Goal: Communication & Community: Share content

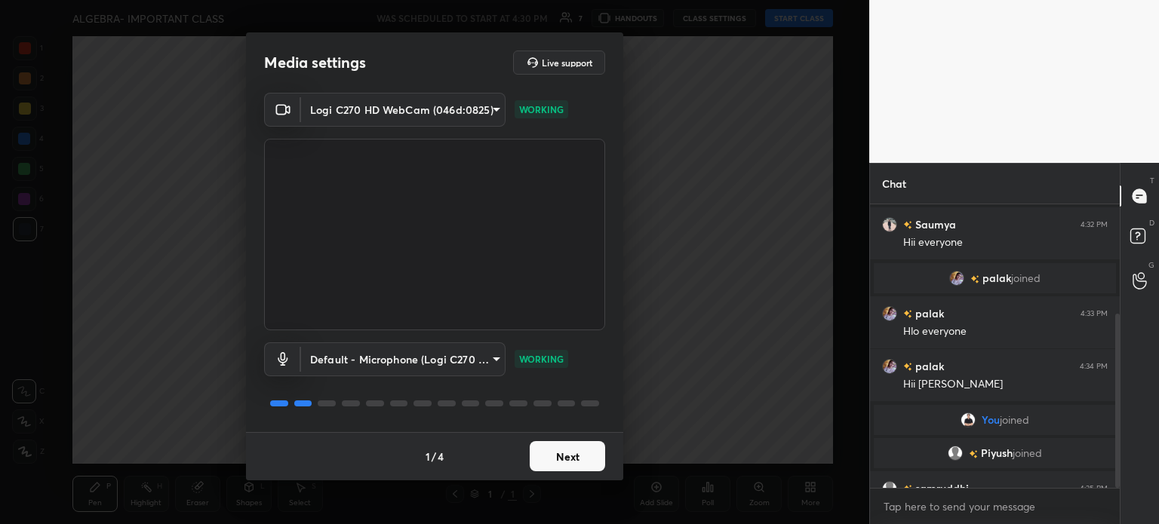
scroll to position [178, 0]
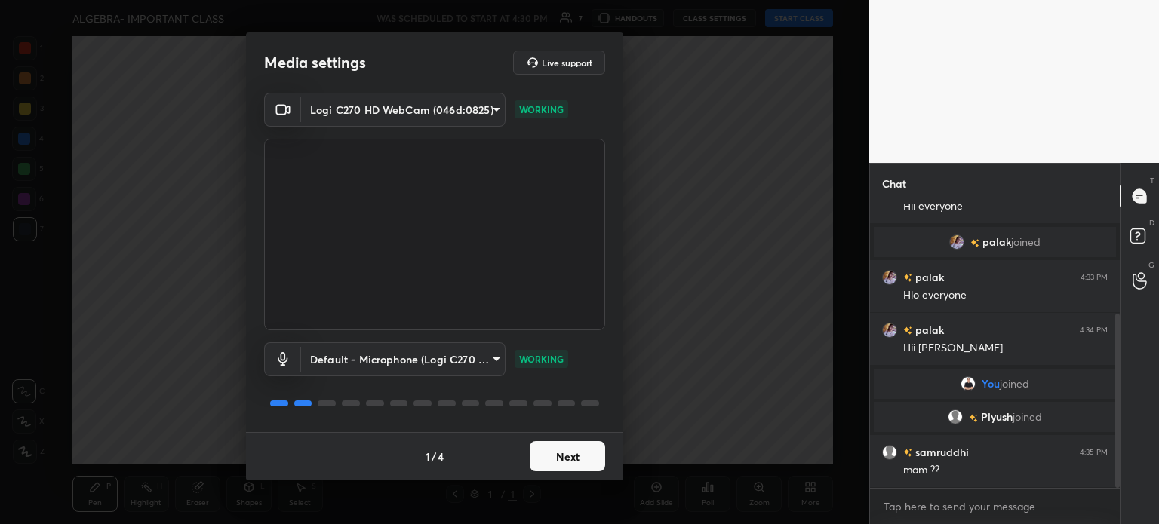
click at [571, 455] on button "Next" at bounding box center [567, 456] width 75 height 30
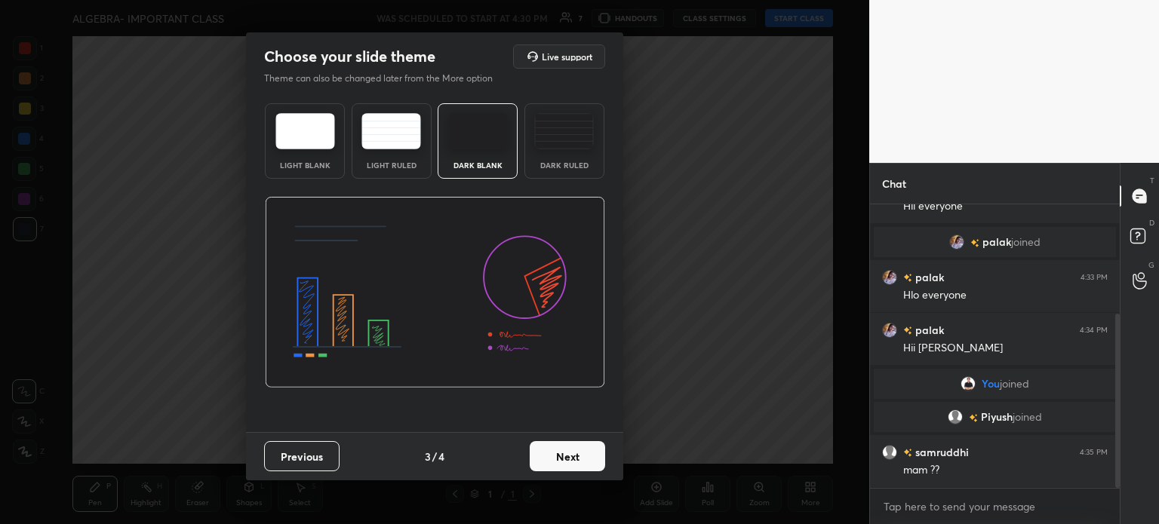
click at [571, 455] on button "Next" at bounding box center [567, 456] width 75 height 30
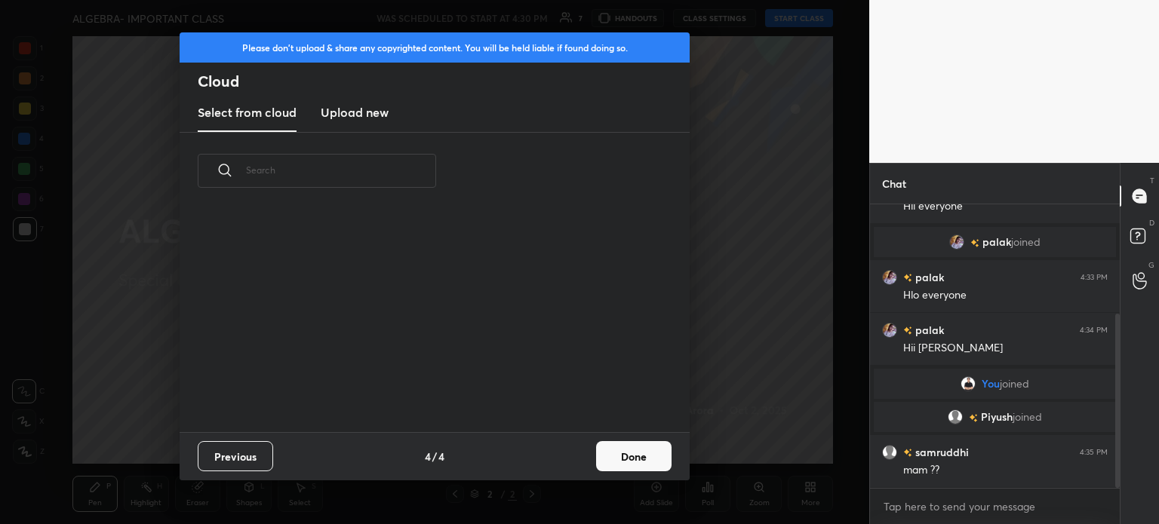
scroll to position [231, 0]
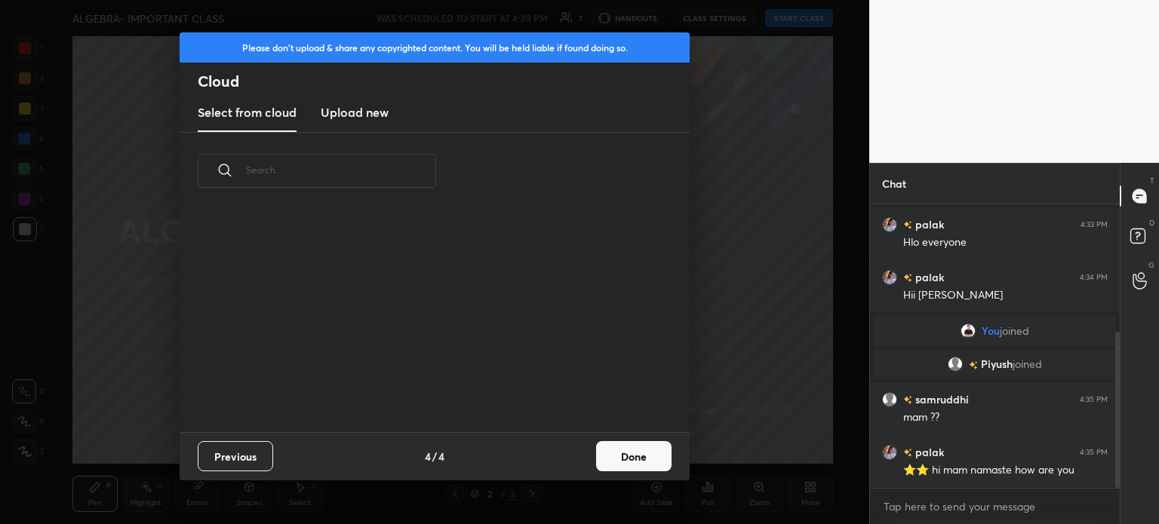
click at [650, 459] on button "Done" at bounding box center [633, 456] width 75 height 30
click at [650, 459] on div "Please don't upload & share any copyrighted content. You will be held liable if…" at bounding box center [435, 256] width 510 height 448
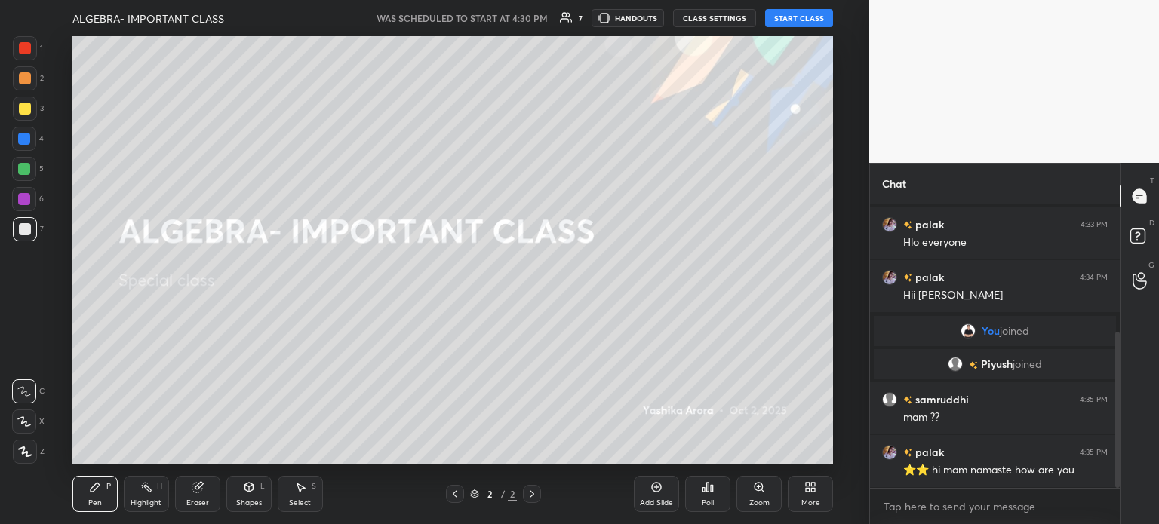
click at [650, 459] on div "Add Slide Poll Zoom More" at bounding box center [733, 494] width 199 height 85
click at [811, 17] on button "START CLASS" at bounding box center [799, 18] width 68 height 18
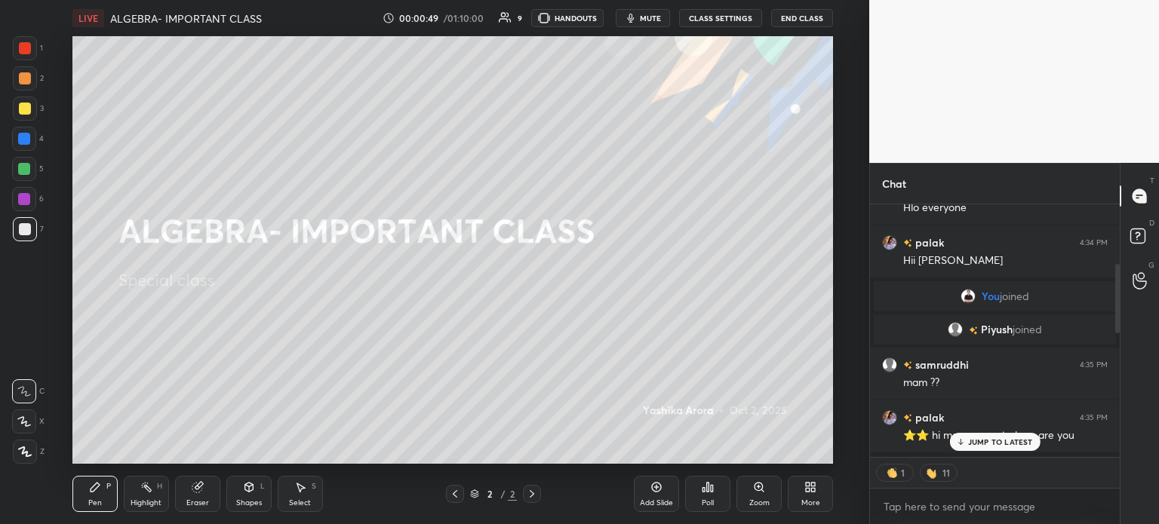
scroll to position [0, 0]
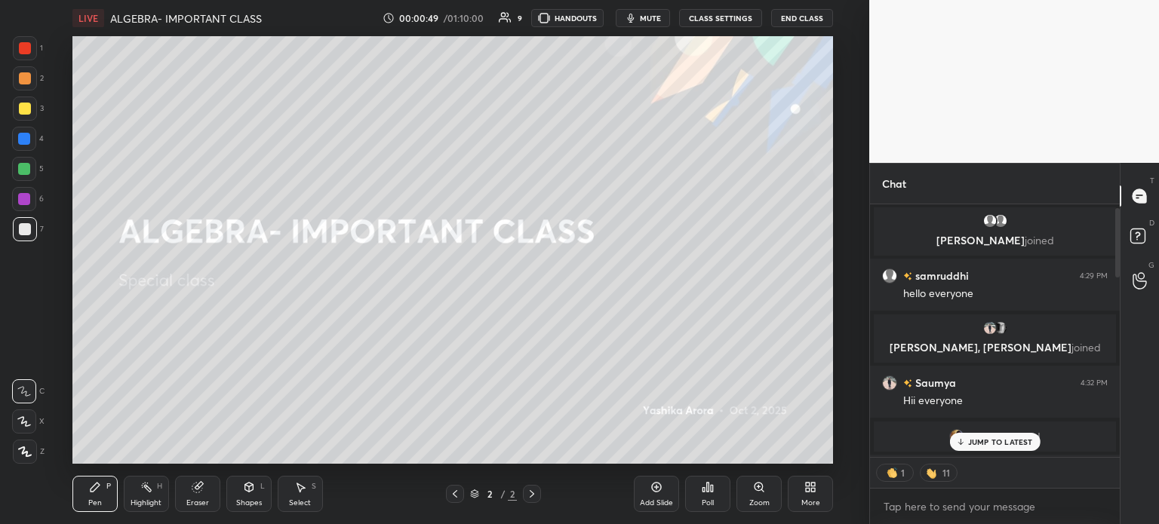
drag, startPoint x: 1119, startPoint y: 398, endPoint x: 1080, endPoint y: 131, distance: 269.8
click at [1080, 131] on div "1 2 3 4 5 6 7 C X Z C X Z E E Erase all H H LIVE ALGEBRA- IMPORTANT CLASS 00:00…" at bounding box center [579, 262] width 1159 height 524
click at [1003, 482] on div "4 NEW MESSAGES" at bounding box center [995, 473] width 96 height 18
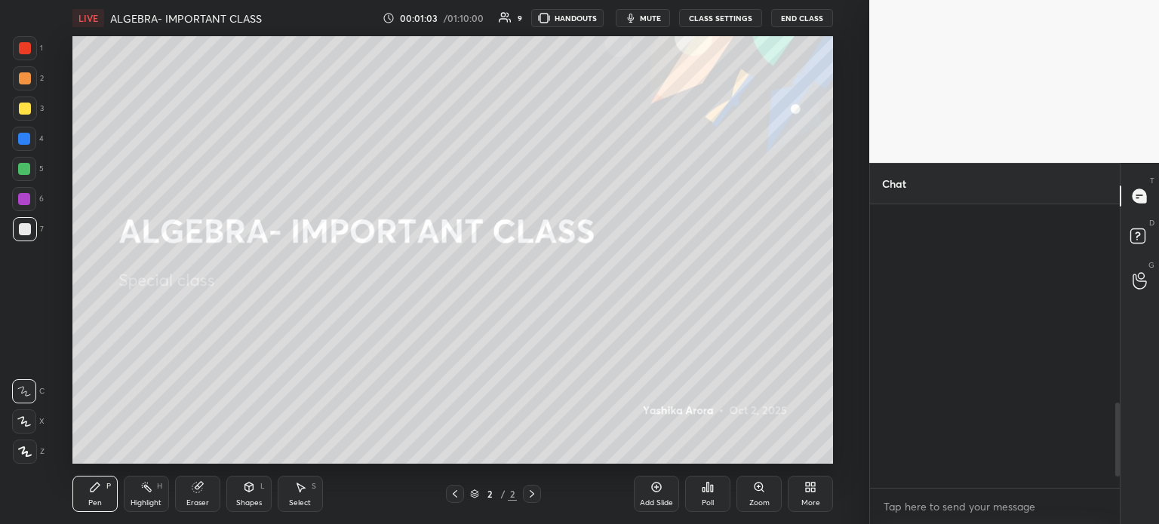
scroll to position [810, 0]
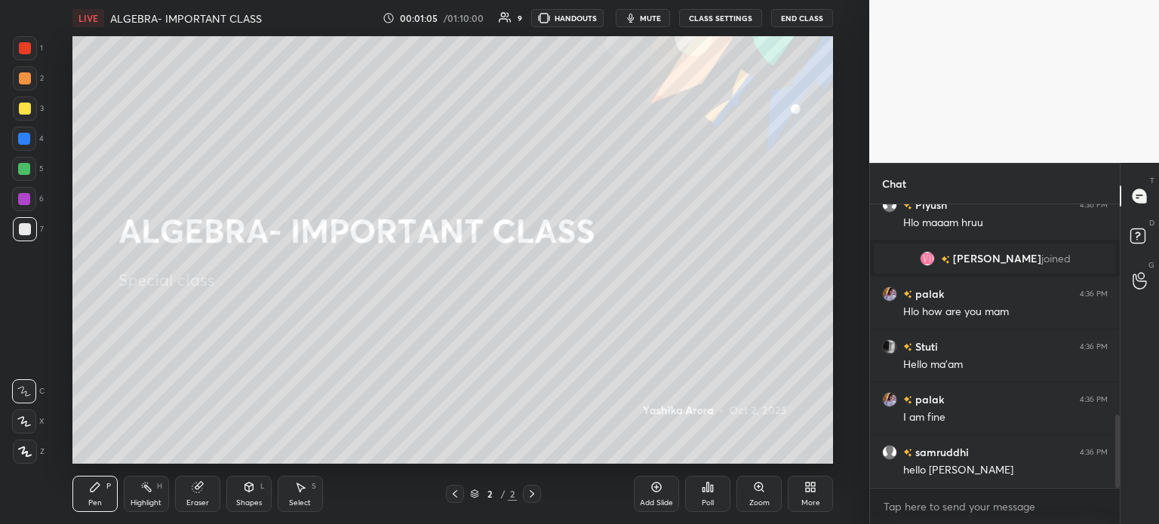
click at [642, 14] on button "mute" at bounding box center [643, 18] width 54 height 18
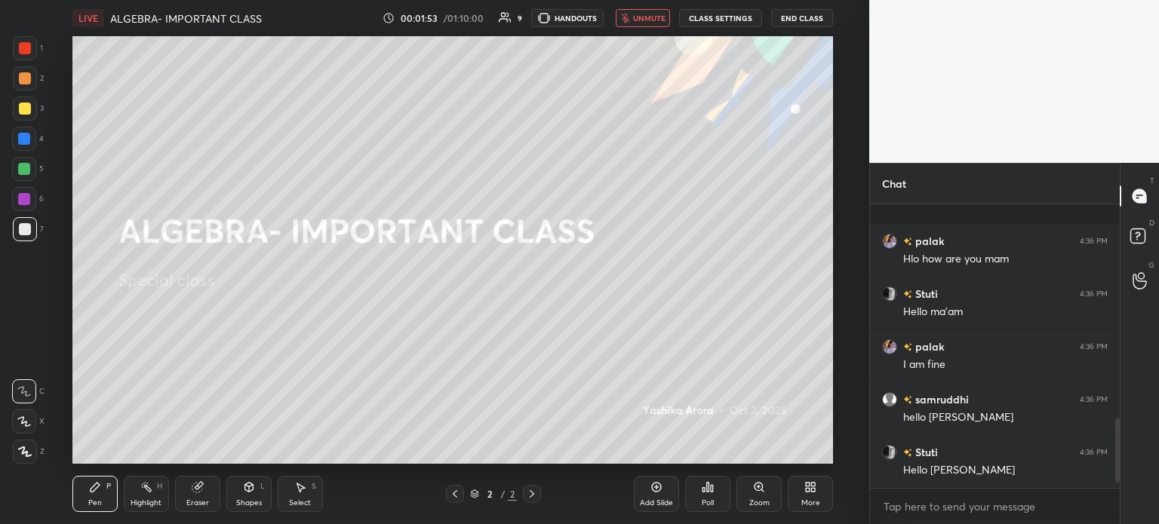
scroll to position [969, 0]
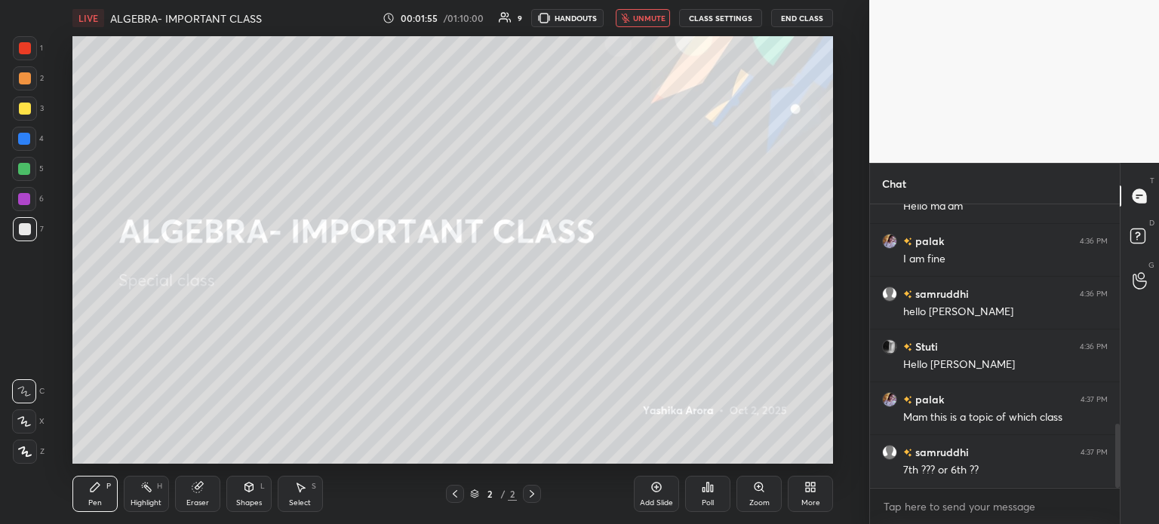
click at [646, 15] on span "unmute" at bounding box center [649, 18] width 32 height 11
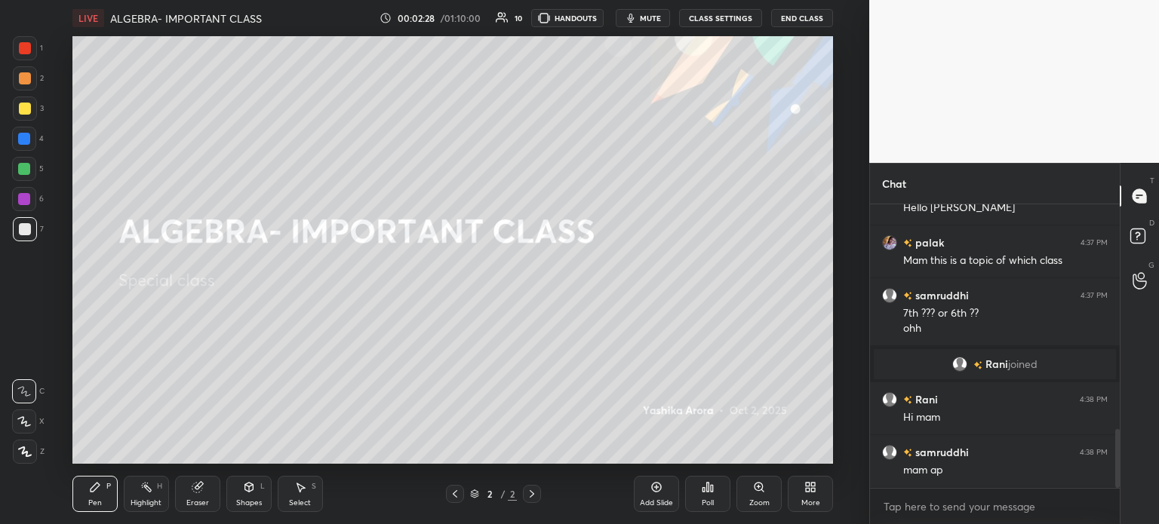
scroll to position [1077, 0]
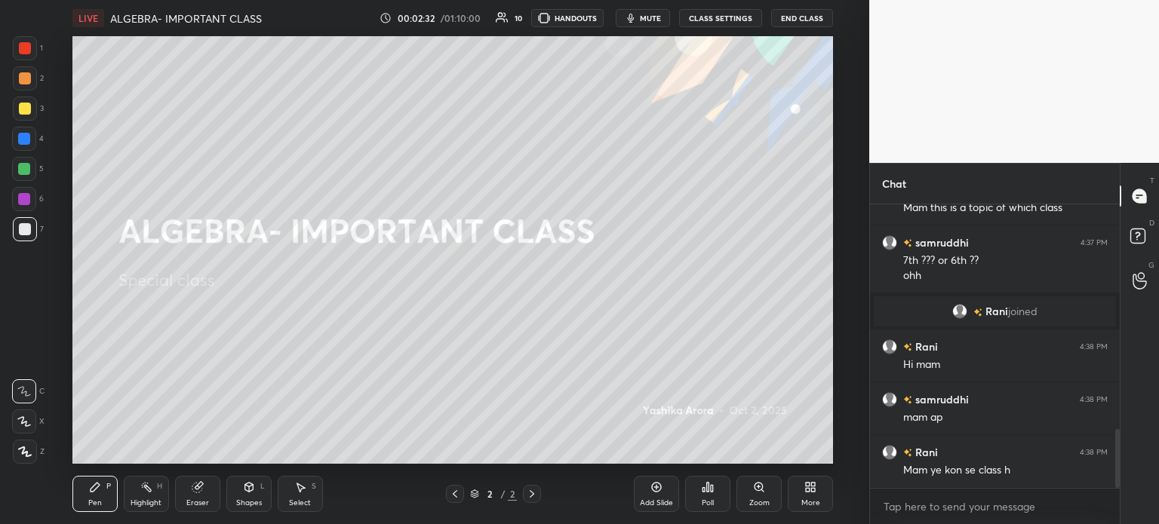
click at [31, 112] on div at bounding box center [25, 109] width 24 height 24
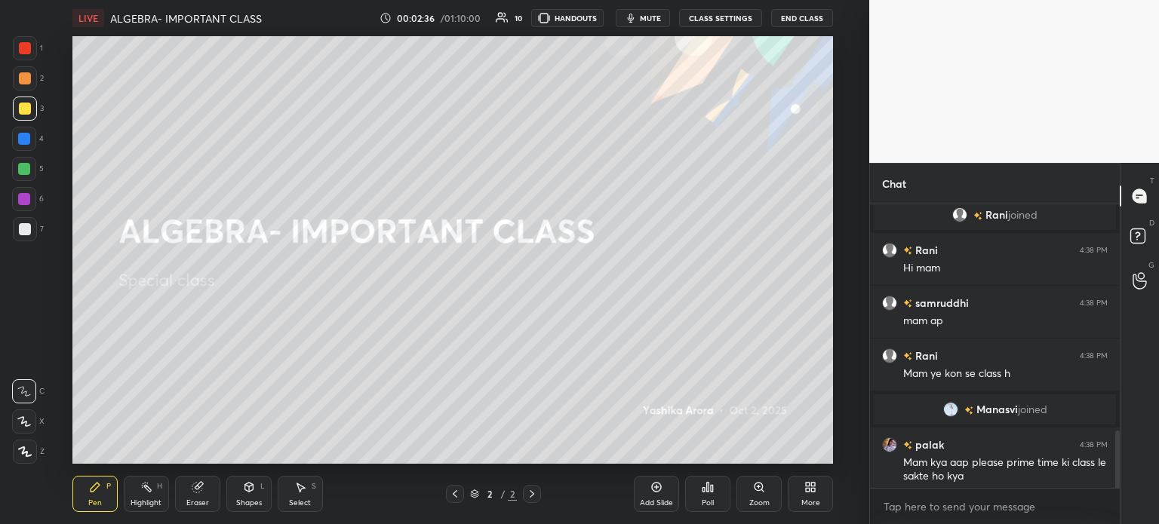
scroll to position [1120, 0]
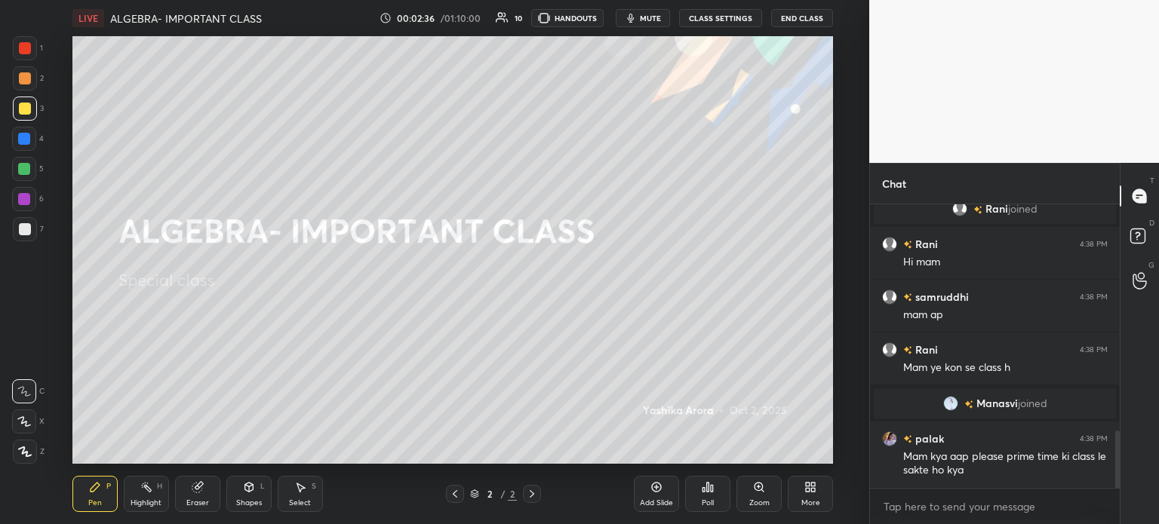
click at [715, 491] on div "Poll" at bounding box center [707, 494] width 45 height 36
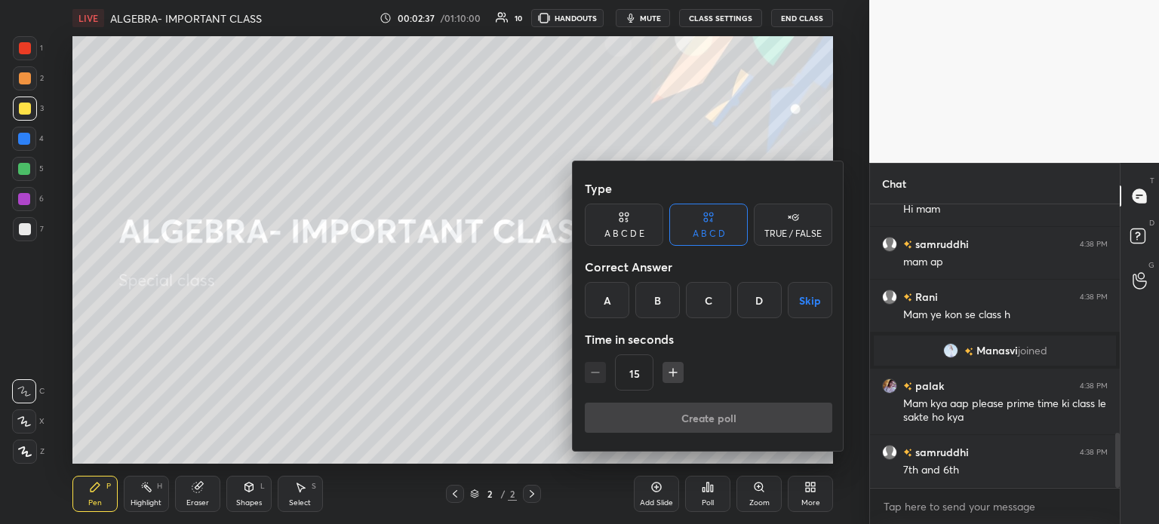
scroll to position [1225, 0]
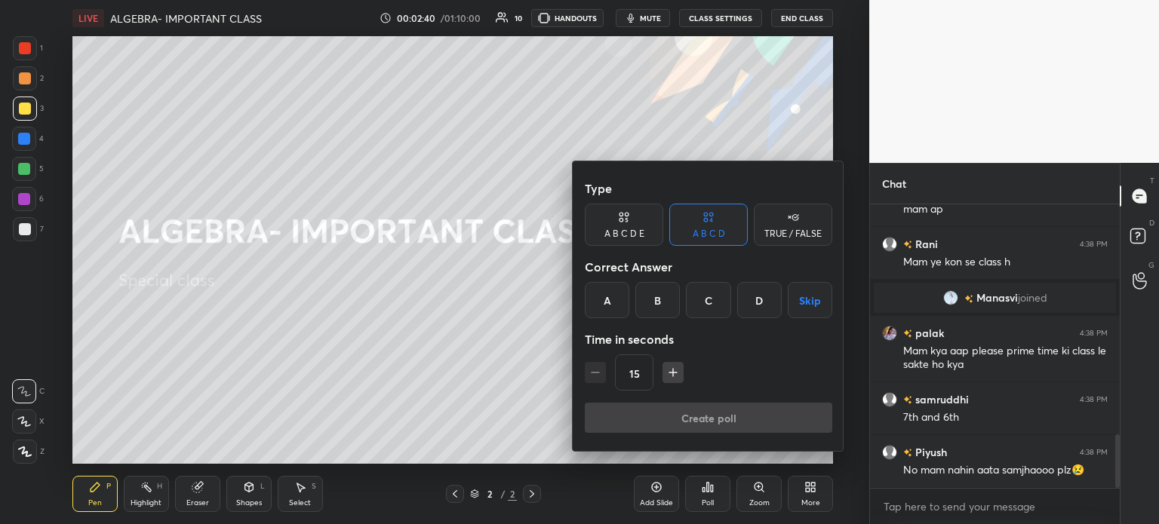
click at [805, 236] on div "TRUE / FALSE" at bounding box center [792, 233] width 57 height 9
click at [607, 301] on div "True" at bounding box center [624, 300] width 78 height 36
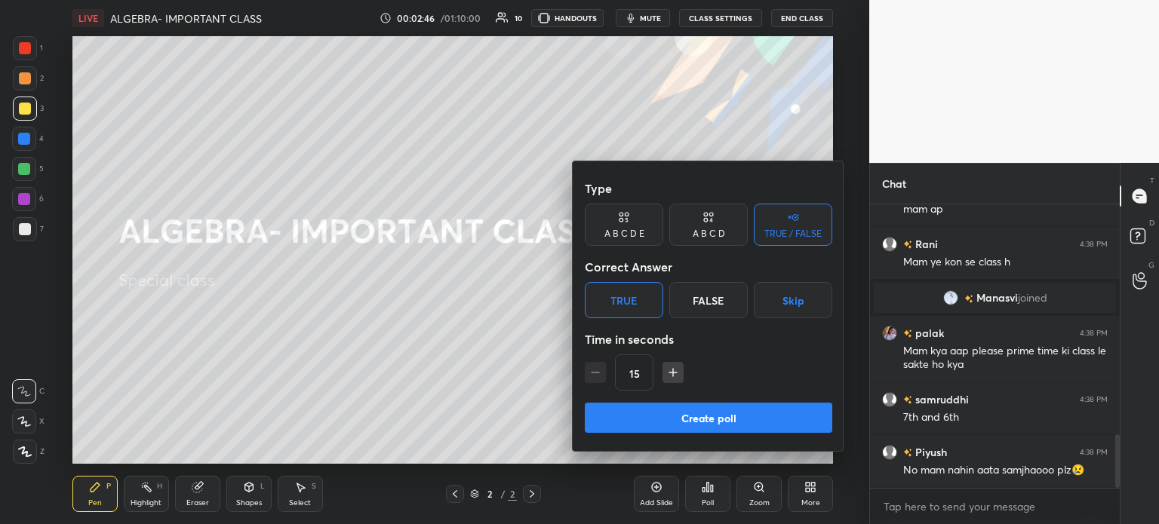
click at [706, 409] on button "Create poll" at bounding box center [708, 418] width 247 height 30
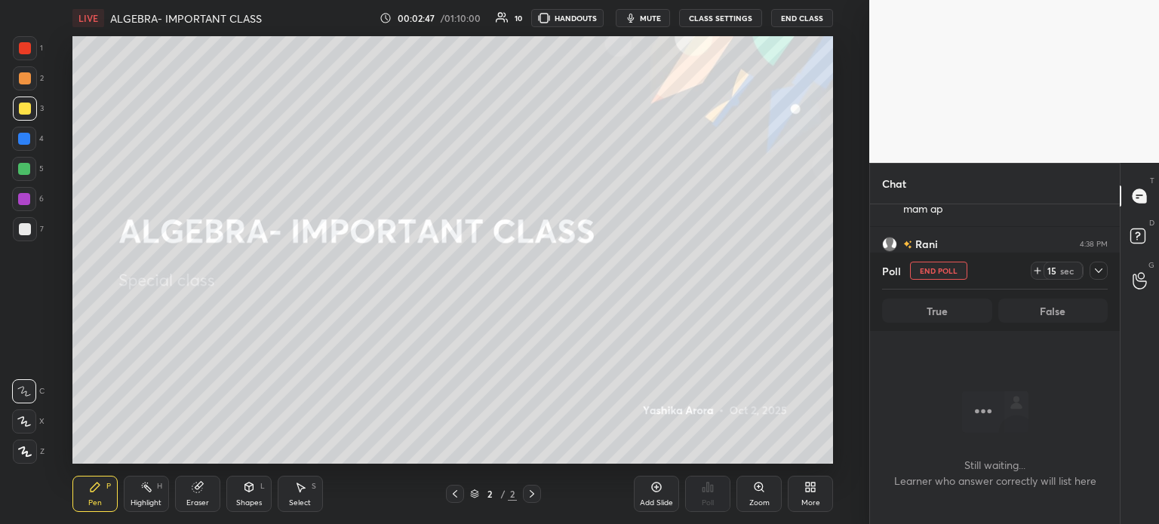
scroll to position [237, 245]
click at [1038, 269] on icon at bounding box center [1037, 271] width 12 height 12
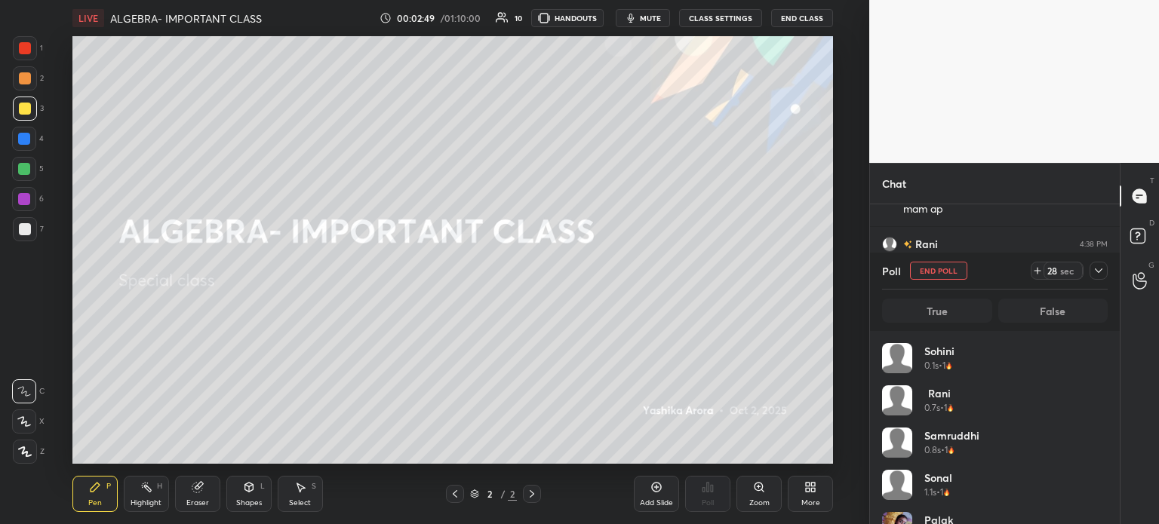
scroll to position [146, 221]
click at [1096, 272] on icon at bounding box center [1098, 271] width 12 height 12
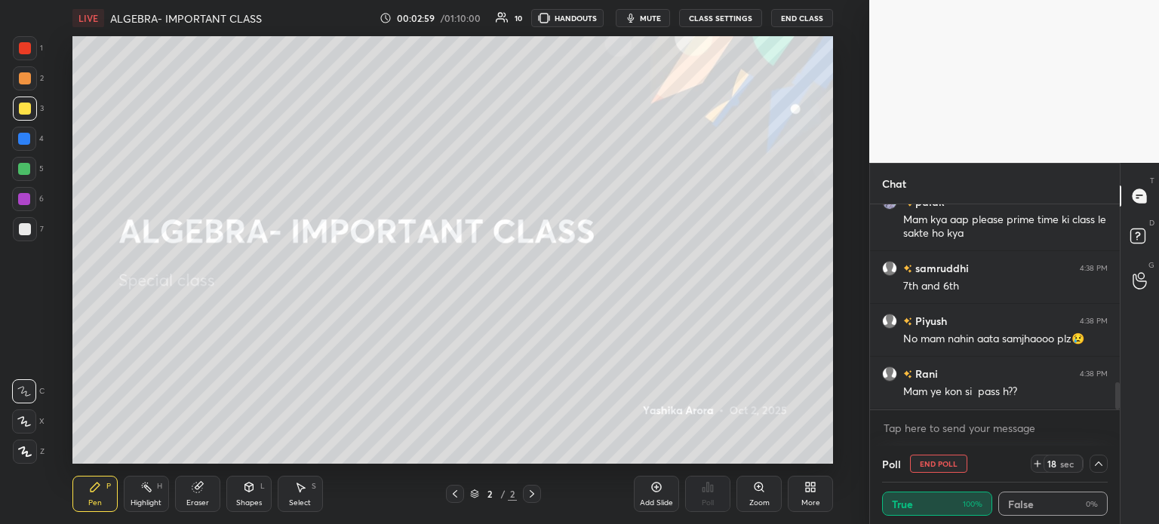
click at [1092, 463] on icon at bounding box center [1098, 464] width 12 height 12
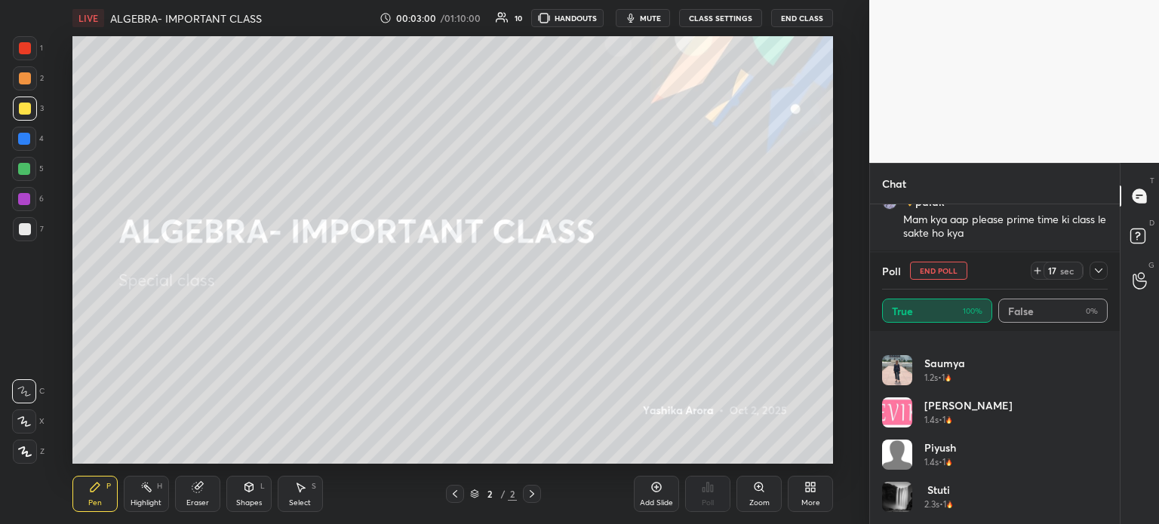
click at [1105, 272] on div at bounding box center [1098, 271] width 18 height 18
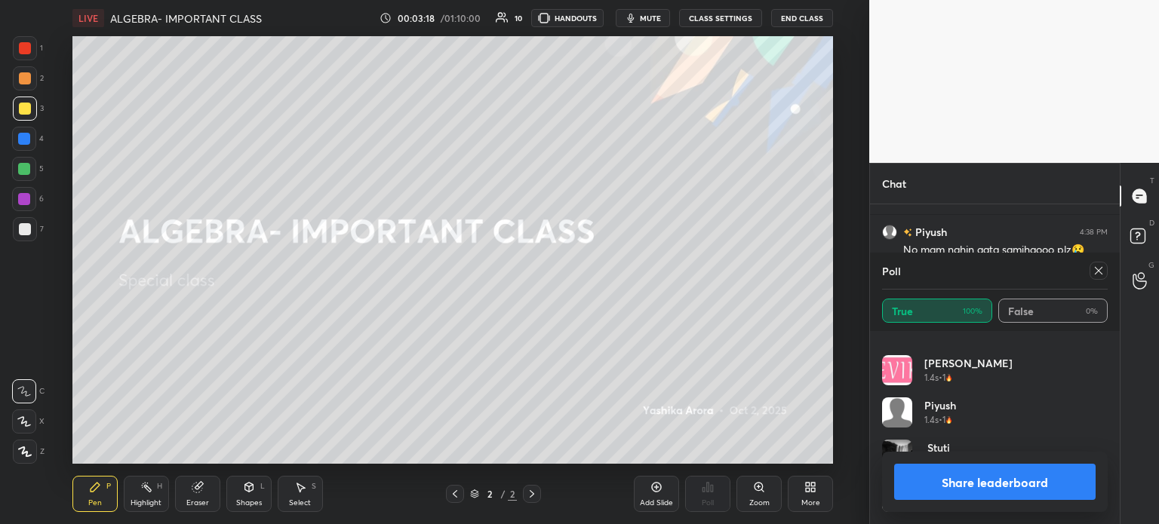
click at [1095, 272] on icon at bounding box center [1098, 271] width 12 height 12
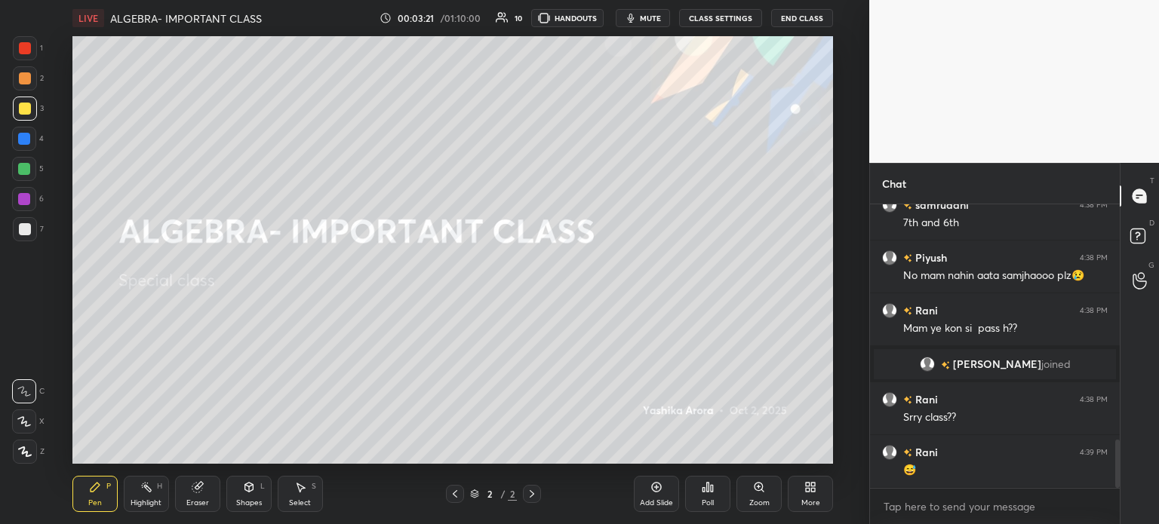
click at [662, 495] on div "Add Slide" at bounding box center [656, 494] width 45 height 36
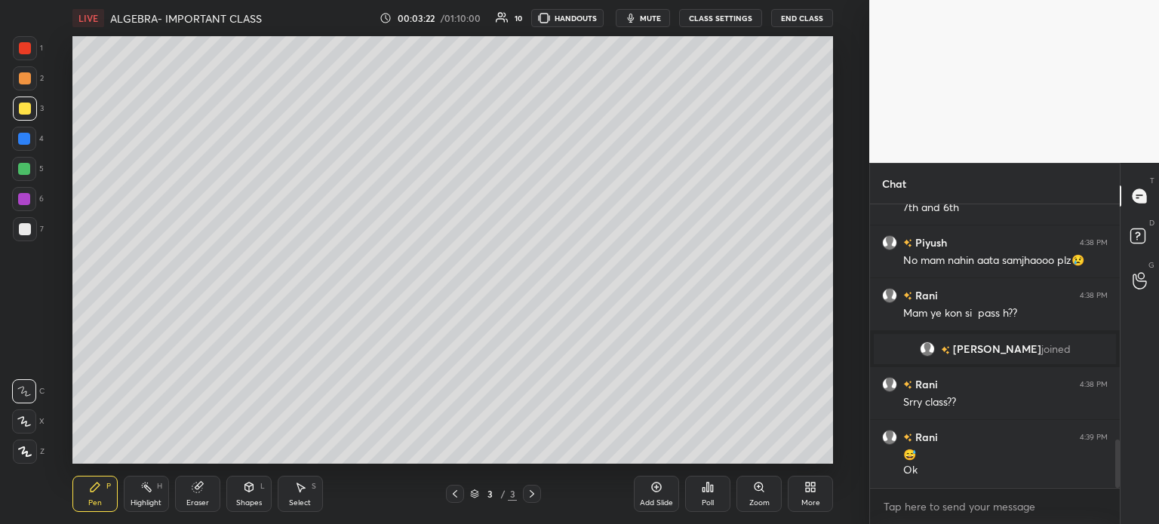
click at [30, 80] on div at bounding box center [25, 78] width 12 height 12
click at [23, 417] on icon at bounding box center [24, 421] width 12 height 9
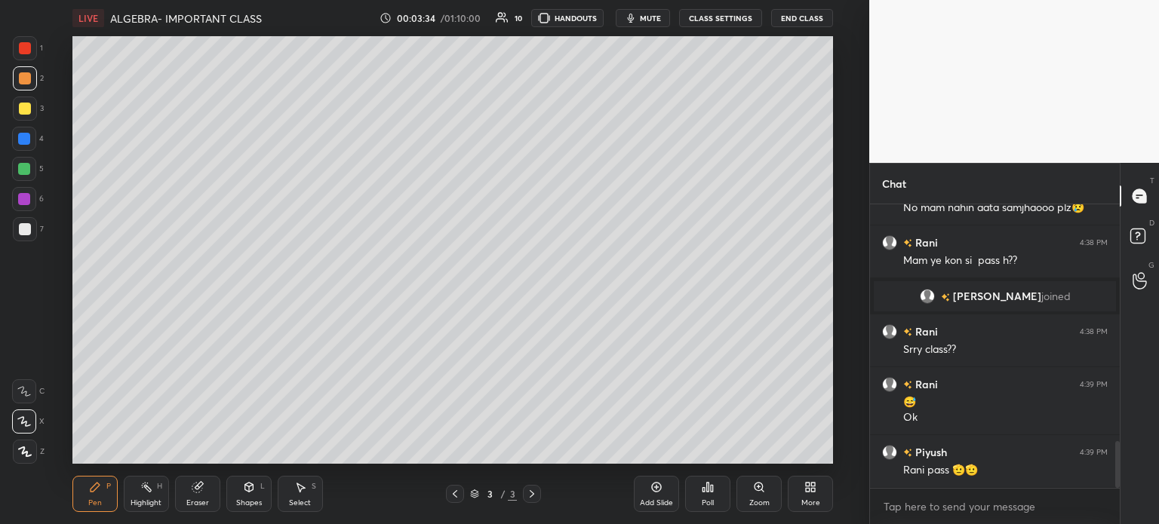
click at [199, 488] on icon at bounding box center [197, 488] width 10 height 10
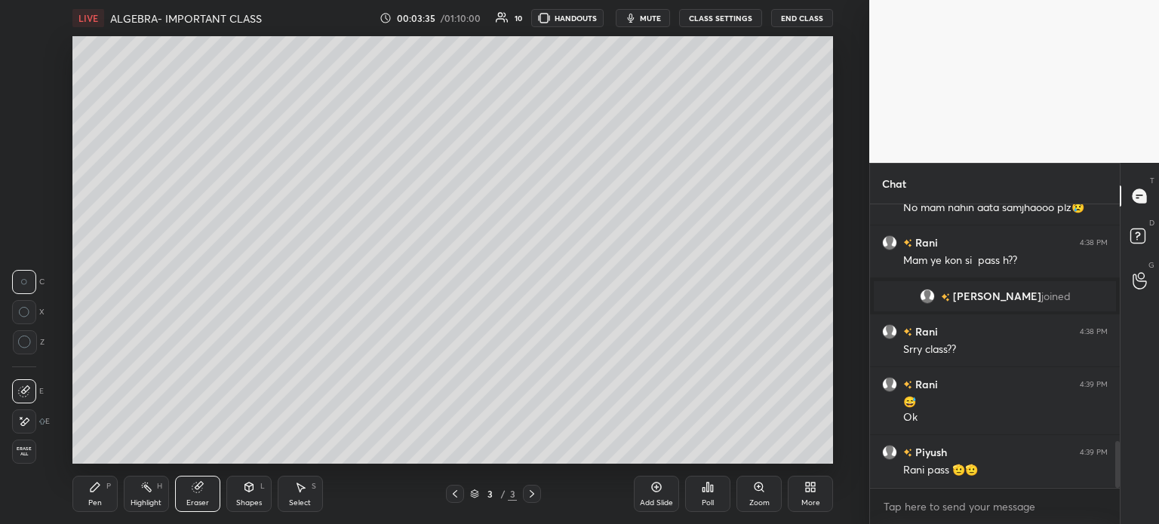
click at [22, 412] on div at bounding box center [24, 422] width 24 height 24
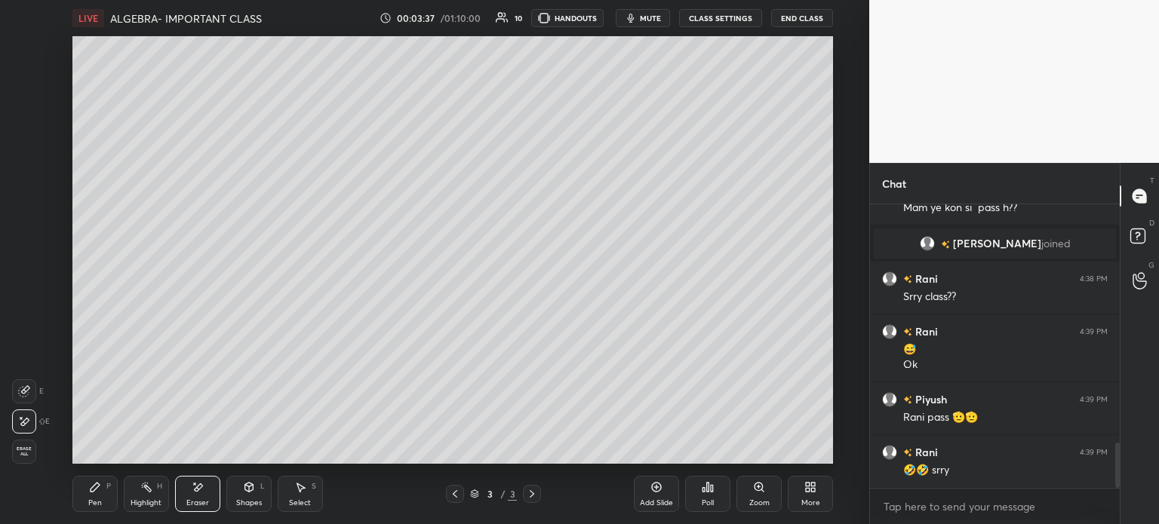
click at [100, 483] on icon at bounding box center [95, 487] width 12 height 12
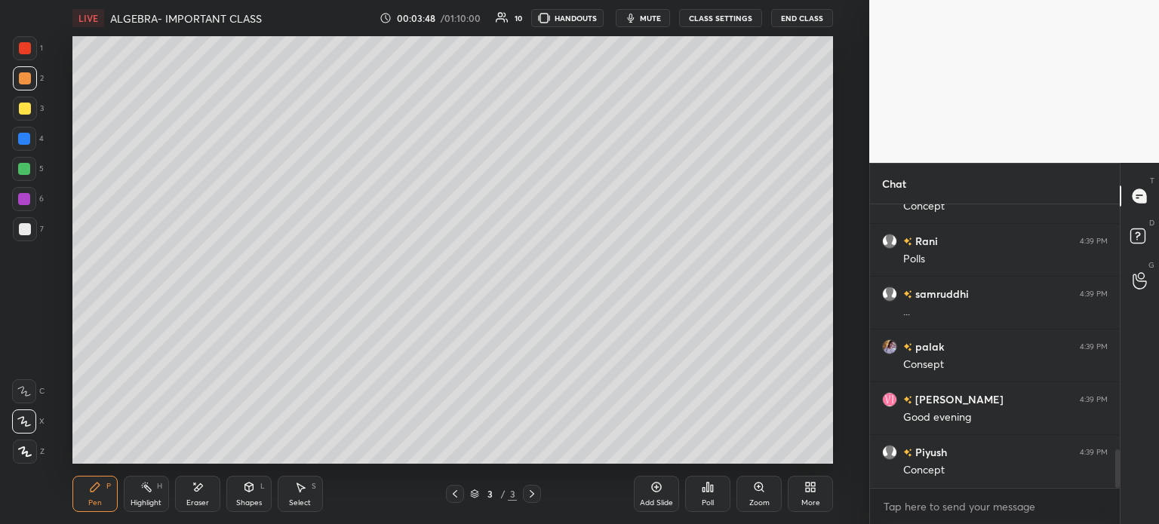
click at [198, 488] on icon at bounding box center [198, 488] width 8 height 8
click at [24, 456] on span "Erase all" at bounding box center [24, 452] width 23 height 11
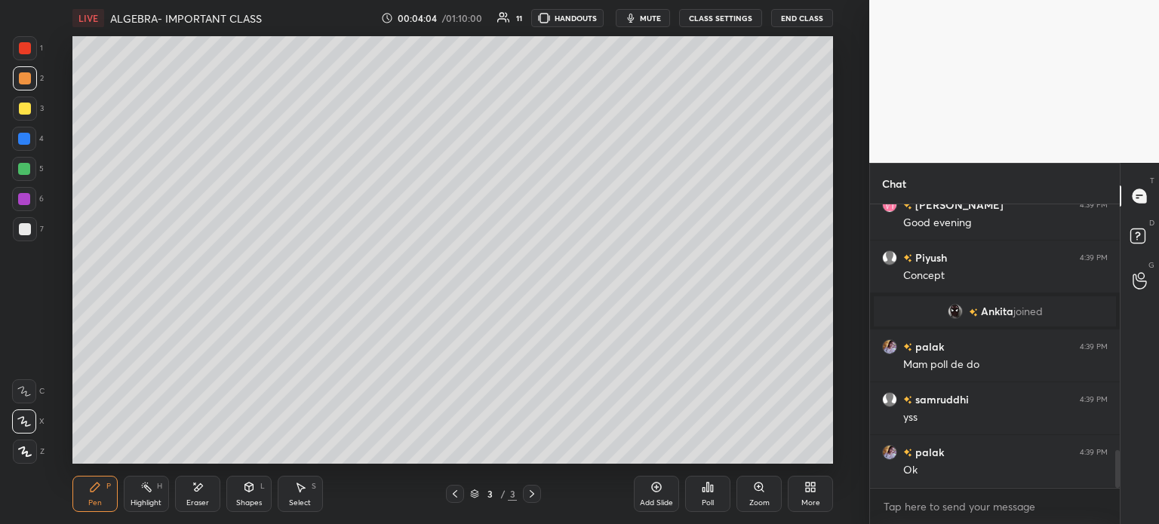
click at [199, 493] on icon at bounding box center [198, 487] width 12 height 13
click at [97, 511] on div "Pen P" at bounding box center [94, 494] width 45 height 36
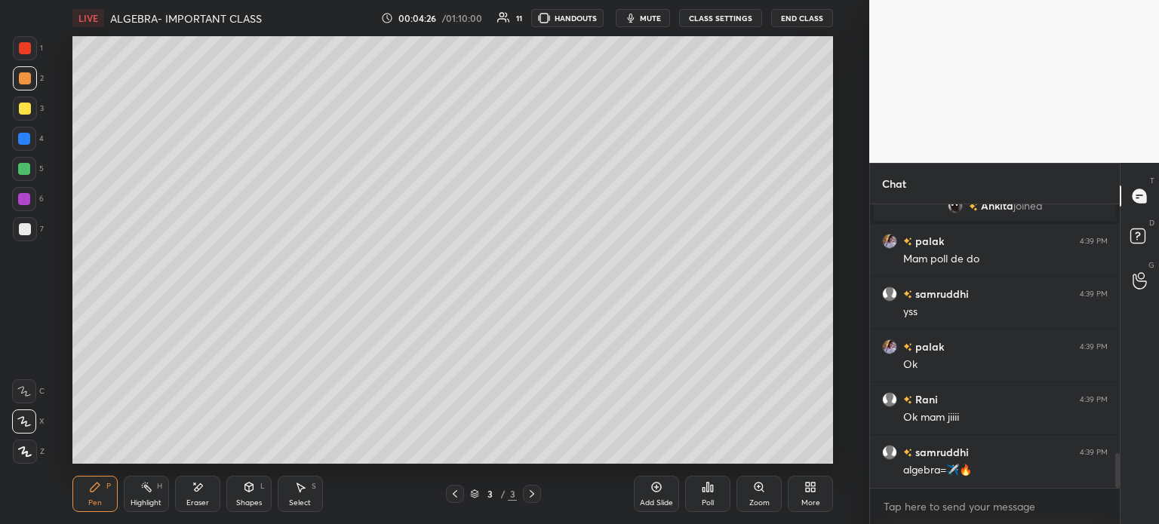
scroll to position [2019, 0]
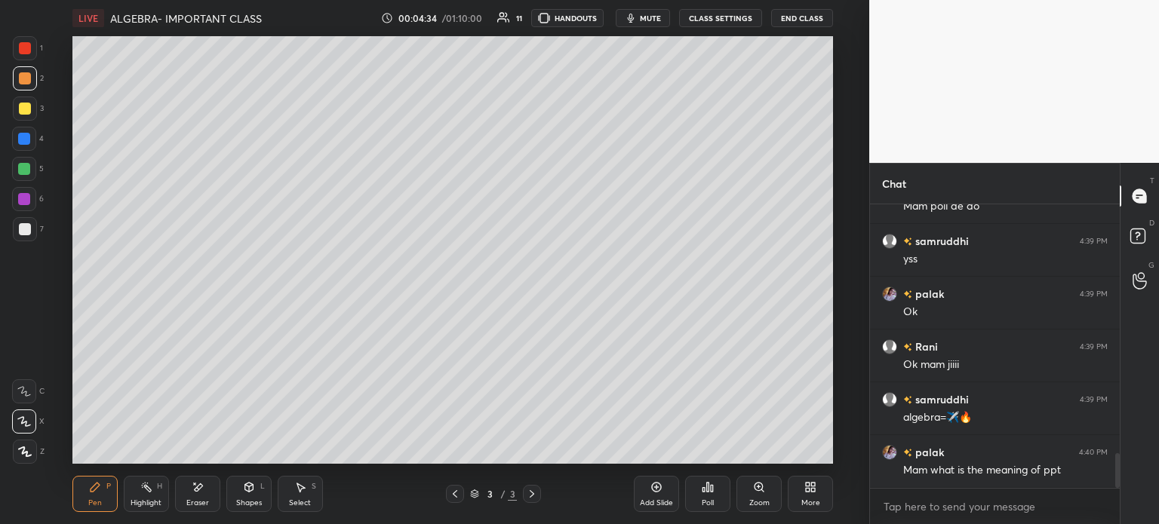
click at [19, 108] on div at bounding box center [25, 109] width 12 height 12
click at [664, 502] on div "Add Slide" at bounding box center [656, 503] width 33 height 8
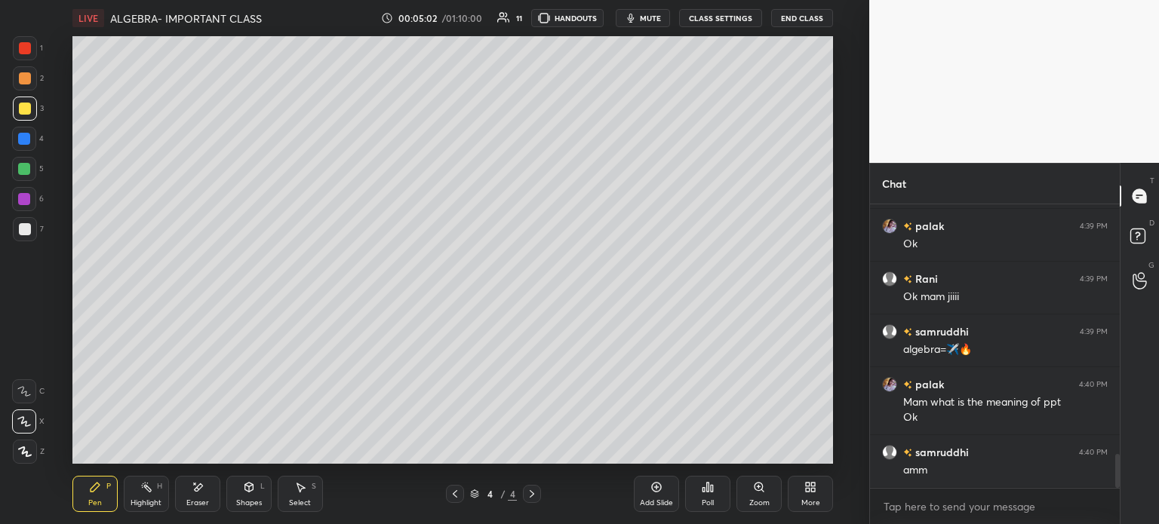
scroll to position [2102, 0]
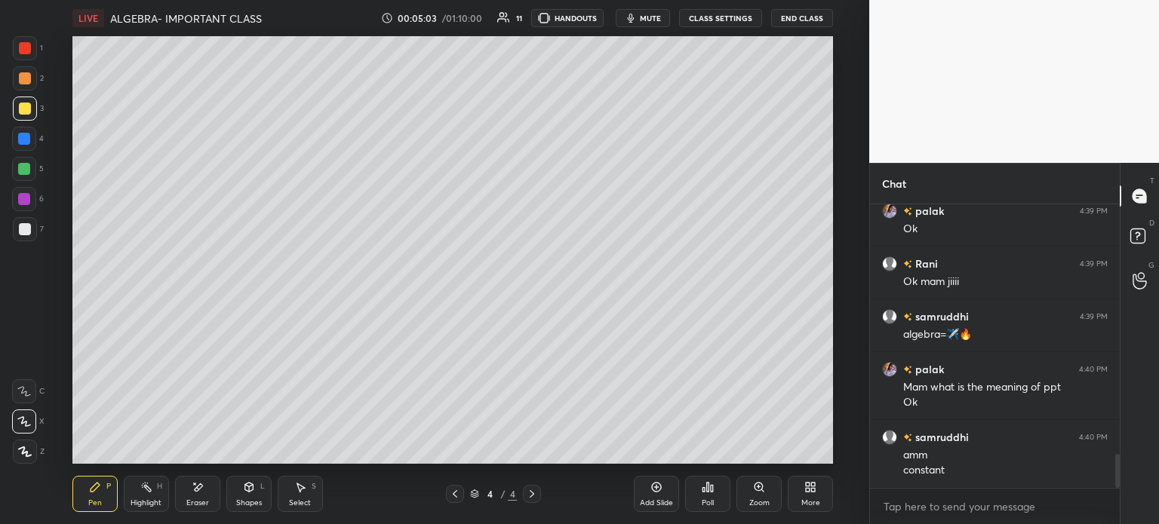
click at [28, 235] on div at bounding box center [25, 229] width 12 height 12
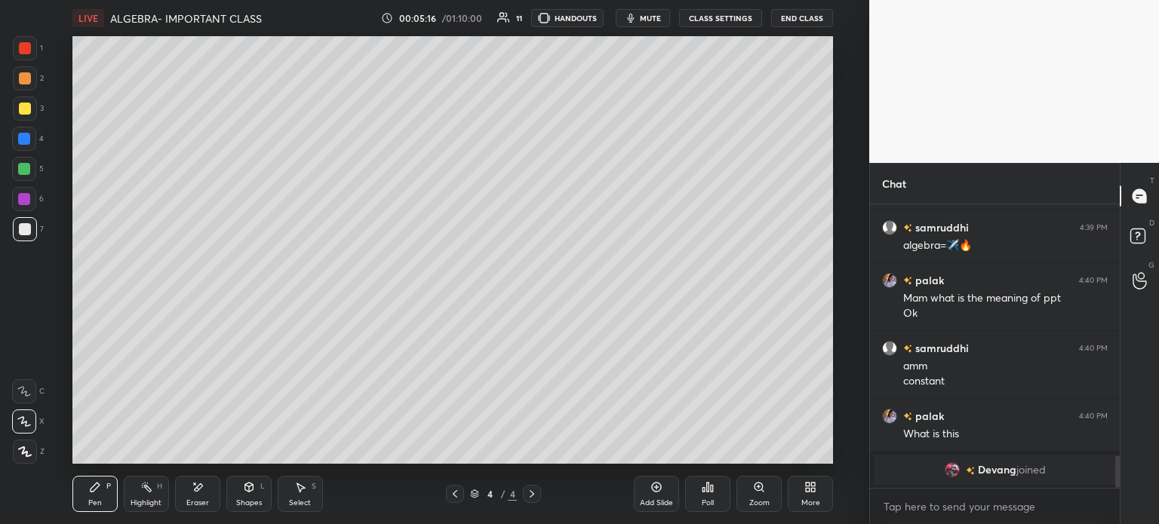
scroll to position [2097, 0]
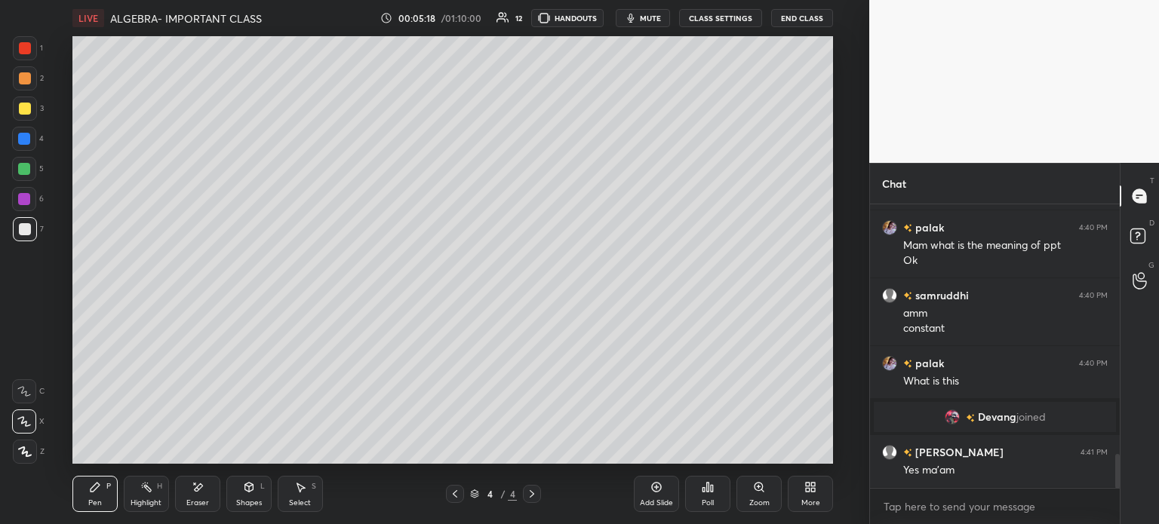
click at [296, 492] on icon at bounding box center [300, 487] width 12 height 12
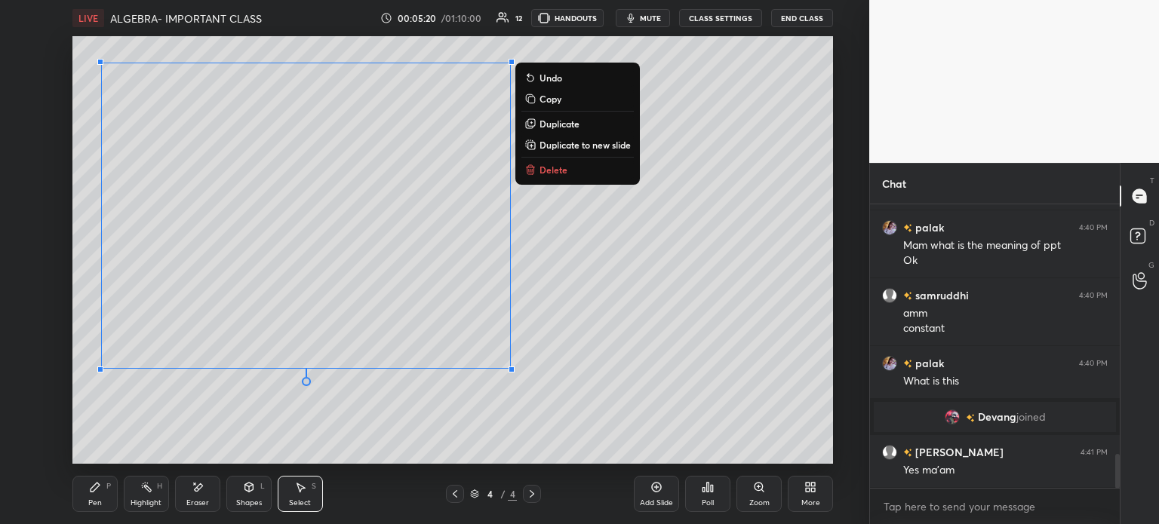
click at [85, 502] on div "Pen P" at bounding box center [94, 494] width 45 height 36
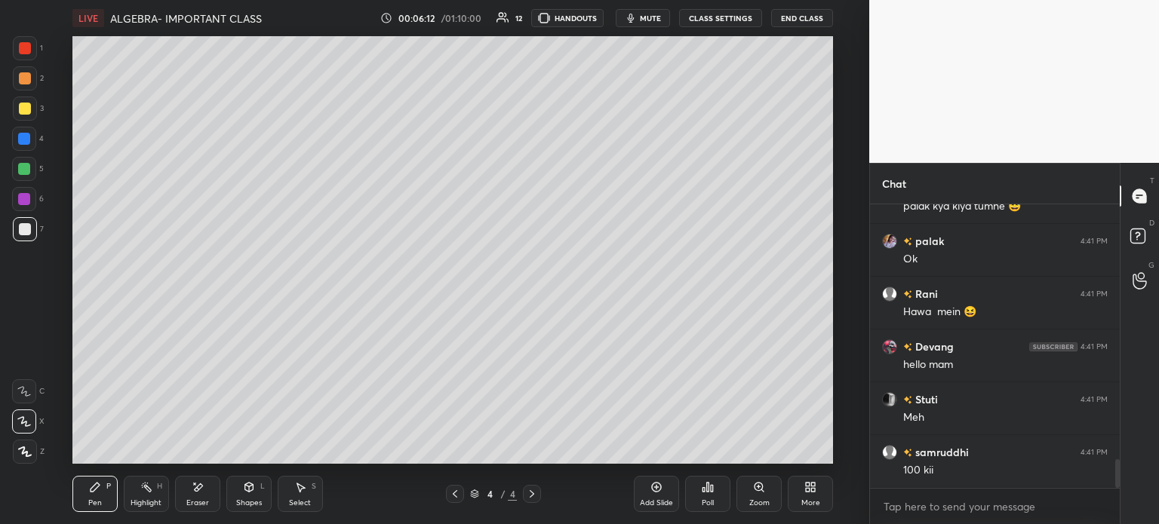
scroll to position [2520, 0]
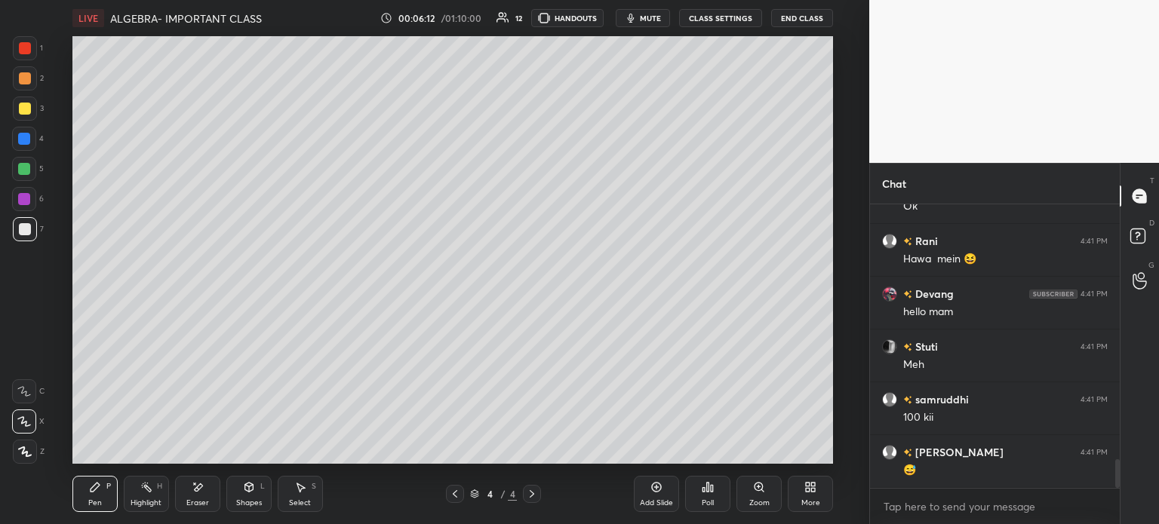
click at [650, 495] on div "Add Slide" at bounding box center [656, 494] width 45 height 36
click at [29, 112] on div at bounding box center [25, 109] width 12 height 12
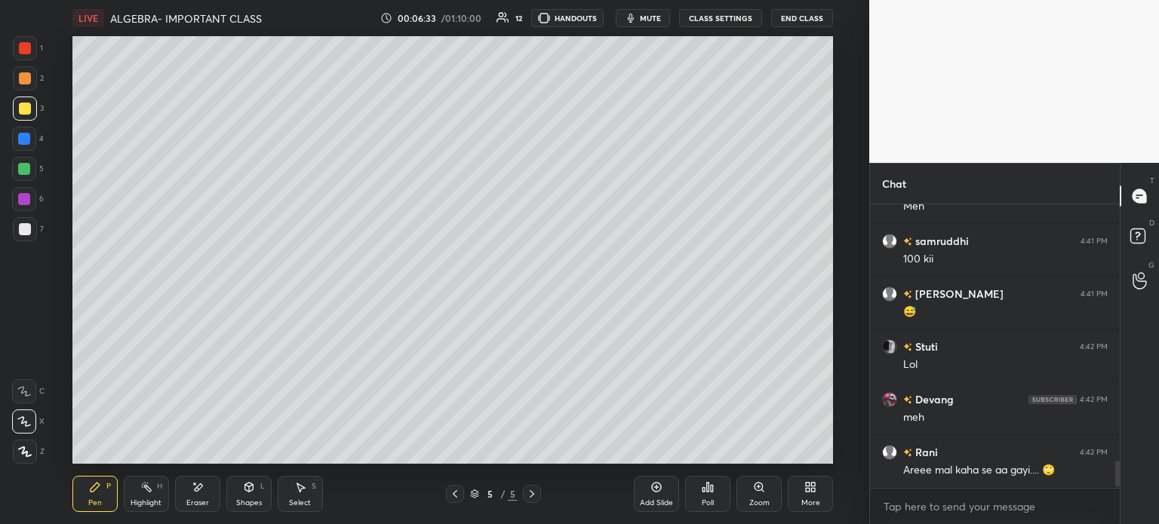
scroll to position [2745, 0]
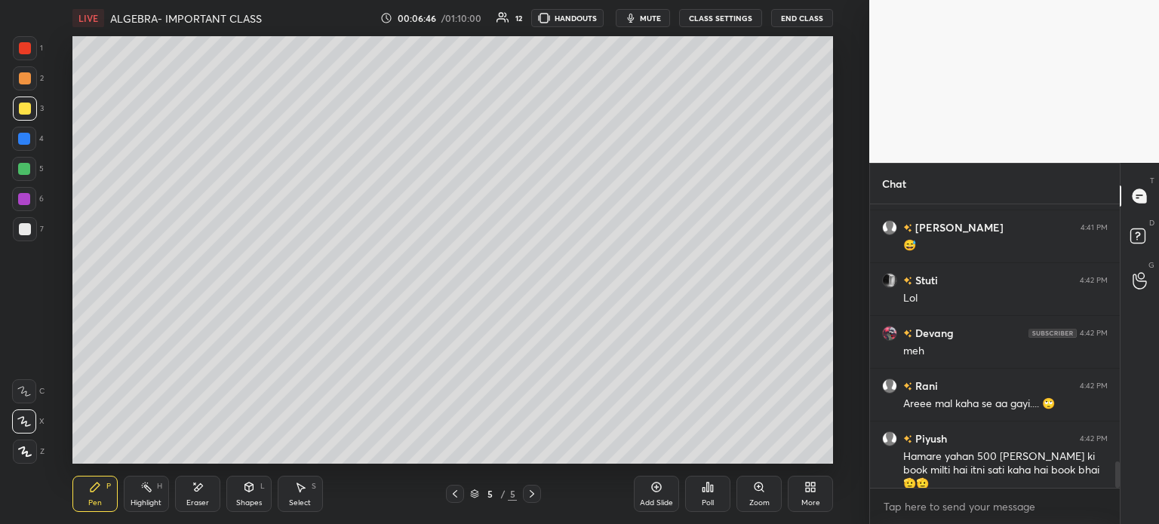
click at [32, 65] on div "1" at bounding box center [28, 51] width 30 height 30
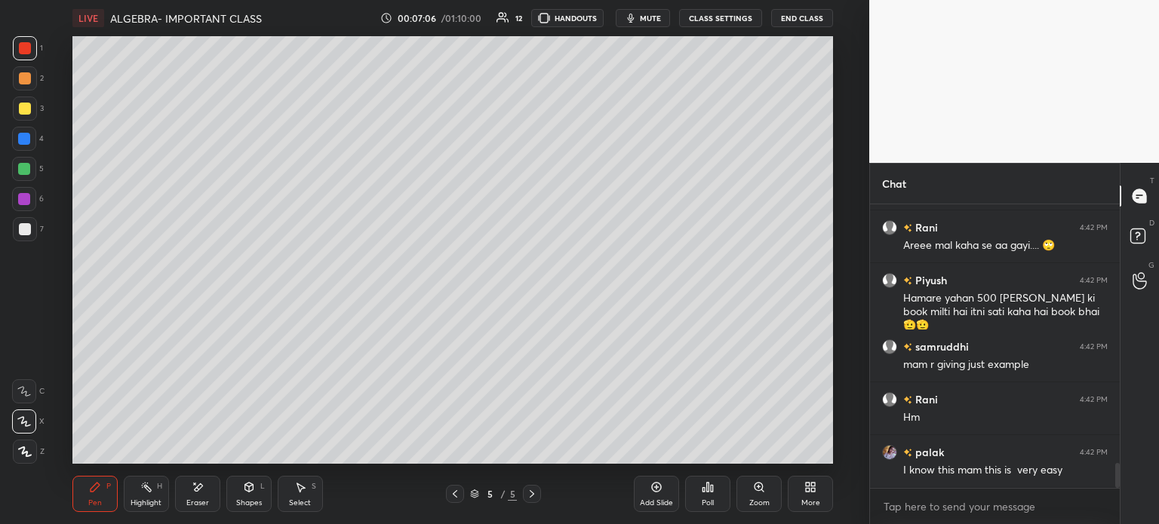
scroll to position [2956, 0]
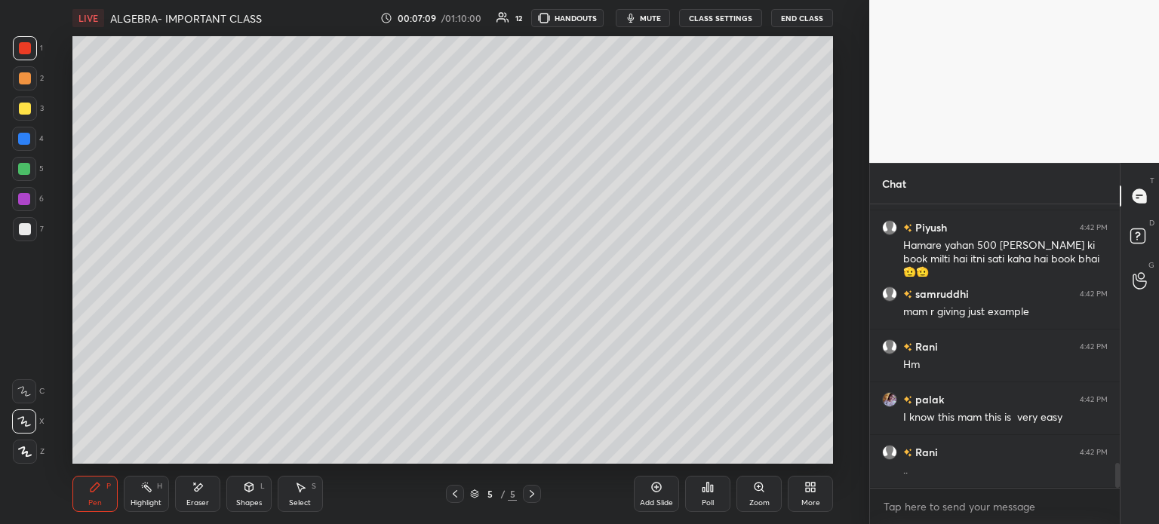
click at [19, 236] on div at bounding box center [25, 229] width 24 height 24
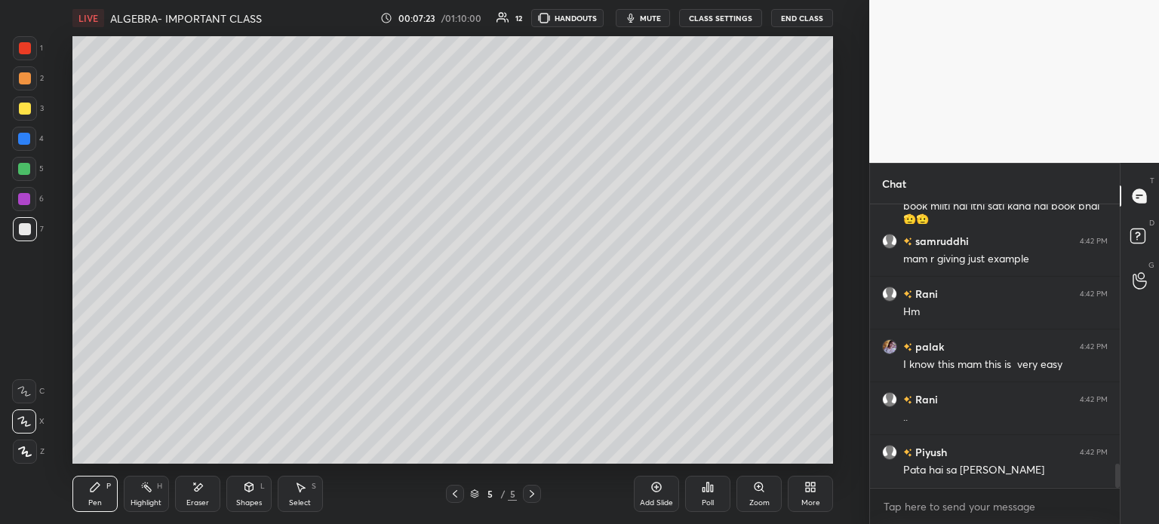
scroll to position [3062, 0]
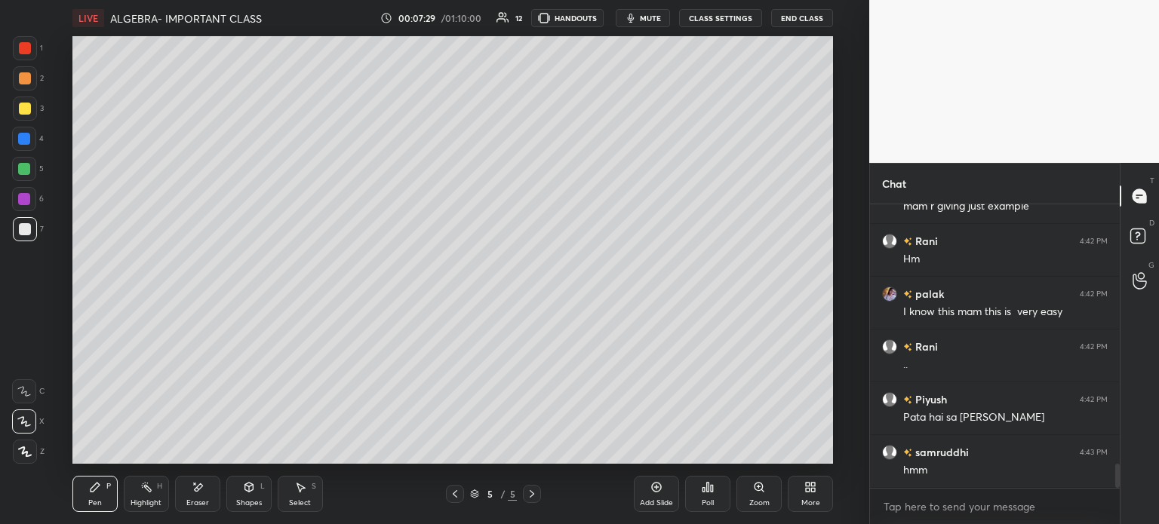
click at [652, 493] on icon at bounding box center [656, 487] width 12 height 12
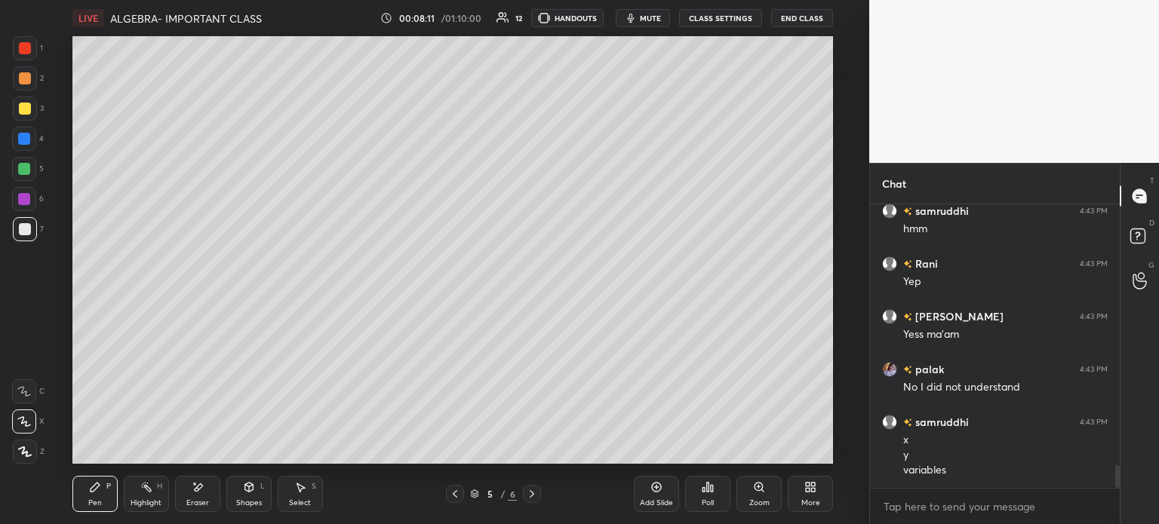
scroll to position [3356, 0]
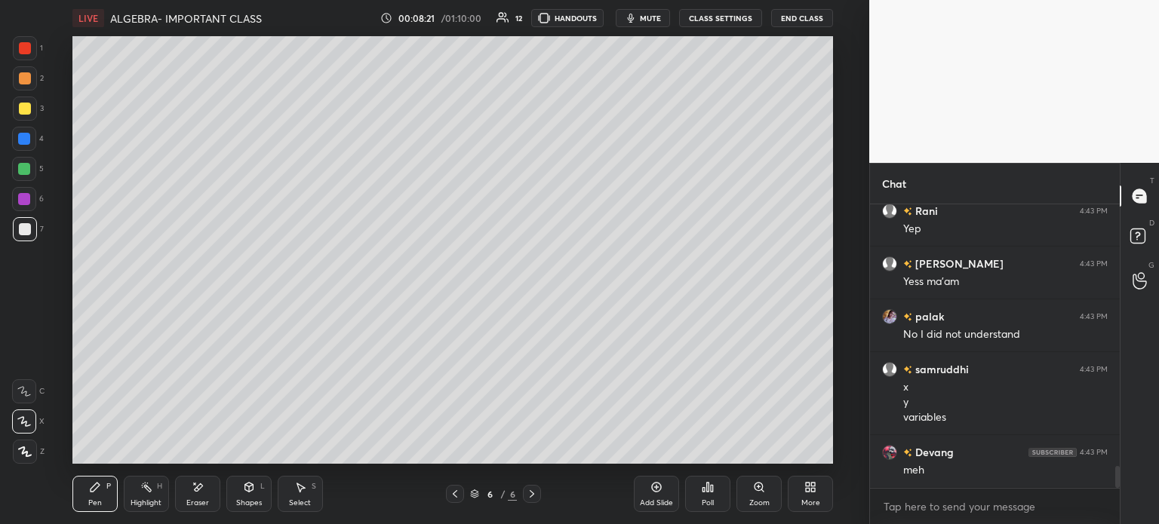
click at [16, 115] on div at bounding box center [25, 109] width 24 height 24
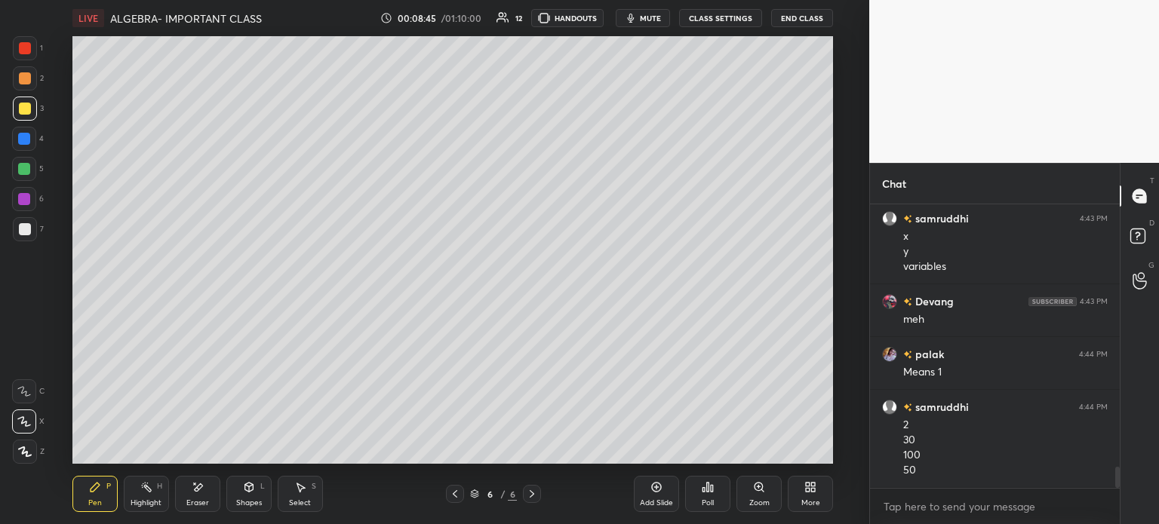
scroll to position [3560, 0]
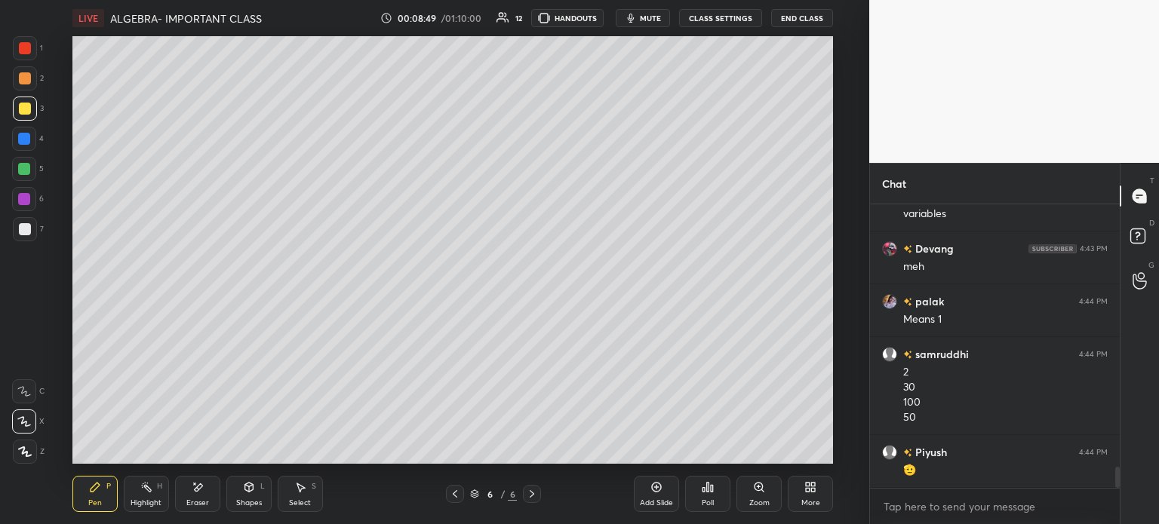
click at [653, 494] on div "Add Slide" at bounding box center [656, 494] width 45 height 36
click at [27, 241] on div "7" at bounding box center [28, 232] width 31 height 30
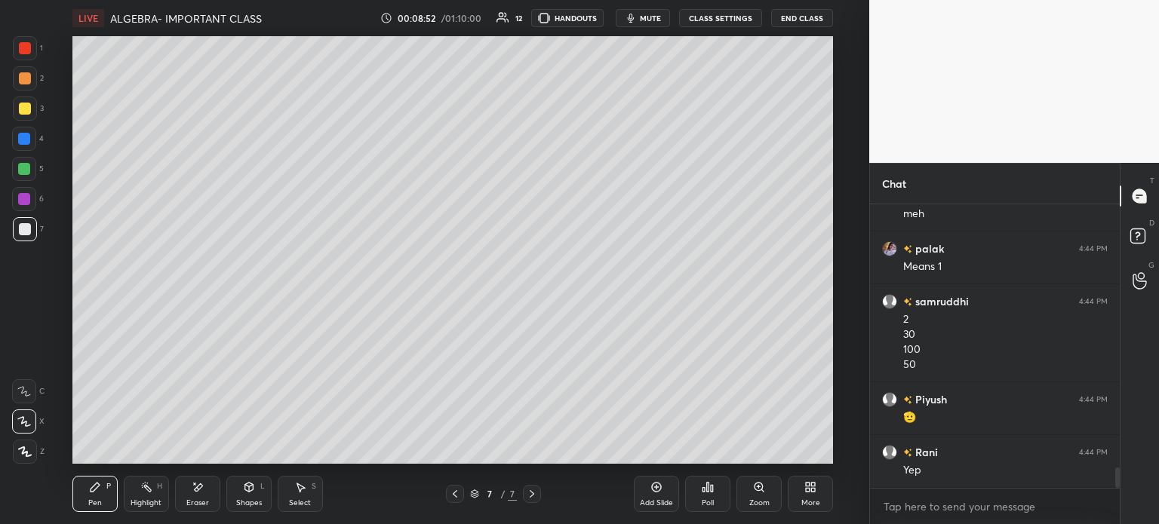
click at [27, 171] on div at bounding box center [24, 169] width 12 height 12
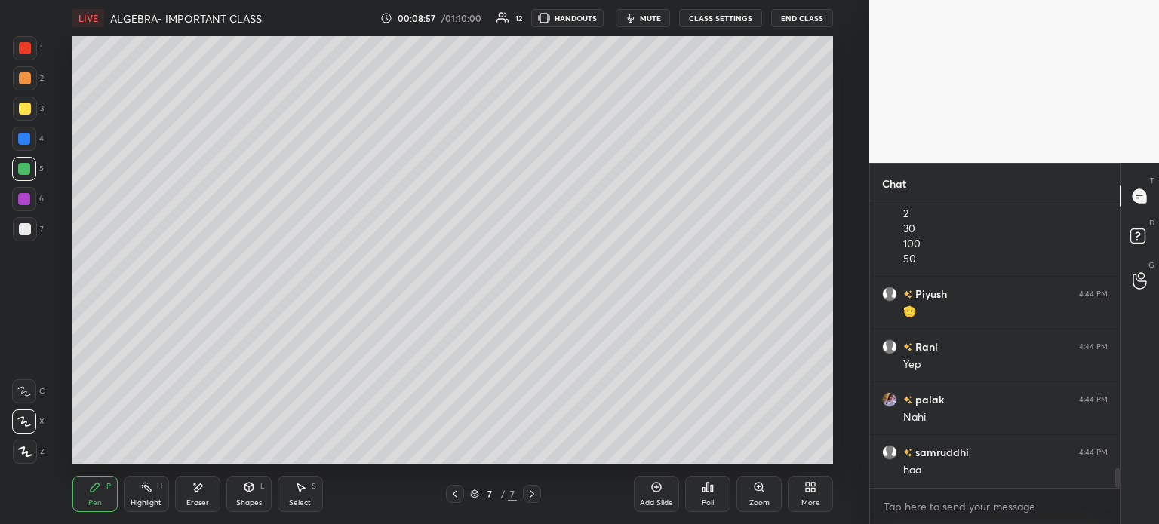
scroll to position [3771, 0]
click at [29, 115] on div at bounding box center [25, 109] width 24 height 24
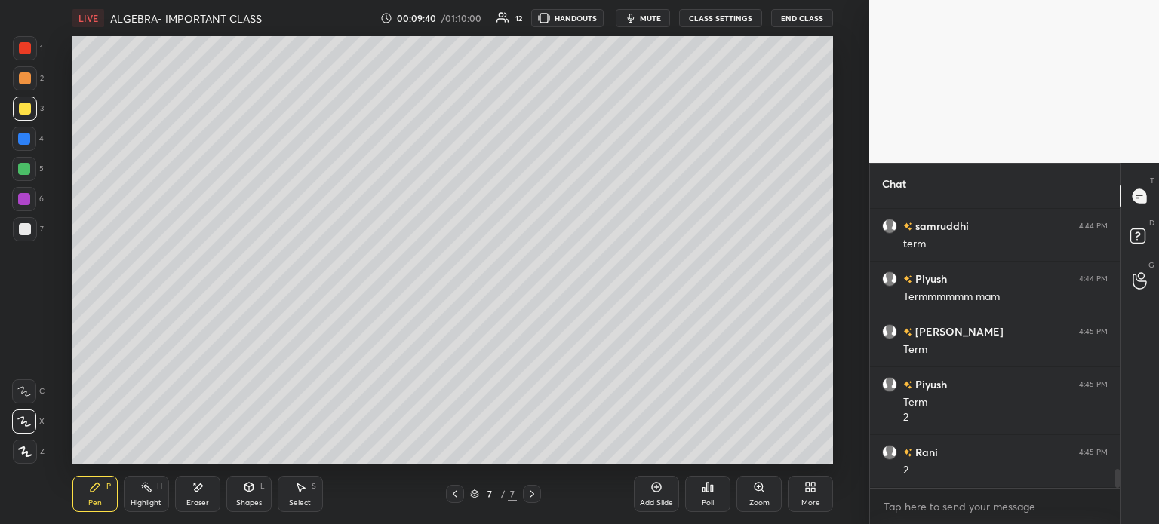
scroll to position [4103, 0]
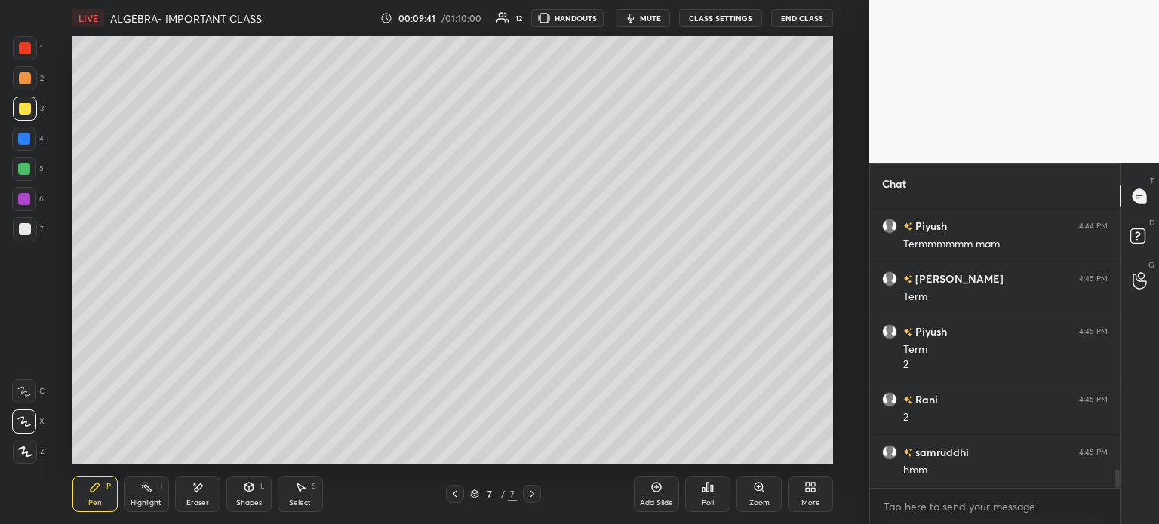
click at [20, 142] on div at bounding box center [24, 139] width 12 height 12
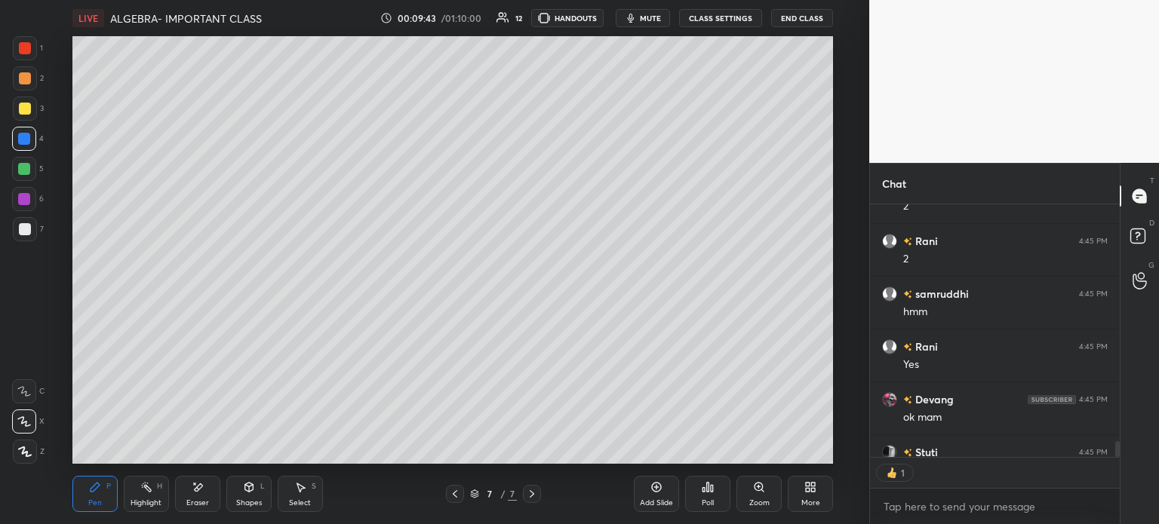
scroll to position [5, 5]
click at [649, 496] on div "Add Slide" at bounding box center [656, 494] width 45 height 36
type textarea "x"
click at [302, 501] on div "Select" at bounding box center [300, 503] width 22 height 8
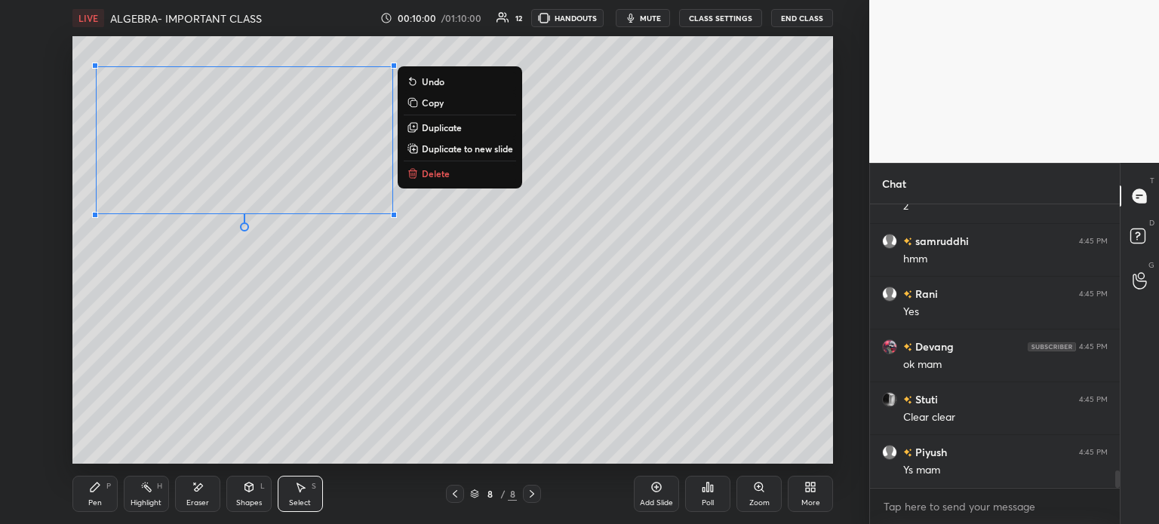
scroll to position [4367, 0]
click at [100, 505] on div "Pen" at bounding box center [95, 503] width 14 height 8
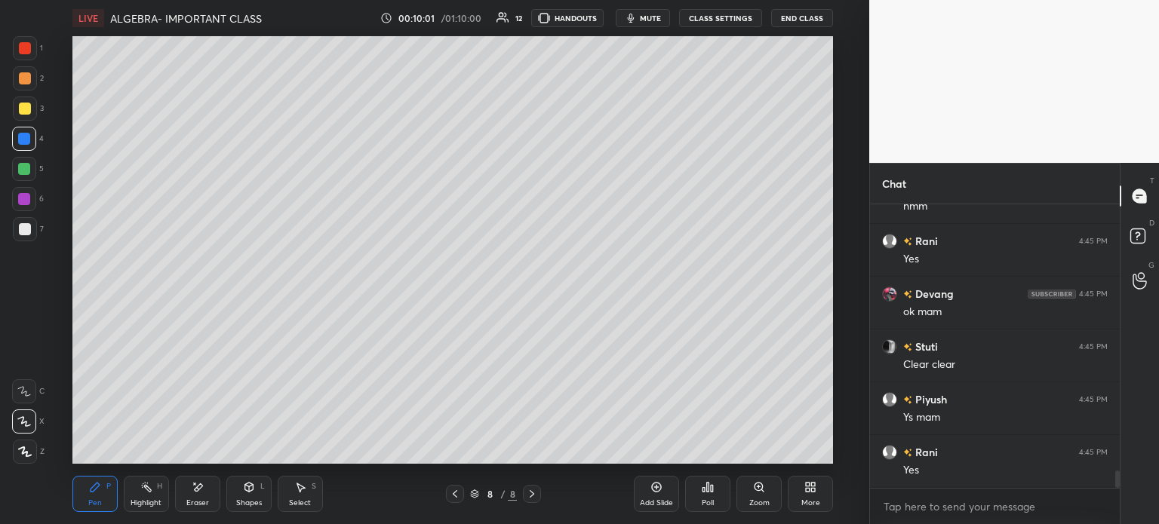
click at [30, 136] on div at bounding box center [24, 139] width 24 height 24
click at [30, 111] on div at bounding box center [25, 109] width 12 height 12
click at [258, 487] on div "Shapes L" at bounding box center [248, 494] width 45 height 36
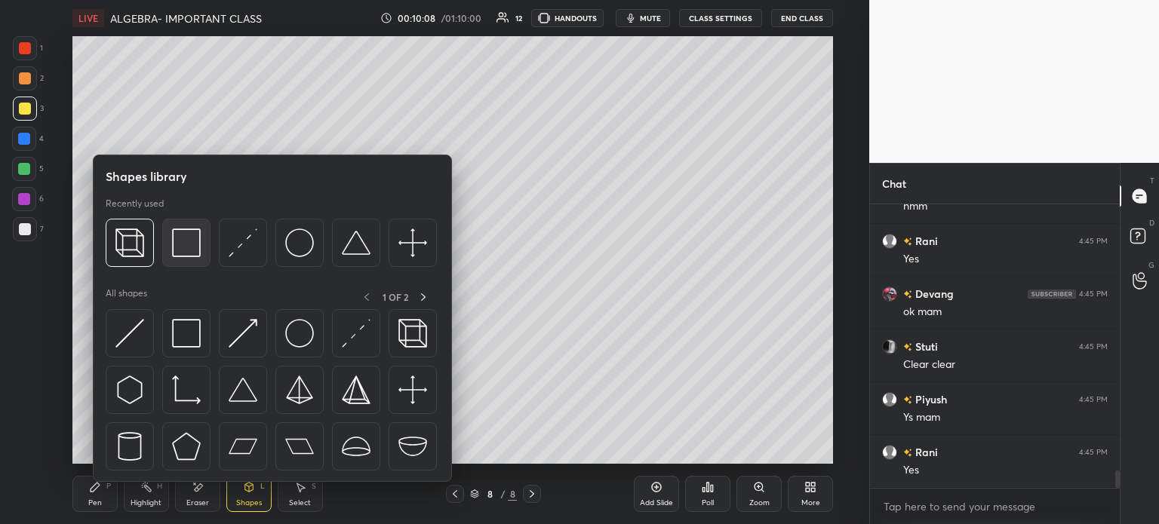
click at [182, 245] on img at bounding box center [186, 243] width 29 height 29
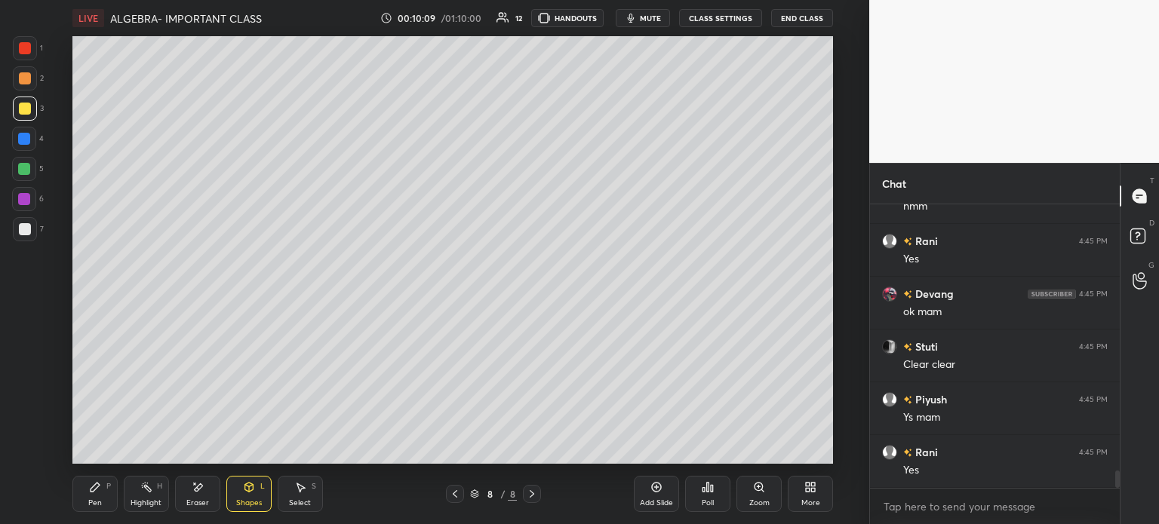
click at [29, 235] on div at bounding box center [25, 229] width 12 height 12
click at [66, 499] on div "LIVE ALGEBRA- IMPORTANT CLASS 00:10:11 / 01:10:00 12 HANDOUTS mute CLASS SETTIN…" at bounding box center [452, 262] width 809 height 524
click at [104, 487] on div "Pen P" at bounding box center [94, 494] width 45 height 36
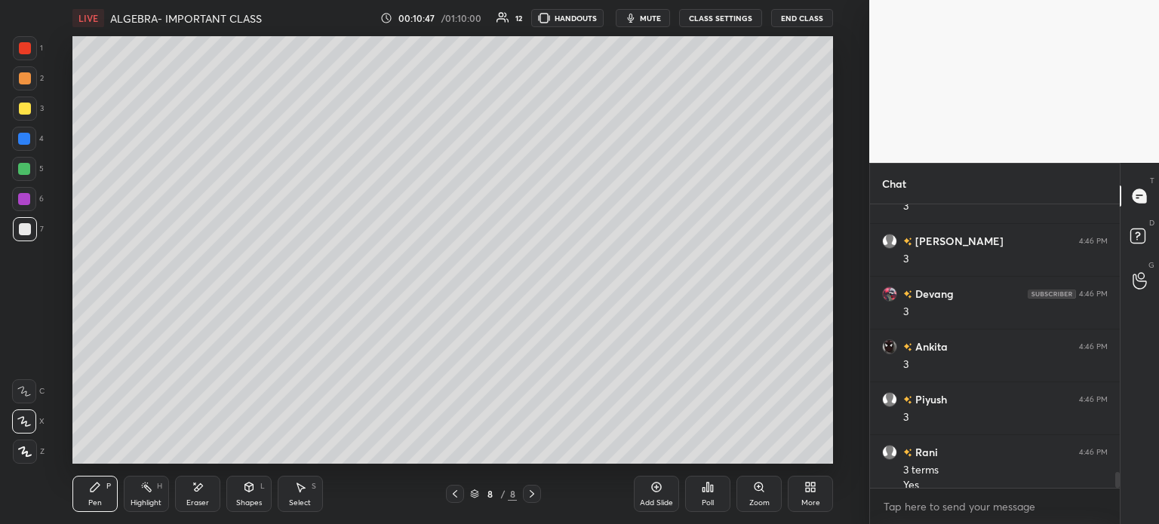
scroll to position [4910, 0]
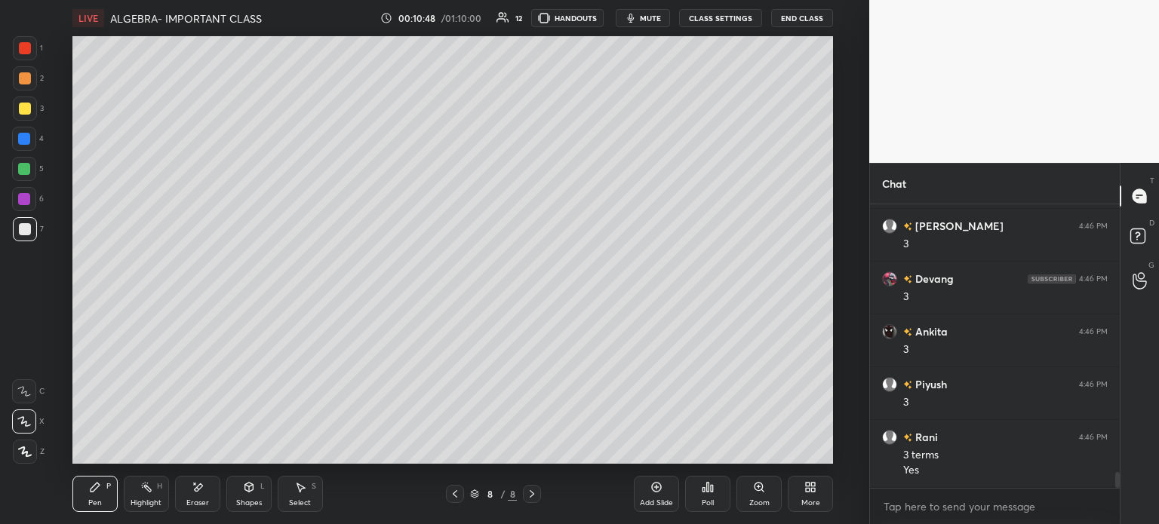
click at [649, 485] on div "Add Slide" at bounding box center [656, 494] width 45 height 36
click at [23, 111] on div at bounding box center [25, 109] width 12 height 12
click at [254, 496] on div "Shapes L" at bounding box center [248, 494] width 45 height 36
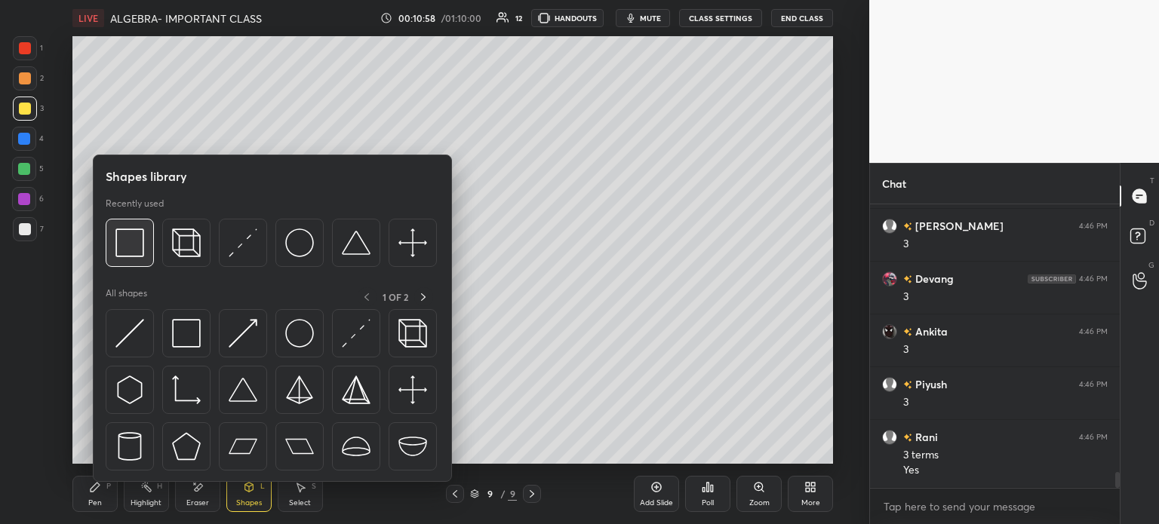
click at [122, 235] on img at bounding box center [129, 243] width 29 height 29
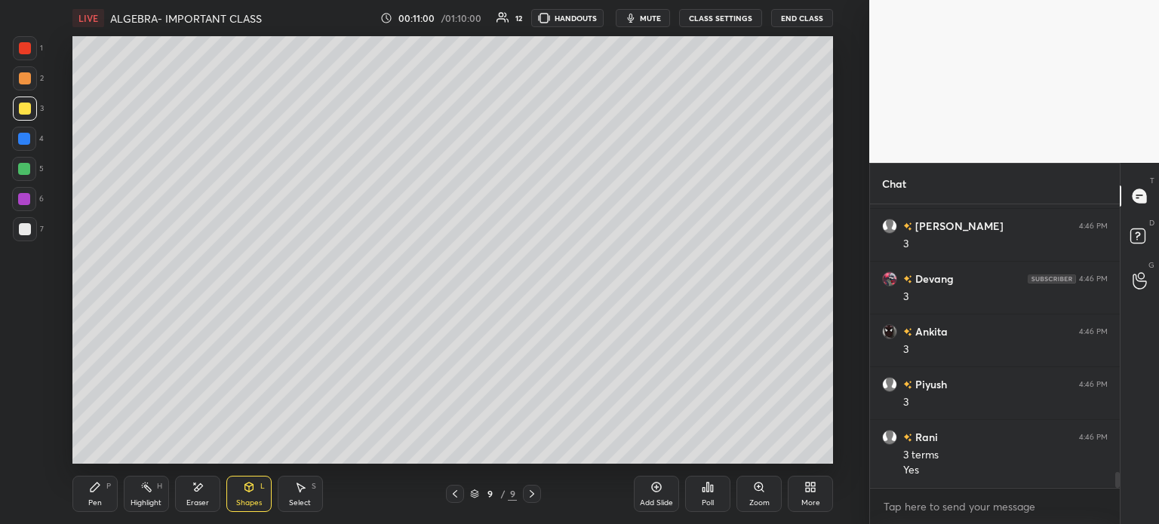
click at [111, 495] on div "Pen P" at bounding box center [94, 494] width 45 height 36
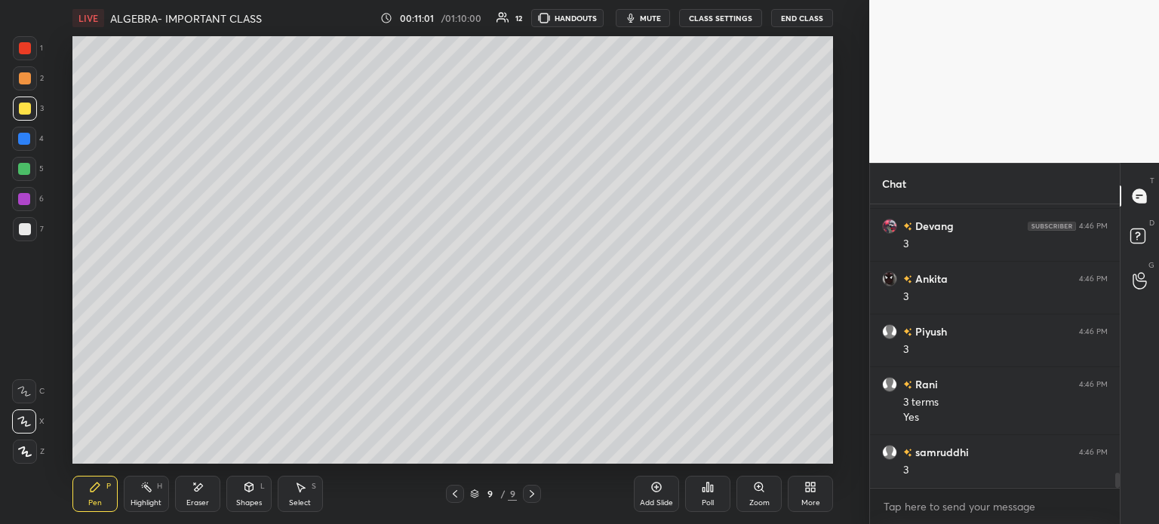
scroll to position [5016, 0]
click at [21, 201] on div at bounding box center [24, 199] width 12 height 12
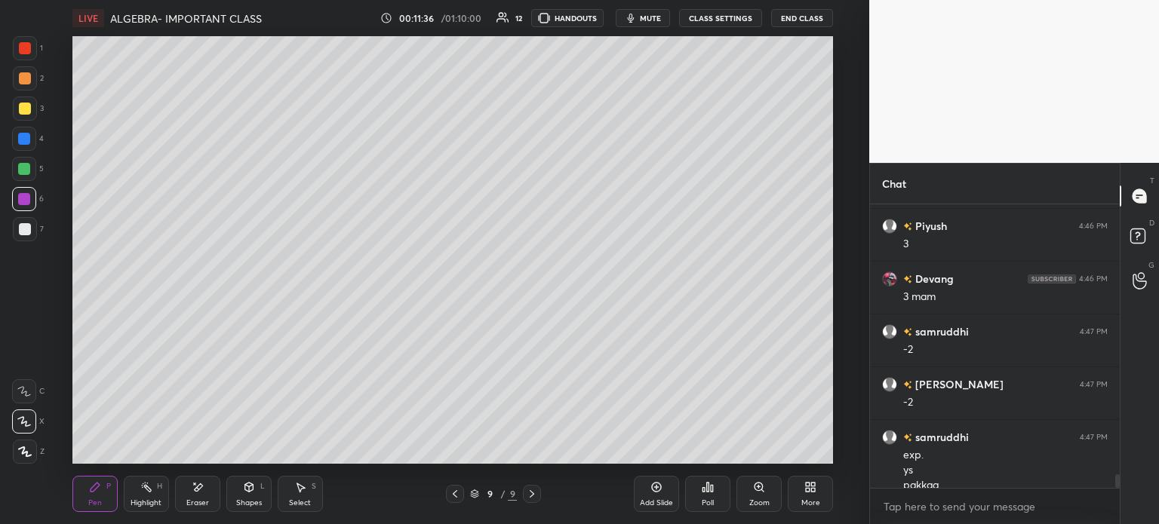
scroll to position [5748, 0]
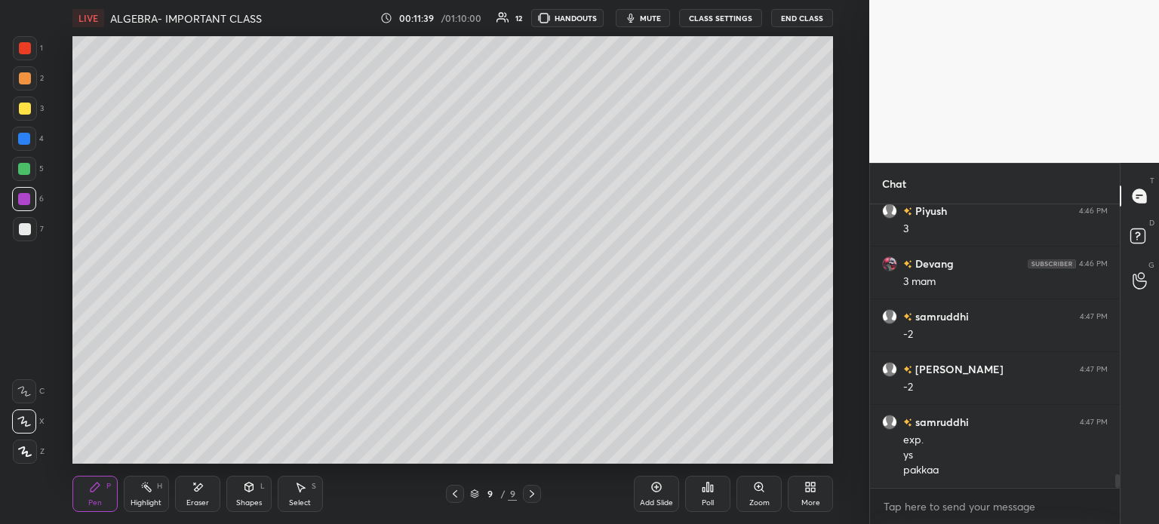
click at [635, 503] on div "Add Slide" at bounding box center [656, 494] width 45 height 36
click at [17, 112] on div at bounding box center [25, 109] width 24 height 24
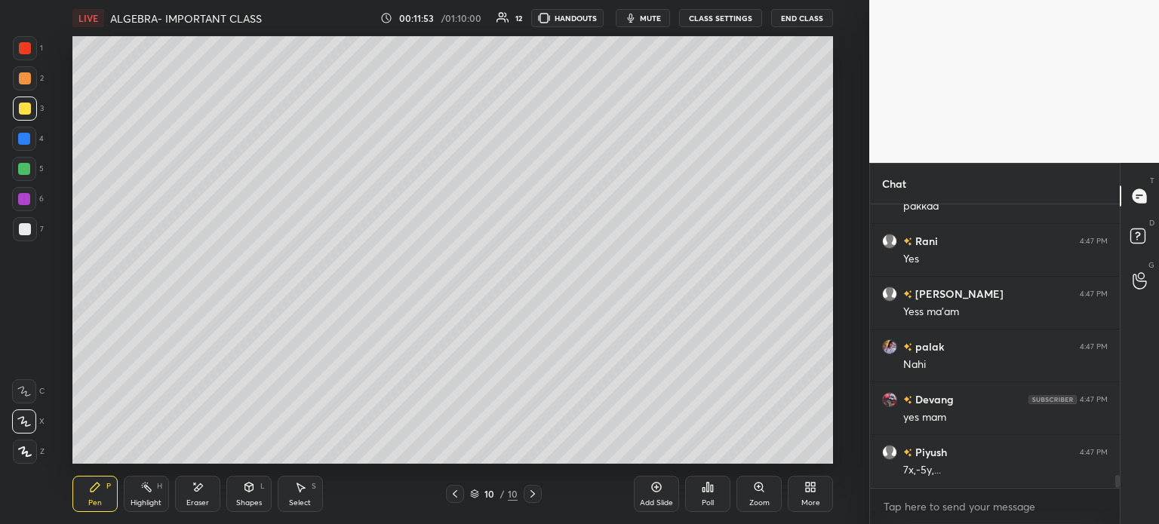
scroll to position [6064, 0]
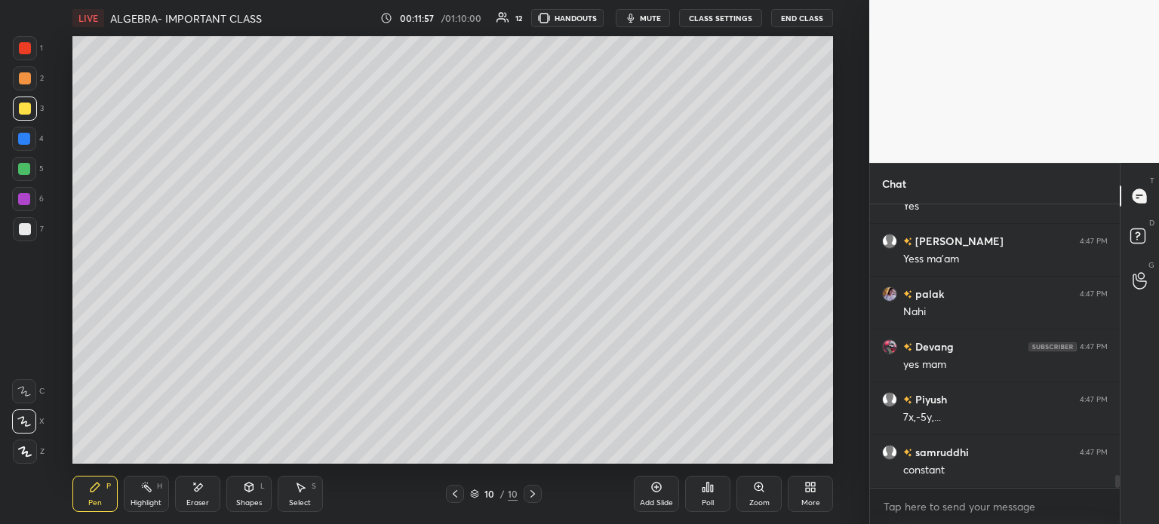
click at [450, 497] on icon at bounding box center [455, 494] width 12 height 12
click at [456, 493] on icon at bounding box center [455, 494] width 5 height 8
click at [528, 494] on icon at bounding box center [533, 494] width 12 height 12
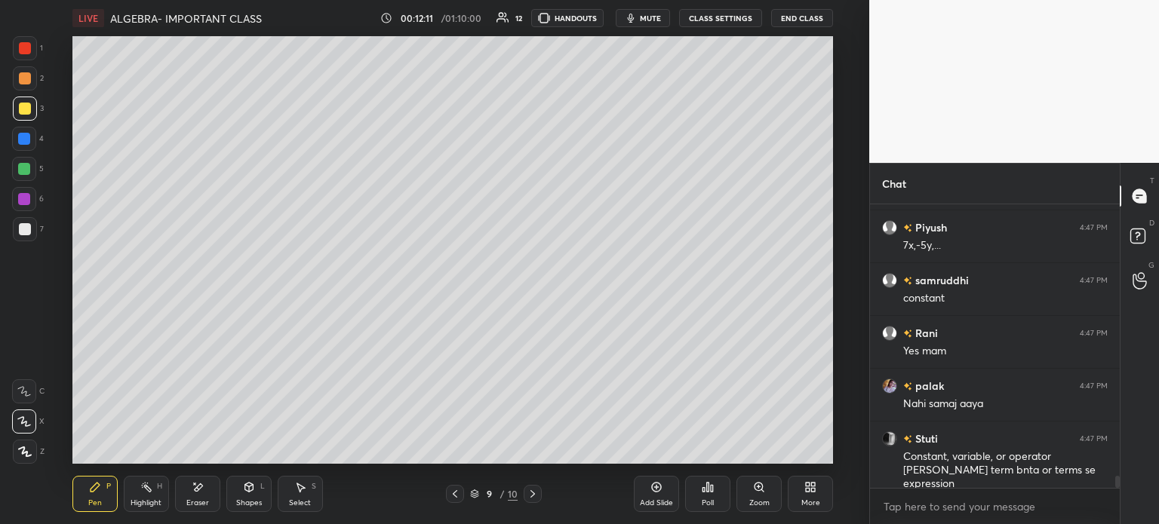
click at [297, 495] on div "Select S" at bounding box center [300, 494] width 45 height 36
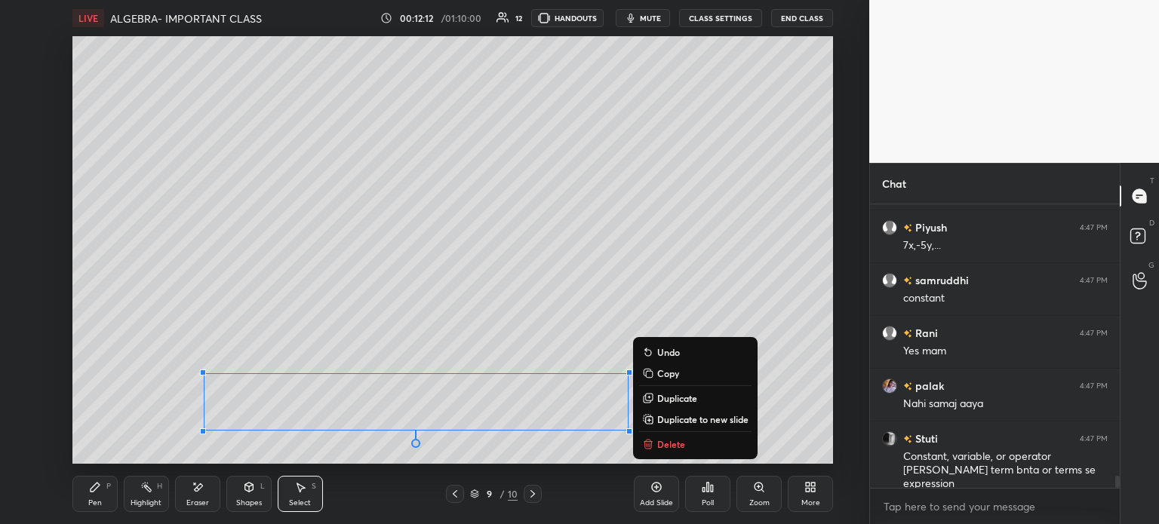
click at [709, 418] on p "Duplicate to new slide" at bounding box center [702, 419] width 91 height 12
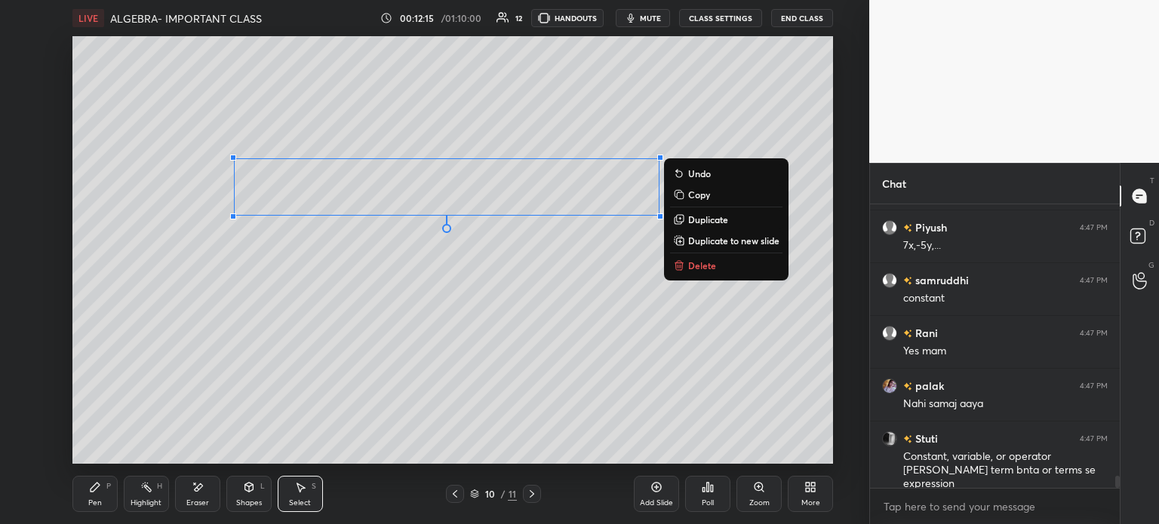
click at [260, 509] on div "Shapes L" at bounding box center [248, 494] width 45 height 36
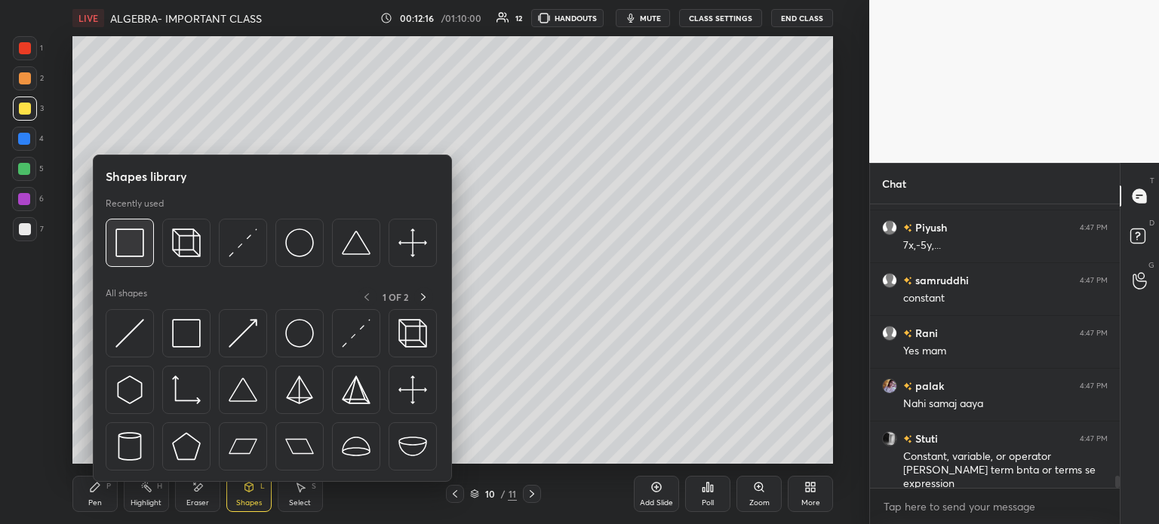
click at [119, 243] on img at bounding box center [129, 243] width 29 height 29
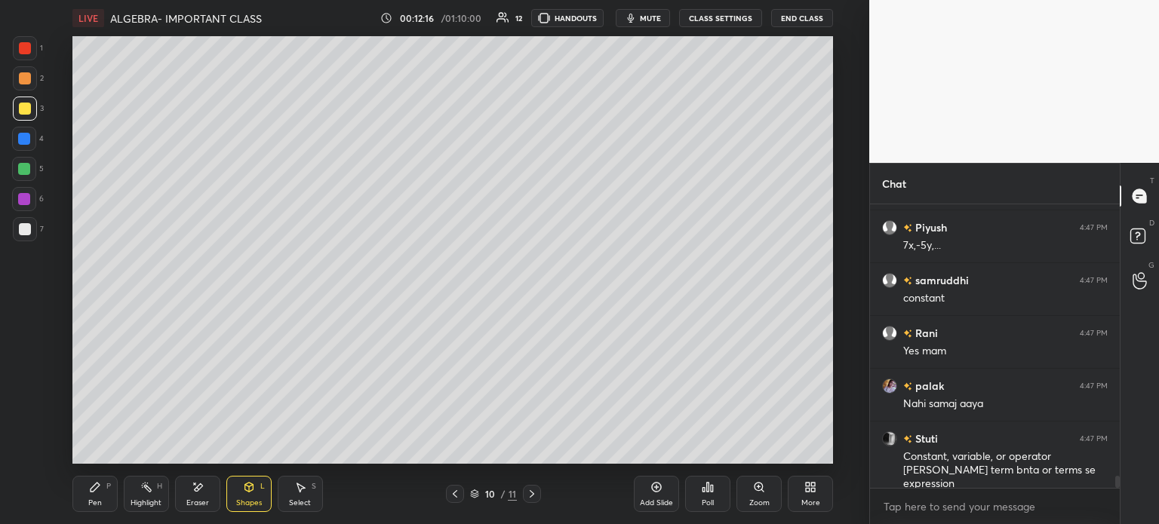
click at [15, 224] on div at bounding box center [25, 229] width 24 height 24
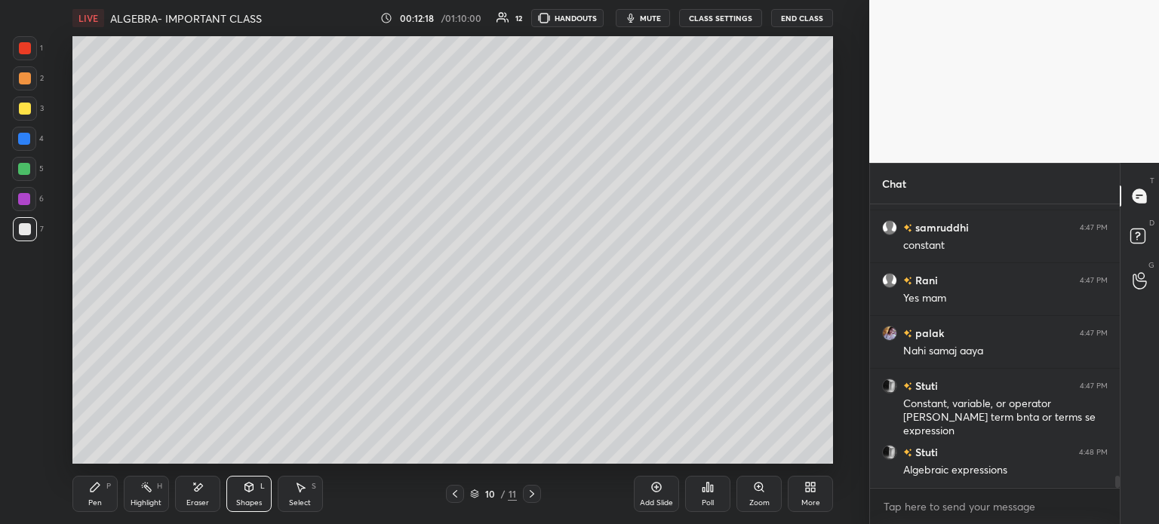
click at [97, 500] on div "Pen" at bounding box center [95, 503] width 14 height 8
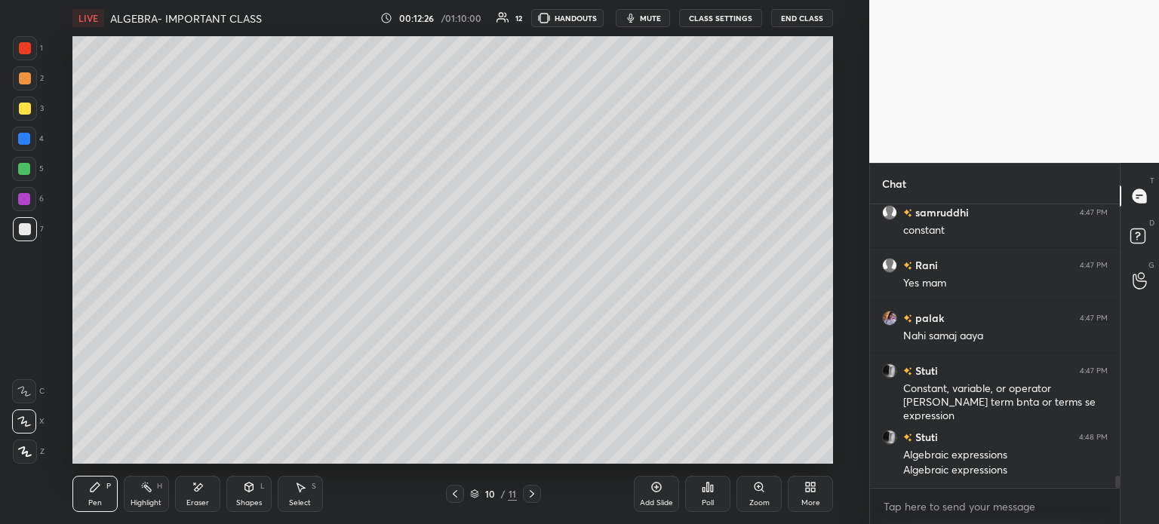
click at [294, 497] on div "Select S" at bounding box center [300, 494] width 45 height 36
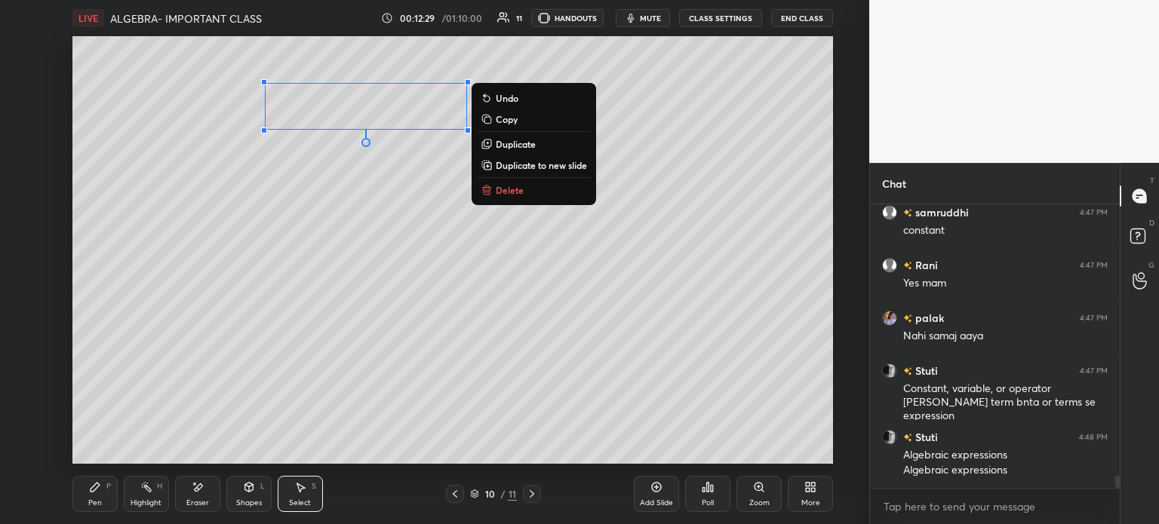
click at [520, 143] on p "Duplicate" at bounding box center [516, 144] width 40 height 12
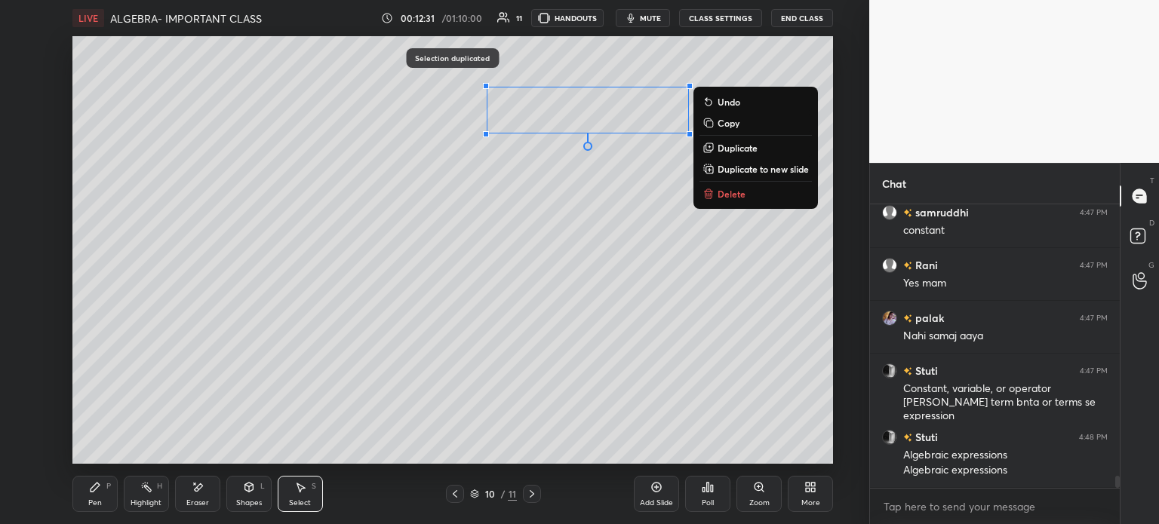
scroll to position [6357, 0]
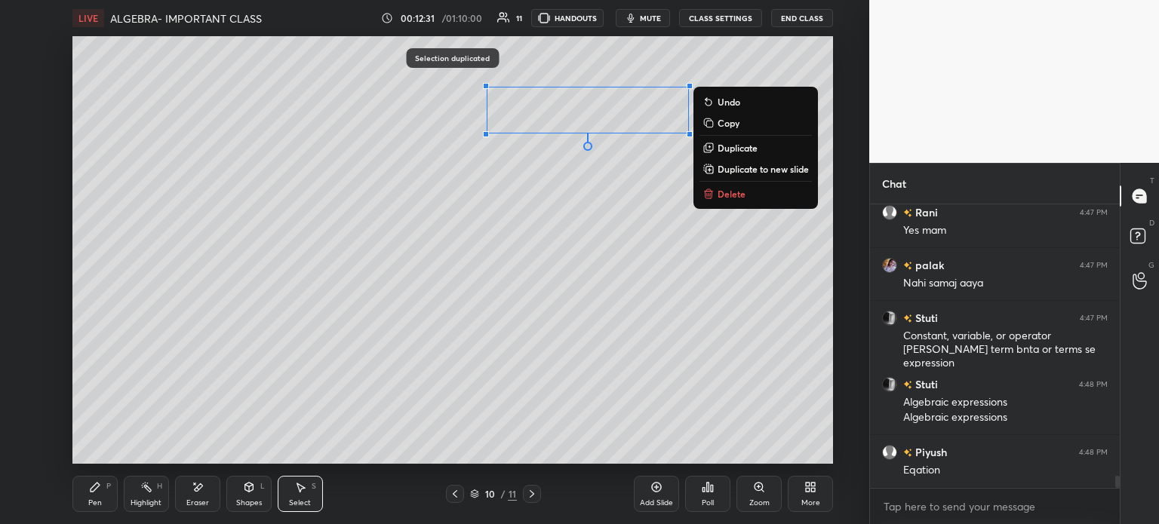
click at [200, 507] on div "Eraser" at bounding box center [197, 503] width 23 height 8
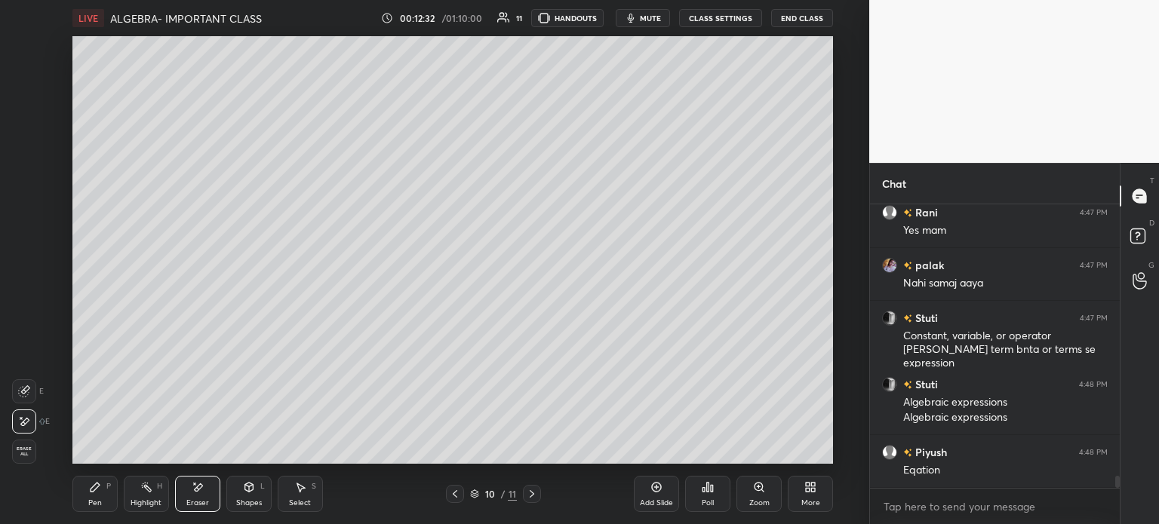
click at [108, 500] on div "Pen P" at bounding box center [94, 494] width 45 height 36
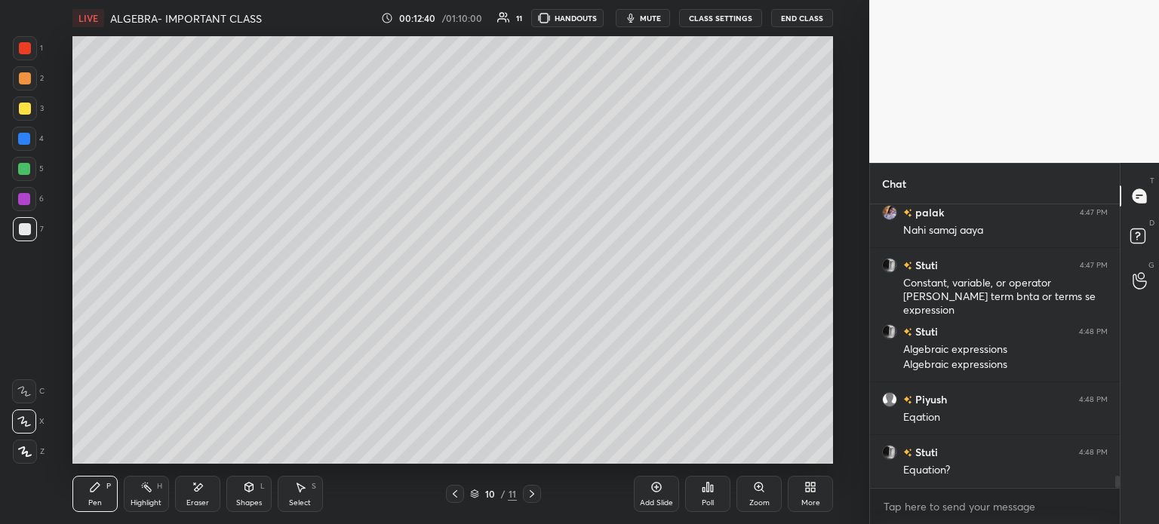
scroll to position [6463, 0]
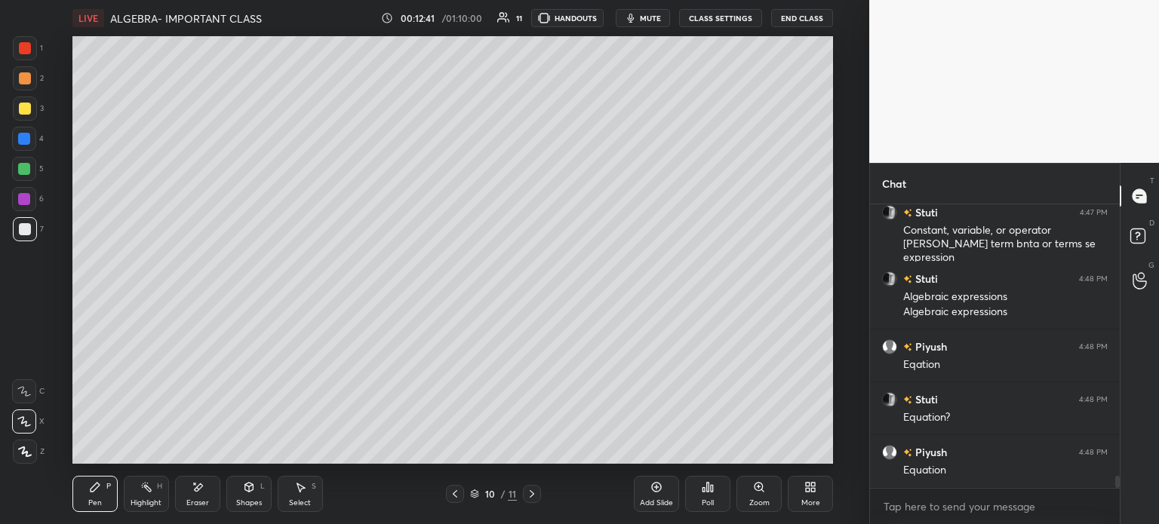
click at [210, 489] on div "Eraser" at bounding box center [197, 494] width 45 height 36
click at [26, 392] on icon at bounding box center [24, 392] width 12 height 12
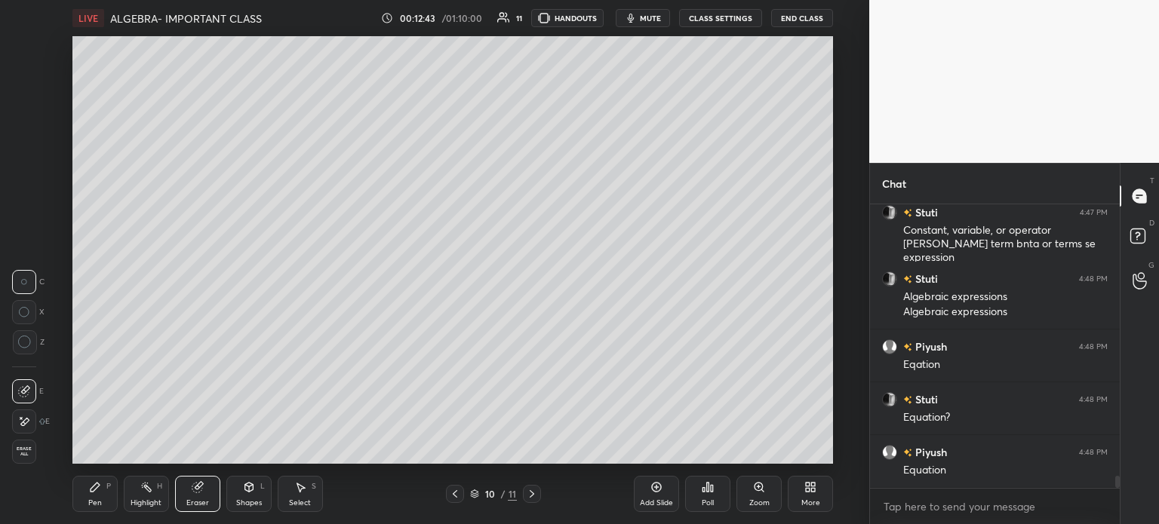
scroll to position [6516, 0]
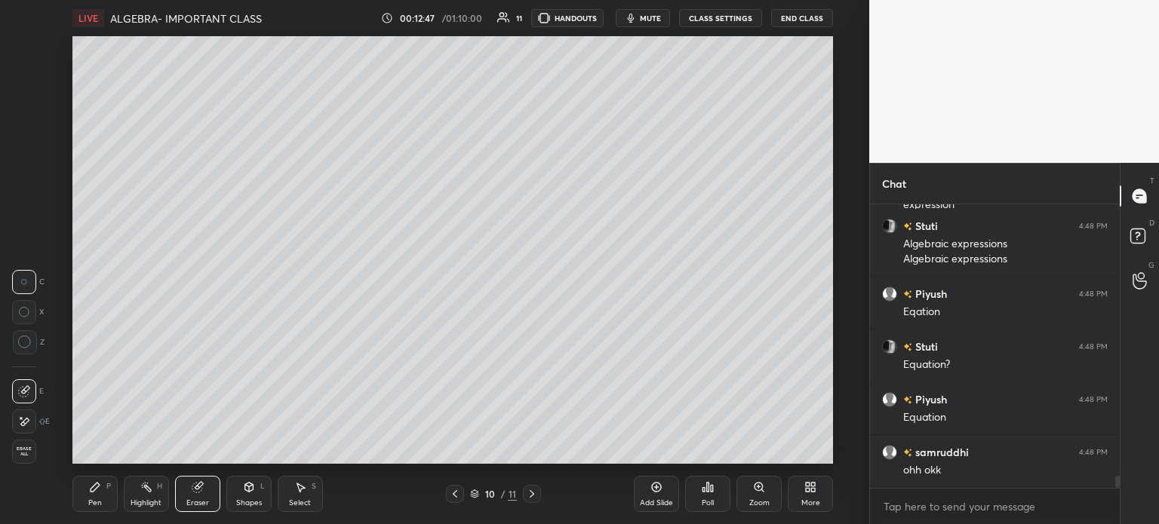
click at [88, 499] on div "Pen" at bounding box center [95, 503] width 14 height 8
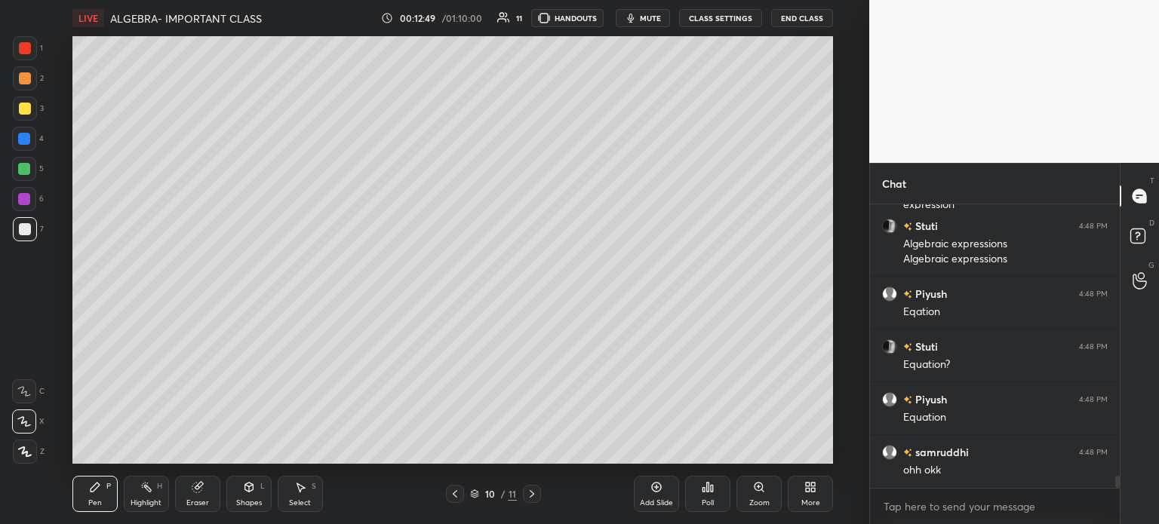
scroll to position [6568, 0]
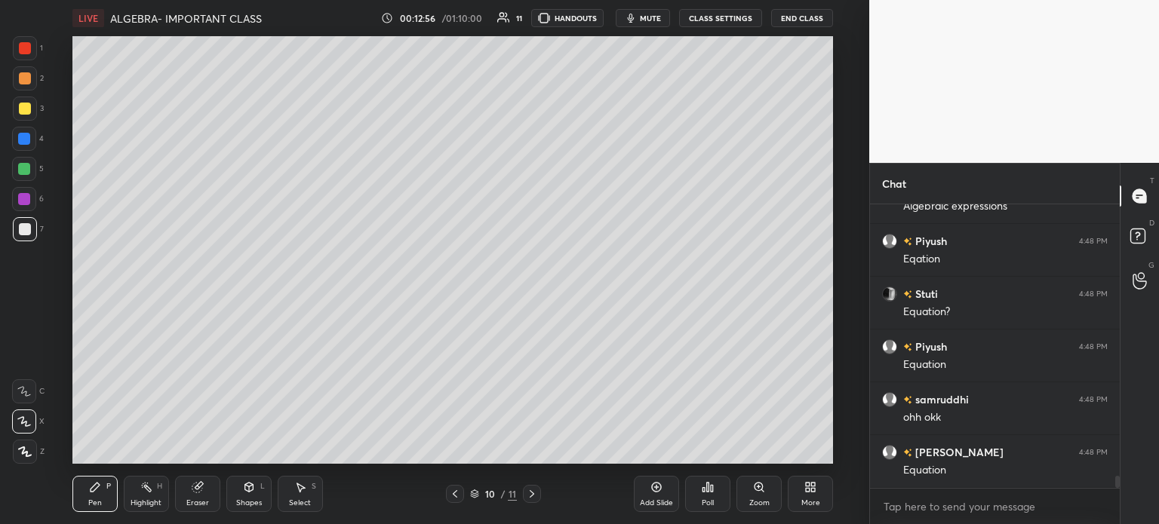
click at [7, 131] on div "1 2 3 4 5 6 7 C X Z C X Z E E Erase all H H" at bounding box center [24, 250] width 48 height 428
click at [29, 143] on div at bounding box center [24, 139] width 12 height 12
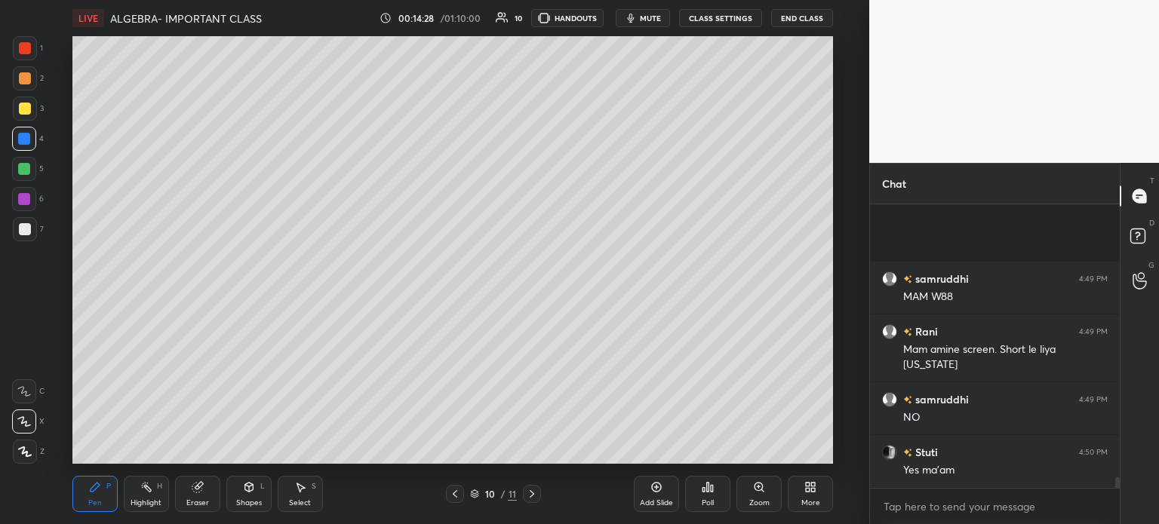
scroll to position [7074, 0]
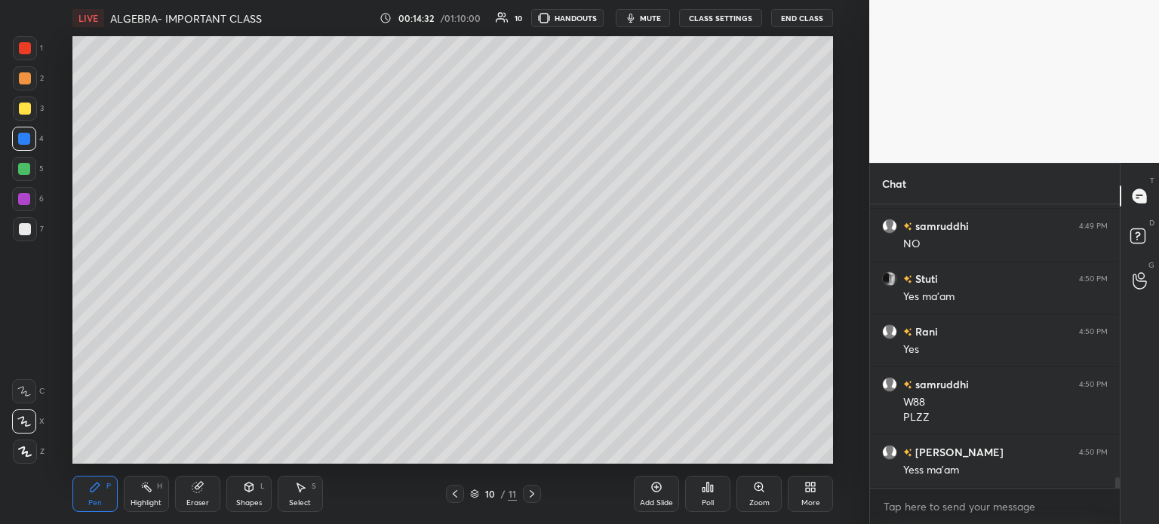
click at [670, 492] on div "Add Slide" at bounding box center [656, 494] width 45 height 36
click at [28, 109] on div at bounding box center [25, 109] width 12 height 12
click at [253, 487] on icon at bounding box center [248, 487] width 8 height 9
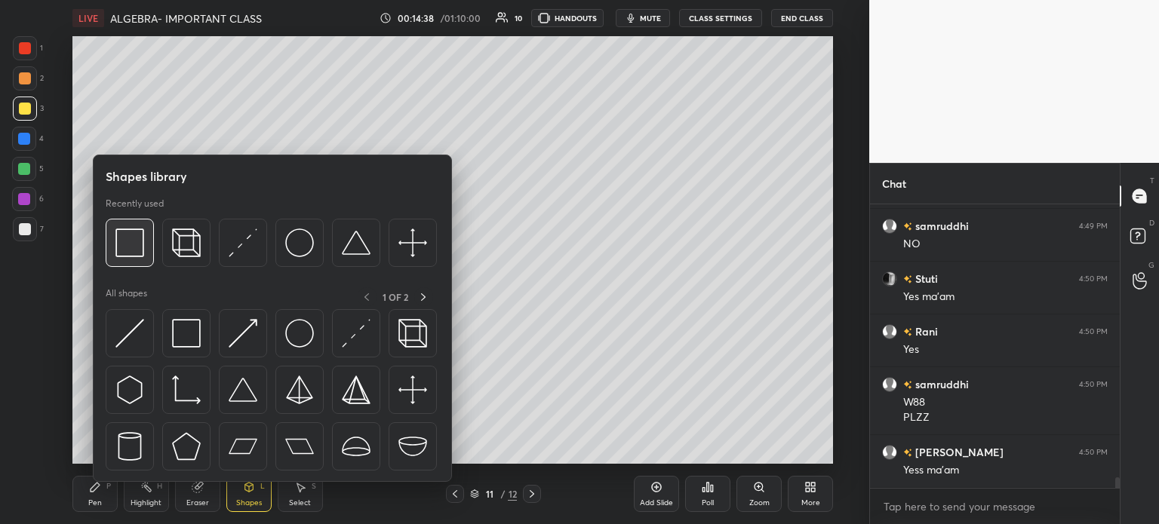
click at [122, 247] on img at bounding box center [129, 243] width 29 height 29
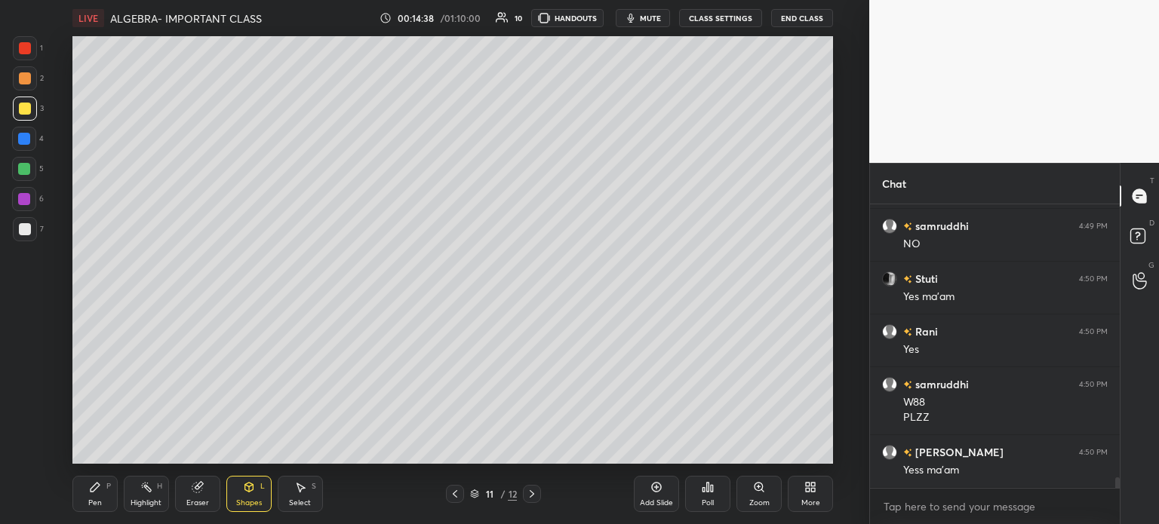
click at [27, 223] on div at bounding box center [25, 229] width 24 height 24
click at [85, 489] on div "Pen P" at bounding box center [94, 494] width 45 height 36
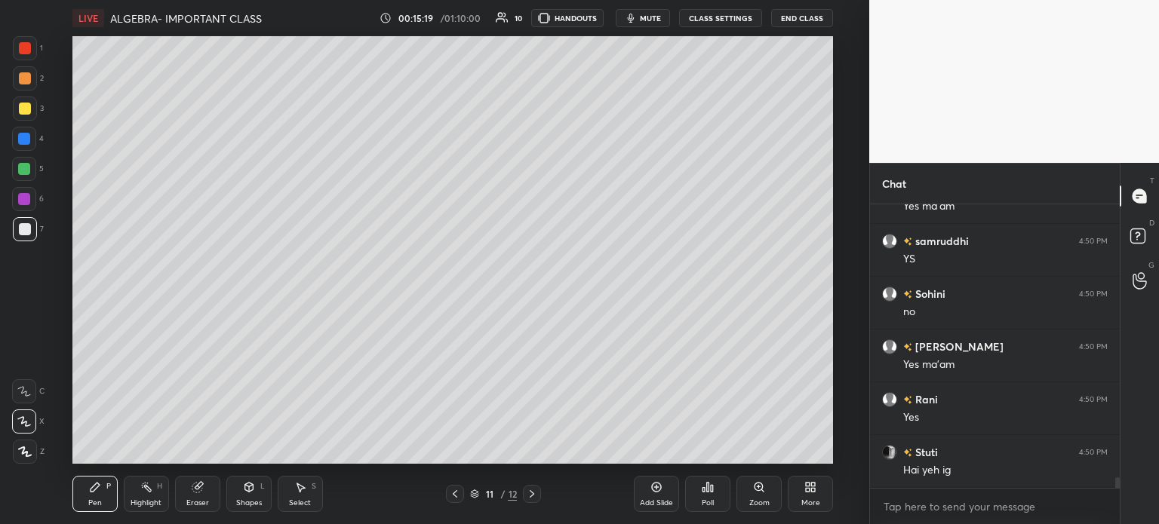
scroll to position [7444, 0]
click at [453, 488] on icon at bounding box center [455, 494] width 12 height 12
click at [534, 488] on div at bounding box center [532, 494] width 18 height 18
click at [201, 487] on icon at bounding box center [198, 487] width 12 height 12
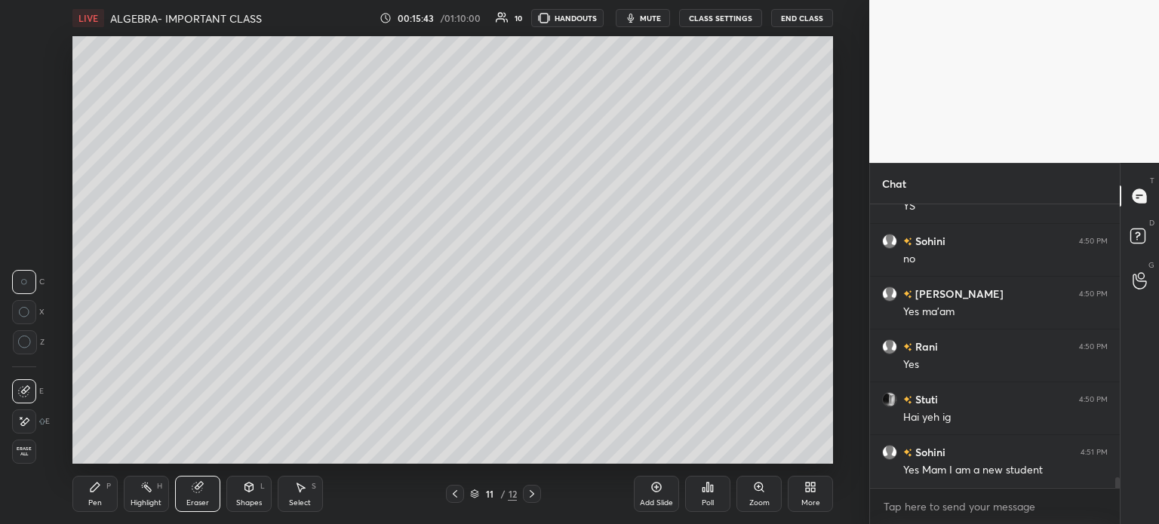
click at [19, 413] on div at bounding box center [24, 422] width 24 height 24
click at [91, 500] on div "Pen" at bounding box center [95, 503] width 14 height 8
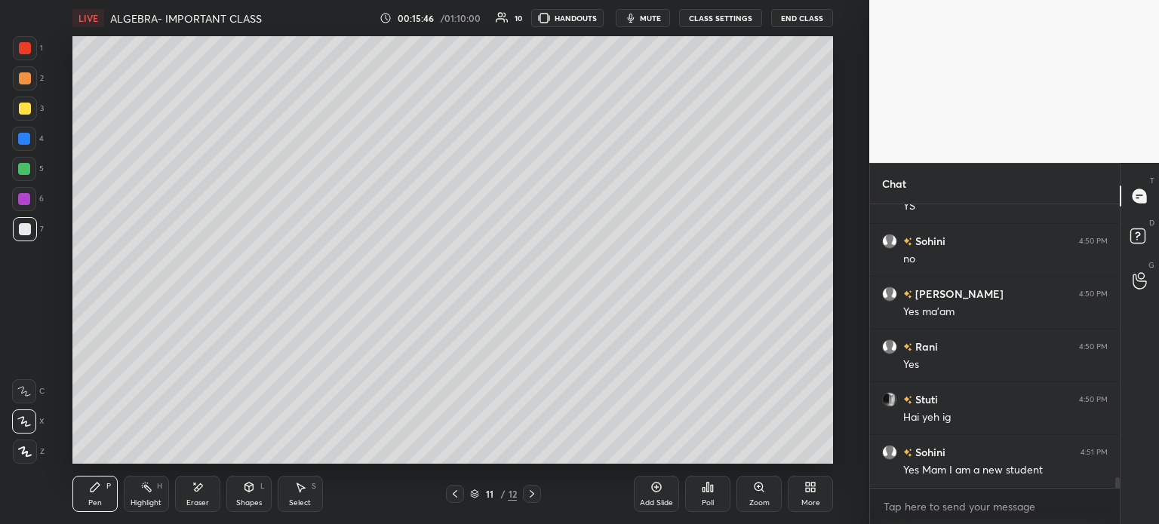
click at [26, 109] on div at bounding box center [25, 109] width 12 height 12
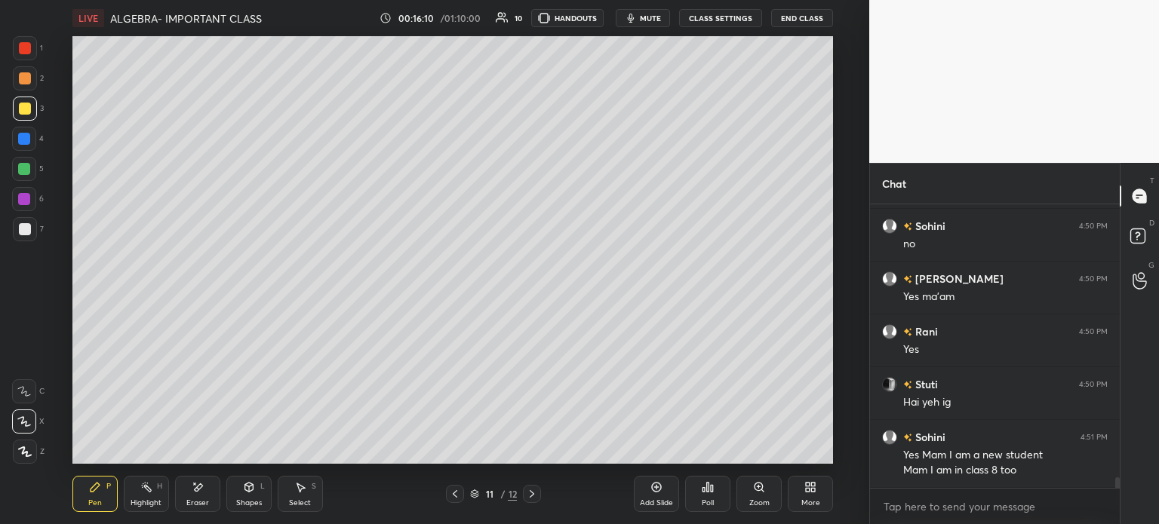
scroll to position [7511, 0]
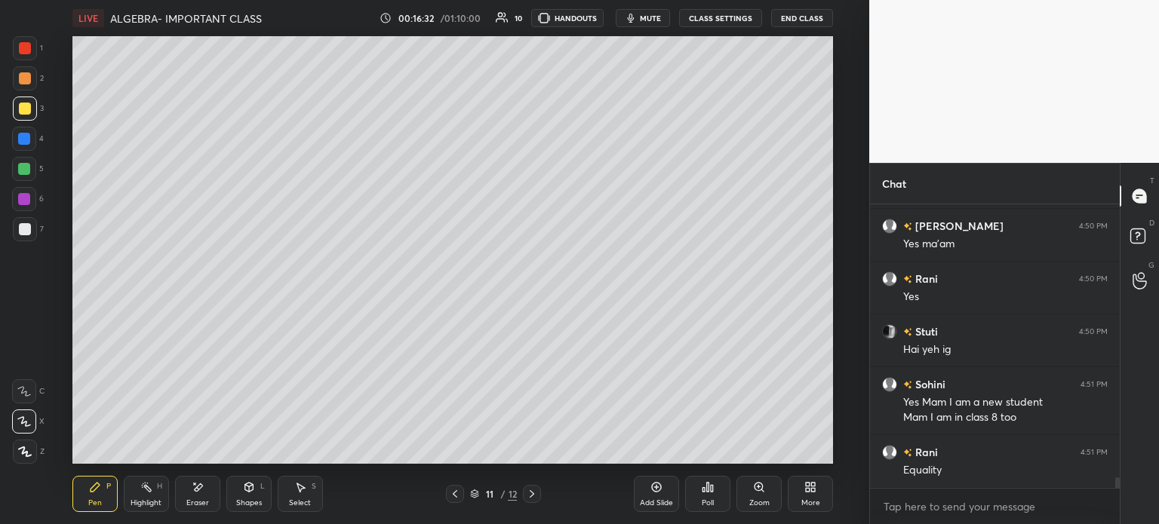
click at [290, 489] on div "Select S" at bounding box center [300, 494] width 45 height 36
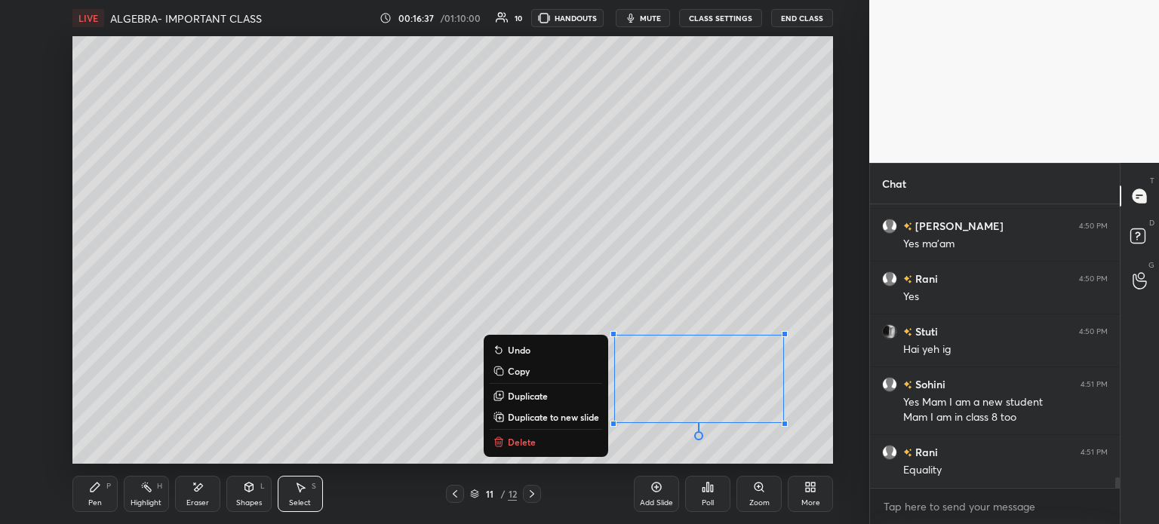
click at [89, 490] on icon at bounding box center [95, 487] width 12 height 12
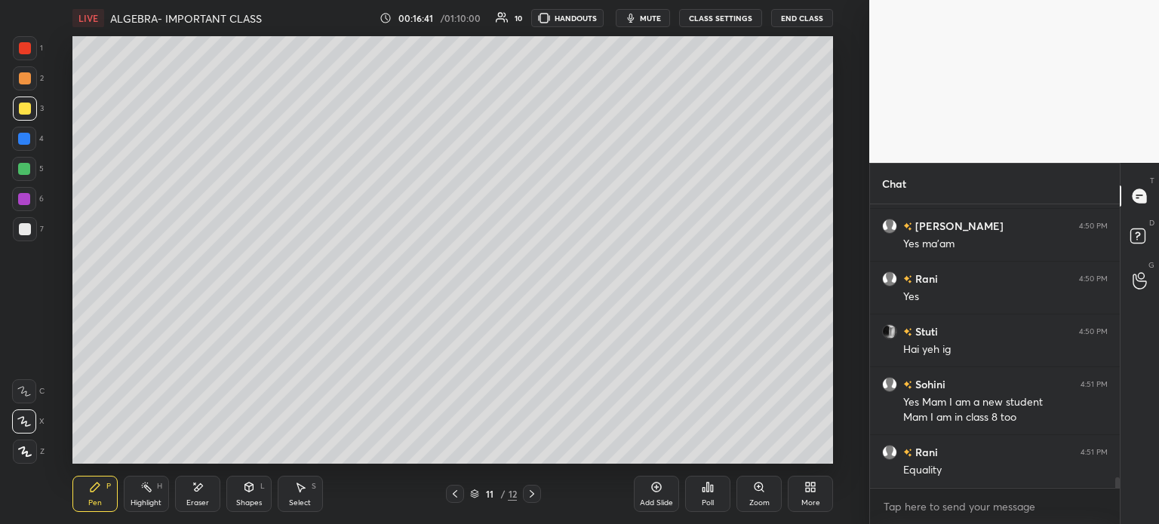
click at [456, 493] on icon at bounding box center [455, 494] width 5 height 8
click at [455, 498] on icon at bounding box center [455, 494] width 12 height 12
click at [453, 499] on icon at bounding box center [455, 494] width 12 height 12
click at [462, 499] on div at bounding box center [455, 494] width 18 height 18
click at [462, 498] on div at bounding box center [455, 494] width 18 height 18
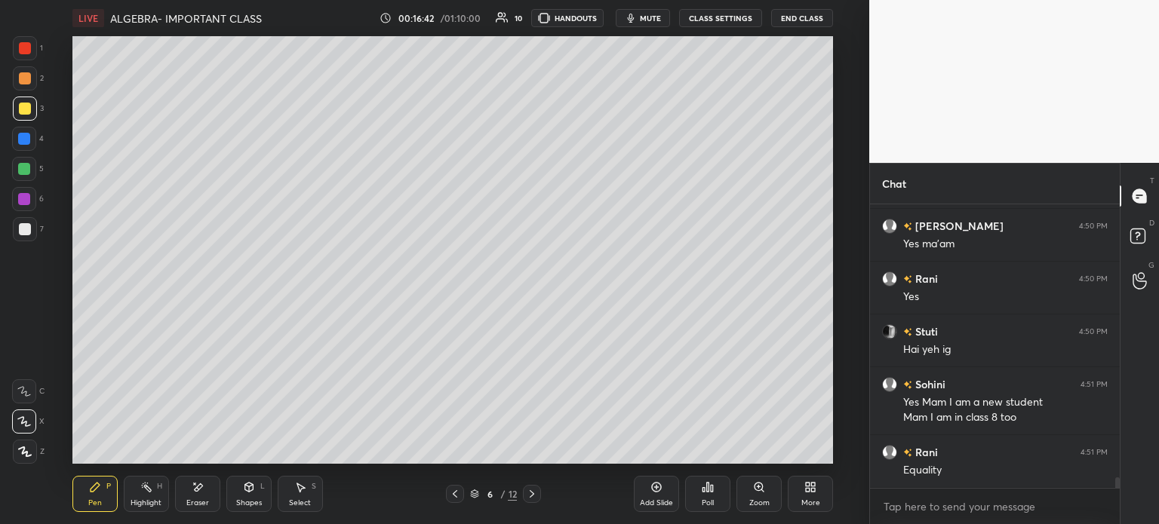
click at [460, 497] on icon at bounding box center [455, 494] width 12 height 12
click at [459, 497] on icon at bounding box center [455, 494] width 12 height 12
click at [459, 499] on icon at bounding box center [455, 494] width 12 height 12
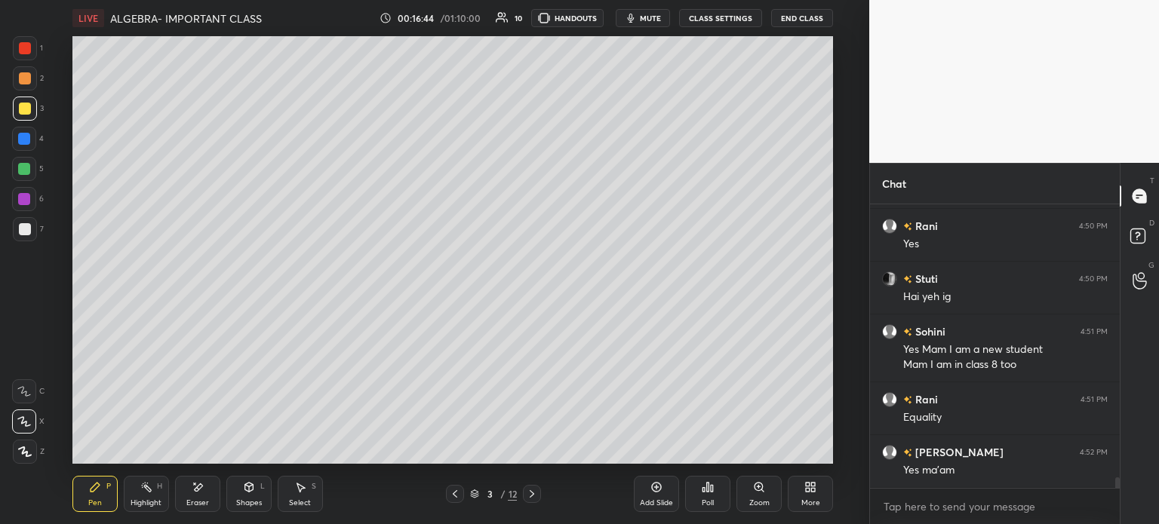
click at [533, 492] on icon at bounding box center [532, 494] width 12 height 12
click at [531, 496] on icon at bounding box center [532, 494] width 12 height 12
click at [534, 496] on icon at bounding box center [532, 494] width 12 height 12
click at [535, 496] on icon at bounding box center [532, 494] width 12 height 12
click at [534, 494] on icon at bounding box center [532, 494] width 5 height 8
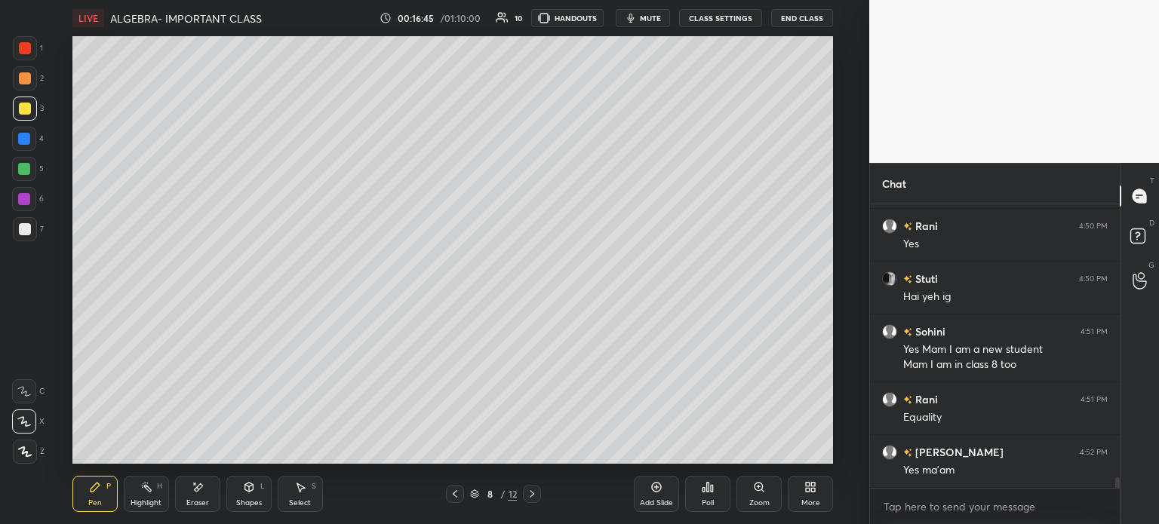
click at [533, 493] on icon at bounding box center [532, 494] width 12 height 12
click at [533, 491] on icon at bounding box center [532, 494] width 12 height 12
click at [534, 490] on icon at bounding box center [532, 494] width 12 height 12
click at [534, 492] on icon at bounding box center [532, 494] width 12 height 12
click at [536, 491] on icon at bounding box center [532, 494] width 12 height 12
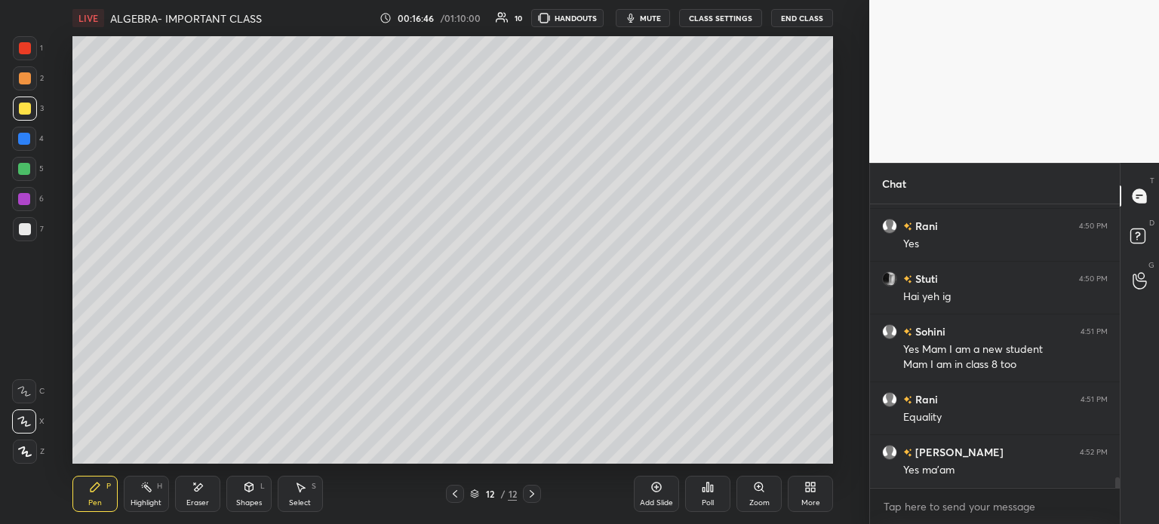
click at [537, 491] on icon at bounding box center [532, 494] width 12 height 12
click at [26, 144] on div at bounding box center [24, 139] width 12 height 12
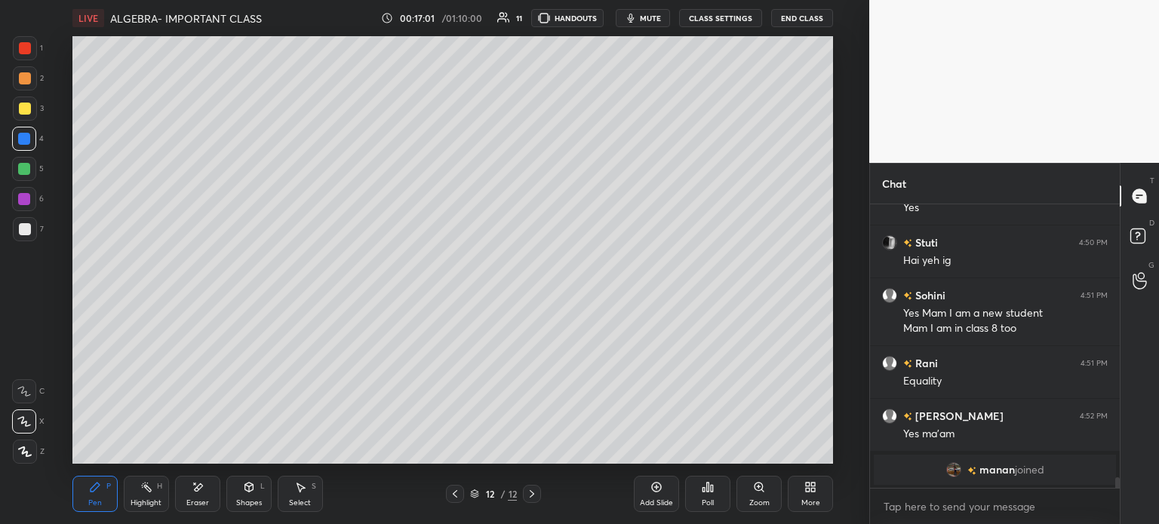
click at [190, 505] on div "Eraser" at bounding box center [197, 503] width 23 height 8
click at [111, 497] on div "Pen P" at bounding box center [94, 494] width 45 height 36
click at [104, 494] on div "Pen P" at bounding box center [94, 494] width 45 height 36
click at [27, 231] on div at bounding box center [25, 229] width 12 height 12
click at [462, 491] on div at bounding box center [455, 494] width 18 height 18
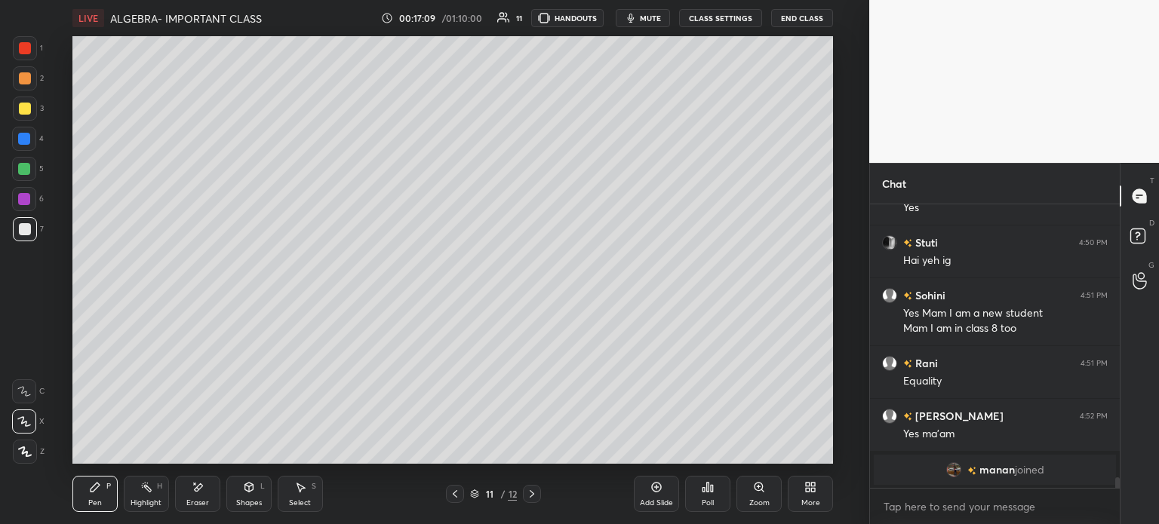
click at [666, 494] on div "Add Slide" at bounding box center [656, 494] width 45 height 36
click at [24, 115] on div at bounding box center [25, 109] width 24 height 24
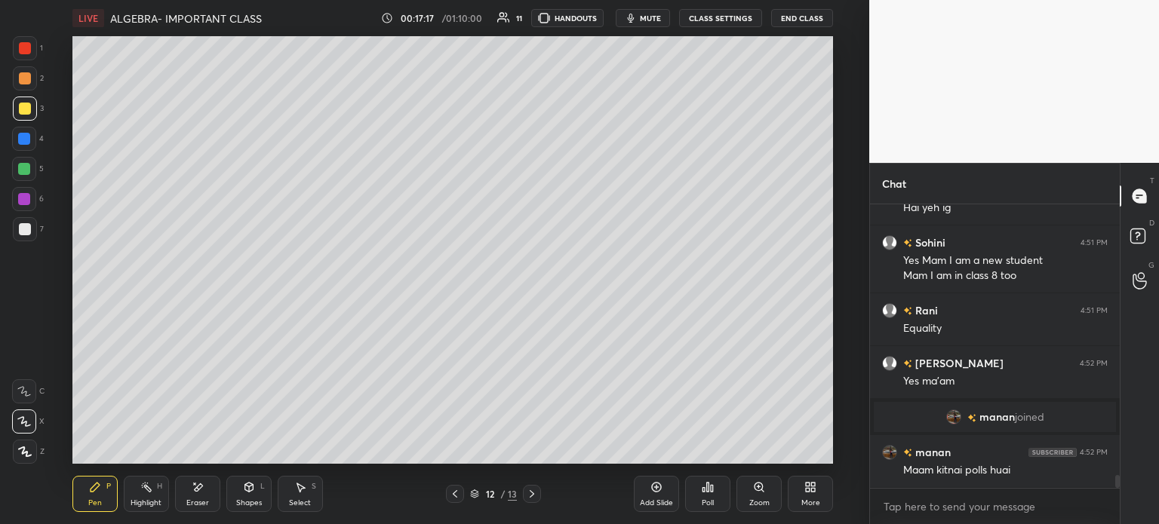
scroll to position [5977, 0]
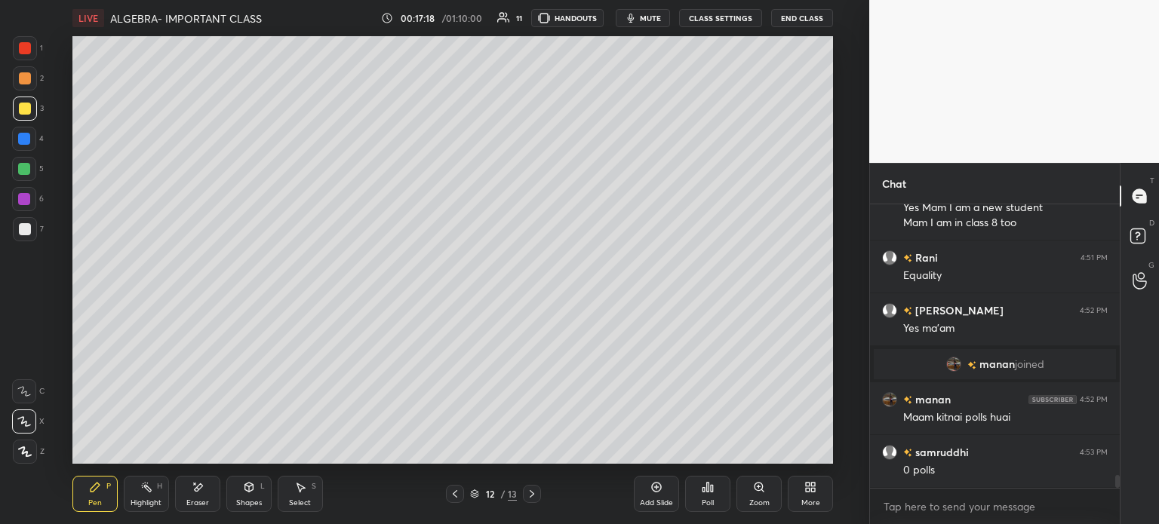
click at [213, 504] on div "Eraser" at bounding box center [197, 494] width 45 height 36
click at [91, 493] on icon at bounding box center [95, 487] width 12 height 12
click at [91, 485] on icon at bounding box center [95, 487] width 12 height 12
click at [195, 488] on icon at bounding box center [198, 487] width 12 height 13
click at [100, 497] on div "Pen P" at bounding box center [94, 494] width 45 height 36
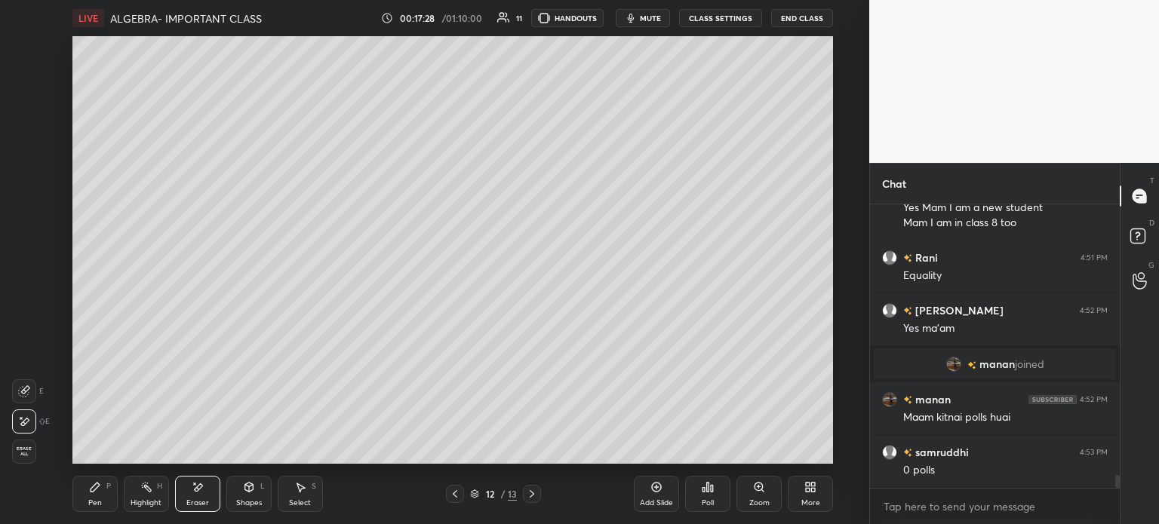
click at [106, 487] on div "P" at bounding box center [108, 487] width 5 height 8
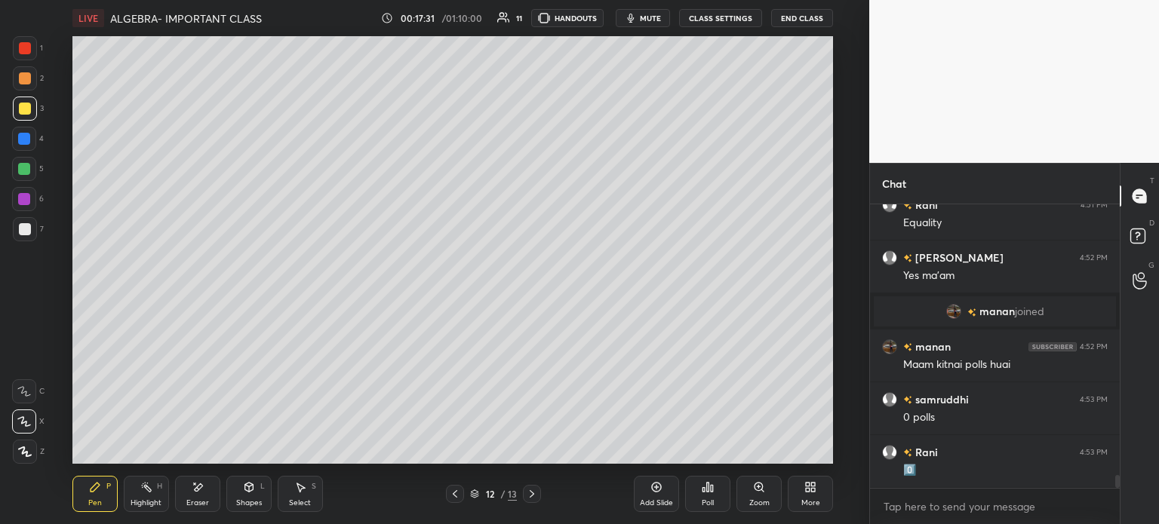
click at [21, 232] on div at bounding box center [25, 229] width 12 height 12
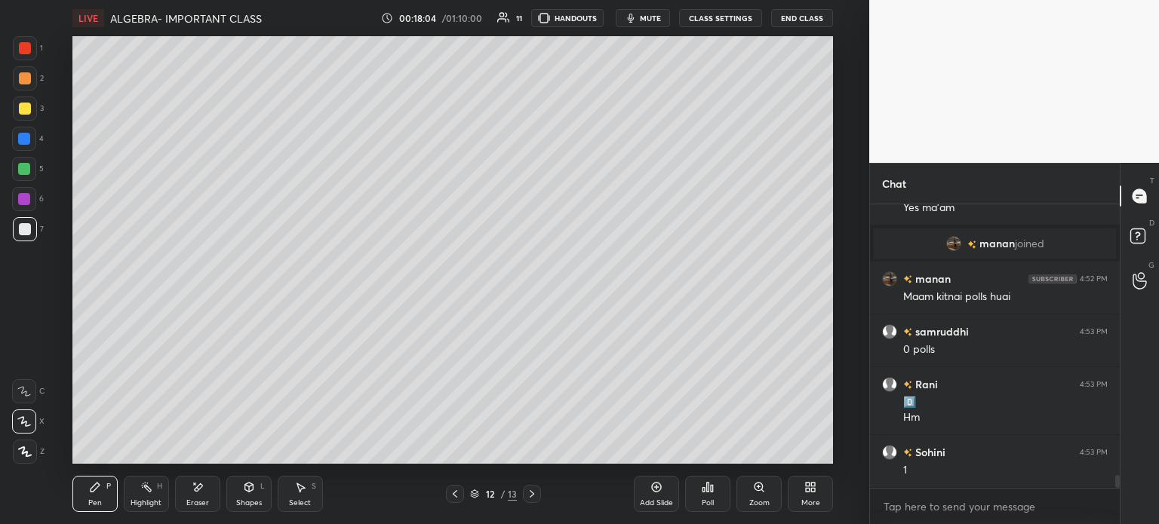
scroll to position [6150, 0]
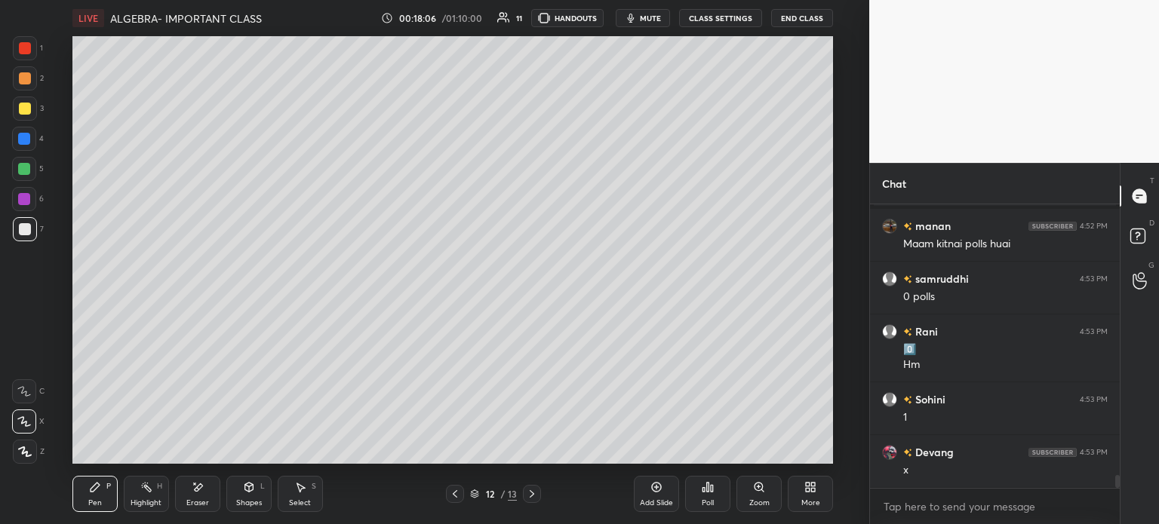
click at [23, 99] on div at bounding box center [25, 109] width 24 height 24
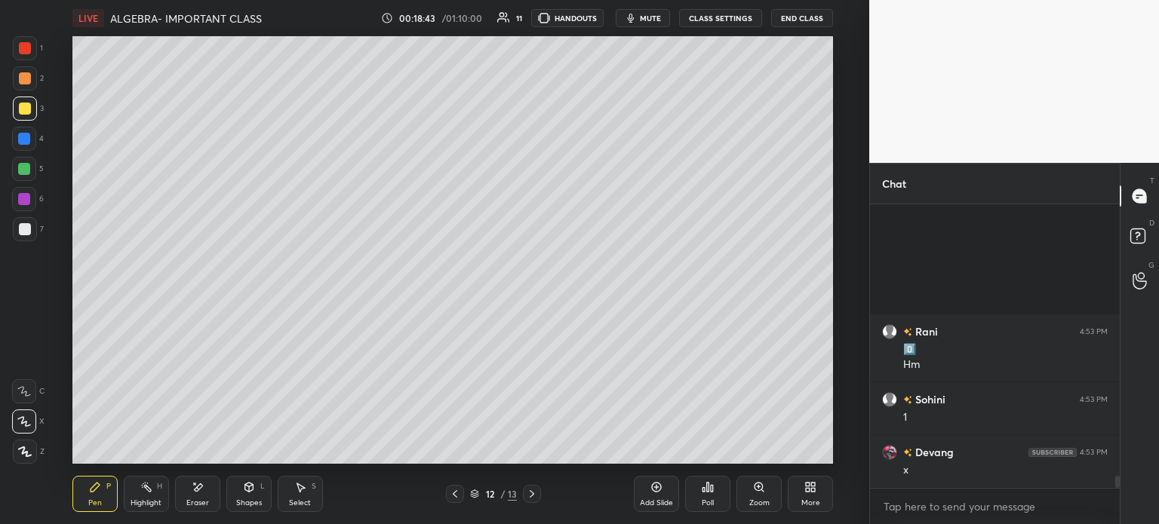
scroll to position [6362, 0]
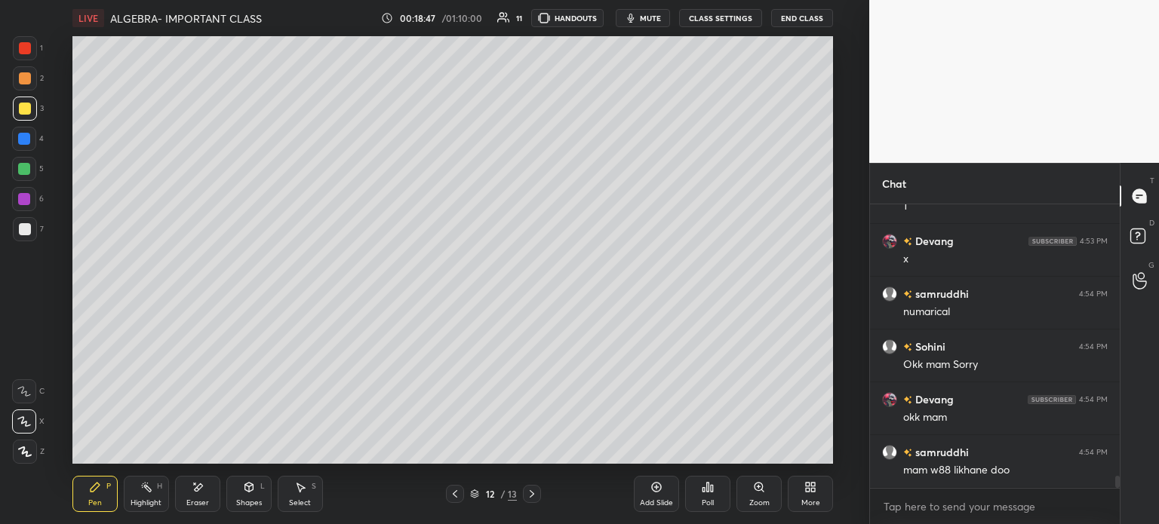
click at [29, 168] on div at bounding box center [24, 169] width 12 height 12
click at [661, 497] on div "Add Slide" at bounding box center [656, 494] width 45 height 36
click at [35, 116] on div at bounding box center [25, 109] width 24 height 24
click at [27, 233] on div at bounding box center [25, 229] width 12 height 12
click at [26, 114] on div at bounding box center [25, 109] width 12 height 12
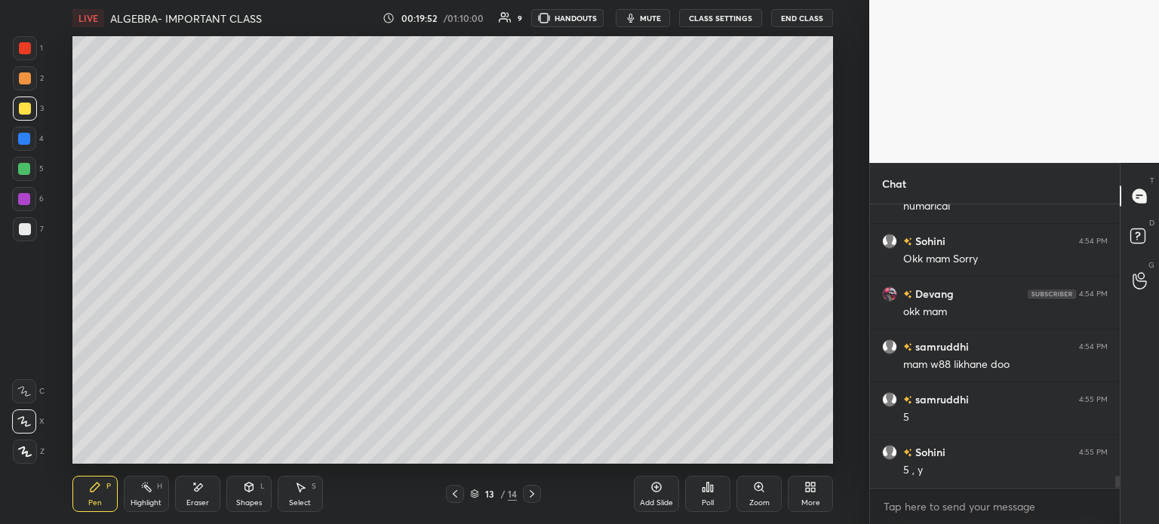
scroll to position [6520, 0]
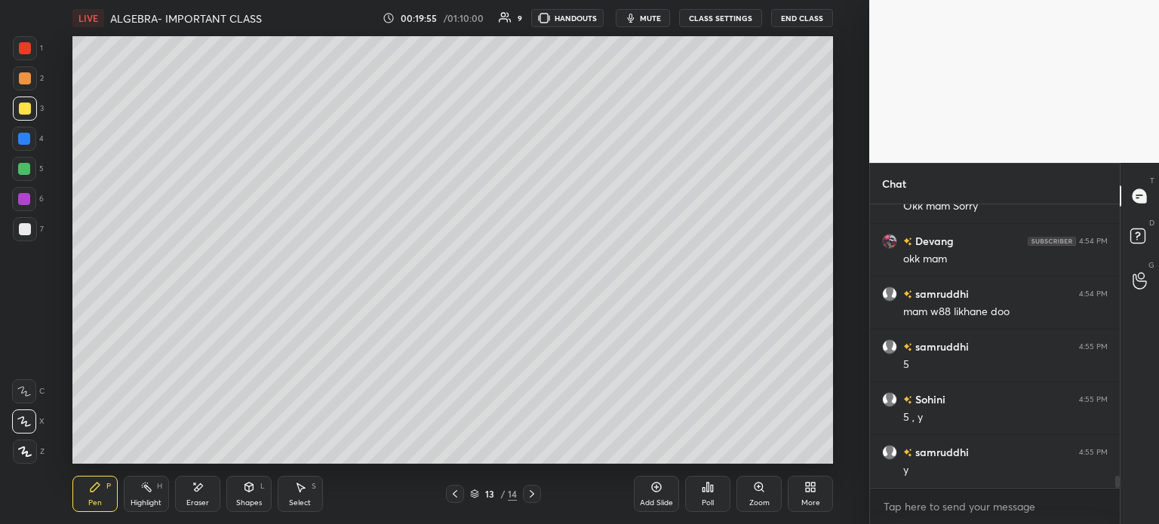
click at [309, 503] on div "Select" at bounding box center [300, 503] width 22 height 8
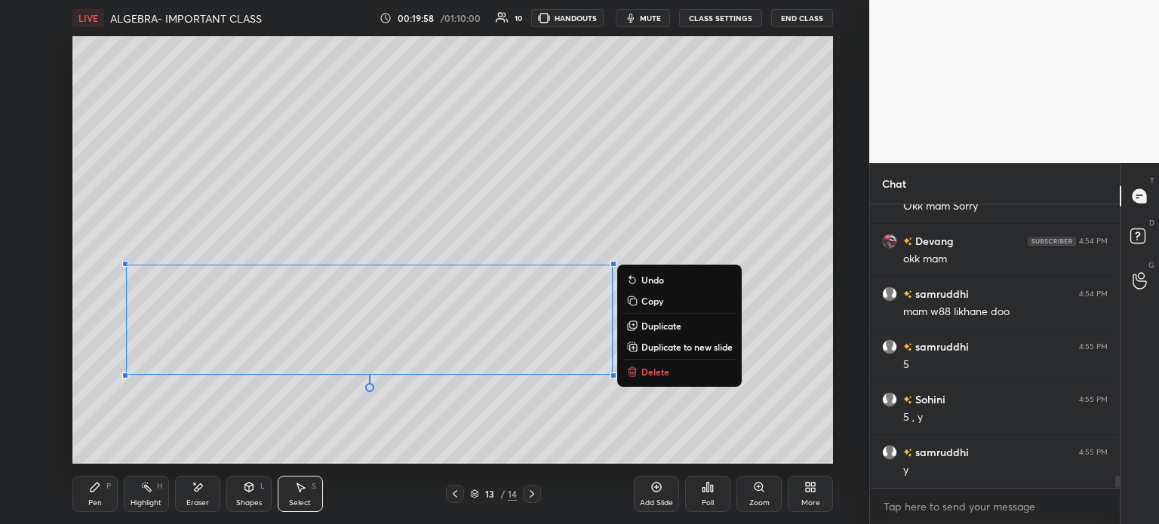
click at [100, 487] on icon at bounding box center [95, 487] width 12 height 12
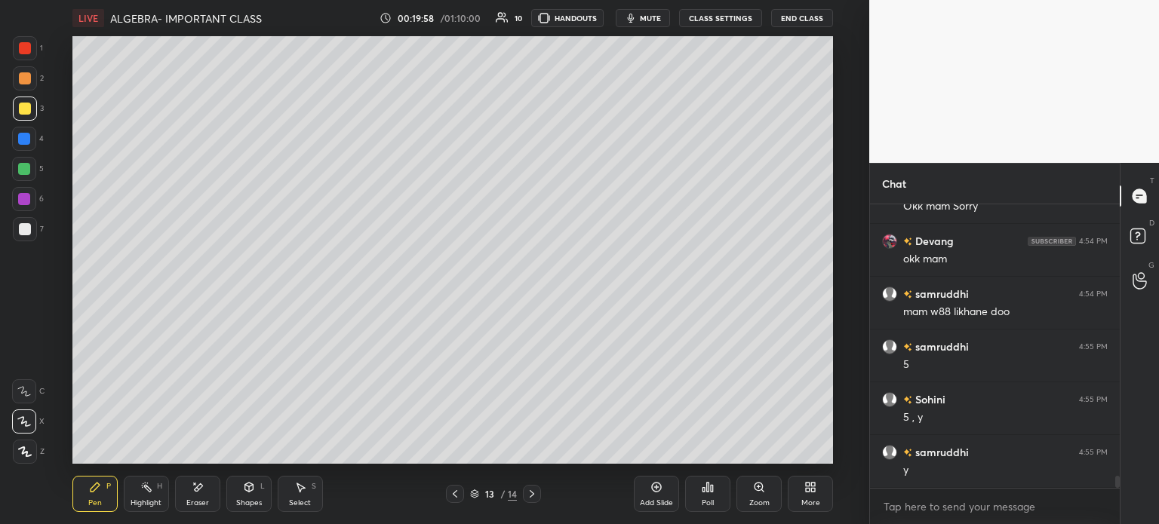
scroll to position [6573, 0]
click at [27, 235] on div at bounding box center [25, 229] width 12 height 12
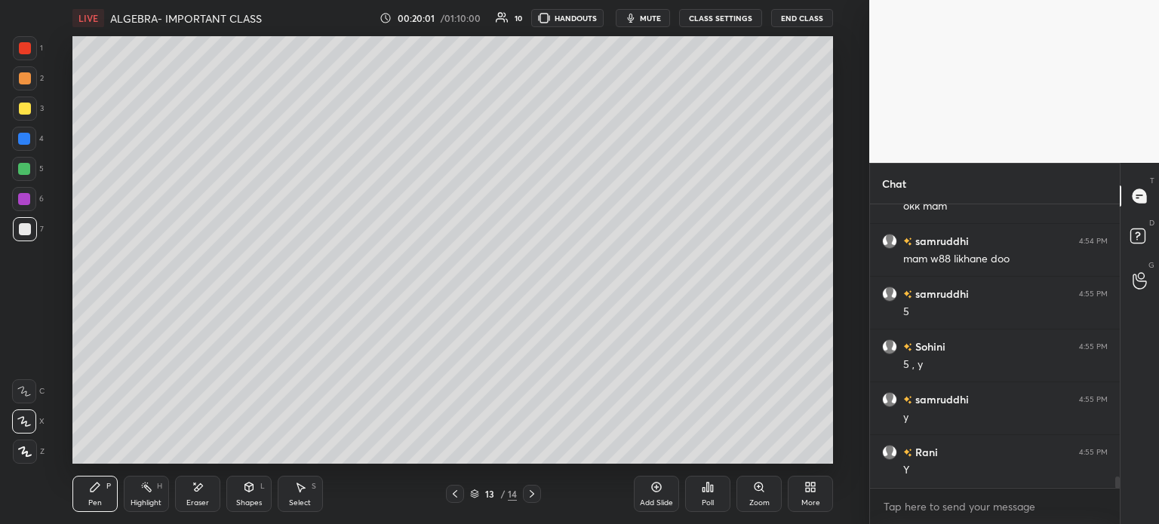
scroll to position [6626, 0]
click at [577, 516] on div "Pen P Highlight H Eraser Shapes L Select S 13 / 14 Add Slide Poll Zoom More" at bounding box center [452, 494] width 761 height 60
click at [453, 501] on div at bounding box center [455, 494] width 18 height 18
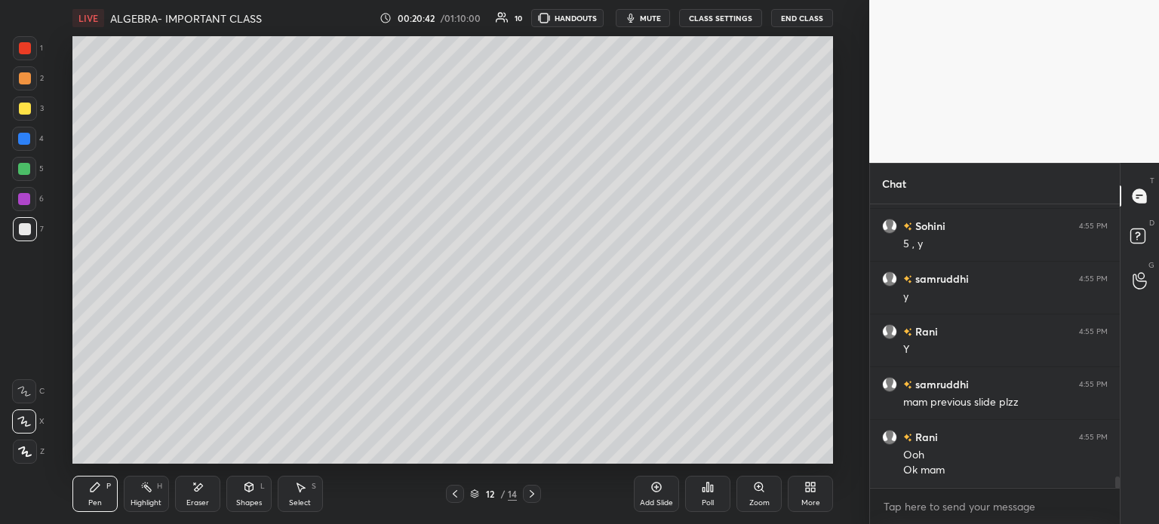
scroll to position [6746, 0]
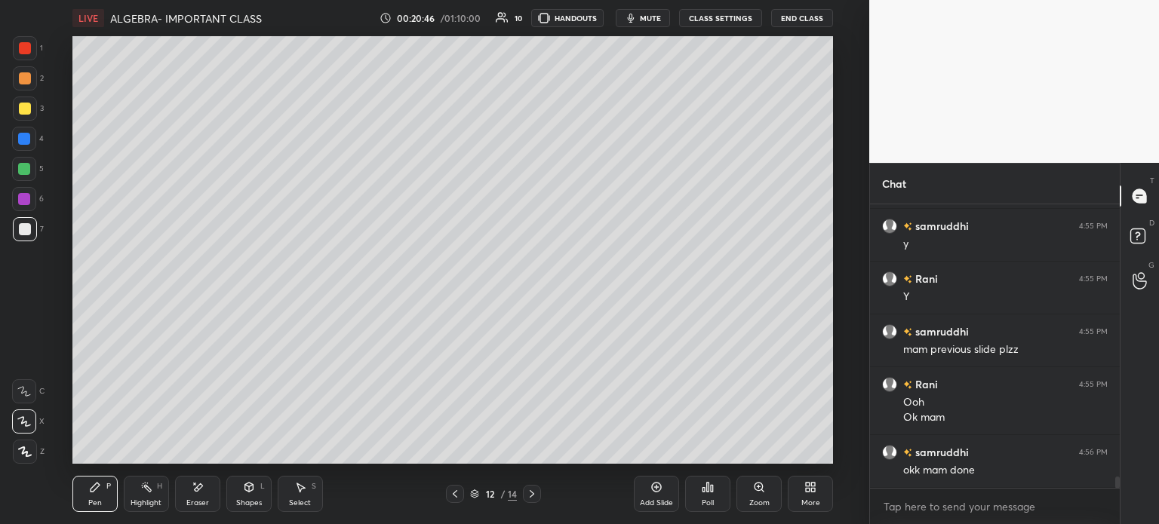
click at [530, 494] on icon at bounding box center [532, 494] width 12 height 12
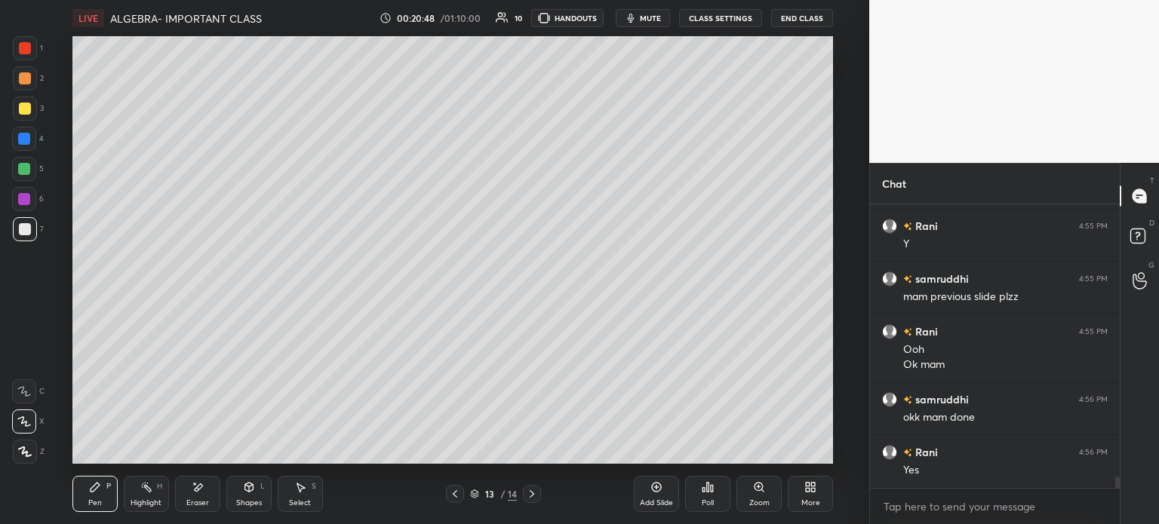
click at [530, 494] on icon at bounding box center [532, 494] width 12 height 12
click at [534, 490] on icon at bounding box center [532, 494] width 12 height 12
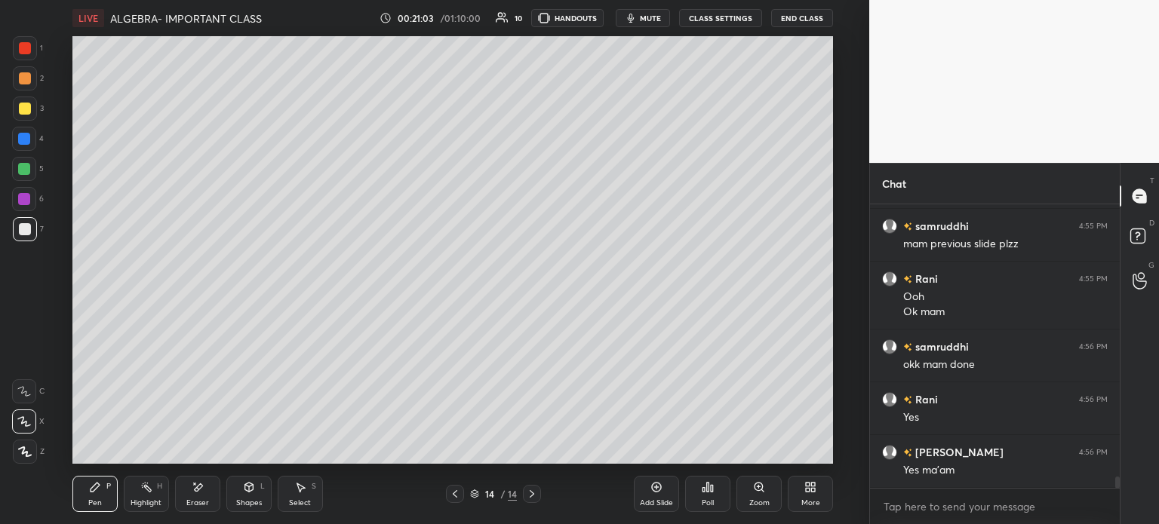
click at [449, 494] on icon at bounding box center [455, 494] width 12 height 12
click at [659, 496] on div "Add Slide" at bounding box center [656, 494] width 45 height 36
click at [20, 106] on div at bounding box center [25, 109] width 12 height 12
click at [26, 142] on div at bounding box center [24, 139] width 12 height 12
click at [204, 494] on div "Eraser" at bounding box center [197, 494] width 45 height 36
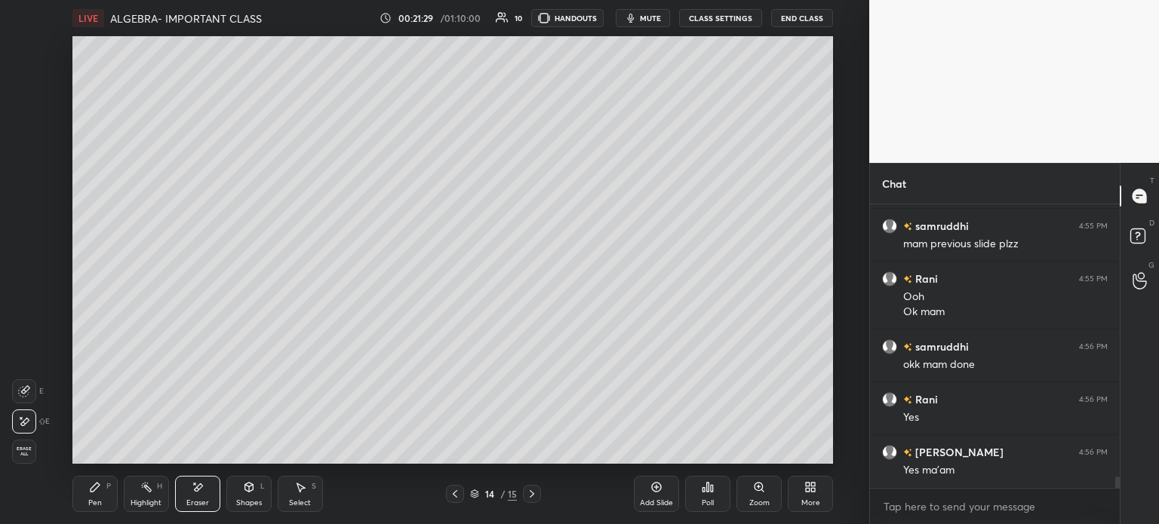
click at [100, 497] on div "Pen P" at bounding box center [94, 494] width 45 height 36
click at [97, 490] on icon at bounding box center [95, 487] width 12 height 12
click at [31, 236] on div at bounding box center [25, 229] width 24 height 24
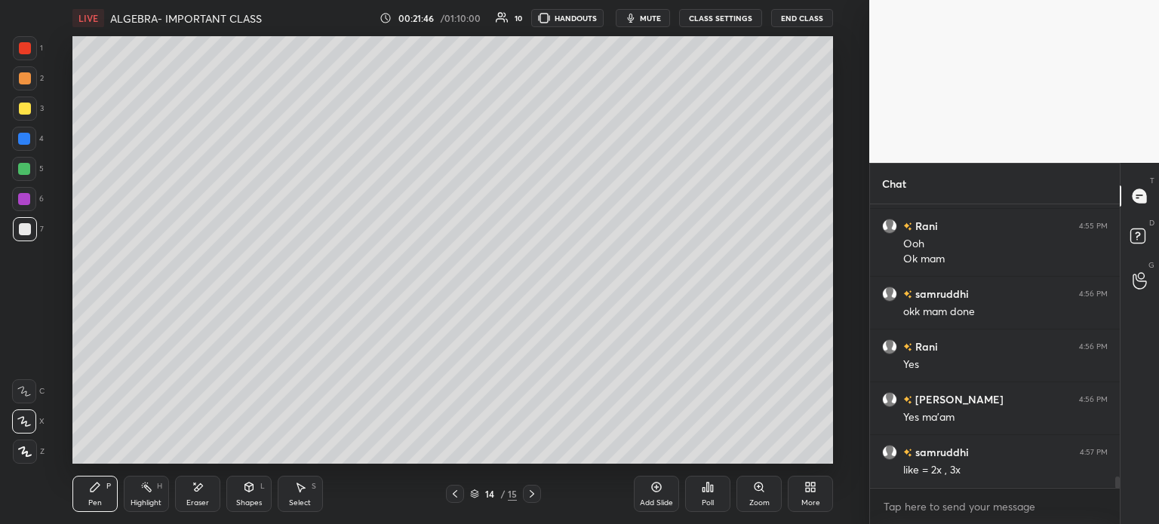
scroll to position [6958, 0]
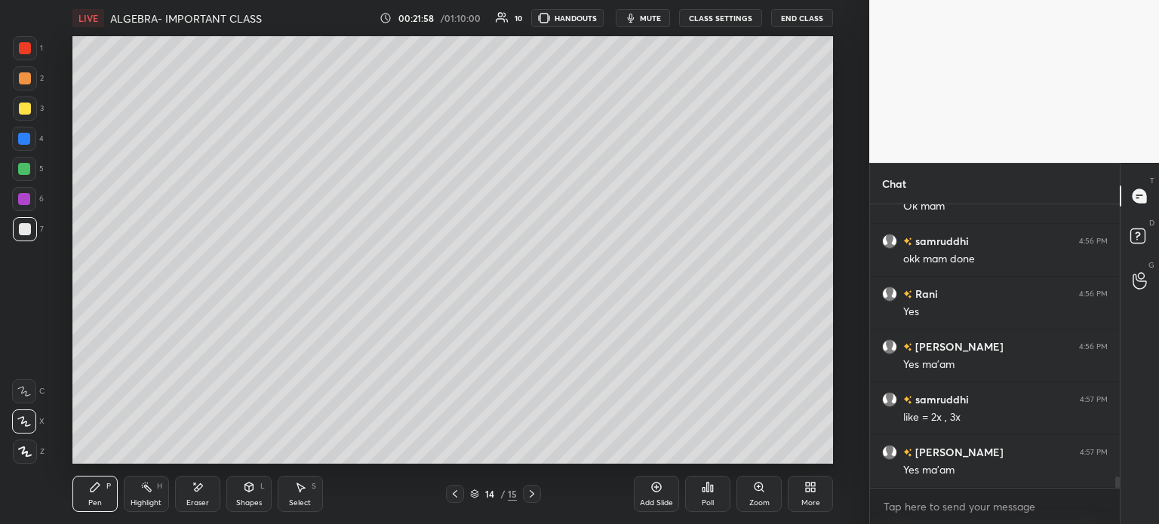
click at [17, 111] on div at bounding box center [25, 109] width 24 height 24
click at [23, 167] on div at bounding box center [24, 169] width 12 height 12
click at [24, 228] on div at bounding box center [25, 229] width 12 height 12
click at [27, 139] on div at bounding box center [24, 139] width 12 height 12
click at [31, 109] on div at bounding box center [25, 109] width 24 height 24
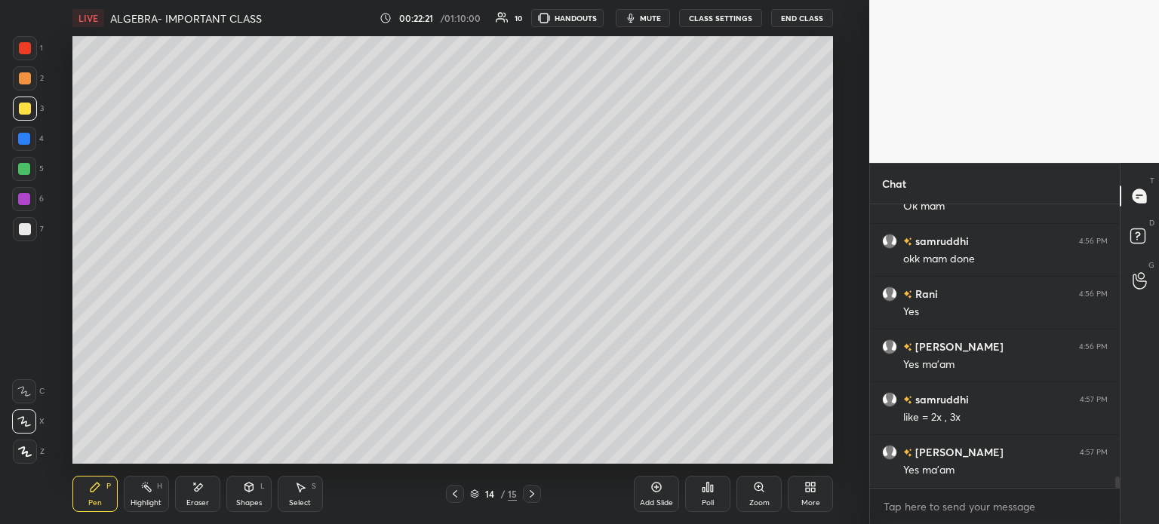
click at [29, 223] on div at bounding box center [25, 229] width 24 height 24
click at [205, 499] on div "Eraser" at bounding box center [197, 503] width 23 height 8
click at [20, 386] on icon at bounding box center [24, 392] width 12 height 12
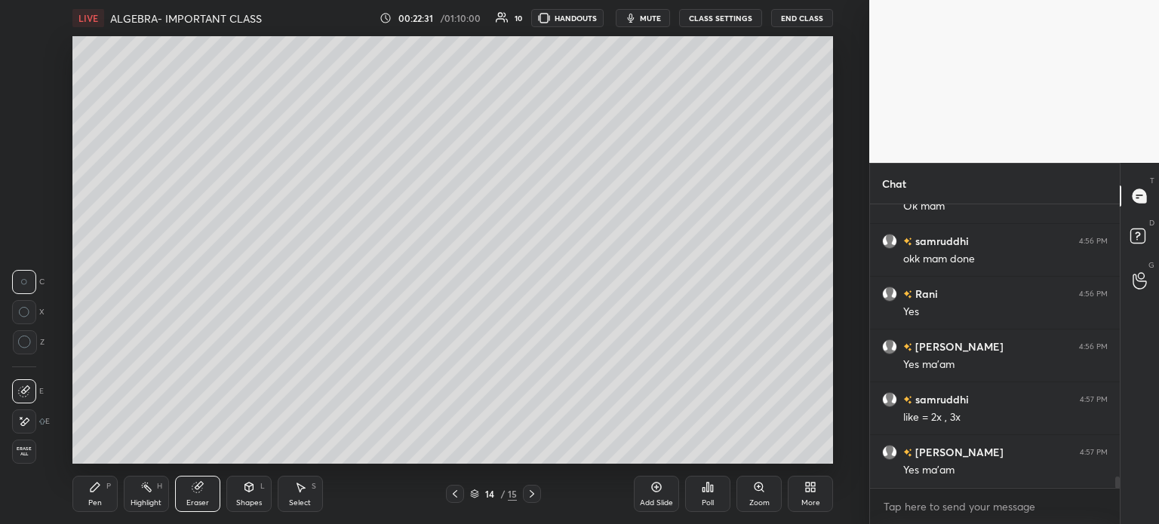
scroll to position [7011, 0]
click at [73, 494] on div "Pen P" at bounding box center [94, 494] width 45 height 36
click at [94, 494] on div "Pen P" at bounding box center [94, 494] width 45 height 36
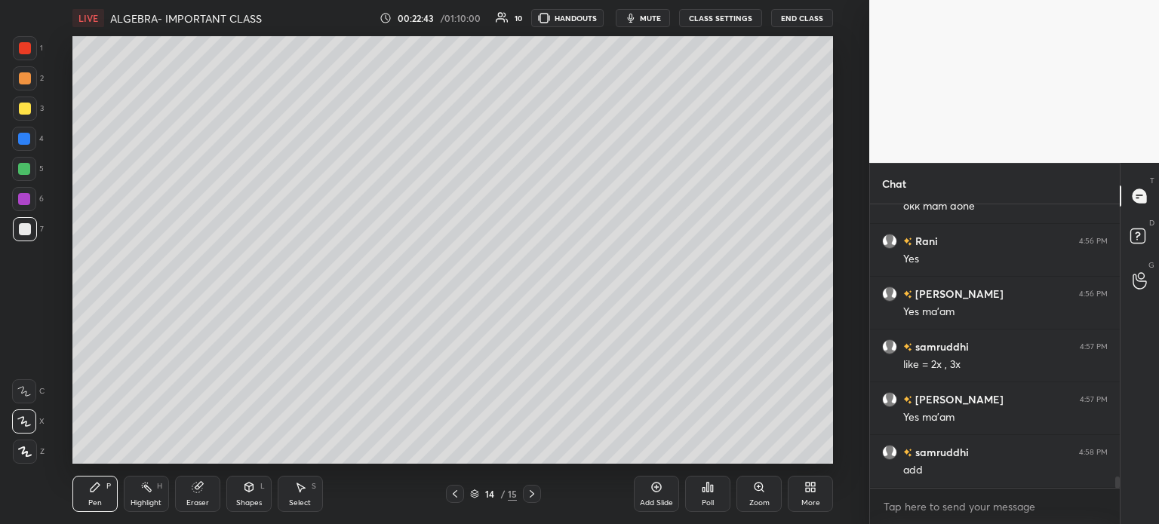
click at [300, 496] on div "Select S" at bounding box center [300, 494] width 45 height 36
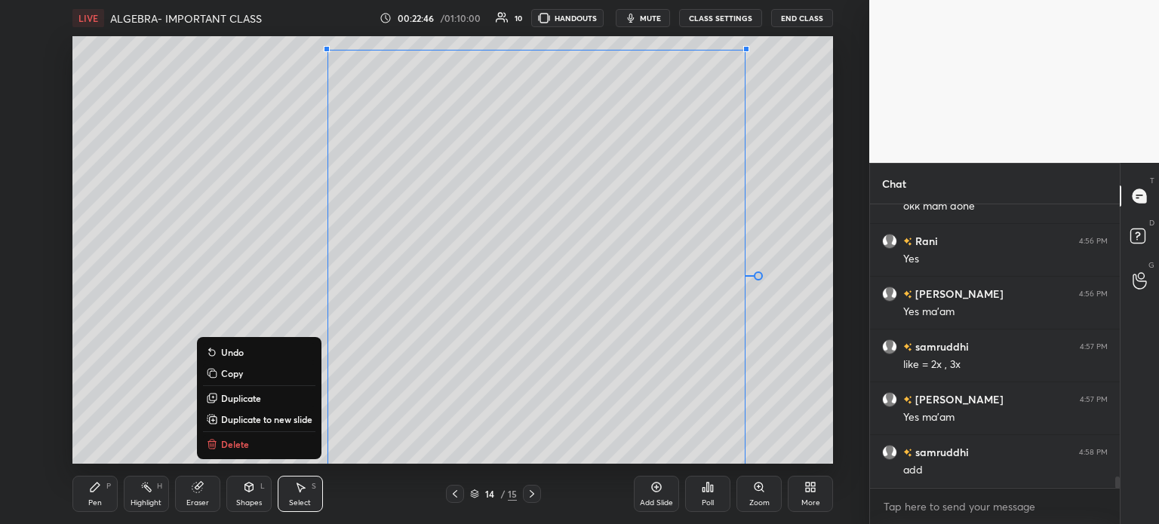
click at [127, 372] on div "0 ° Undo Copy Duplicate Duplicate to new slide Delete" at bounding box center [452, 250] width 761 height 428
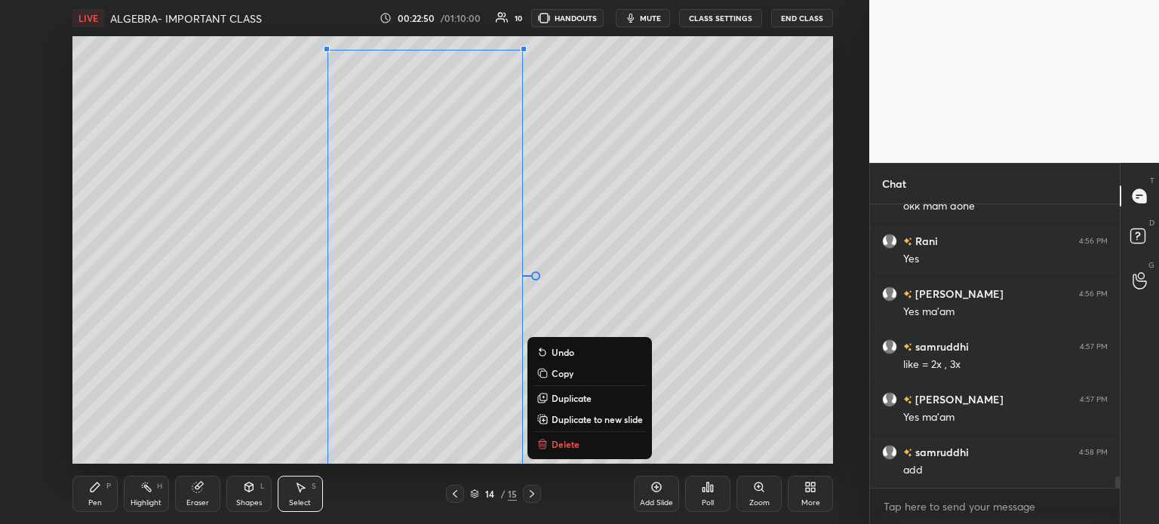
click at [257, 411] on div "0 ° Undo Copy Duplicate Duplicate to new slide Delete" at bounding box center [452, 250] width 761 height 428
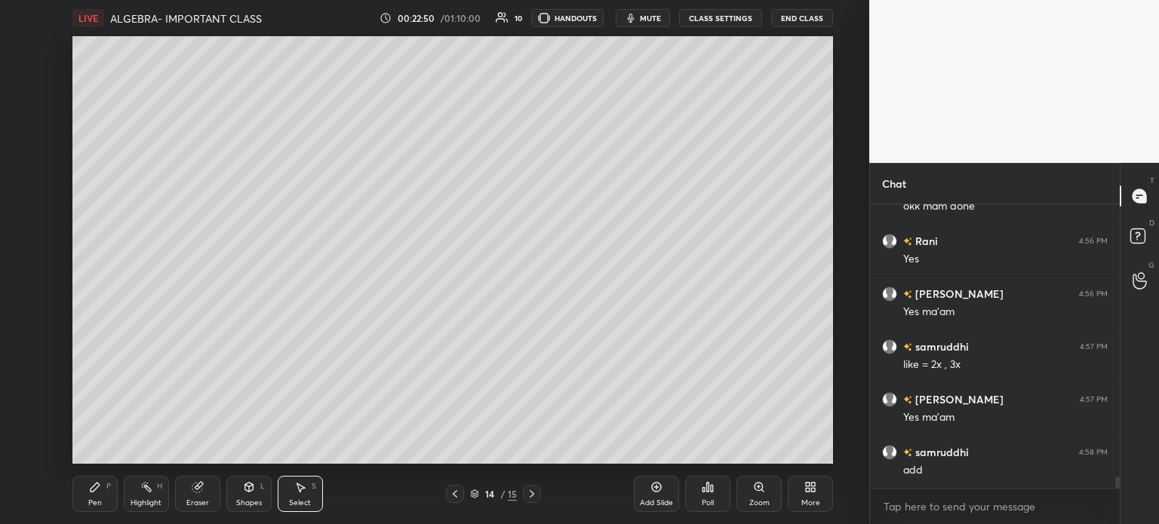
scroll to position [7063, 0]
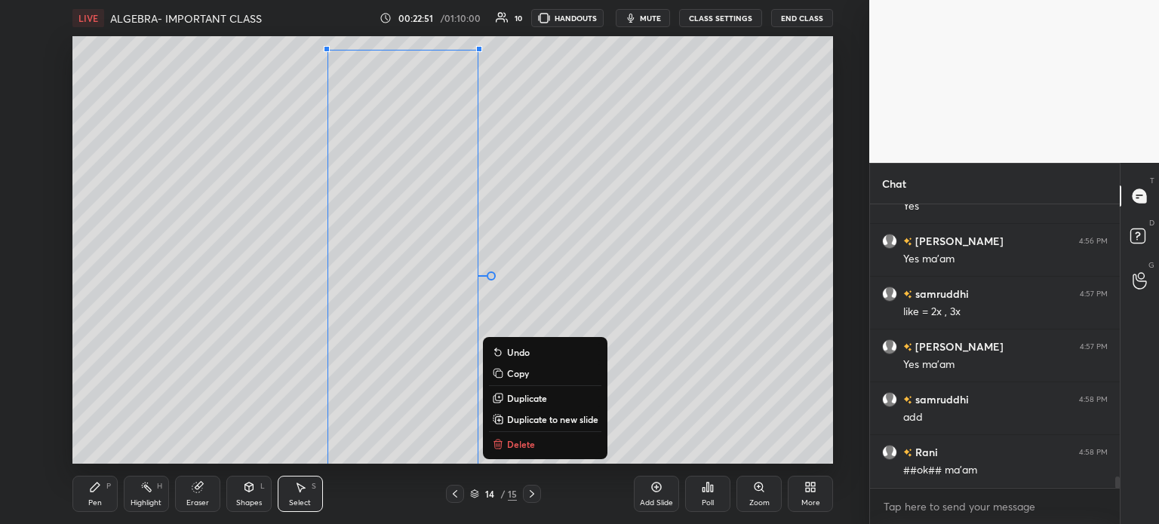
click at [238, 407] on div "0 ° Undo Copy Duplicate Duplicate to new slide Delete" at bounding box center [452, 250] width 761 height 428
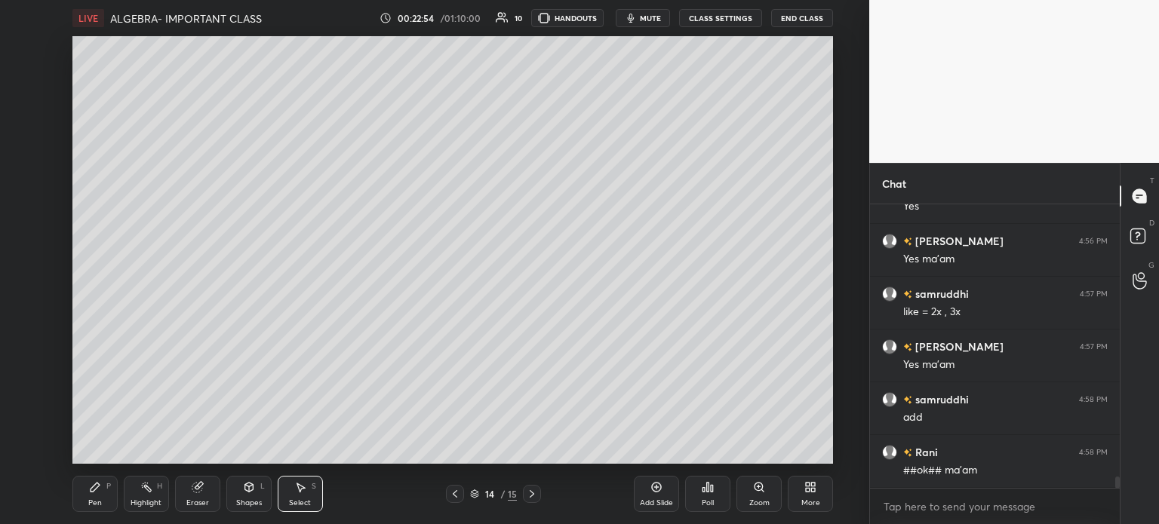
click at [94, 494] on div "Pen P" at bounding box center [94, 494] width 45 height 36
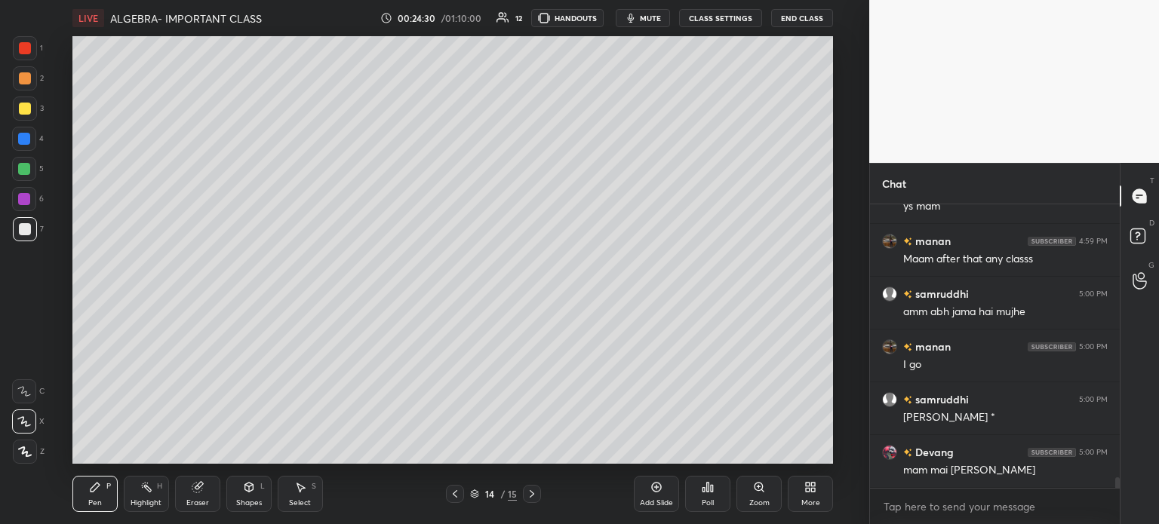
scroll to position [7214, 0]
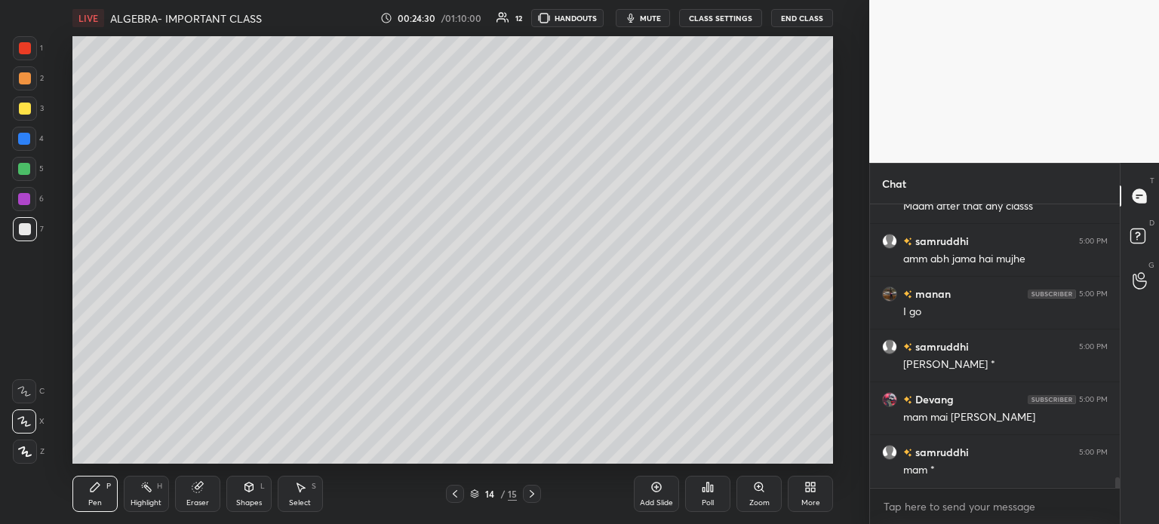
click at [810, 495] on div "More" at bounding box center [810, 494] width 45 height 36
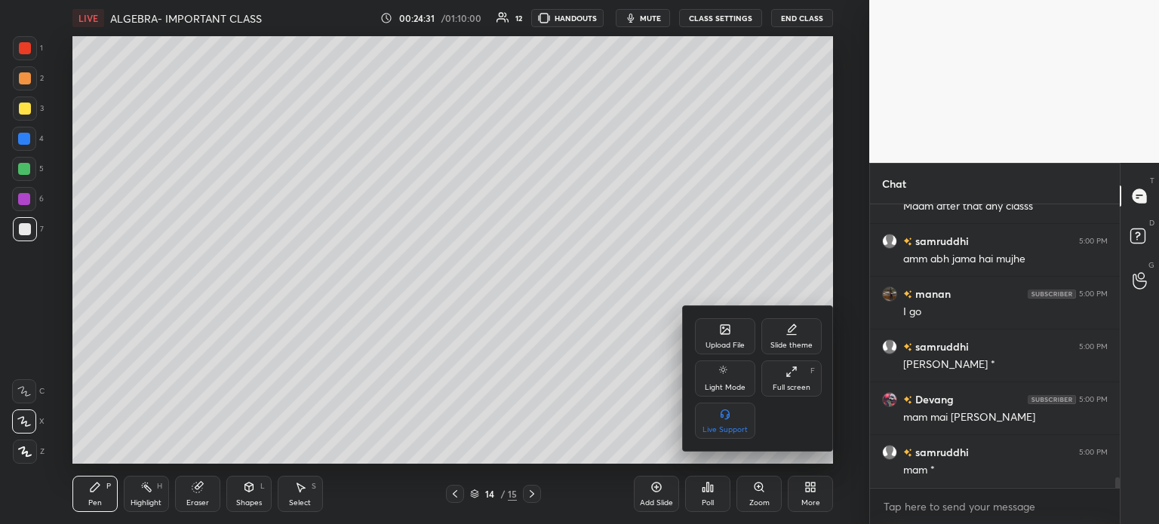
click at [721, 331] on icon at bounding box center [725, 329] width 9 height 9
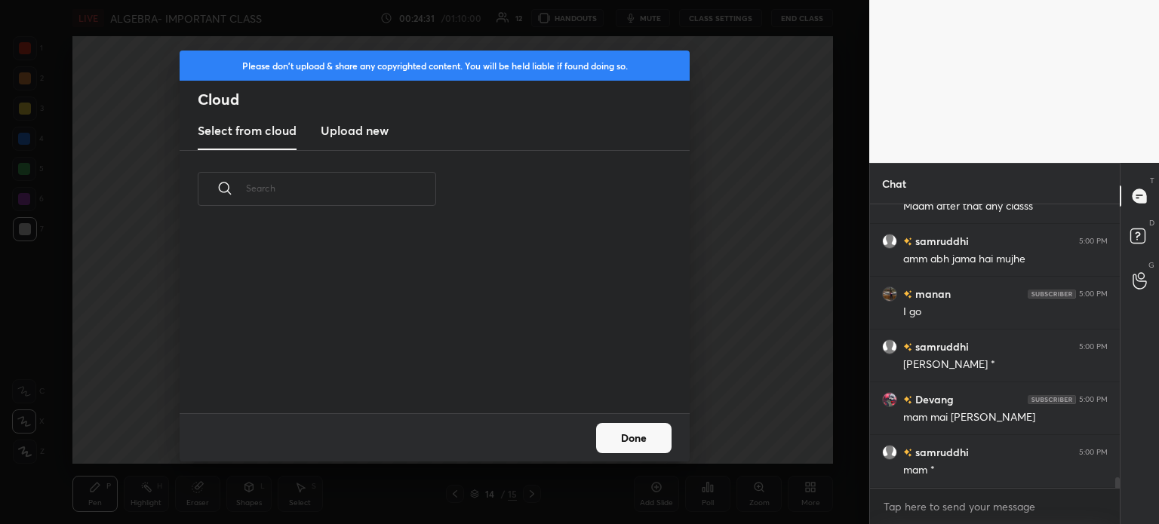
scroll to position [186, 484]
click at [360, 135] on h3 "Upload new" at bounding box center [355, 130] width 68 height 18
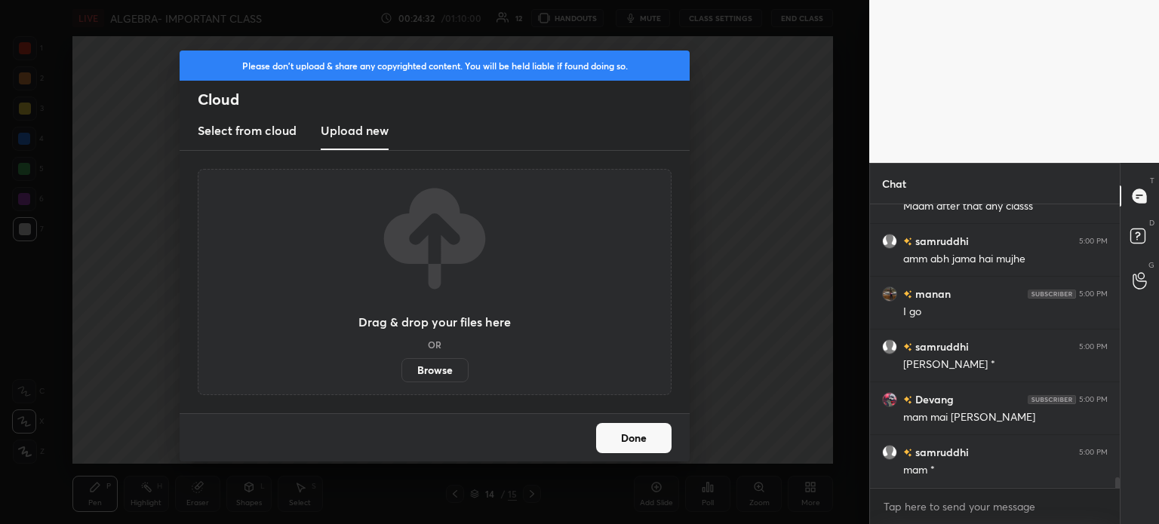
click at [430, 364] on label "Browse" at bounding box center [434, 370] width 67 height 24
click at [401, 364] on input "Browse" at bounding box center [401, 370] width 0 height 24
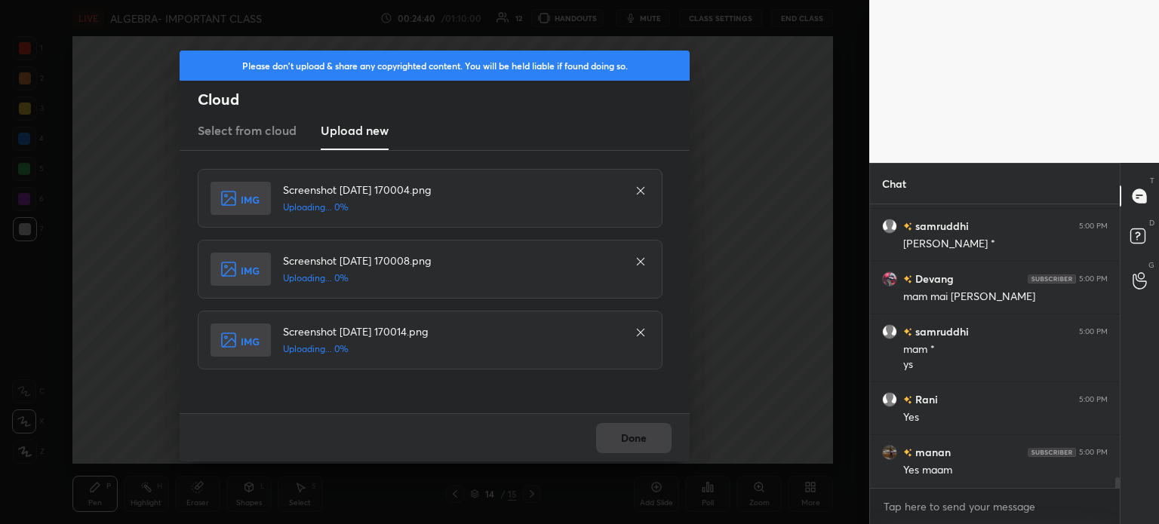
scroll to position [7388, 0]
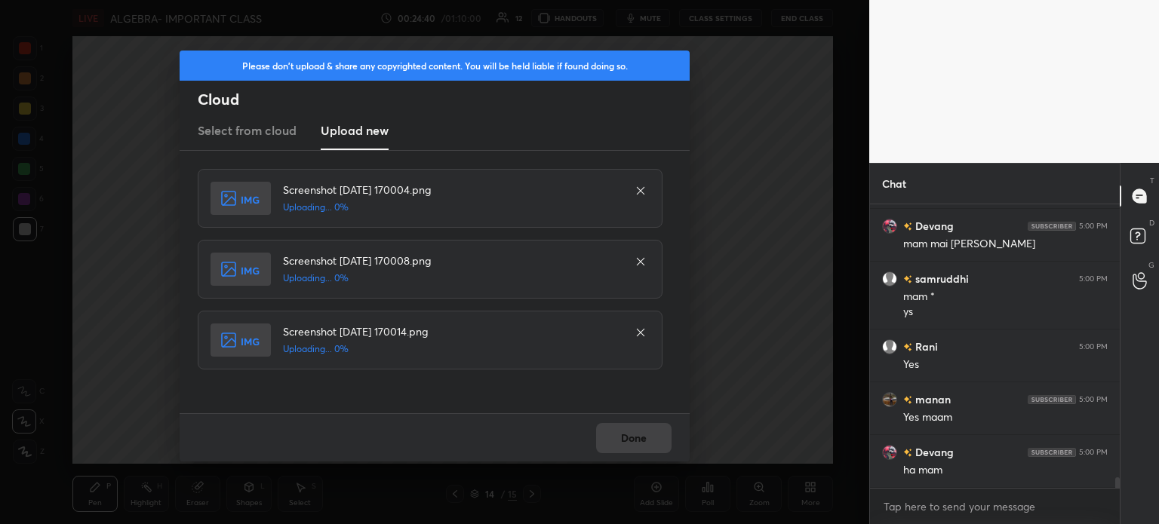
click at [627, 450] on div "Done" at bounding box center [435, 437] width 510 height 48
click at [628, 452] on div "Done" at bounding box center [435, 437] width 510 height 48
click at [634, 445] on div "Done" at bounding box center [435, 437] width 510 height 48
click at [635, 438] on div "Done" at bounding box center [435, 437] width 510 height 48
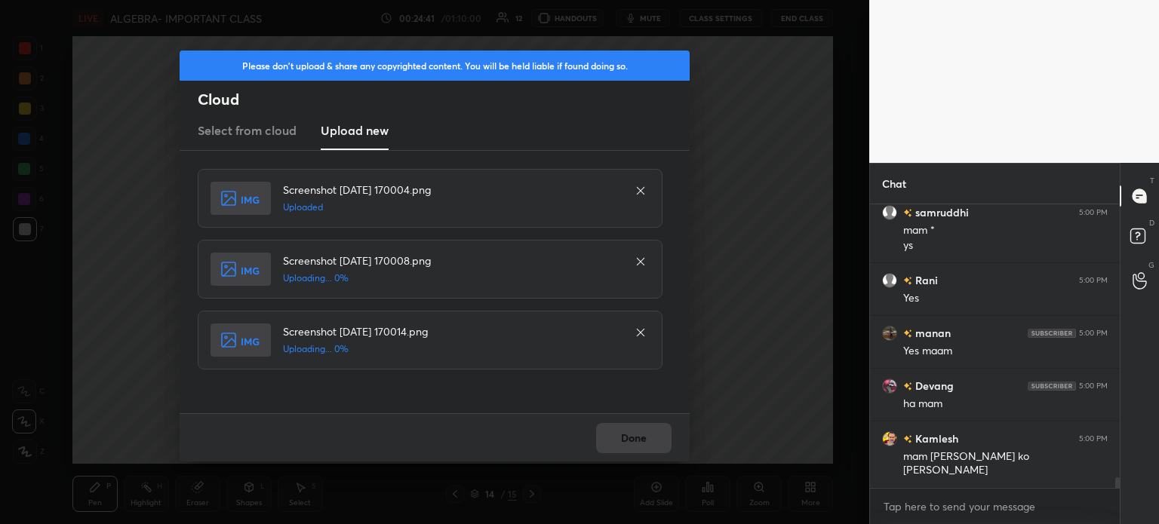
click at [619, 446] on div "Done" at bounding box center [435, 437] width 510 height 48
click at [625, 443] on div "Done" at bounding box center [435, 437] width 510 height 48
click at [628, 441] on div "Done" at bounding box center [435, 437] width 510 height 48
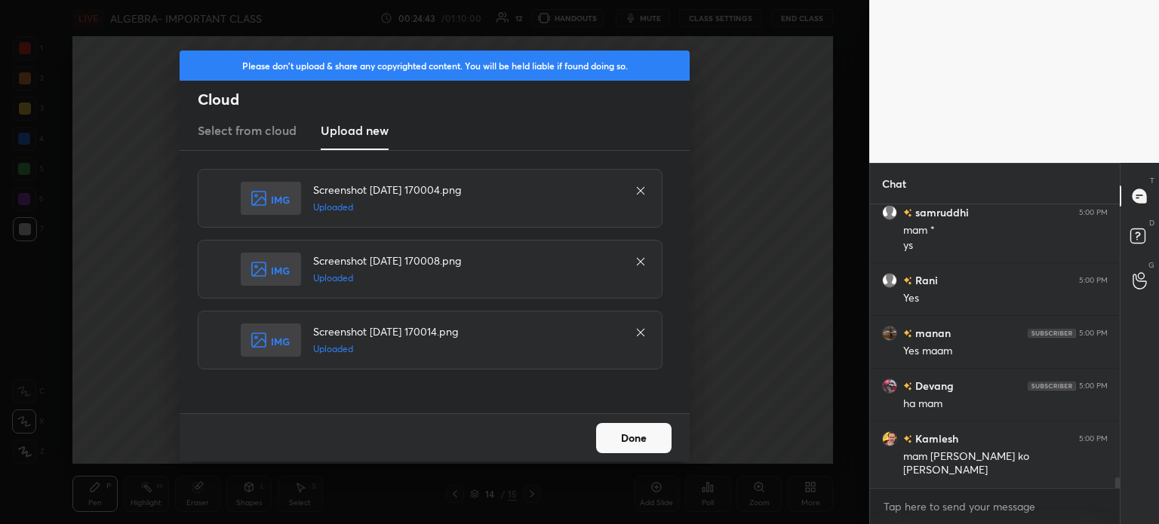
scroll to position [7507, 0]
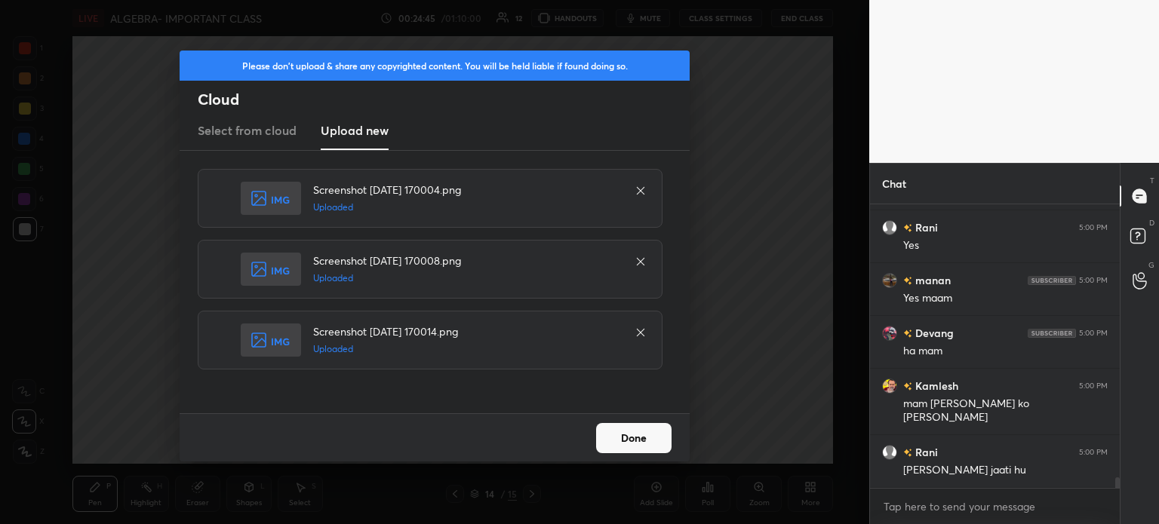
click at [631, 440] on button "Done" at bounding box center [633, 438] width 75 height 30
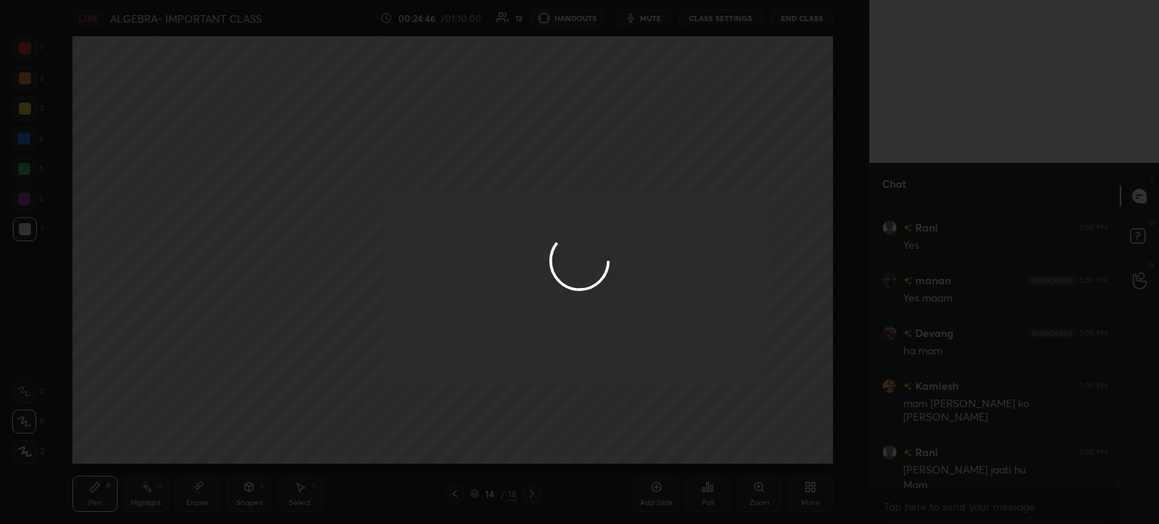
scroll to position [7522, 0]
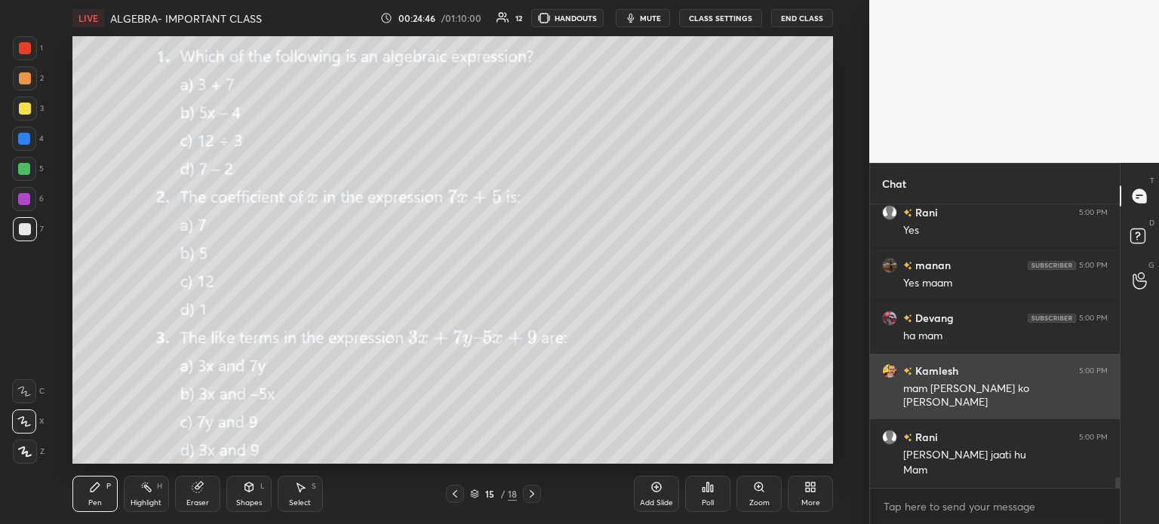
click at [933, 364] on h6 "Kamlesh" at bounding box center [935, 371] width 46 height 16
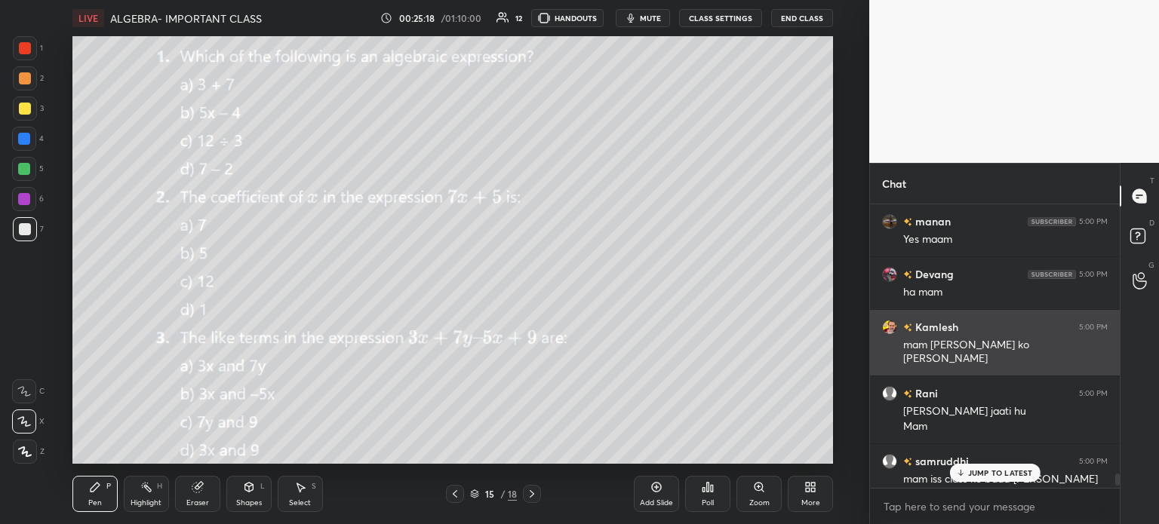
scroll to position [7564, 0]
click at [963, 330] on div "Kamlesh 5:00 PM" at bounding box center [995, 329] width 226 height 16
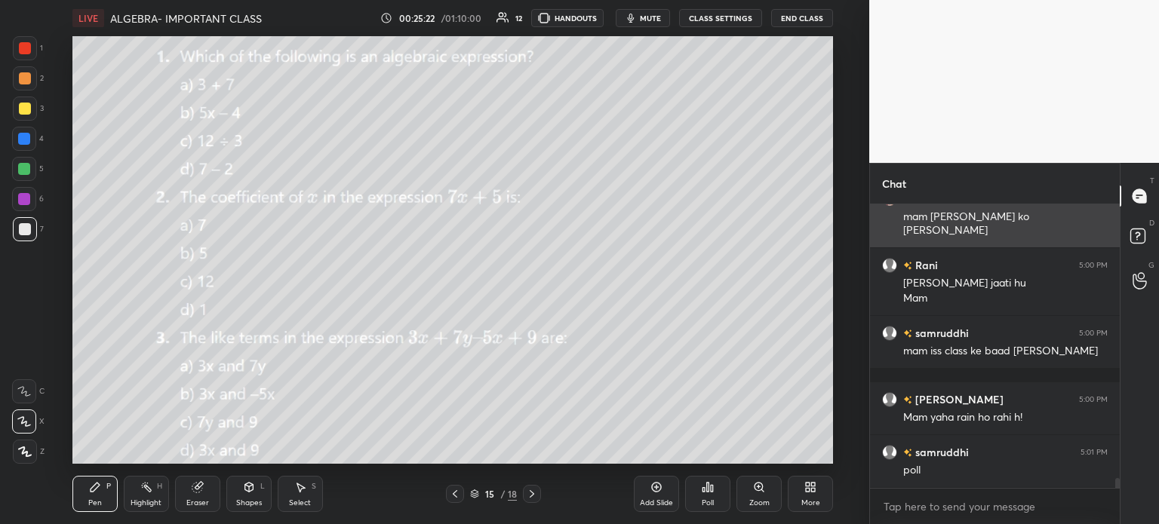
scroll to position [7747, 0]
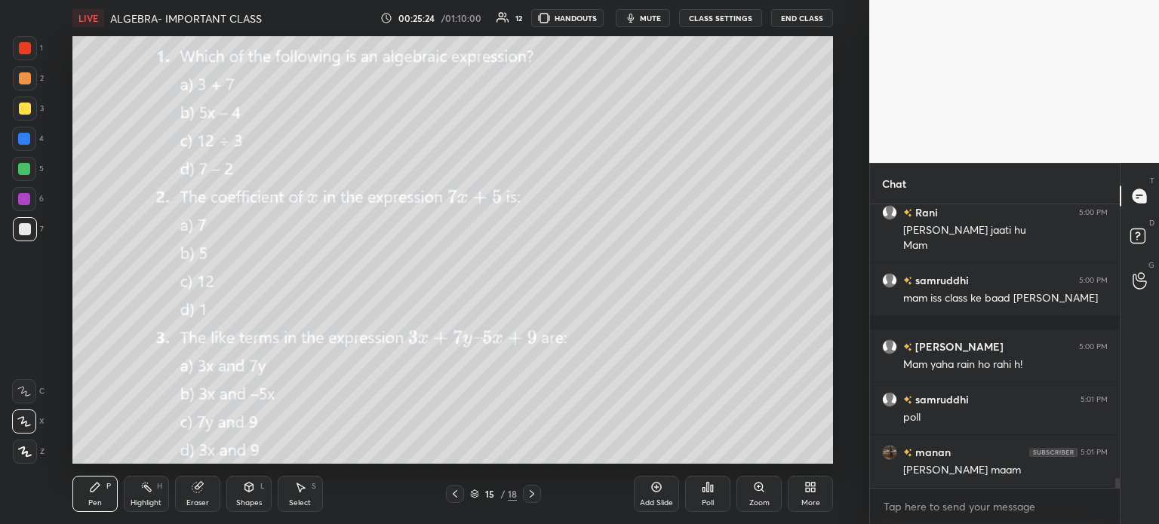
click at [27, 92] on div "2" at bounding box center [28, 81] width 31 height 30
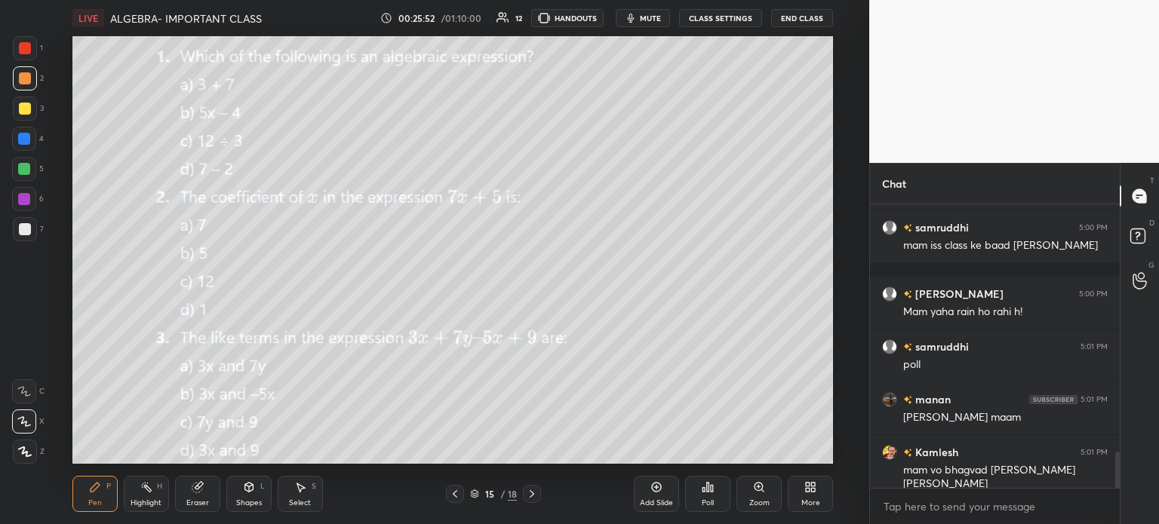
click at [708, 499] on div "Poll" at bounding box center [708, 503] width 12 height 8
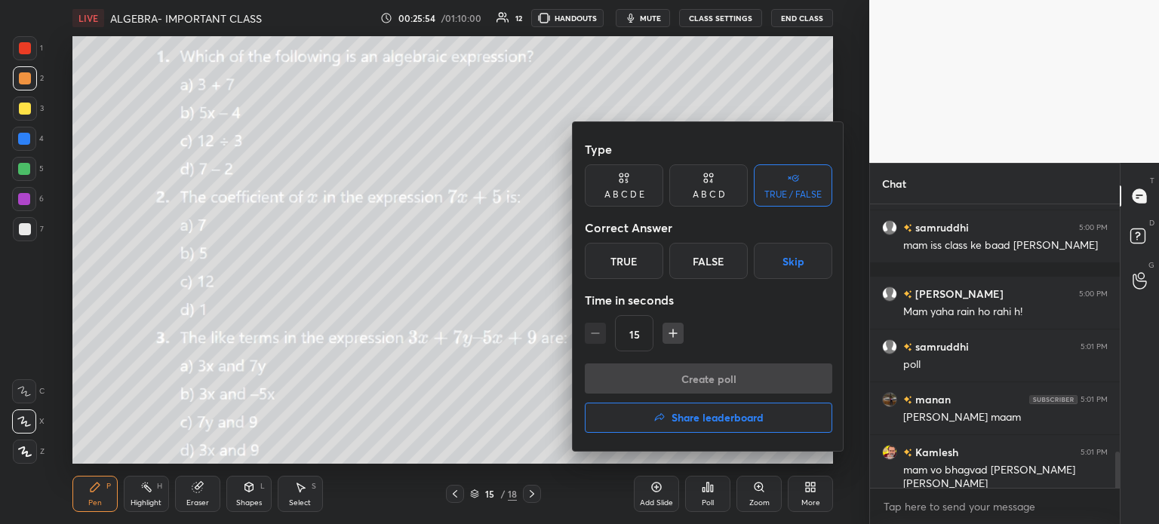
click at [711, 183] on icon at bounding box center [710, 181] width 3 height 4
click at [652, 261] on div "B" at bounding box center [657, 261] width 45 height 36
click at [728, 364] on button "Create poll" at bounding box center [708, 379] width 247 height 30
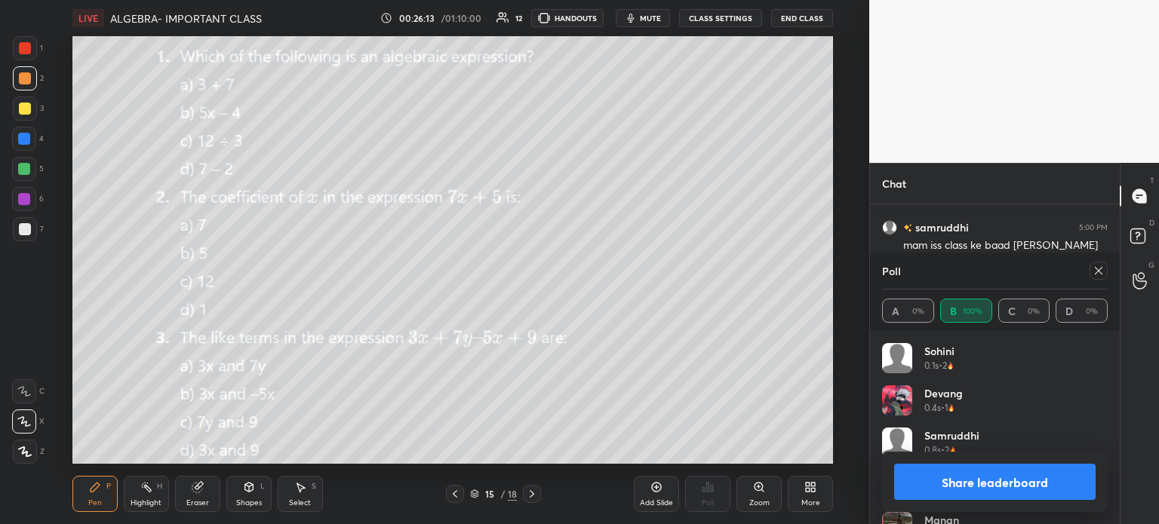
scroll to position [2046, 0]
click at [1102, 281] on div "Poll" at bounding box center [995, 271] width 226 height 36
click at [1101, 268] on icon at bounding box center [1098, 271] width 12 height 12
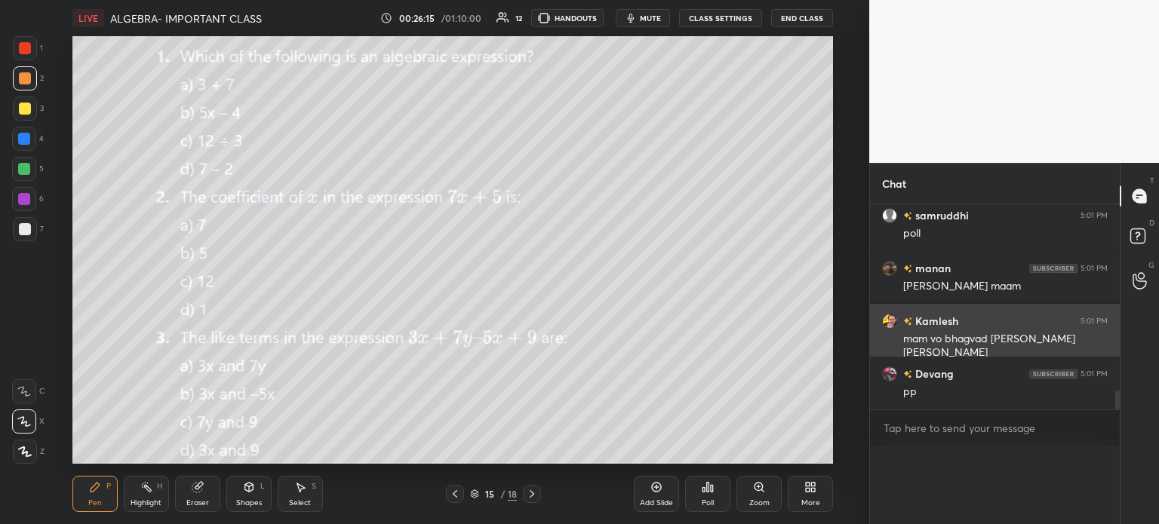
scroll to position [0, 0]
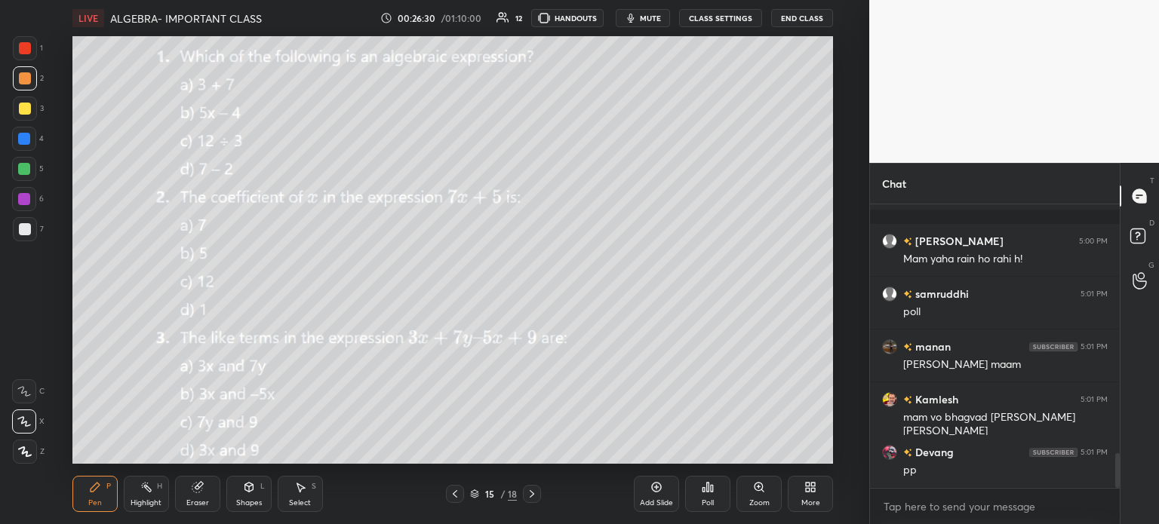
click at [703, 491] on icon at bounding box center [704, 490] width 2 height 4
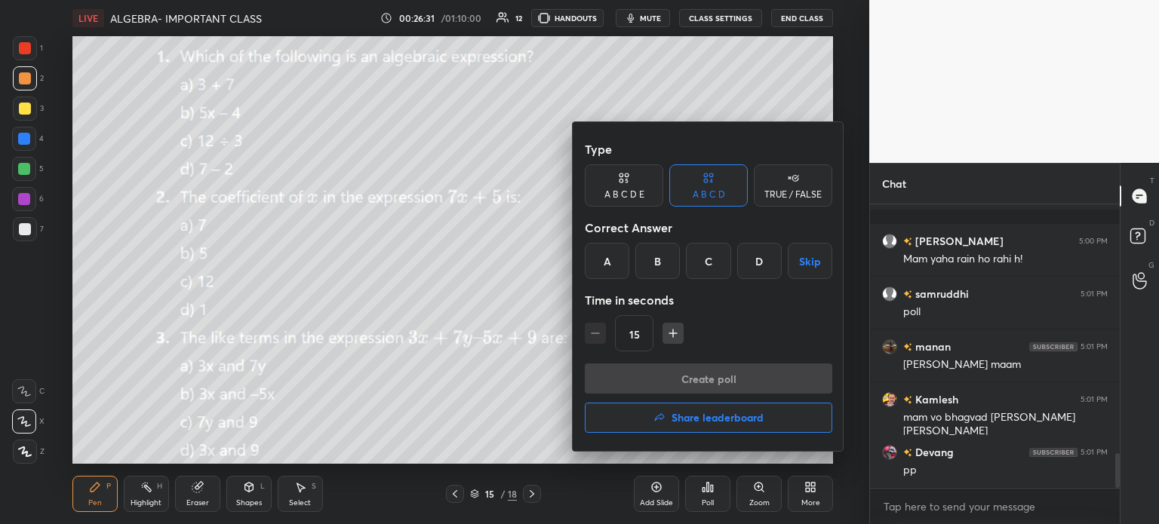
click at [612, 259] on div "A" at bounding box center [607, 261] width 45 height 36
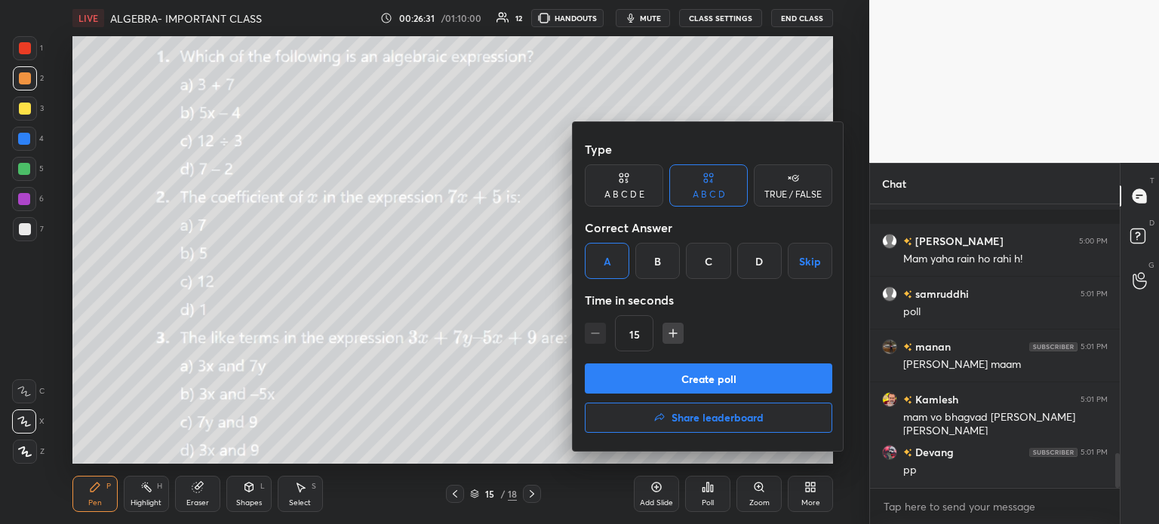
click at [703, 363] on div "Type A B C D E A B C D TRUE / FALSE Correct Answer A B C D Skip Time in seconds…" at bounding box center [708, 248] width 247 height 229
click at [781, 368] on button "Create poll" at bounding box center [708, 379] width 247 height 30
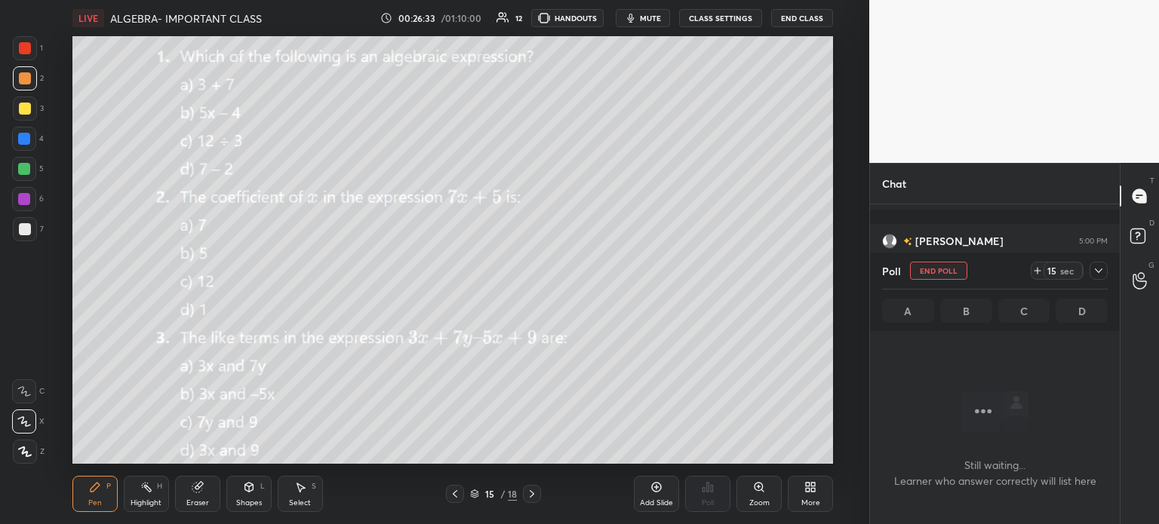
click at [1034, 271] on icon at bounding box center [1037, 271] width 6 height 0
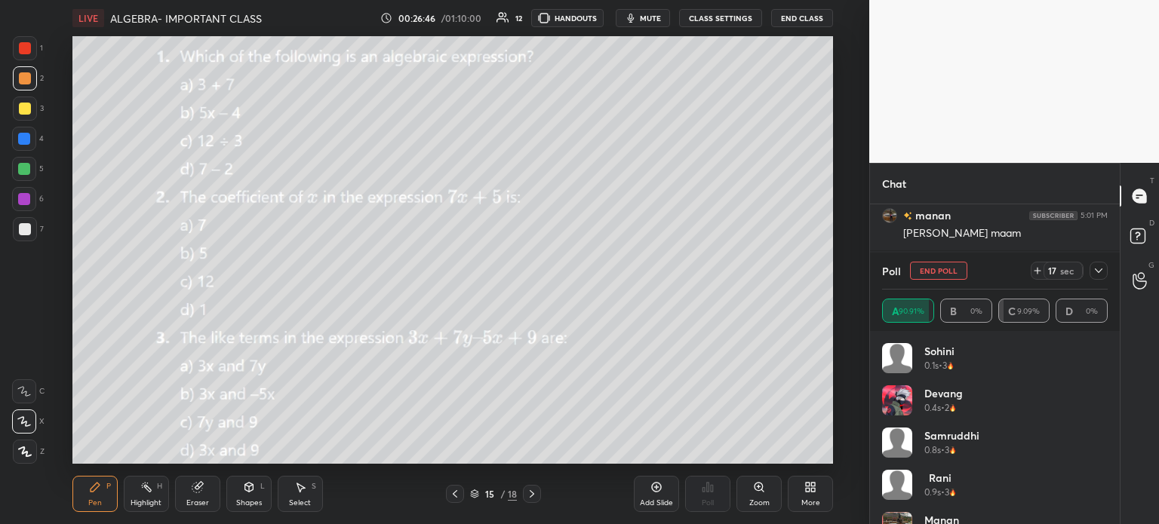
click at [927, 275] on button "End Poll" at bounding box center [938, 271] width 57 height 18
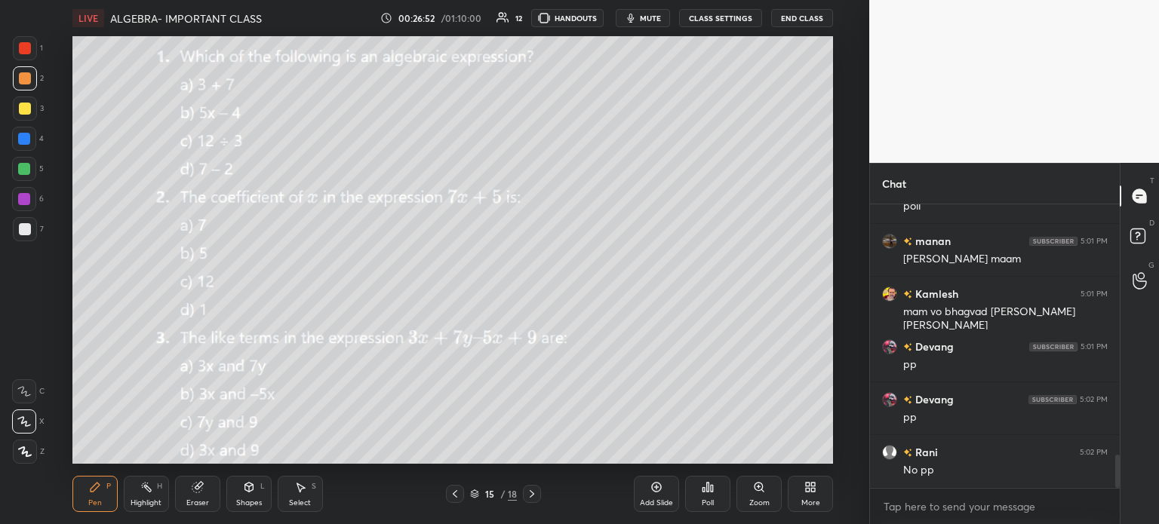
click at [210, 492] on div "Eraser" at bounding box center [197, 494] width 45 height 36
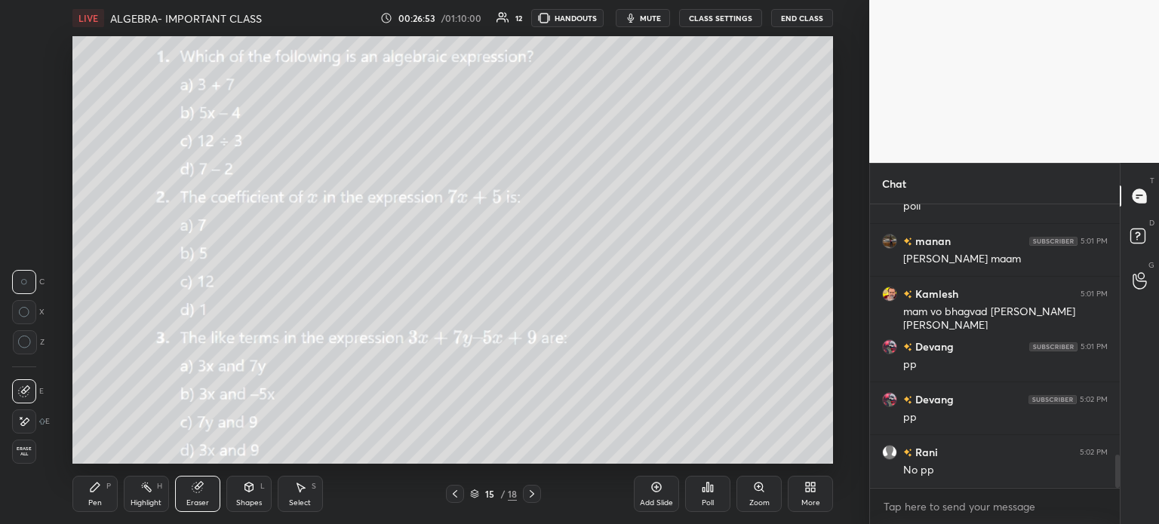
click at [22, 427] on icon at bounding box center [24, 422] width 12 height 13
click at [91, 499] on div "Pen" at bounding box center [95, 503] width 14 height 8
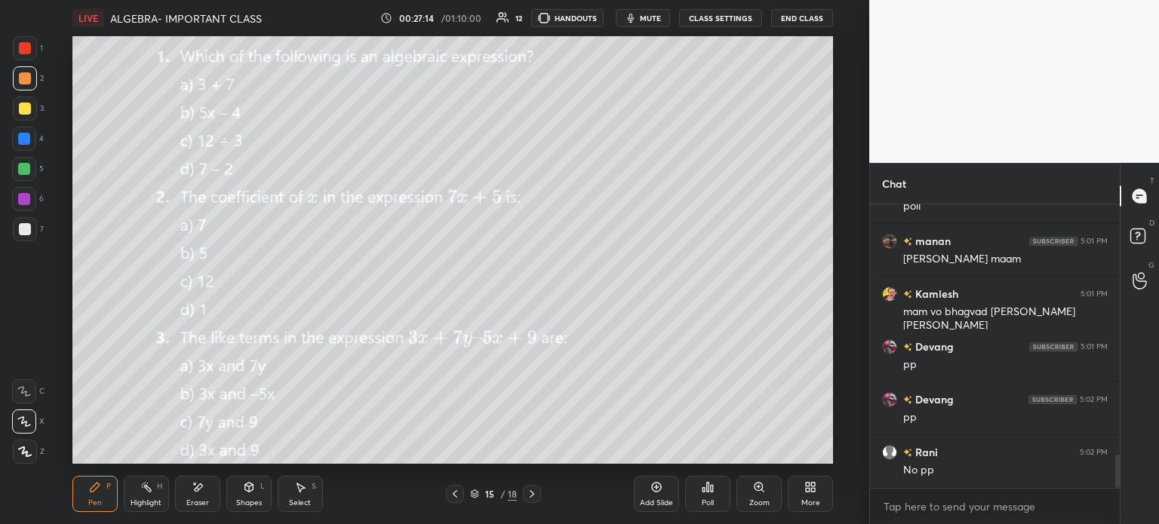
click at [712, 487] on icon at bounding box center [712, 488] width 2 height 7
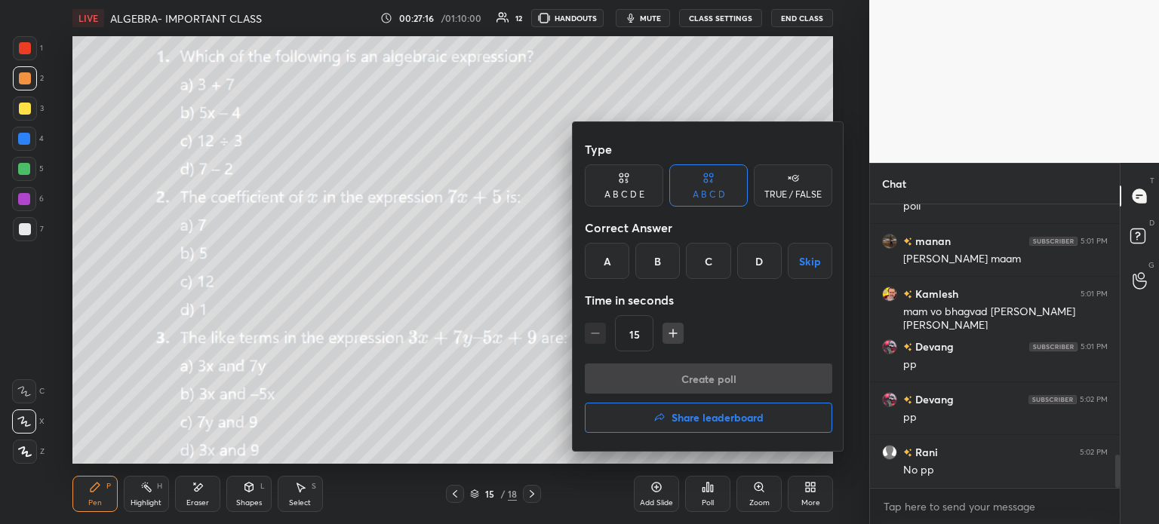
click at [645, 266] on div "B" at bounding box center [657, 261] width 45 height 36
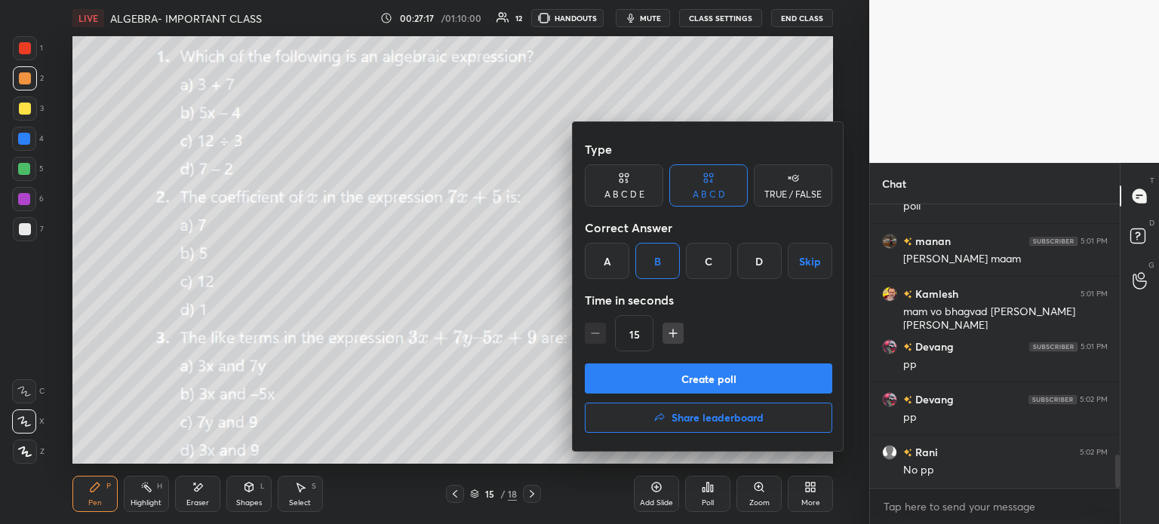
click at [747, 379] on button "Create poll" at bounding box center [708, 379] width 247 height 30
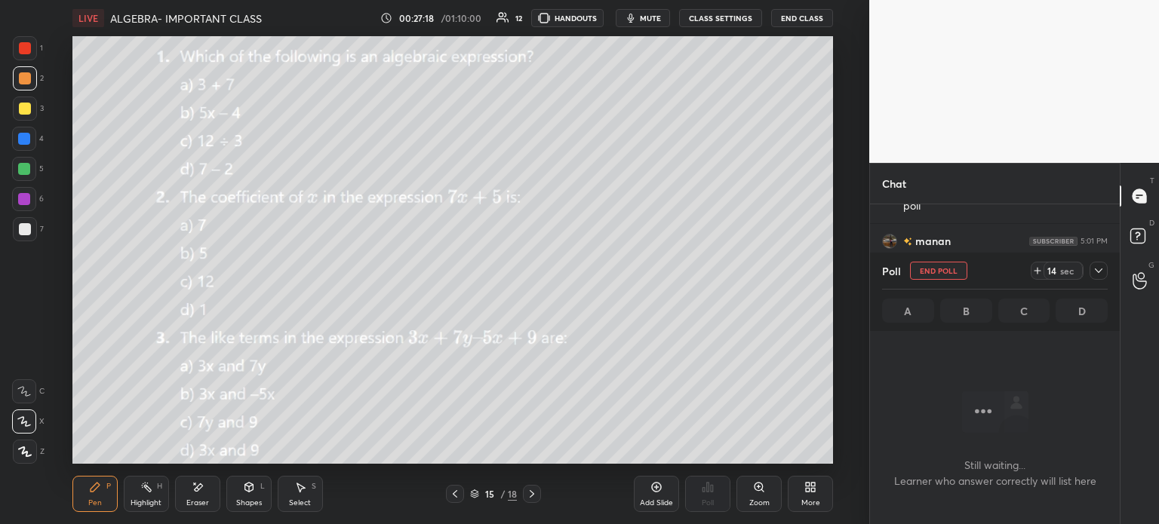
click at [1030, 269] on div "Poll End Poll 14 sec" at bounding box center [995, 271] width 226 height 36
click at [1087, 277] on div "14 sec" at bounding box center [1069, 271] width 77 height 18
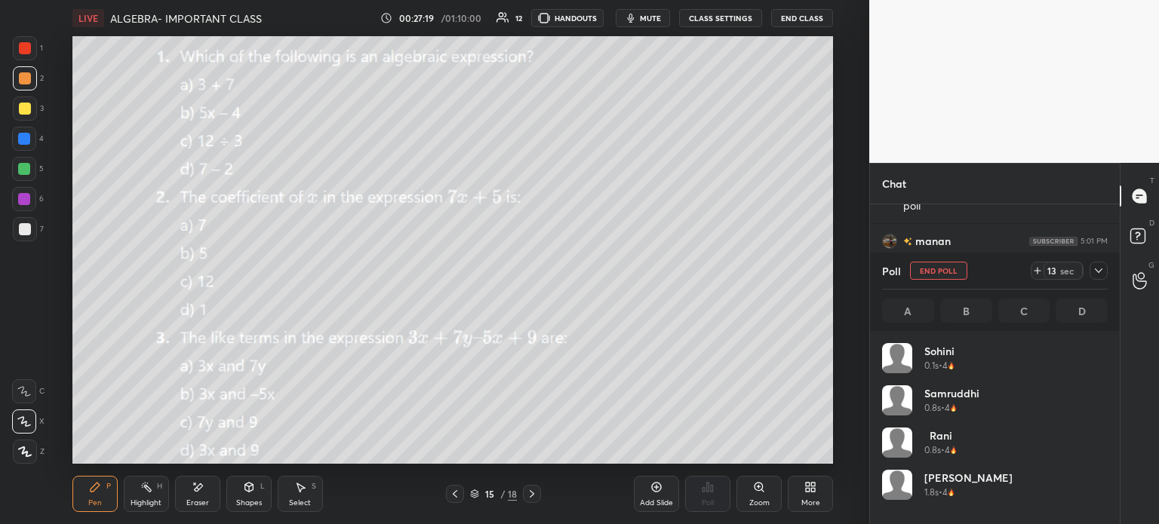
click at [1098, 277] on icon at bounding box center [1098, 271] width 12 height 12
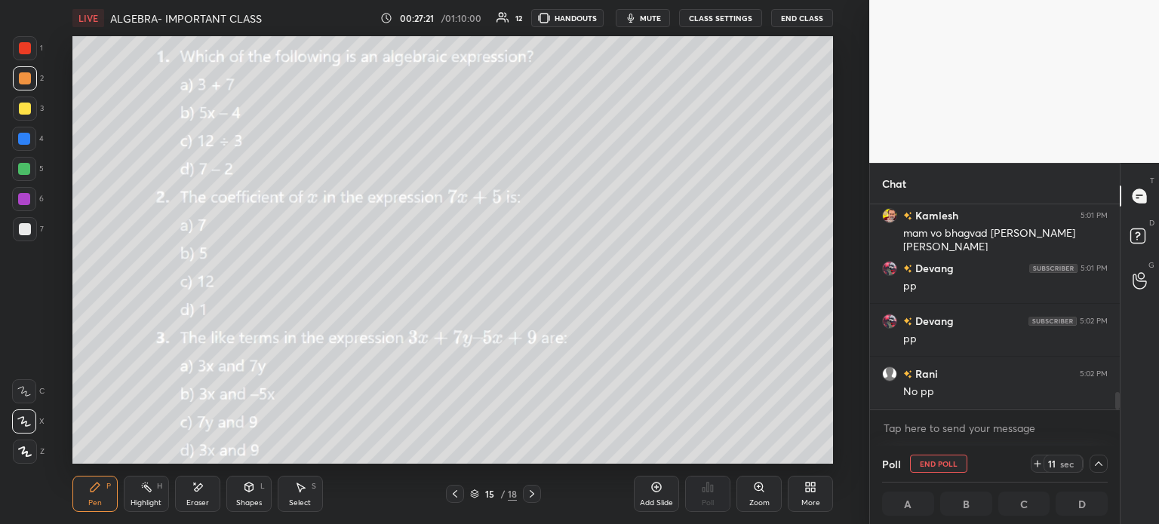
click at [1032, 461] on icon at bounding box center [1037, 464] width 12 height 12
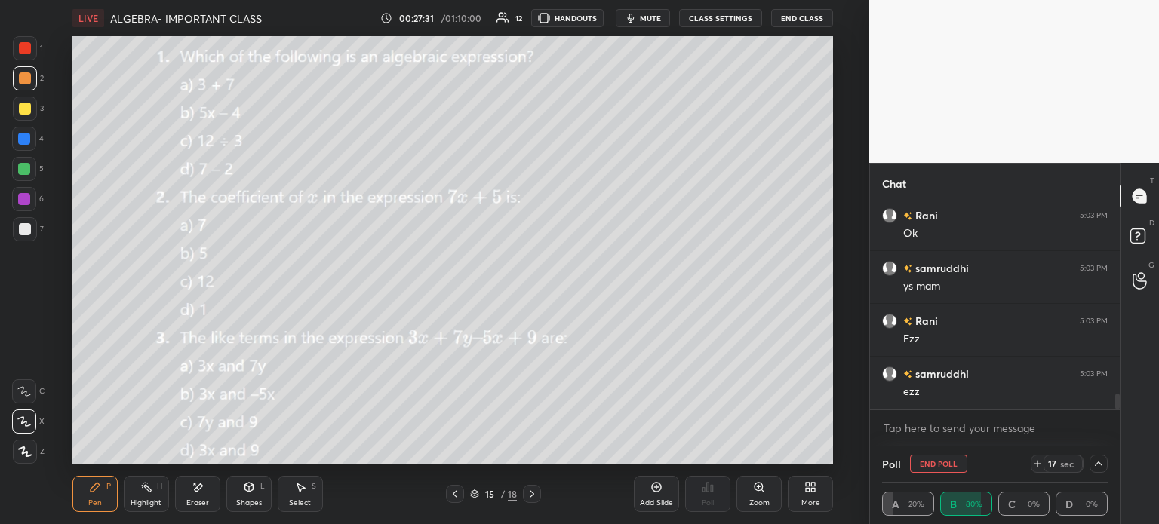
click at [205, 499] on div "Eraser" at bounding box center [197, 503] width 23 height 8
click at [24, 453] on span "Erase all" at bounding box center [24, 452] width 23 height 11
click at [217, 501] on div "Eraser" at bounding box center [197, 494] width 45 height 36
click at [193, 493] on icon at bounding box center [198, 487] width 12 height 13
click at [97, 493] on icon at bounding box center [95, 487] width 12 height 12
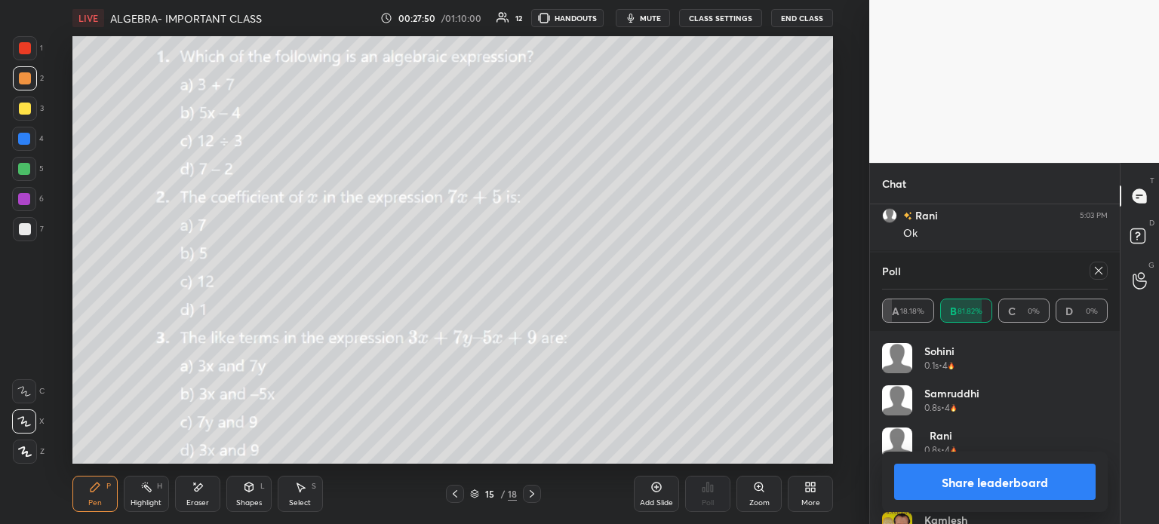
scroll to position [2423, 0]
click at [1095, 273] on icon at bounding box center [1098, 271] width 12 height 12
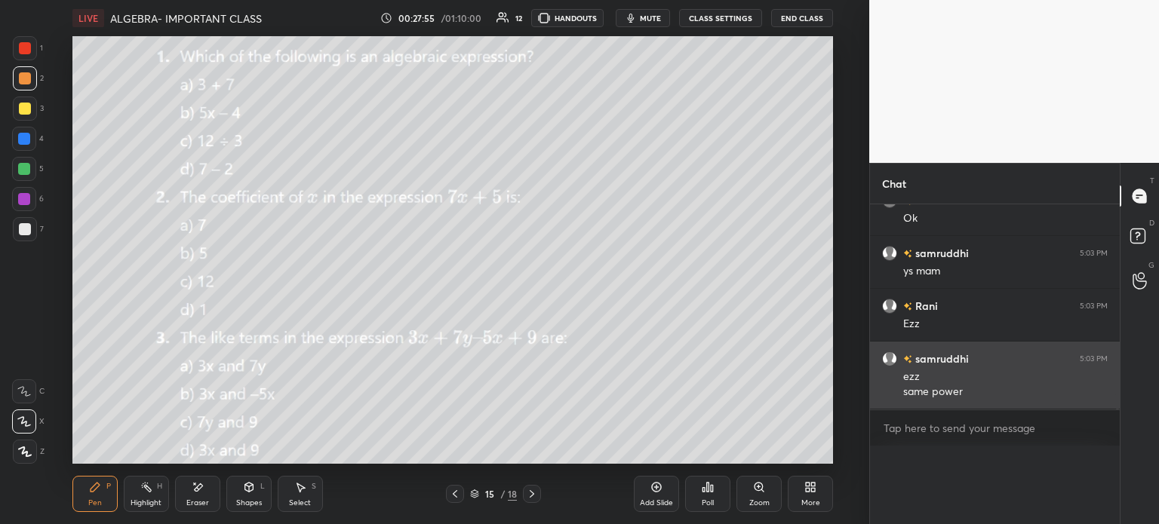
scroll to position [0, 0]
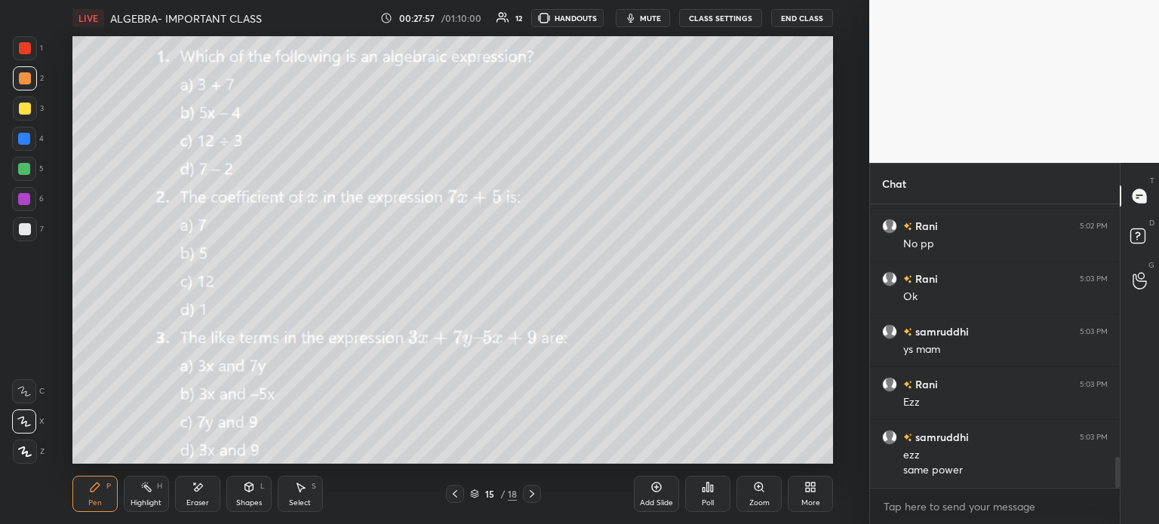
click at [530, 497] on icon at bounding box center [532, 494] width 5 height 8
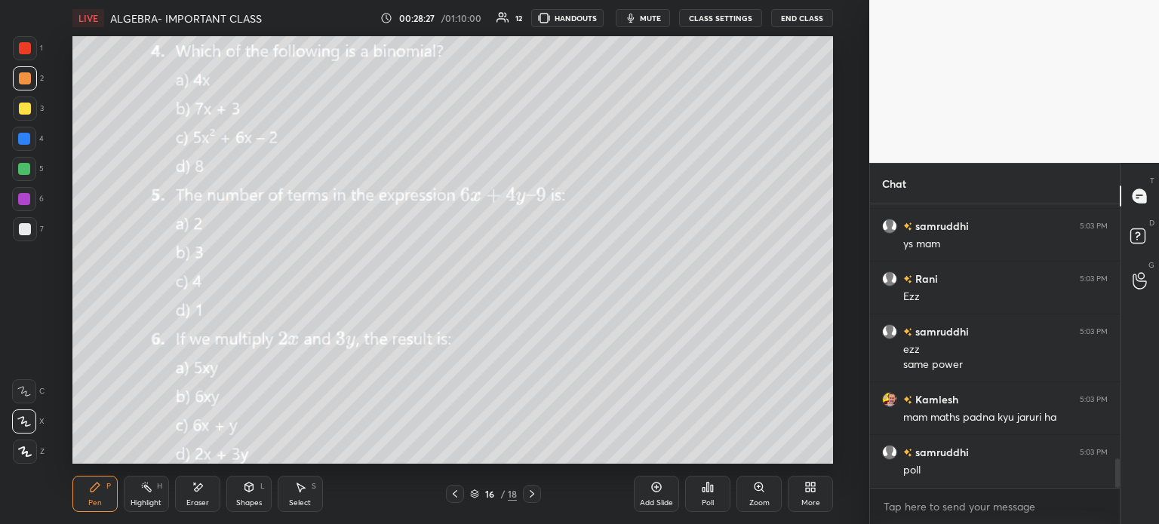
scroll to position [2503, 0]
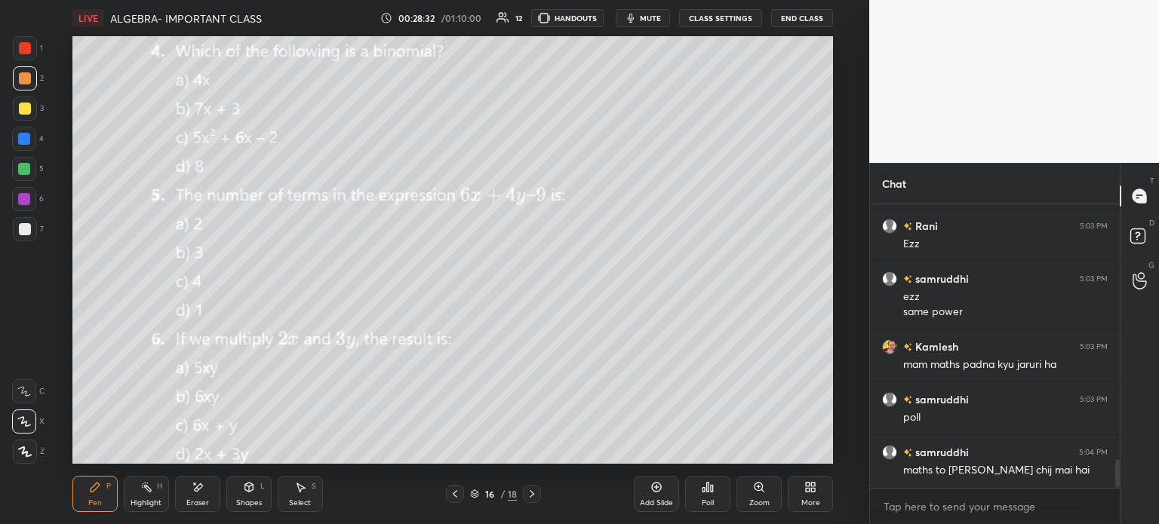
click at [21, 133] on div at bounding box center [24, 139] width 12 height 12
click at [23, 109] on div at bounding box center [25, 109] width 12 height 12
click at [654, 483] on icon at bounding box center [656, 487] width 12 height 12
click at [23, 381] on div at bounding box center [24, 391] width 24 height 24
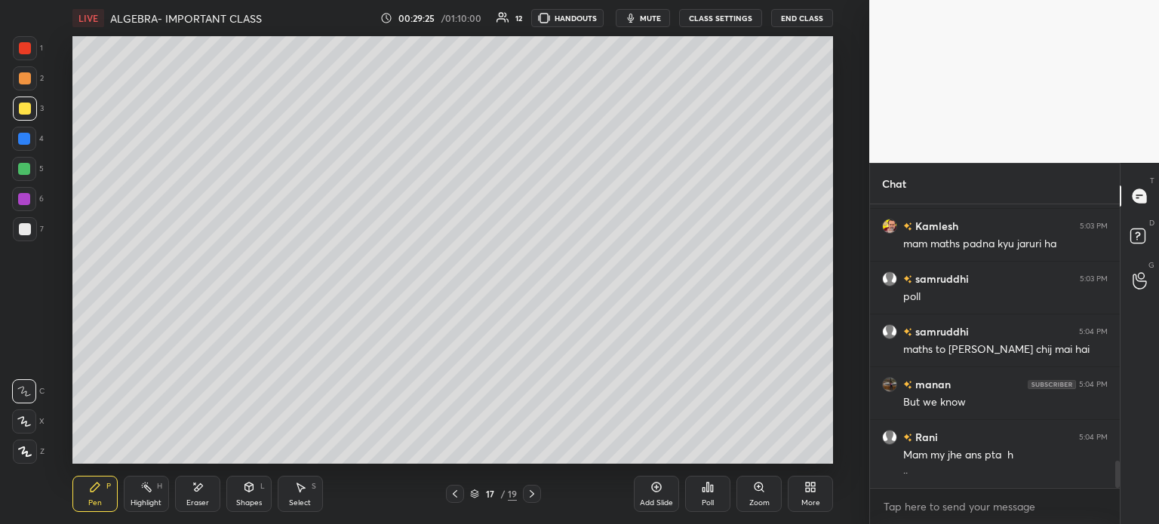
scroll to position [2677, 0]
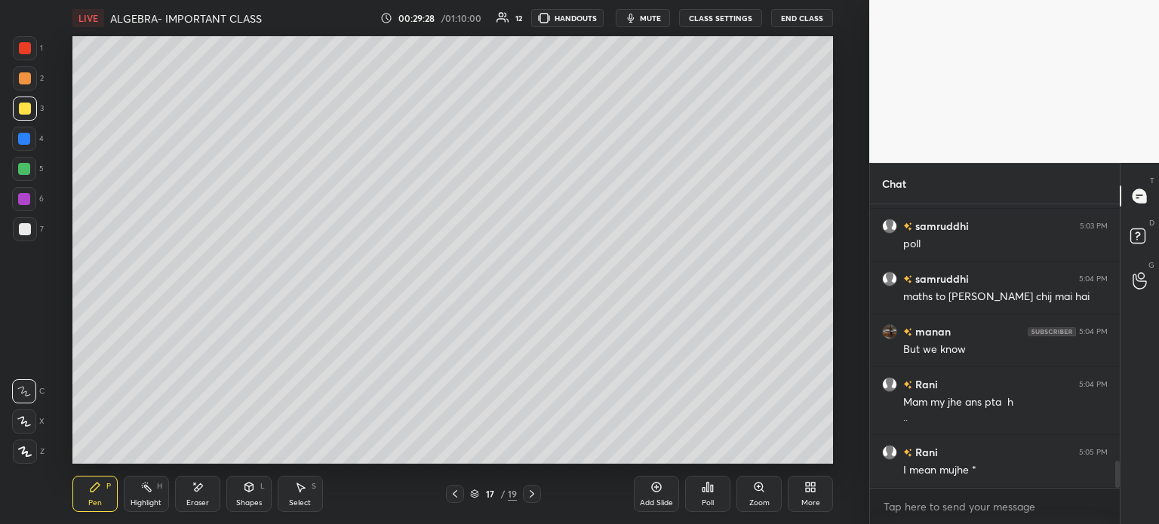
click at [186, 485] on div "Eraser" at bounding box center [197, 494] width 45 height 36
click at [299, 489] on icon at bounding box center [301, 488] width 8 height 9
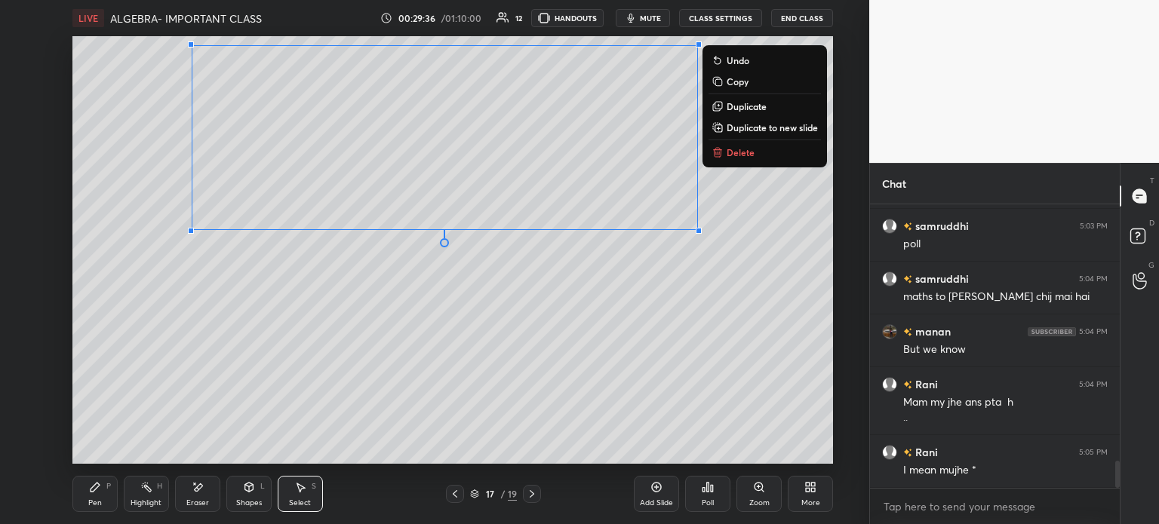
click at [185, 349] on div "0 ° Undo Copy Duplicate Duplicate to new slide Delete" at bounding box center [452, 250] width 761 height 428
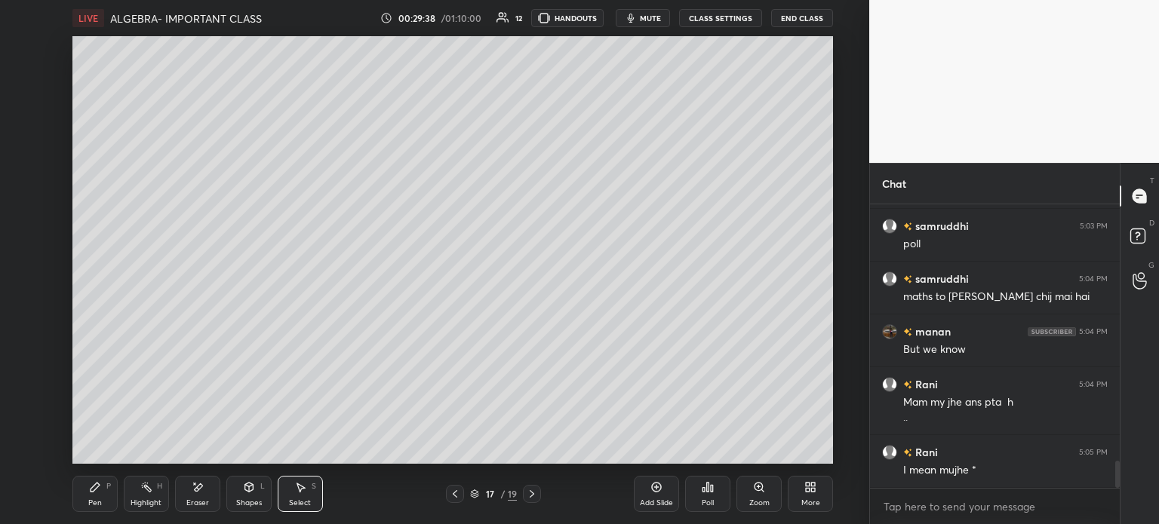
click at [75, 494] on div "Pen P" at bounding box center [94, 494] width 45 height 36
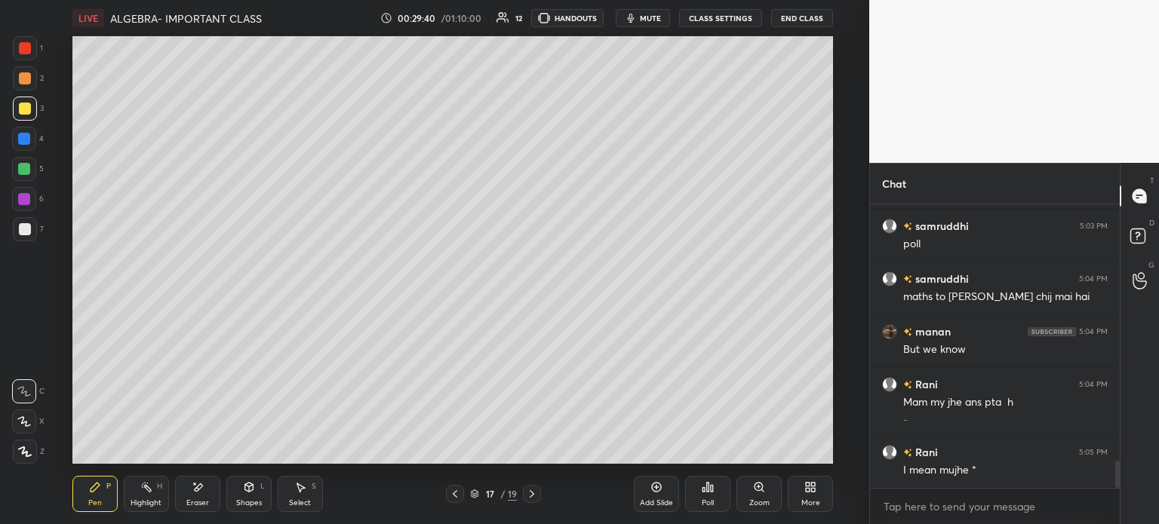
click at [25, 224] on div at bounding box center [25, 229] width 12 height 12
click at [311, 492] on div "Select S" at bounding box center [300, 494] width 45 height 36
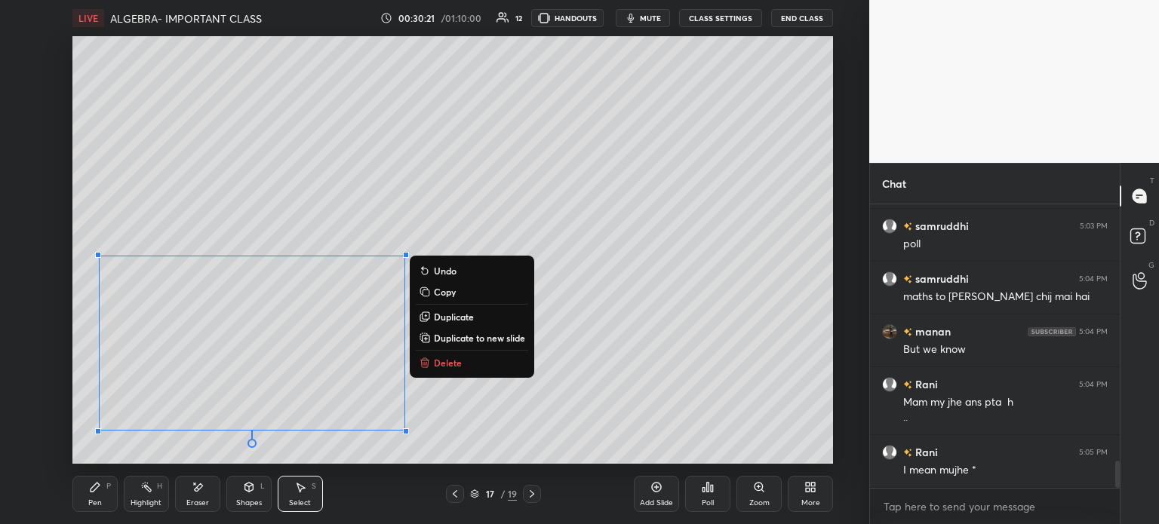
click at [92, 499] on div "Pen" at bounding box center [95, 503] width 14 height 8
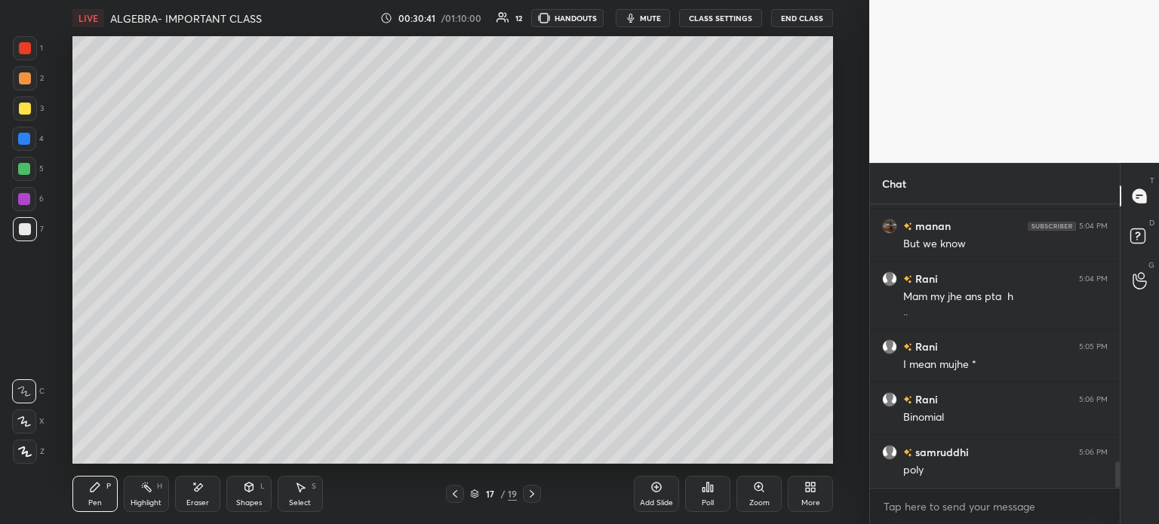
scroll to position [2835, 0]
click at [9, 110] on div "1 2 3 4 5 6 7 C X Z E E Erase all H H" at bounding box center [24, 250] width 48 height 428
click at [27, 104] on div at bounding box center [25, 109] width 12 height 12
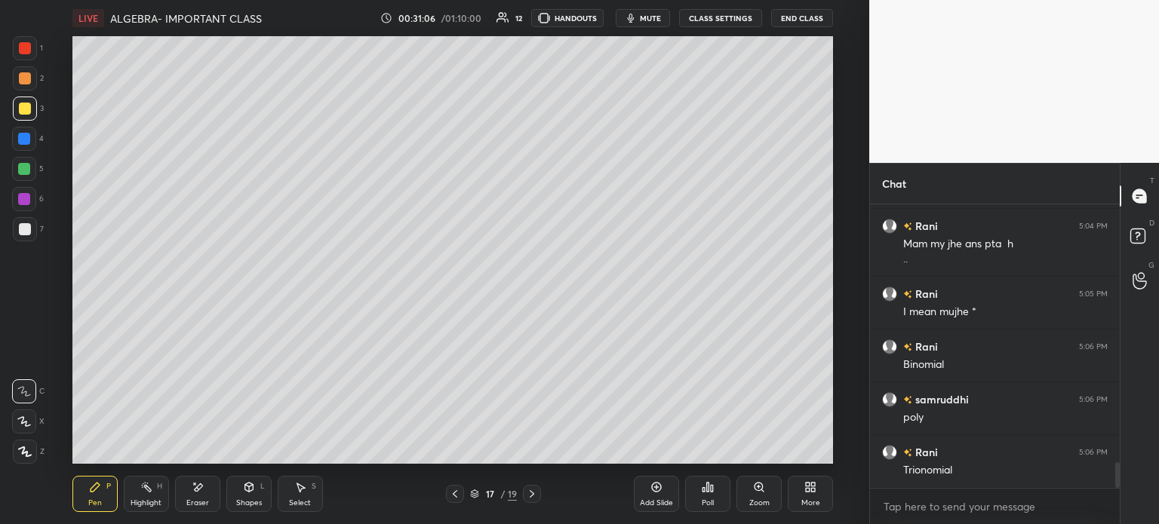
click at [655, 487] on icon at bounding box center [656, 487] width 5 height 5
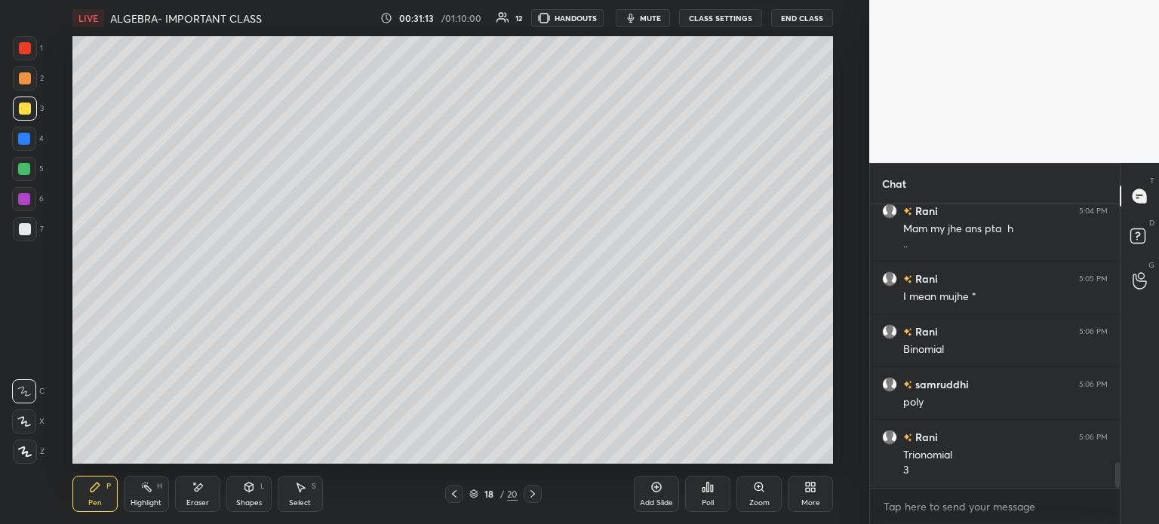
click at [44, 223] on div "1 2 3 4 5 6 7 C X Z E E Erase all H H" at bounding box center [24, 250] width 48 height 428
click at [26, 217] on div at bounding box center [25, 229] width 24 height 24
click at [34, 140] on div at bounding box center [24, 139] width 24 height 24
click at [26, 231] on div at bounding box center [25, 229] width 12 height 12
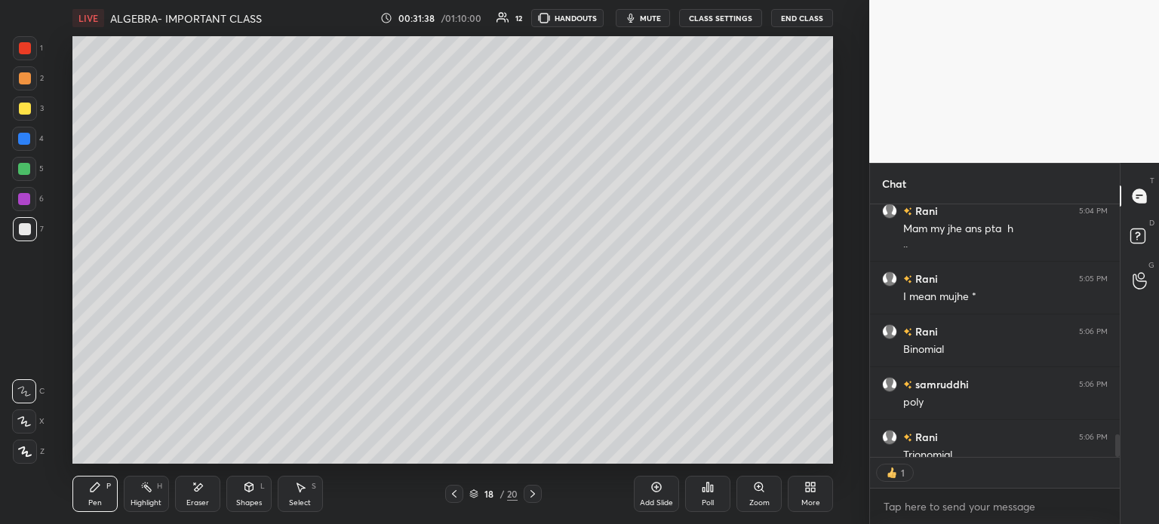
click at [33, 118] on div at bounding box center [25, 109] width 24 height 24
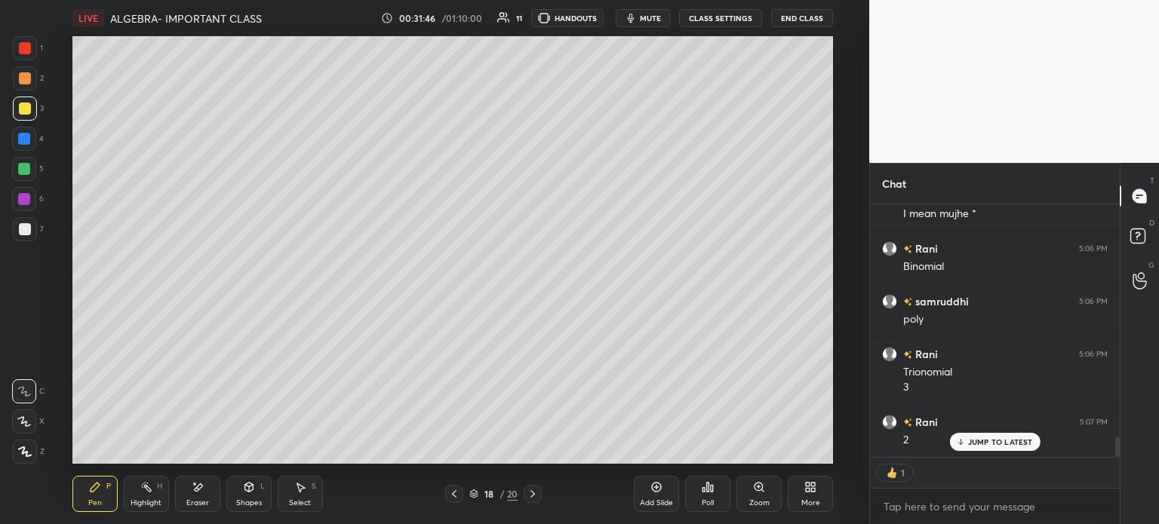
scroll to position [2903, 0]
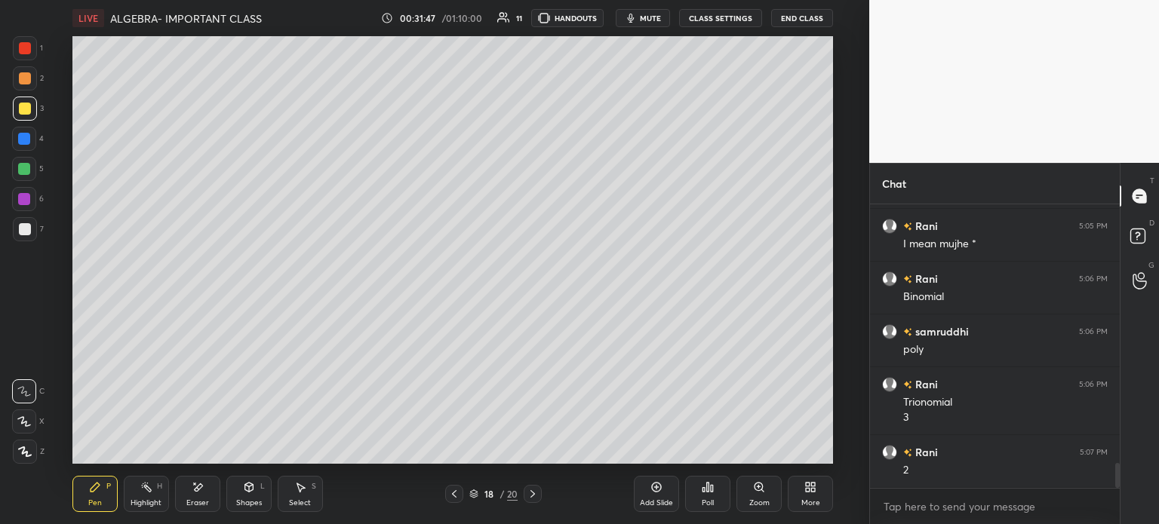
click at [456, 493] on icon at bounding box center [454, 494] width 12 height 12
click at [533, 494] on icon at bounding box center [532, 494] width 5 height 8
click at [296, 498] on div "Select S" at bounding box center [300, 494] width 45 height 36
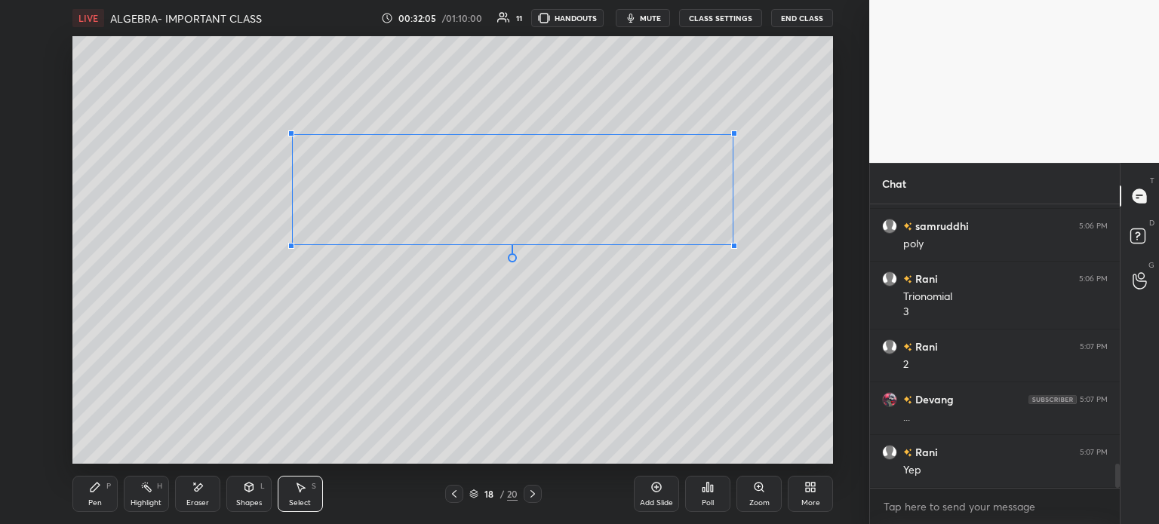
scroll to position [3062, 0]
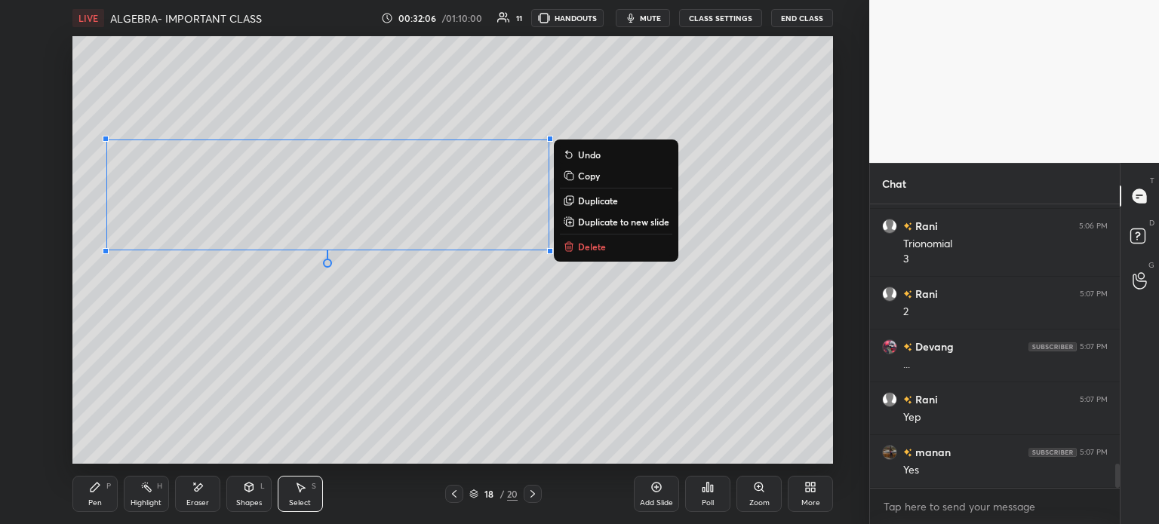
click at [93, 494] on div "Pen P" at bounding box center [94, 494] width 45 height 36
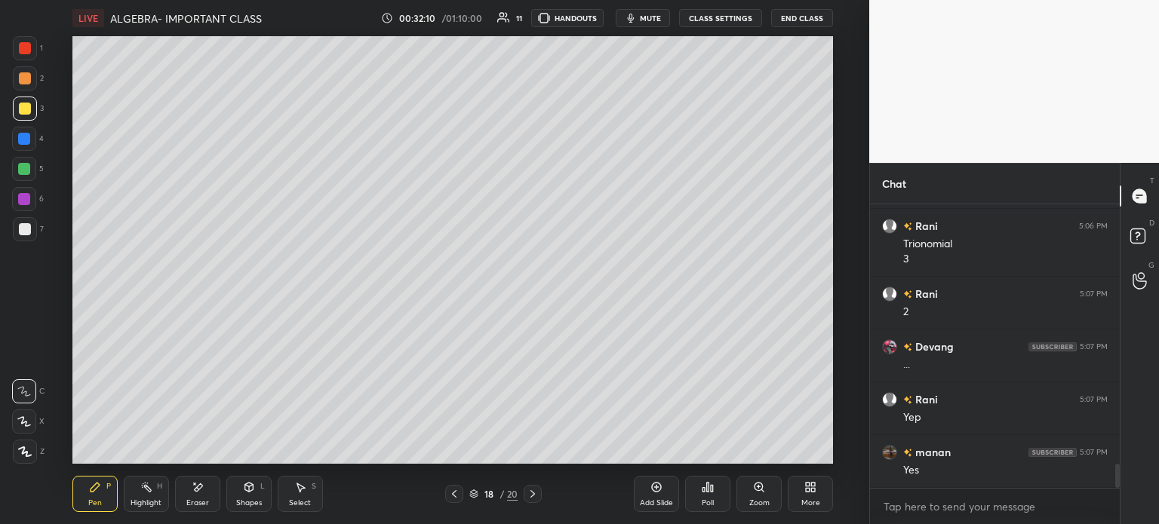
click at [15, 230] on div at bounding box center [25, 229] width 24 height 24
click at [456, 490] on icon at bounding box center [454, 494] width 12 height 12
click at [527, 488] on div at bounding box center [533, 494] width 18 height 18
click at [26, 109] on div at bounding box center [25, 109] width 12 height 12
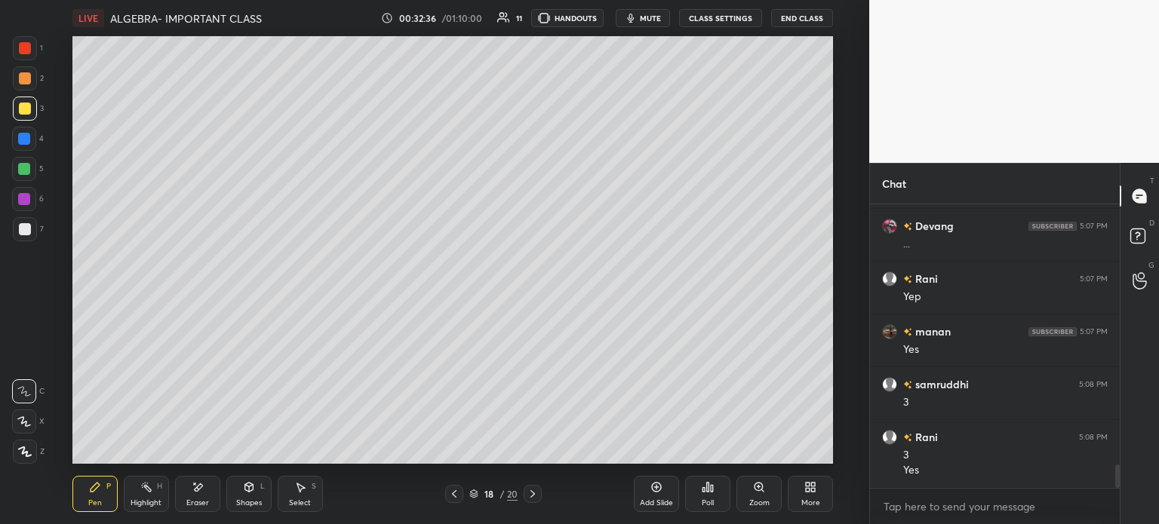
click at [456, 500] on icon at bounding box center [454, 494] width 12 height 12
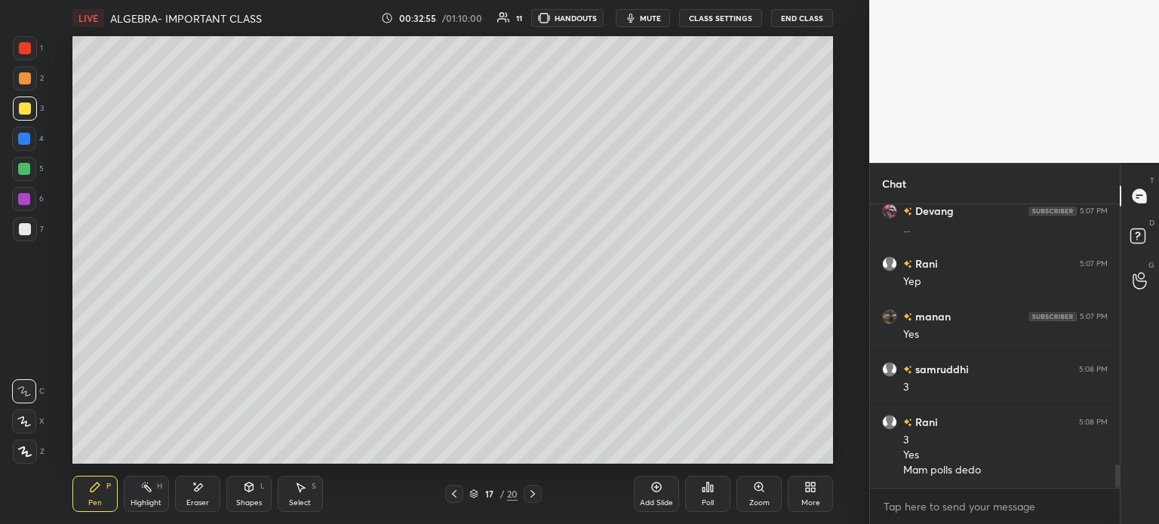
click at [745, 452] on div "Add Slide Poll Zoom More" at bounding box center [733, 494] width 199 height 85
click at [456, 489] on icon at bounding box center [454, 494] width 12 height 12
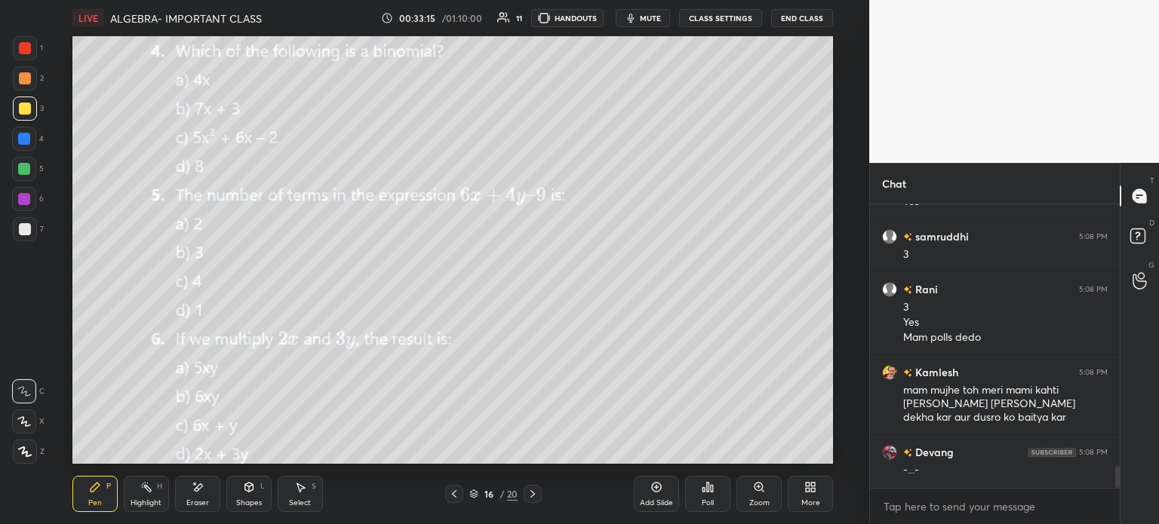
scroll to position [3383, 0]
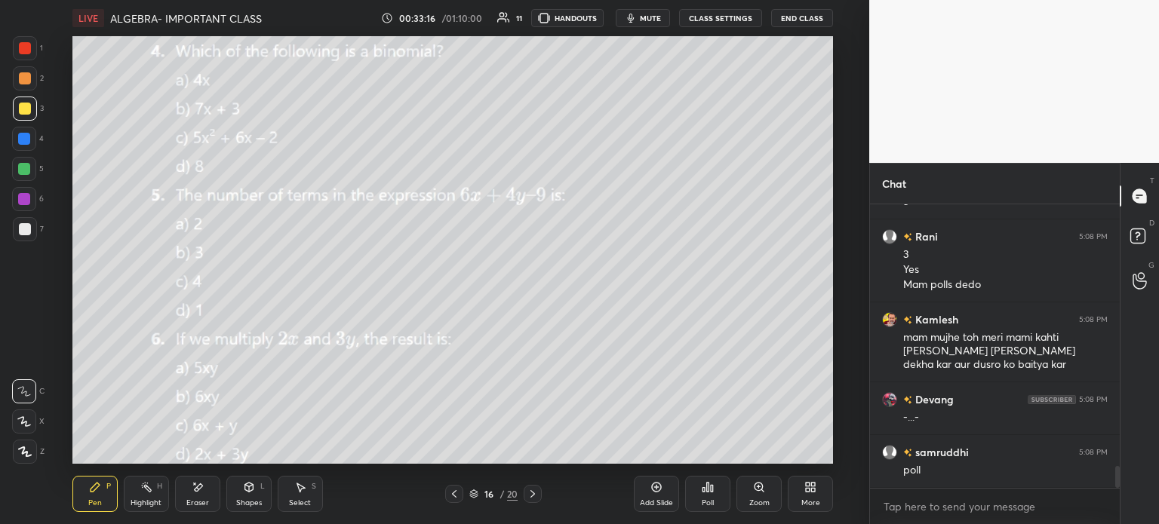
click at [711, 494] on div "Poll" at bounding box center [707, 494] width 45 height 36
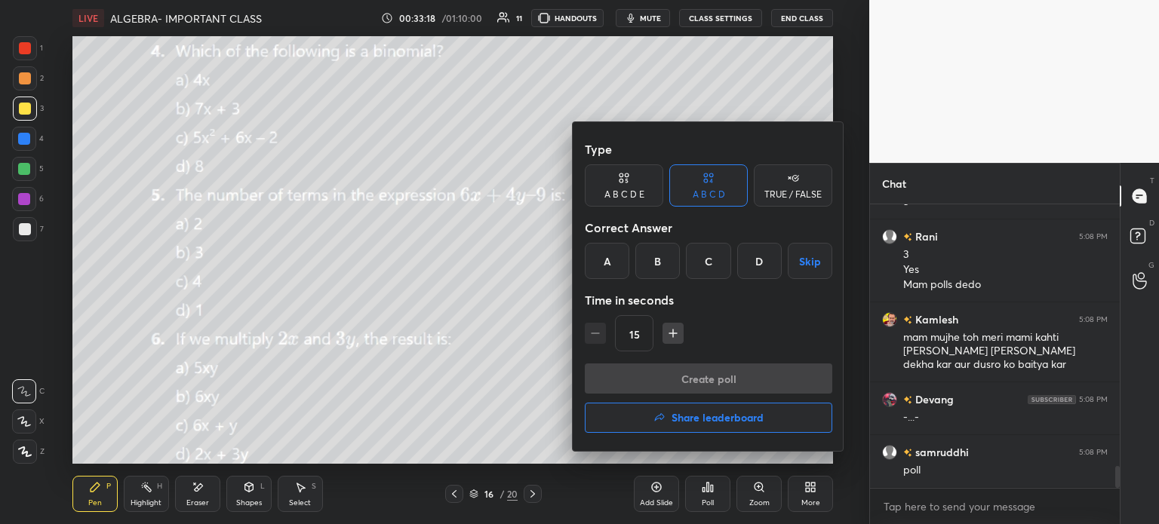
click at [664, 262] on div "B" at bounding box center [657, 261] width 45 height 36
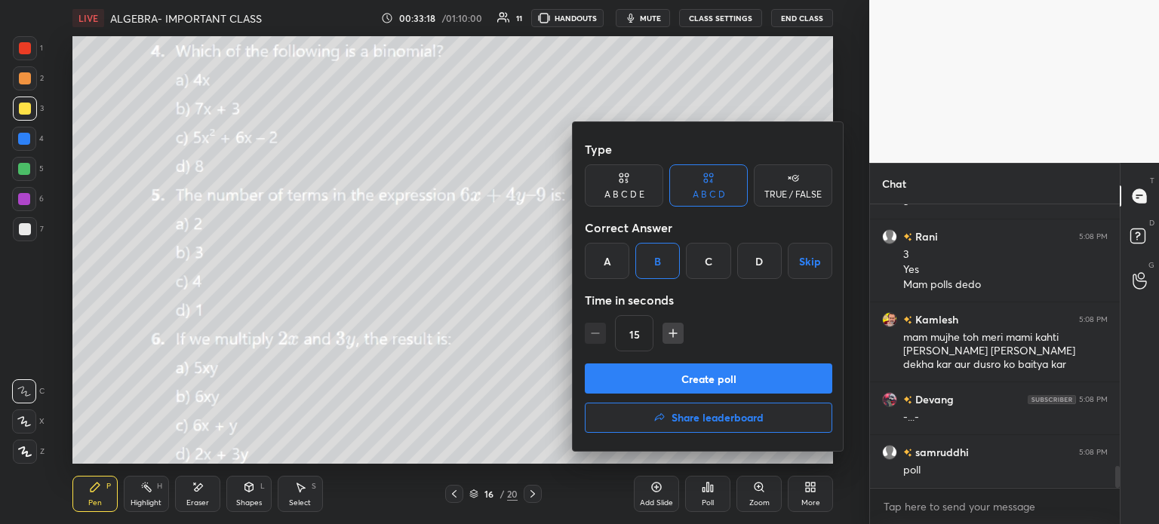
click at [730, 383] on button "Create poll" at bounding box center [708, 379] width 247 height 30
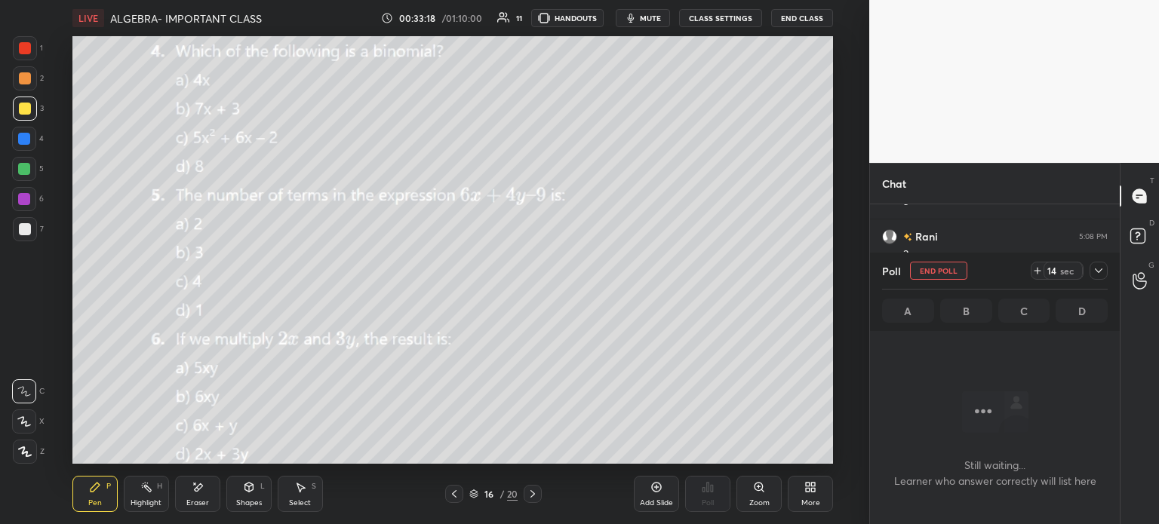
scroll to position [4, 5]
click at [1031, 271] on icon at bounding box center [1037, 271] width 12 height 12
click at [1088, 272] on div "28 sec" at bounding box center [1069, 271] width 77 height 18
click at [1097, 269] on icon at bounding box center [1098, 271] width 12 height 12
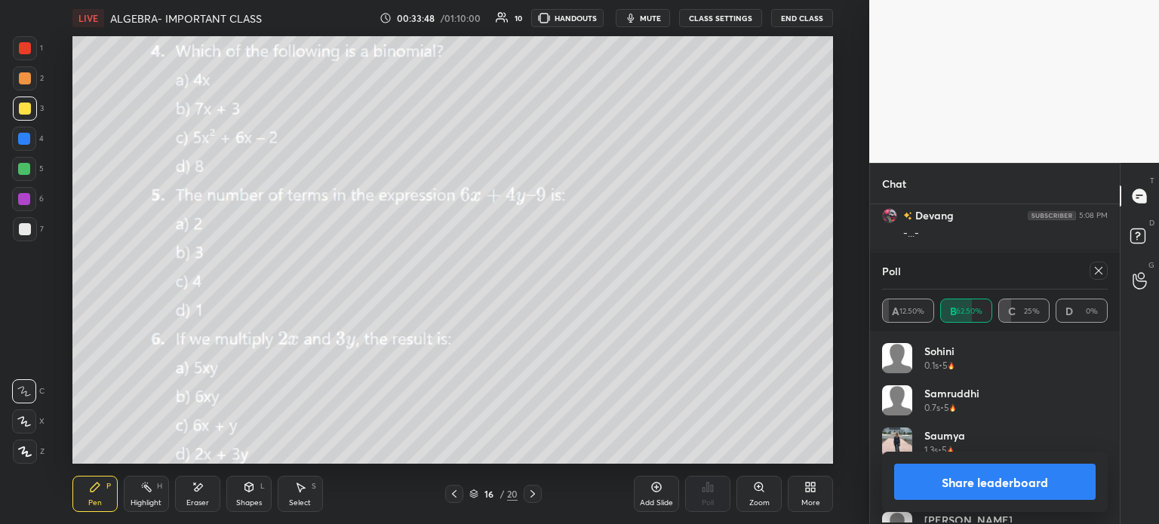
scroll to position [177, 221]
click at [1101, 276] on icon at bounding box center [1098, 271] width 12 height 12
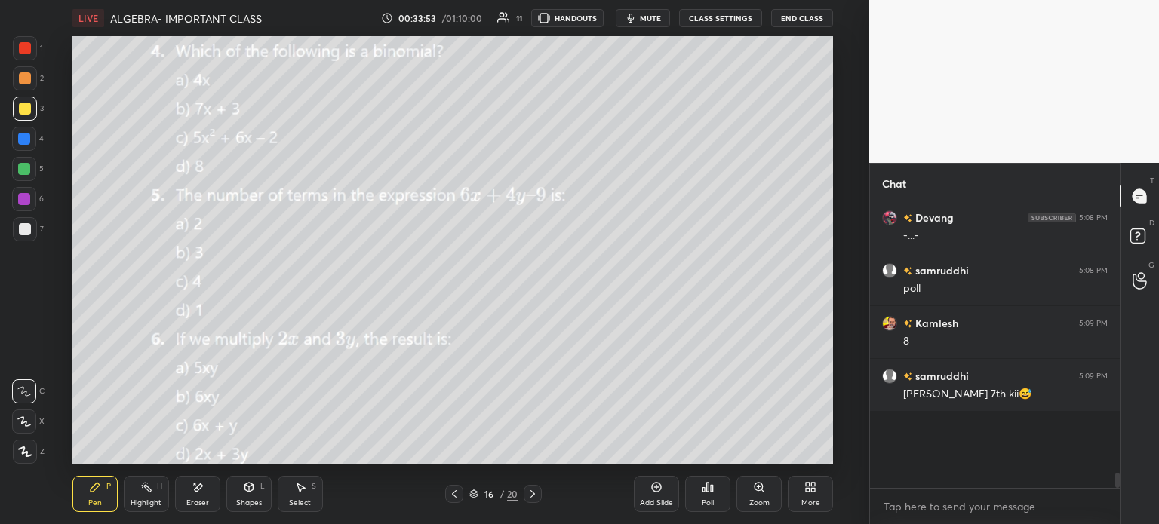
scroll to position [262, 245]
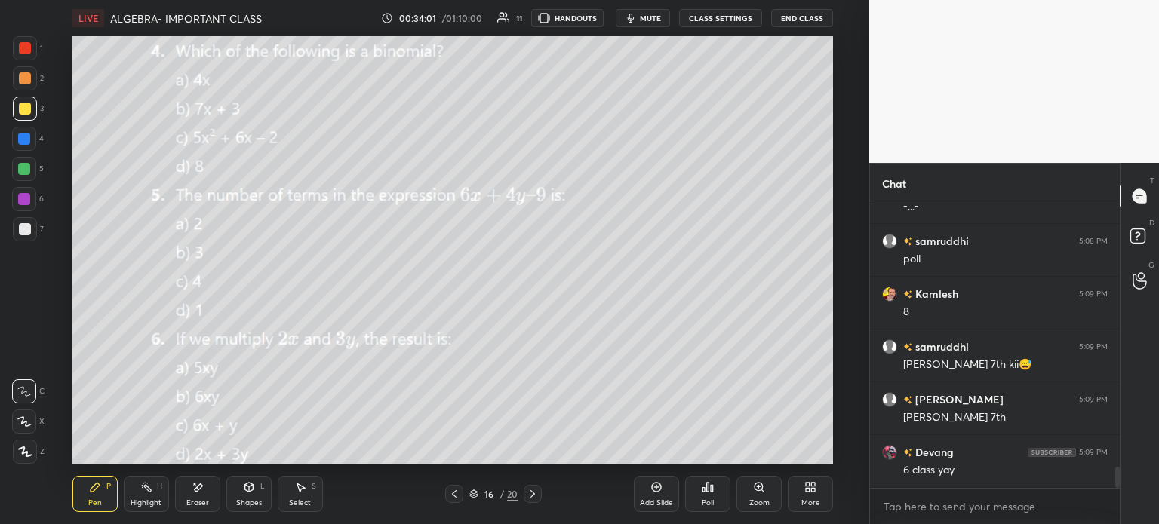
click at [694, 491] on div "Poll" at bounding box center [707, 494] width 45 height 36
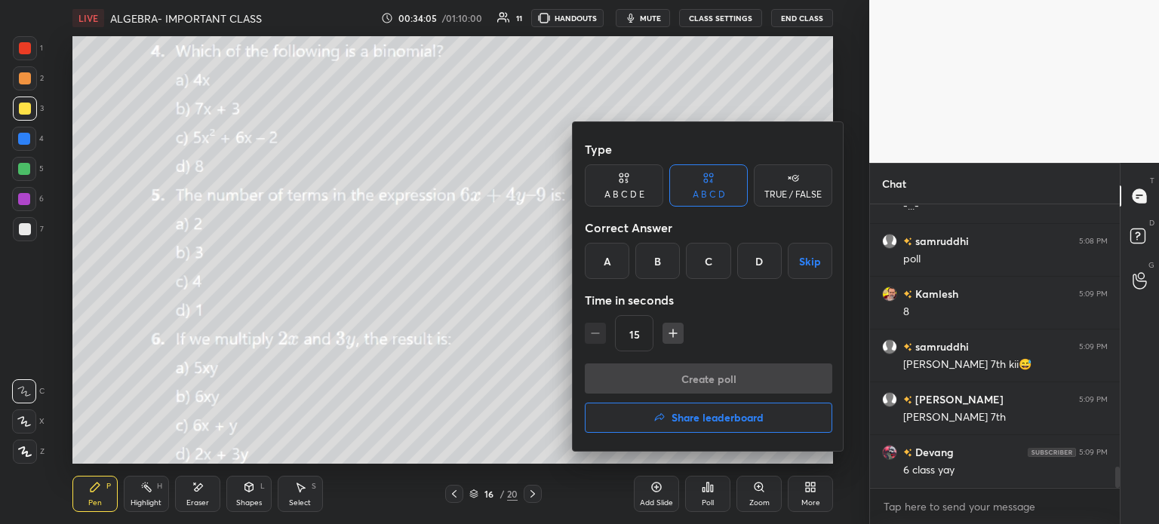
click at [656, 253] on div "B" at bounding box center [657, 261] width 45 height 36
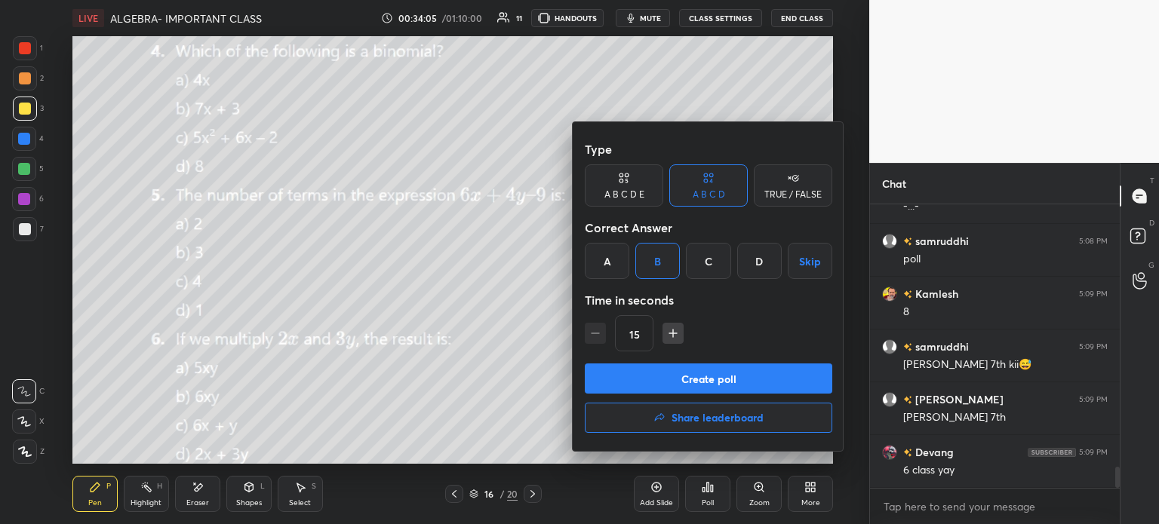
click at [754, 378] on button "Create poll" at bounding box center [708, 379] width 247 height 30
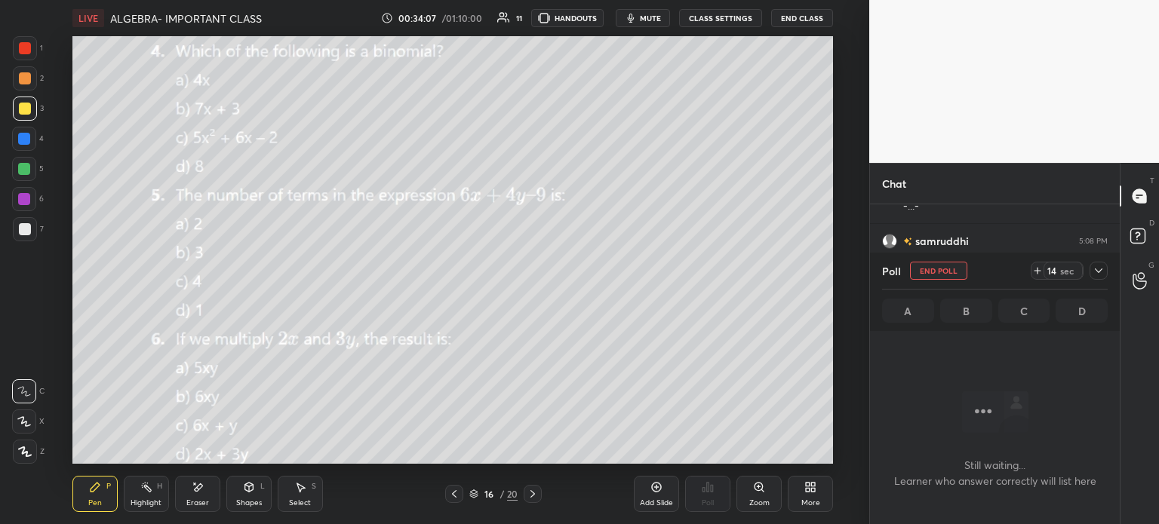
click at [202, 491] on icon at bounding box center [198, 487] width 12 height 13
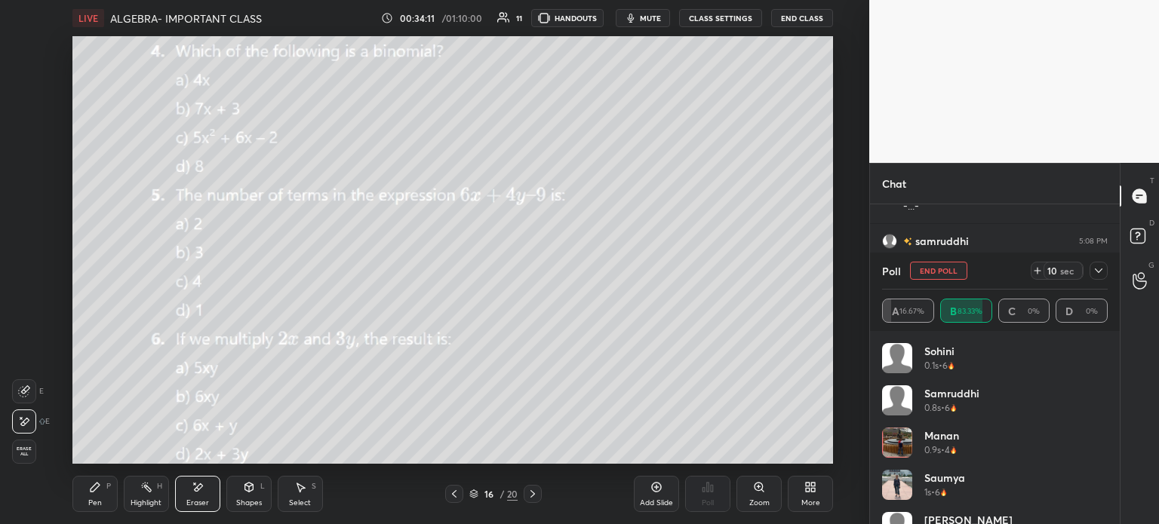
click at [1102, 277] on div at bounding box center [1098, 271] width 18 height 18
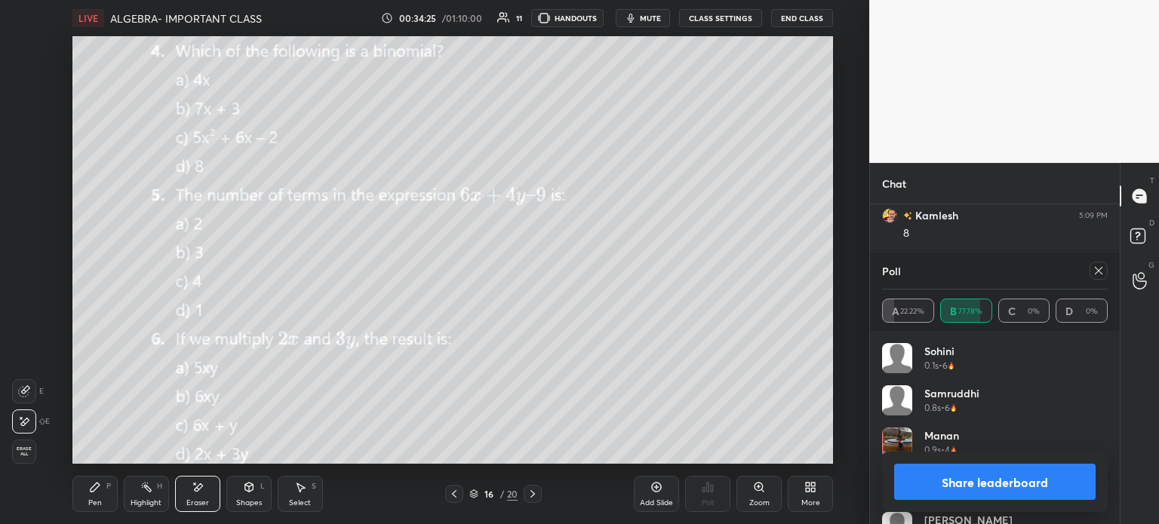
click at [89, 495] on div "Pen P" at bounding box center [94, 494] width 45 height 36
click at [1096, 269] on icon at bounding box center [1098, 271] width 12 height 12
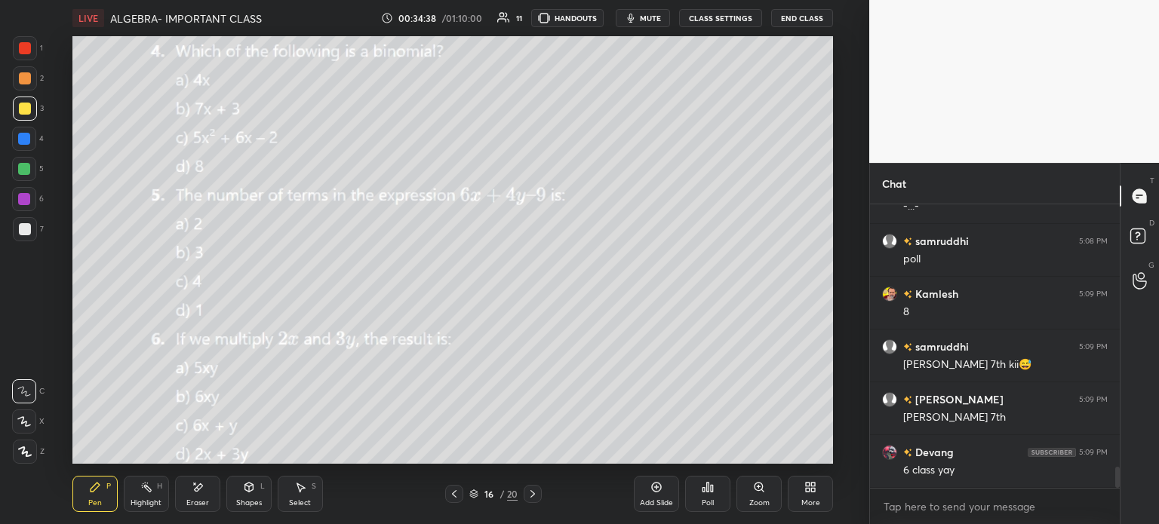
click at [700, 485] on div "Poll" at bounding box center [707, 494] width 45 height 36
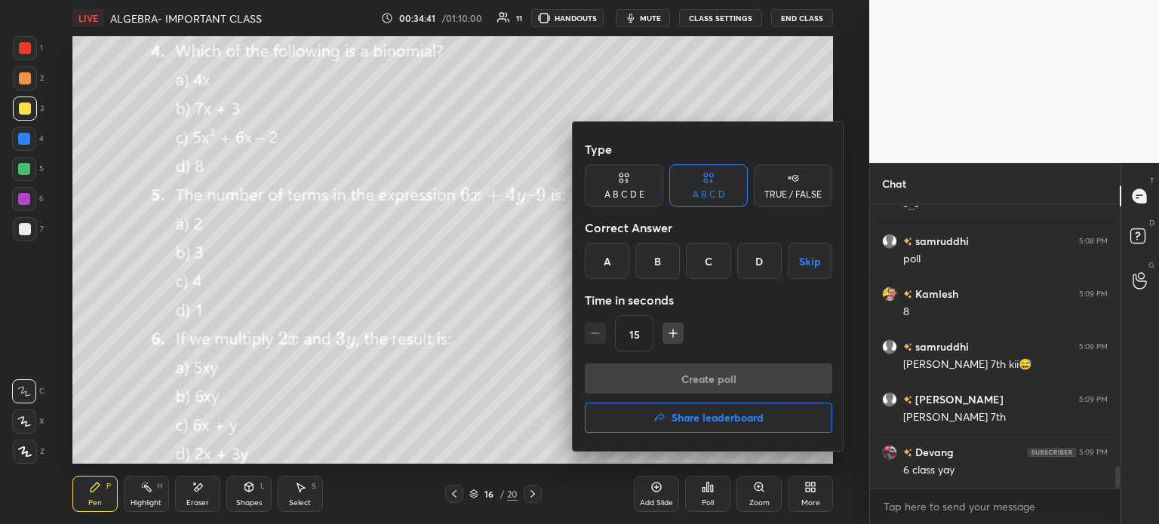
click at [652, 264] on div "B" at bounding box center [657, 261] width 45 height 36
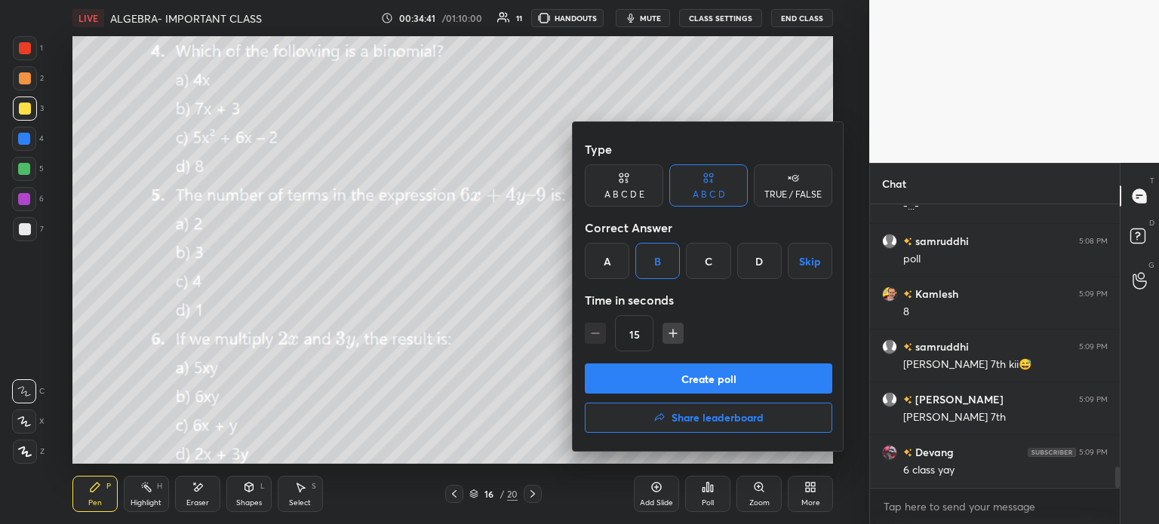
click at [714, 380] on button "Create poll" at bounding box center [708, 379] width 247 height 30
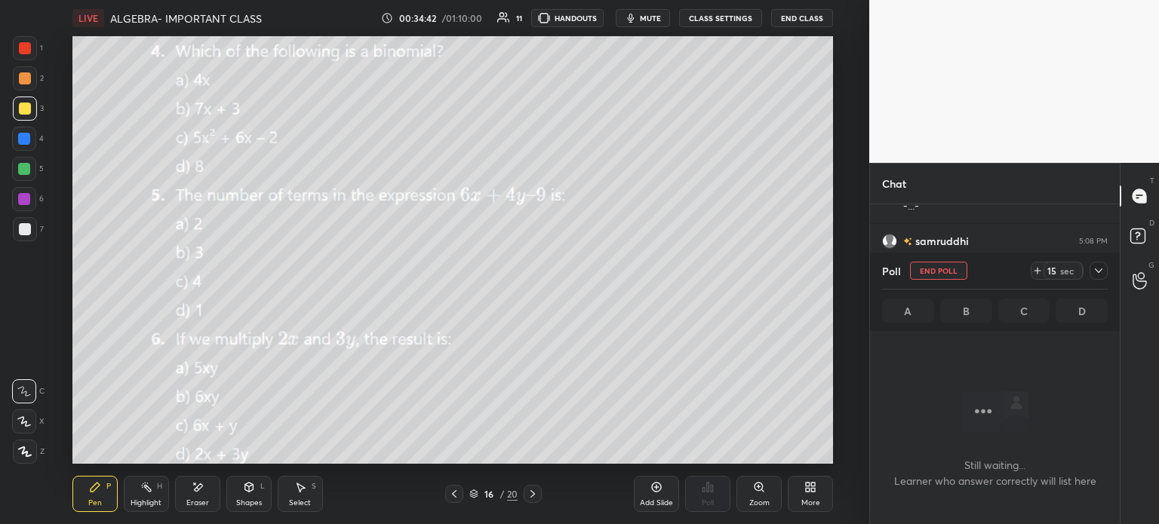
click at [1039, 271] on icon at bounding box center [1037, 271] width 12 height 12
click at [179, 487] on div "Eraser" at bounding box center [197, 494] width 45 height 36
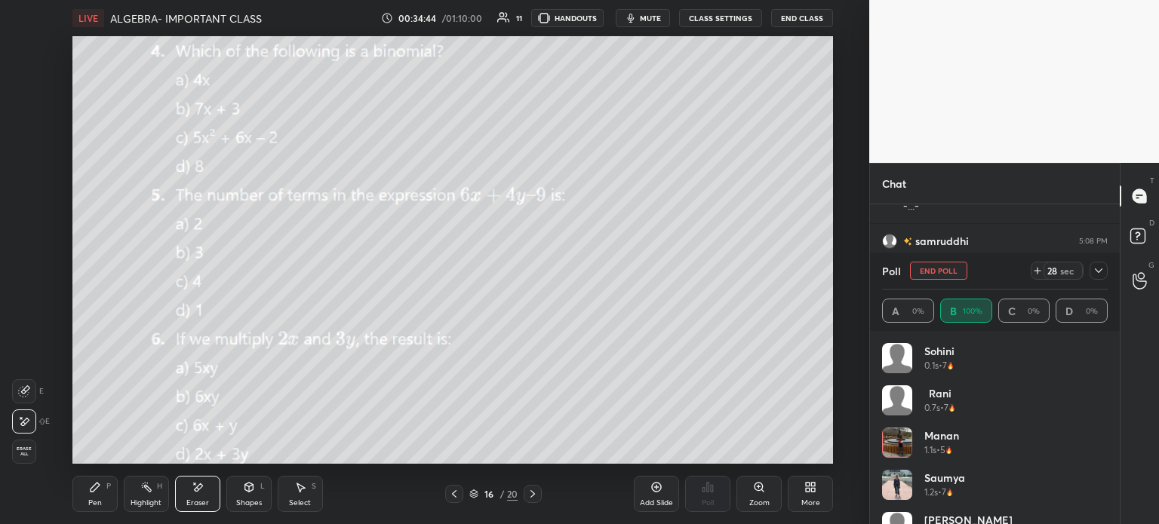
click at [96, 491] on icon at bounding box center [95, 487] width 12 height 12
click at [99, 492] on icon at bounding box center [95, 487] width 12 height 12
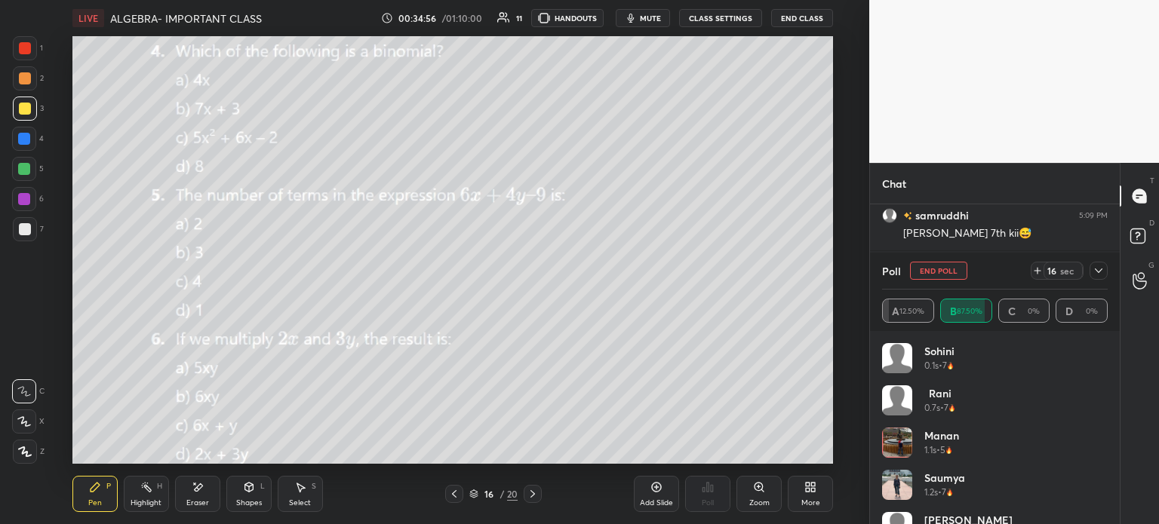
click at [1093, 271] on icon at bounding box center [1098, 271] width 12 height 12
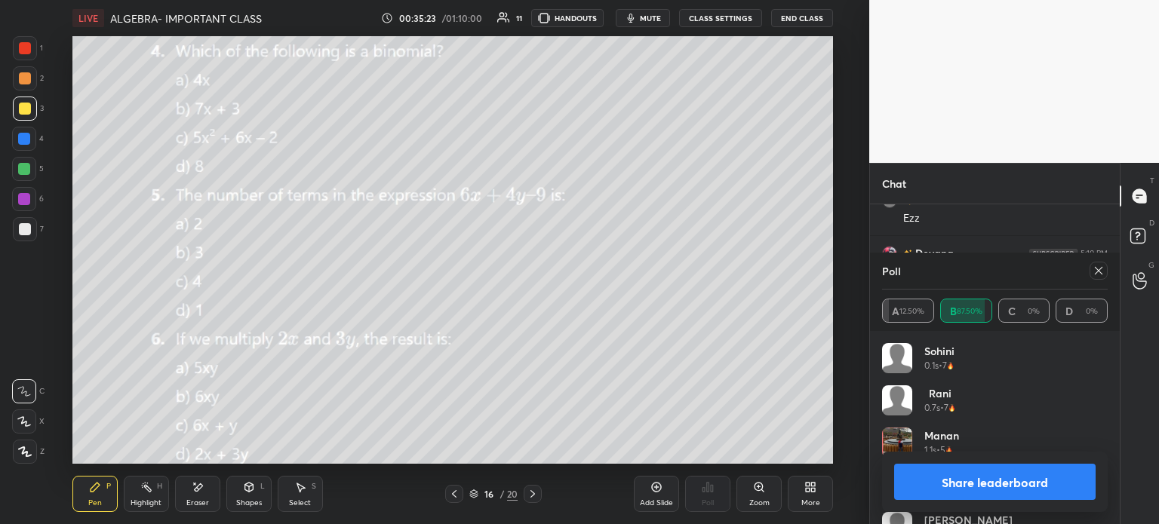
click at [655, 21] on span "mute" at bounding box center [650, 18] width 21 height 11
click at [1096, 263] on div at bounding box center [1098, 271] width 18 height 18
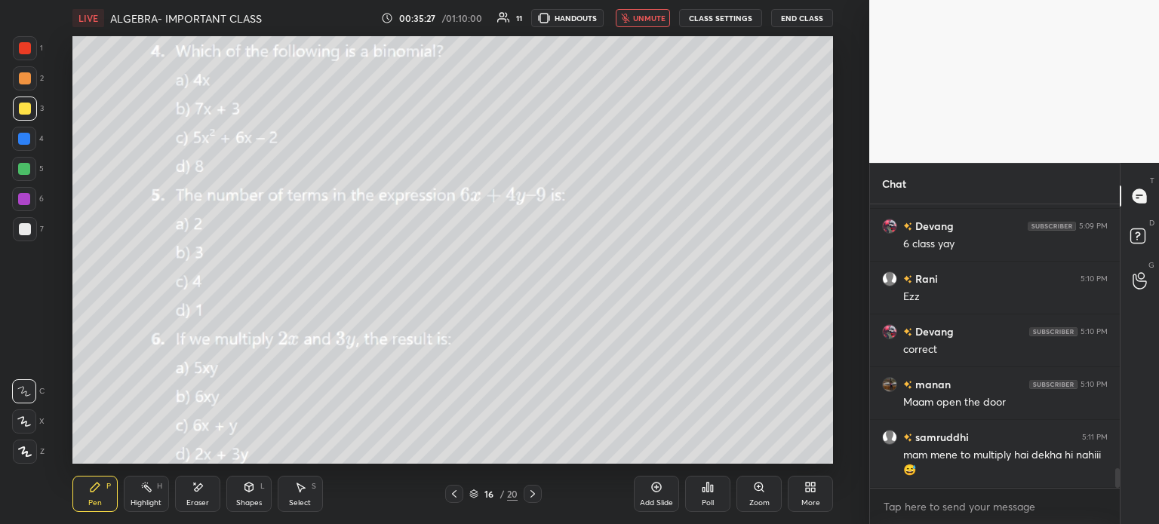
click at [534, 492] on icon at bounding box center [533, 494] width 12 height 12
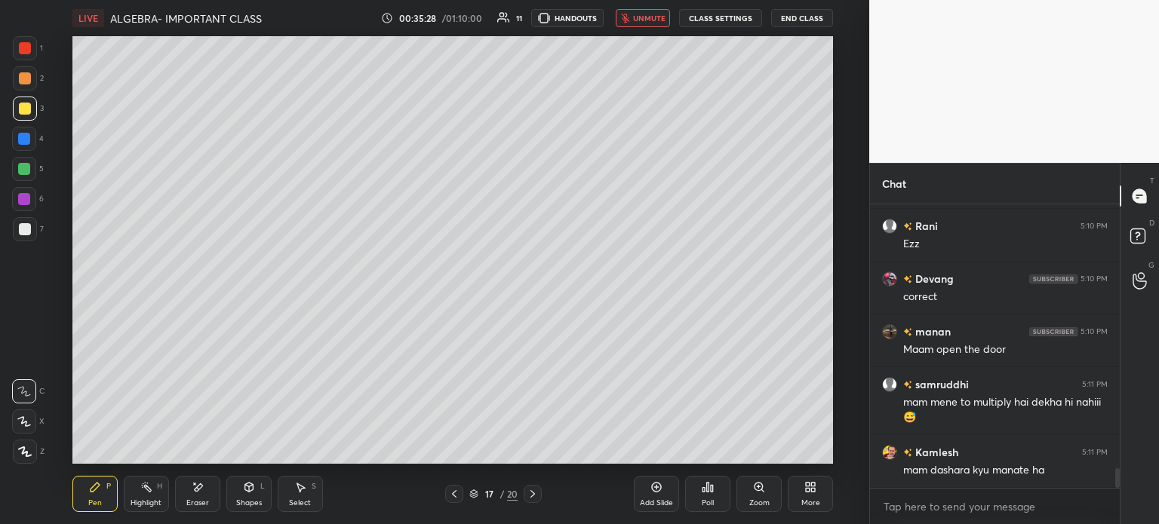
click at [536, 490] on icon at bounding box center [533, 494] width 12 height 12
click at [536, 494] on icon at bounding box center [533, 494] width 12 height 12
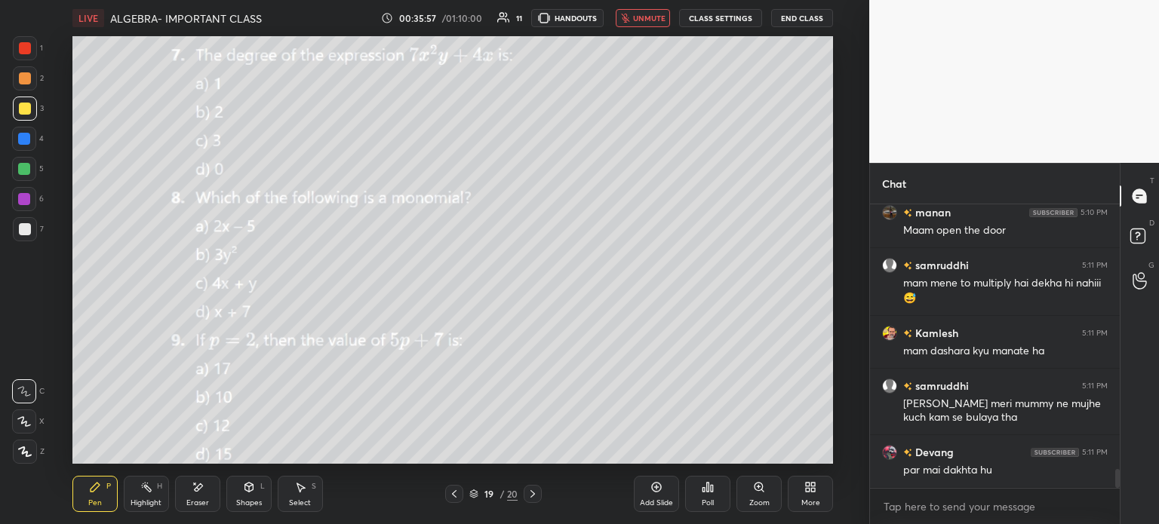
click at [640, 18] on span "unmute" at bounding box center [649, 18] width 32 height 11
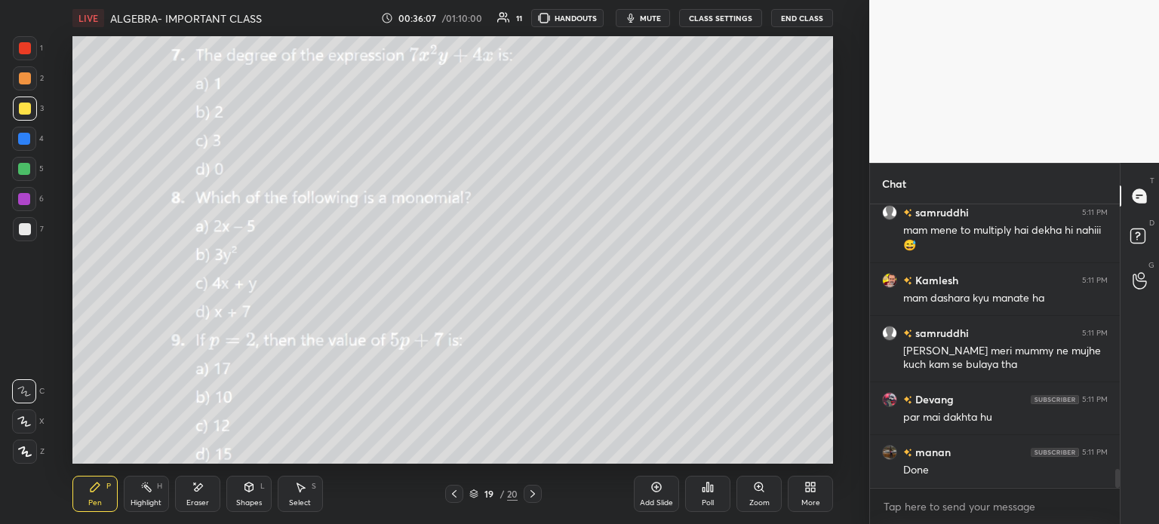
scroll to position [4082, 0]
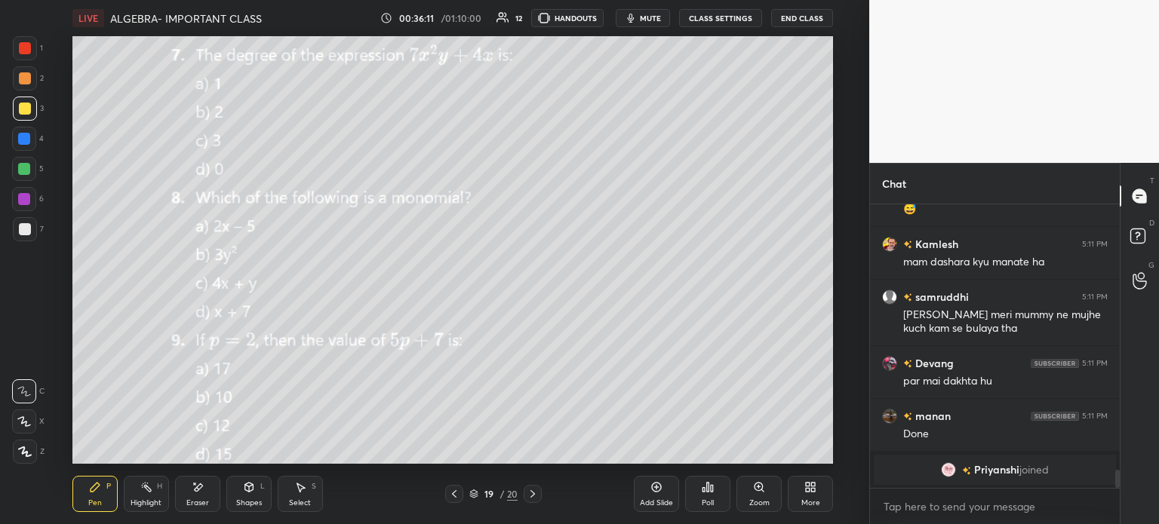
click at [982, 467] on span "Priyanshi" at bounding box center [996, 470] width 45 height 12
click at [209, 488] on div "Eraser" at bounding box center [197, 494] width 45 height 36
click at [32, 446] on div "Erase all" at bounding box center [24, 452] width 24 height 24
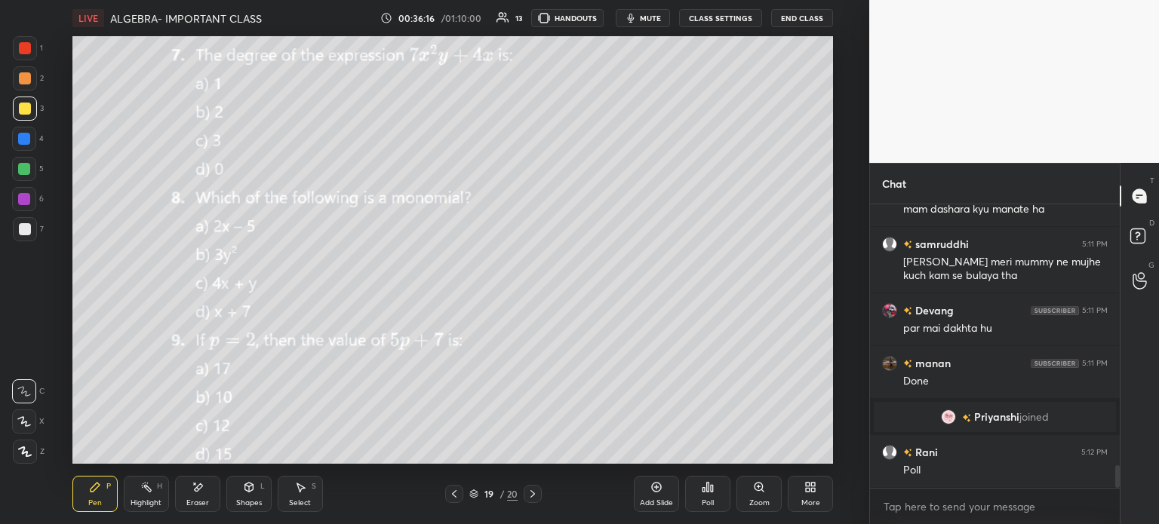
scroll to position [3219, 0]
click at [643, 23] on span "mute" at bounding box center [650, 18] width 21 height 11
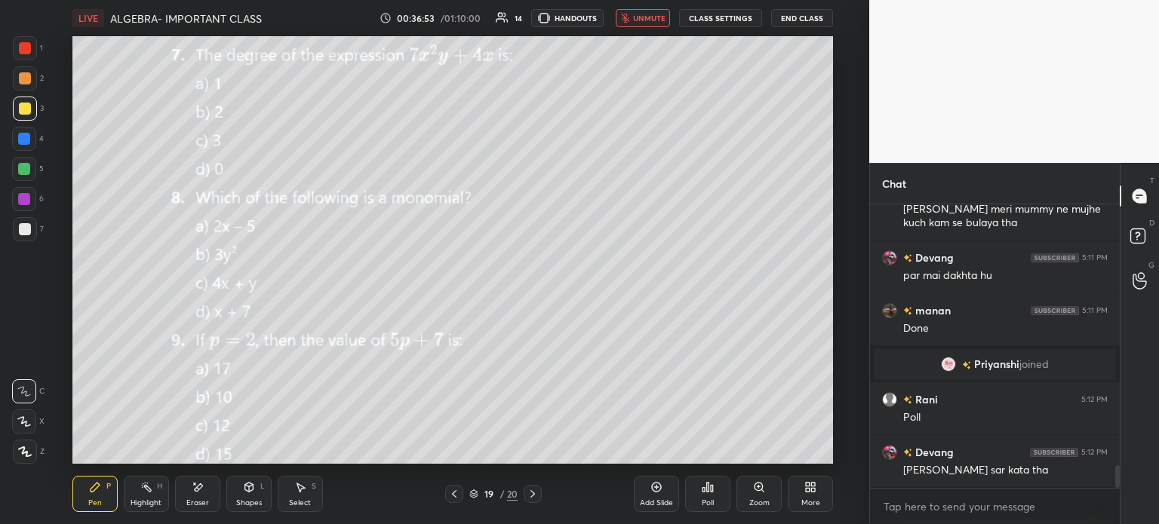
scroll to position [3286, 0]
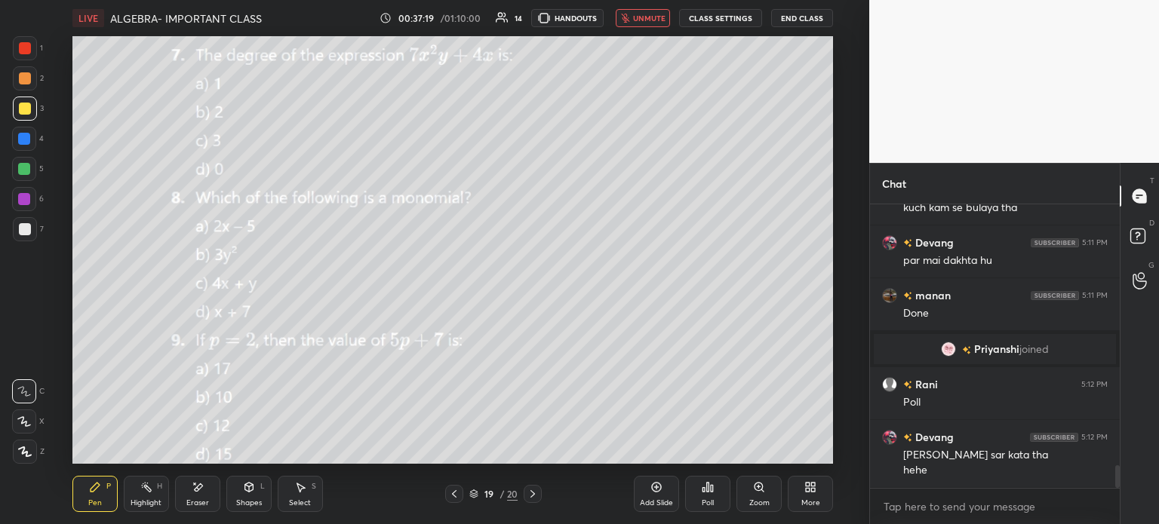
click at [637, 12] on button "unmute" at bounding box center [643, 18] width 54 height 18
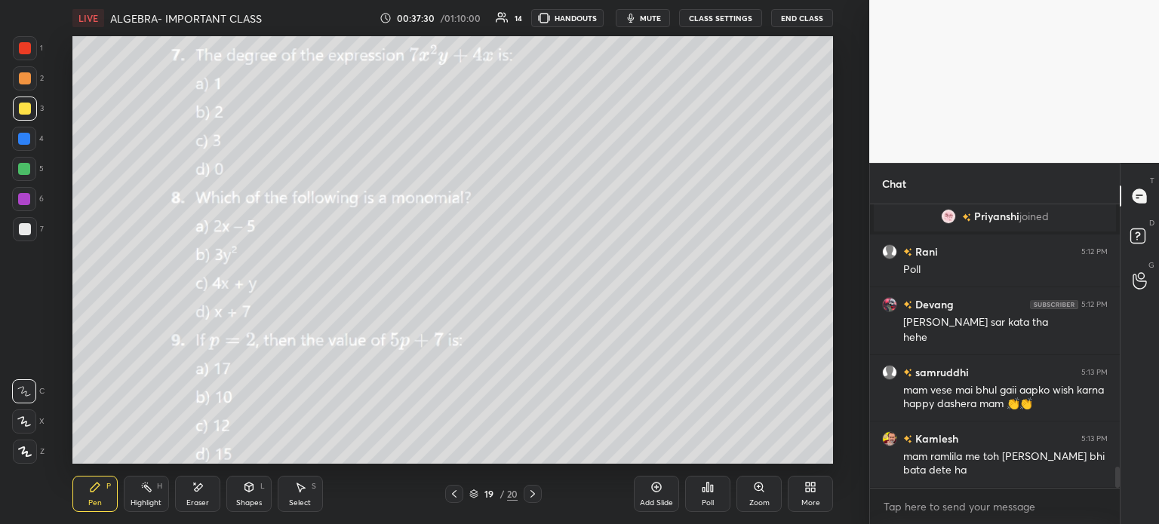
scroll to position [3472, 0]
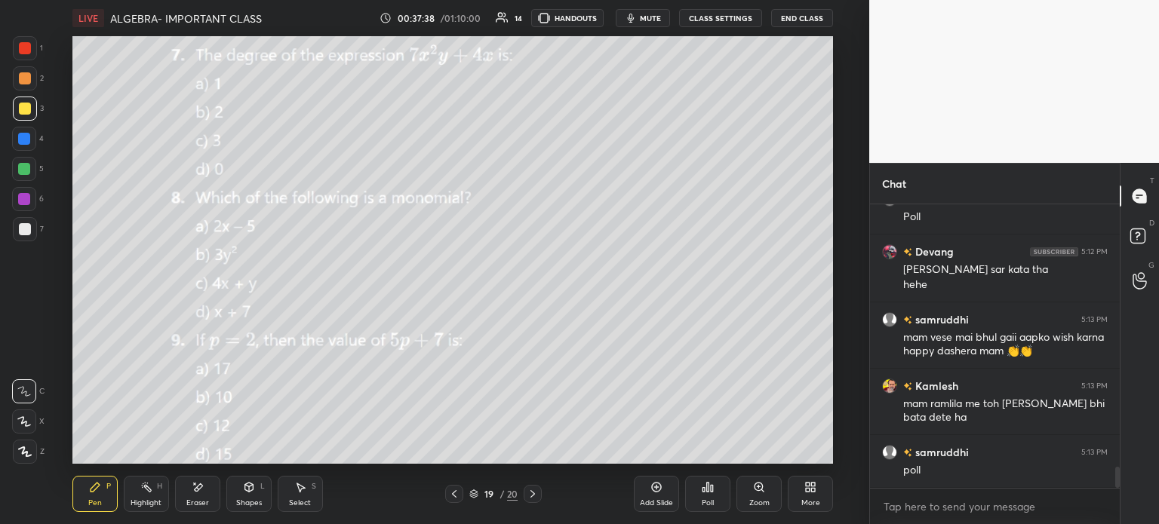
click at [454, 489] on icon at bounding box center [454, 494] width 12 height 12
click at [452, 494] on icon at bounding box center [454, 494] width 12 height 12
click at [539, 487] on div at bounding box center [533, 494] width 18 height 18
click at [539, 491] on div at bounding box center [533, 494] width 18 height 18
click at [460, 495] on div at bounding box center [454, 494] width 18 height 18
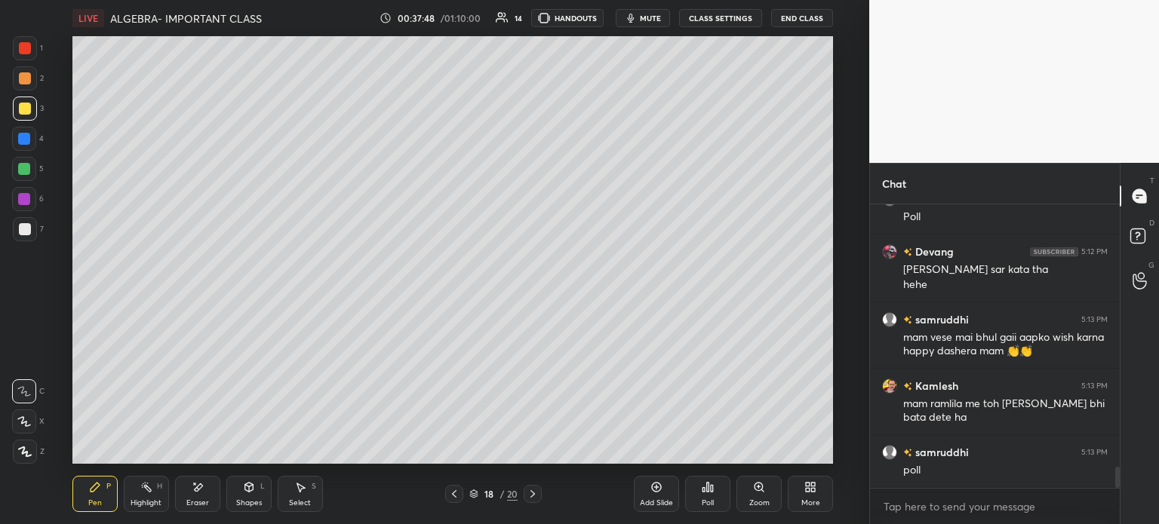
click at [457, 494] on icon at bounding box center [454, 494] width 12 height 12
click at [535, 494] on icon at bounding box center [533, 494] width 12 height 12
click at [654, 493] on icon at bounding box center [656, 487] width 12 height 12
click at [19, 226] on div at bounding box center [25, 229] width 12 height 12
click at [23, 117] on div at bounding box center [25, 109] width 24 height 24
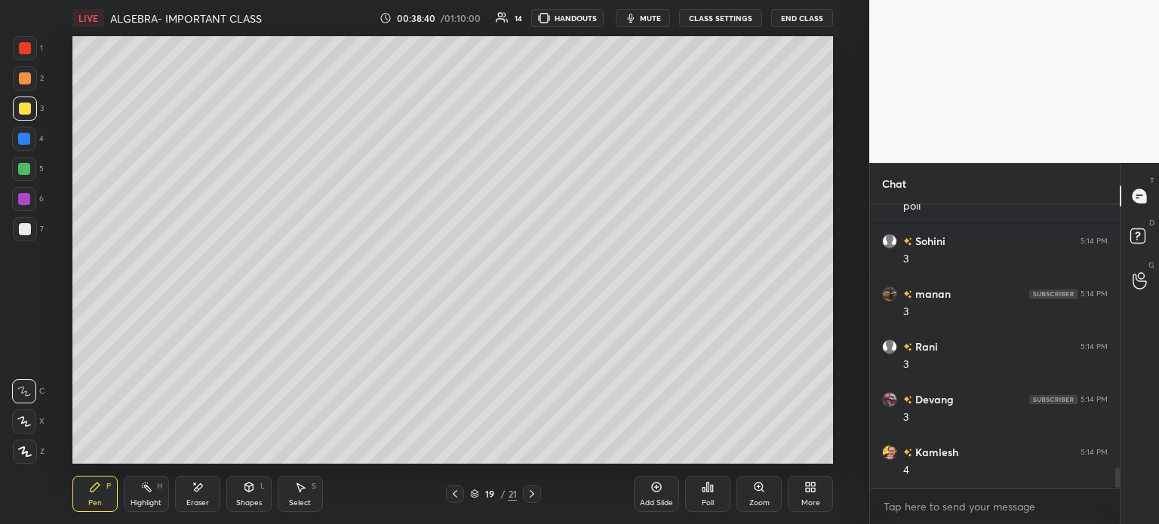
scroll to position [3789, 0]
click at [32, 162] on div at bounding box center [24, 169] width 24 height 24
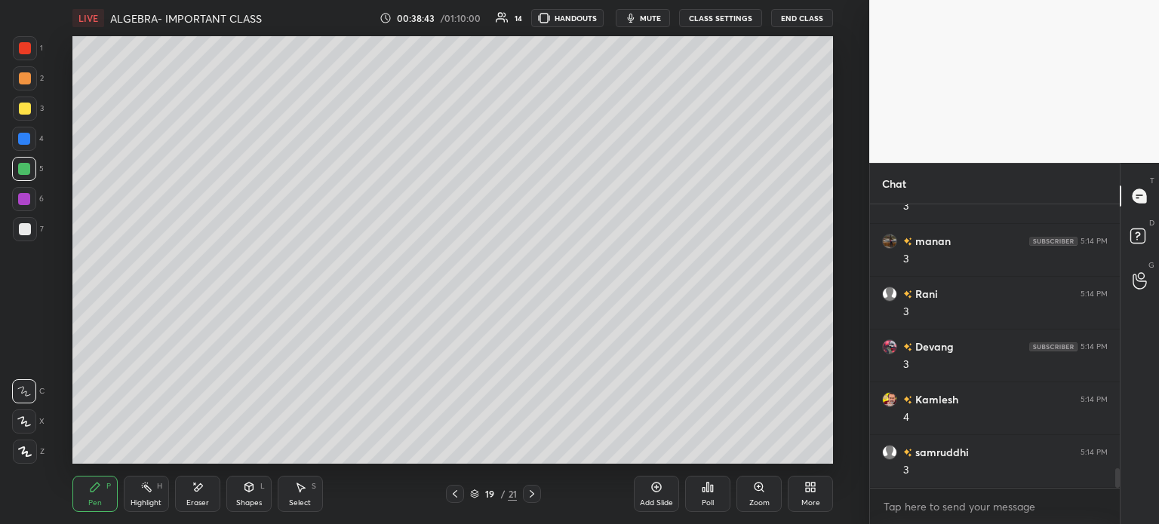
click at [290, 500] on div "Select" at bounding box center [300, 503] width 22 height 8
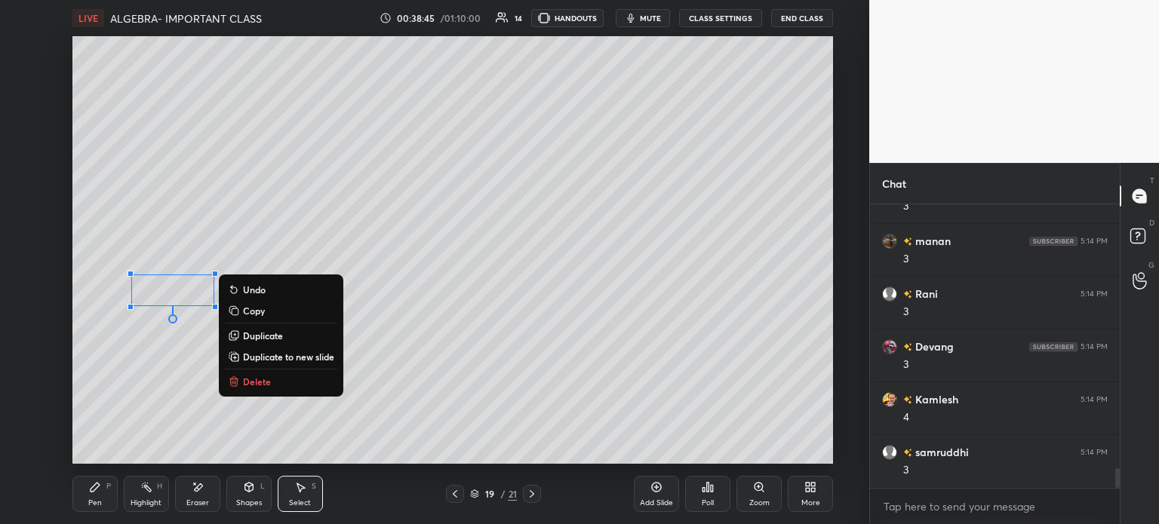
click at [68, 494] on div "LIVE ALGEBRA- IMPORTANT CLASS 00:38:45 / 01:10:00 14 HANDOUTS mute CLASS SETTIN…" at bounding box center [452, 262] width 809 height 524
click at [91, 498] on div "Pen P" at bounding box center [94, 494] width 45 height 36
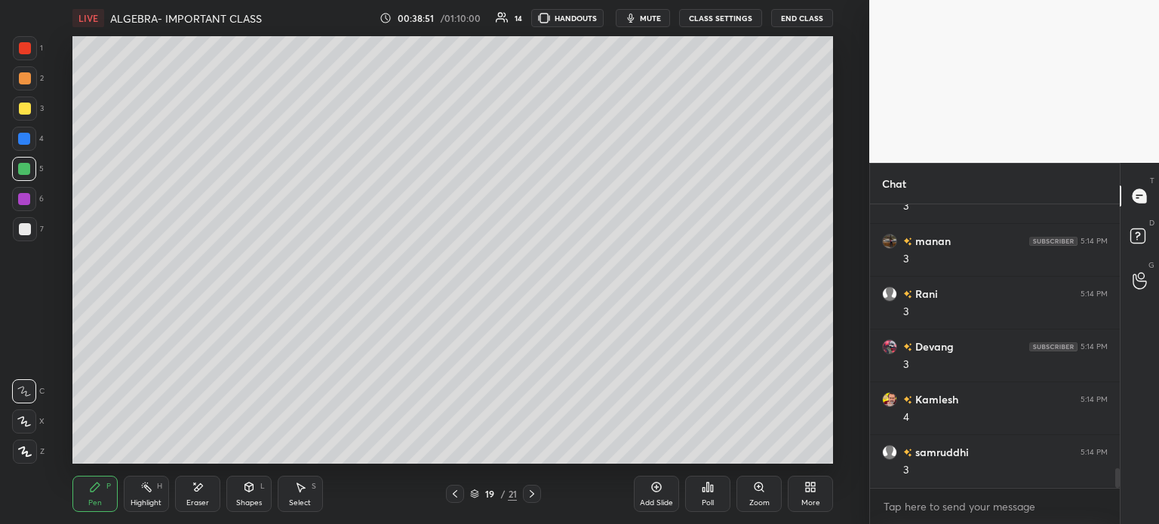
scroll to position [3825, 0]
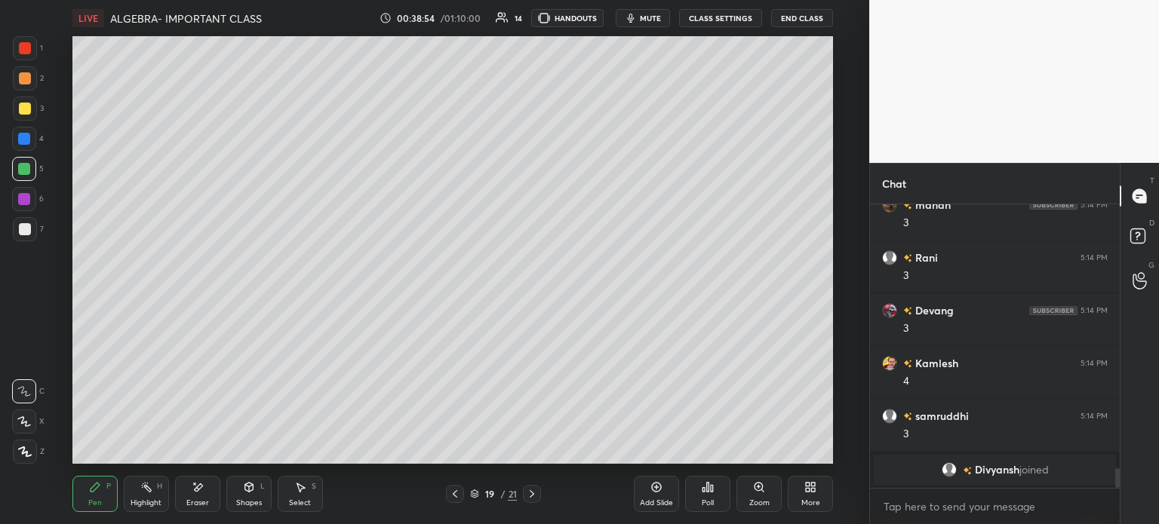
click at [190, 493] on div "Eraser" at bounding box center [197, 494] width 45 height 36
click at [85, 498] on div "Pen P" at bounding box center [94, 494] width 45 height 36
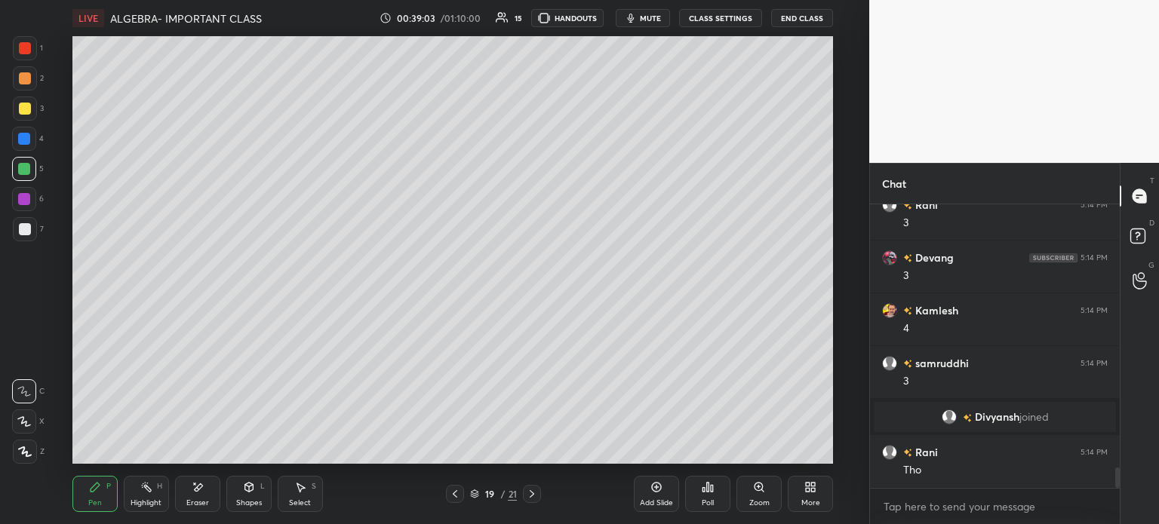
scroll to position [3640, 0]
click at [303, 497] on div "Select S" at bounding box center [300, 494] width 45 height 36
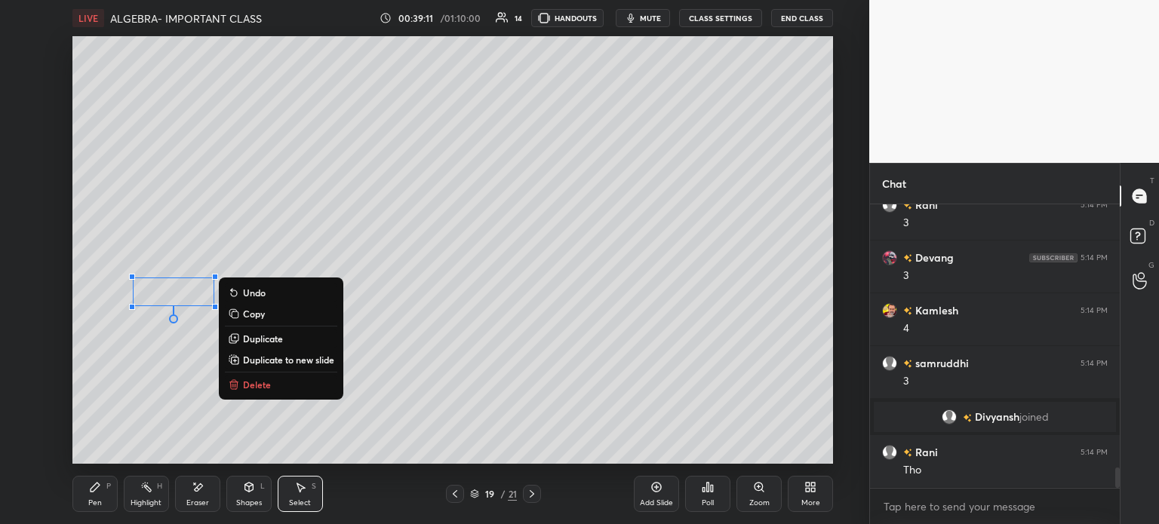
click at [255, 391] on p "Delete" at bounding box center [257, 385] width 28 height 12
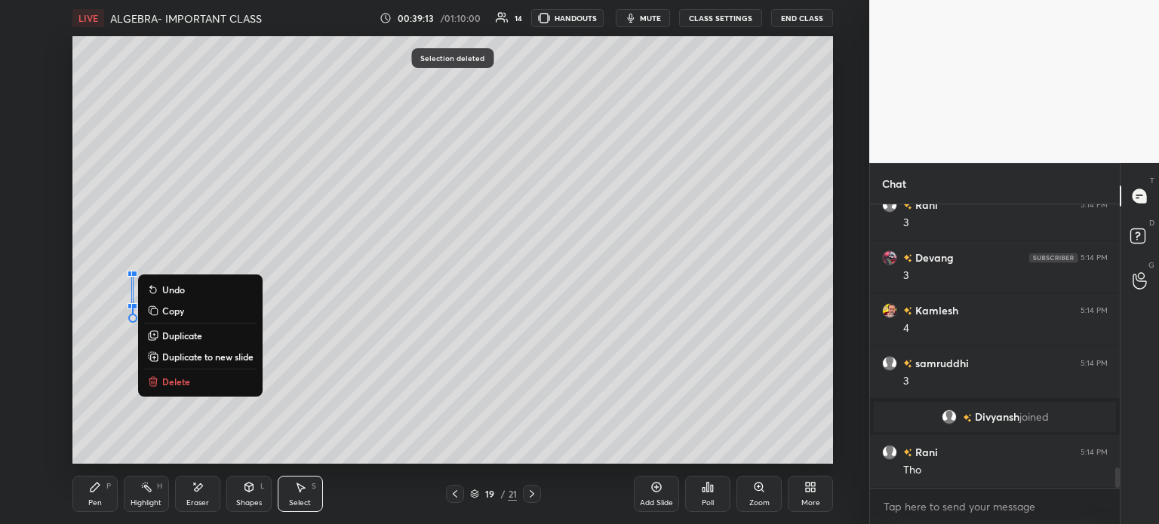
click at [192, 385] on button "Delete" at bounding box center [200, 382] width 112 height 18
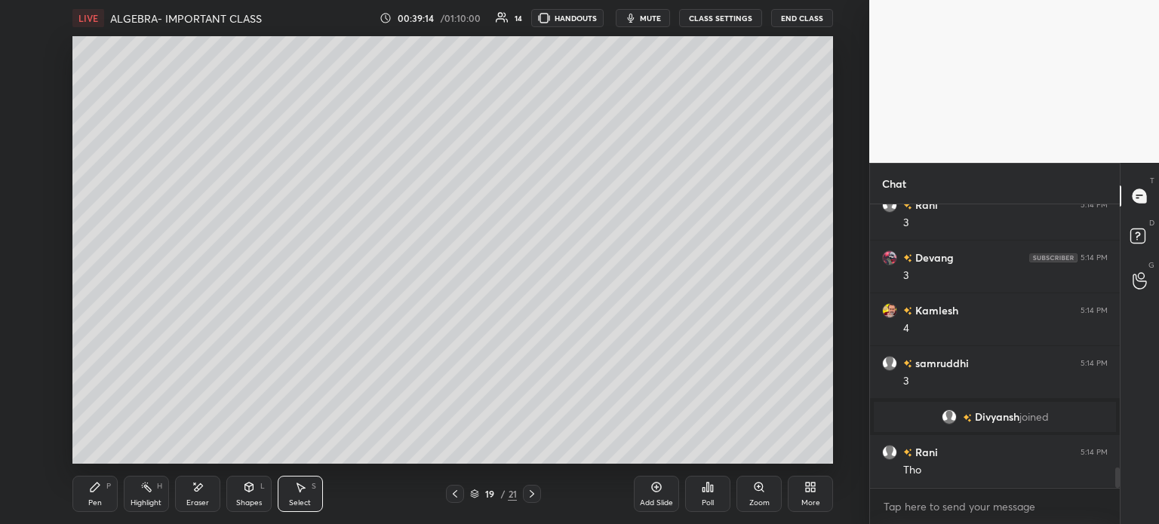
click at [91, 488] on icon at bounding box center [95, 487] width 12 height 12
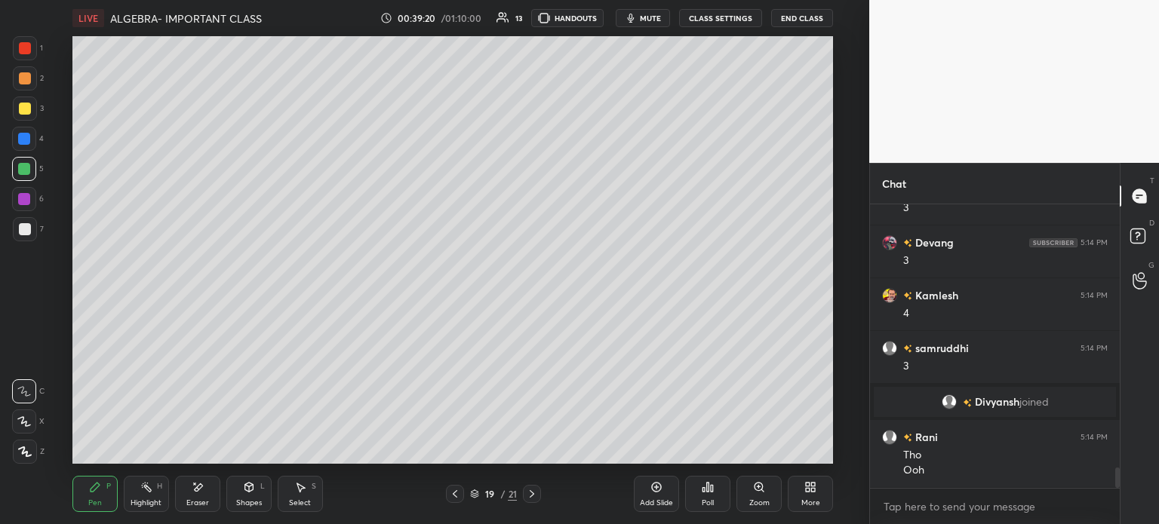
scroll to position [3707, 0]
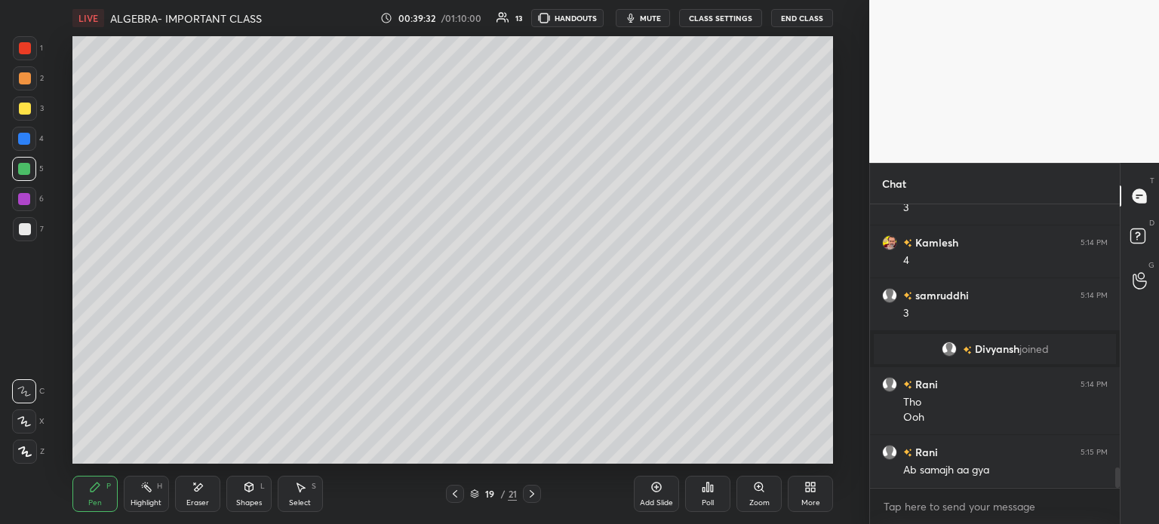
click at [35, 109] on div at bounding box center [25, 109] width 24 height 24
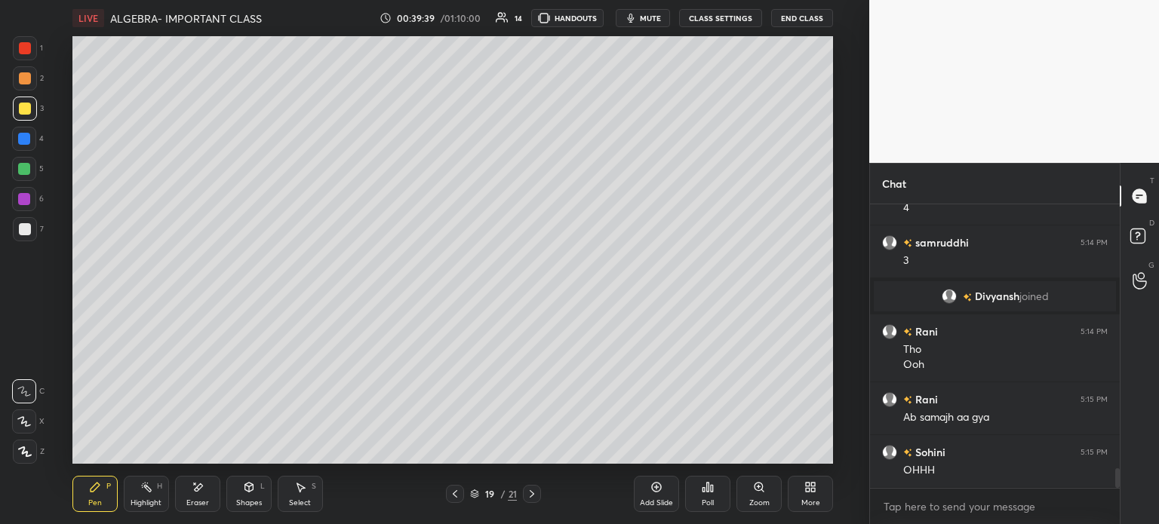
scroll to position [3813, 0]
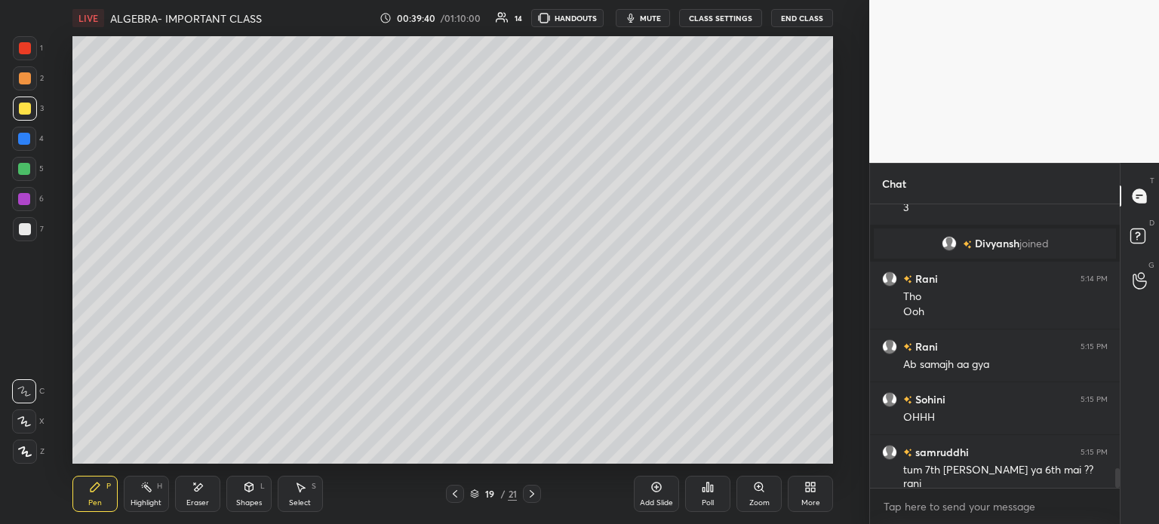
click at [303, 489] on icon at bounding box center [301, 488] width 8 height 9
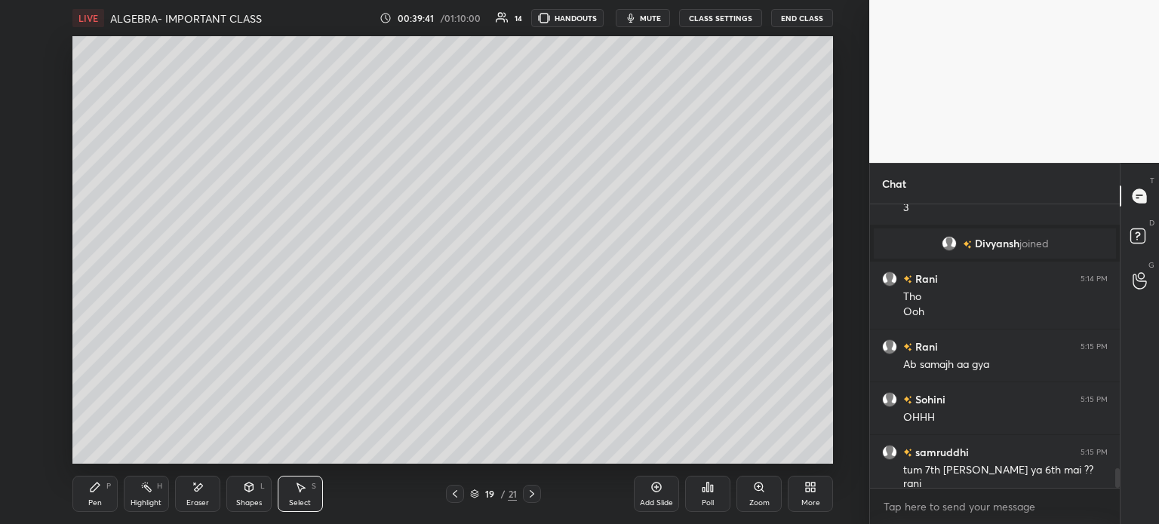
scroll to position [3866, 0]
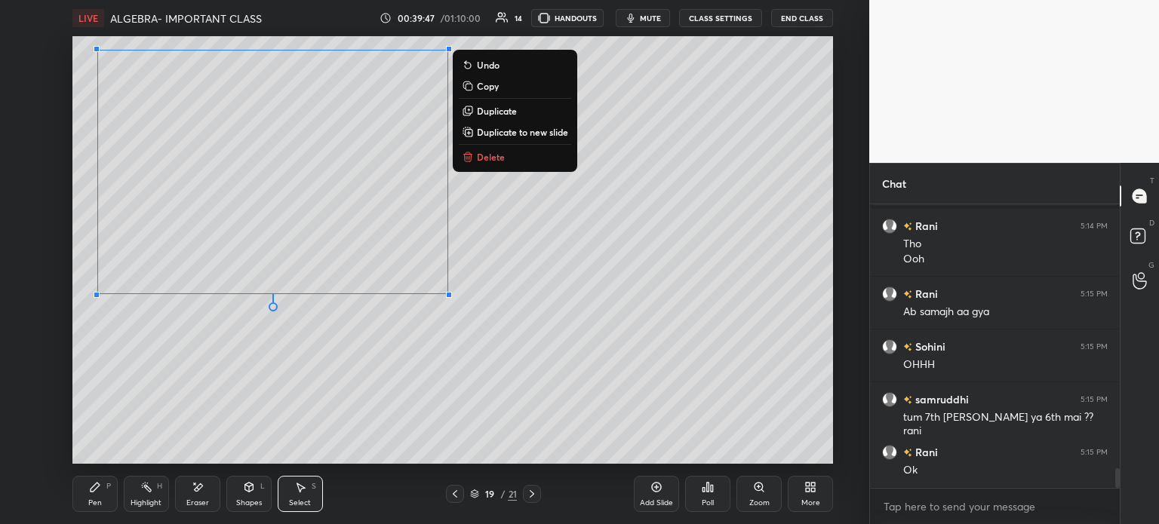
click at [78, 491] on div "Pen P" at bounding box center [94, 494] width 45 height 36
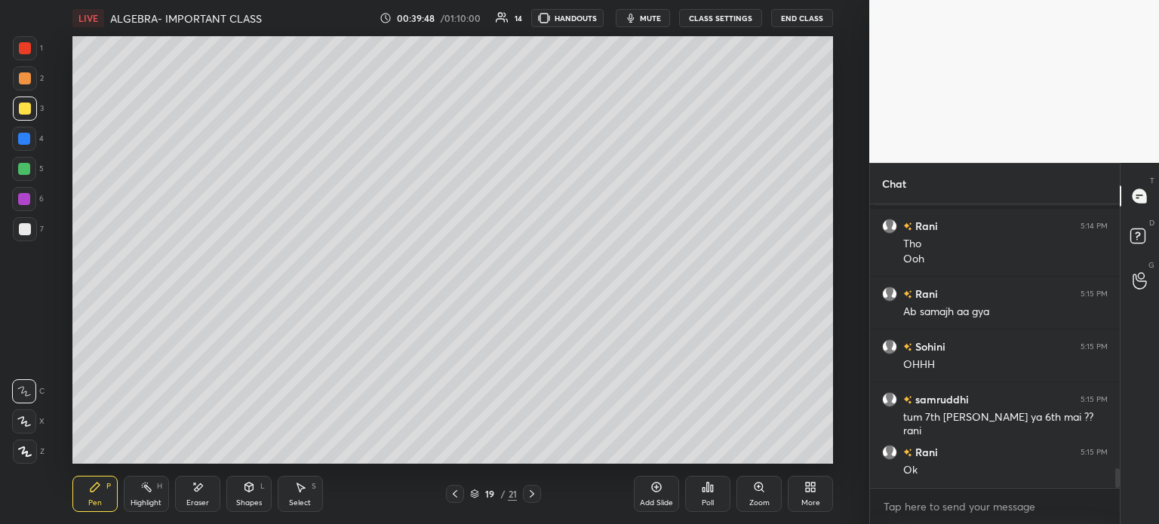
scroll to position [3881, 0]
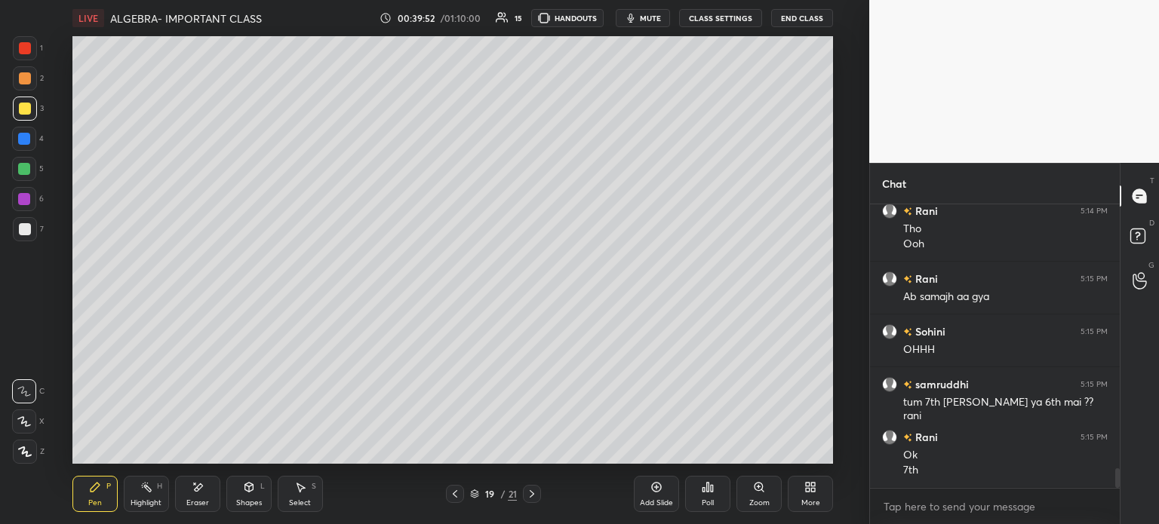
click at [35, 234] on div at bounding box center [25, 229] width 24 height 24
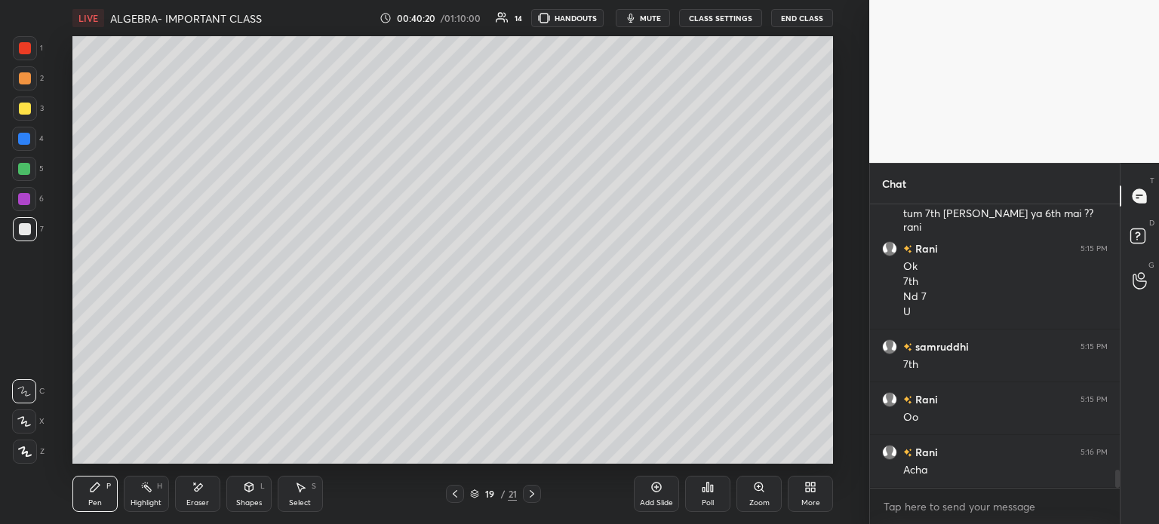
scroll to position [4122, 0]
click at [291, 502] on div "Select" at bounding box center [300, 503] width 22 height 8
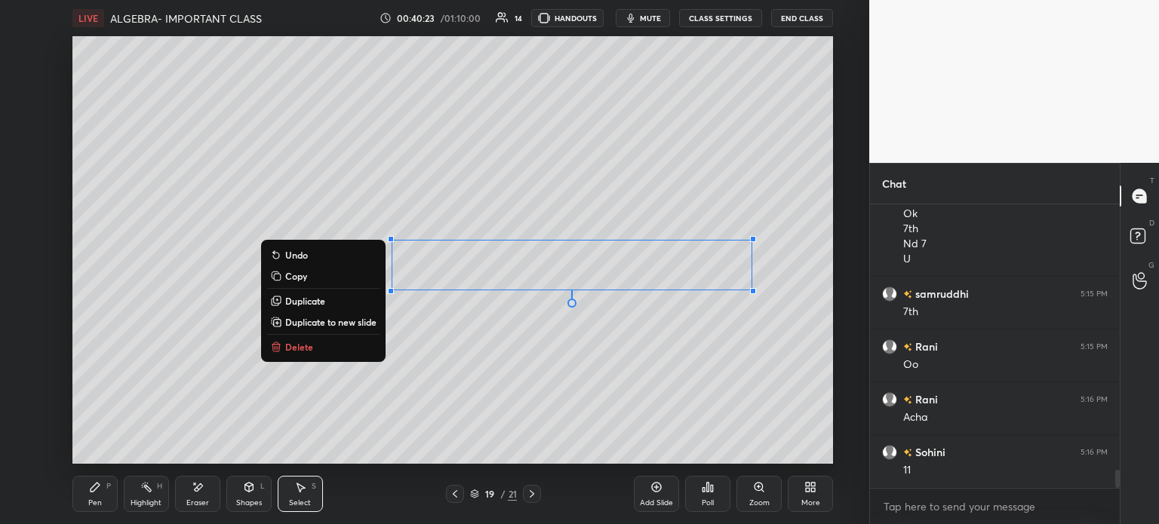
click at [89, 487] on icon at bounding box center [95, 487] width 12 height 12
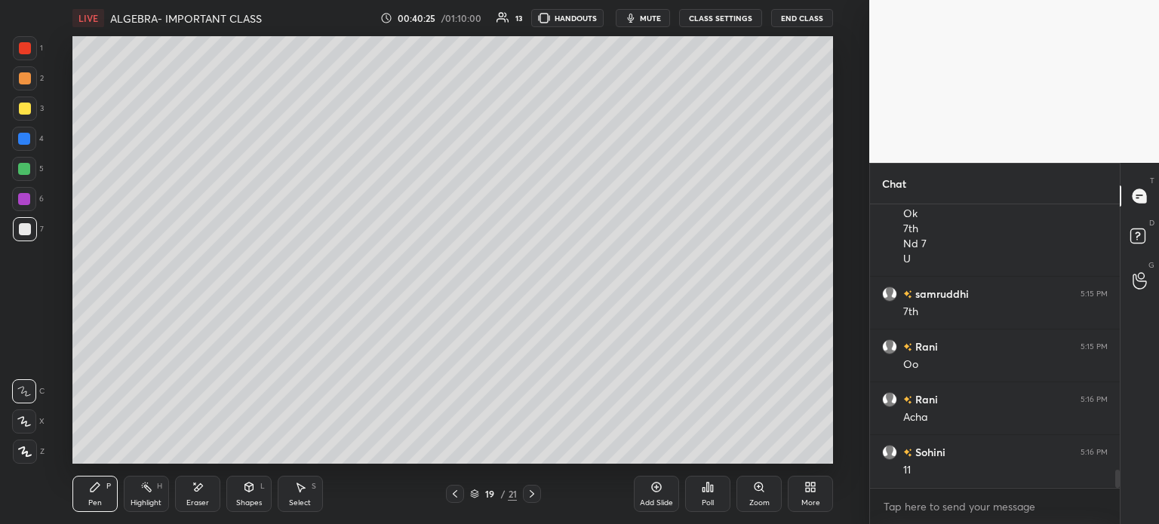
scroll to position [4175, 0]
click at [533, 494] on icon at bounding box center [532, 494] width 12 height 12
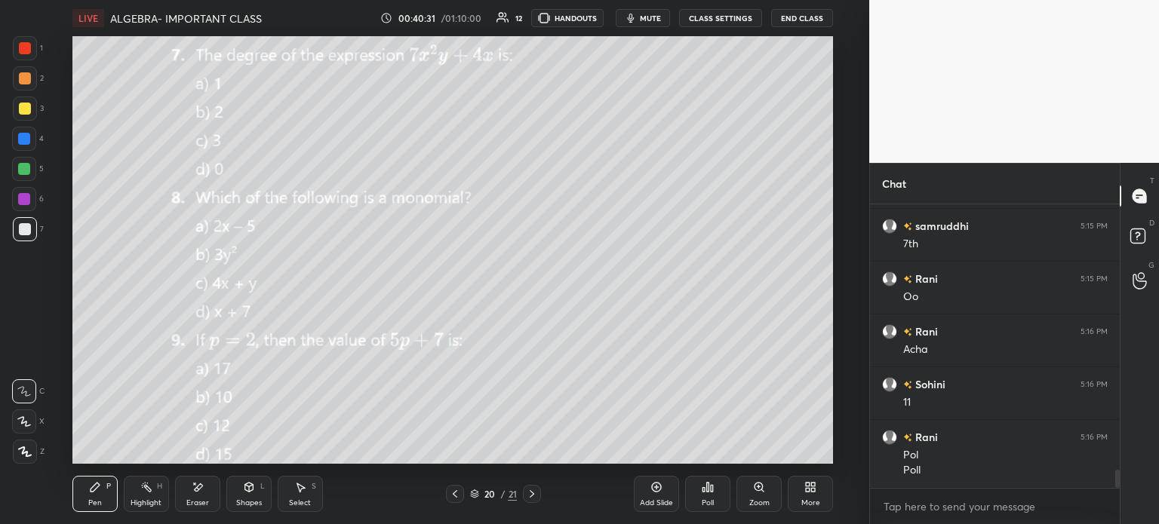
click at [447, 489] on div at bounding box center [455, 494] width 18 height 18
click at [29, 132] on div at bounding box center [24, 139] width 24 height 24
click at [27, 161] on div at bounding box center [24, 169] width 24 height 24
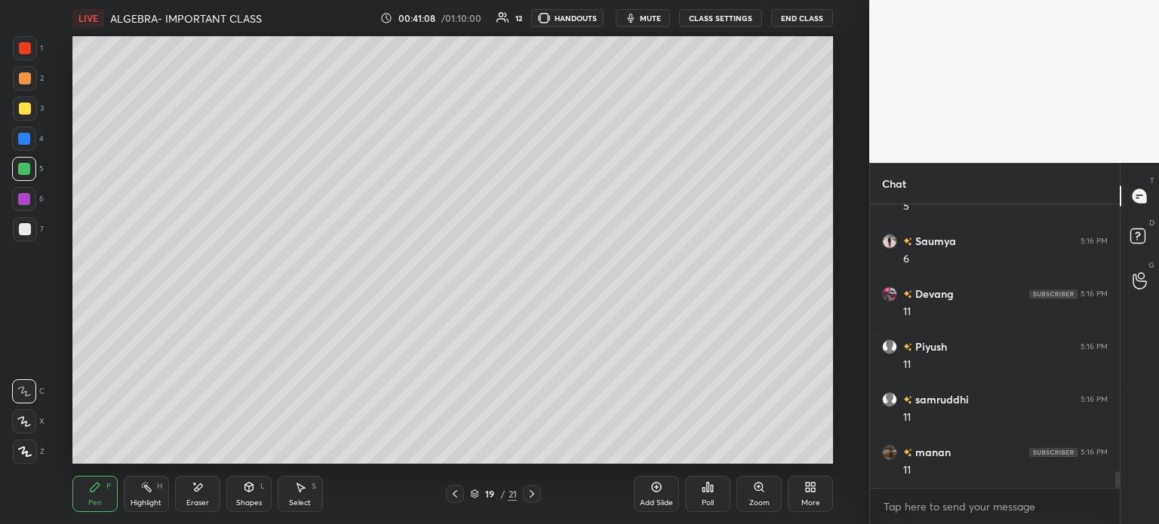
scroll to position [4560, 0]
click at [32, 109] on div at bounding box center [25, 109] width 24 height 24
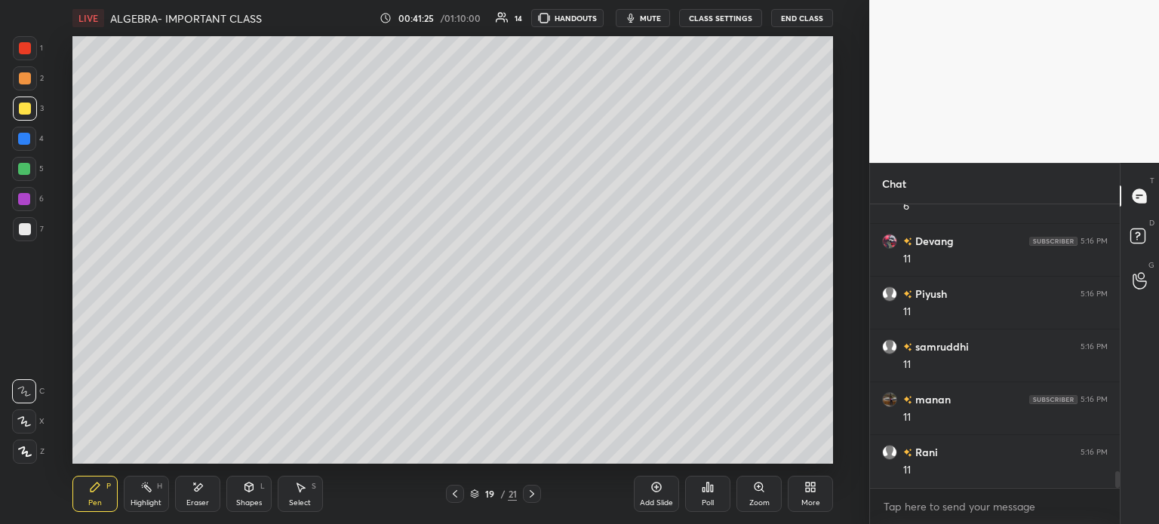
click at [530, 491] on icon at bounding box center [532, 494] width 5 height 8
click at [180, 496] on div "Eraser" at bounding box center [197, 494] width 45 height 36
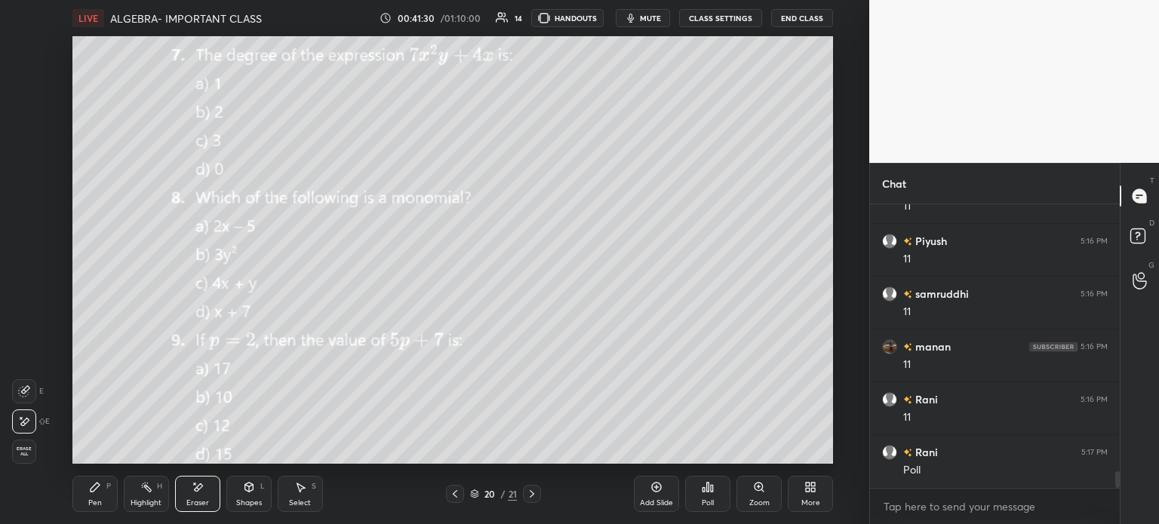
click at [93, 491] on icon at bounding box center [95, 487] width 9 height 9
click at [100, 491] on icon at bounding box center [95, 487] width 12 height 12
click at [705, 499] on div "Poll" at bounding box center [708, 503] width 12 height 8
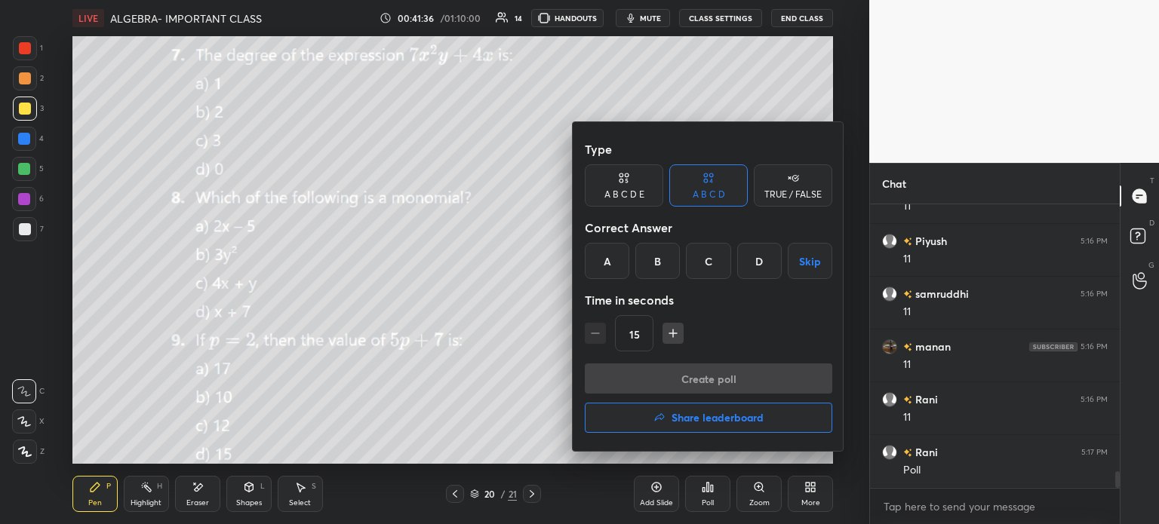
click at [701, 257] on div "C" at bounding box center [708, 261] width 45 height 36
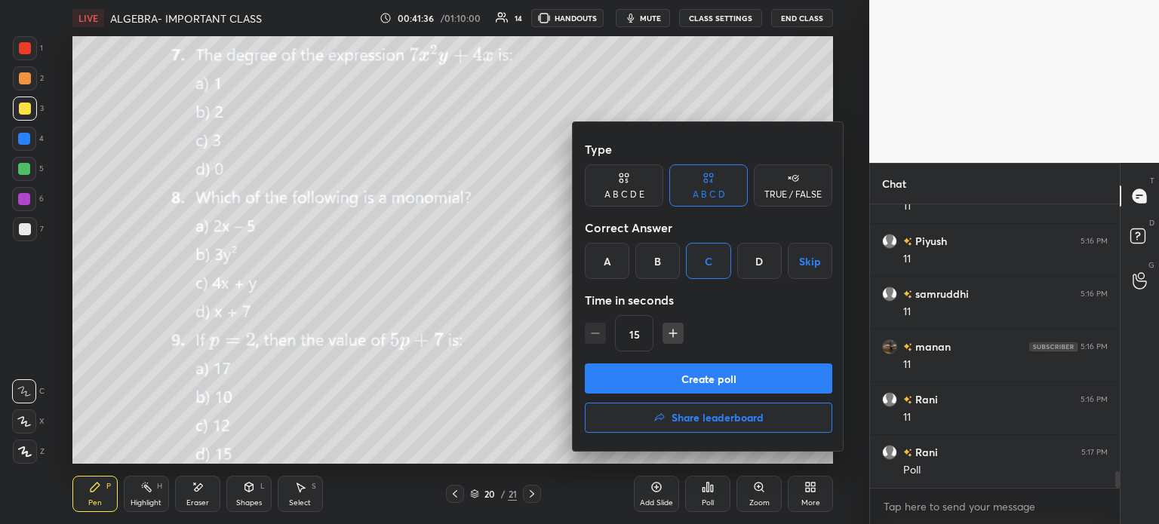
click at [734, 367] on button "Create poll" at bounding box center [708, 379] width 247 height 30
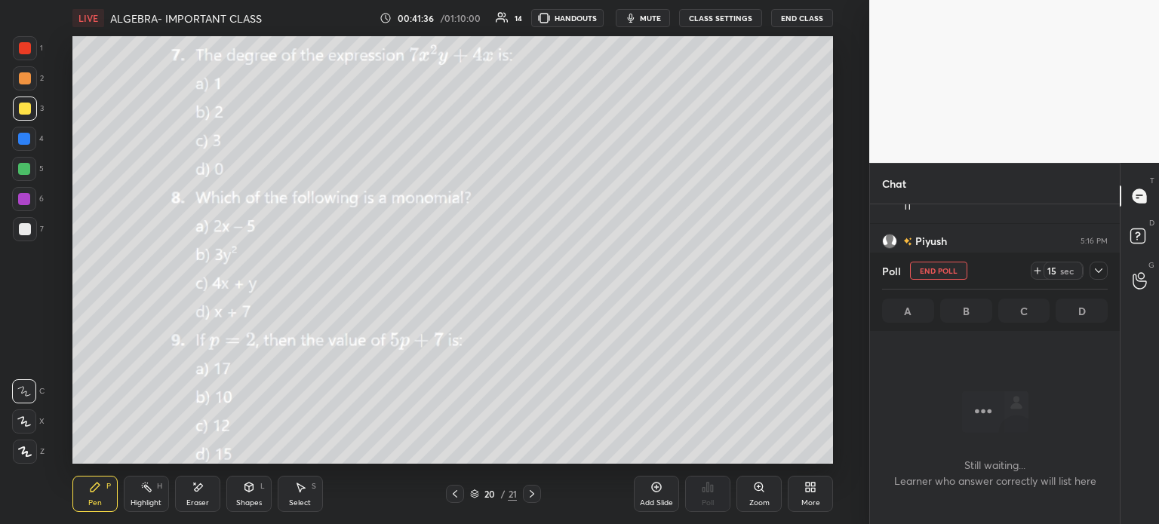
scroll to position [237, 245]
click at [1033, 274] on icon at bounding box center [1037, 271] width 12 height 12
click at [1097, 273] on icon at bounding box center [1098, 271] width 12 height 12
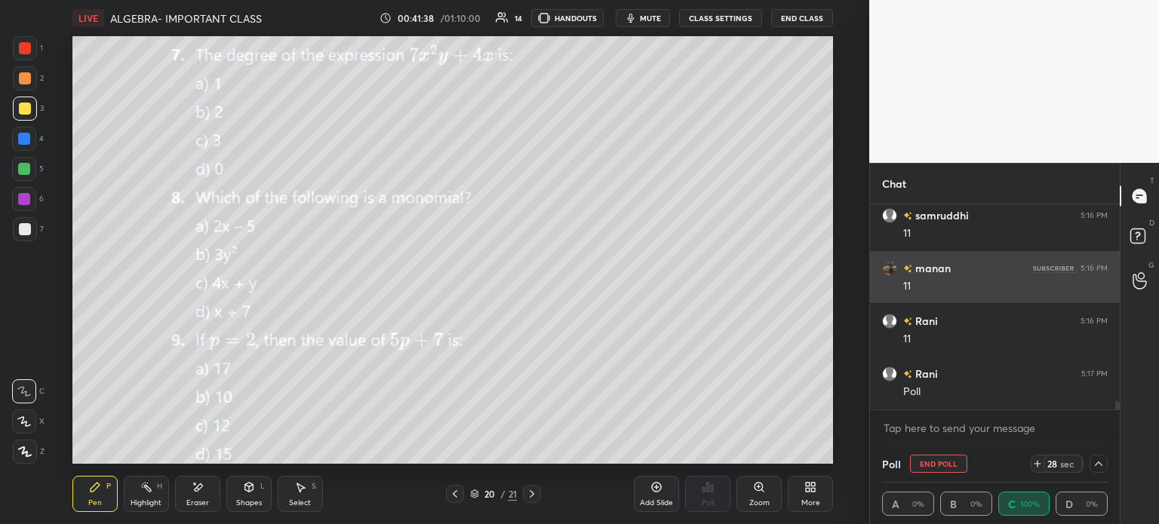
scroll to position [0, 5]
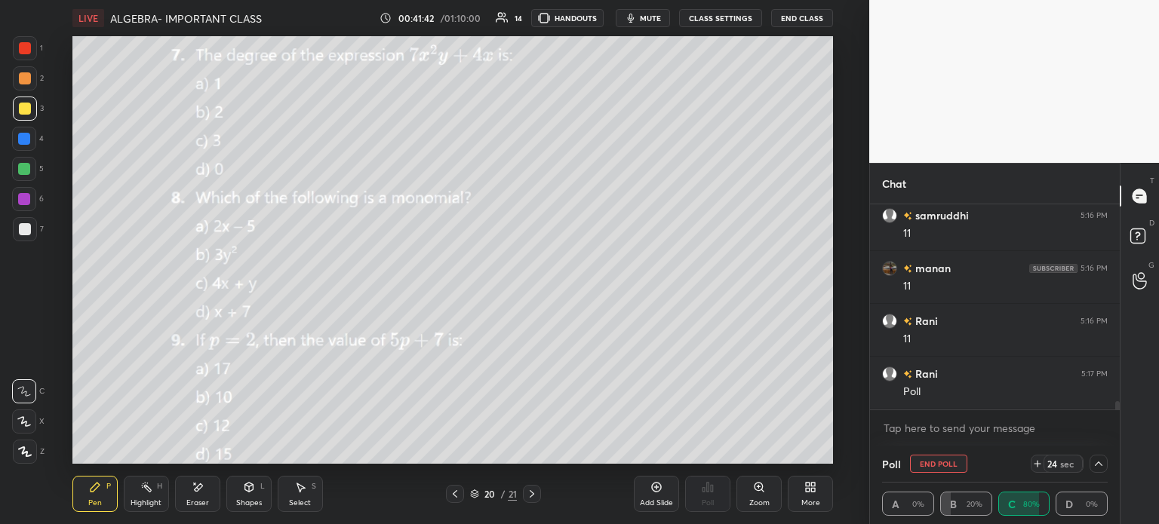
click at [29, 52] on div at bounding box center [25, 48] width 12 height 12
click at [26, 105] on div at bounding box center [25, 109] width 12 height 12
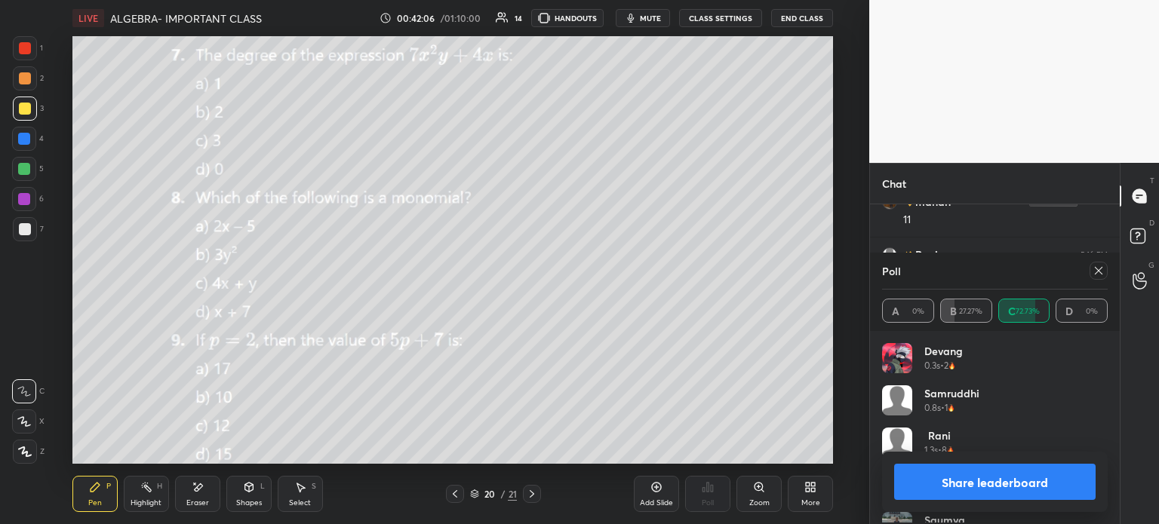
scroll to position [177, 221]
click at [1092, 275] on icon at bounding box center [1098, 271] width 12 height 12
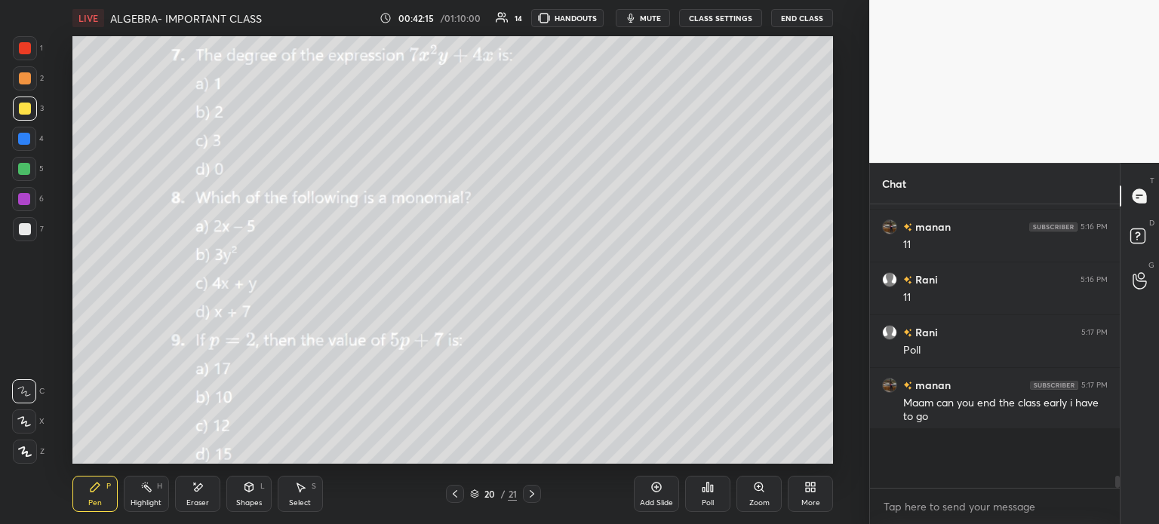
scroll to position [272, 245]
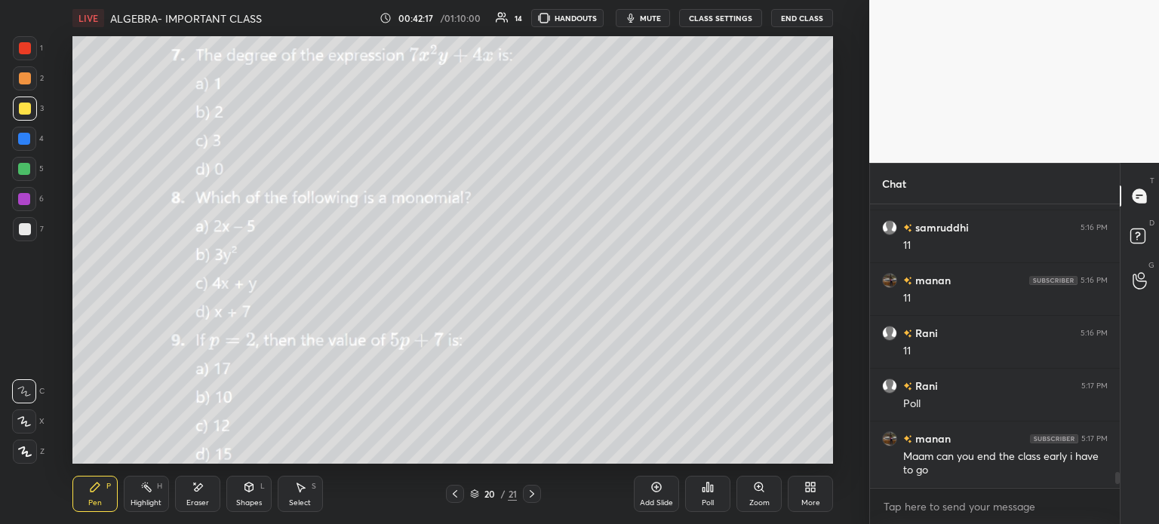
click at [713, 490] on icon at bounding box center [708, 487] width 12 height 12
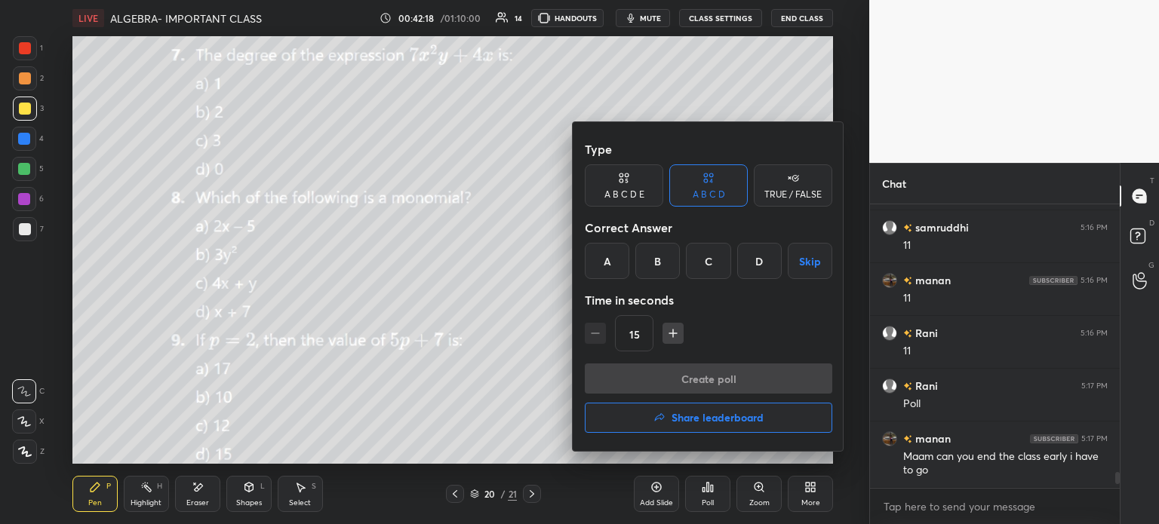
click at [399, 391] on div at bounding box center [579, 262] width 1159 height 524
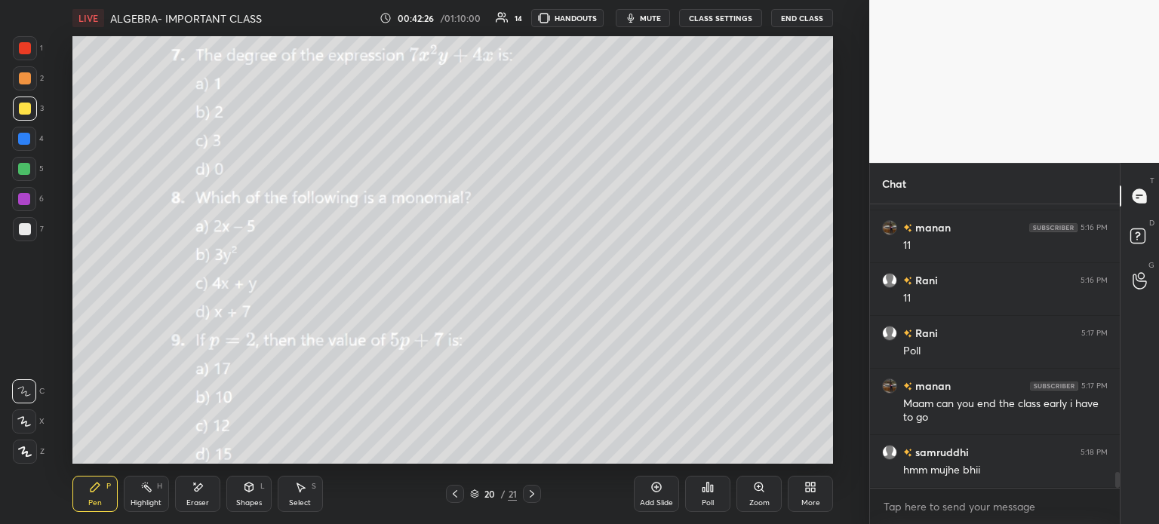
click at [700, 499] on div "Poll" at bounding box center [707, 494] width 45 height 36
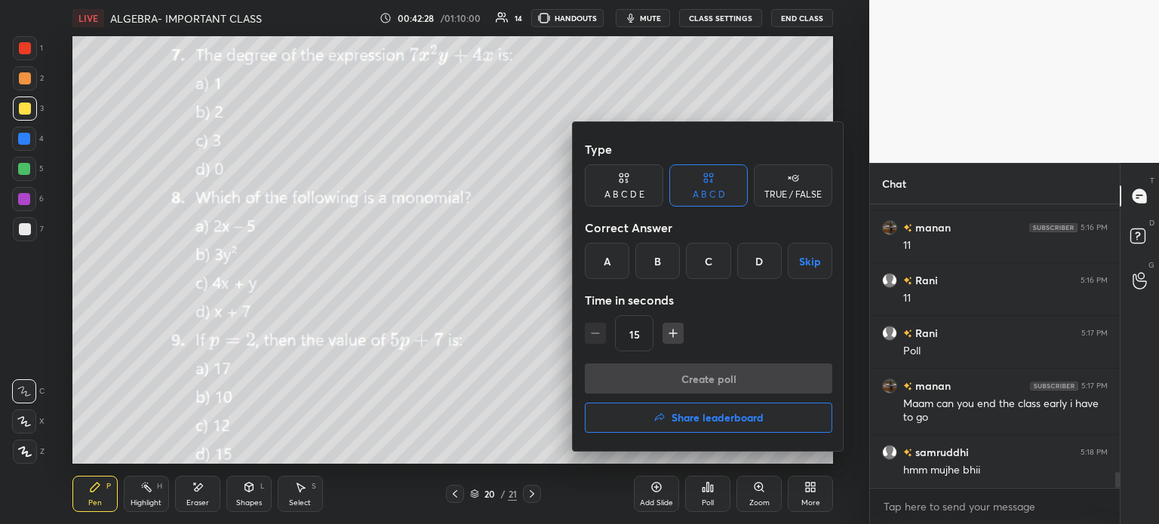
click at [647, 265] on div "B" at bounding box center [657, 261] width 45 height 36
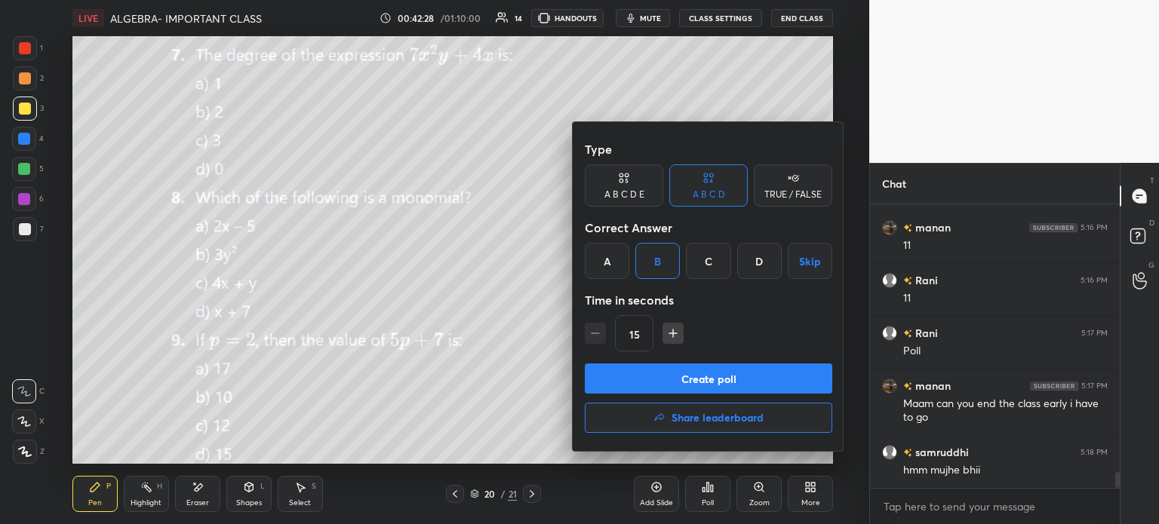
click at [730, 386] on button "Create poll" at bounding box center [708, 379] width 247 height 30
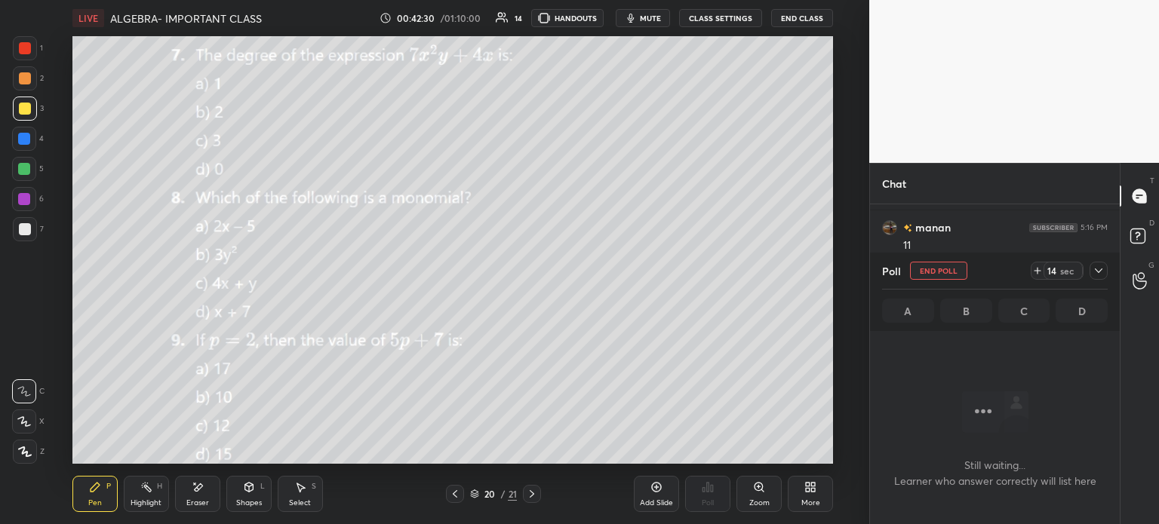
click at [533, 491] on icon at bounding box center [532, 494] width 12 height 12
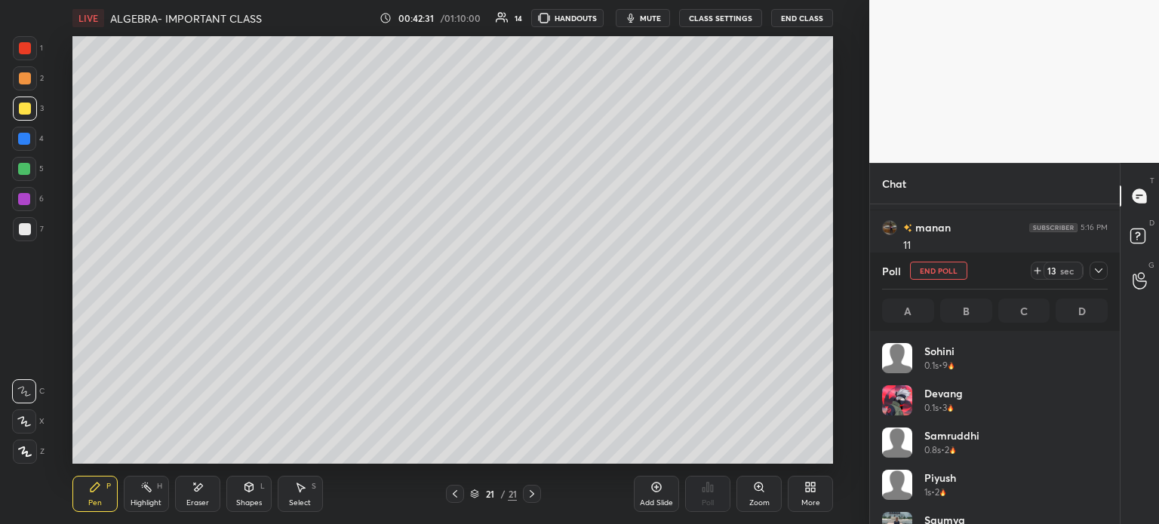
click at [453, 493] on icon at bounding box center [455, 494] width 12 height 12
click at [1099, 272] on icon at bounding box center [1098, 271] width 12 height 12
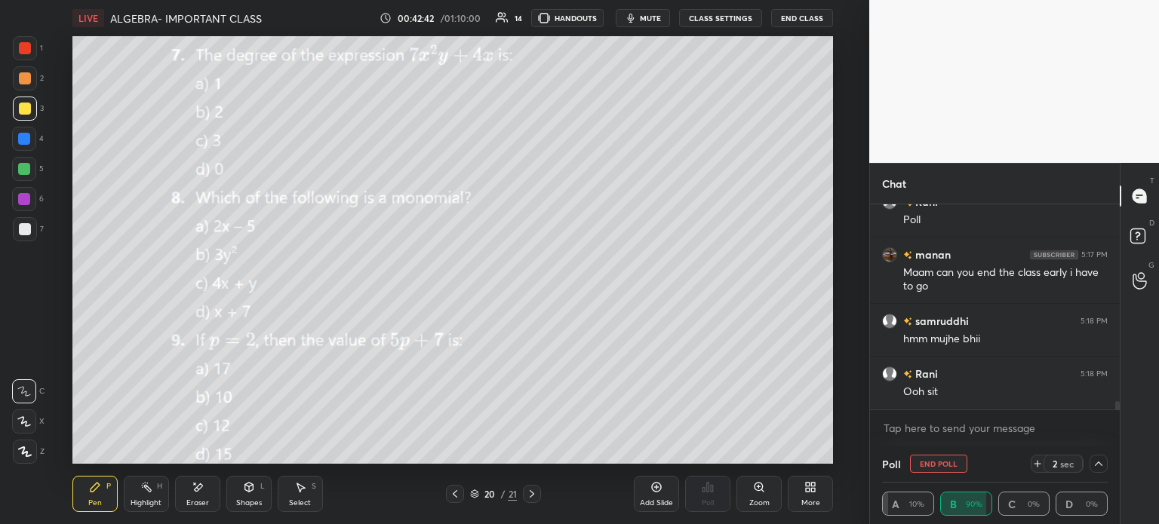
click at [816, 491] on icon at bounding box center [810, 487] width 12 height 12
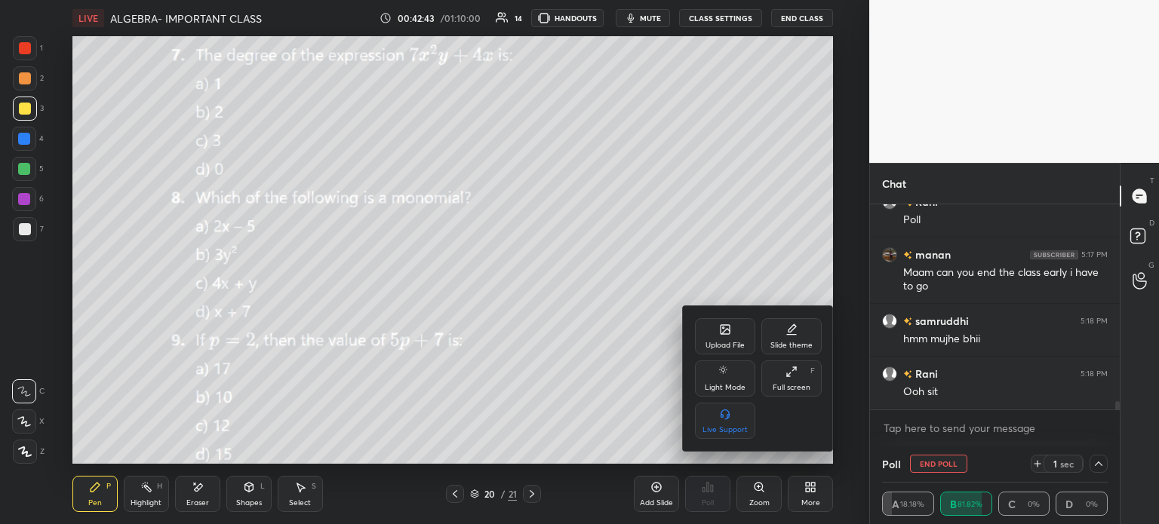
click at [729, 349] on div "Upload File" at bounding box center [724, 346] width 39 height 8
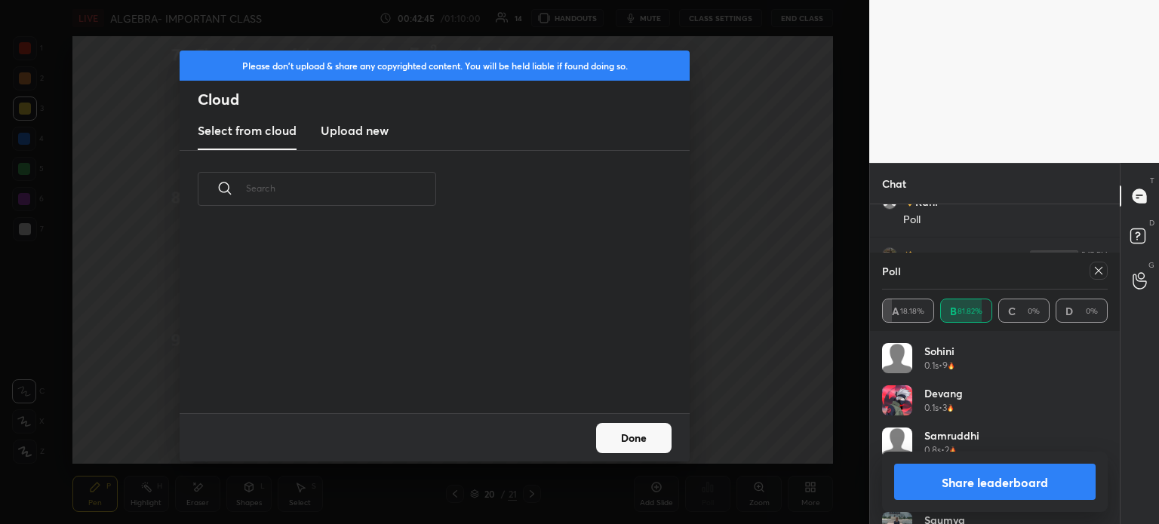
click at [356, 136] on h3 "Upload new" at bounding box center [355, 130] width 68 height 18
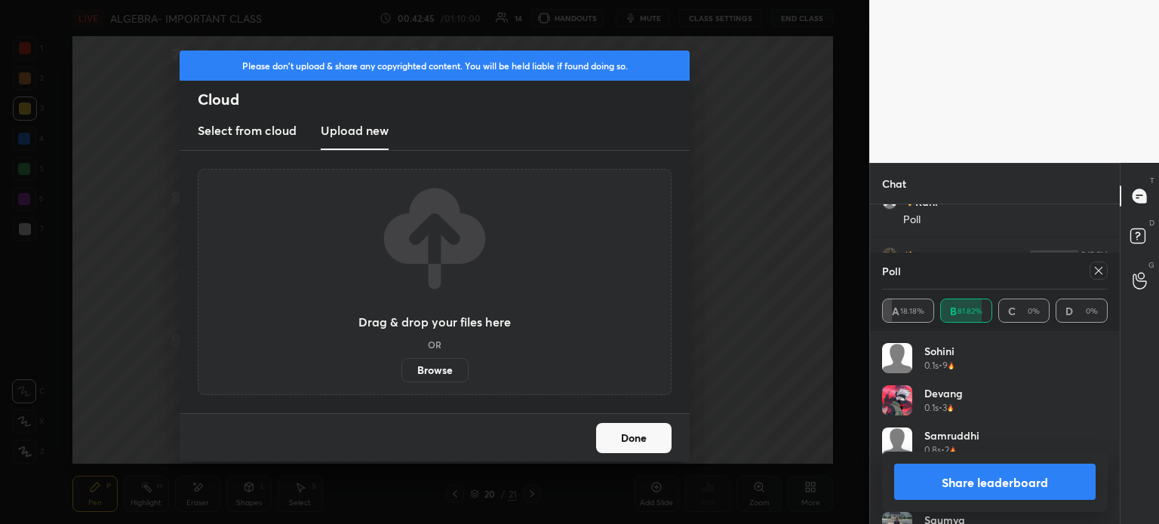
click at [432, 373] on label "Browse" at bounding box center [434, 370] width 67 height 24
click at [401, 373] on input "Browse" at bounding box center [401, 370] width 0 height 24
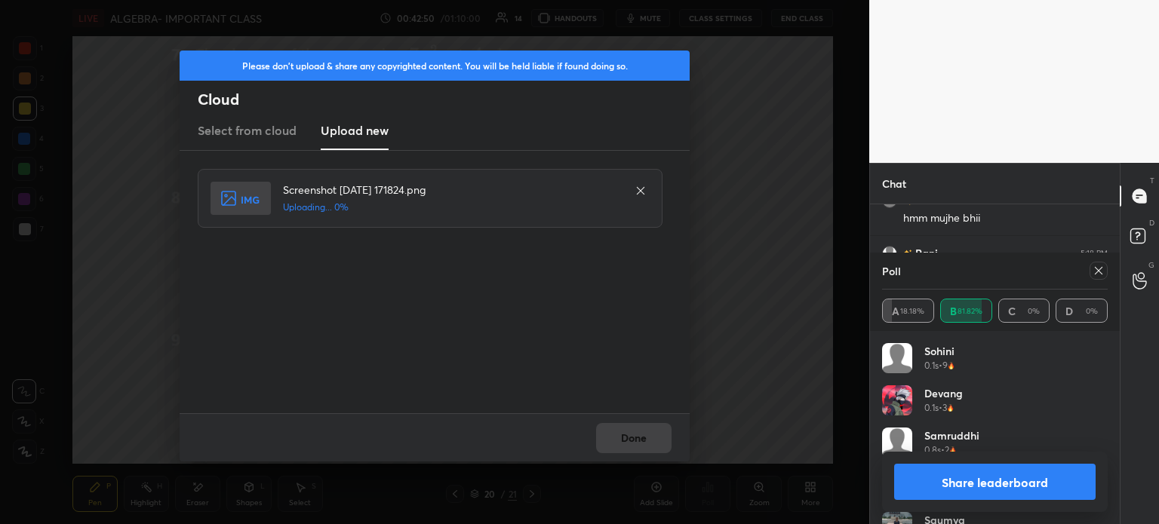
click at [1092, 272] on icon at bounding box center [1098, 271] width 12 height 12
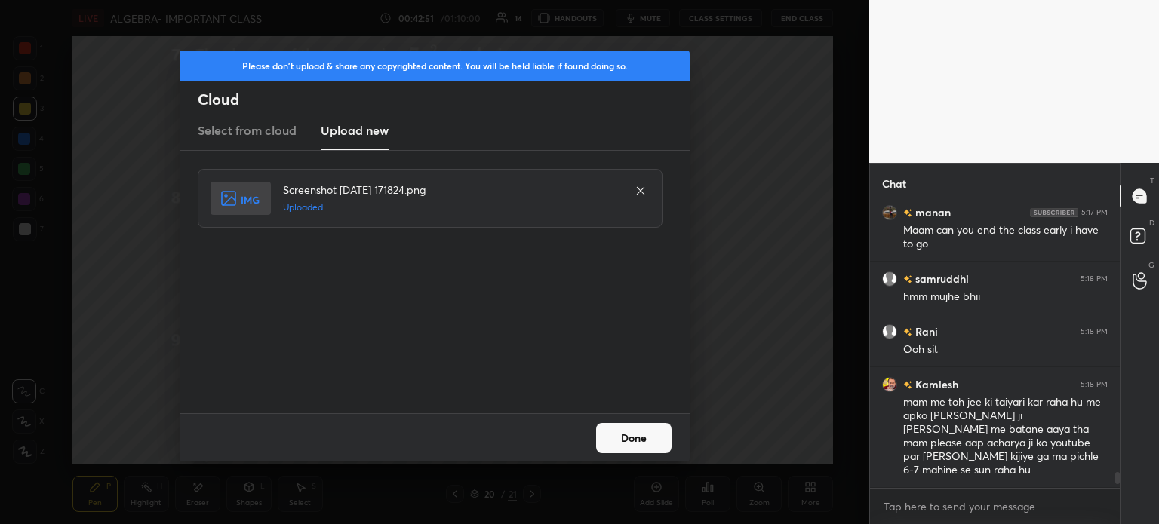
click at [658, 429] on button "Done" at bounding box center [633, 438] width 75 height 30
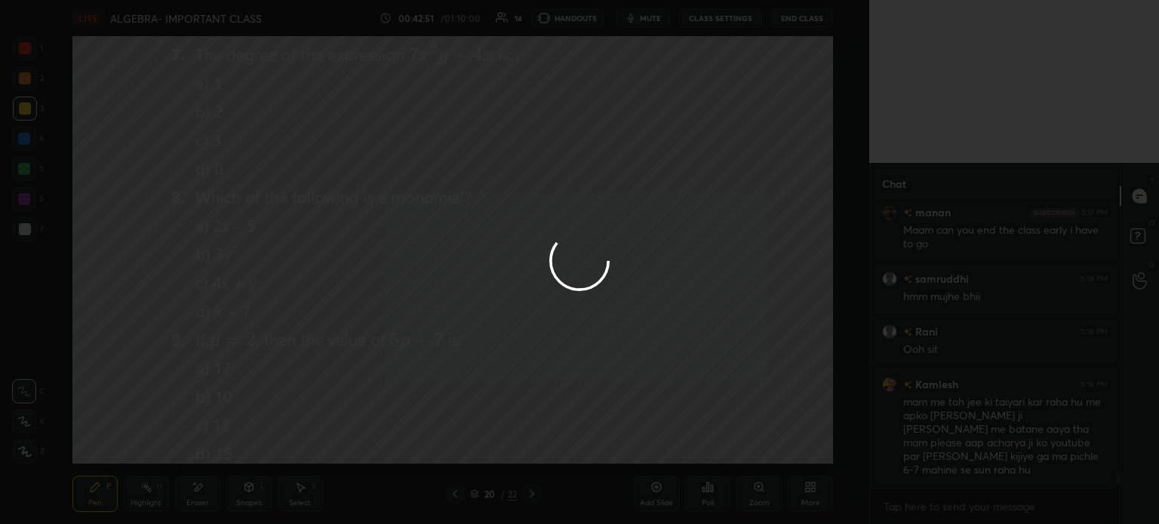
click at [656, 434] on button "Done" at bounding box center [633, 438] width 75 height 30
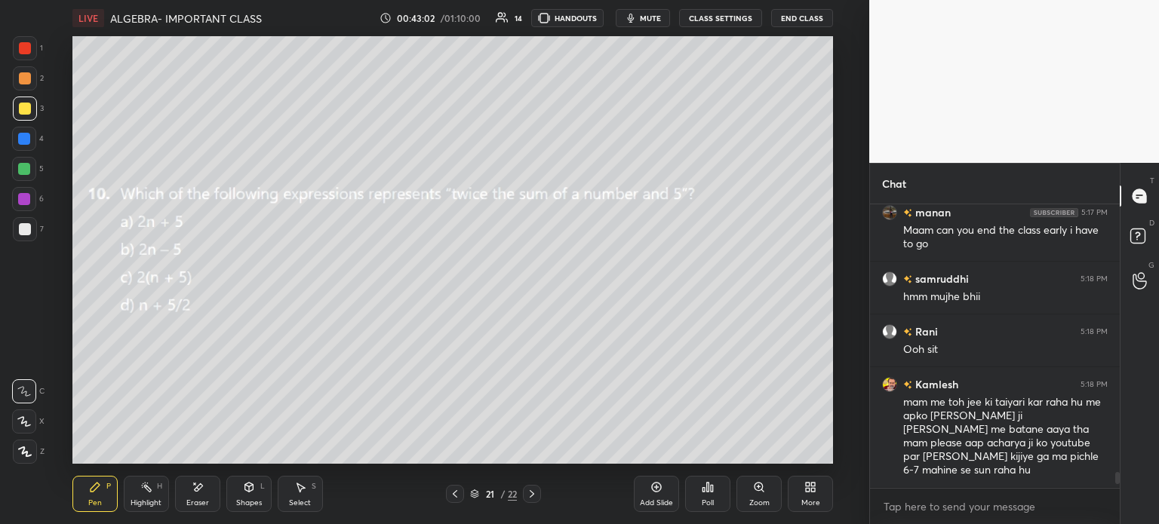
click at [444, 492] on div "21 / 22" at bounding box center [493, 494] width 281 height 18
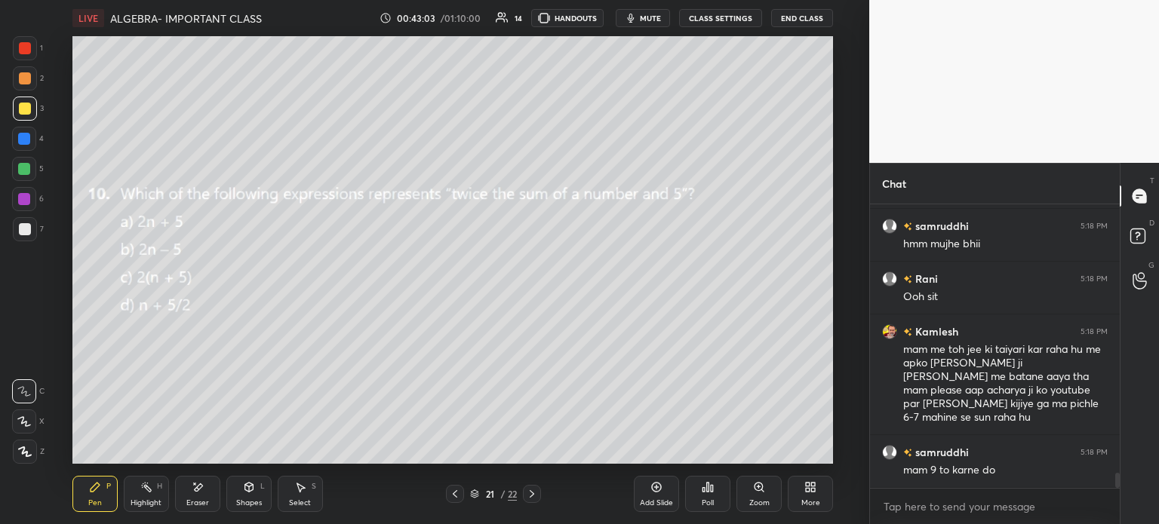
click at [455, 491] on icon at bounding box center [455, 494] width 12 height 12
click at [190, 481] on div "Eraser" at bounding box center [197, 494] width 45 height 36
click at [21, 450] on span "Erase all" at bounding box center [24, 452] width 23 height 11
click at [712, 501] on div "Poll" at bounding box center [708, 503] width 12 height 8
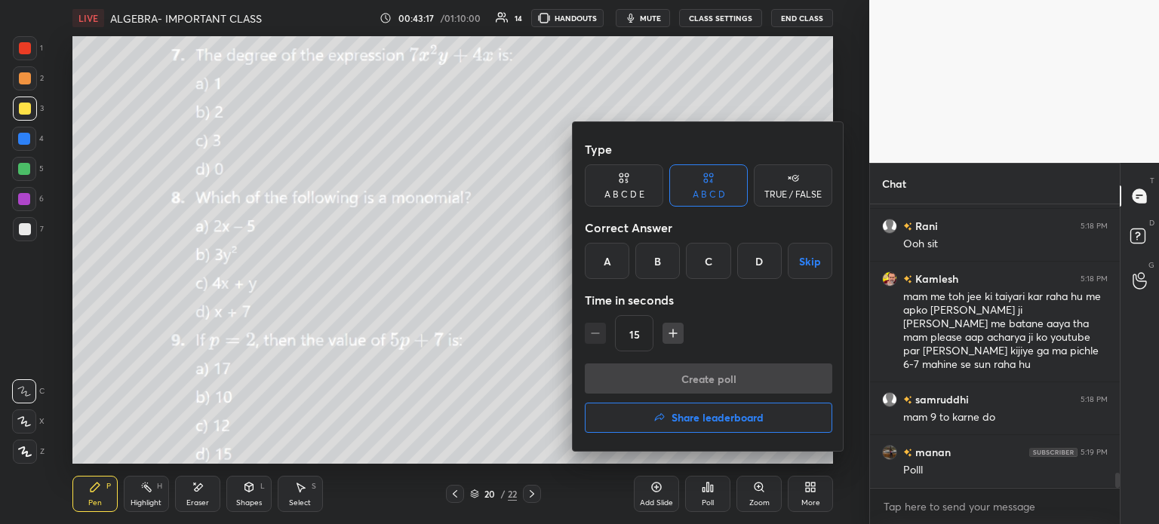
click at [598, 265] on div "A" at bounding box center [607, 261] width 45 height 36
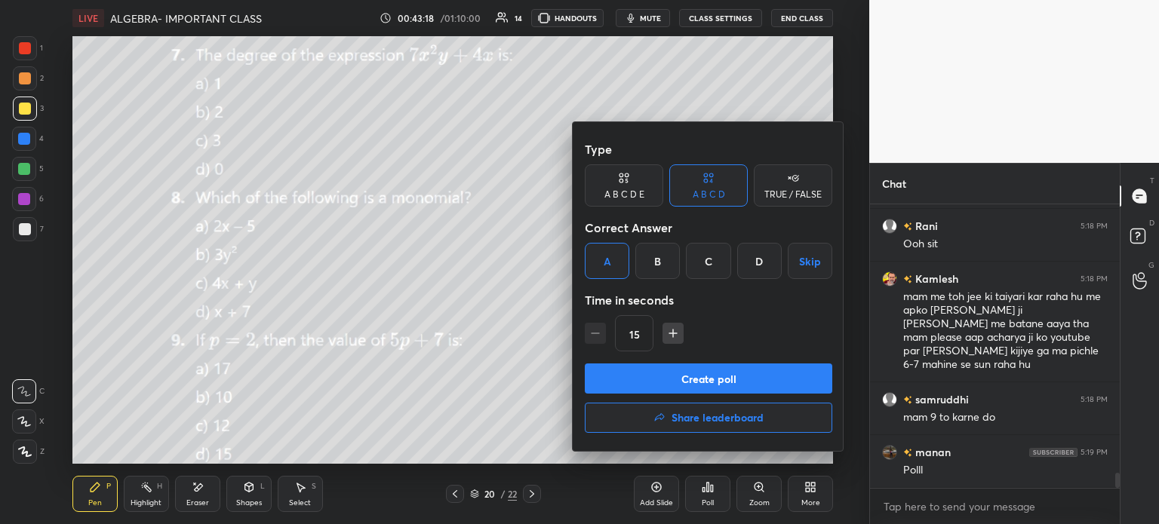
click at [723, 358] on div "Type A B C D E A B C D TRUE / FALSE Correct Answer A B C D Skip Time in seconds…" at bounding box center [708, 248] width 247 height 229
click at [782, 382] on button "Create poll" at bounding box center [708, 379] width 247 height 30
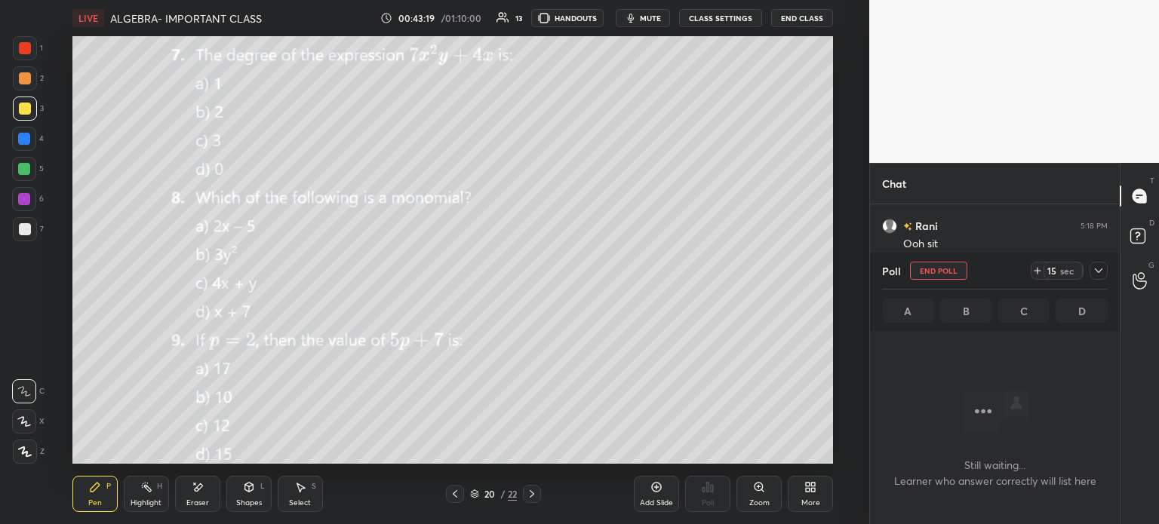
click at [1037, 269] on icon at bounding box center [1037, 271] width 12 height 12
click at [1092, 272] on icon at bounding box center [1098, 271] width 12 height 12
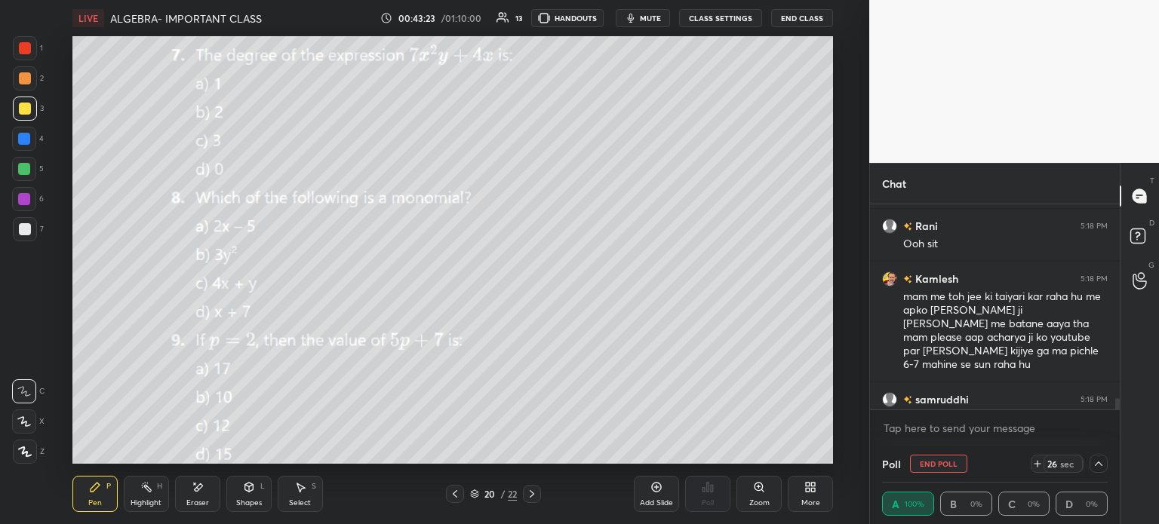
click at [667, 23] on button "mute" at bounding box center [643, 18] width 54 height 18
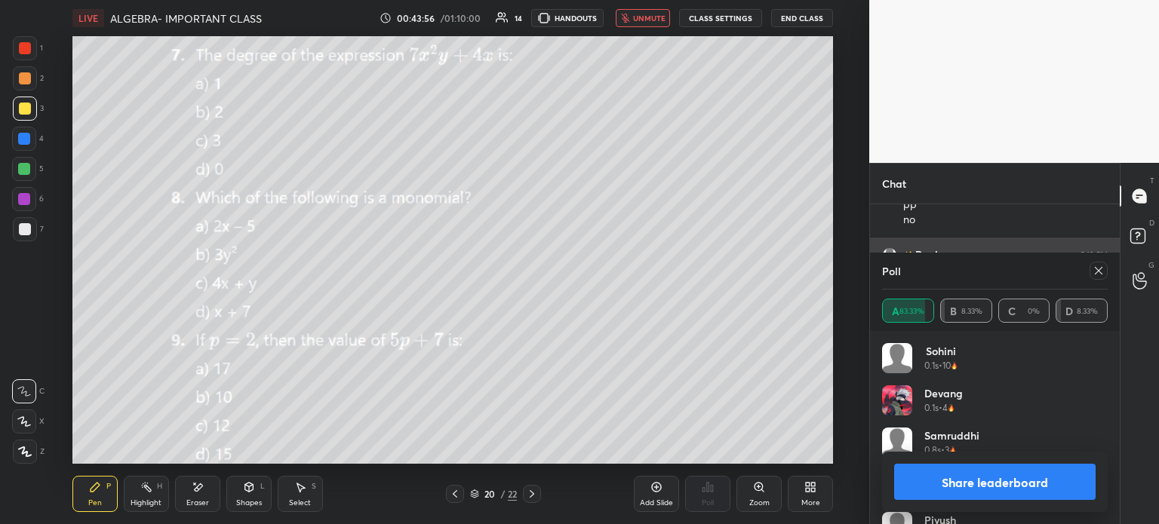
click at [1102, 269] on icon at bounding box center [1098, 271] width 12 height 12
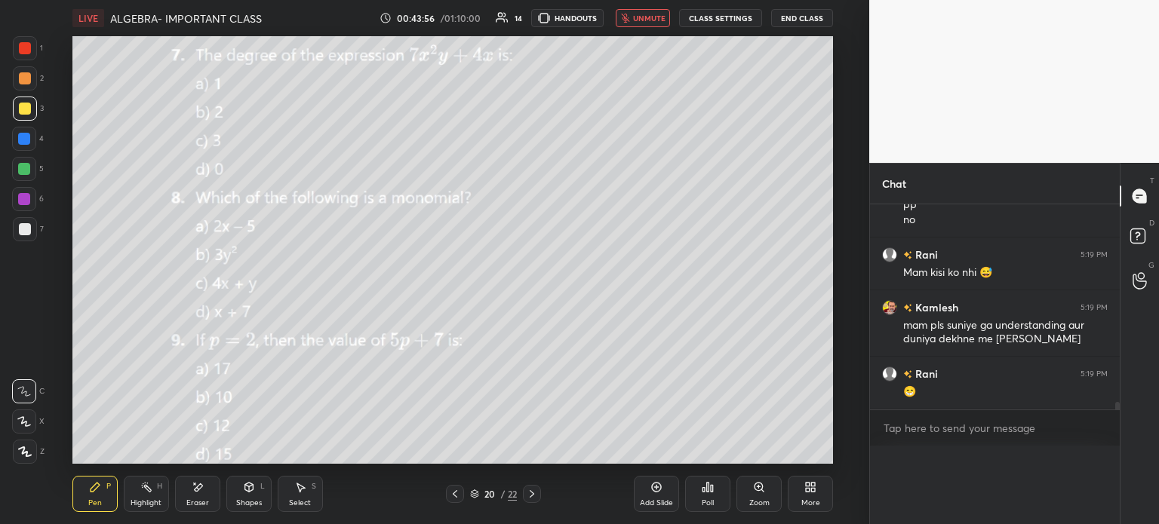
scroll to position [5305, 0]
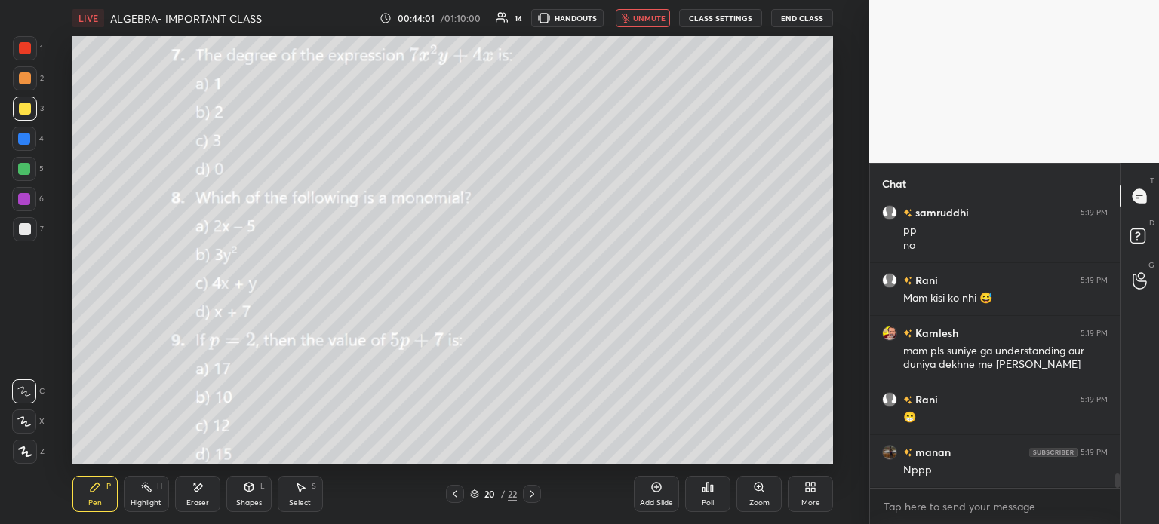
click at [635, 21] on button "unmute" at bounding box center [643, 18] width 54 height 18
click at [525, 501] on div at bounding box center [532, 494] width 18 height 18
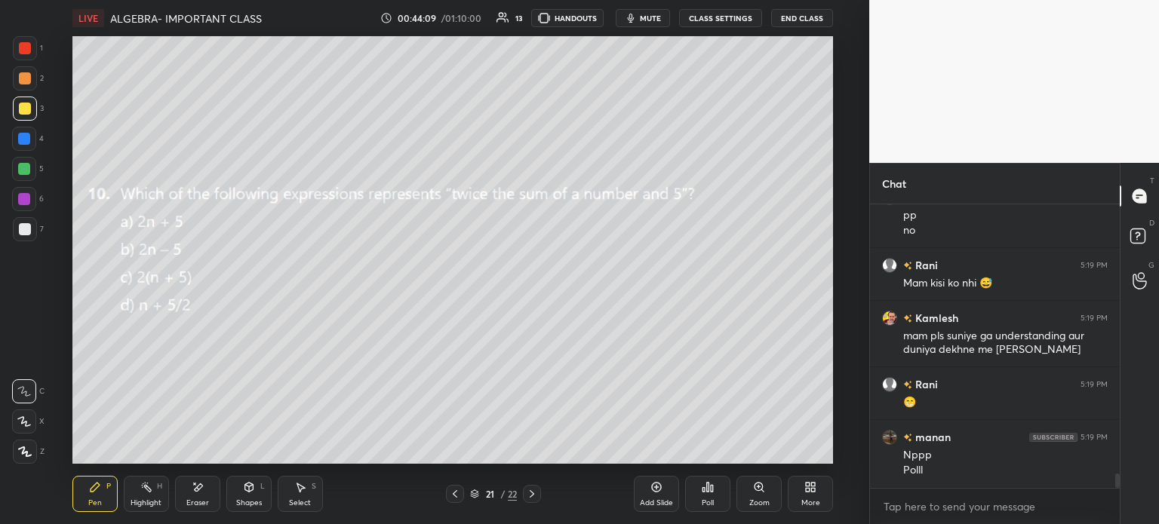
click at [711, 481] on icon at bounding box center [708, 487] width 12 height 12
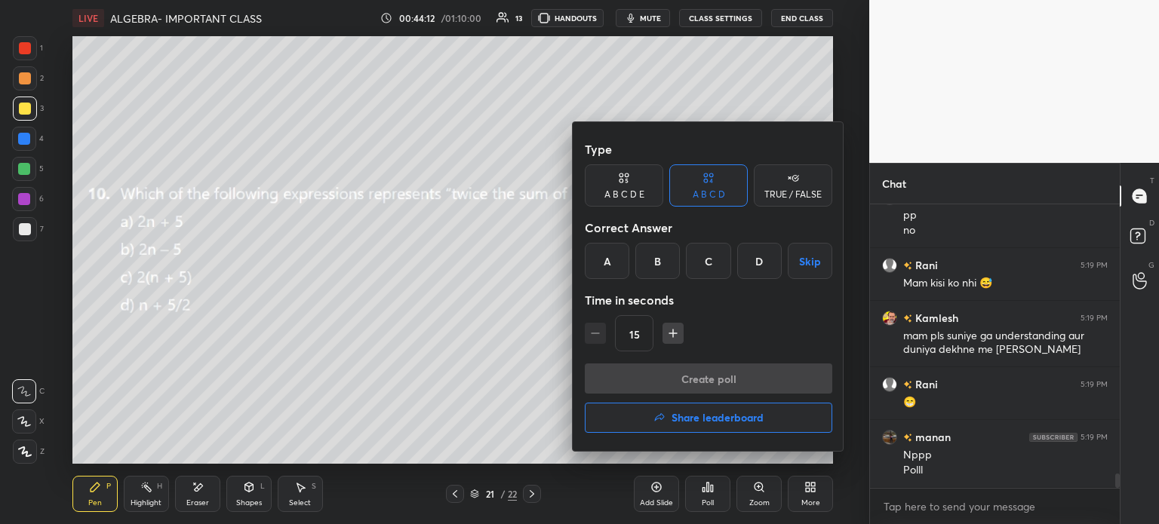
click at [452, 346] on div at bounding box center [579, 262] width 1159 height 524
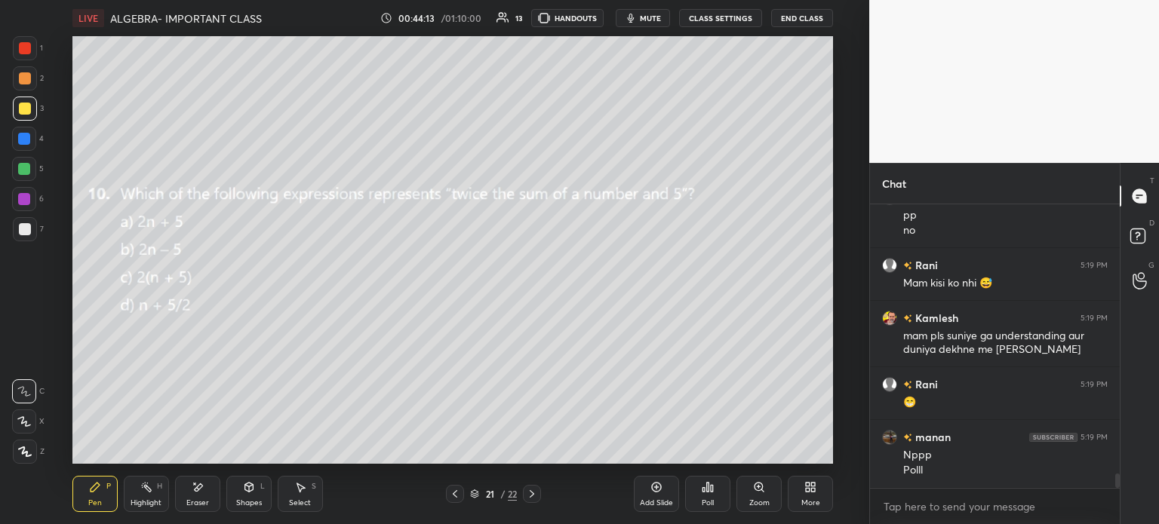
click at [706, 493] on icon at bounding box center [708, 487] width 12 height 12
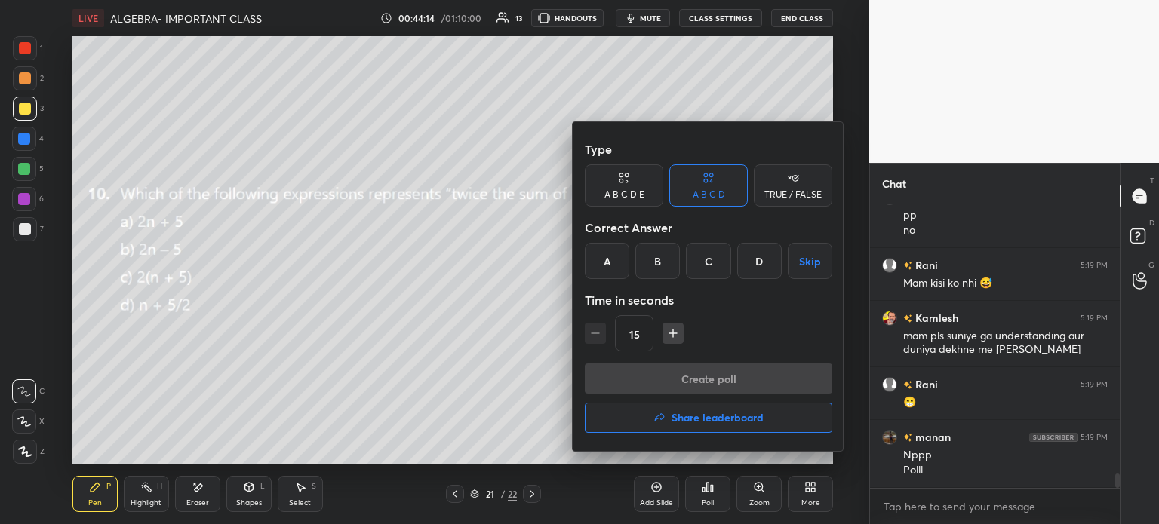
click at [453, 357] on div at bounding box center [579, 262] width 1159 height 524
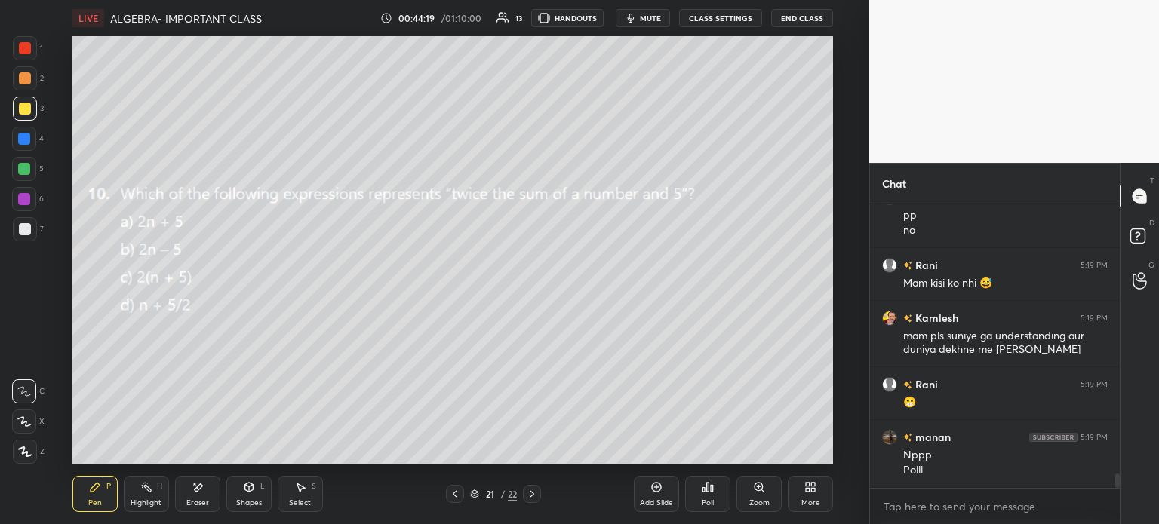
click at [709, 487] on icon at bounding box center [708, 487] width 12 height 12
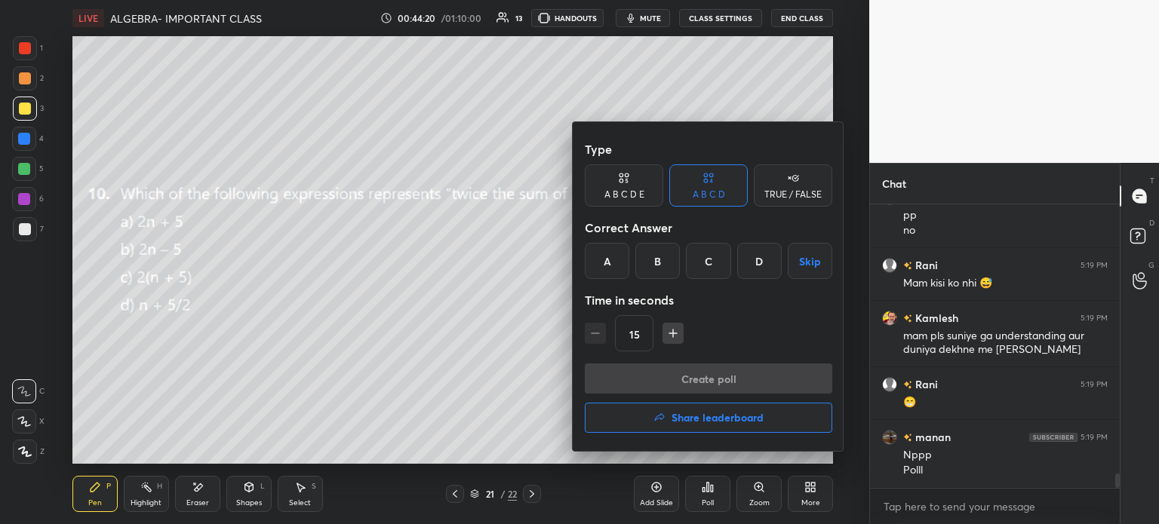
click at [705, 253] on div "C" at bounding box center [708, 261] width 45 height 36
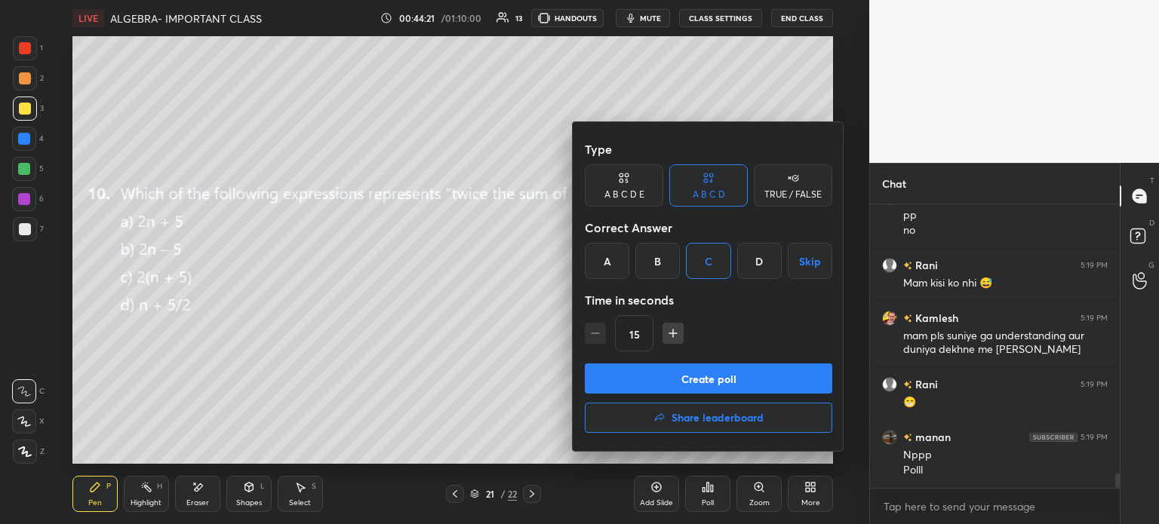
click at [736, 369] on button "Create poll" at bounding box center [708, 379] width 247 height 30
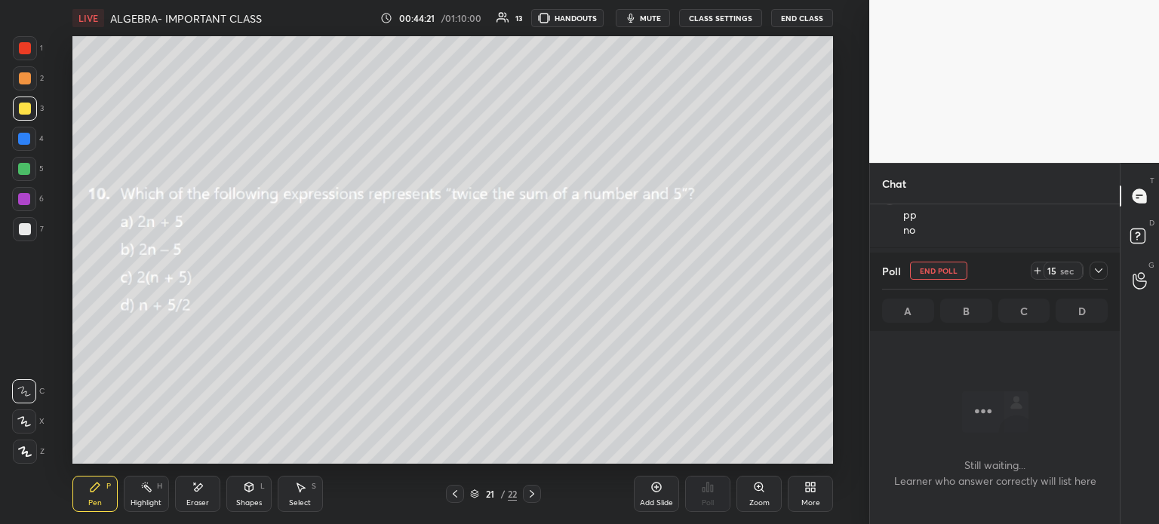
scroll to position [5, 5]
click at [1037, 275] on icon at bounding box center [1037, 271] width 12 height 12
click at [1094, 274] on icon at bounding box center [1098, 271] width 12 height 12
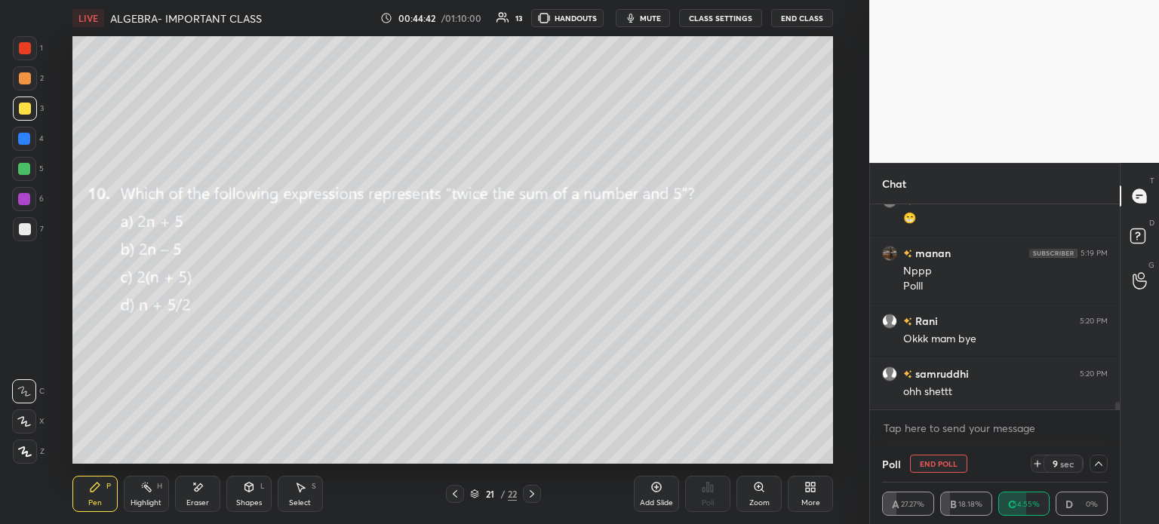
click at [944, 462] on button "End Poll" at bounding box center [938, 464] width 57 height 18
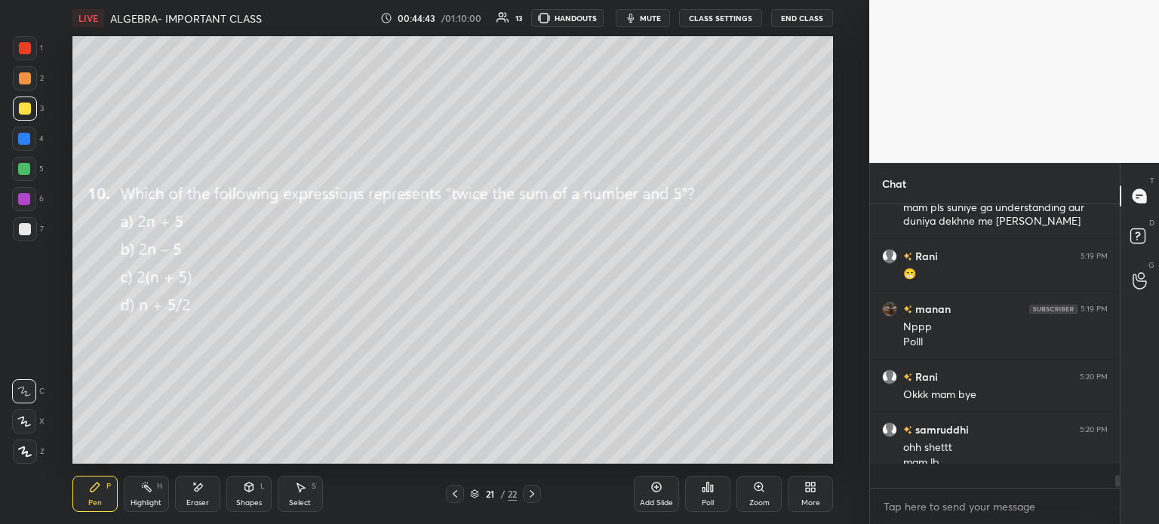
click at [707, 492] on icon at bounding box center [708, 487] width 2 height 9
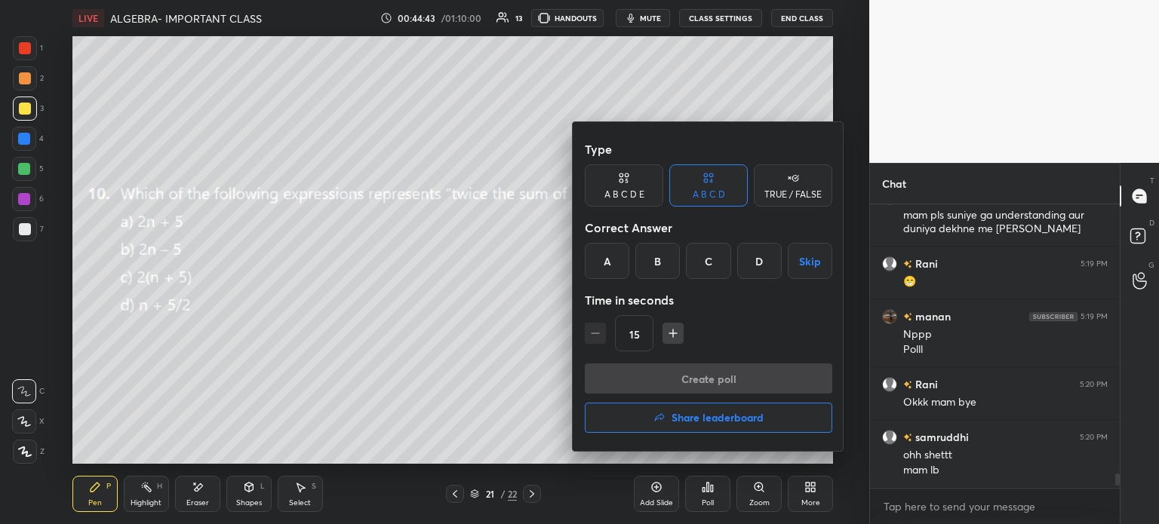
click at [751, 423] on h4 "Share leaderboard" at bounding box center [717, 418] width 92 height 11
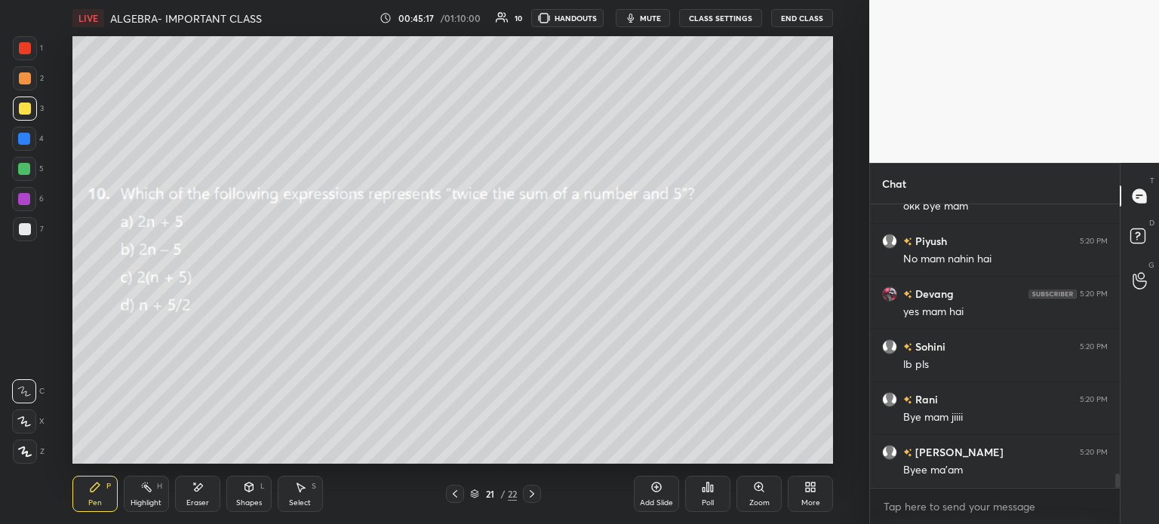
click at [935, 499] on body "1 2 3 4 5 6 7 C X Z E E Erase all H H LIVE ALGEBRA- IMPORTANT CLASS 00:45:17 / …" at bounding box center [579, 262] width 1159 height 524
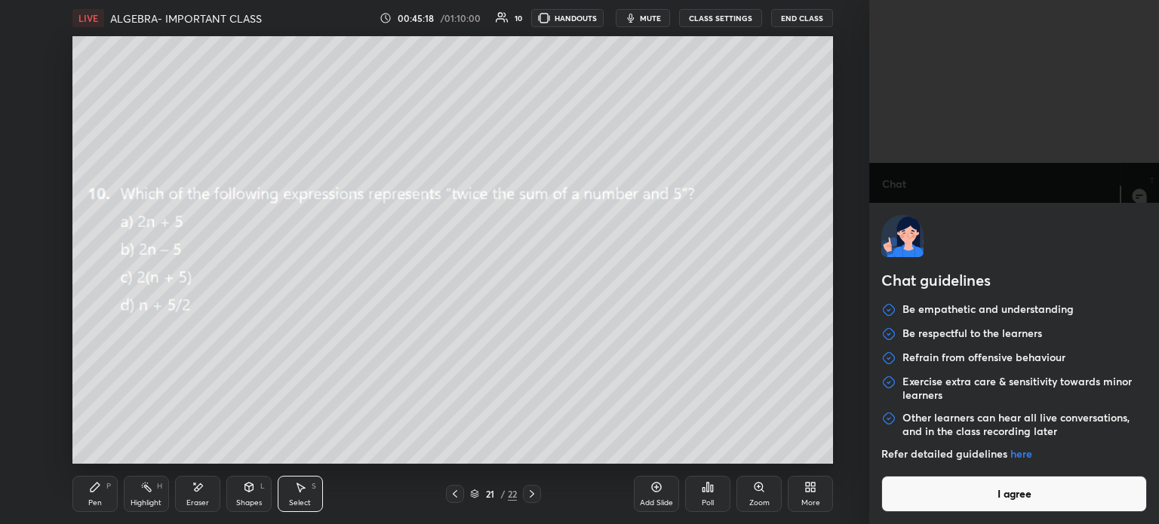
click at [1022, 496] on button "I agree" at bounding box center [1014, 494] width 266 height 36
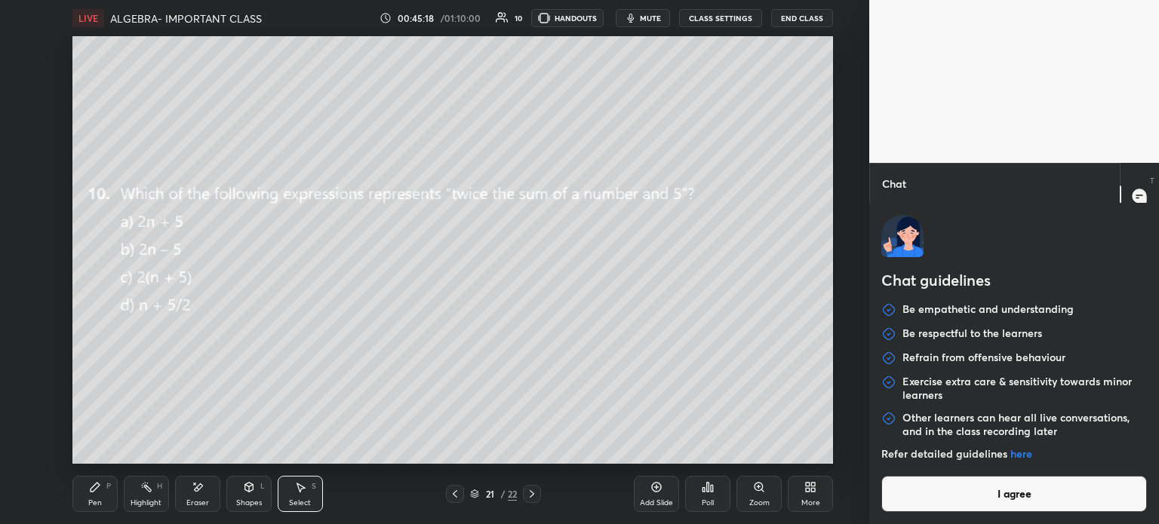
type textarea "x"
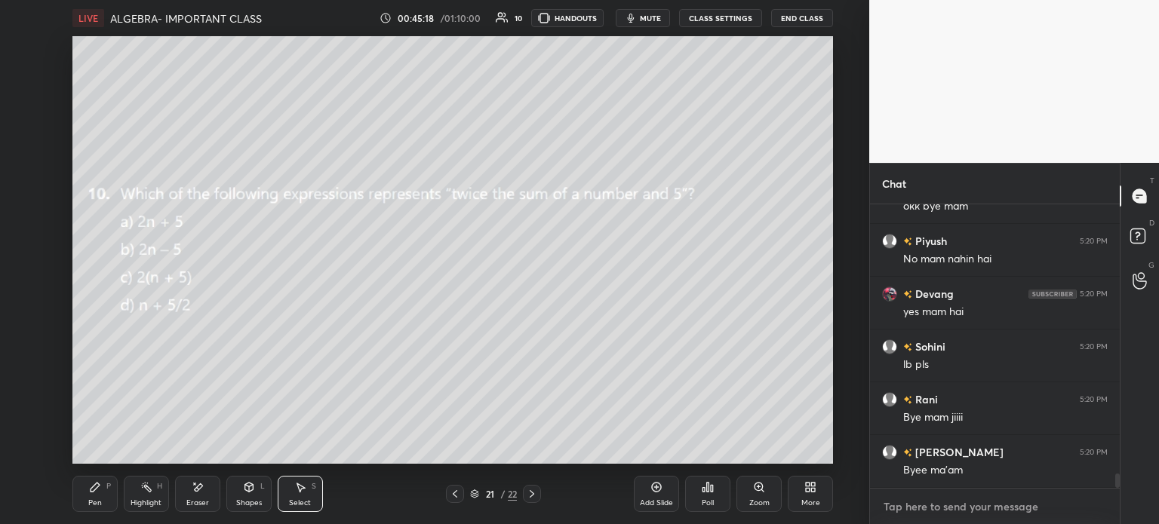
paste textarea "[URL][DOMAIN_NAME]"
type textarea "[URL][DOMAIN_NAME]"
type textarea "x"
type textarea "[URL][DOMAIN_NAME]"
click at [1088, 509] on div at bounding box center [1095, 506] width 18 height 18
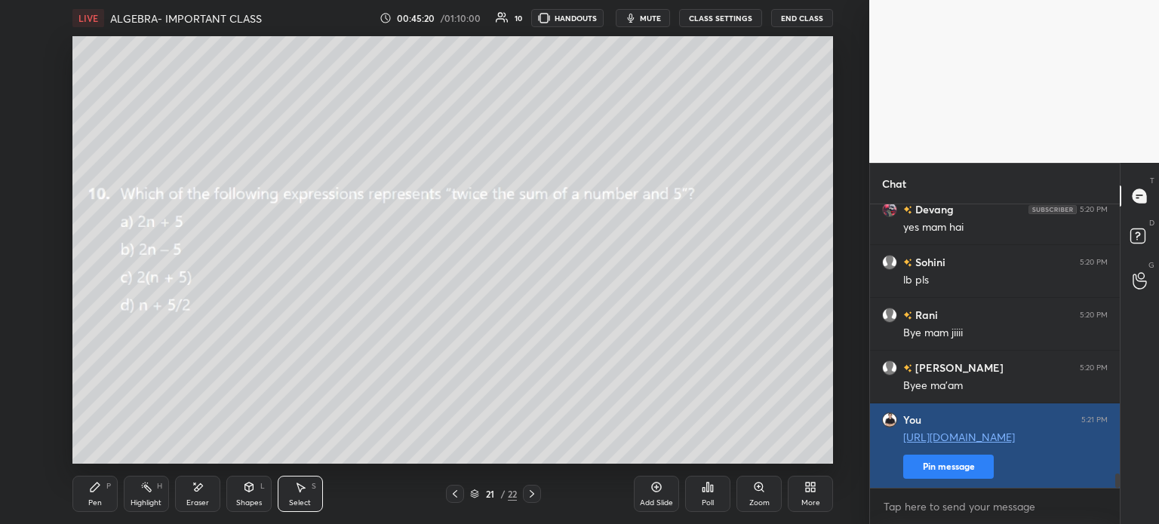
click at [954, 468] on button "Pin message" at bounding box center [948, 467] width 91 height 24
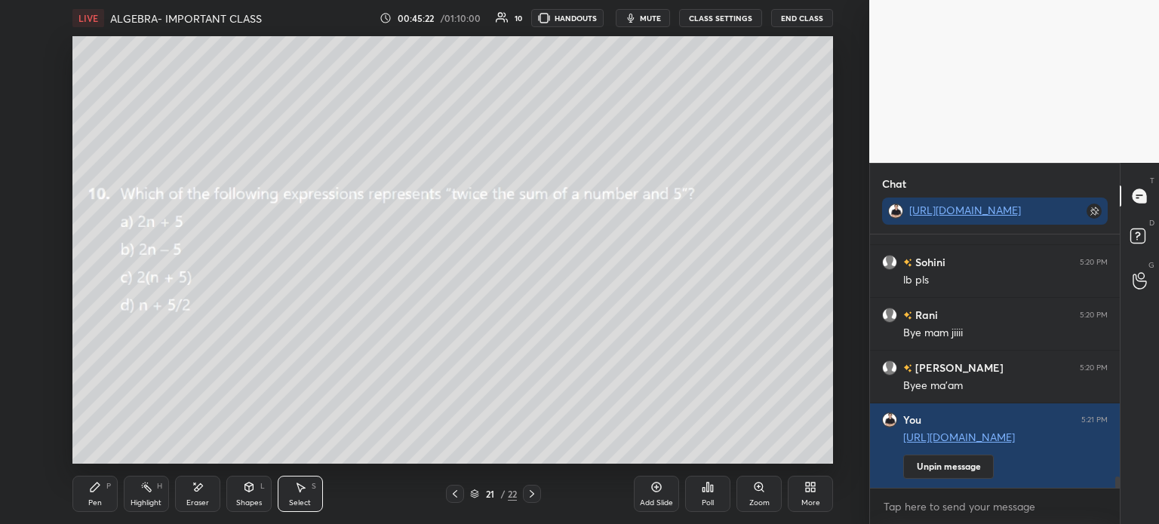
click at [703, 487] on icon at bounding box center [708, 487] width 12 height 12
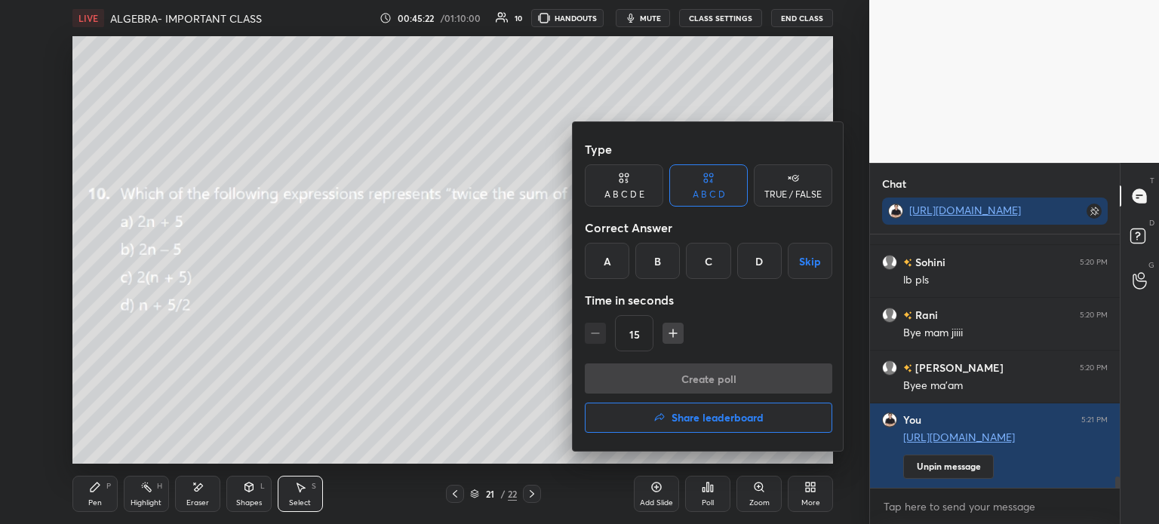
click at [766, 426] on button "Share leaderboard" at bounding box center [708, 418] width 247 height 30
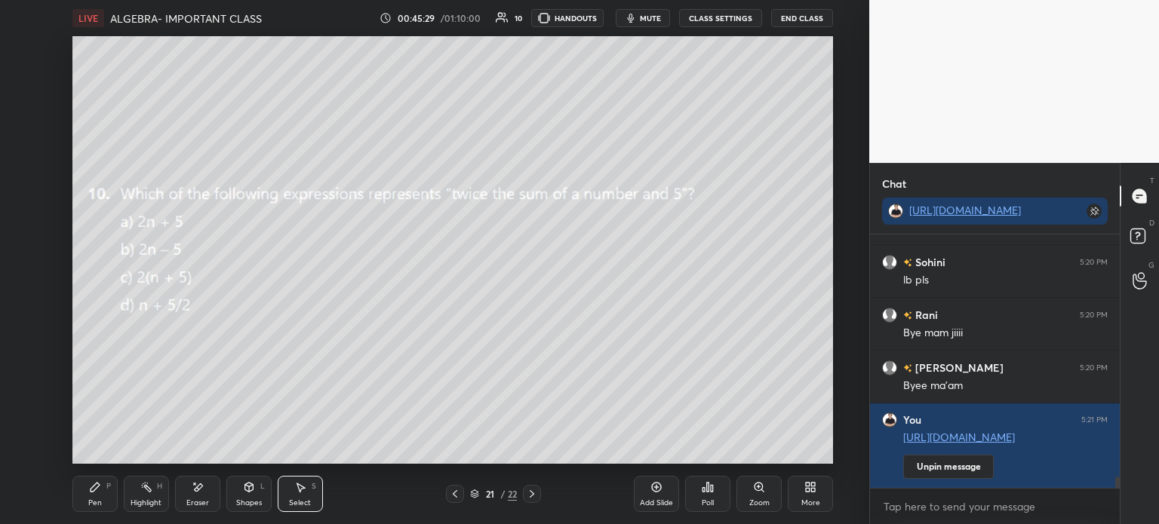
click at [791, 26] on button "End Class" at bounding box center [802, 18] width 62 height 18
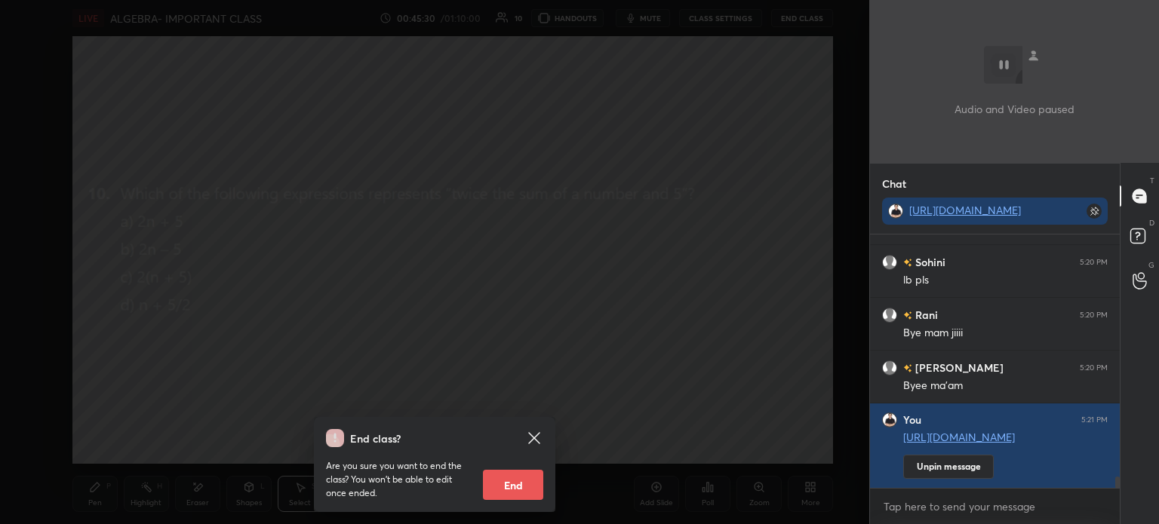
click at [509, 491] on button "End" at bounding box center [513, 485] width 60 height 30
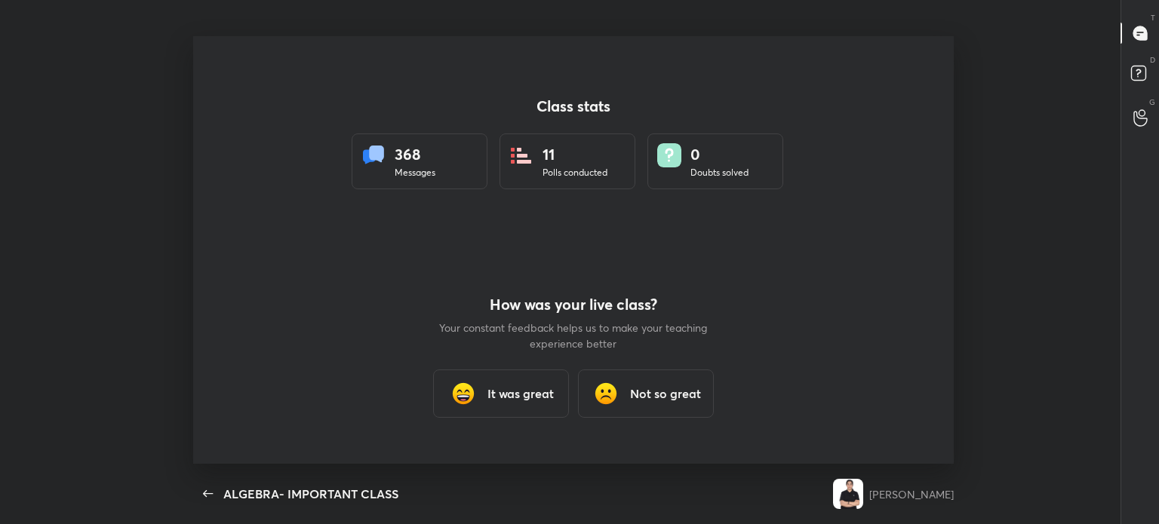
click at [511, 392] on h3 "It was great" at bounding box center [520, 394] width 66 height 18
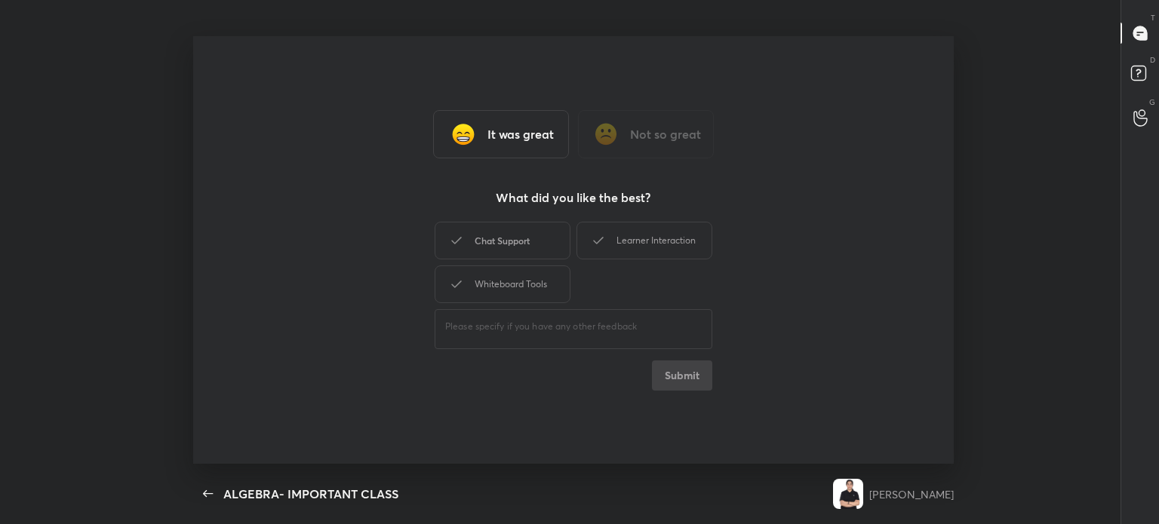
click at [519, 229] on div "Chat Support" at bounding box center [503, 241] width 136 height 38
click at [619, 248] on div "Learner Interaction" at bounding box center [644, 241] width 136 height 38
click at [502, 278] on div "Whiteboard Tools" at bounding box center [503, 285] width 136 height 38
click at [694, 383] on button "Submit" at bounding box center [682, 376] width 60 height 30
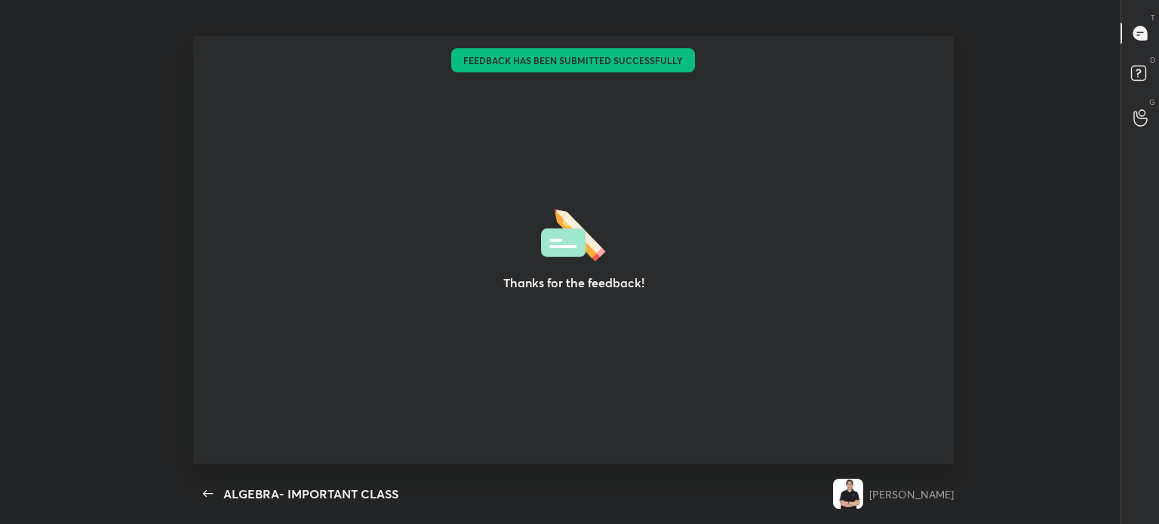
type textarea "x"
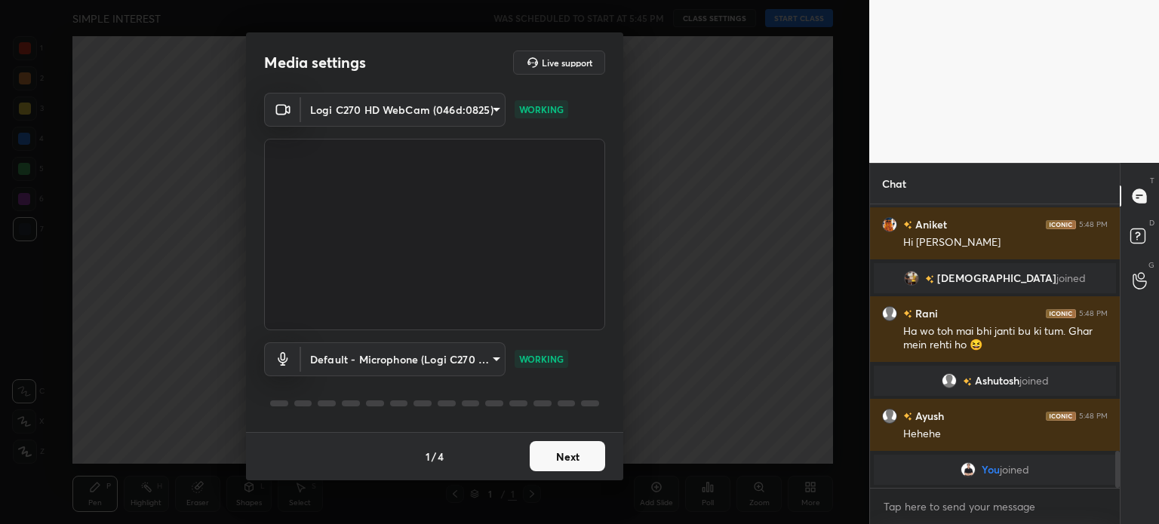
scroll to position [1771, 0]
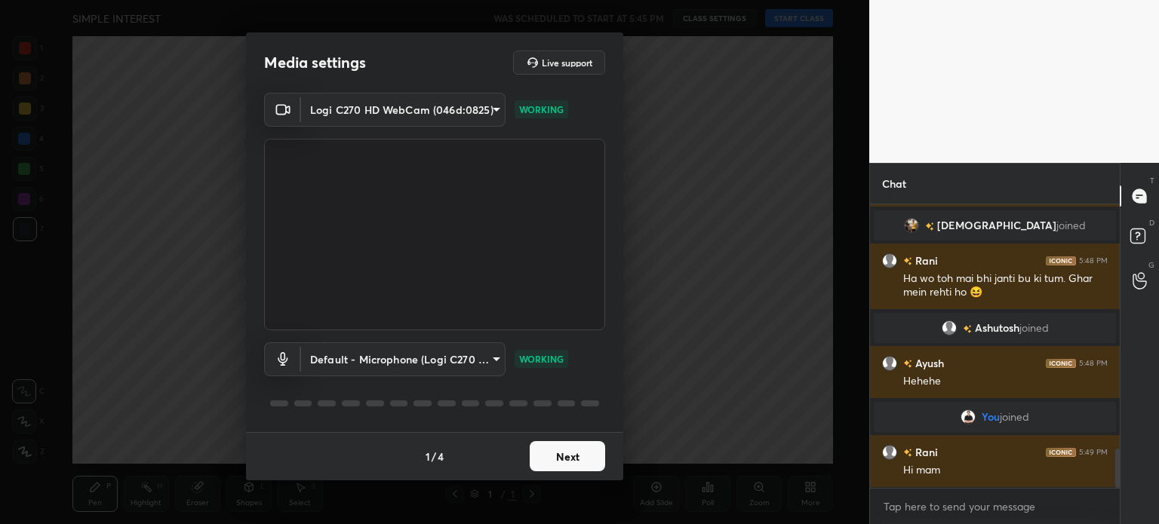
click at [585, 449] on button "Next" at bounding box center [567, 456] width 75 height 30
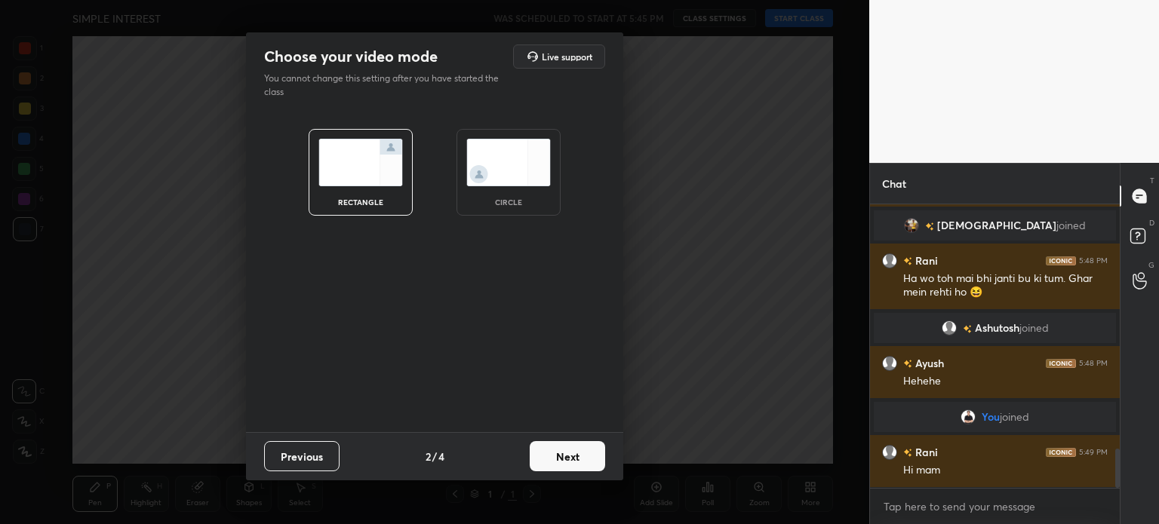
click at [585, 449] on button "Next" at bounding box center [567, 456] width 75 height 30
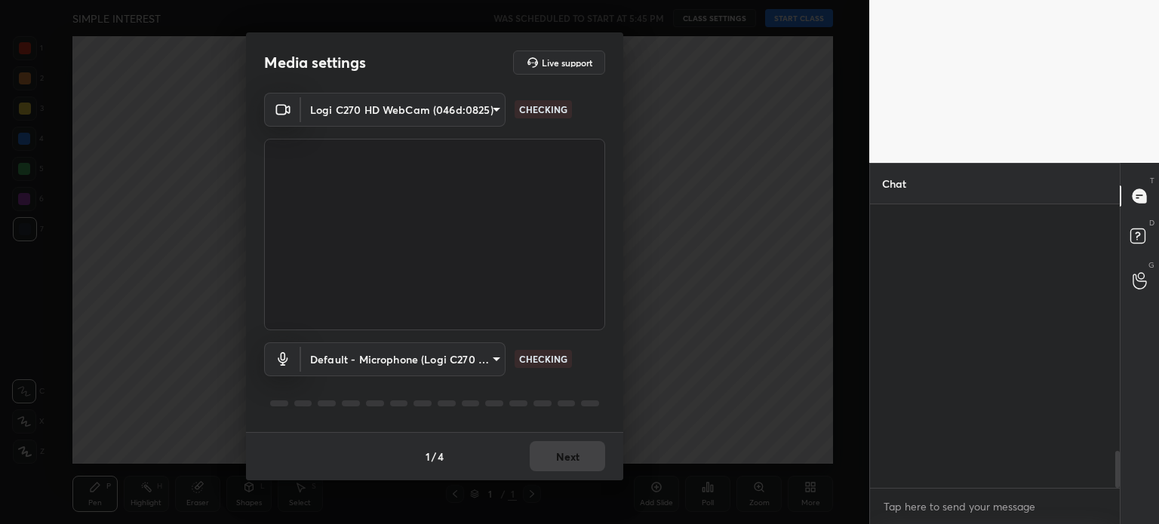
scroll to position [1892, 0]
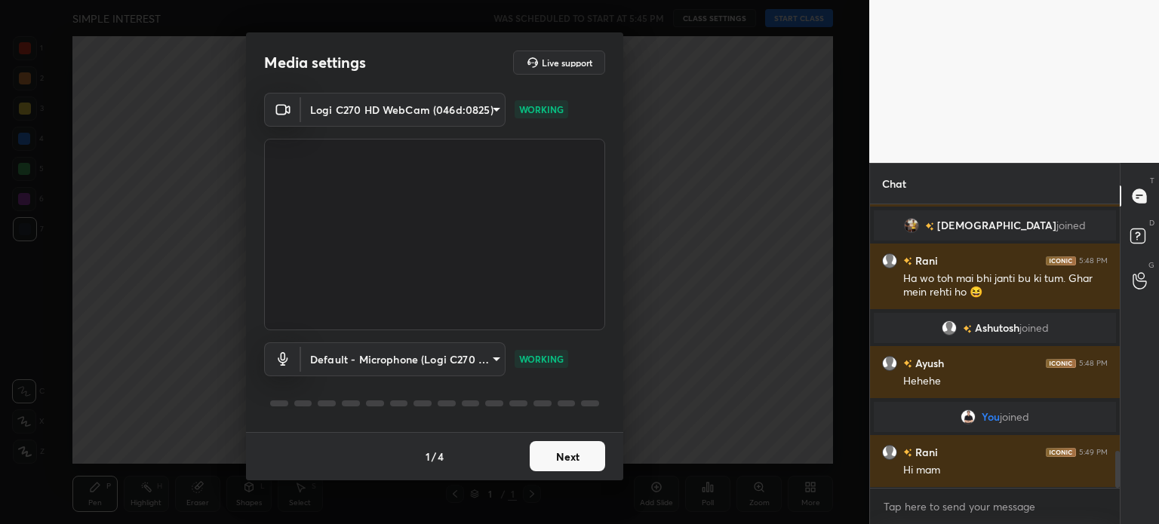
click at [560, 453] on button "Next" at bounding box center [567, 456] width 75 height 30
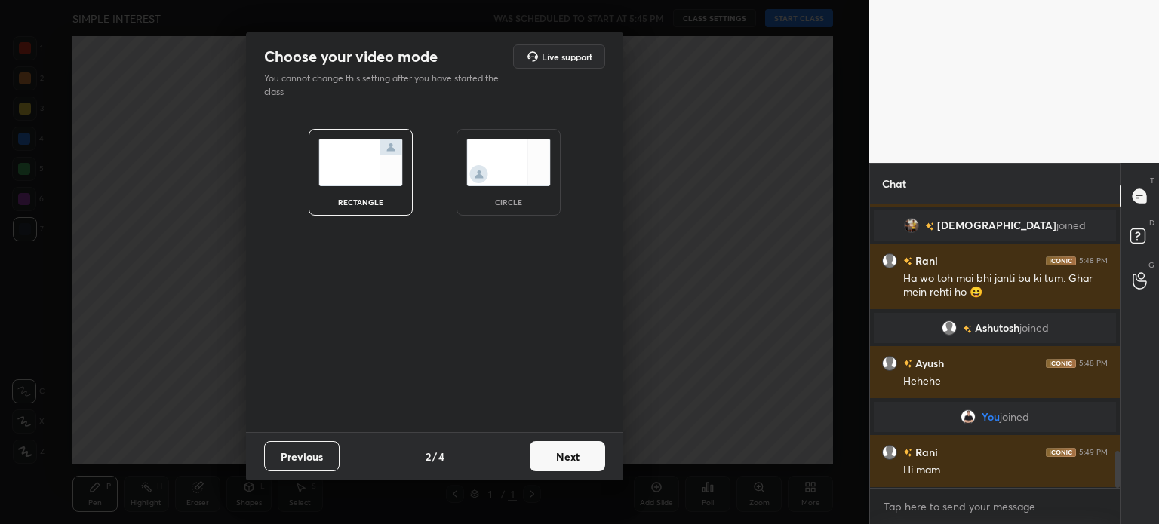
click at [560, 453] on button "Next" at bounding box center [567, 456] width 75 height 30
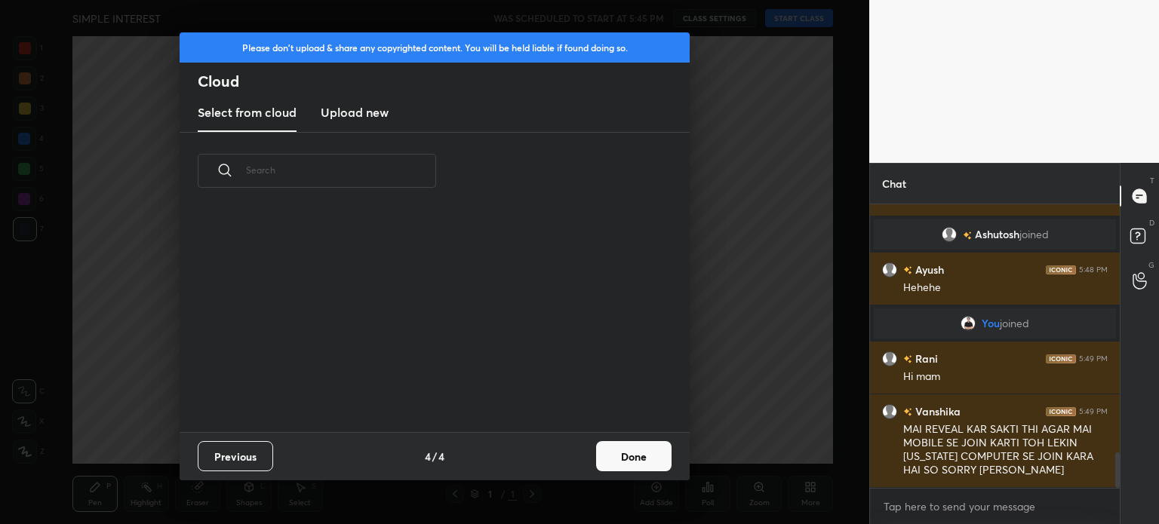
drag, startPoint x: 560, startPoint y: 453, endPoint x: 638, endPoint y: 451, distance: 77.7
click at [638, 451] on div "Previous 4 / 4 Done" at bounding box center [435, 456] width 510 height 48
click at [638, 451] on button "Done" at bounding box center [633, 456] width 75 height 30
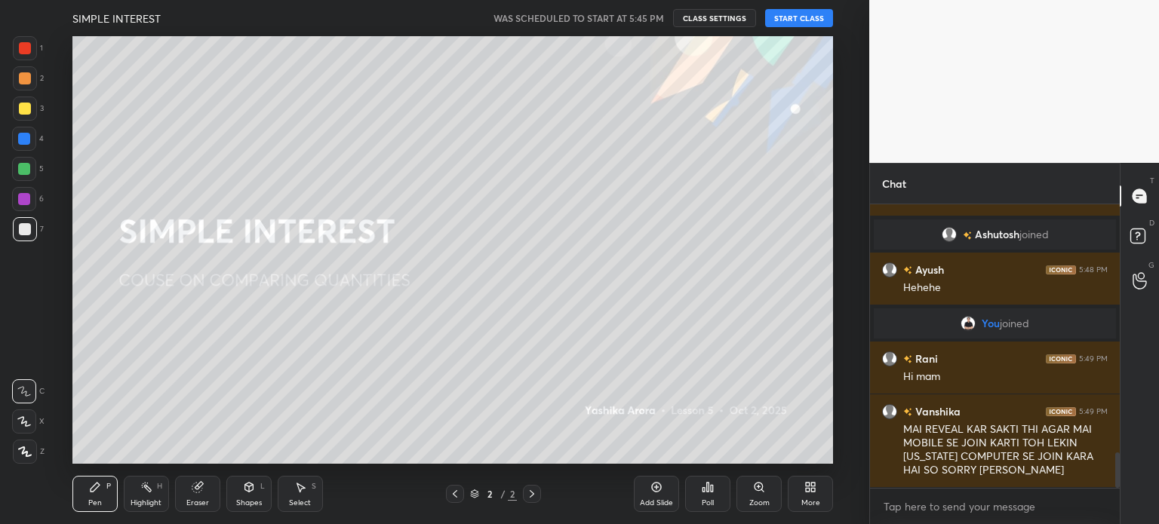
click at [814, 18] on button "START CLASS" at bounding box center [799, 18] width 68 height 18
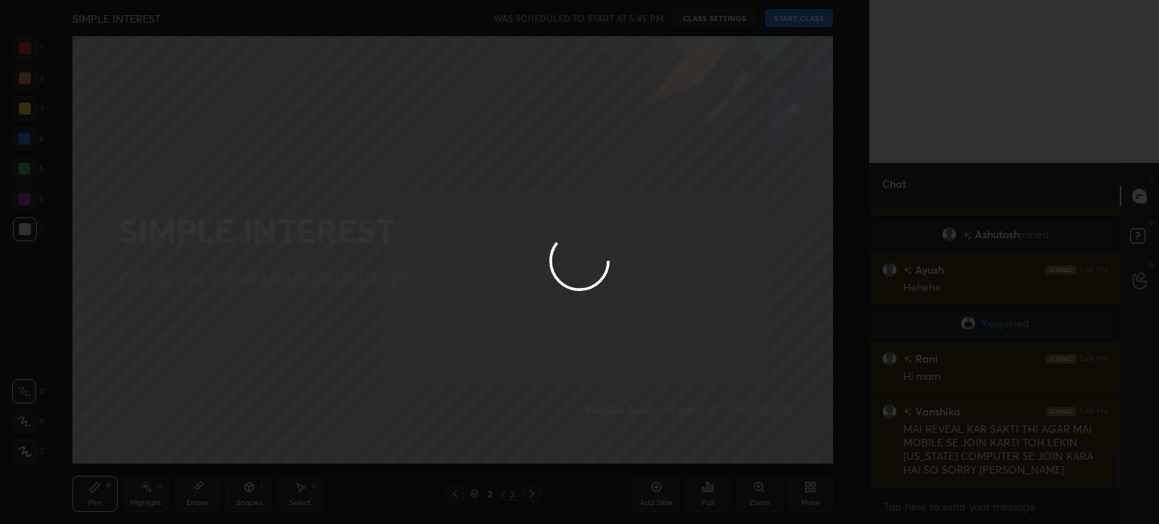
type textarea "x"
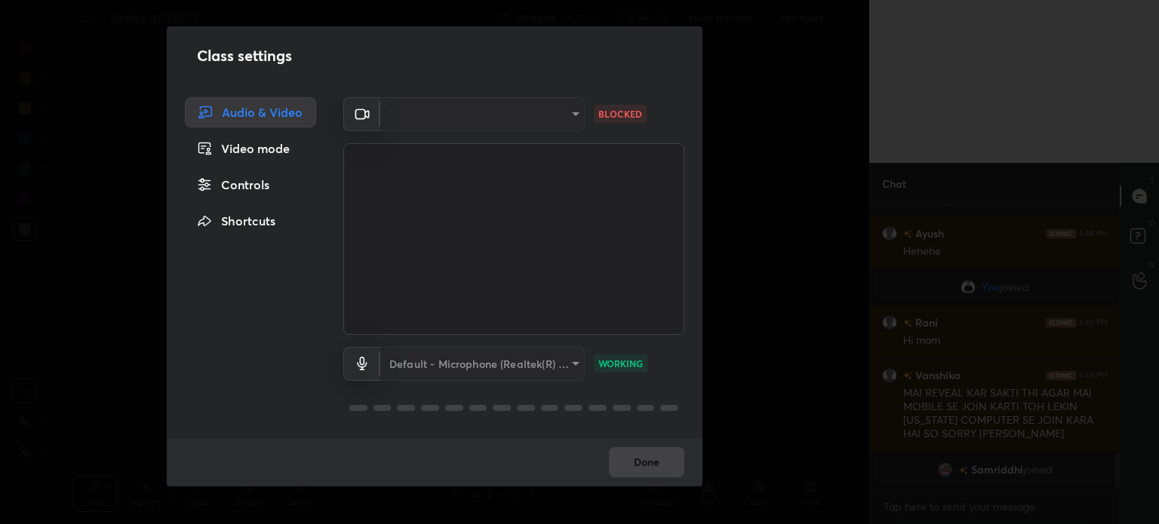
scroll to position [1836, 0]
click at [547, 114] on div "​" at bounding box center [482, 114] width 204 height 34
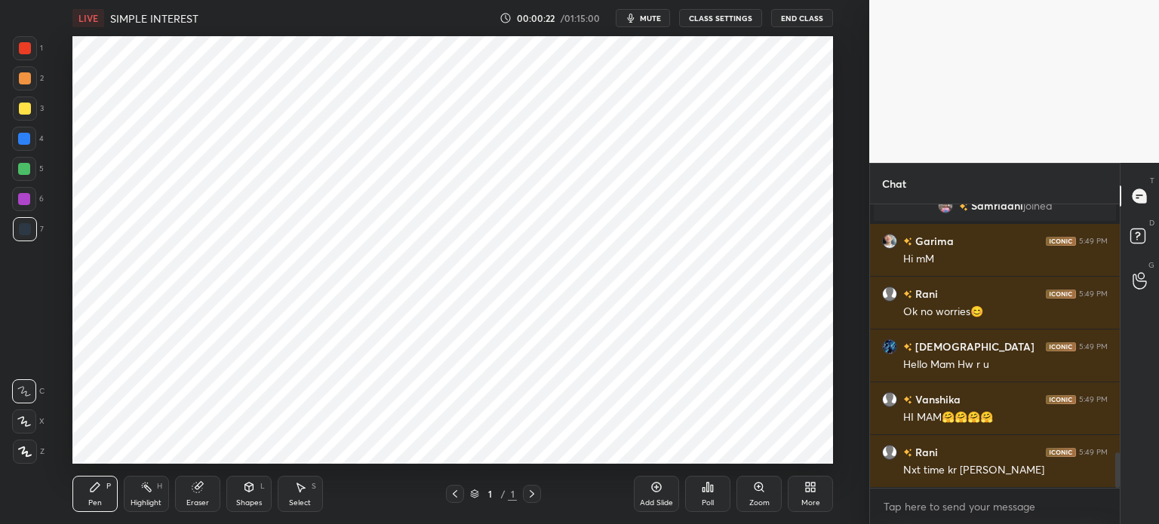
scroll to position [2055, 0]
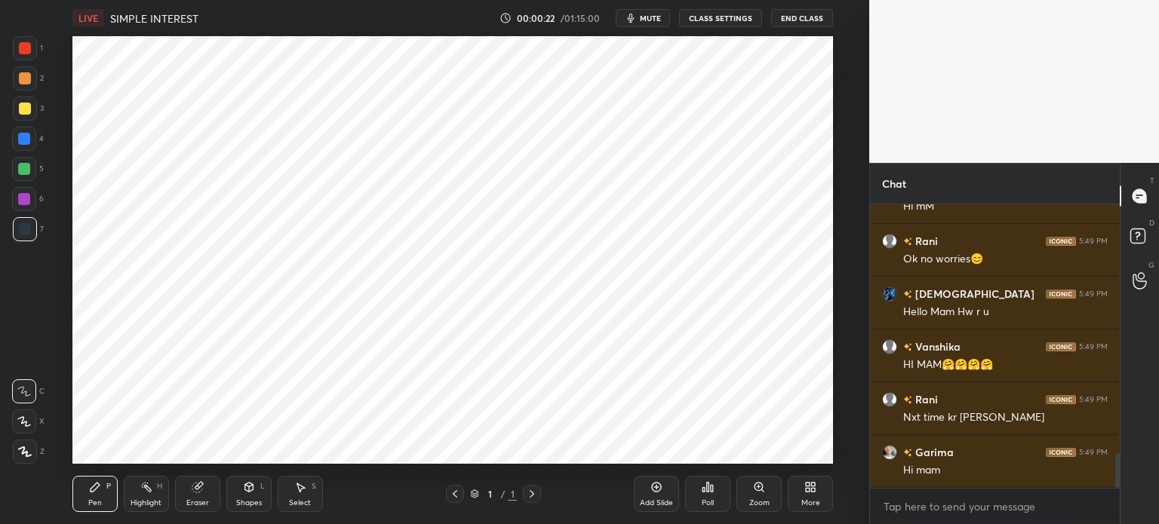
click at [737, 14] on button "CLASS SETTINGS" at bounding box center [720, 18] width 83 height 18
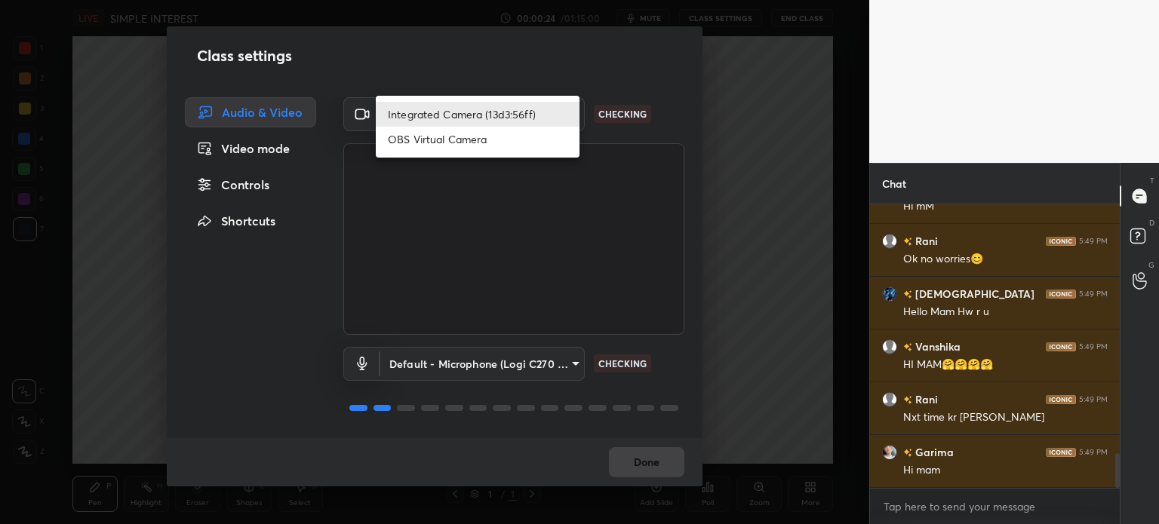
click at [438, 108] on body "1 2 3 4 5 6 7 C X Z C X Z E E Erase all H H LIVE SIMPLE INTEREST 00:00:24 / 01:…" at bounding box center [579, 262] width 1159 height 524
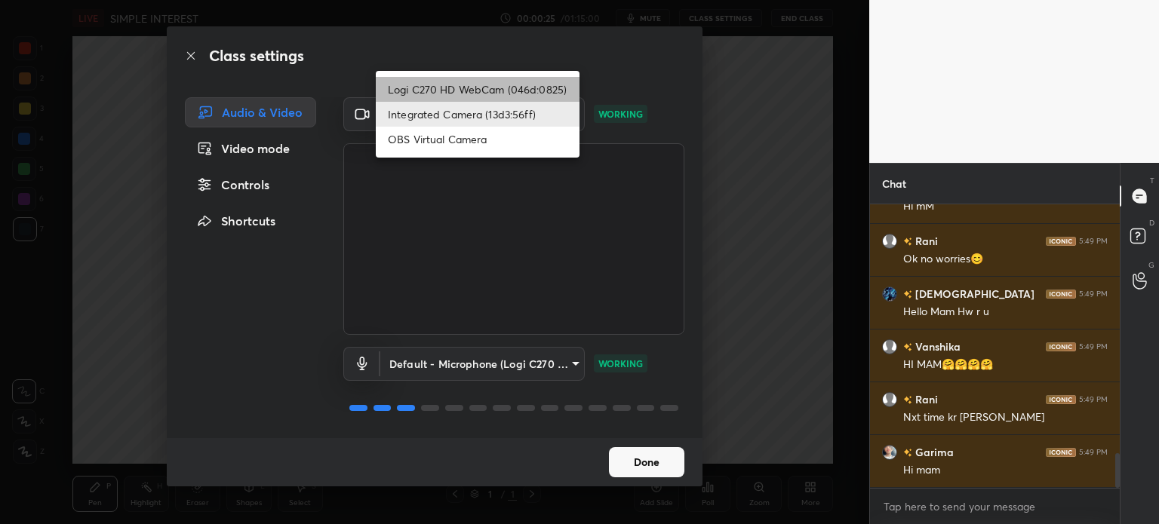
click at [423, 90] on li "Logi C270 HD WebCam (046d:0825)" at bounding box center [478, 89] width 204 height 25
type input "19ebecde83a3010ed1a141209ced1db595e06d2a1fc758087318fab5b1b7718e"
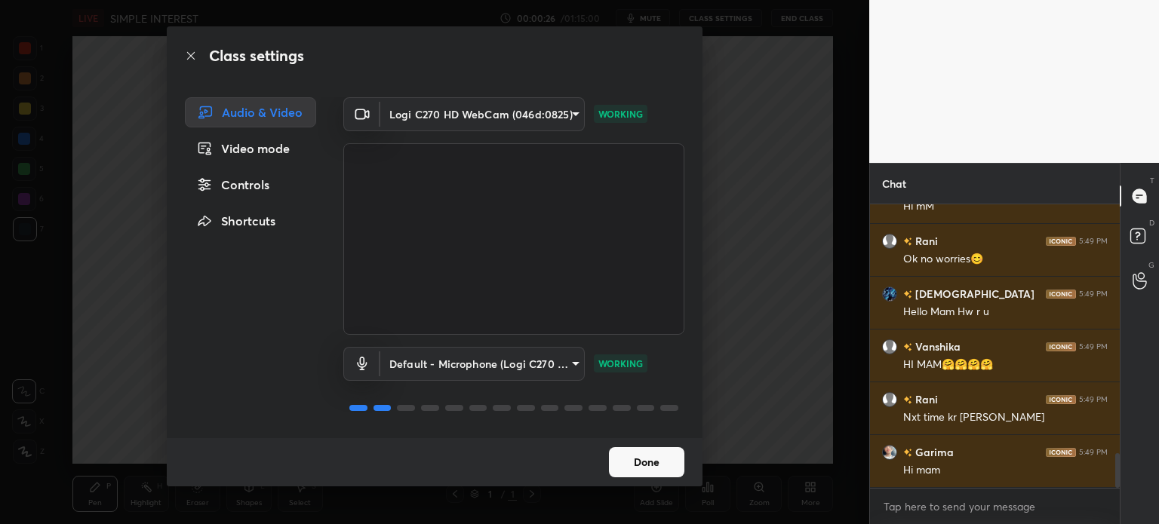
click at [670, 470] on button "Done" at bounding box center [646, 462] width 75 height 30
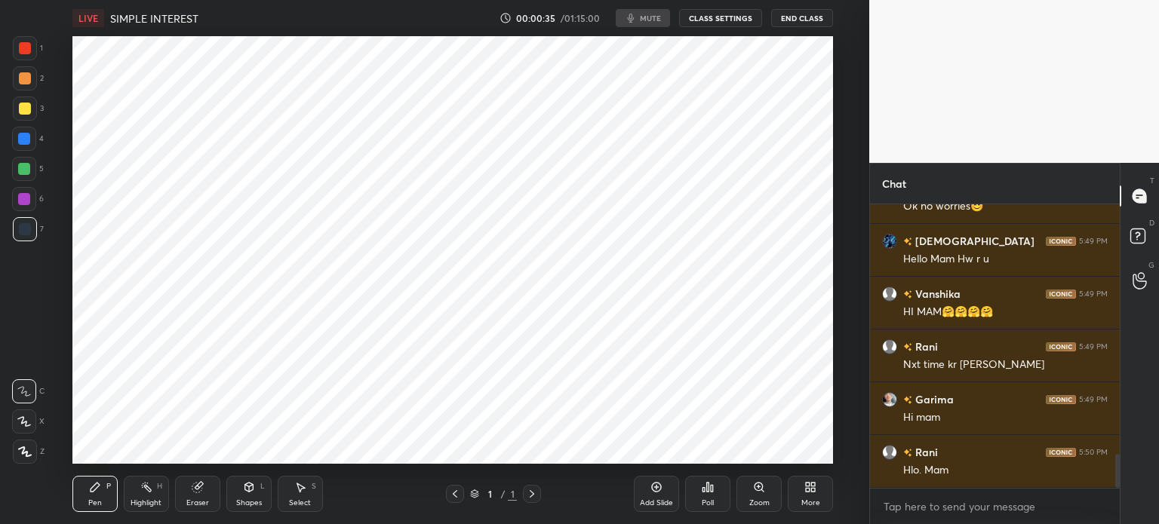
scroll to position [2144, 0]
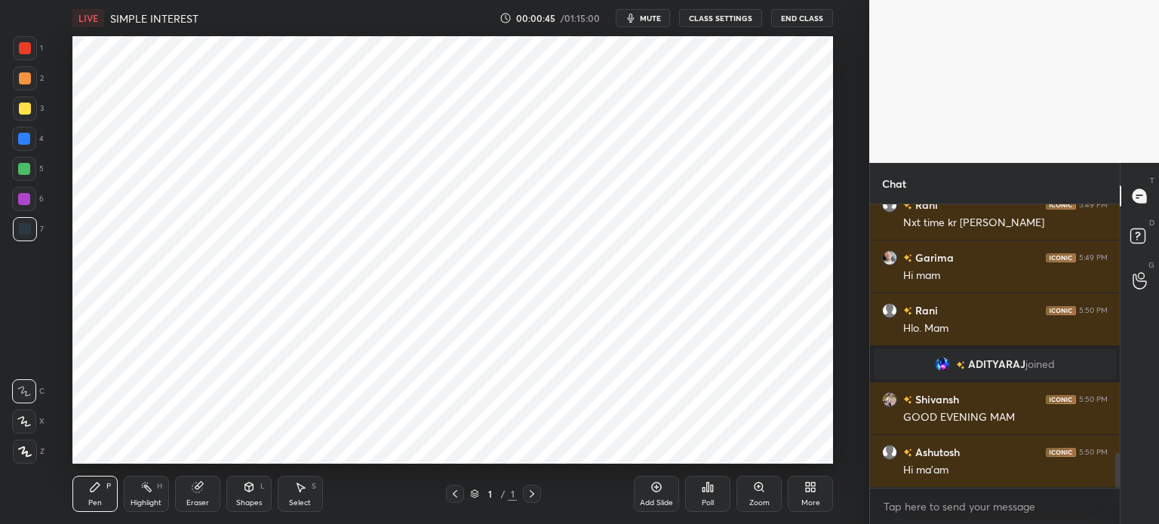
scroll to position [1978, 0]
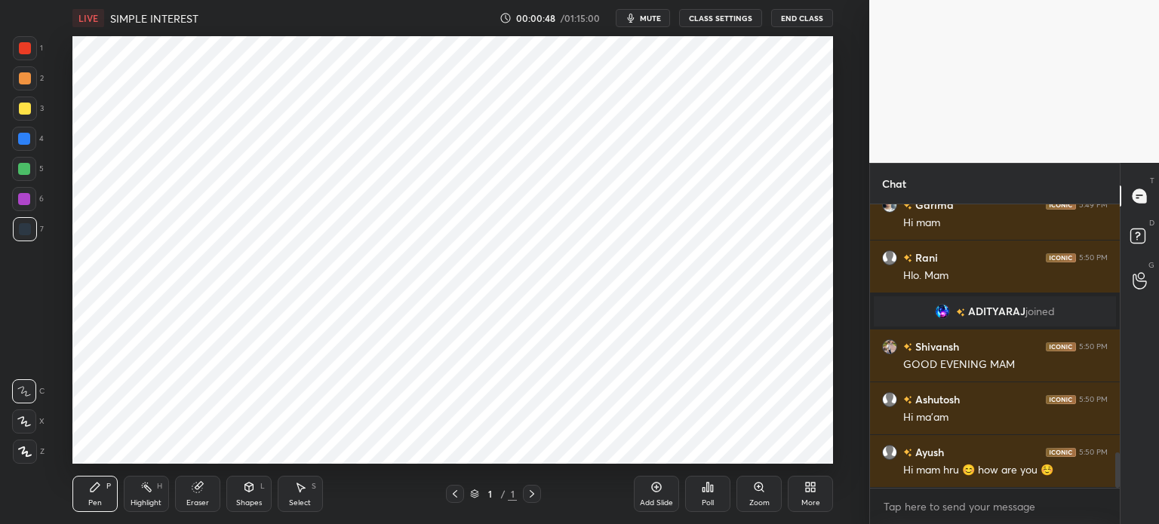
click at [666, 491] on div "Add Slide" at bounding box center [656, 494] width 45 height 36
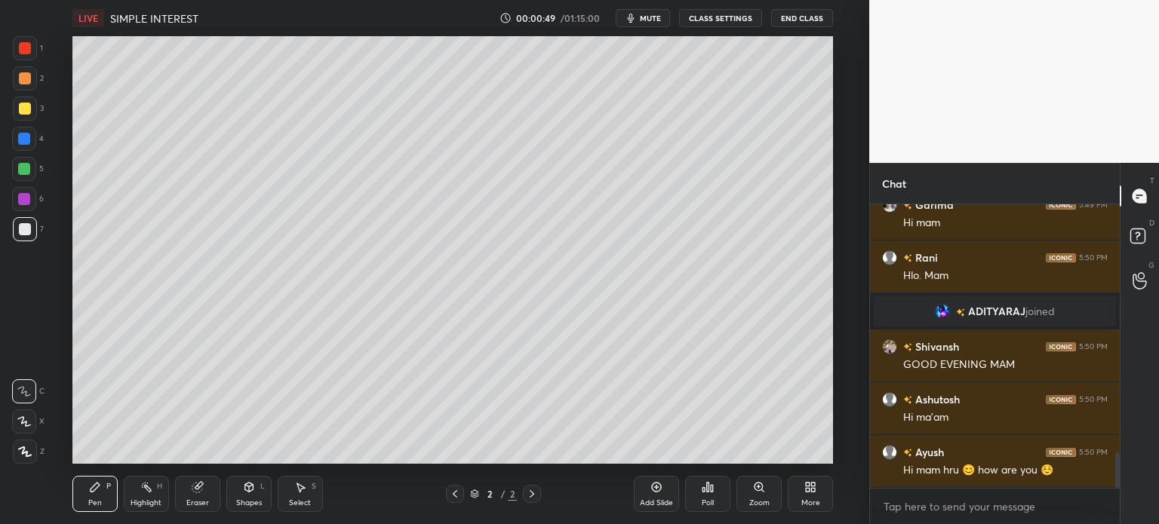
click at [39, 112] on div "3" at bounding box center [28, 109] width 31 height 24
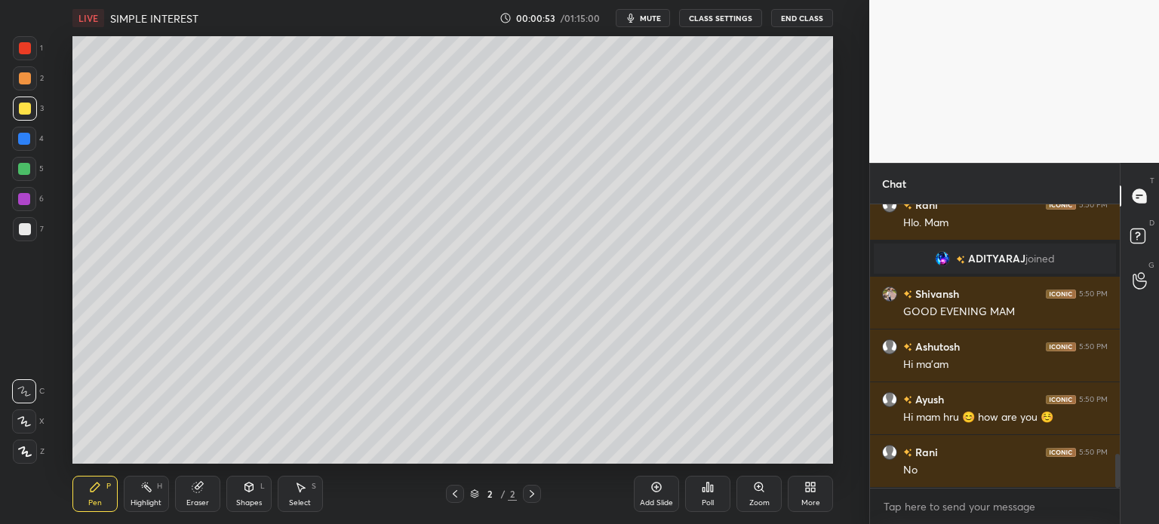
scroll to position [2084, 0]
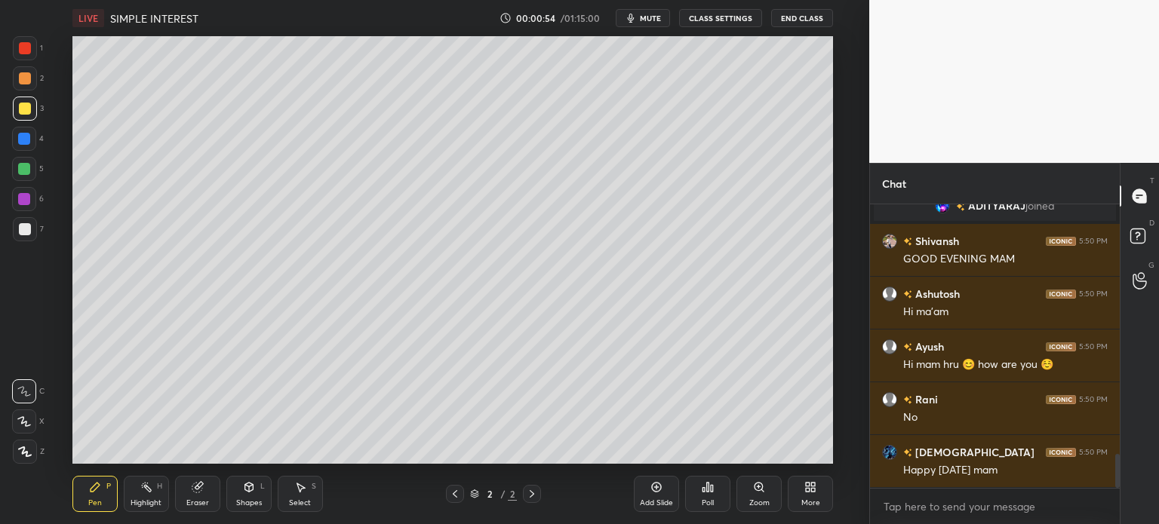
click at [199, 501] on div "Eraser" at bounding box center [197, 503] width 23 height 8
click at [33, 338] on div at bounding box center [25, 342] width 24 height 24
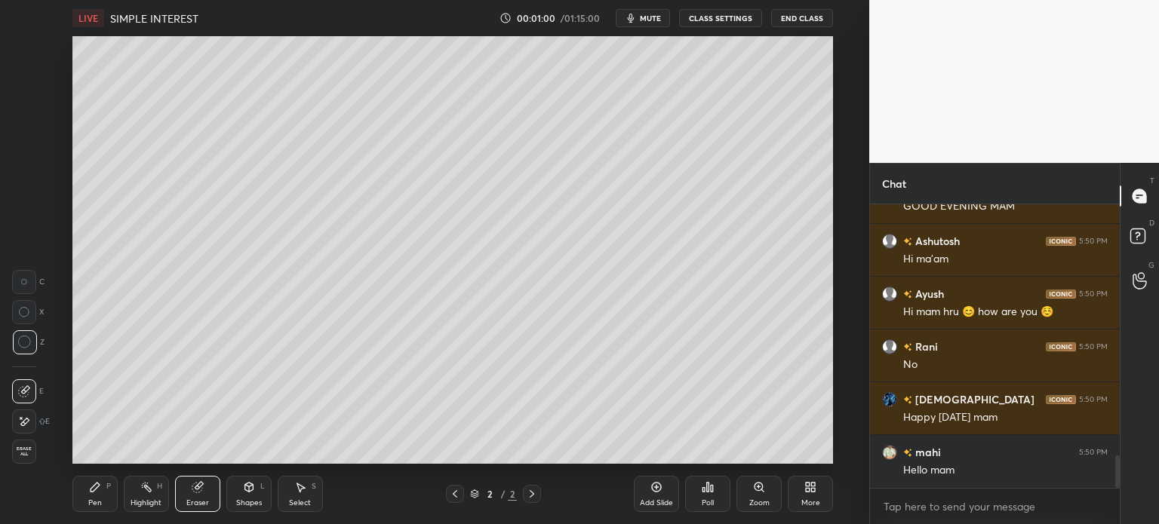
scroll to position [2189, 0]
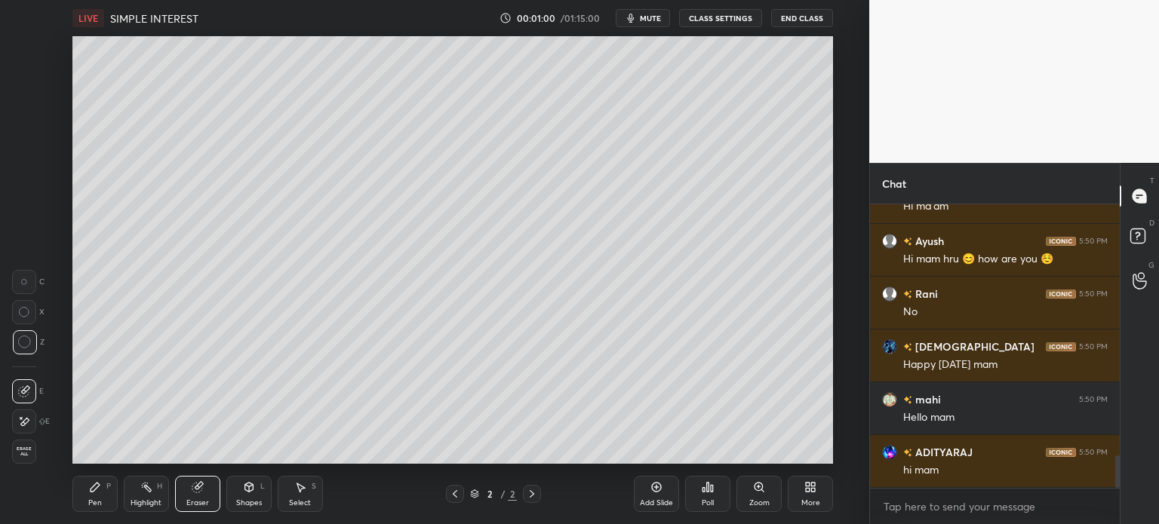
click at [98, 497] on div "Pen P" at bounding box center [94, 494] width 45 height 36
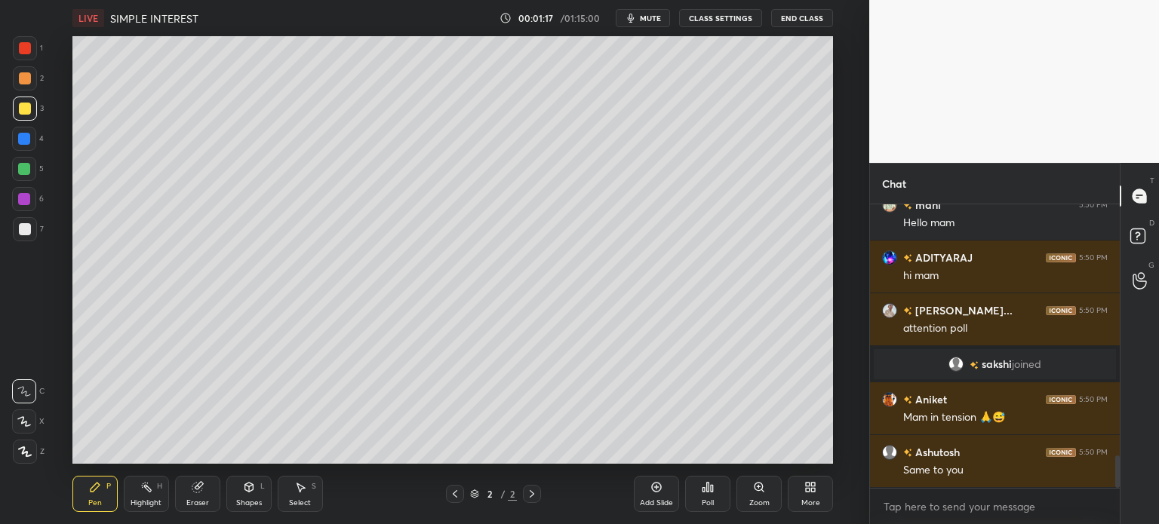
scroll to position [2173, 0]
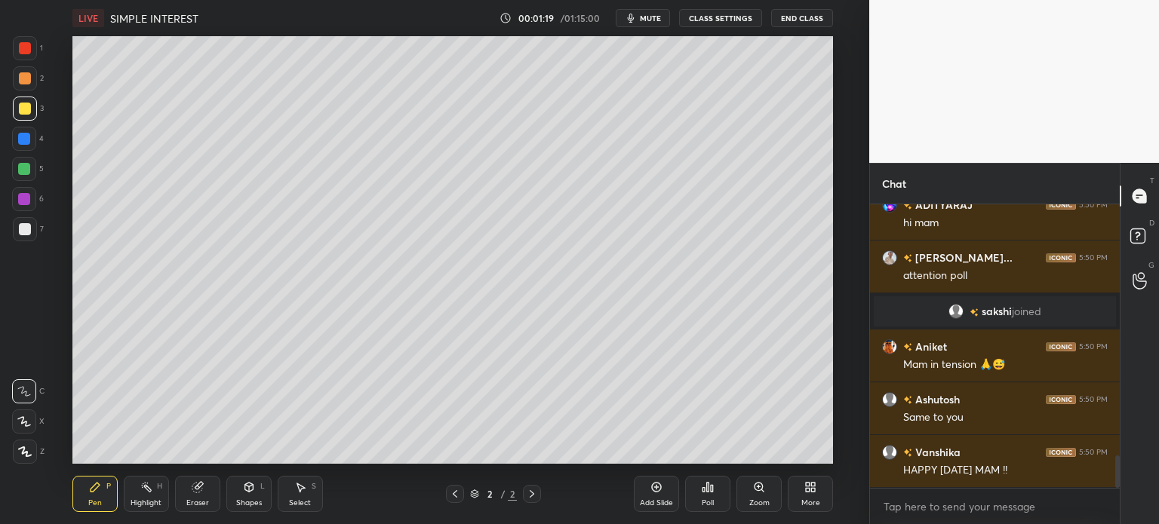
click at [702, 490] on icon at bounding box center [708, 487] width 12 height 12
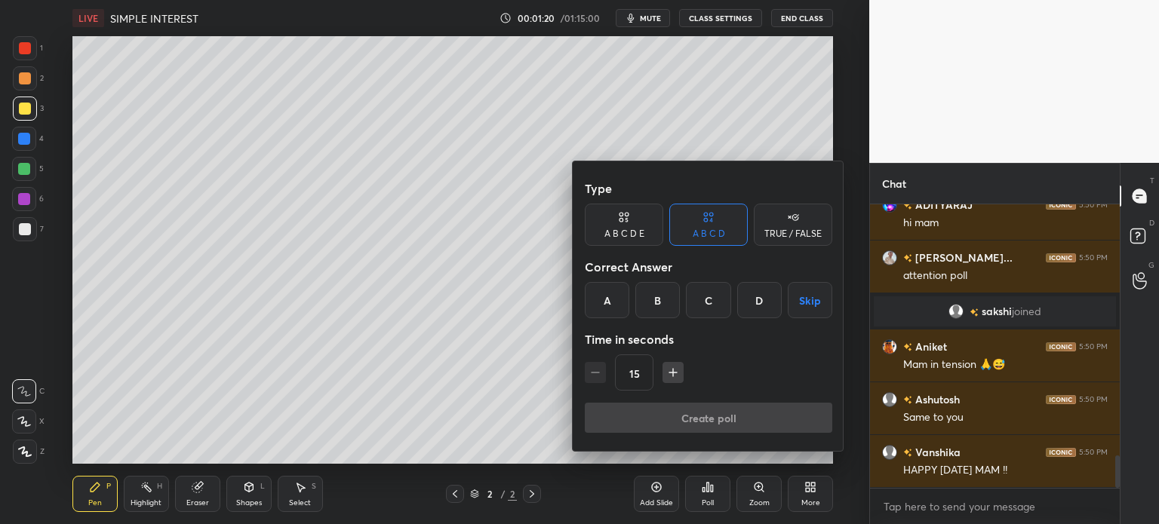
click at [782, 223] on div "TRUE / FALSE" at bounding box center [793, 225] width 78 height 42
click at [613, 300] on div "True" at bounding box center [624, 300] width 78 height 36
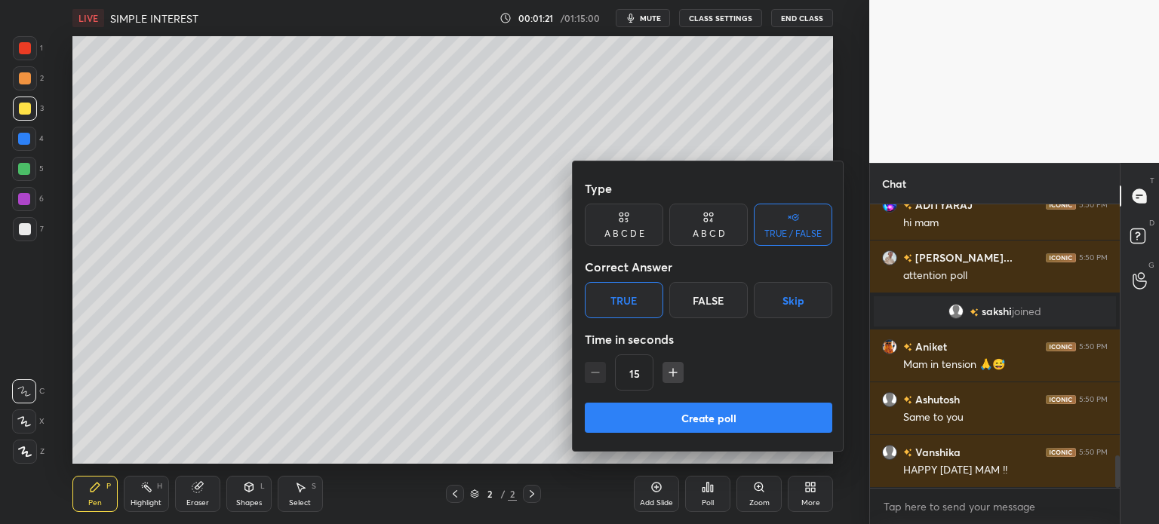
click at [739, 435] on div "Create poll" at bounding box center [708, 421] width 247 height 36
click at [749, 419] on button "Create poll" at bounding box center [708, 418] width 247 height 30
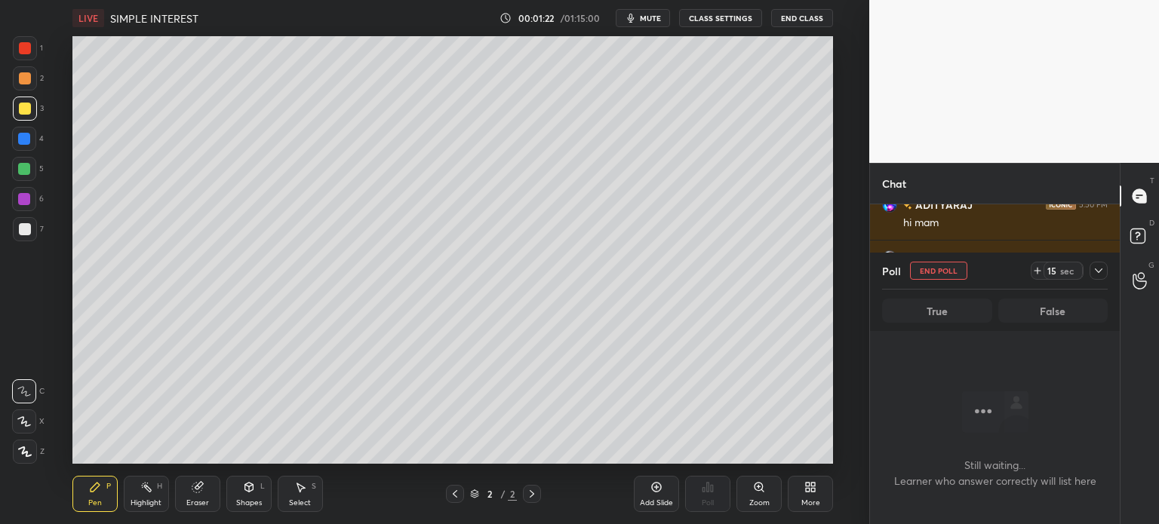
scroll to position [0, 0]
click at [1034, 272] on icon at bounding box center [1037, 271] width 12 height 12
click at [1095, 270] on icon at bounding box center [1098, 271] width 12 height 12
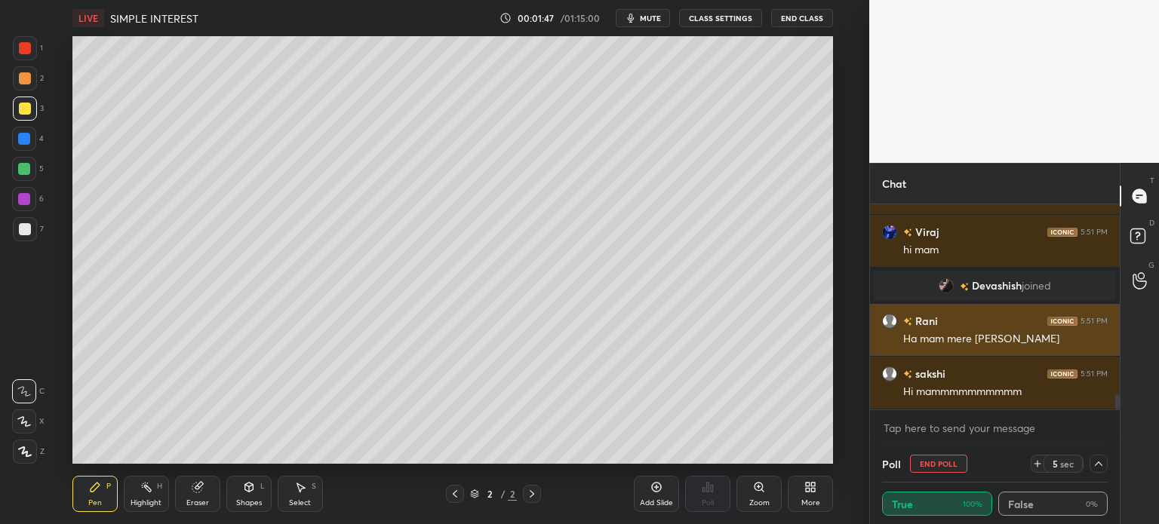
scroll to position [2538, 0]
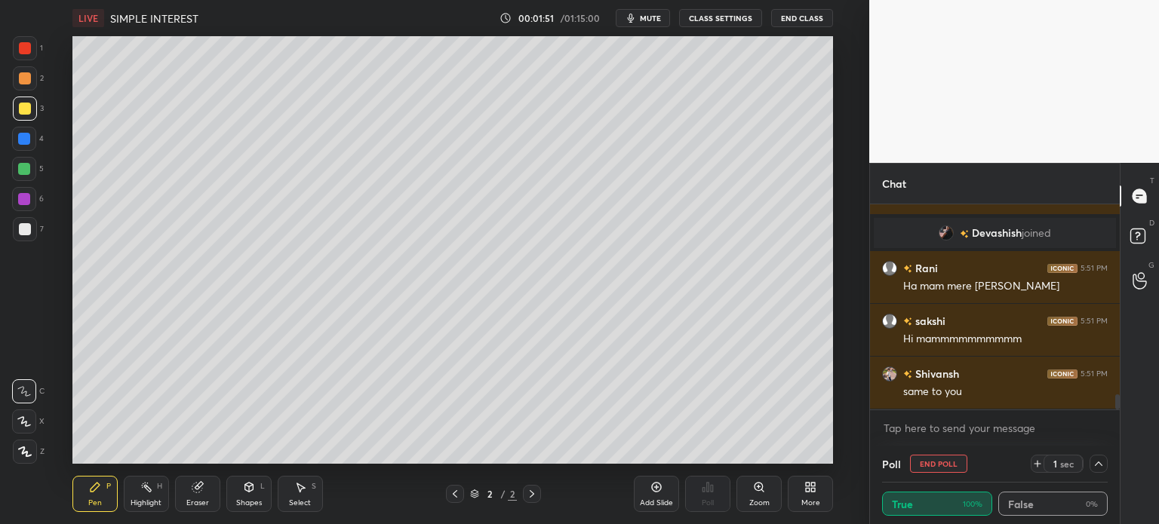
click at [193, 506] on div "Eraser" at bounding box center [197, 503] width 23 height 8
click at [27, 459] on div "Erase all" at bounding box center [24, 452] width 24 height 24
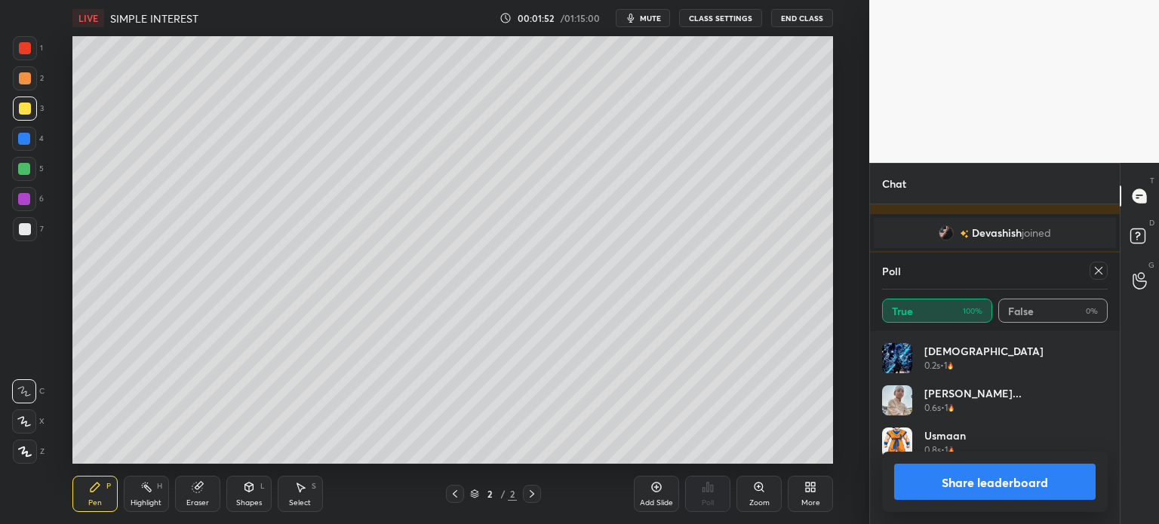
scroll to position [0, 0]
click at [1092, 274] on icon at bounding box center [1098, 271] width 12 height 12
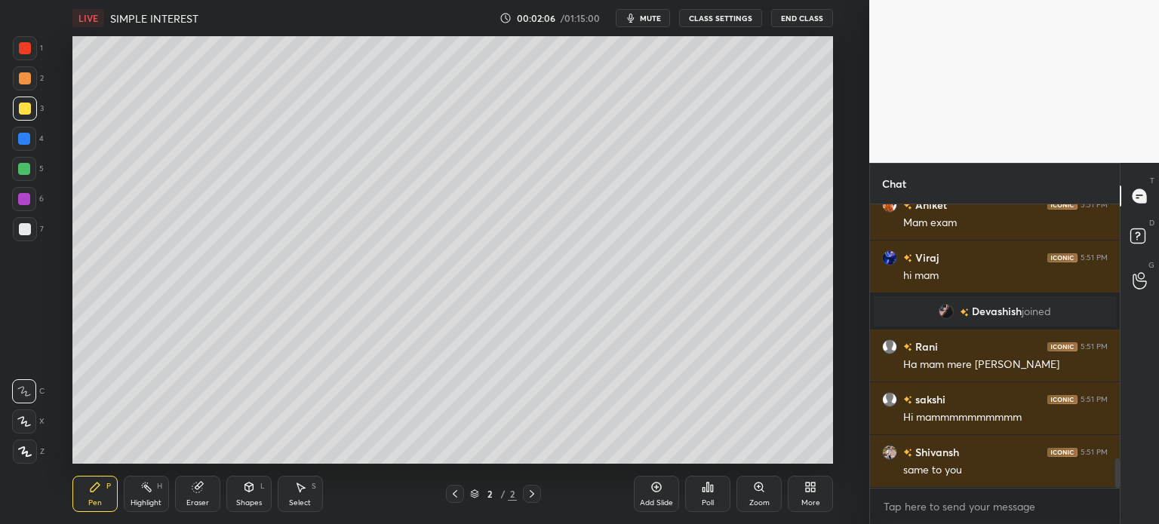
click at [196, 497] on div "Eraser" at bounding box center [197, 494] width 45 height 36
click at [28, 425] on icon at bounding box center [24, 422] width 12 height 13
click at [96, 488] on icon at bounding box center [95, 487] width 9 height 9
click at [106, 488] on div "P" at bounding box center [108, 487] width 5 height 8
click at [21, 250] on div "1 2 3 4 5 6 7 C X Z E E Erase all H H" at bounding box center [24, 250] width 48 height 428
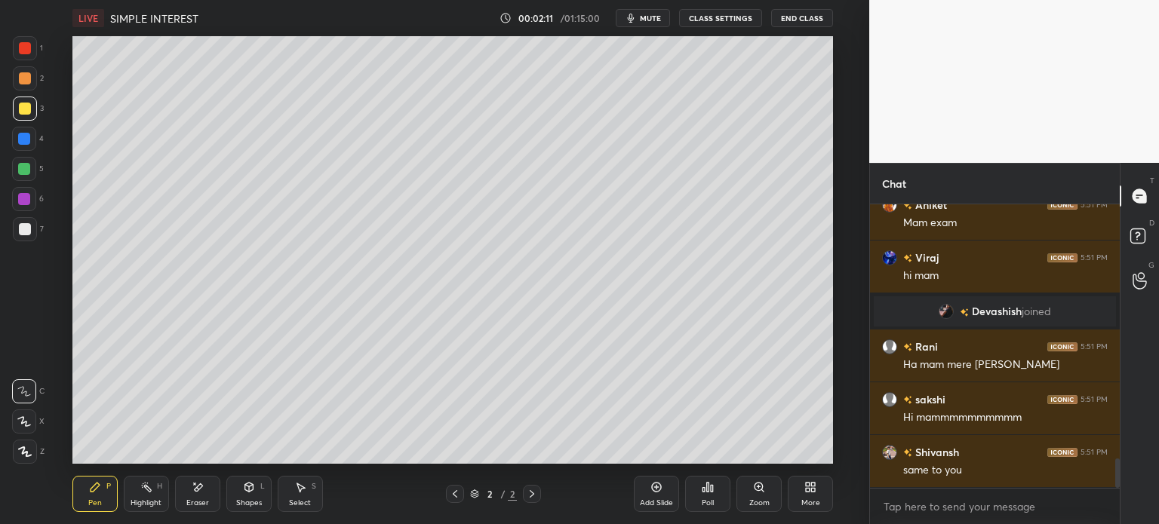
click at [32, 223] on div at bounding box center [25, 229] width 24 height 24
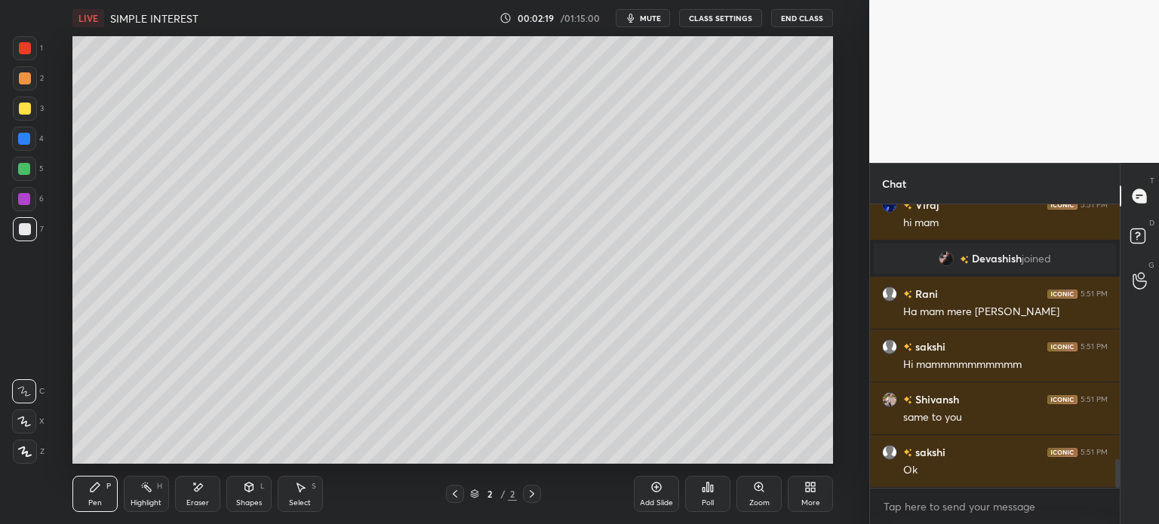
click at [297, 510] on div "Select S" at bounding box center [300, 494] width 45 height 36
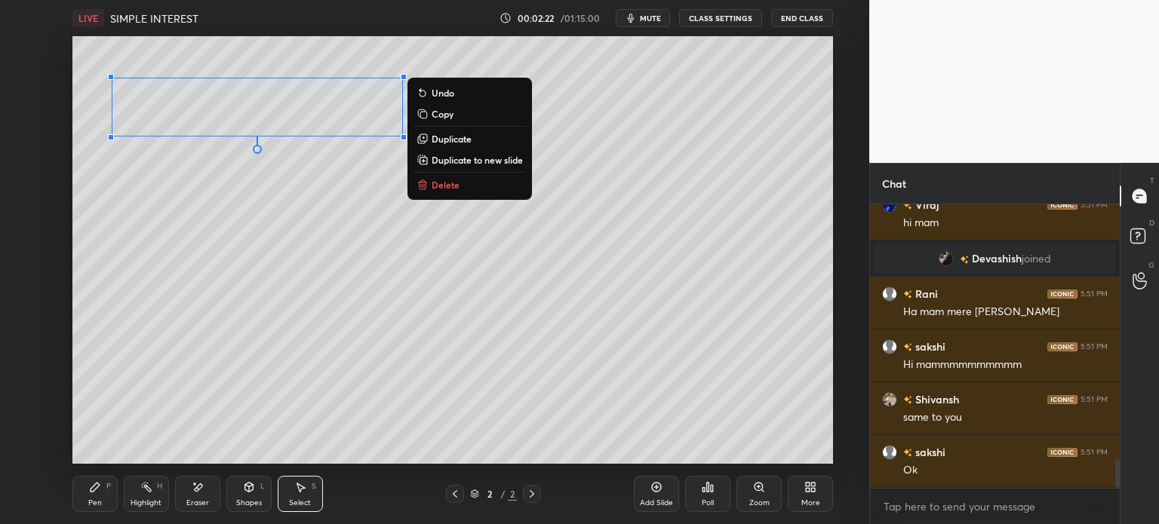
click at [95, 496] on div "Pen P" at bounding box center [94, 494] width 45 height 36
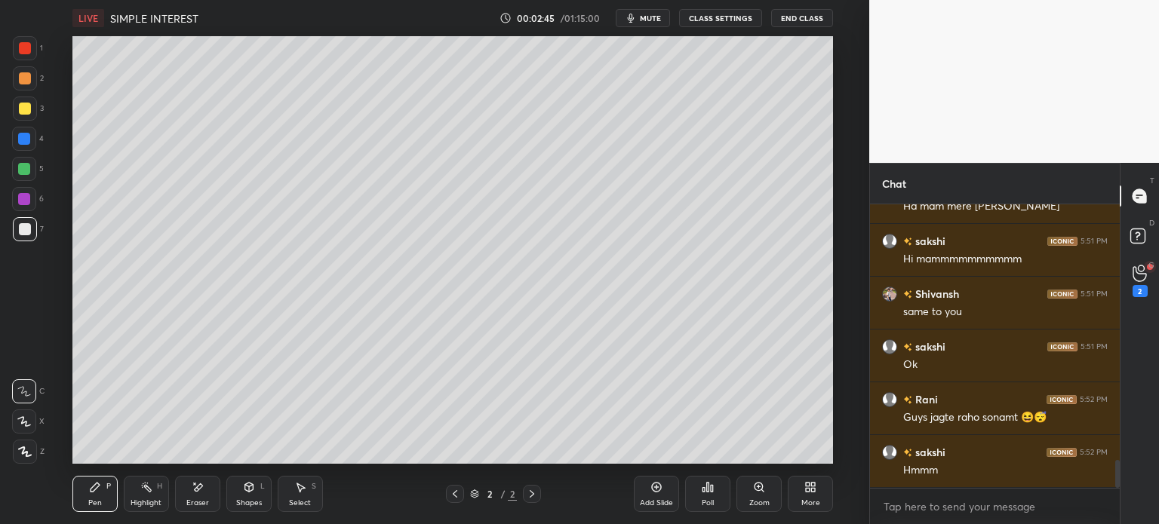
scroll to position [2671, 0]
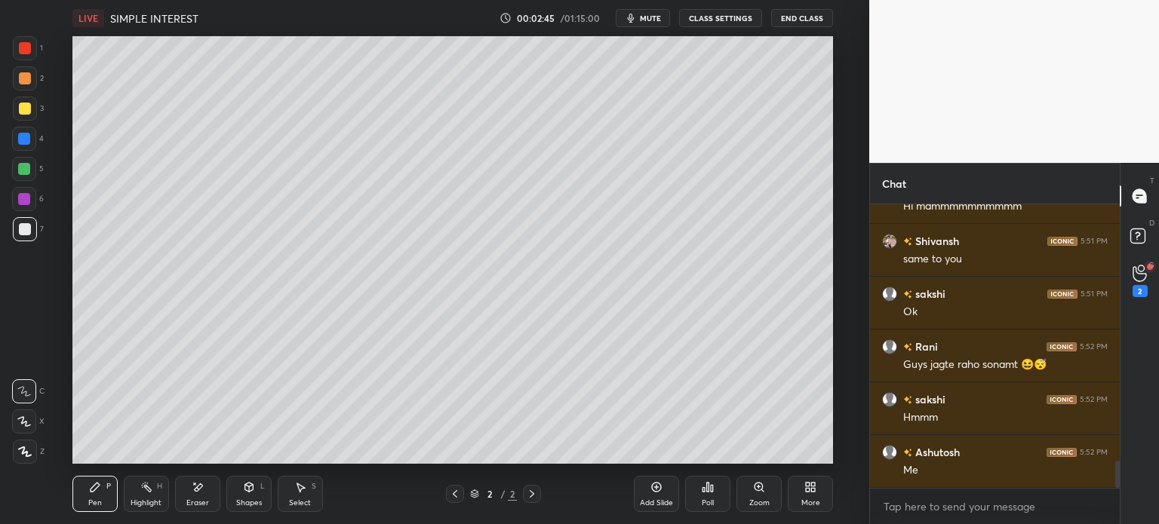
click at [648, 20] on span "mute" at bounding box center [650, 18] width 21 height 11
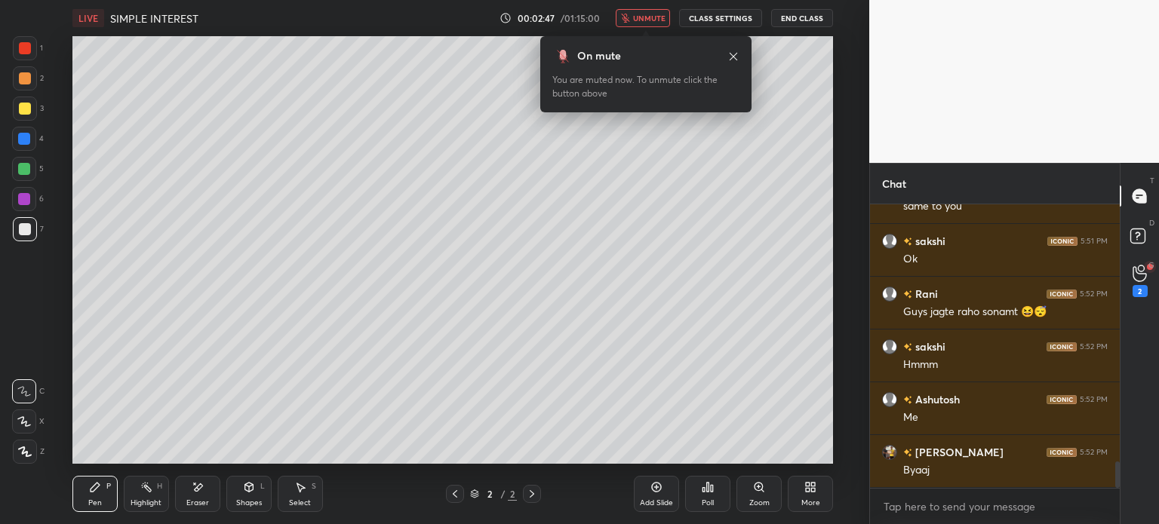
scroll to position [2776, 0]
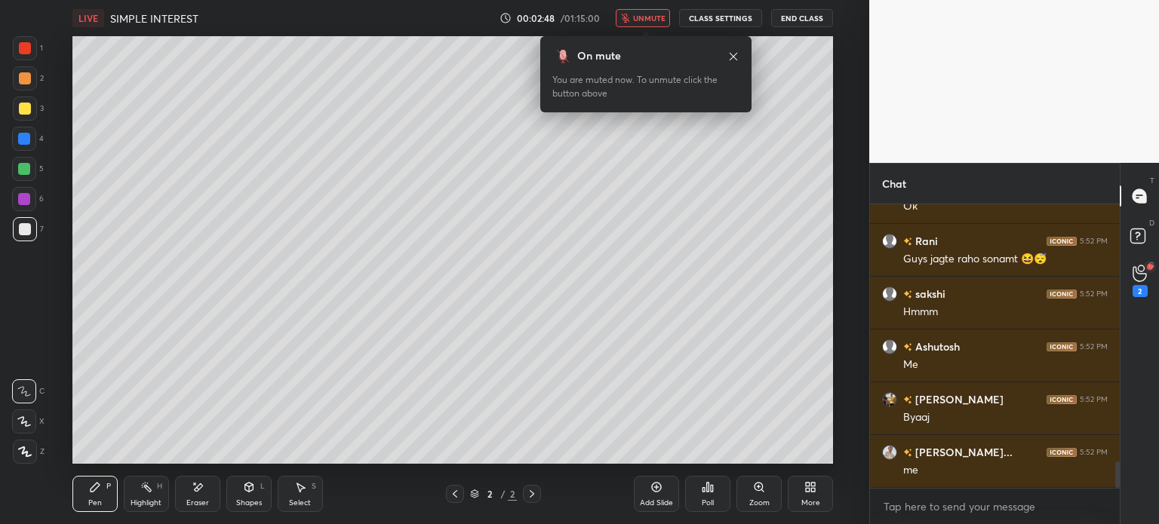
click at [647, 20] on span "unmute" at bounding box center [649, 18] width 32 height 11
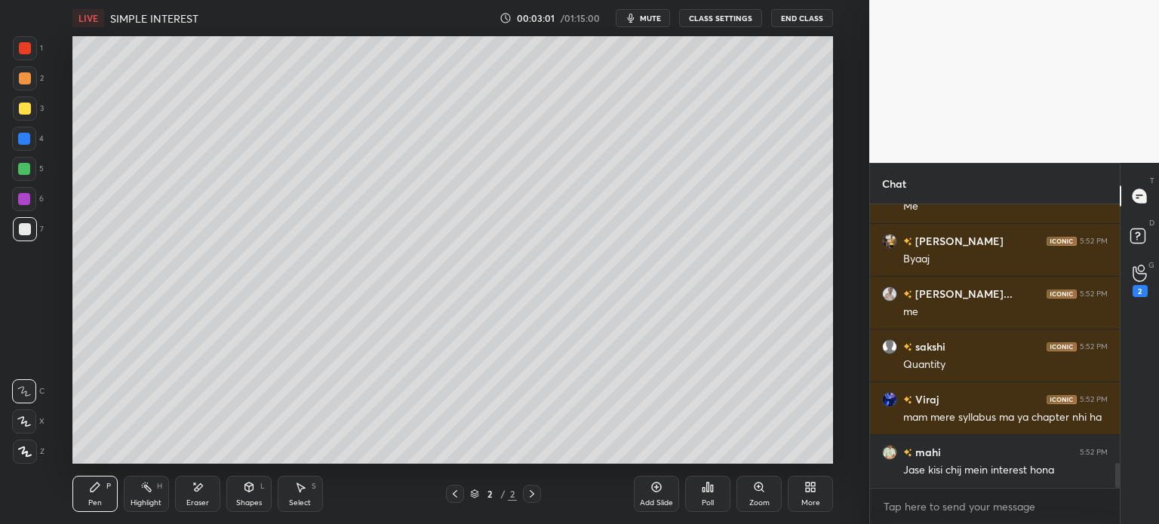
scroll to position [2988, 0]
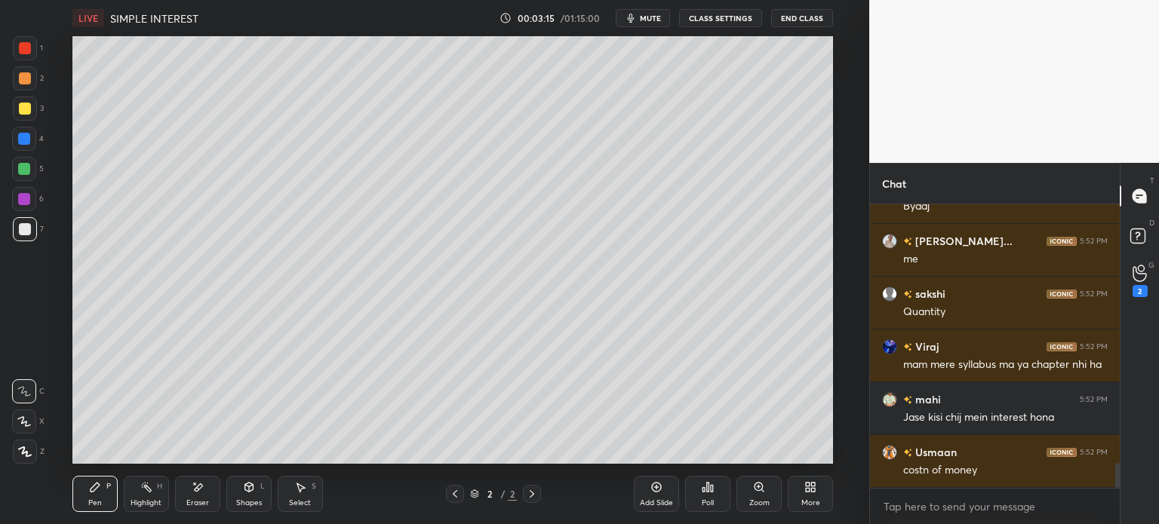
click at [199, 491] on icon at bounding box center [198, 487] width 12 height 13
click at [103, 485] on div "Pen P" at bounding box center [94, 494] width 45 height 36
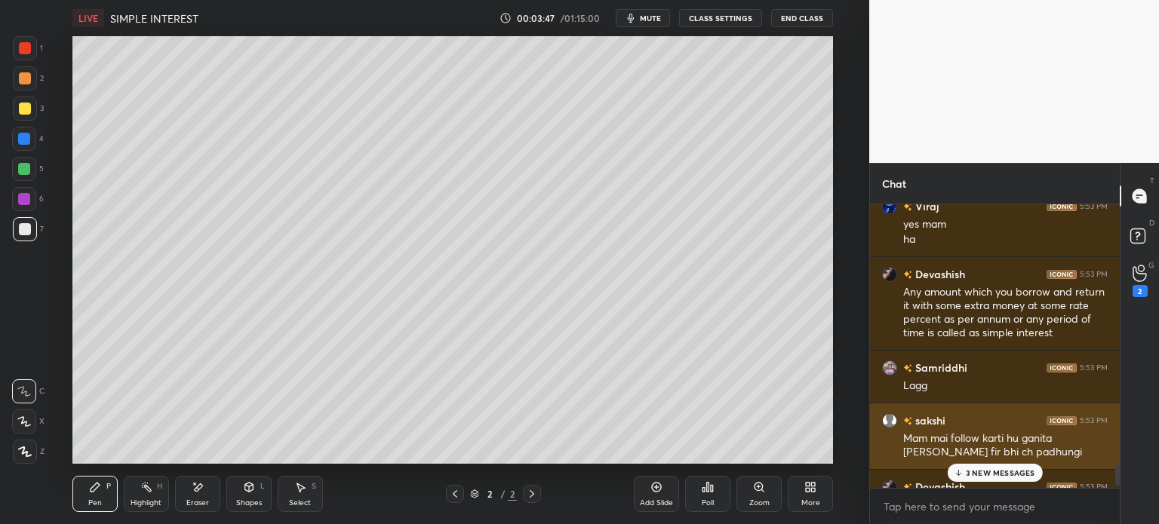
scroll to position [3588, 0]
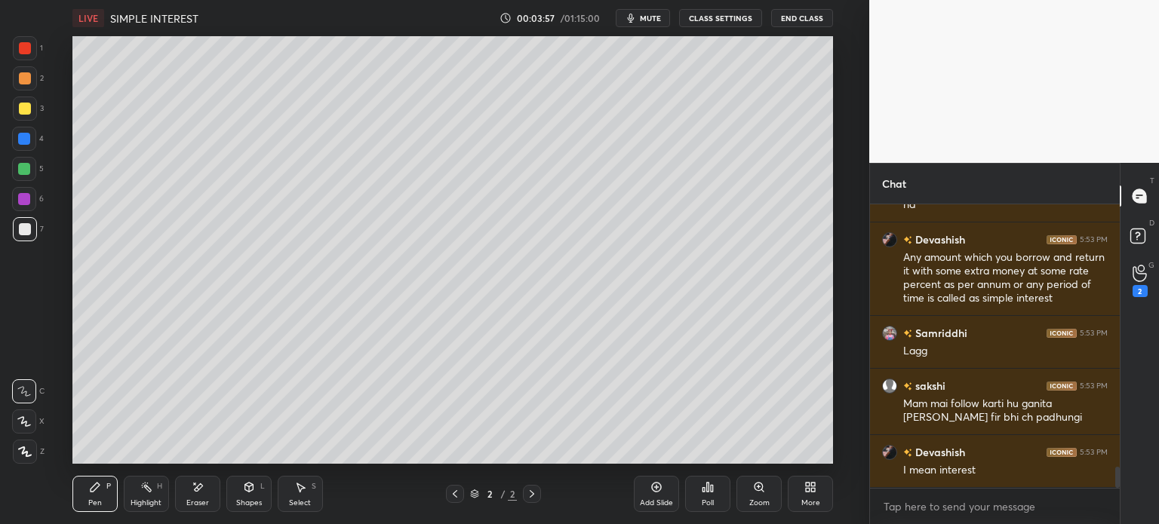
click at [664, 482] on div "Add Slide" at bounding box center [656, 494] width 45 height 36
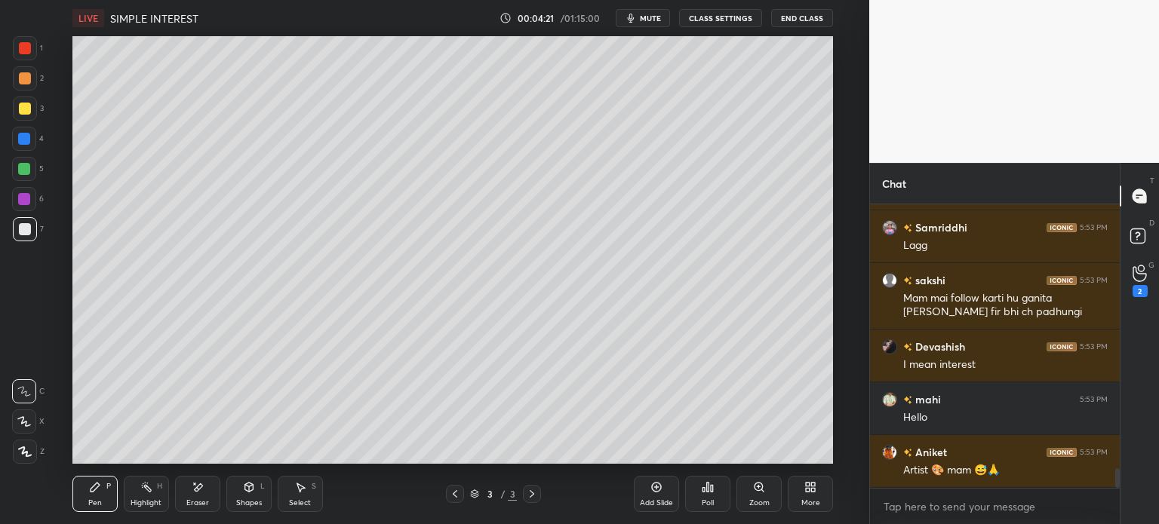
scroll to position [3747, 0]
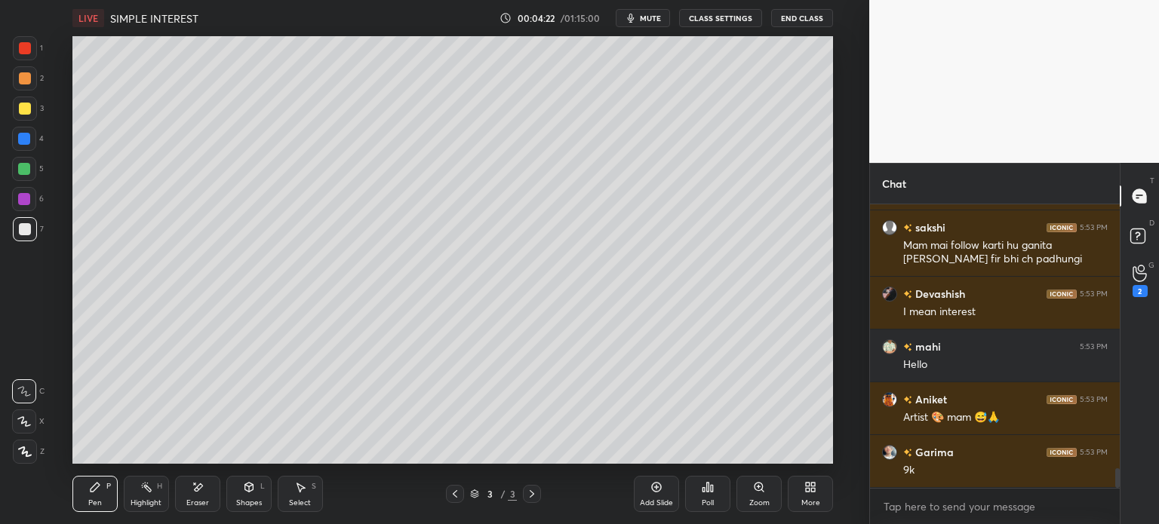
click at [29, 114] on div at bounding box center [25, 109] width 24 height 24
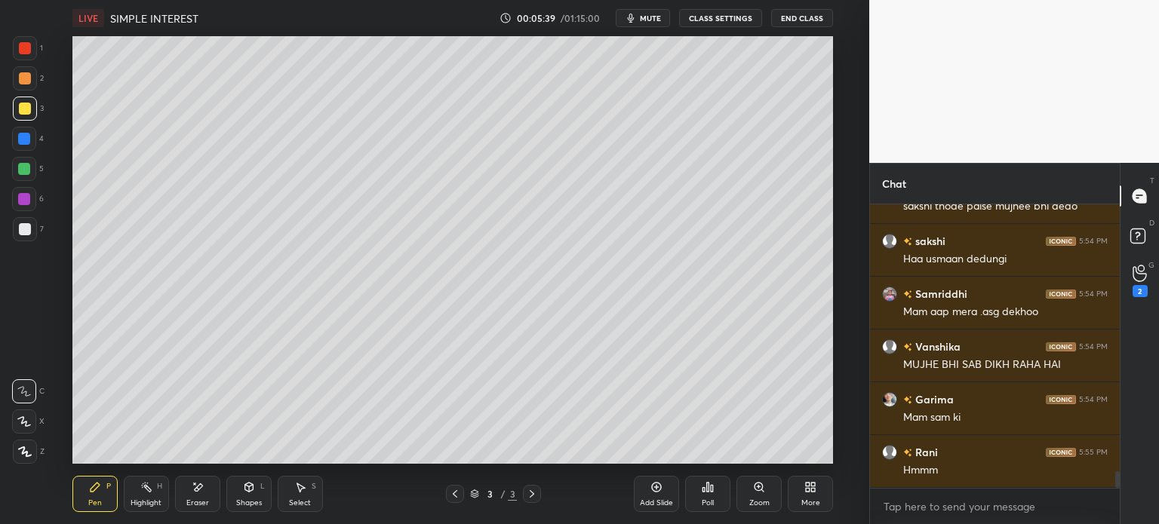
scroll to position [4486, 0]
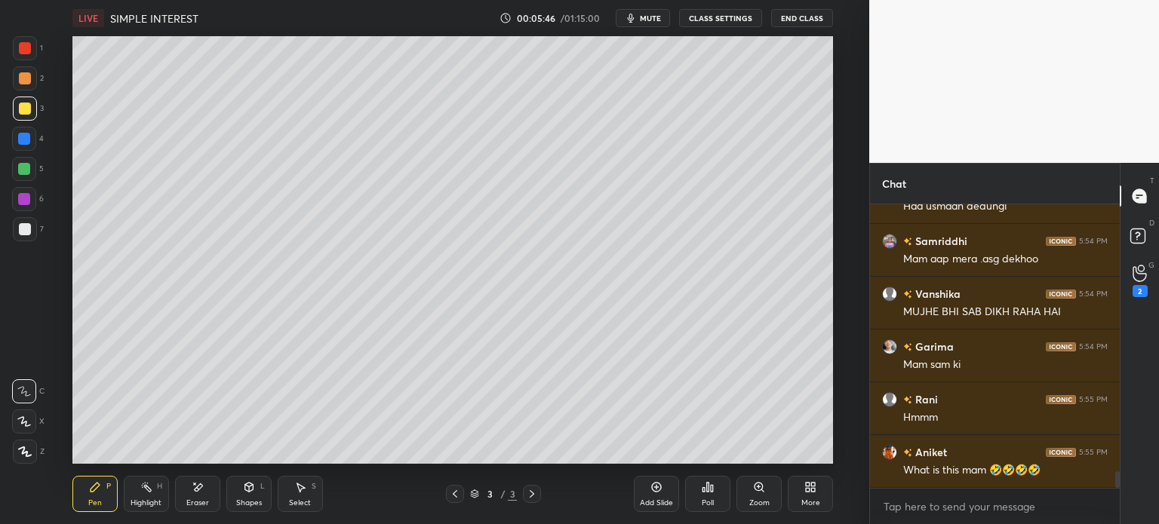
click at [19, 228] on div at bounding box center [25, 229] width 12 height 12
click at [24, 111] on div at bounding box center [25, 109] width 12 height 12
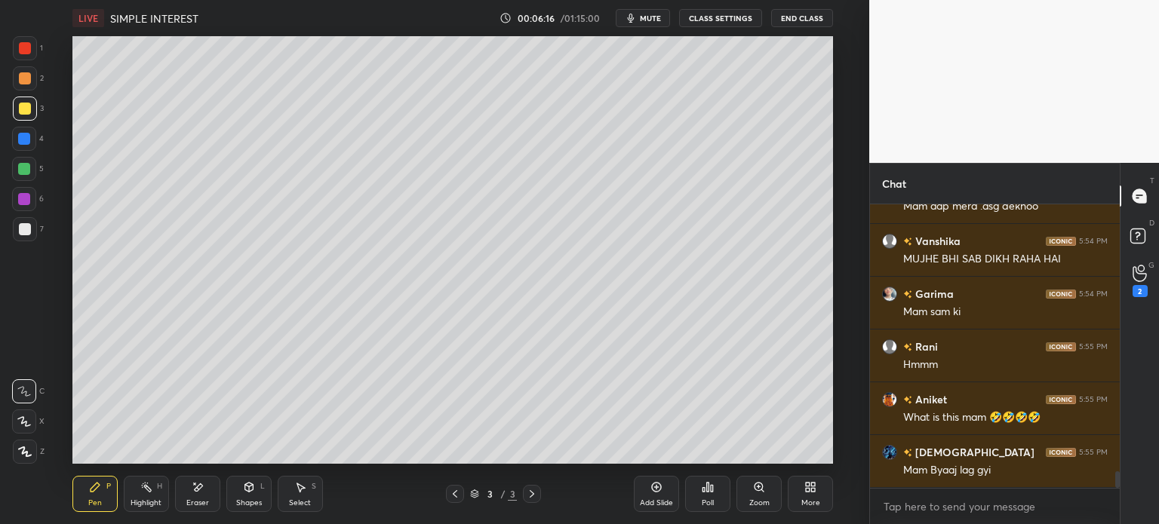
click at [192, 487] on icon at bounding box center [198, 487] width 12 height 13
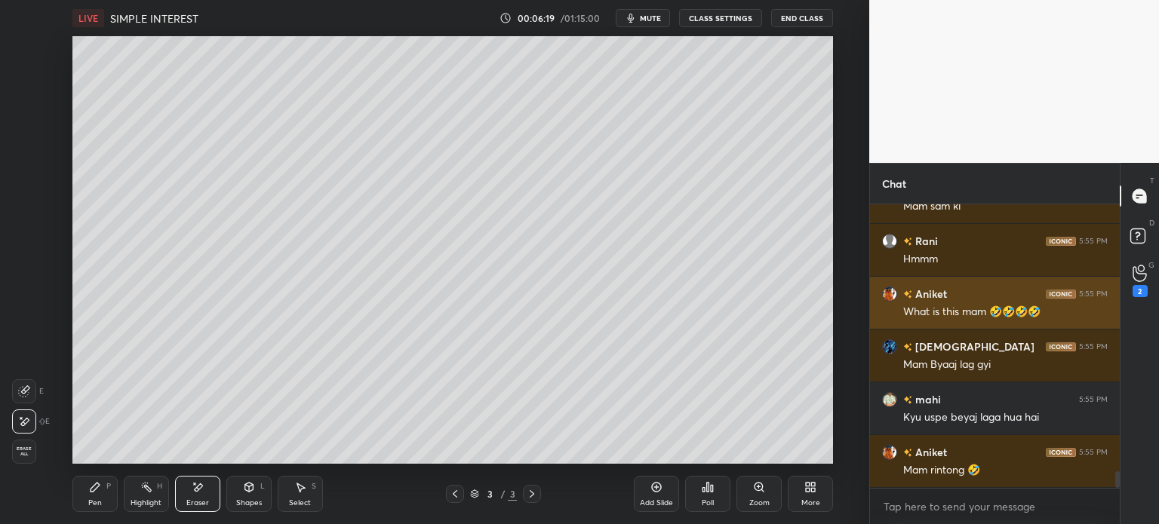
scroll to position [4697, 0]
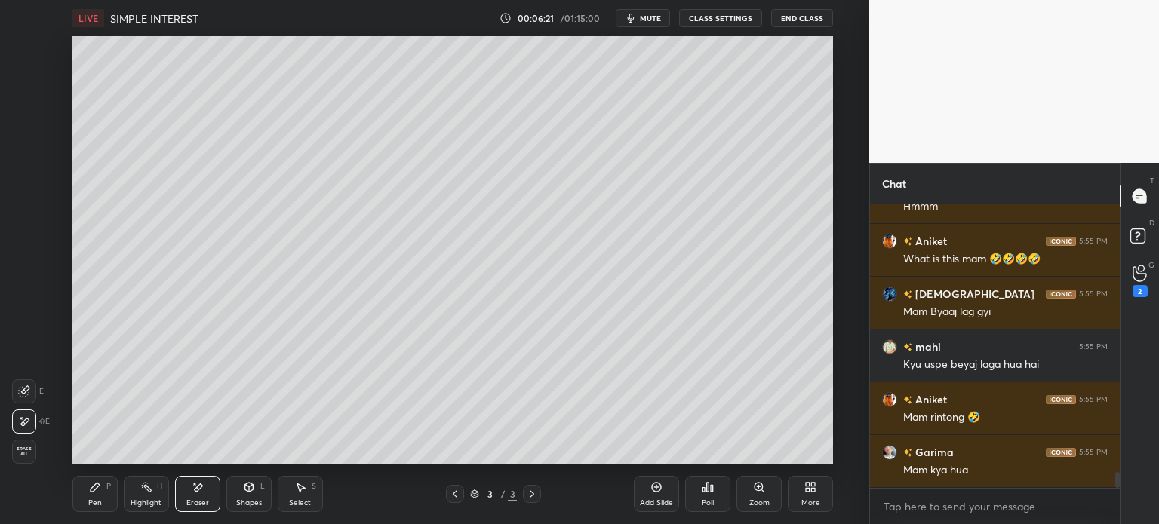
click at [89, 490] on icon at bounding box center [95, 487] width 12 height 12
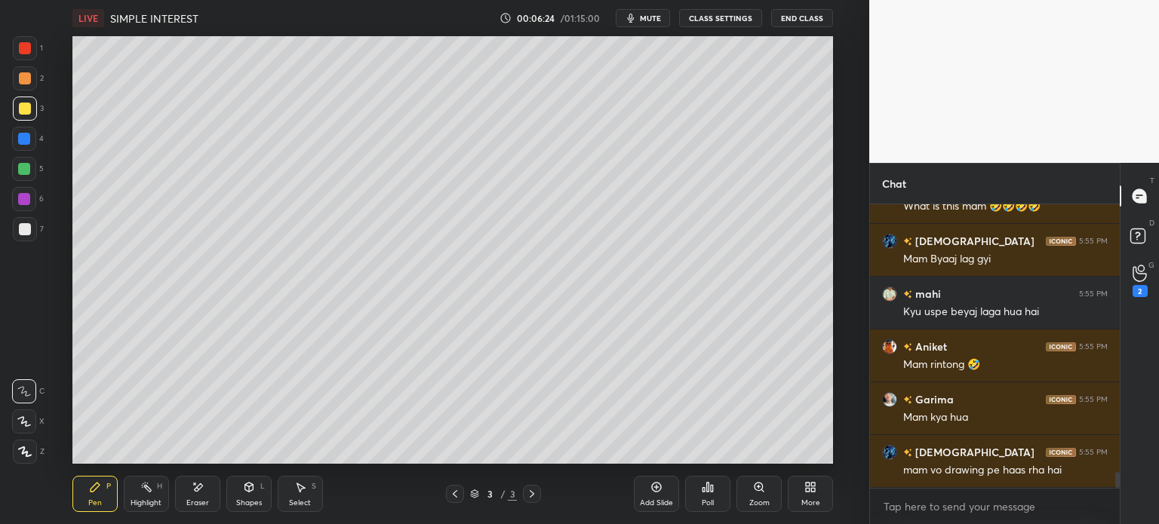
scroll to position [4803, 0]
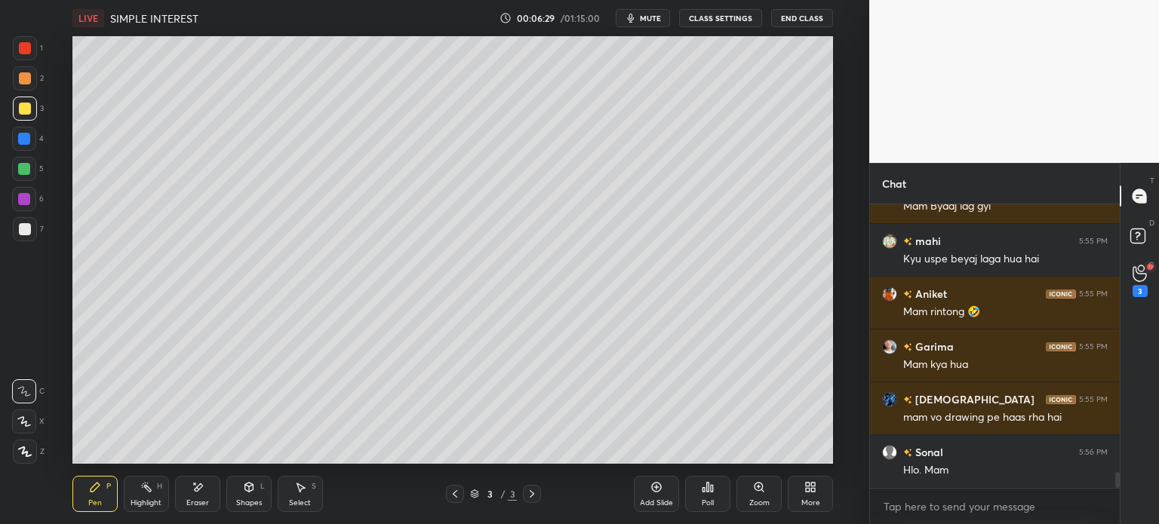
click at [204, 498] on div "Eraser" at bounding box center [197, 494] width 45 height 36
click at [88, 490] on div "Pen P" at bounding box center [94, 494] width 45 height 36
click at [94, 491] on icon at bounding box center [95, 487] width 9 height 9
click at [32, 234] on div at bounding box center [25, 229] width 24 height 24
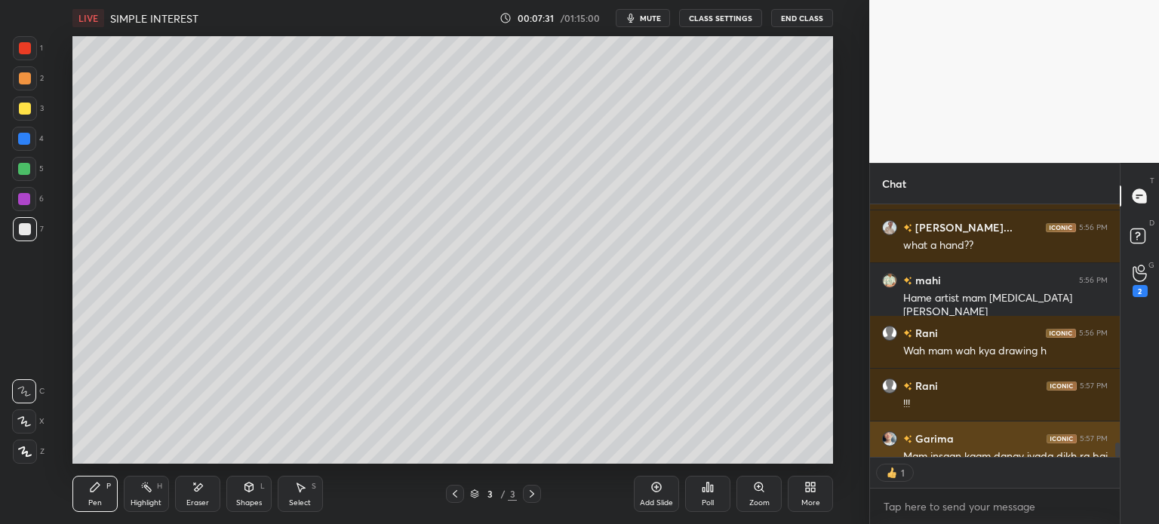
scroll to position [4701, 0]
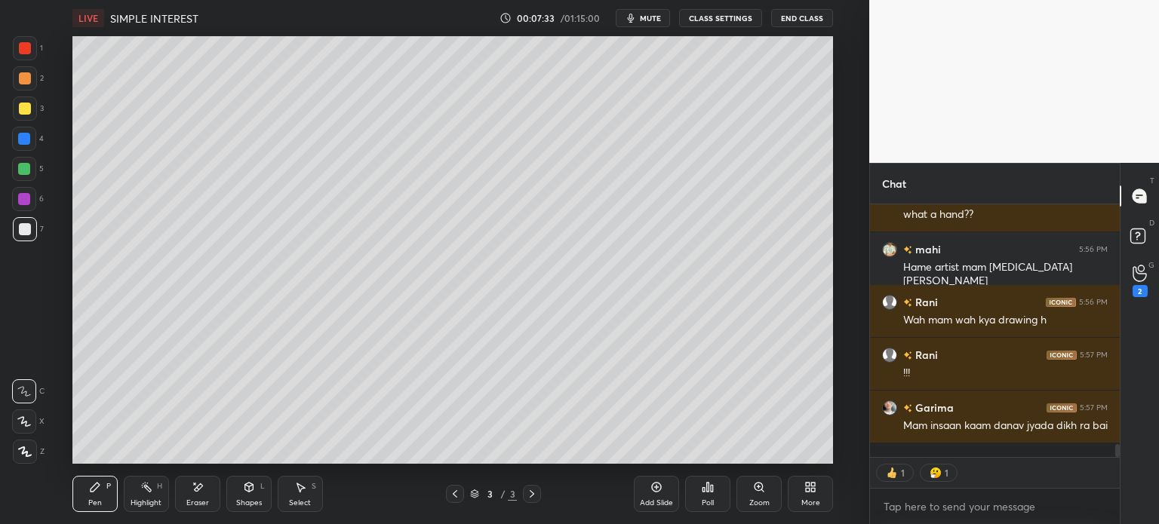
click at [35, 113] on div at bounding box center [25, 109] width 24 height 24
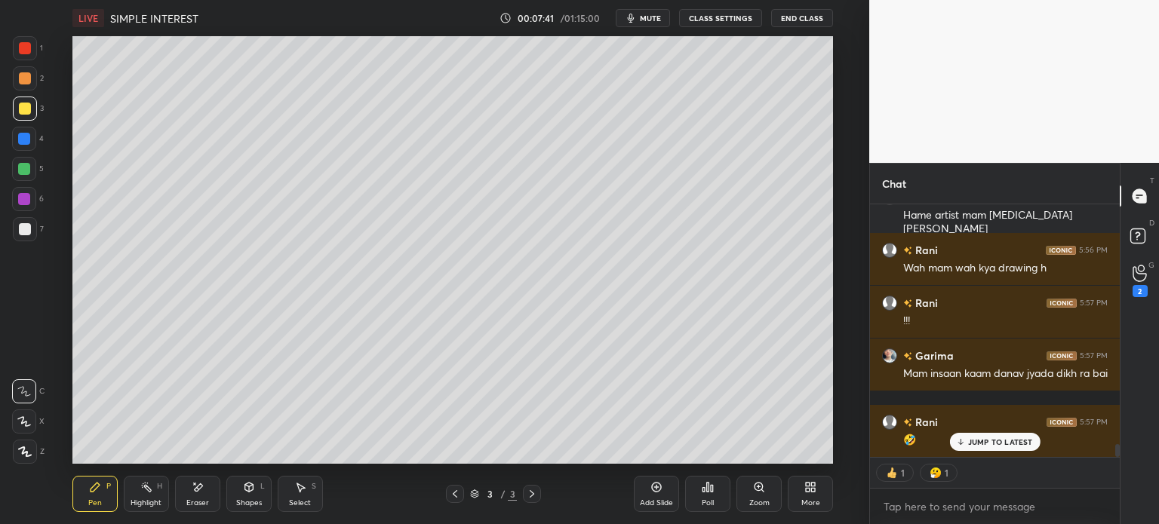
type textarea "x"
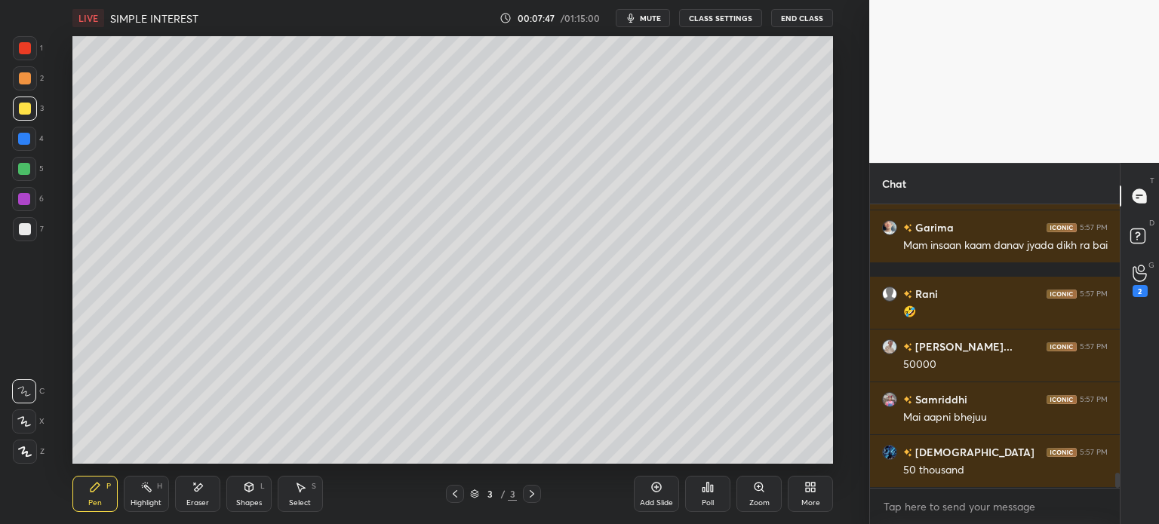
scroll to position [4934, 0]
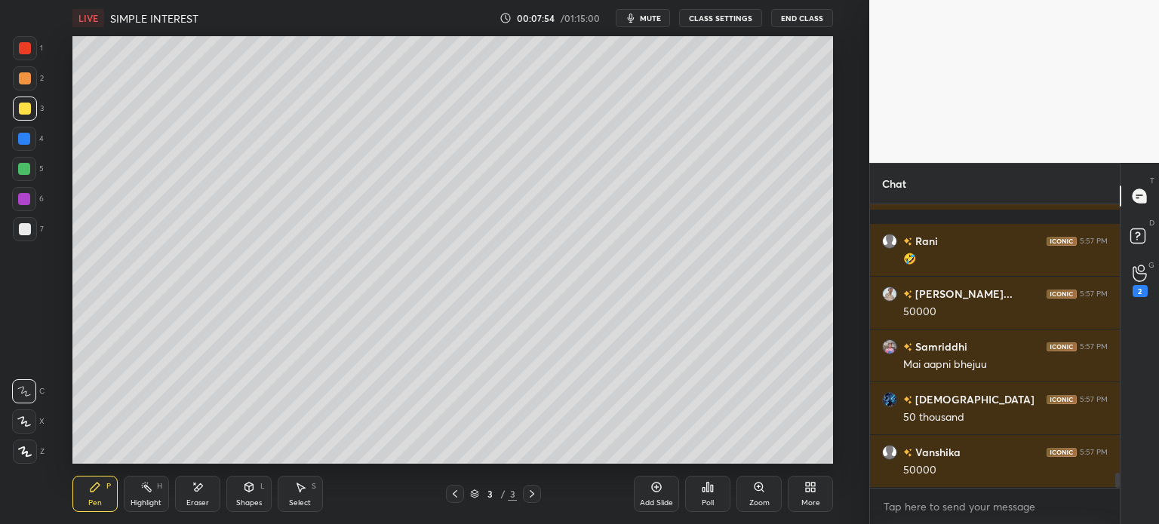
click at [652, 490] on icon at bounding box center [657, 488] width 10 height 10
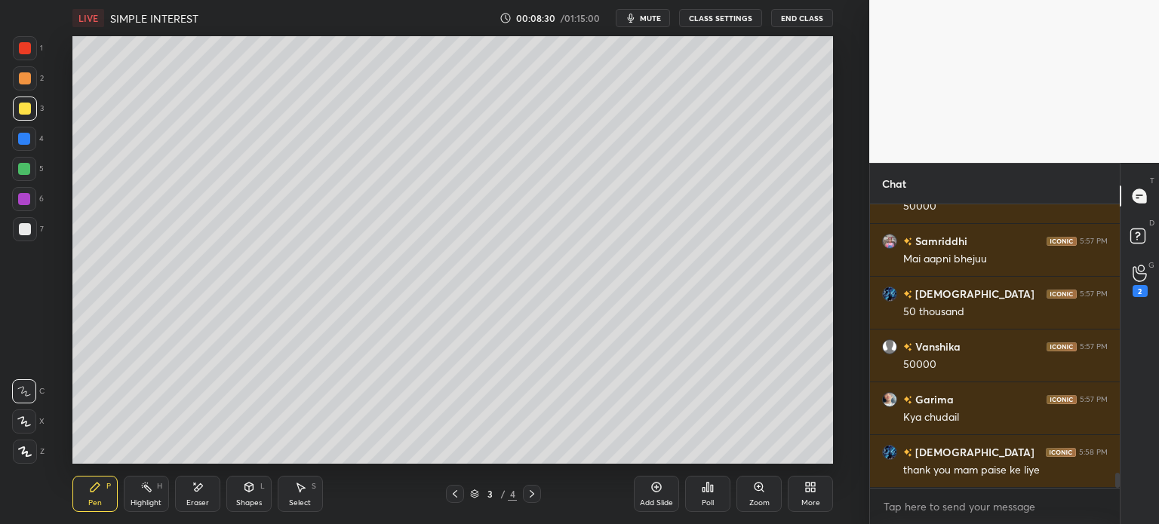
scroll to position [5093, 0]
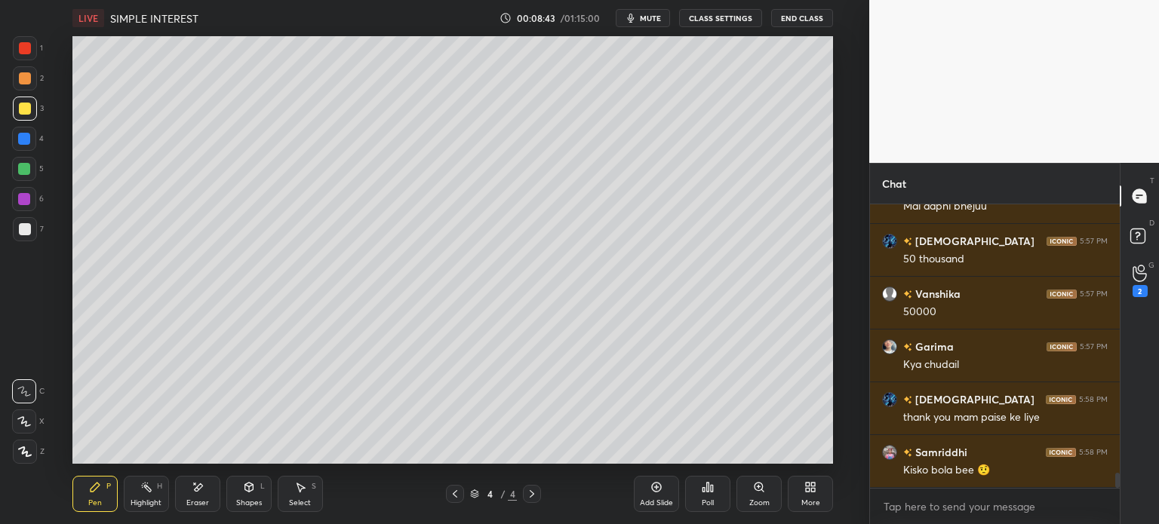
click at [35, 222] on div at bounding box center [25, 229] width 24 height 24
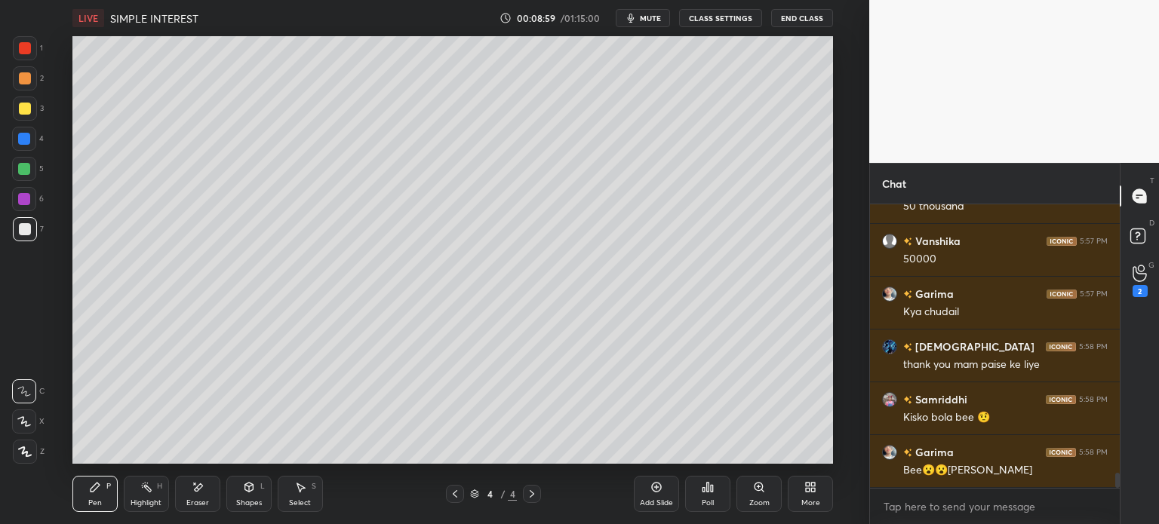
click at [40, 119] on div "3" at bounding box center [28, 109] width 31 height 24
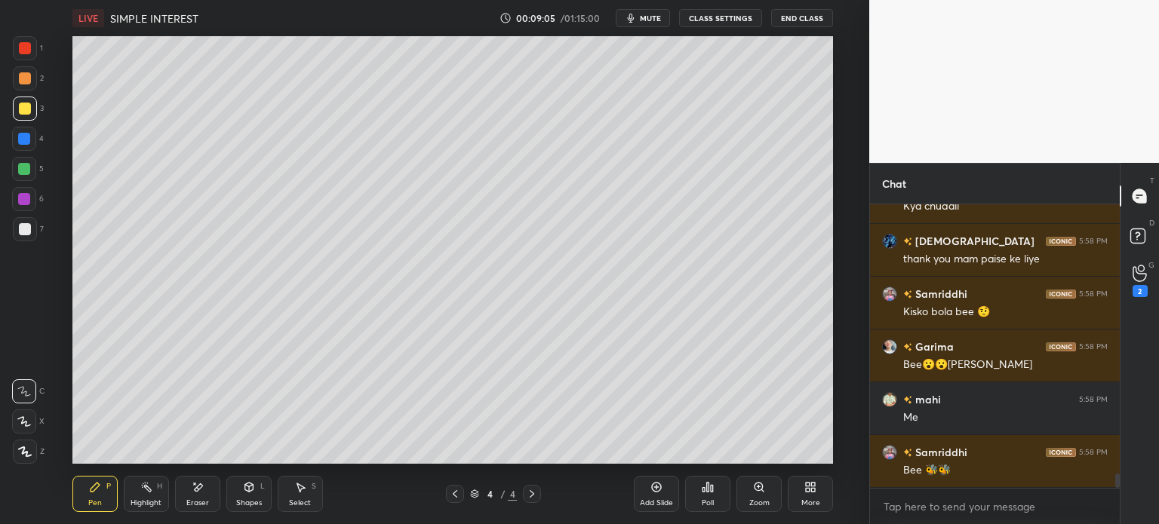
scroll to position [5304, 0]
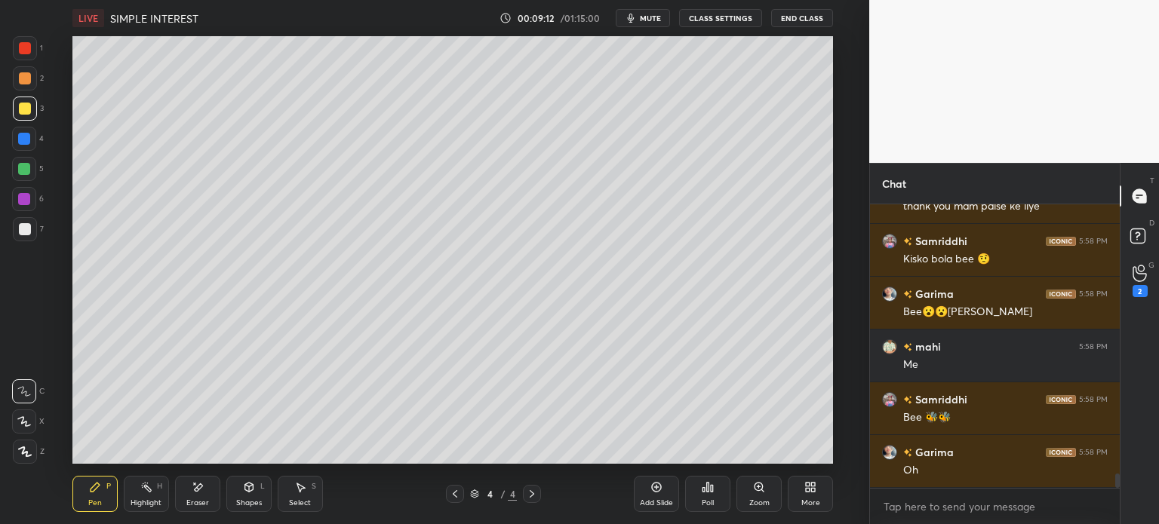
click at [300, 487] on icon at bounding box center [301, 488] width 8 height 9
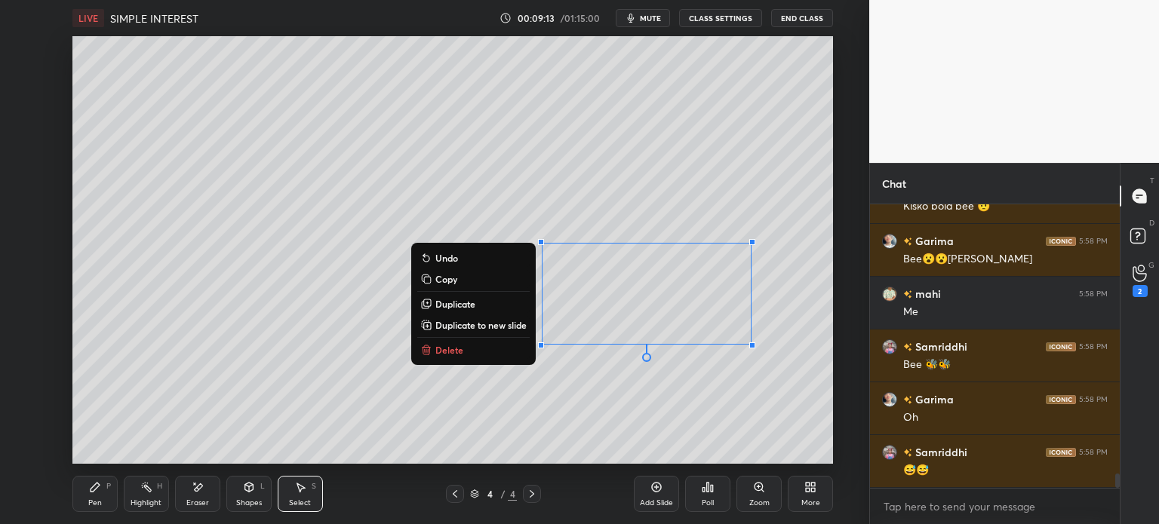
scroll to position [5410, 0]
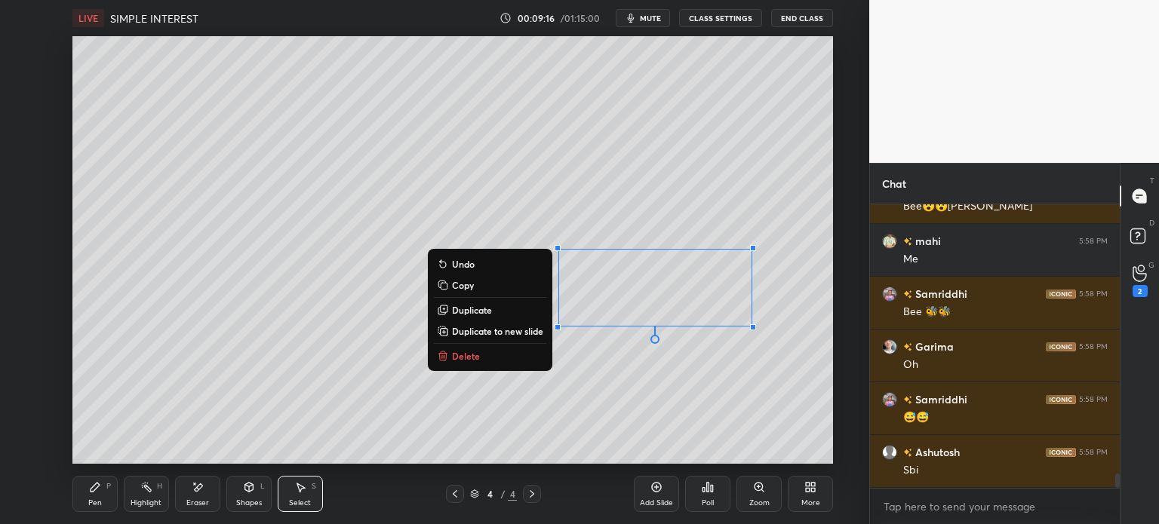
click at [106, 496] on div "Pen P" at bounding box center [94, 494] width 45 height 36
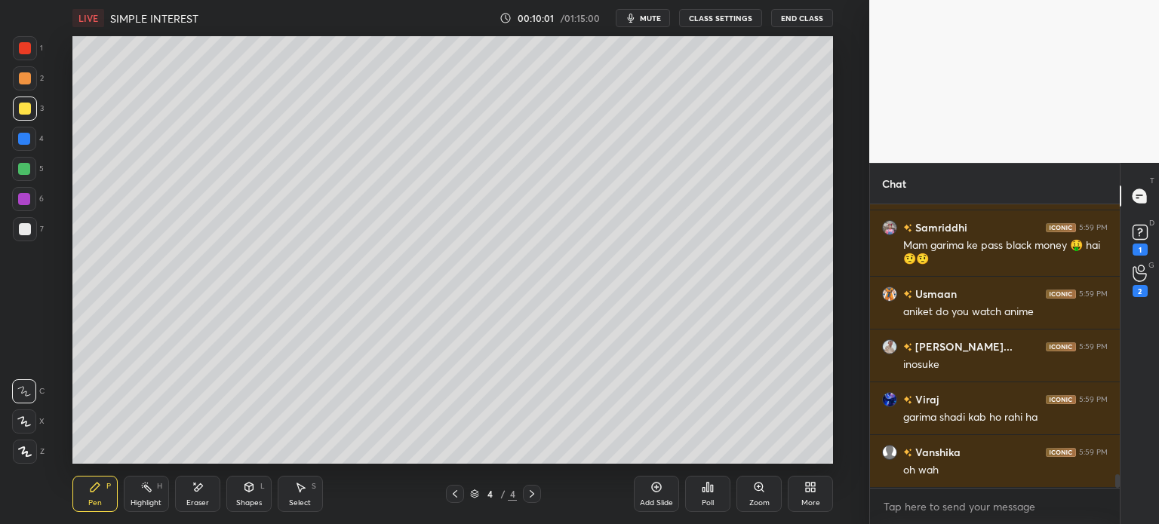
scroll to position [5580, 0]
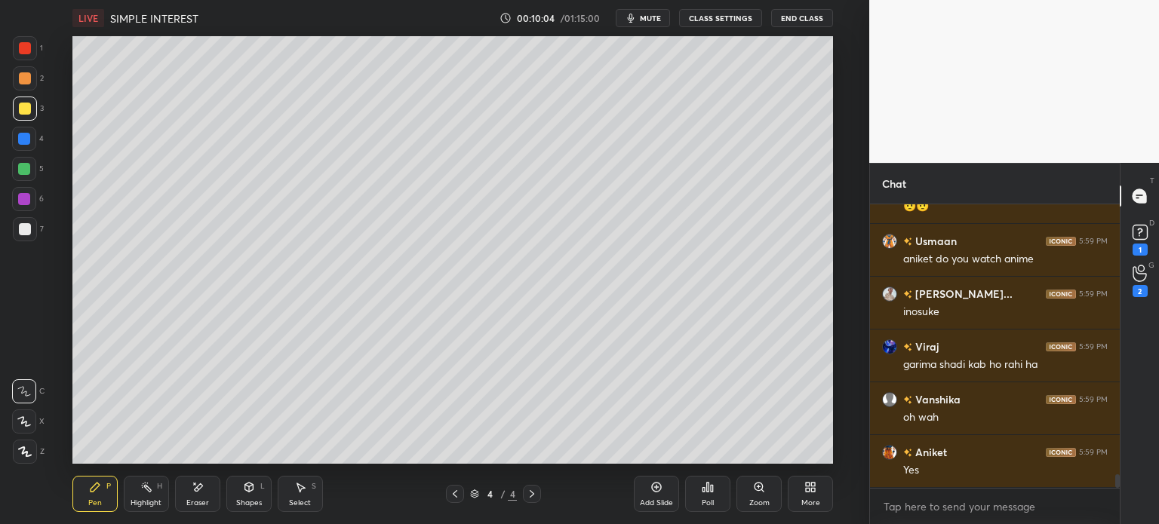
click at [652, 502] on div "Add Slide" at bounding box center [656, 503] width 33 height 8
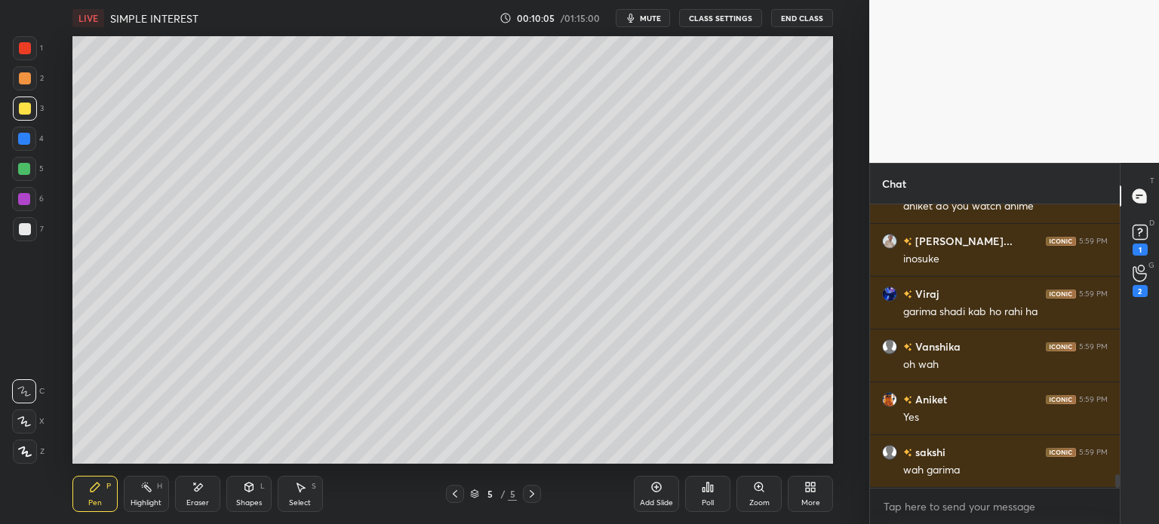
click at [45, 223] on div "1 2 3 4 5 6 7 C X Z E E Erase all H H" at bounding box center [24, 250] width 48 height 428
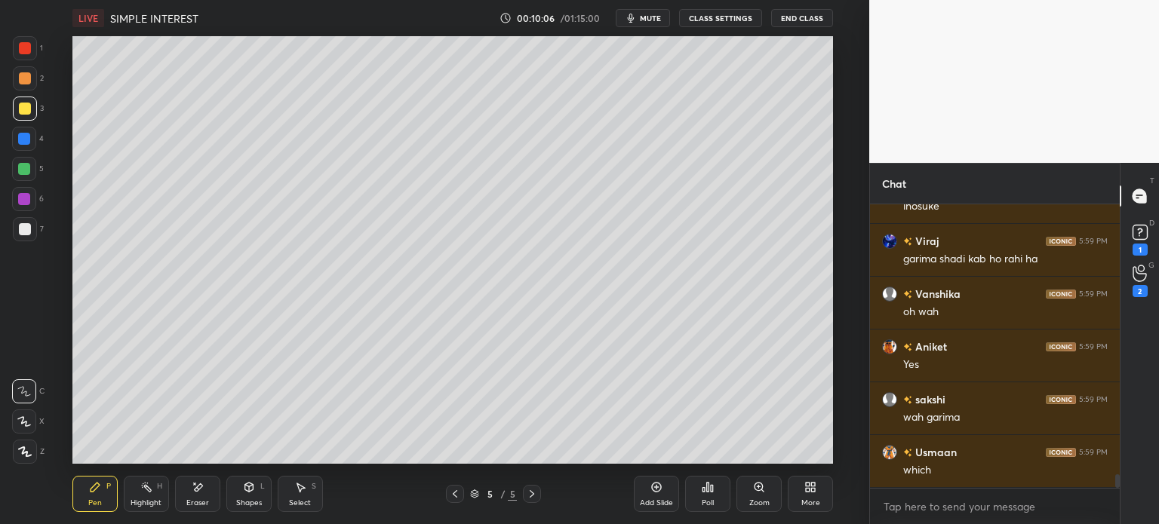
click at [24, 231] on div at bounding box center [25, 229] width 12 height 12
click at [715, 8] on div "LIVE SIMPLE INTEREST 00:10:08 / 01:15:00 mute CLASS SETTINGS End Class" at bounding box center [452, 18] width 761 height 36
click at [712, 20] on button "CLASS SETTINGS" at bounding box center [720, 18] width 83 height 18
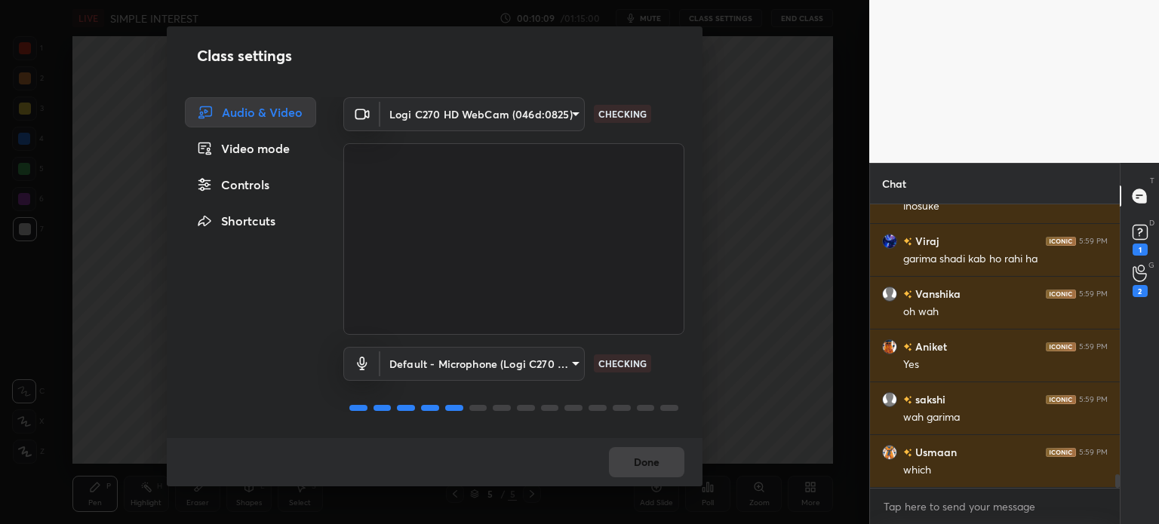
click at [460, 111] on body "1 2 3 4 5 6 7 C X Z E E Erase all H H LIVE SIMPLE INTEREST 00:10:09 / 01:15:00 …" at bounding box center [579, 262] width 1159 height 524
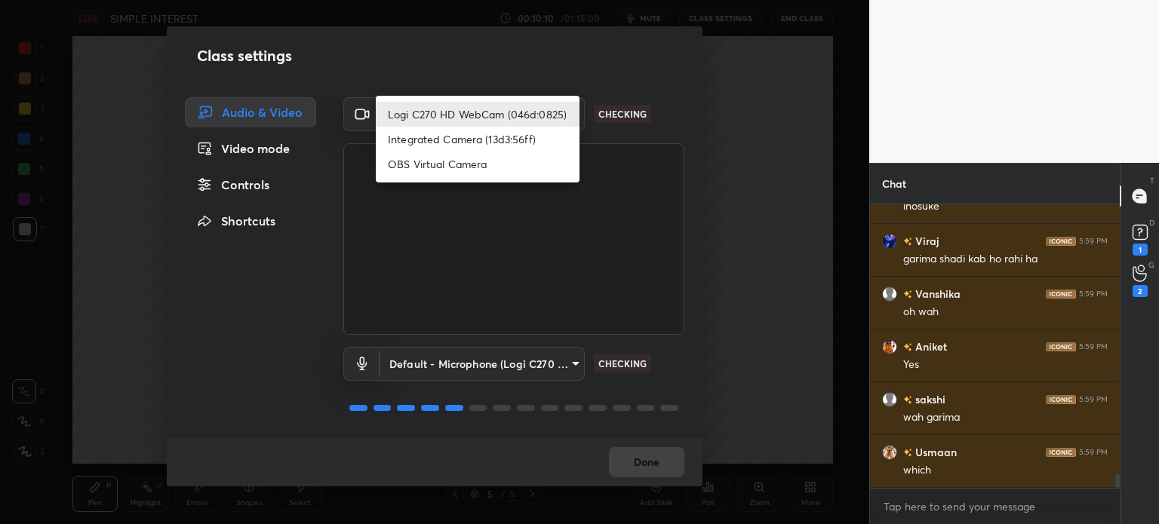
click at [235, 186] on div at bounding box center [579, 262] width 1159 height 524
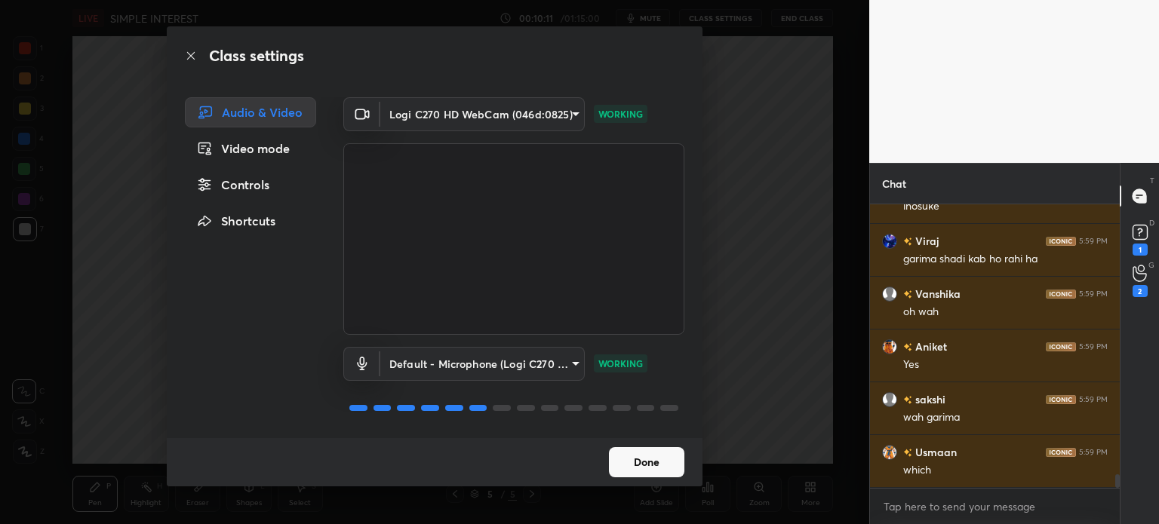
click at [268, 186] on div "Controls" at bounding box center [250, 185] width 131 height 30
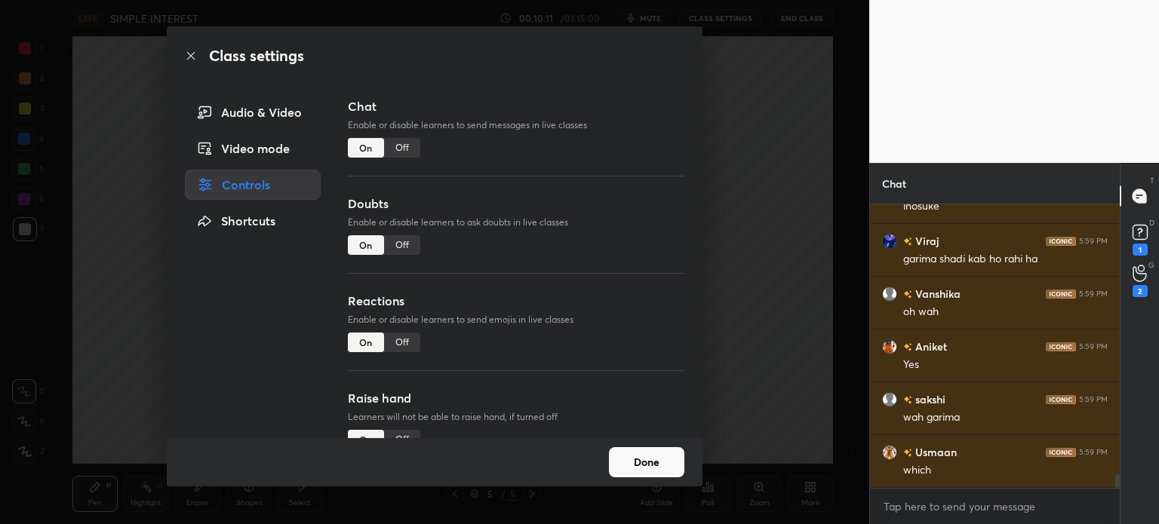
click at [401, 145] on div "Off" at bounding box center [402, 148] width 36 height 20
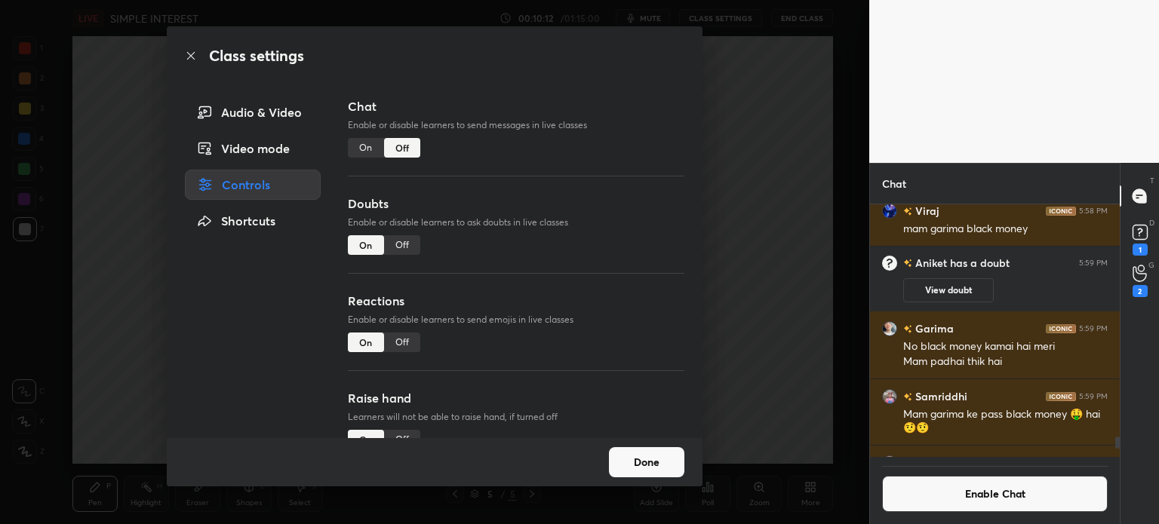
click at [391, 239] on div "Off" at bounding box center [402, 245] width 36 height 20
click at [625, 464] on button "Done" at bounding box center [646, 462] width 75 height 30
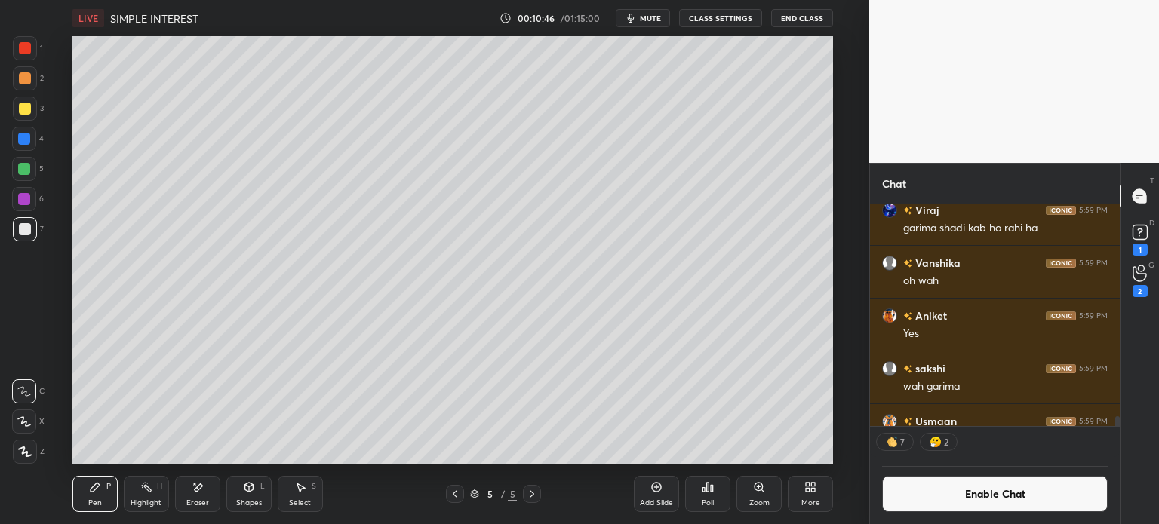
click at [37, 111] on div "3" at bounding box center [28, 109] width 31 height 24
click at [186, 489] on div "Eraser" at bounding box center [197, 494] width 45 height 36
click at [94, 494] on div "Pen P" at bounding box center [94, 494] width 45 height 36
click at [98, 490] on icon at bounding box center [95, 487] width 12 height 12
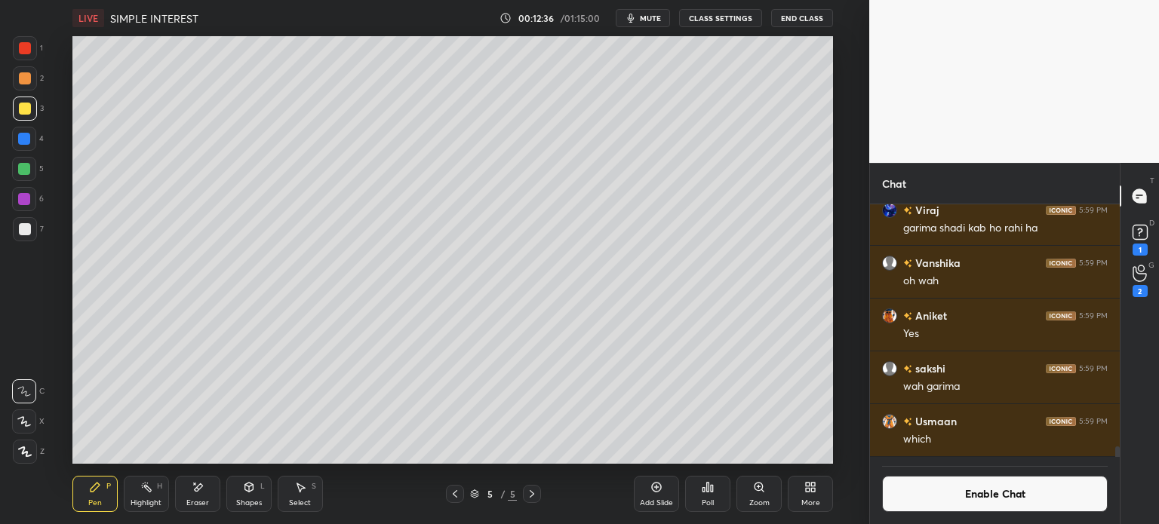
click at [642, 496] on div "Add Slide" at bounding box center [656, 494] width 45 height 36
click at [201, 484] on icon at bounding box center [198, 487] width 12 height 13
click at [101, 484] on div "Pen P" at bounding box center [94, 494] width 45 height 36
click at [108, 488] on div "P" at bounding box center [108, 487] width 5 height 8
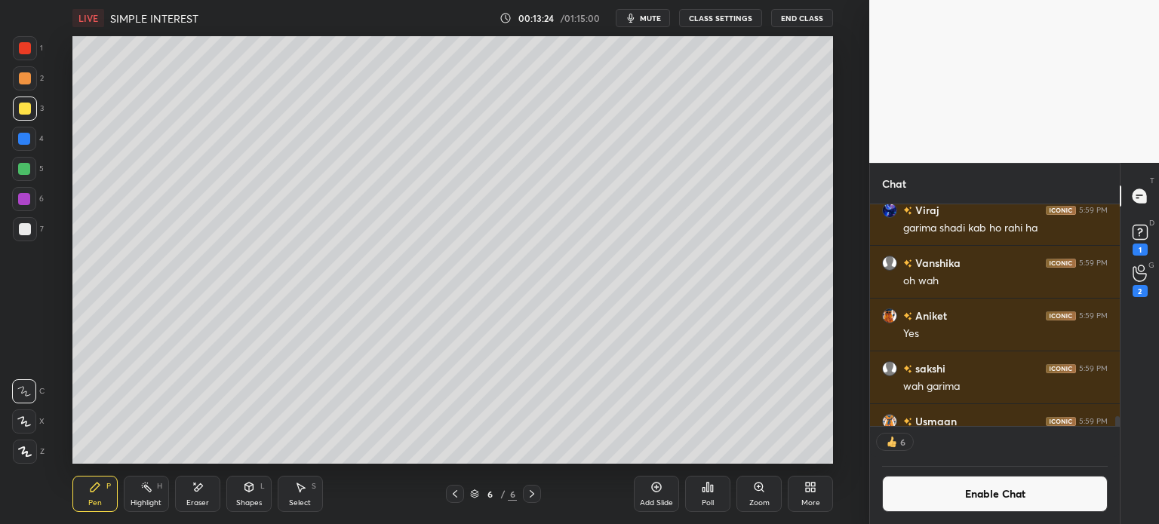
scroll to position [249, 245]
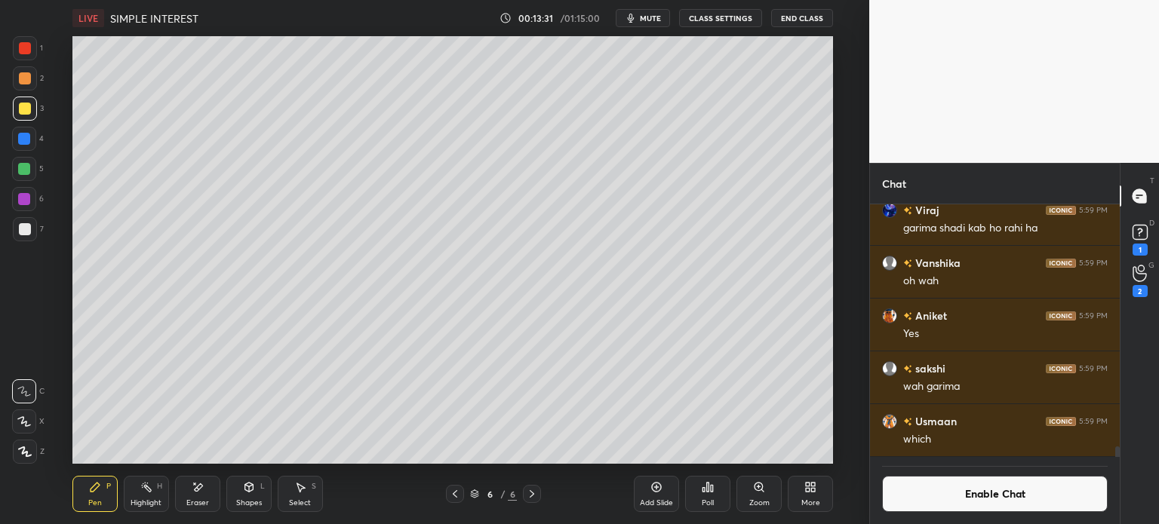
click at [660, 497] on div "Add Slide" at bounding box center [656, 494] width 45 height 36
click at [453, 498] on icon at bounding box center [455, 494] width 12 height 12
click at [27, 244] on div "7" at bounding box center [28, 232] width 31 height 30
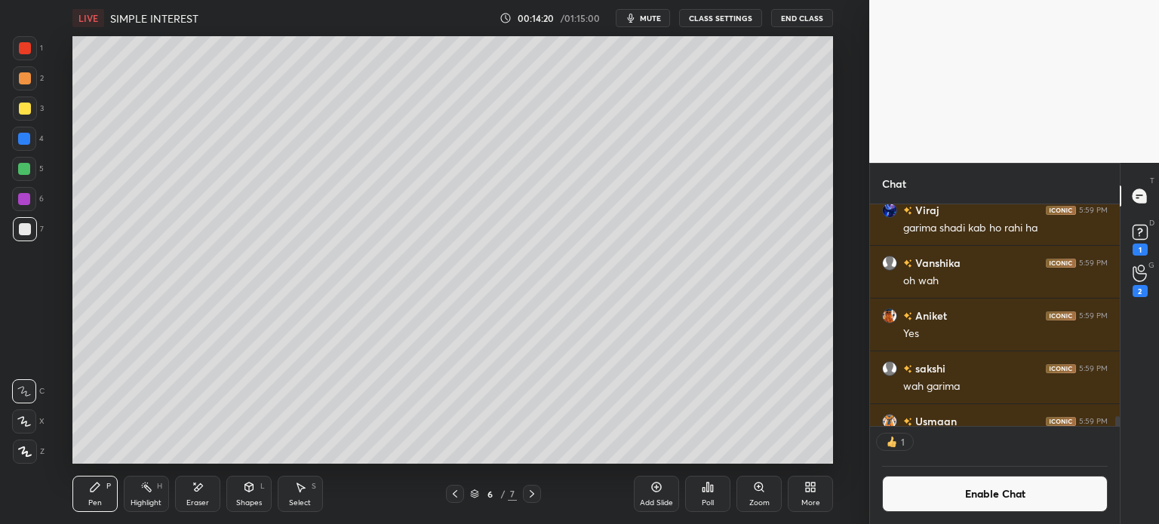
scroll to position [5, 5]
click at [454, 493] on icon at bounding box center [455, 494] width 12 height 12
click at [936, 499] on button "Enable Chat" at bounding box center [995, 494] width 226 height 36
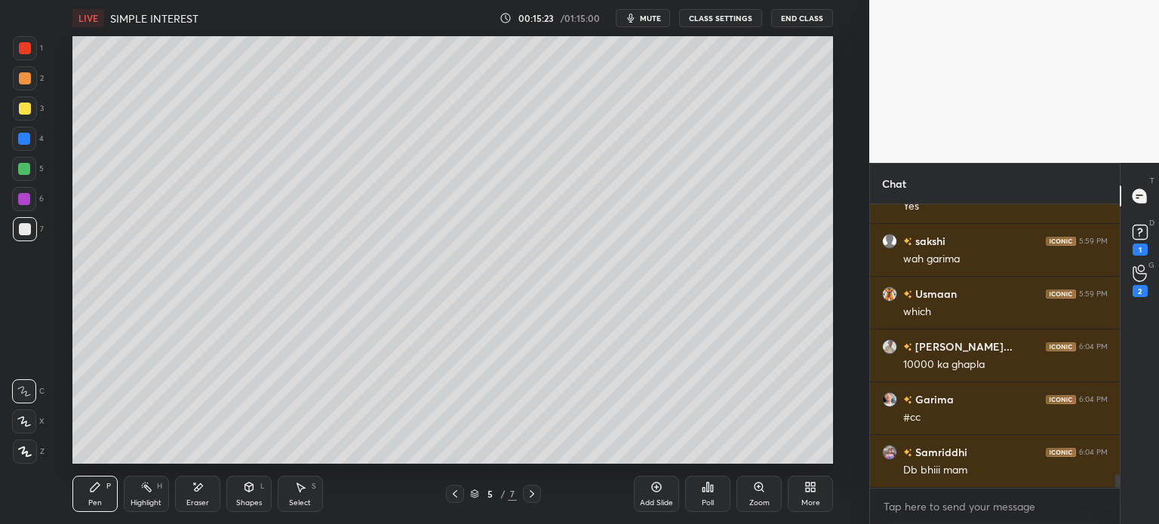
scroll to position [5702, 0]
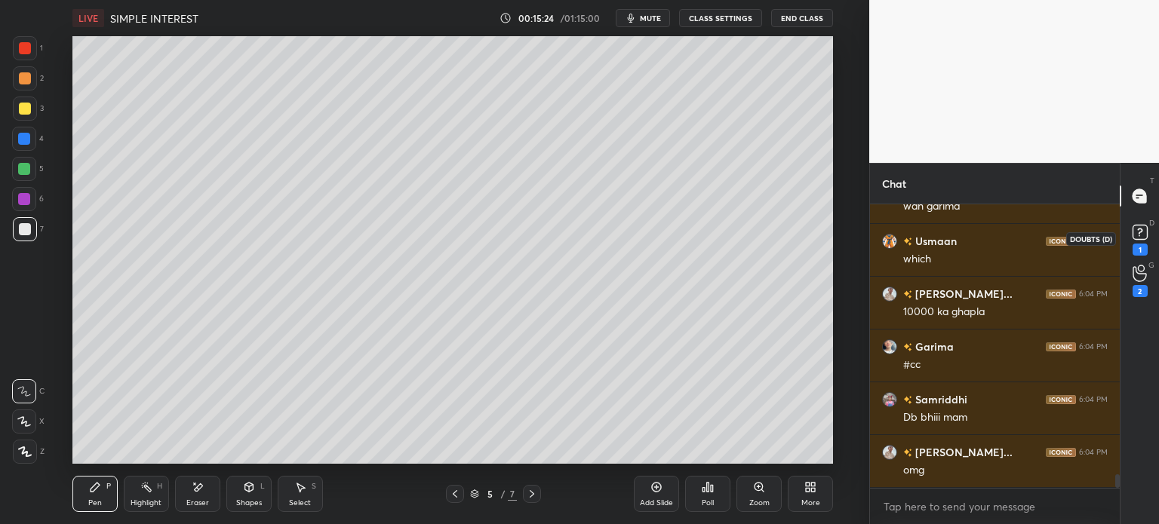
click at [1142, 234] on rect at bounding box center [1139, 233] width 14 height 14
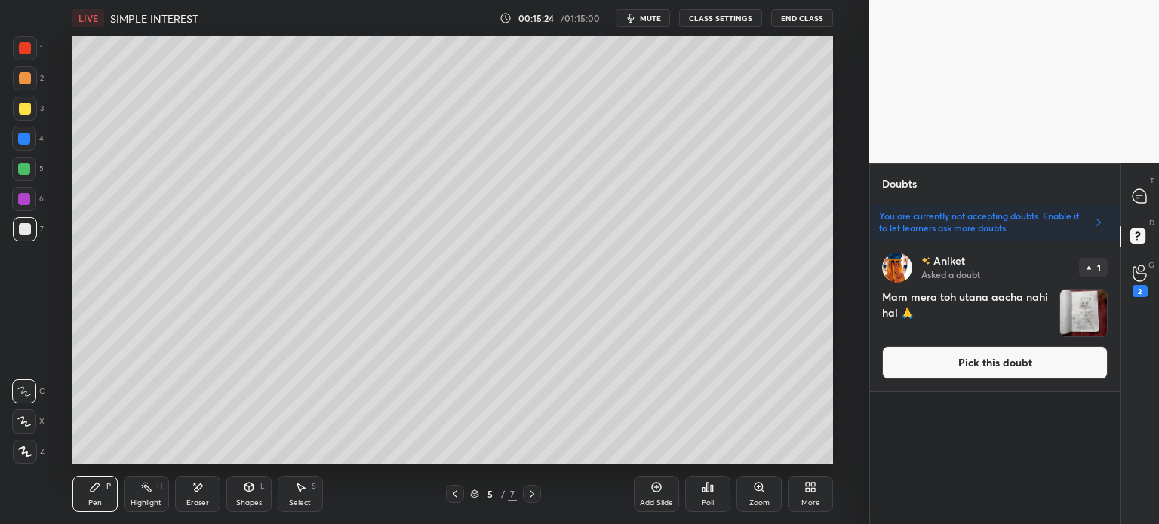
click at [1089, 311] on img "grid" at bounding box center [1083, 313] width 47 height 47
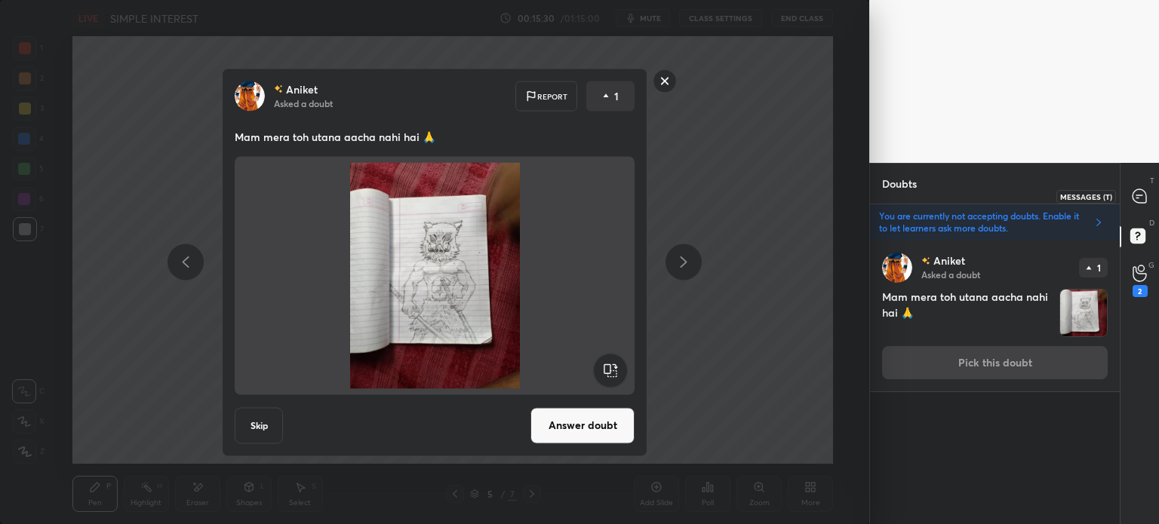
click at [1132, 196] on icon at bounding box center [1139, 196] width 14 height 14
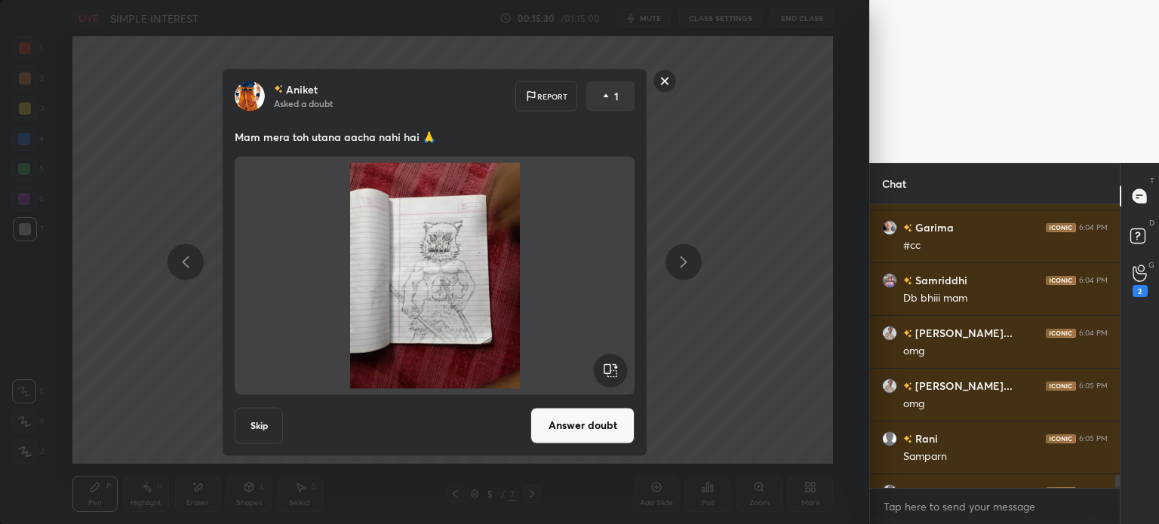
scroll to position [6125, 0]
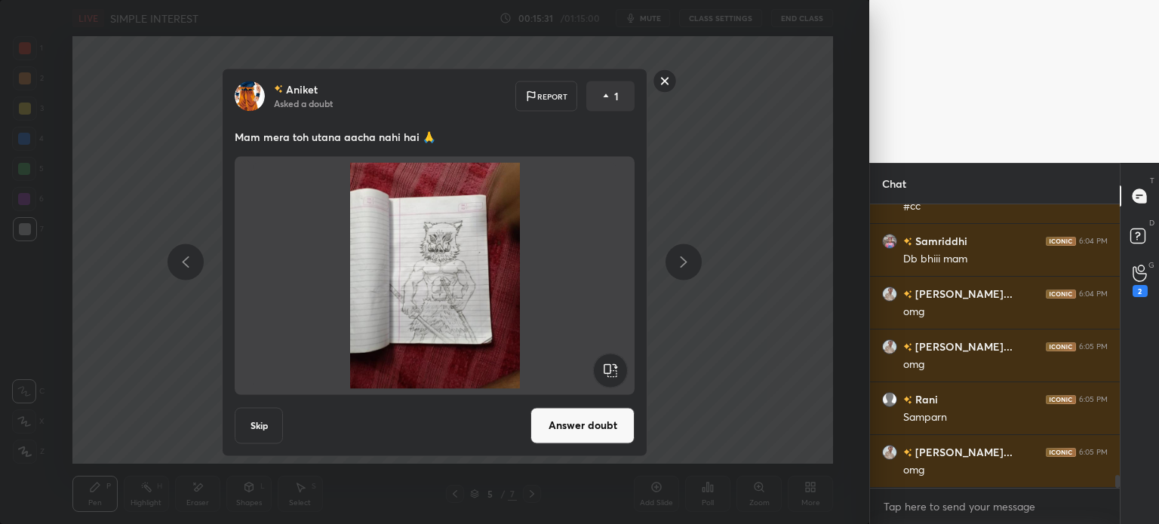
click at [786, 419] on div "Aniket Asked a doubt Report 1 Mam mera toh utana aacha nahi hai 🙏 Skip Answer d…" at bounding box center [434, 262] width 869 height 524
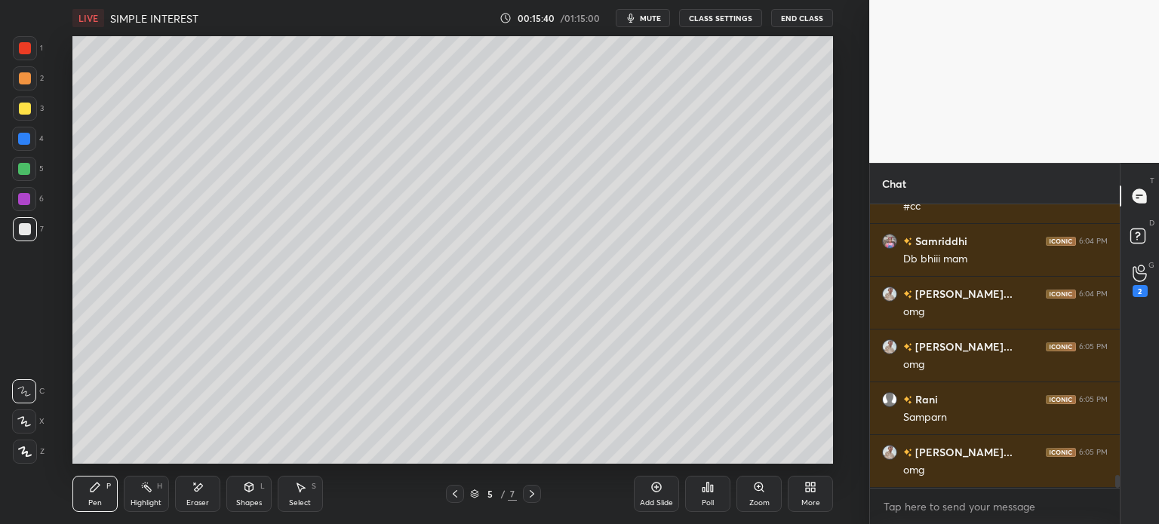
click at [533, 488] on icon at bounding box center [532, 494] width 12 height 12
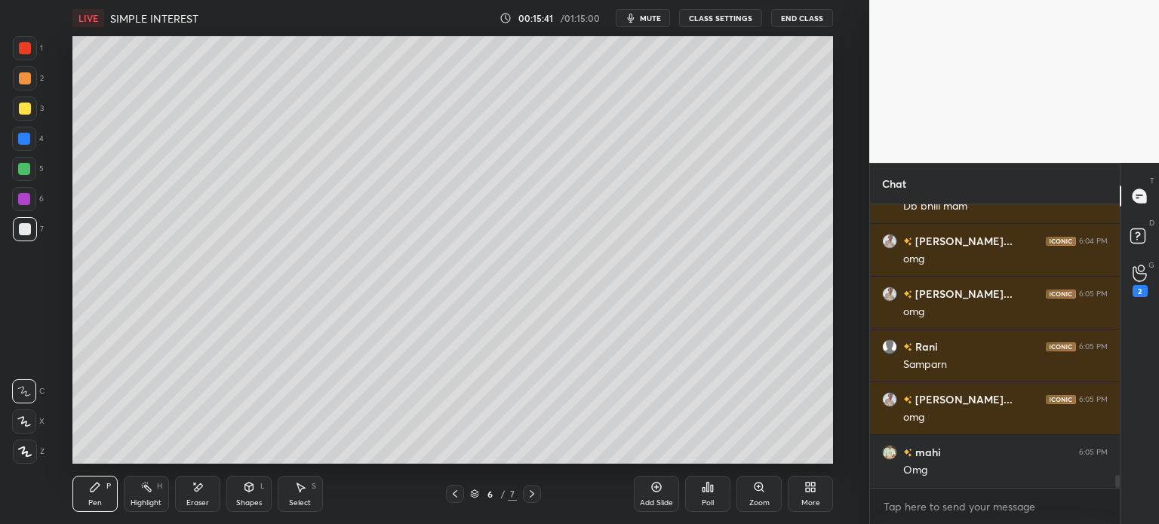
click at [533, 495] on icon at bounding box center [532, 494] width 5 height 8
click at [532, 495] on icon at bounding box center [532, 494] width 12 height 12
click at [641, 495] on div "Add Slide" at bounding box center [656, 494] width 45 height 36
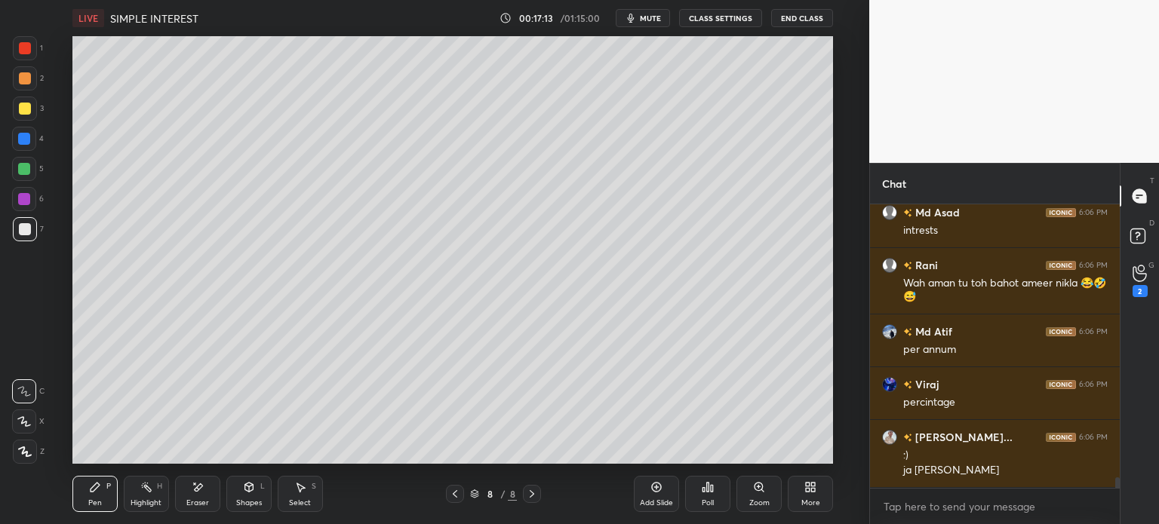
scroll to position [7540, 0]
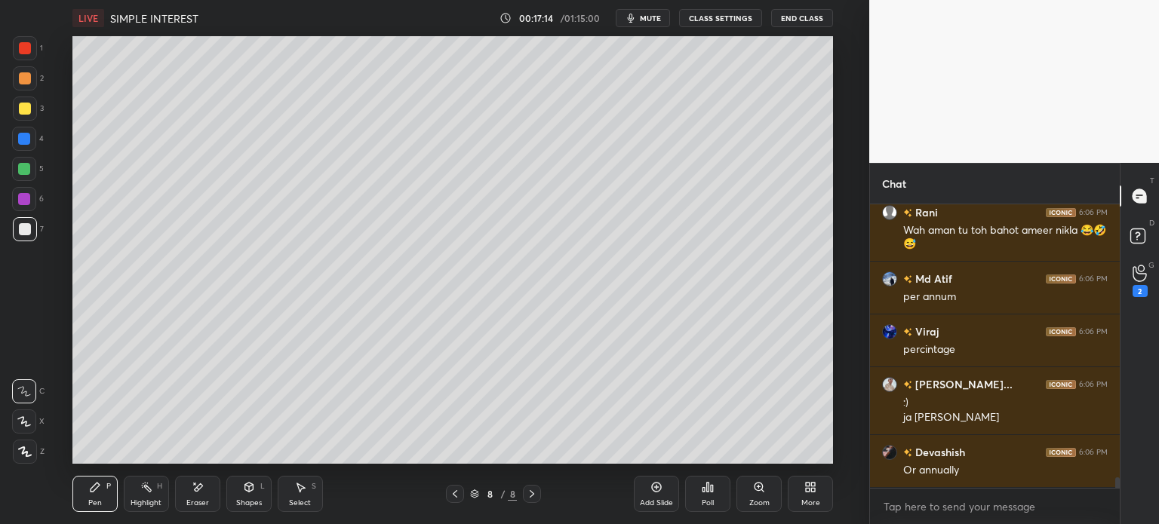
click at [20, 134] on div at bounding box center [24, 139] width 12 height 12
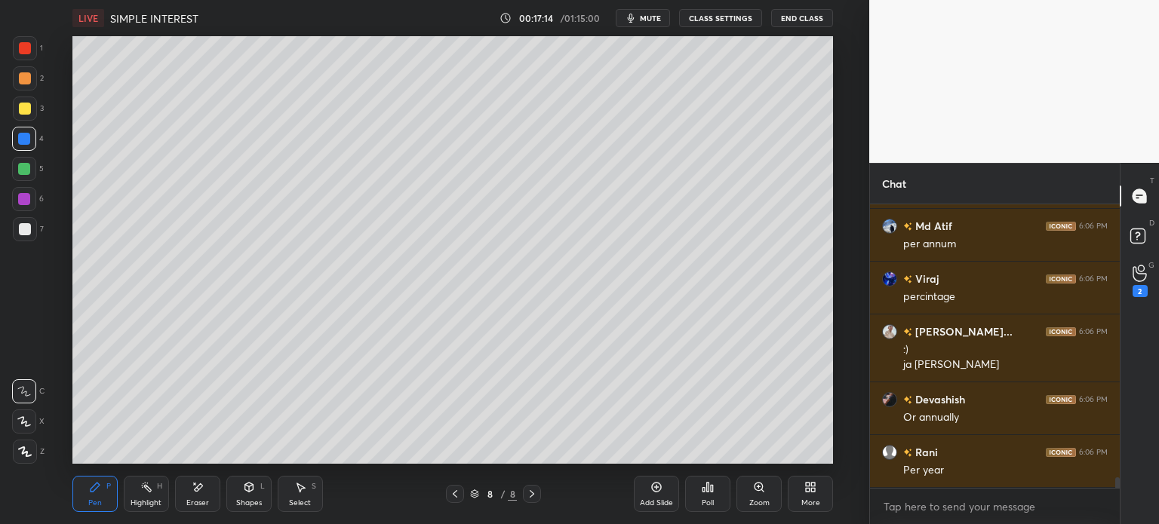
click at [24, 106] on div at bounding box center [25, 109] width 12 height 12
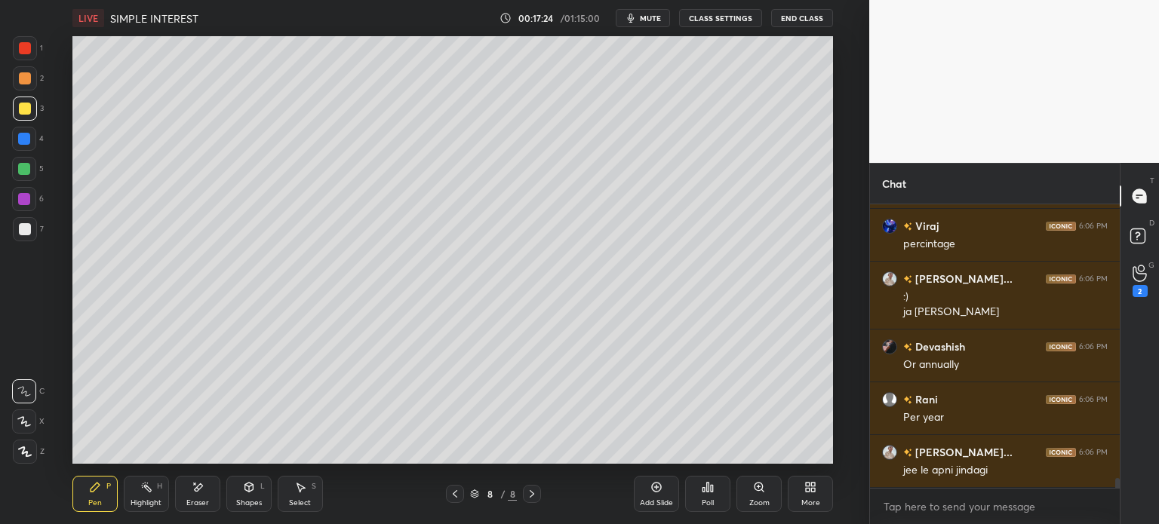
scroll to position [7699, 0]
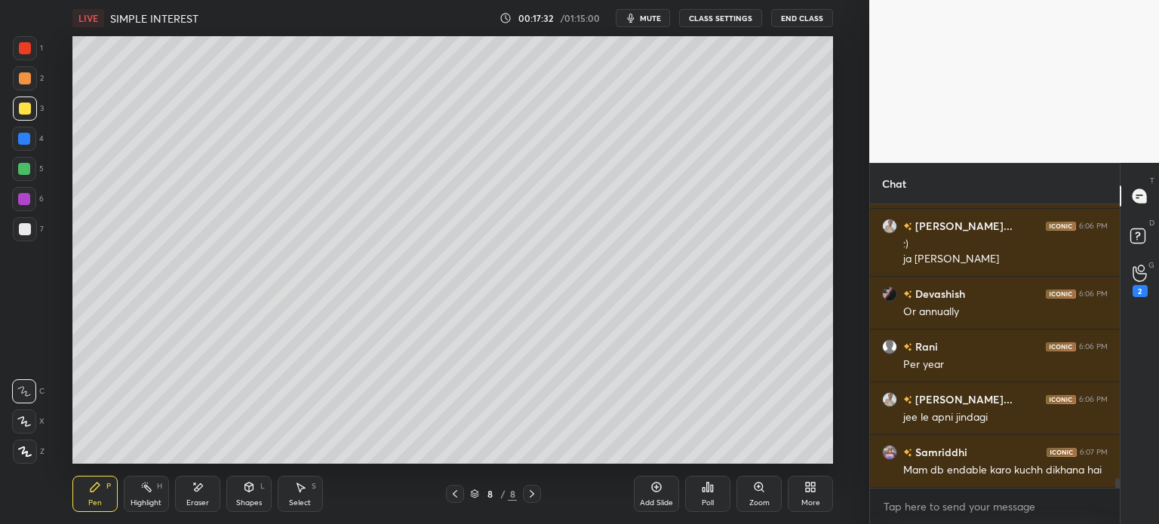
click at [1134, 232] on rect at bounding box center [1137, 236] width 14 height 14
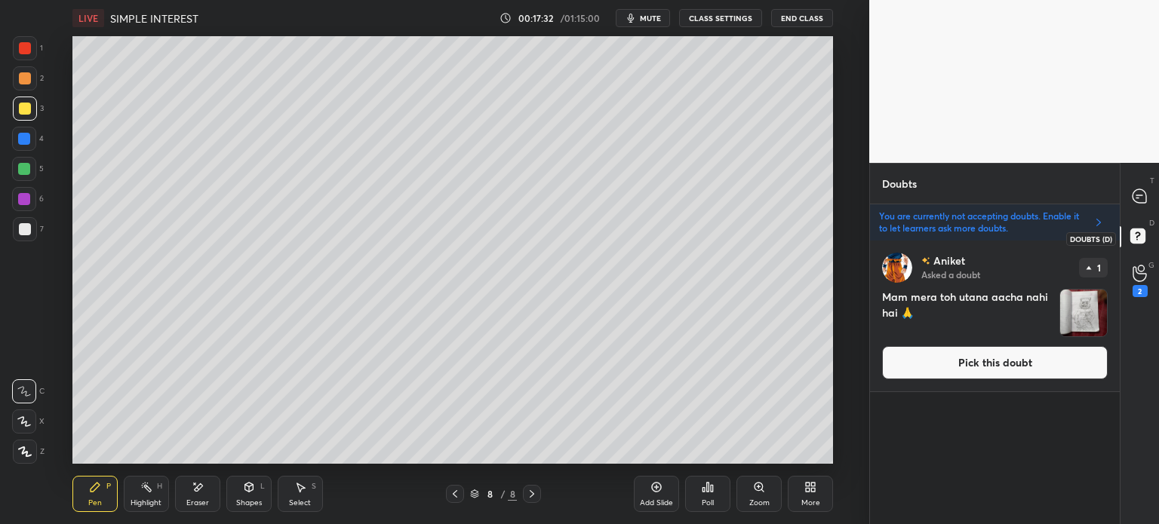
scroll to position [279, 245]
click at [1013, 217] on p "You are currently not accepting doubts. Enable it to let learners ask more doub…" at bounding box center [982, 222] width 207 height 24
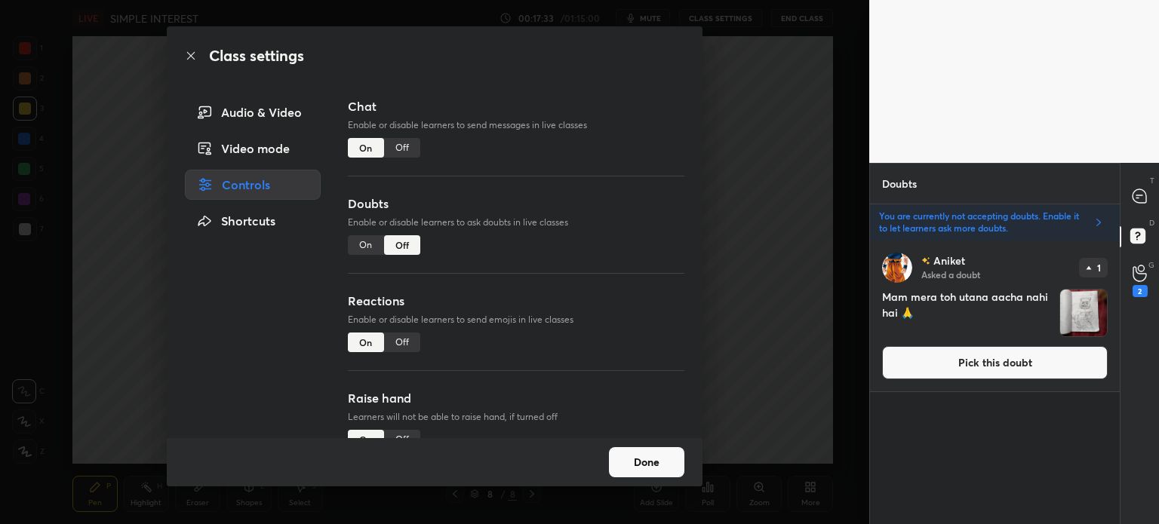
click at [365, 242] on div "On" at bounding box center [366, 245] width 36 height 20
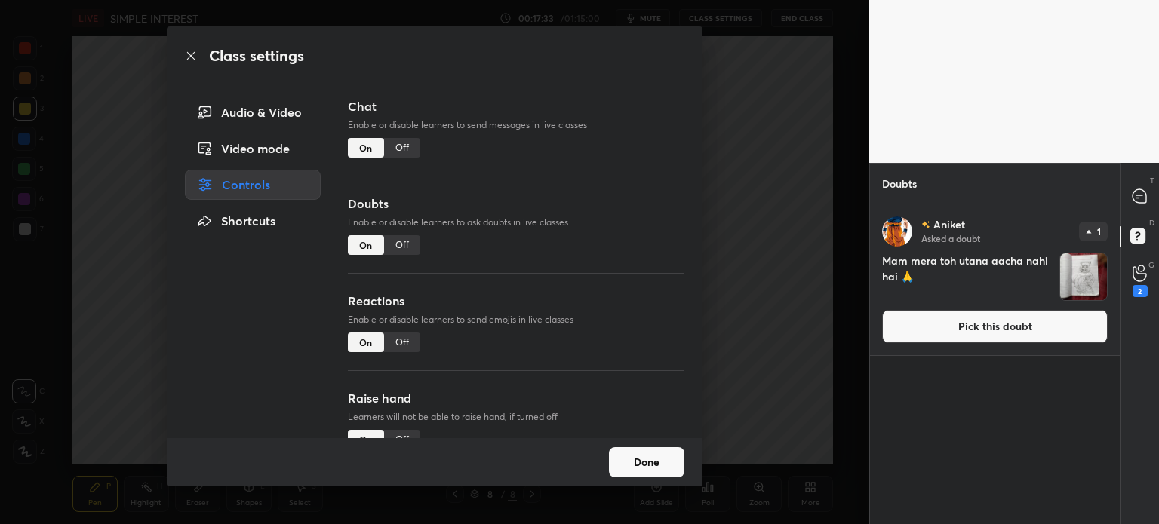
scroll to position [315, 245]
click at [640, 450] on button "Done" at bounding box center [646, 462] width 75 height 30
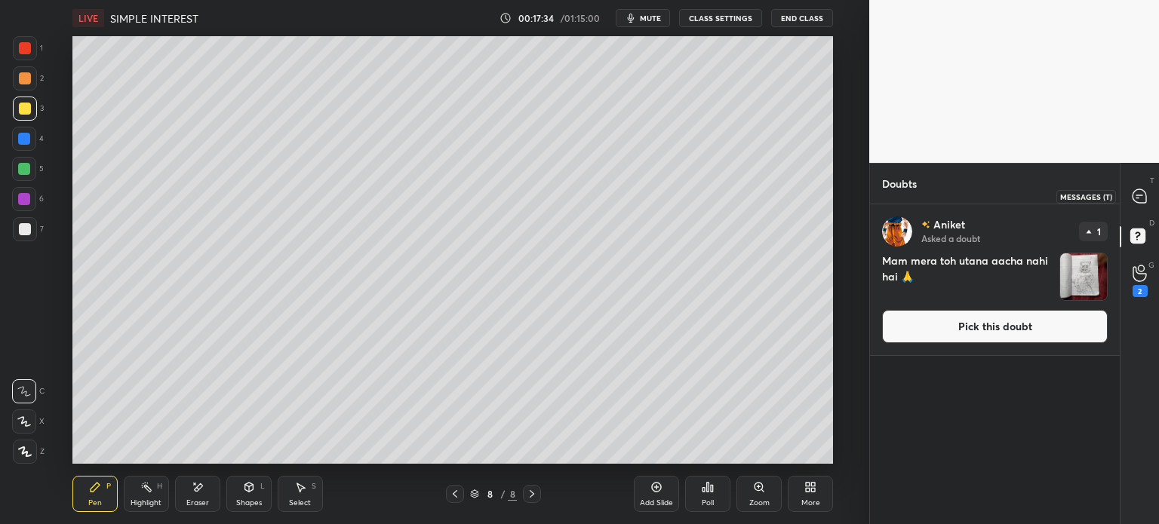
click at [1138, 192] on icon at bounding box center [1139, 196] width 14 height 14
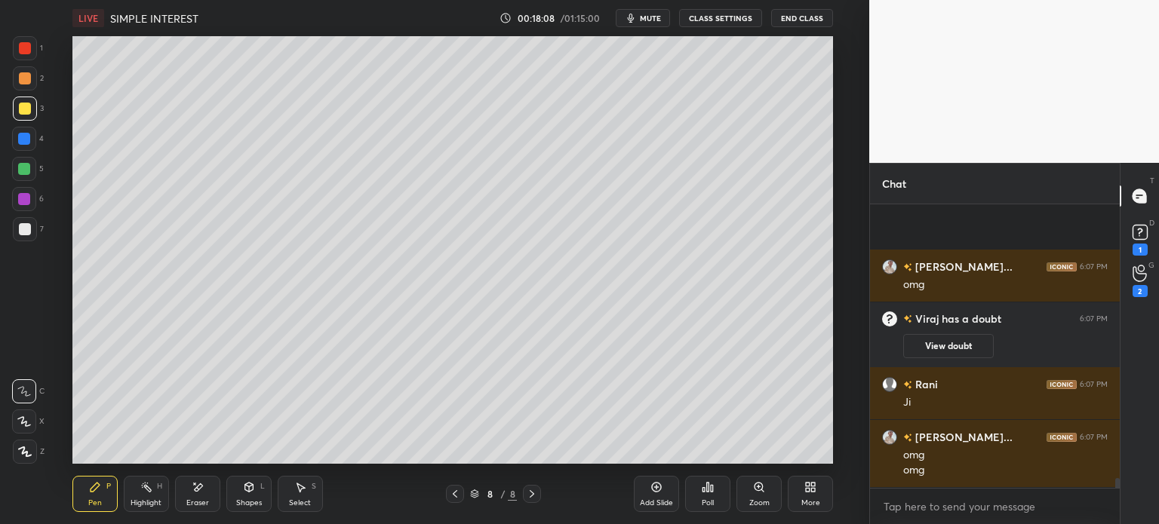
scroll to position [8, 0]
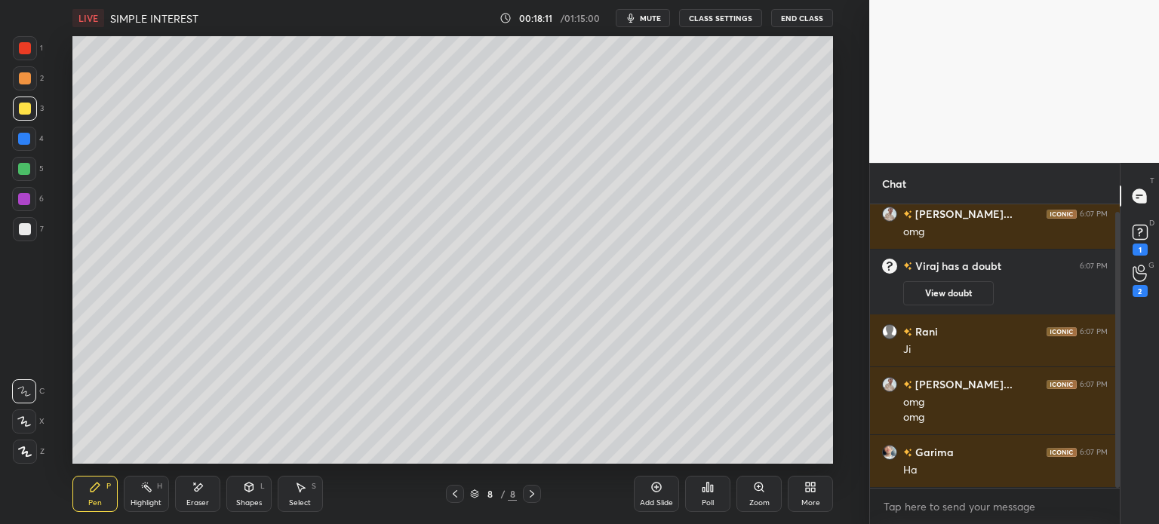
click at [186, 496] on div "Eraser" at bounding box center [197, 494] width 45 height 36
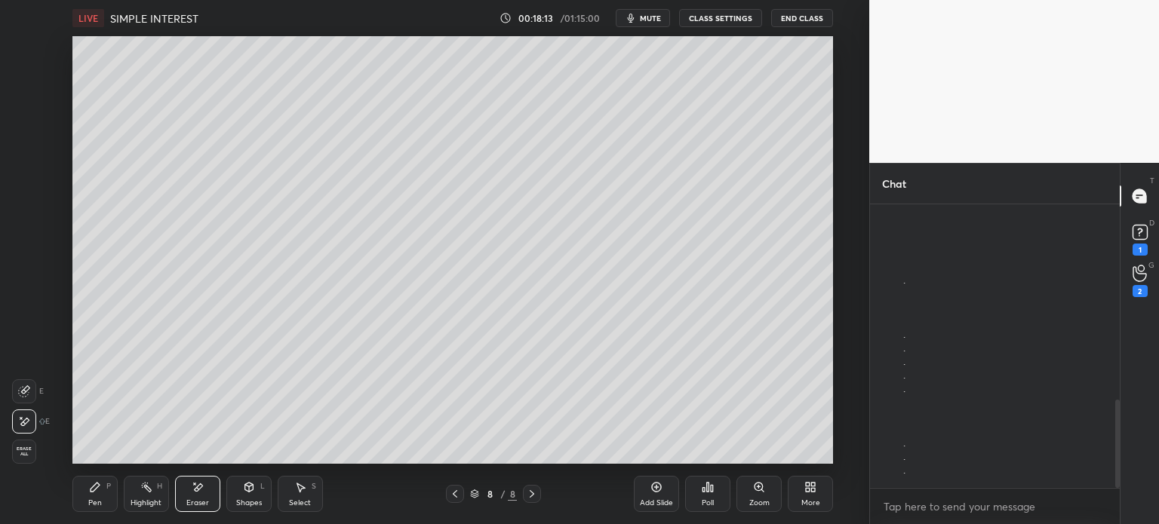
click at [128, 494] on div "Highlight H" at bounding box center [146, 494] width 45 height 36
click at [108, 496] on div "Pen P" at bounding box center [94, 494] width 45 height 36
click at [652, 14] on span "mute" at bounding box center [650, 18] width 21 height 11
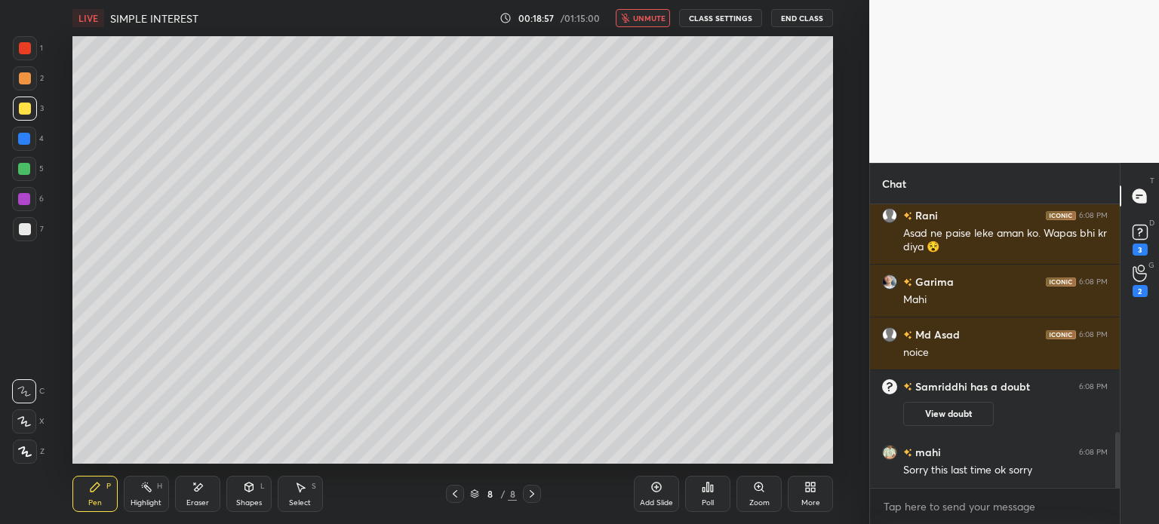
scroll to position [1212, 0]
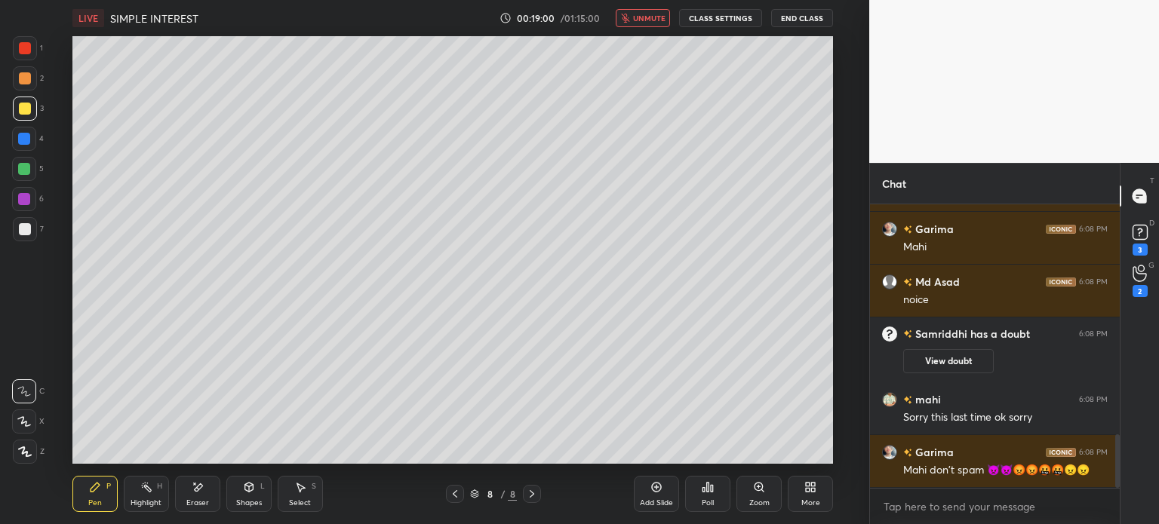
click at [649, 22] on span "unmute" at bounding box center [649, 18] width 32 height 11
click at [312, 493] on div "Select S" at bounding box center [300, 494] width 45 height 36
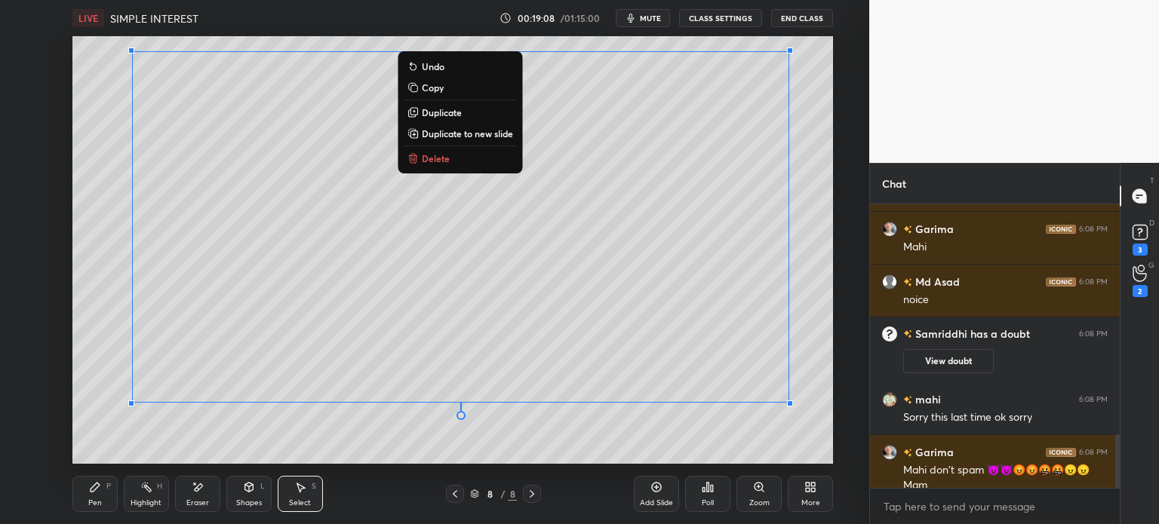
scroll to position [1227, 0]
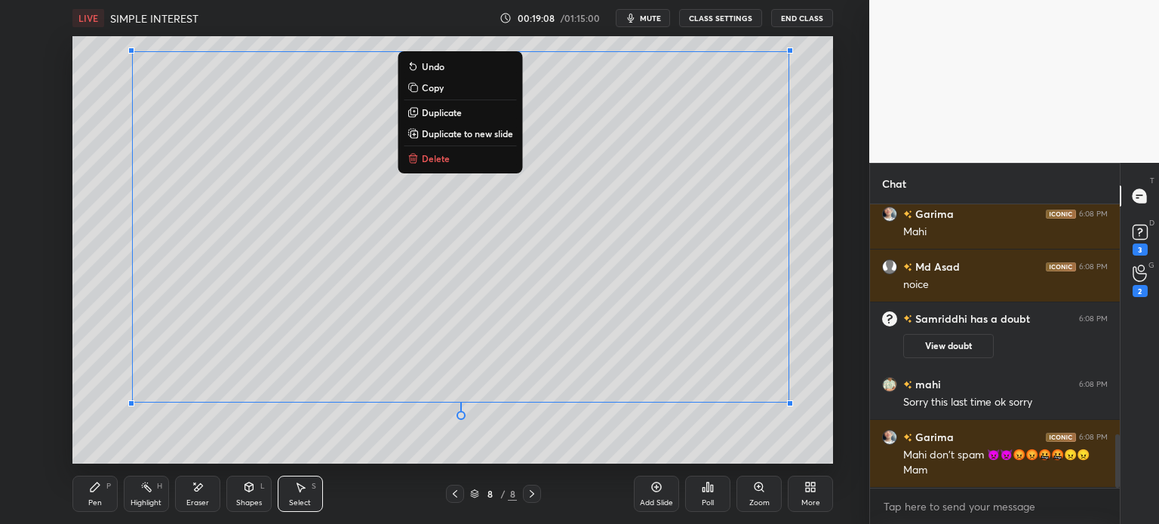
click at [103, 497] on div "Pen P" at bounding box center [94, 494] width 45 height 36
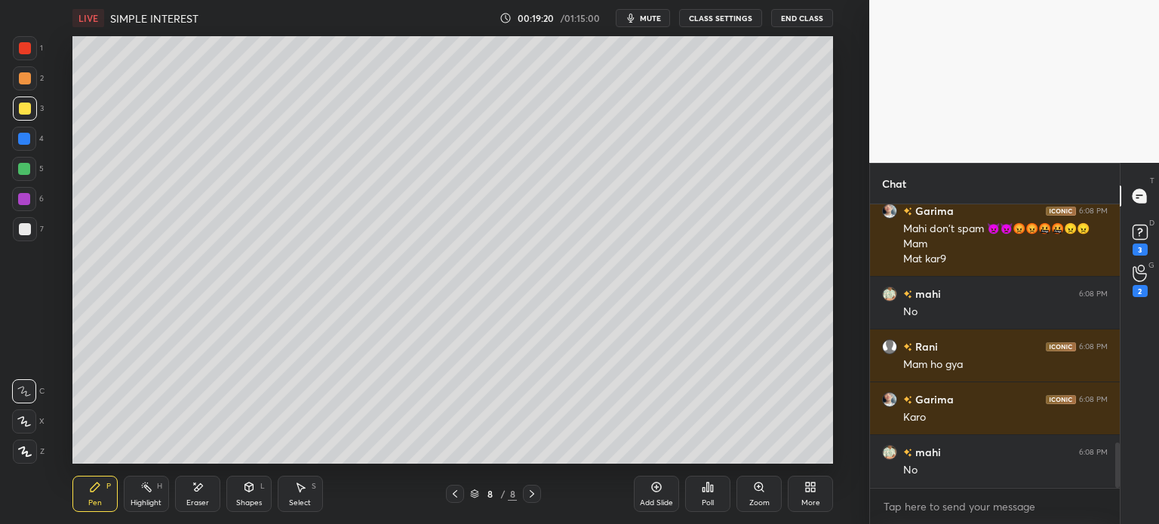
scroll to position [1506, 0]
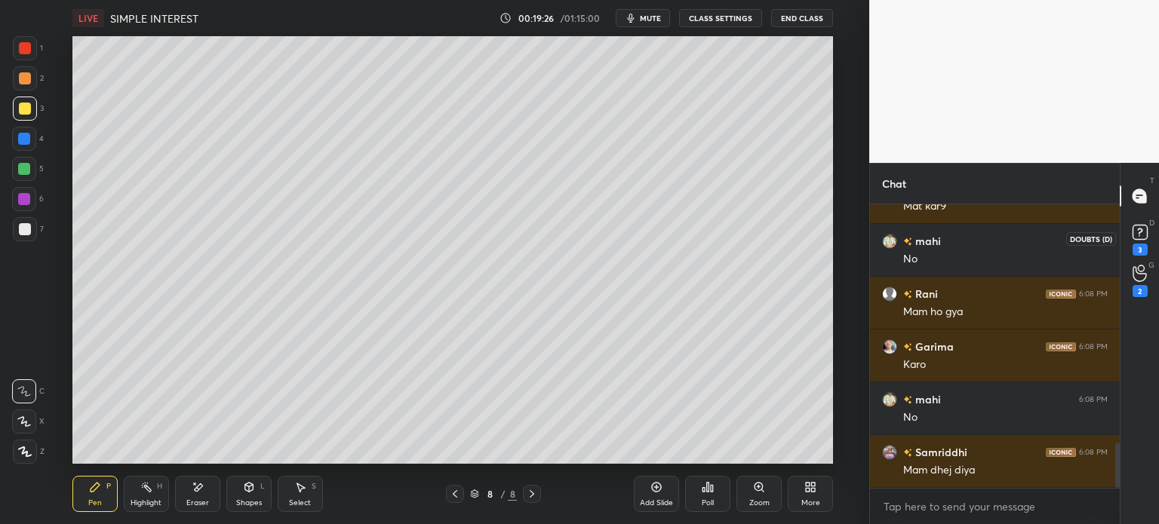
click at [1148, 241] on icon at bounding box center [1140, 232] width 23 height 23
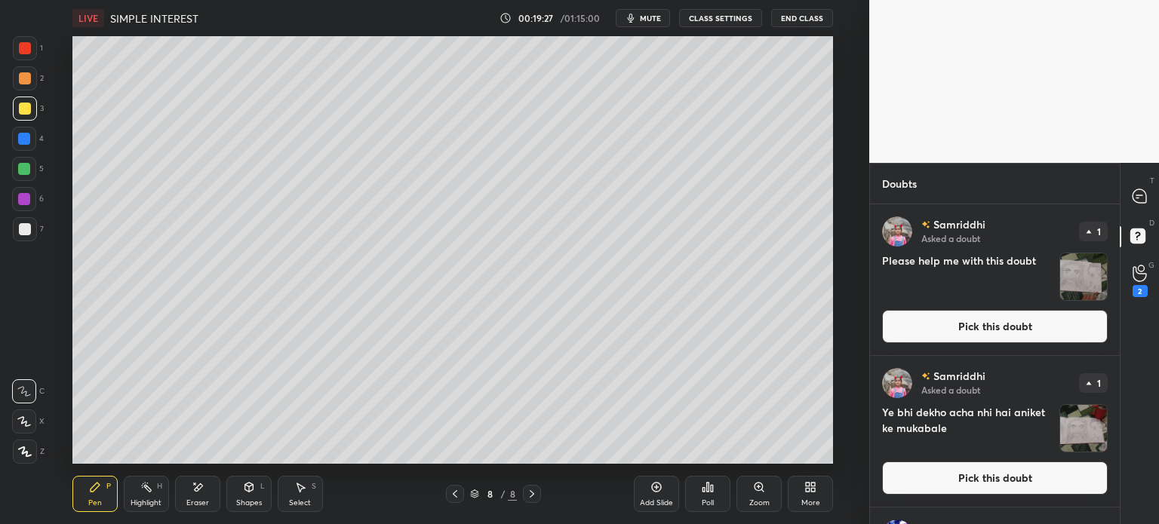
click at [1091, 275] on img "grid" at bounding box center [1083, 277] width 47 height 47
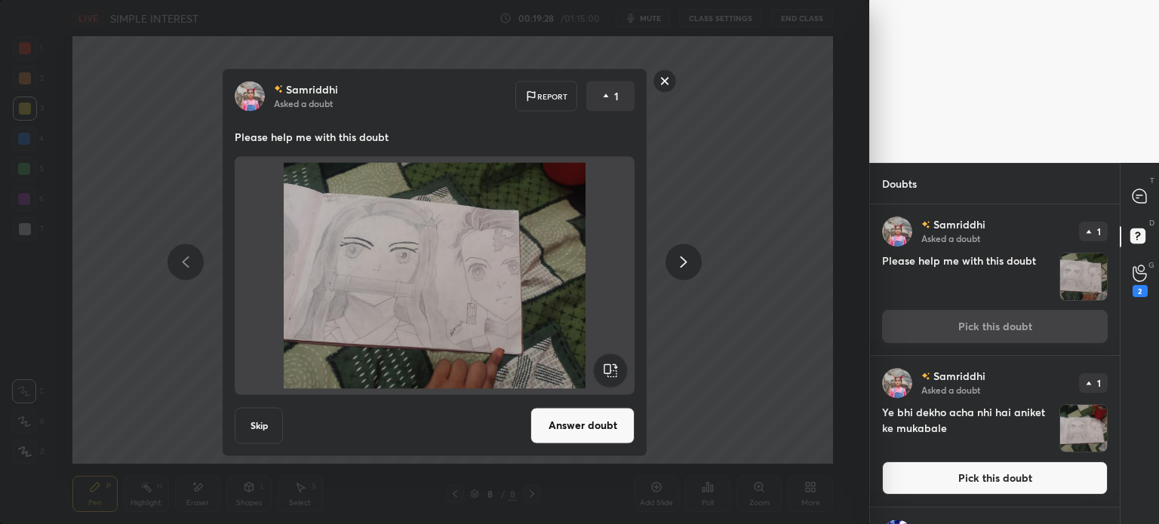
click at [683, 260] on icon at bounding box center [684, 262] width 7 height 11
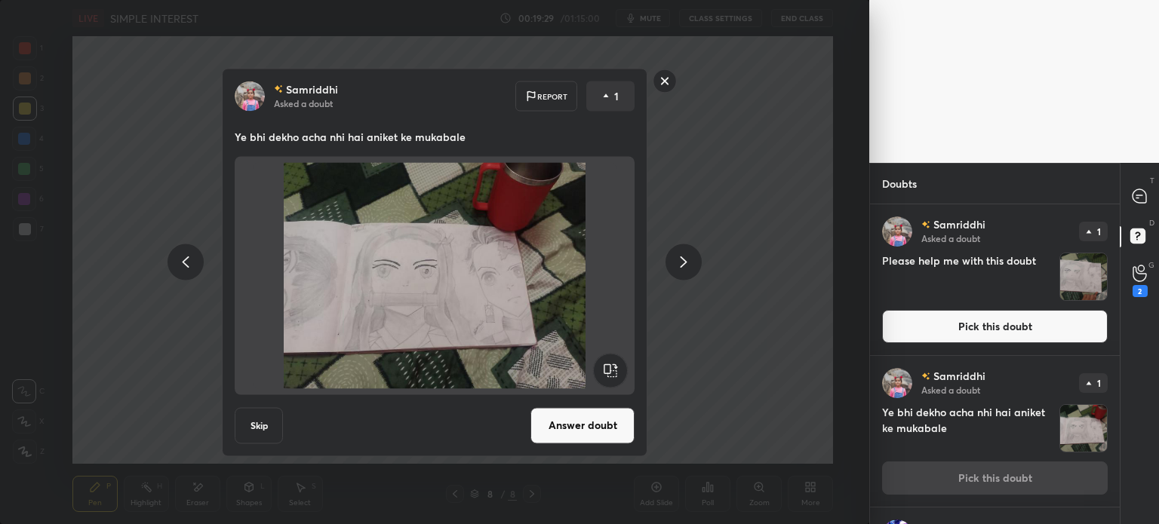
click at [679, 273] on div at bounding box center [683, 262] width 36 height 36
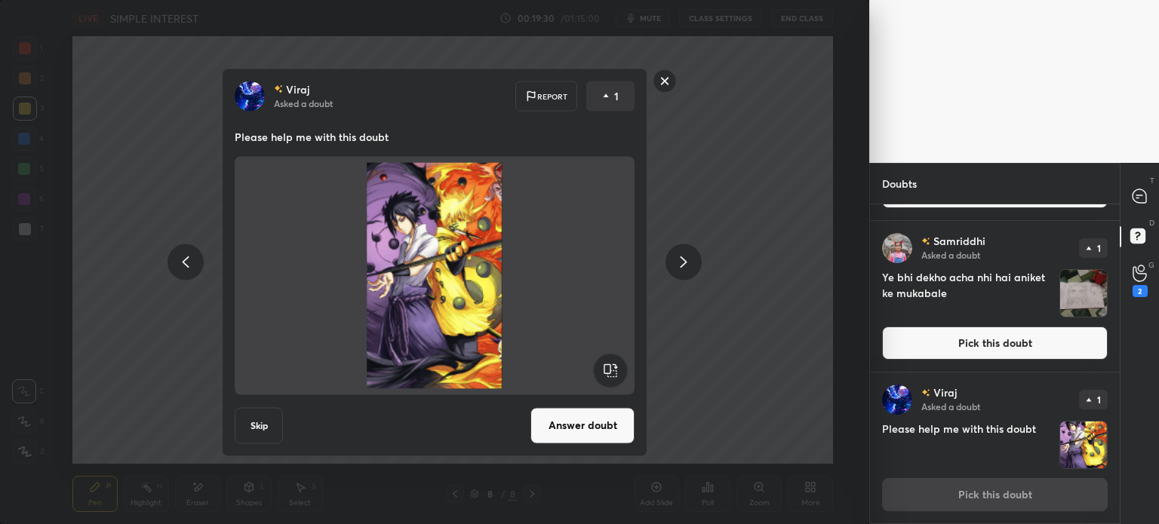
click at [671, 262] on div at bounding box center [683, 262] width 36 height 36
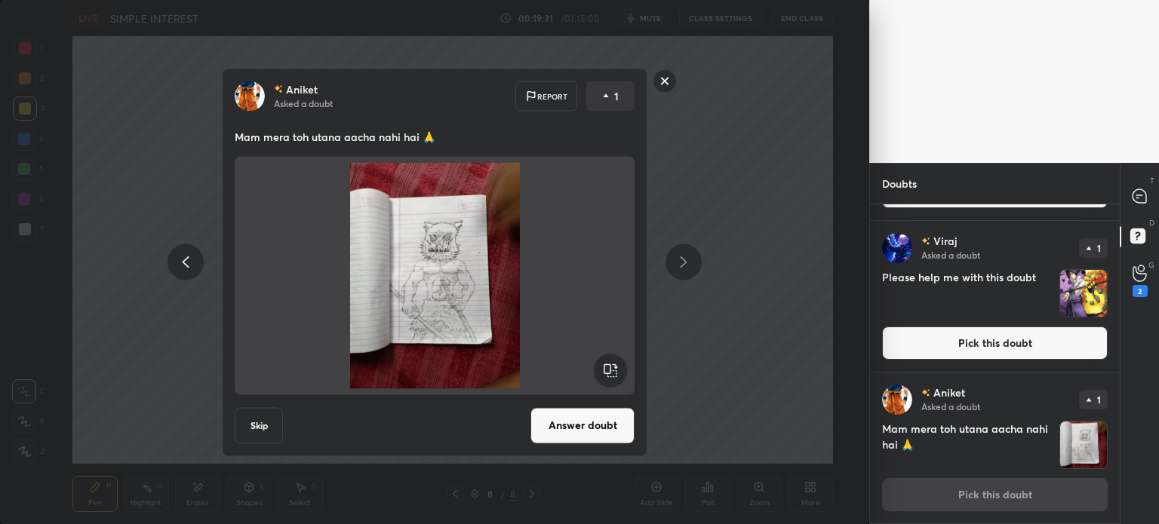
click at [673, 262] on div at bounding box center [683, 262] width 36 height 36
click at [670, 269] on div at bounding box center [683, 262] width 36 height 36
click at [1135, 192] on icon at bounding box center [1139, 196] width 14 height 14
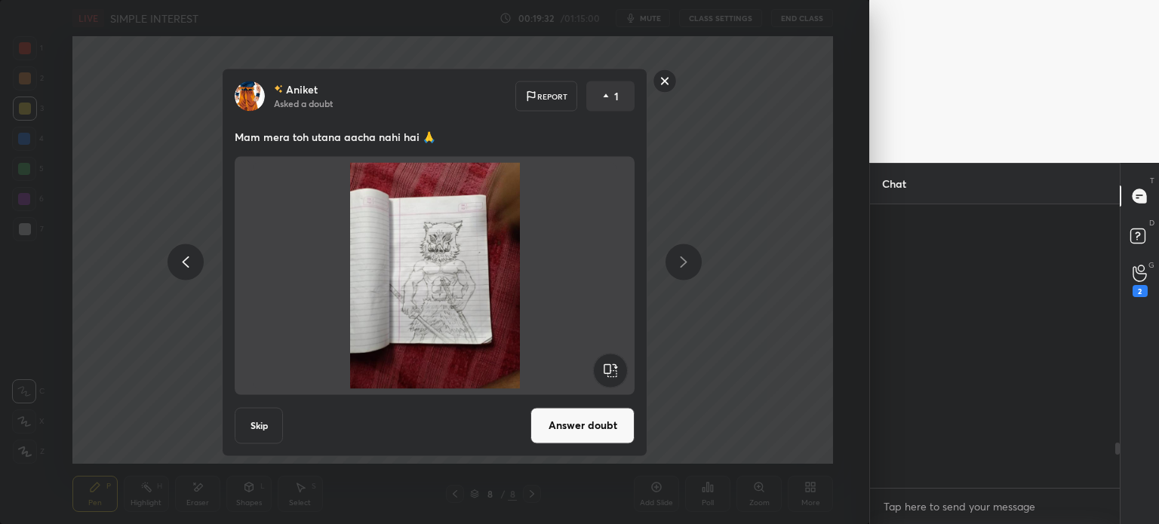
scroll to position [279, 245]
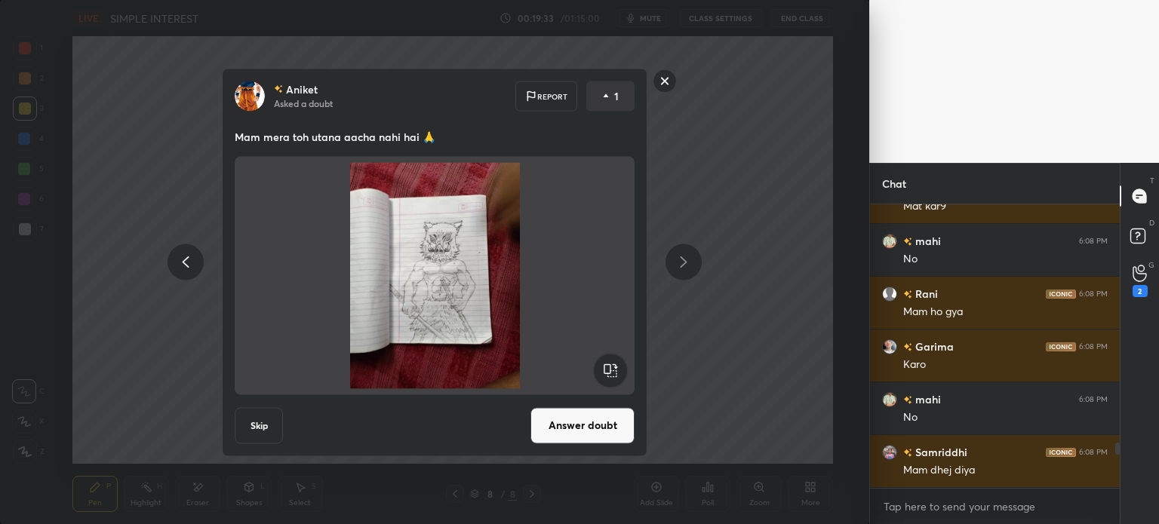
click at [740, 410] on div "Aniket Asked a doubt Report 1 Mam mera toh utana aacha nahi hai 🙏 Skip Answer d…" at bounding box center [434, 262] width 869 height 524
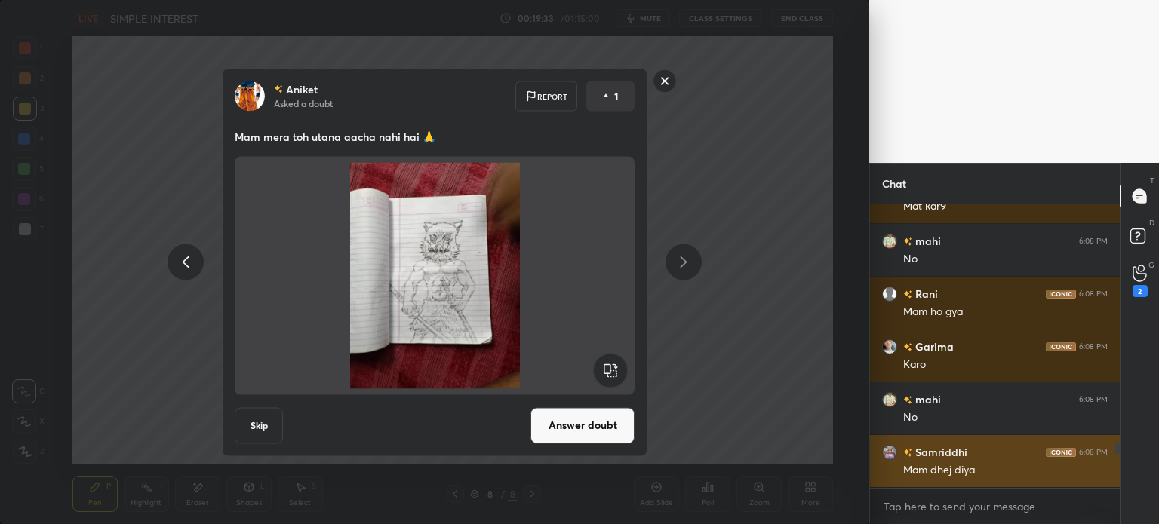
scroll to position [0, 0]
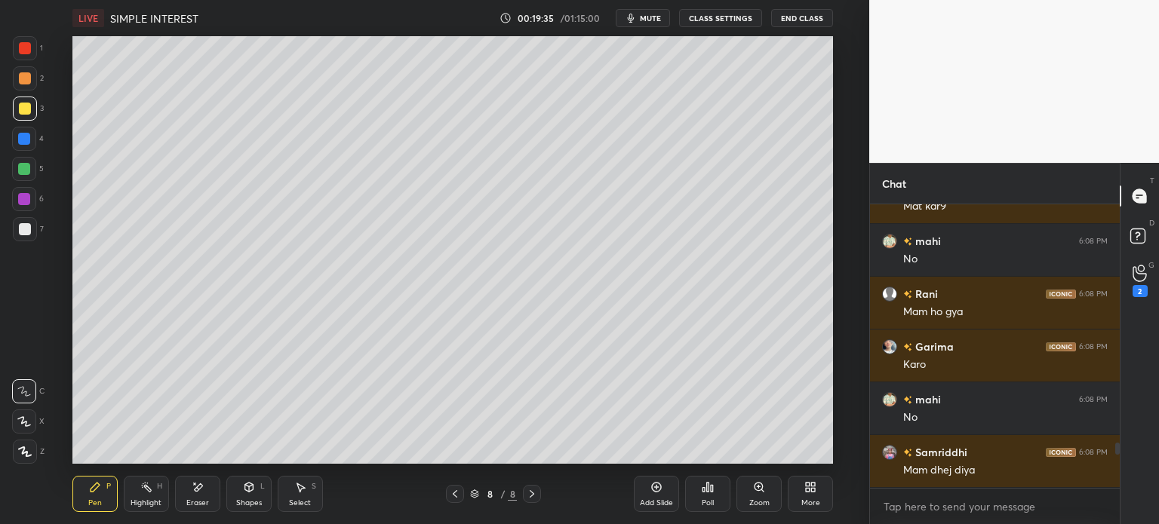
click at [650, 485] on icon at bounding box center [656, 487] width 12 height 12
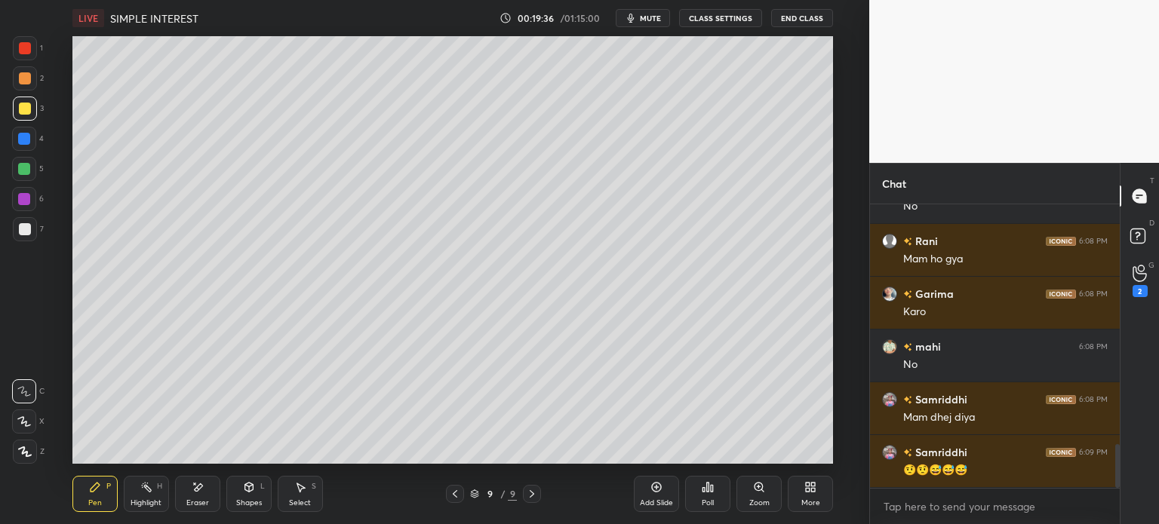
click at [38, 228] on div "7" at bounding box center [28, 229] width 31 height 24
click at [30, 111] on div at bounding box center [25, 109] width 12 height 12
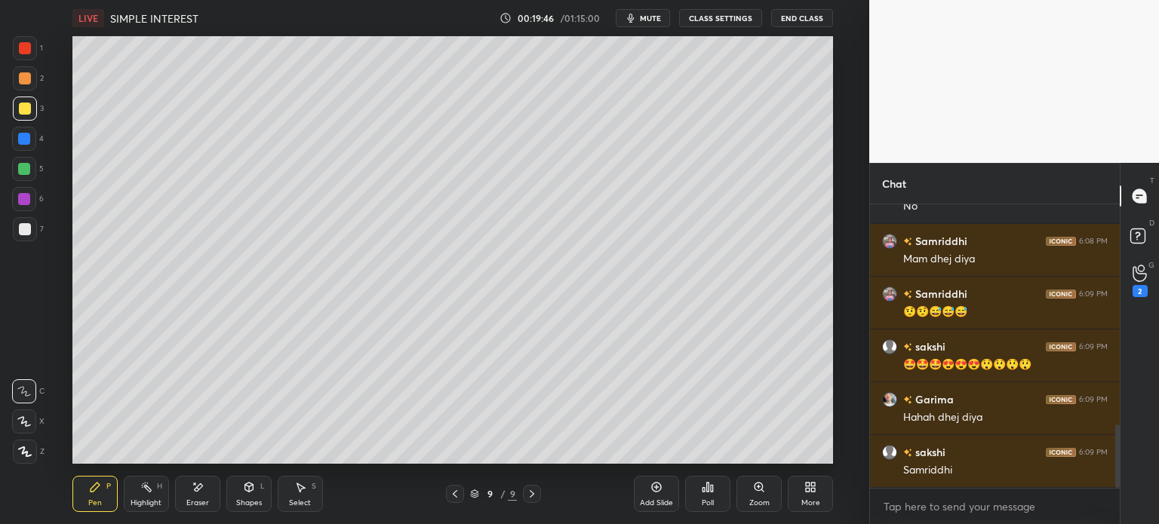
scroll to position [987, 0]
click at [306, 495] on div "Select S" at bounding box center [300, 494] width 45 height 36
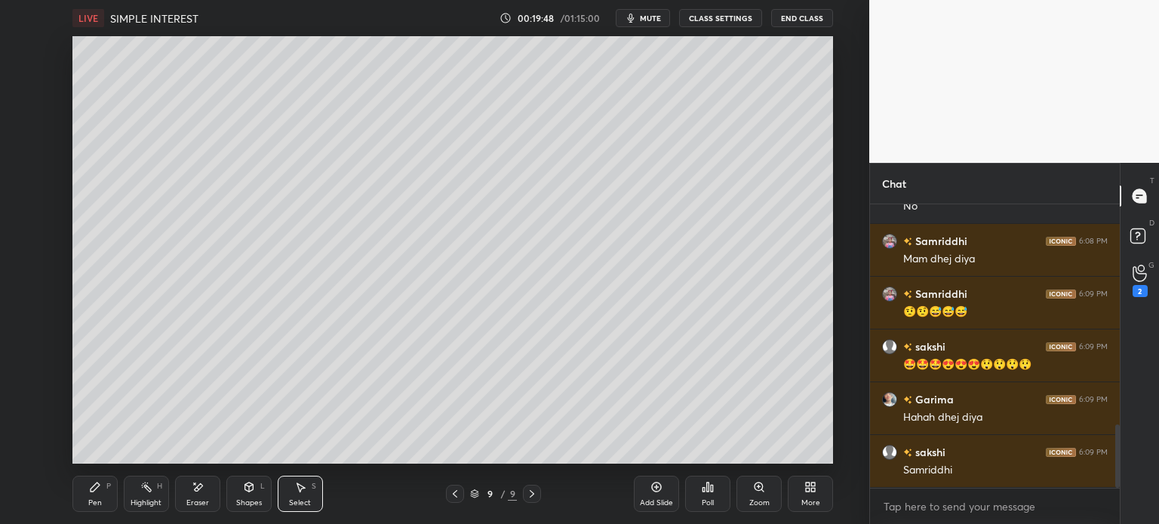
click at [257, 496] on div "Shapes L" at bounding box center [248, 494] width 45 height 36
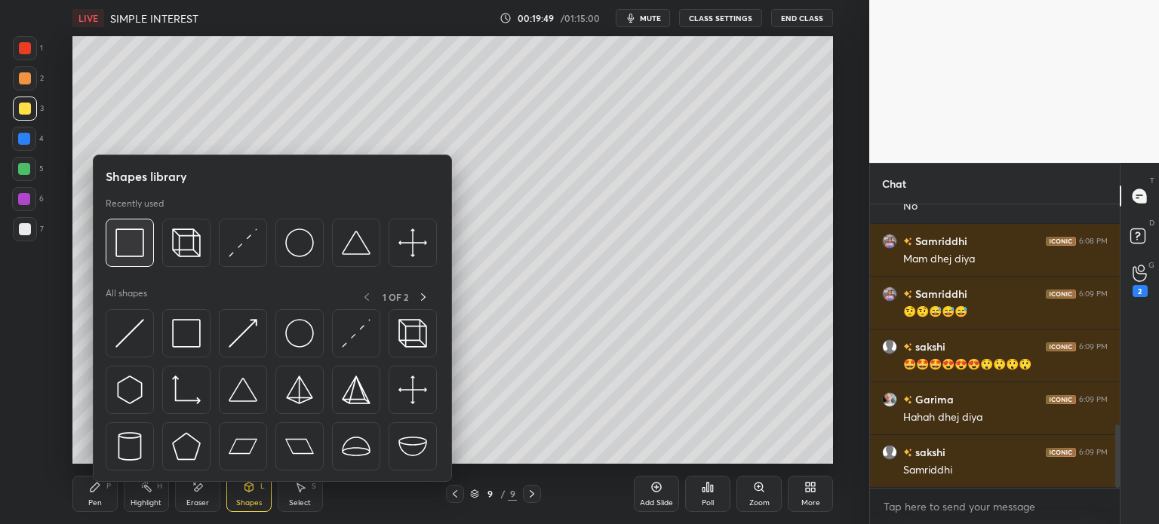
click at [121, 247] on img at bounding box center [129, 243] width 29 height 29
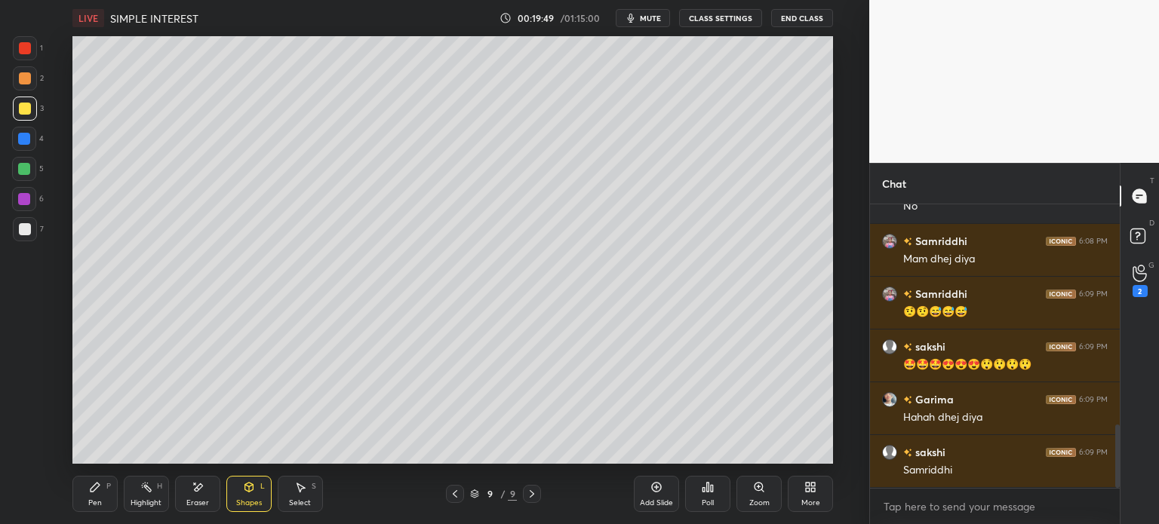
scroll to position [1040, 0]
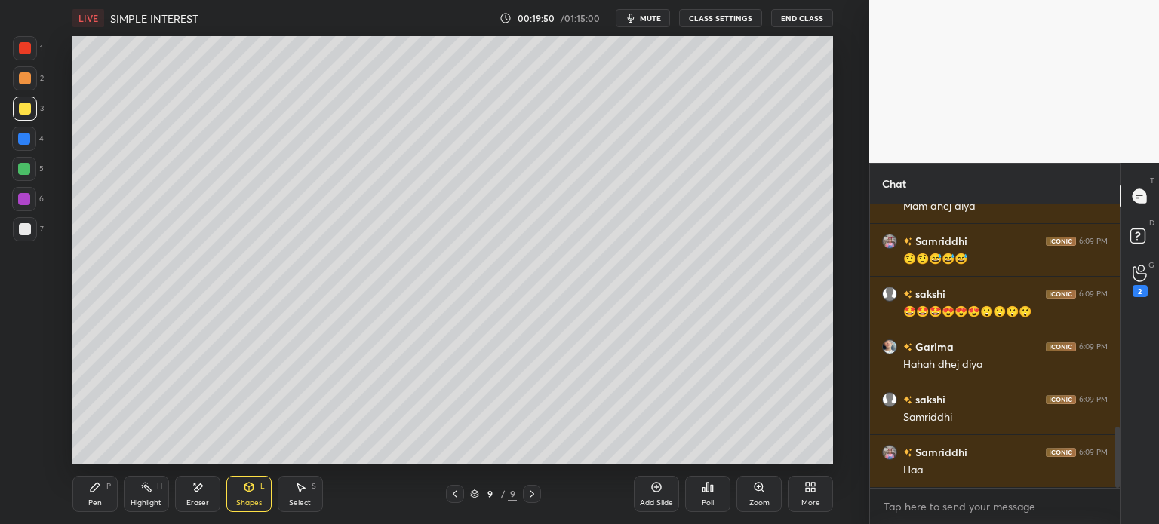
click at [19, 240] on div at bounding box center [25, 229] width 24 height 24
click at [305, 486] on icon at bounding box center [300, 487] width 12 height 12
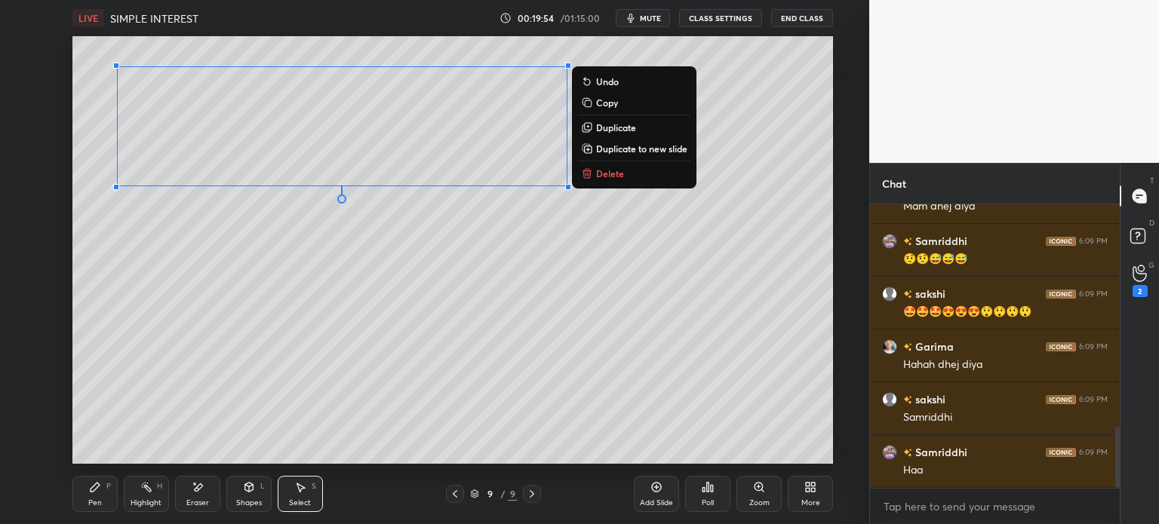
click at [92, 496] on div "Pen P" at bounding box center [94, 494] width 45 height 36
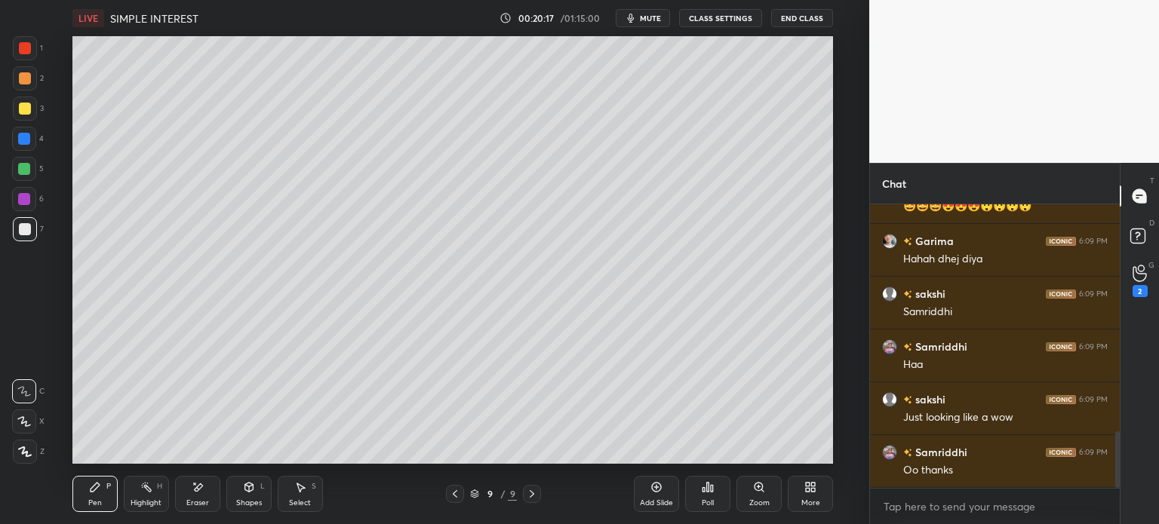
scroll to position [5, 5]
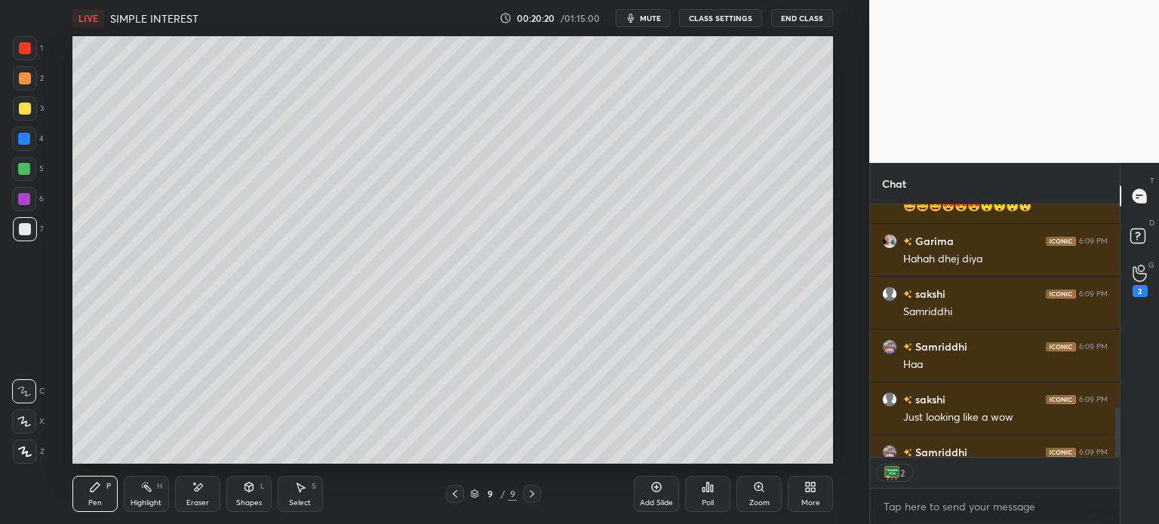
click at [249, 497] on div "Shapes L" at bounding box center [248, 494] width 45 height 36
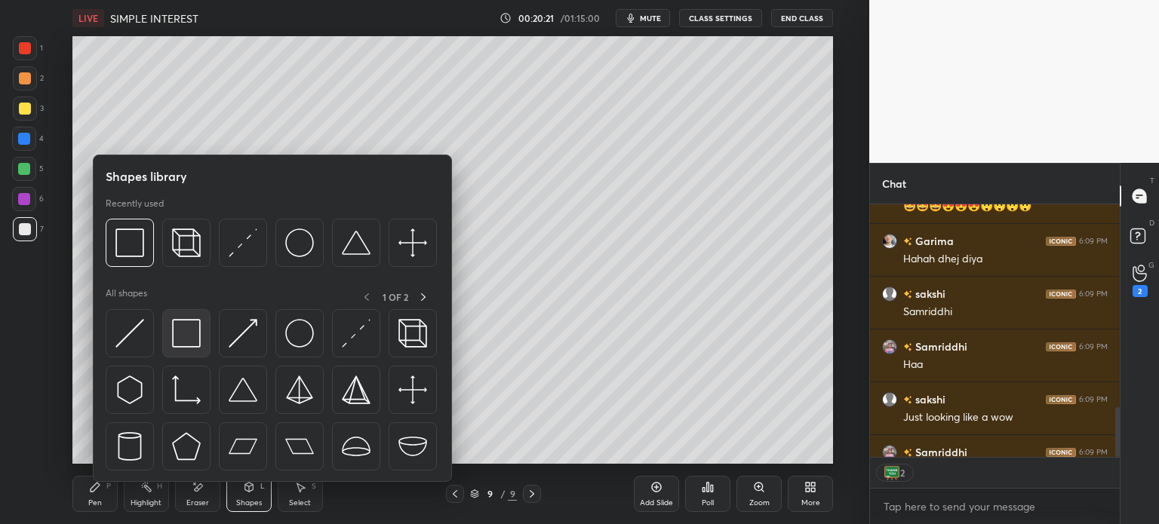
click at [178, 334] on img at bounding box center [186, 333] width 29 height 29
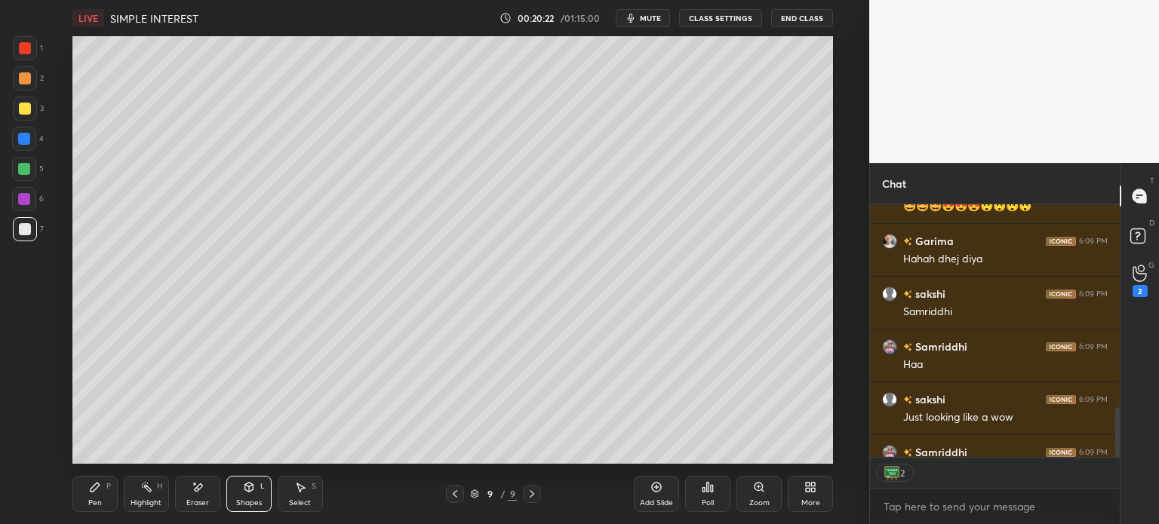
click at [21, 105] on div at bounding box center [25, 109] width 12 height 12
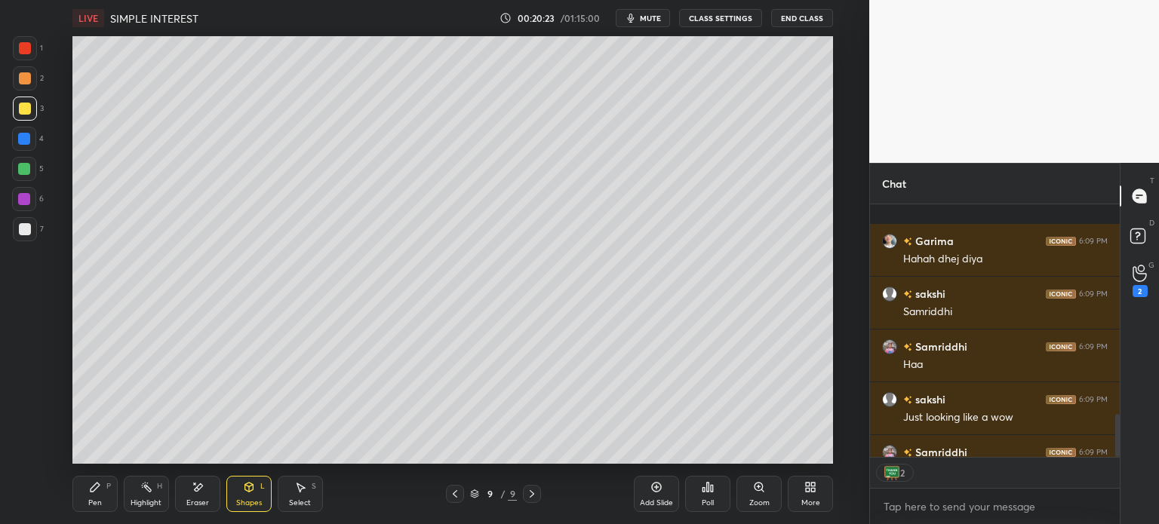
scroll to position [1228, 0]
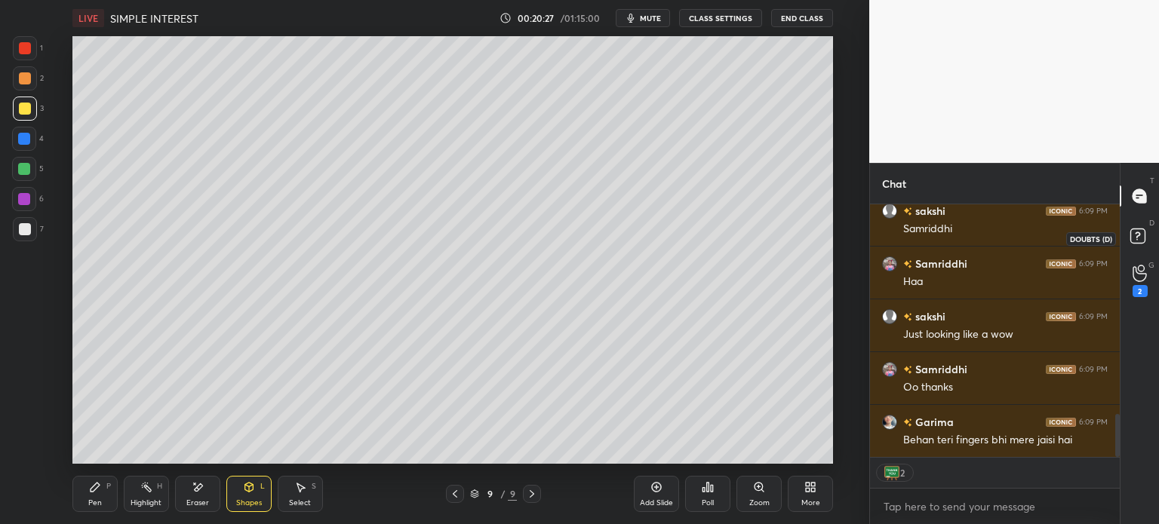
click at [1133, 230] on rect at bounding box center [1137, 236] width 14 height 14
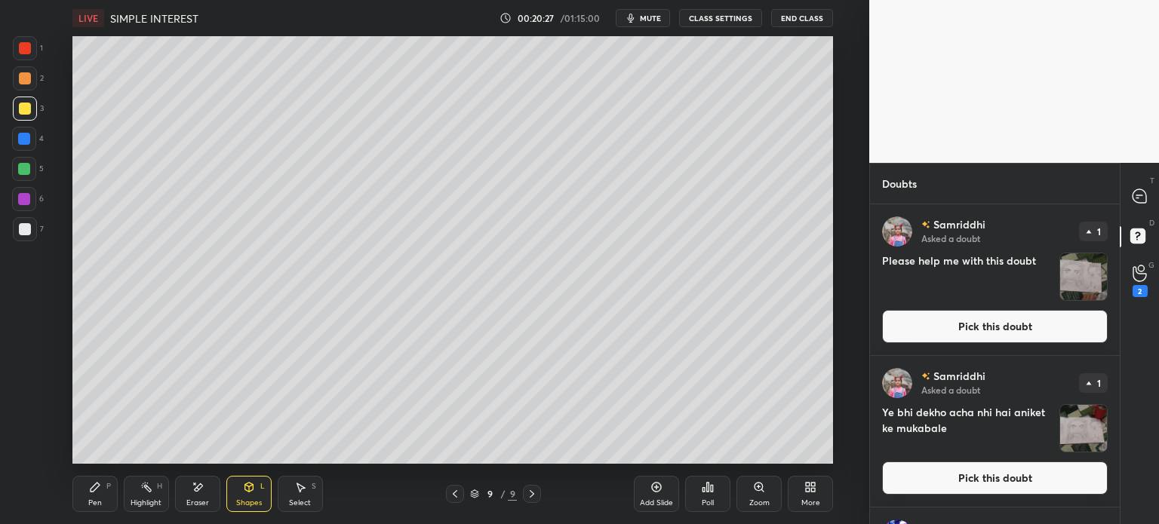
click at [1078, 290] on img "grid" at bounding box center [1083, 277] width 47 height 47
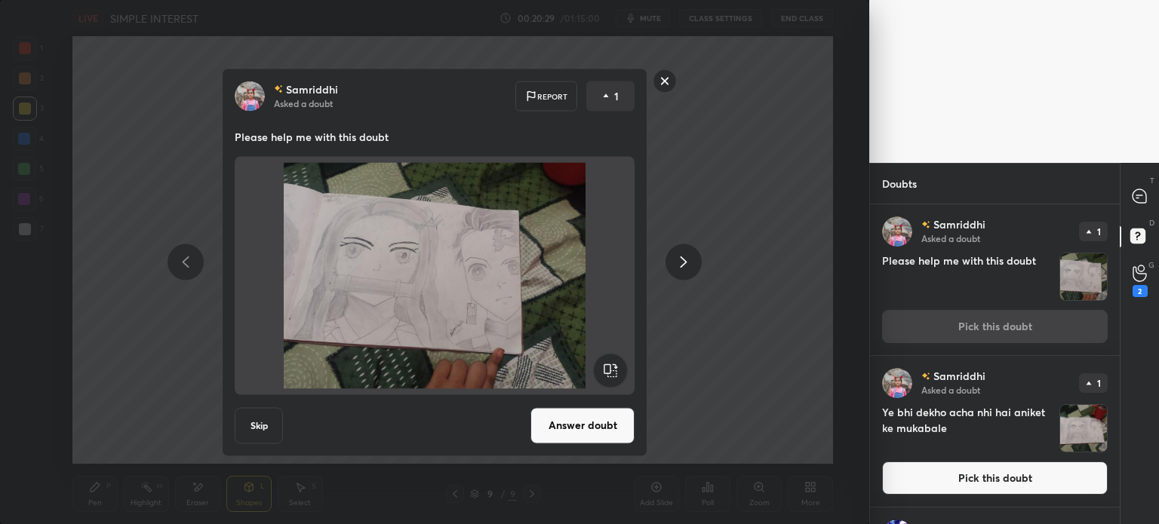
click at [684, 267] on icon at bounding box center [683, 263] width 18 height 18
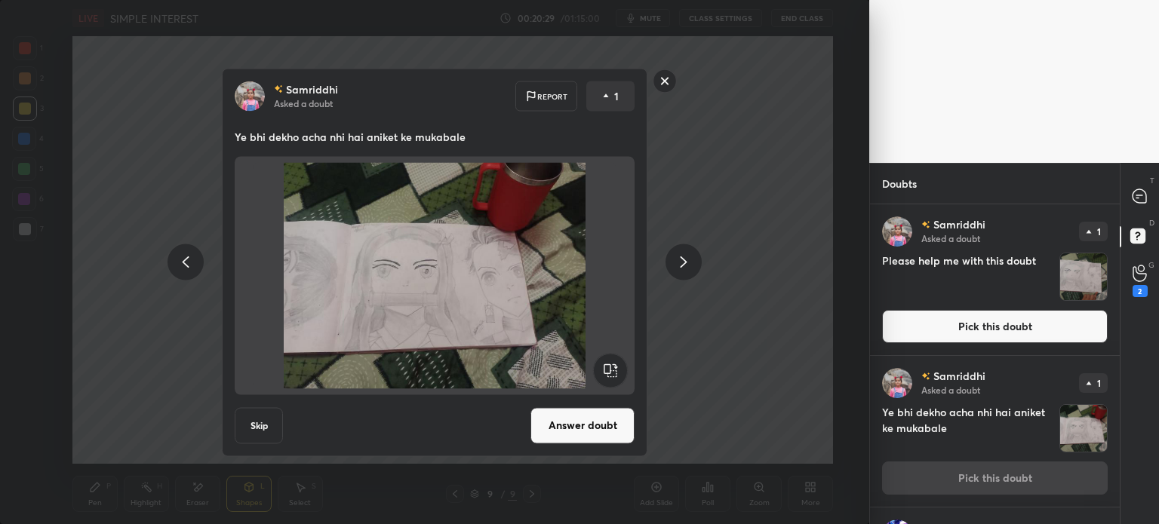
click at [682, 264] on icon at bounding box center [683, 263] width 18 height 18
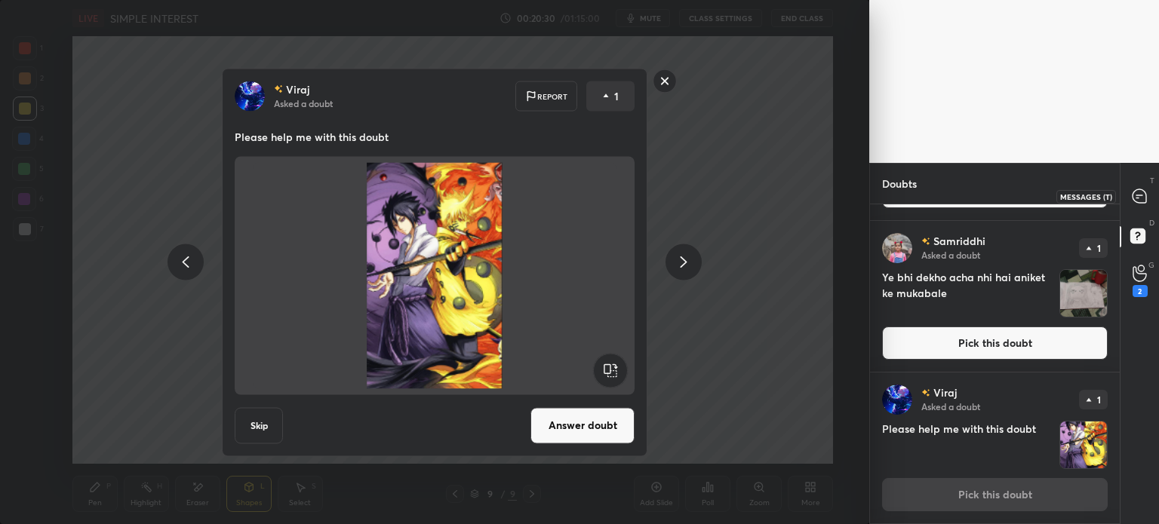
click at [1141, 189] on icon at bounding box center [1140, 197] width 16 height 16
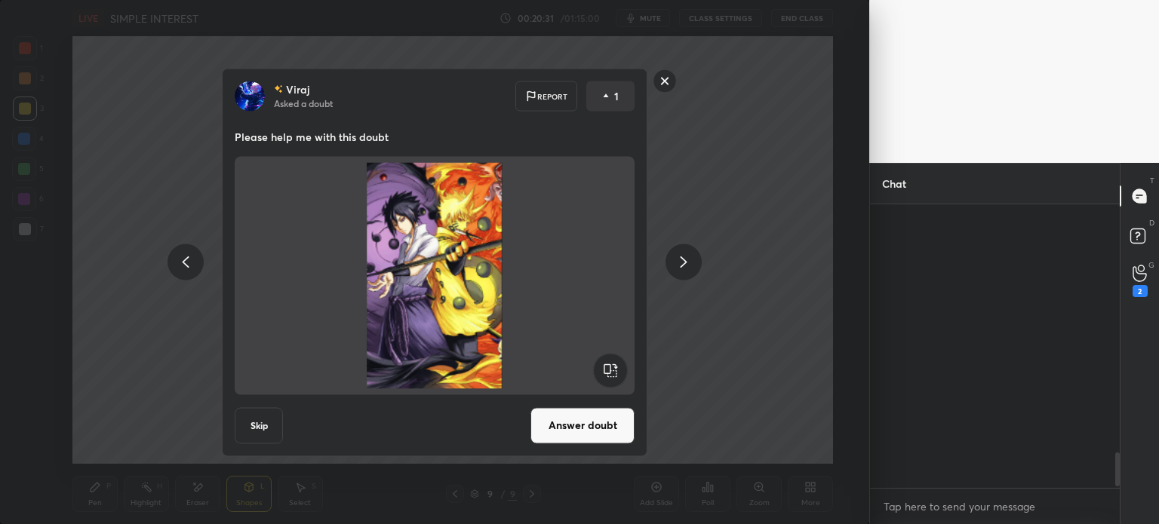
scroll to position [279, 245]
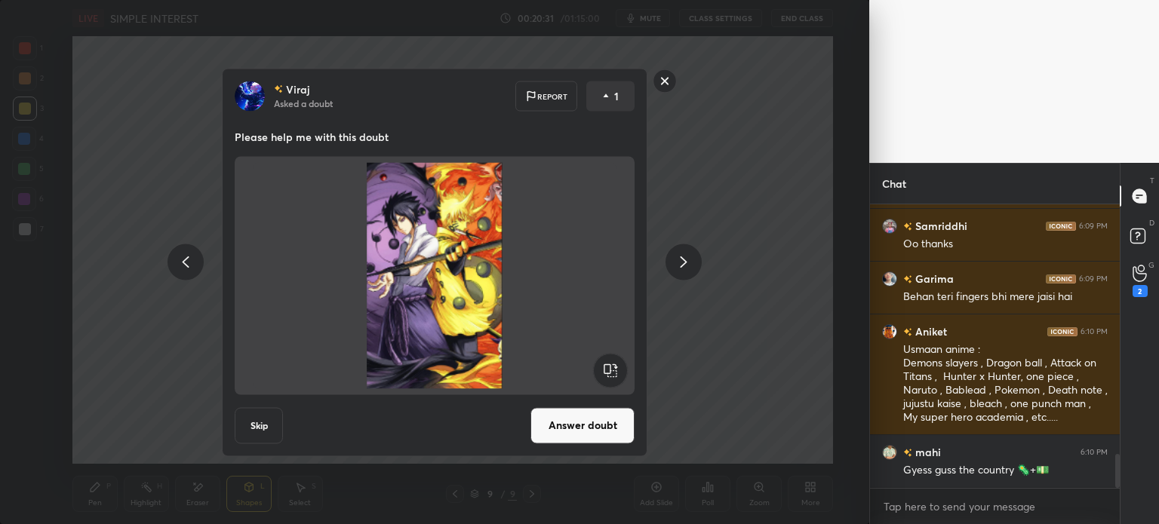
click at [782, 401] on div "Viraj Asked a doubt Report 1 Please help me with this doubt Skip Answer doubt" at bounding box center [434, 262] width 869 height 524
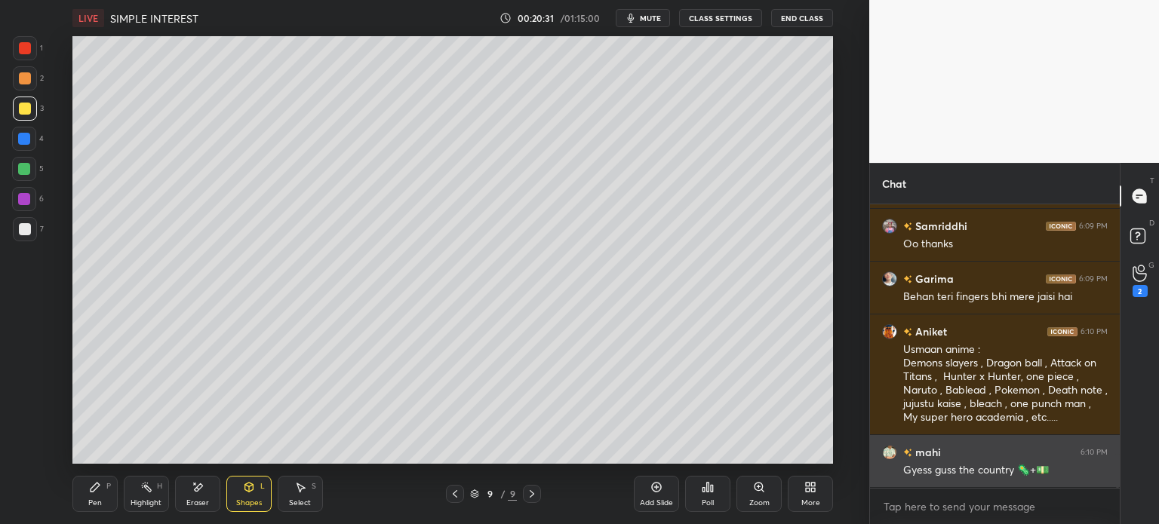
scroll to position [0, 0]
click at [1044, 462] on div "Gyess guss the country 🦠+💵" at bounding box center [1005, 469] width 204 height 18
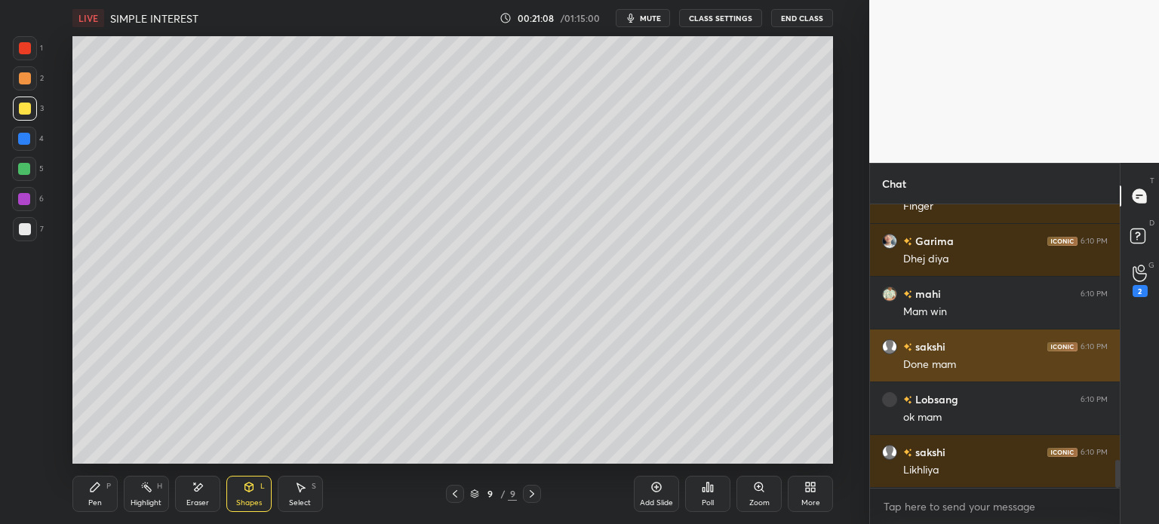
scroll to position [2696, 0]
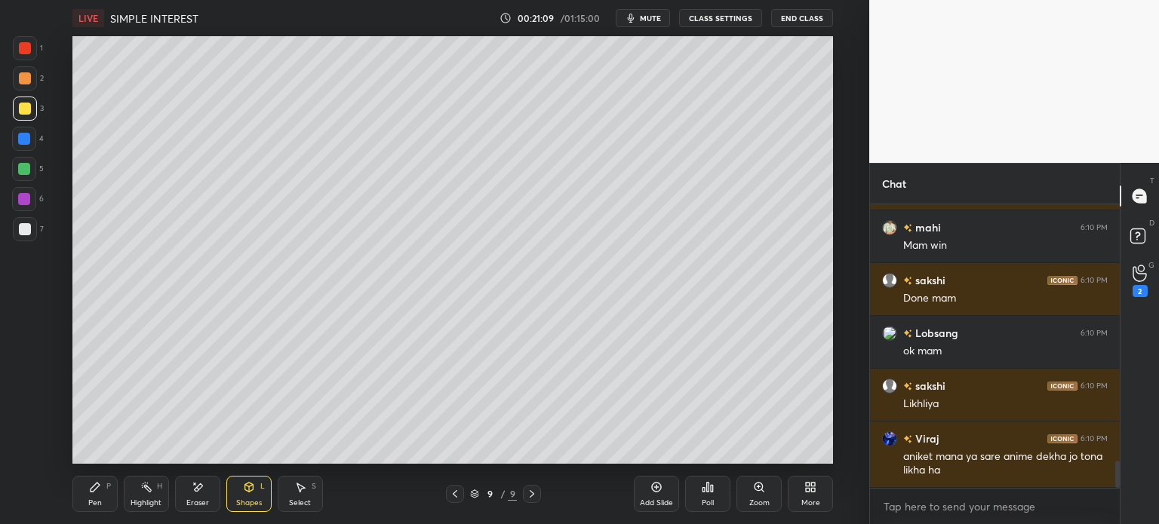
click at [451, 501] on div at bounding box center [455, 494] width 18 height 18
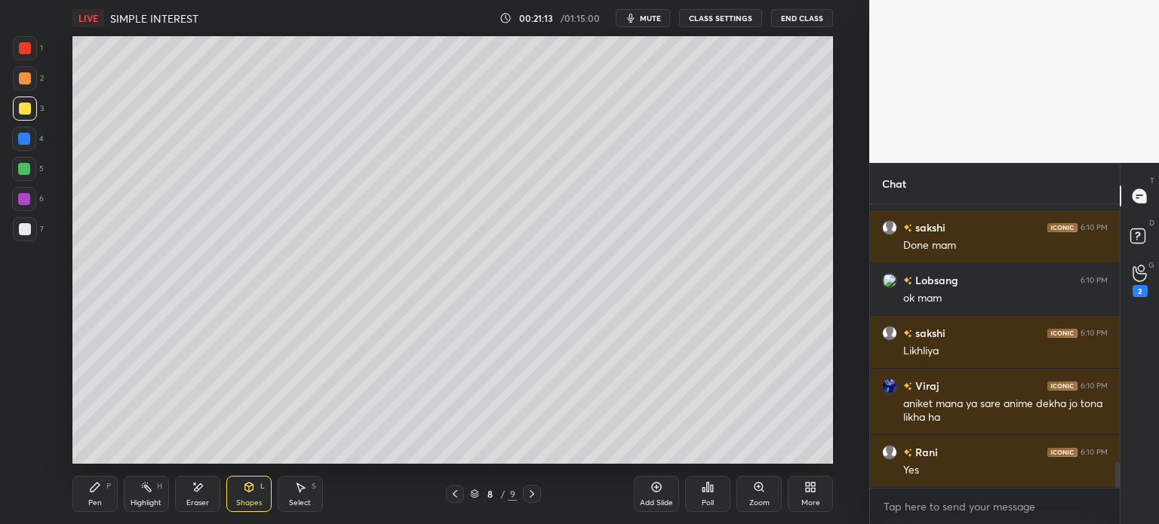
click at [664, 498] on div "Add Slide" at bounding box center [656, 494] width 45 height 36
click at [100, 493] on icon at bounding box center [95, 487] width 12 height 12
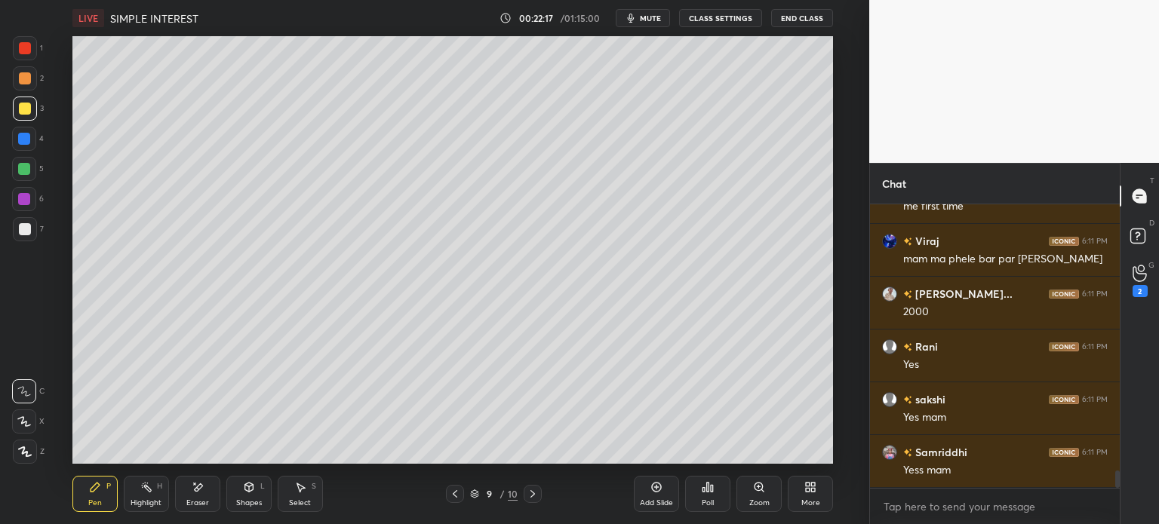
scroll to position [4415, 0]
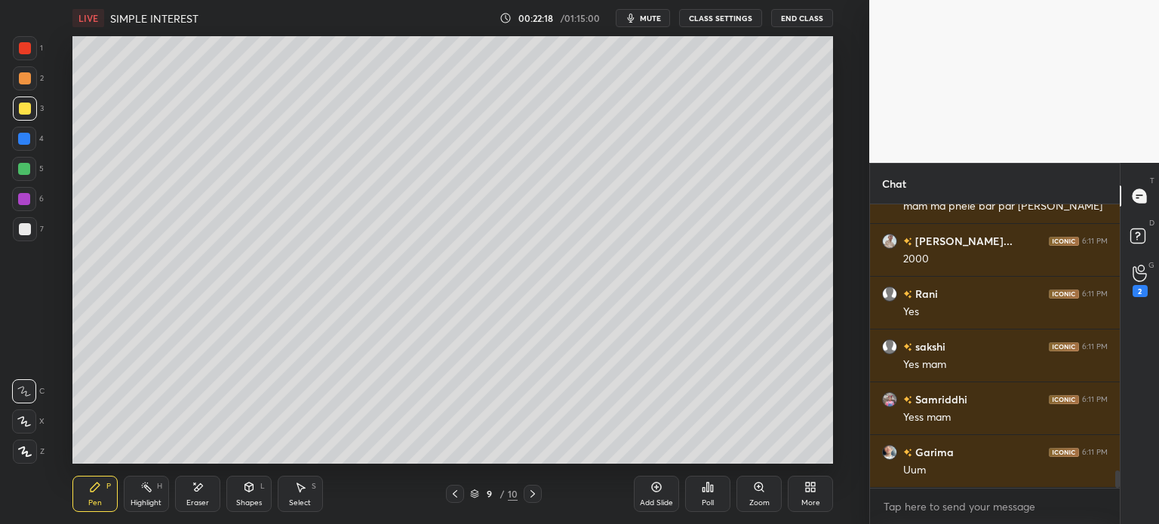
click at [36, 227] on div at bounding box center [25, 229] width 24 height 24
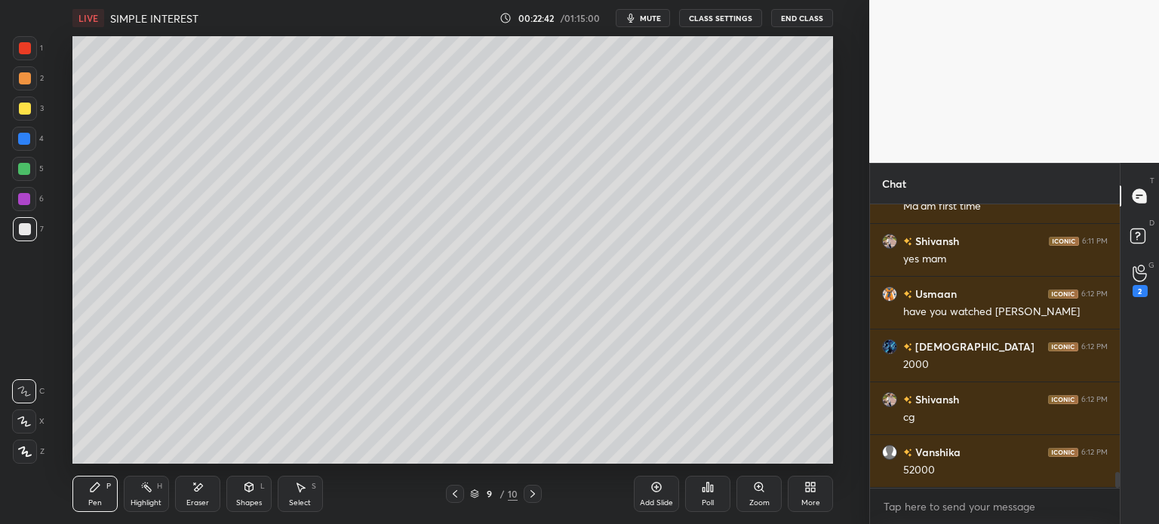
scroll to position [4785, 0]
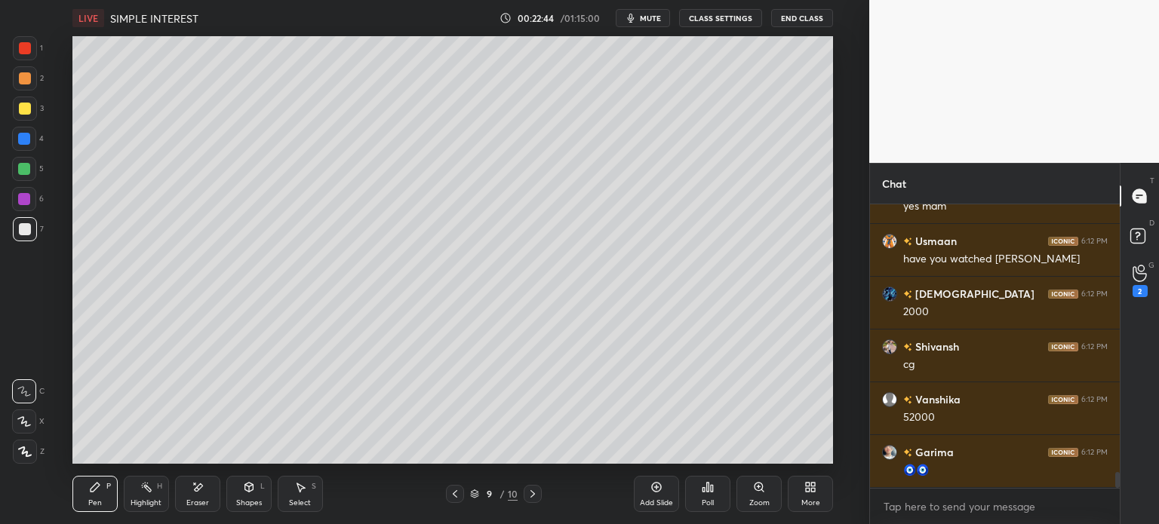
click at [672, 458] on div "Add Slide Poll Zoom More" at bounding box center [733, 494] width 199 height 85
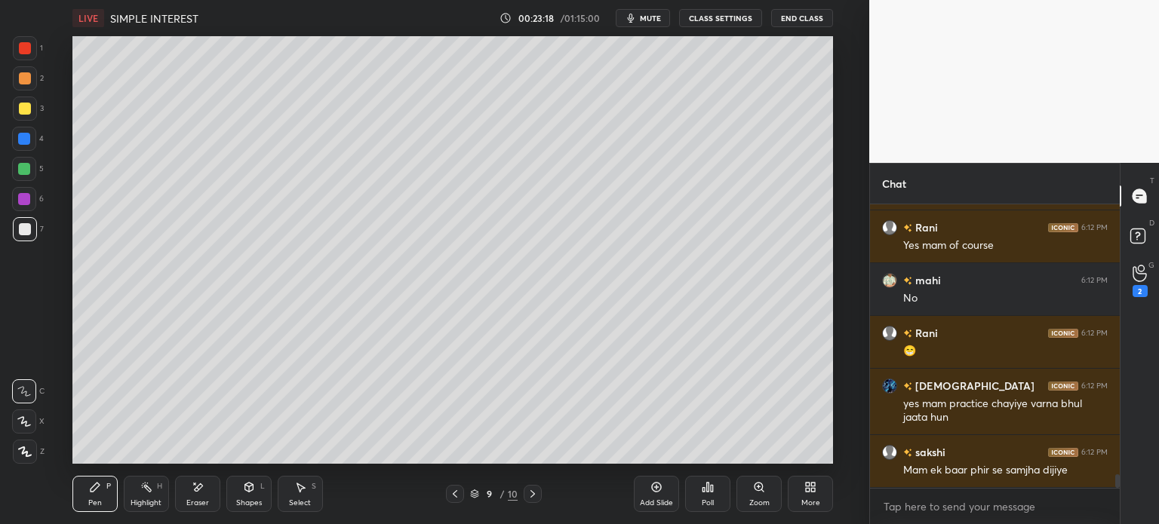
scroll to position [5538, 0]
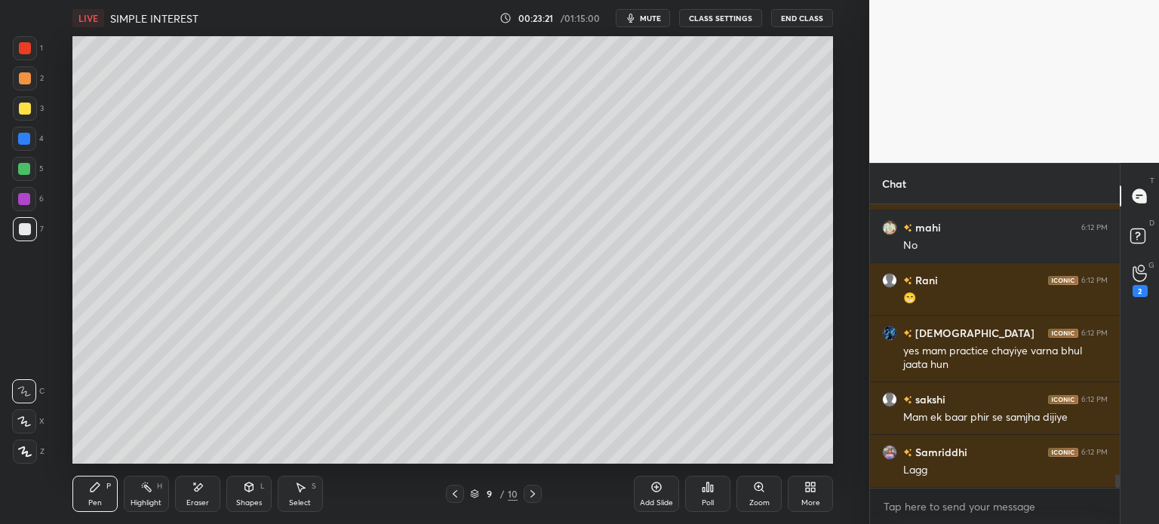
click at [665, 495] on div "Add Slide" at bounding box center [656, 494] width 45 height 36
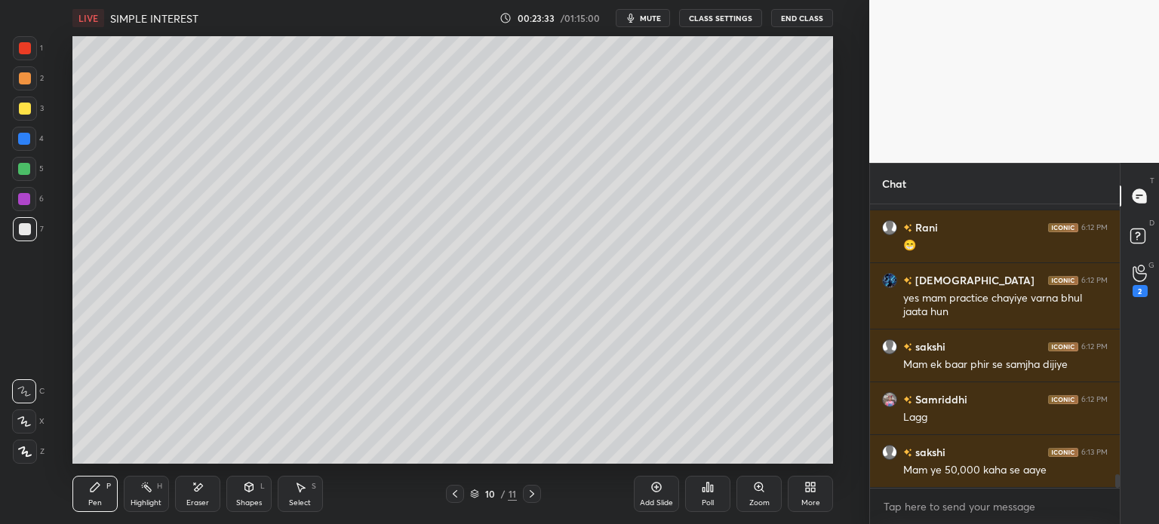
click at [302, 497] on div "Select S" at bounding box center [300, 494] width 45 height 36
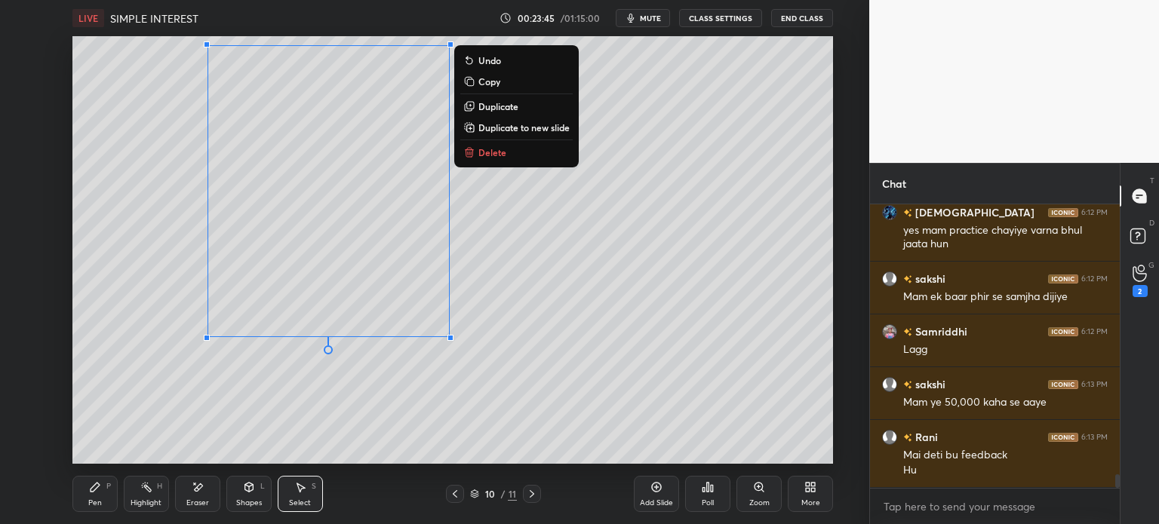
scroll to position [5711, 0]
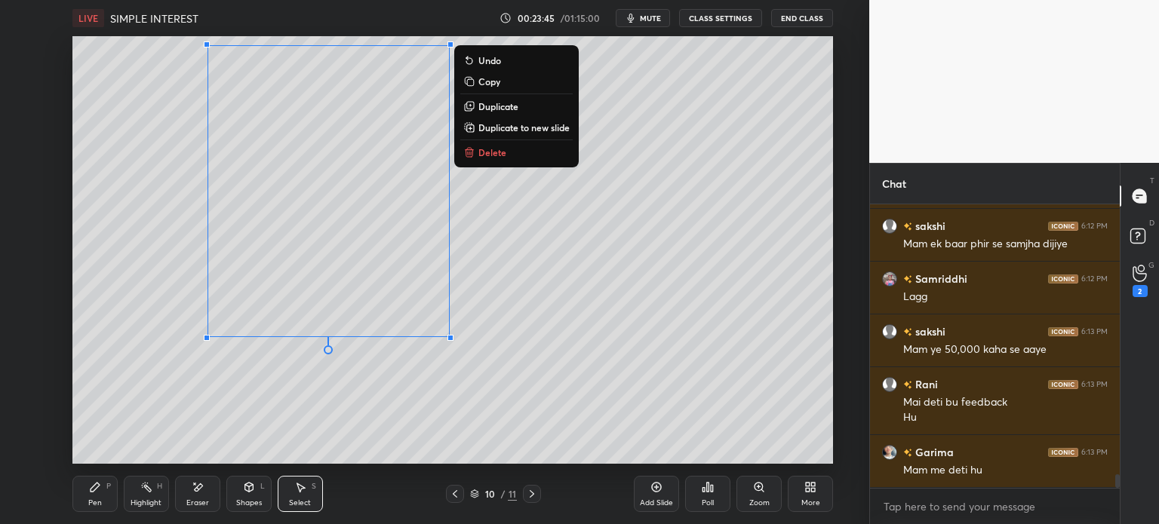
click at [446, 486] on div at bounding box center [455, 494] width 18 height 18
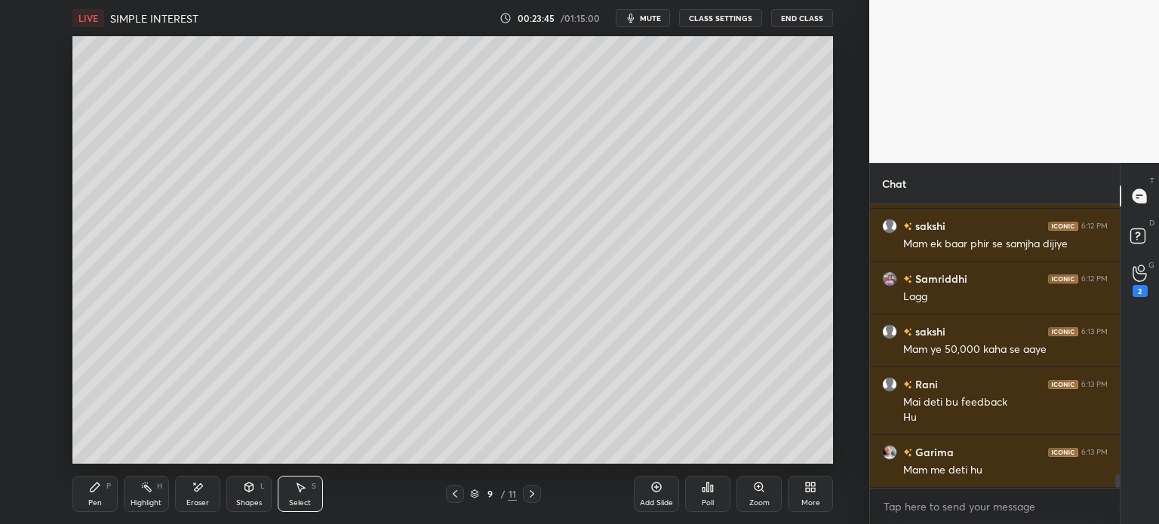
click at [449, 494] on icon at bounding box center [455, 494] width 12 height 12
click at [536, 492] on icon at bounding box center [532, 494] width 12 height 12
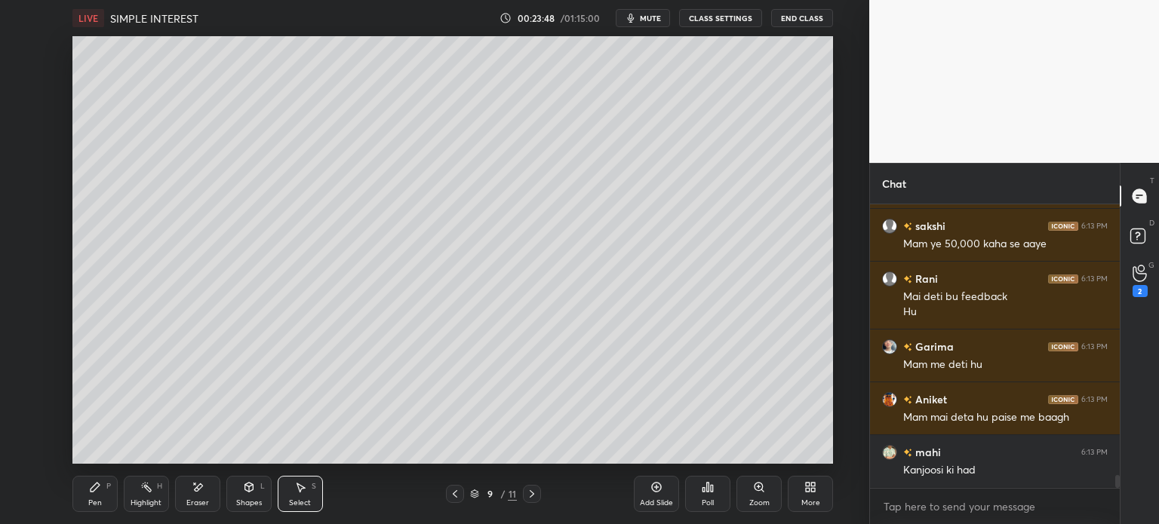
scroll to position [5870, 0]
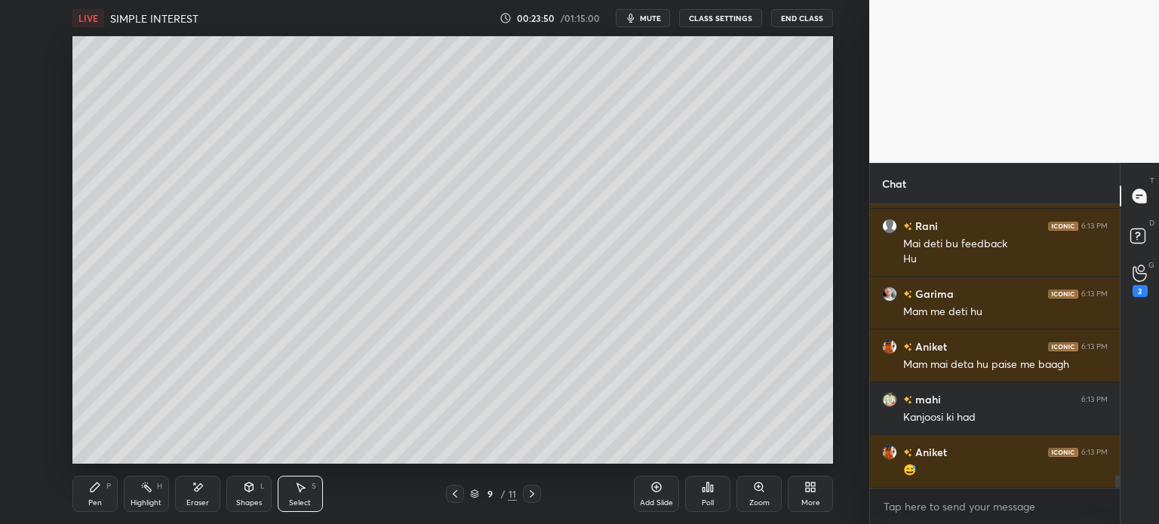
click at [106, 490] on div "P" at bounding box center [108, 487] width 5 height 8
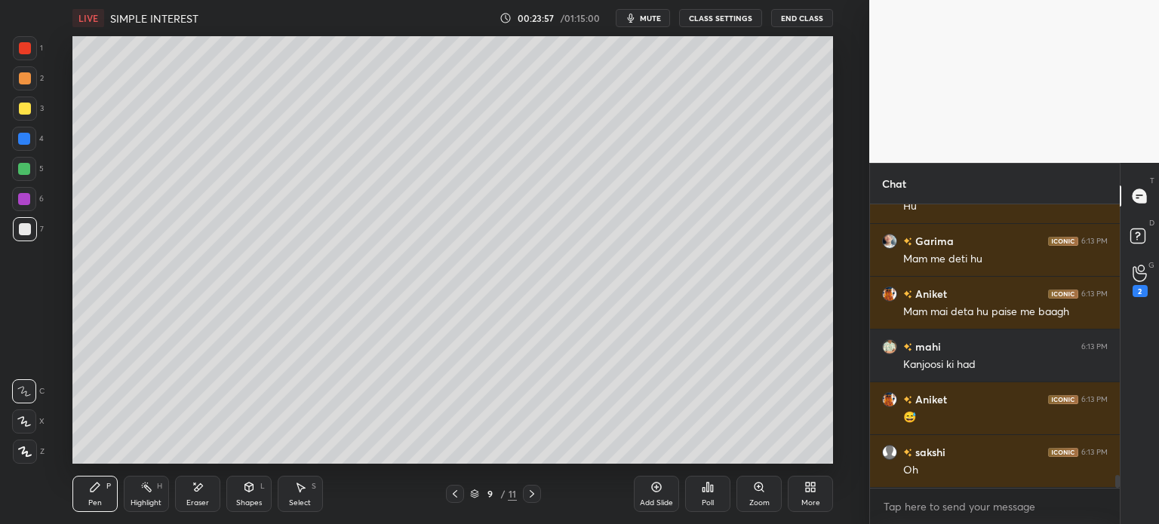
click at [531, 492] on icon at bounding box center [532, 494] width 5 height 8
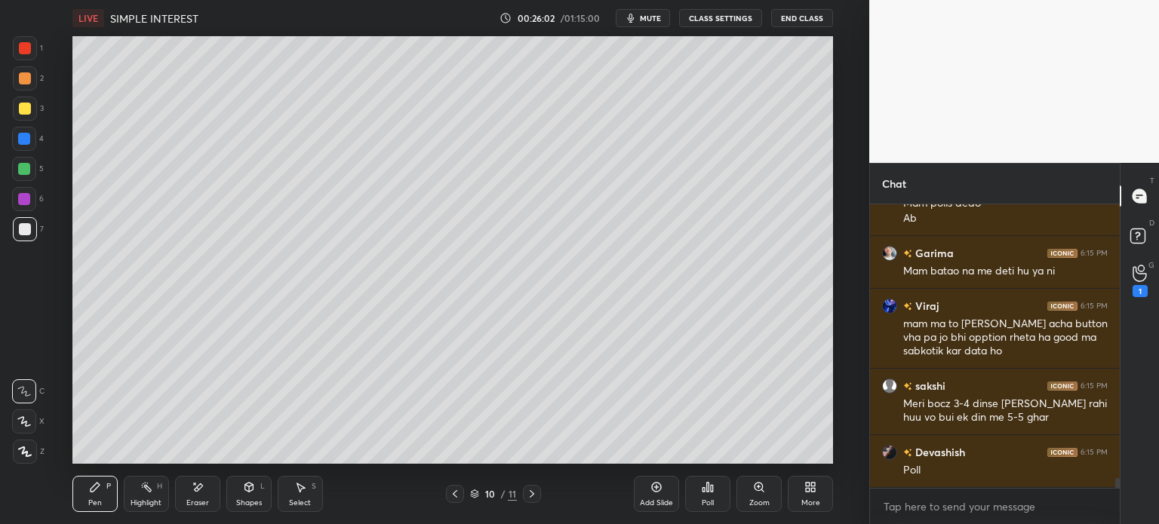
scroll to position [7887, 0]
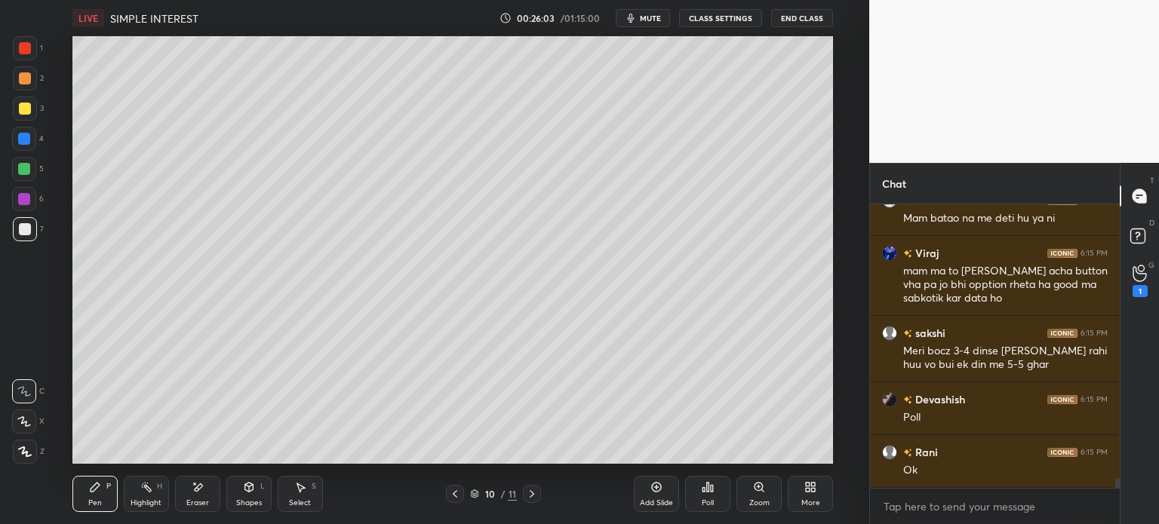
click at [812, 492] on icon at bounding box center [814, 490] width 4 height 4
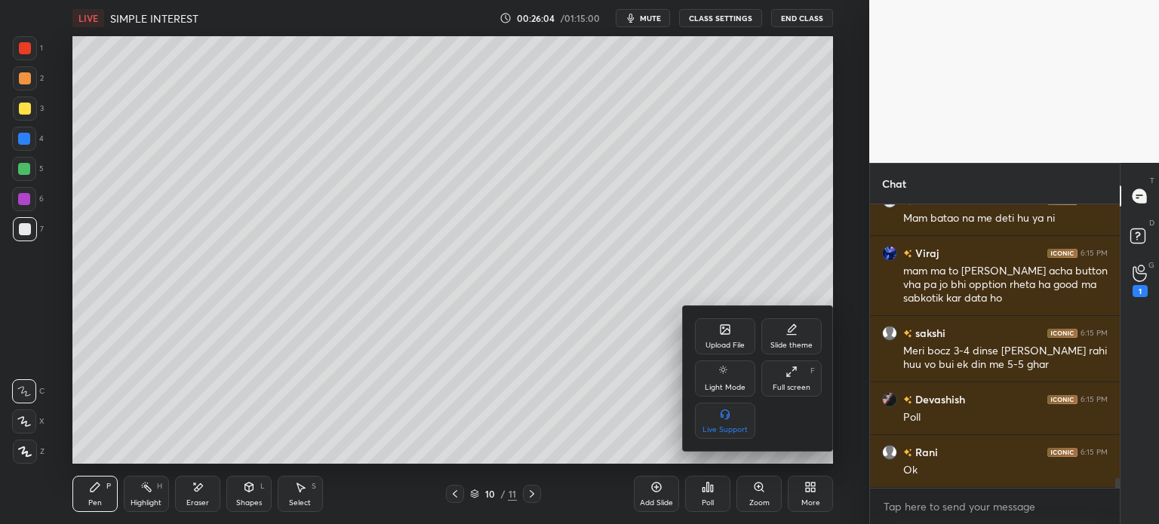
click at [736, 344] on div "Upload File" at bounding box center [724, 346] width 39 height 8
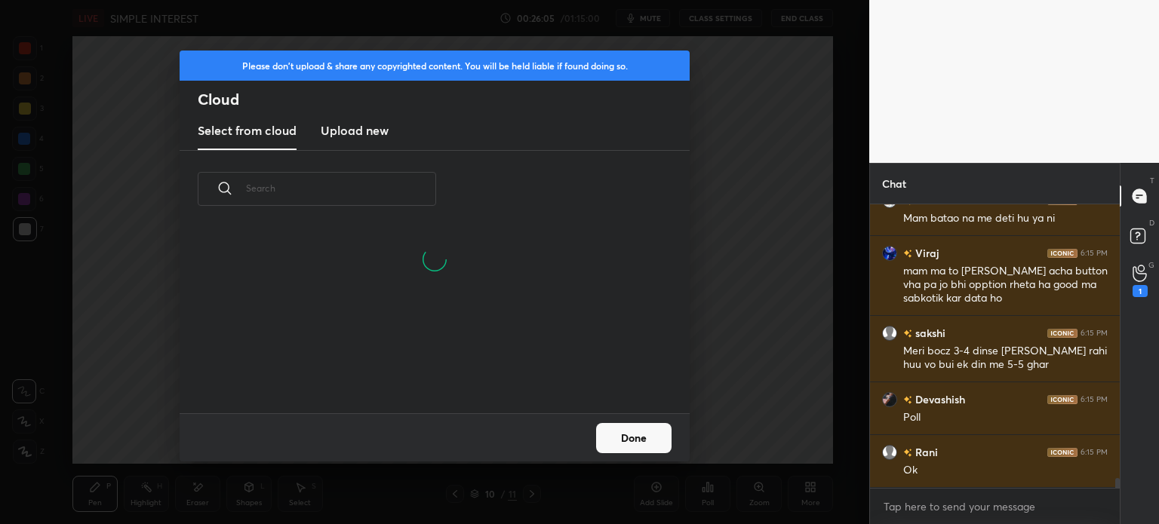
scroll to position [186, 484]
click at [352, 121] on h3 "Upload new" at bounding box center [355, 130] width 68 height 18
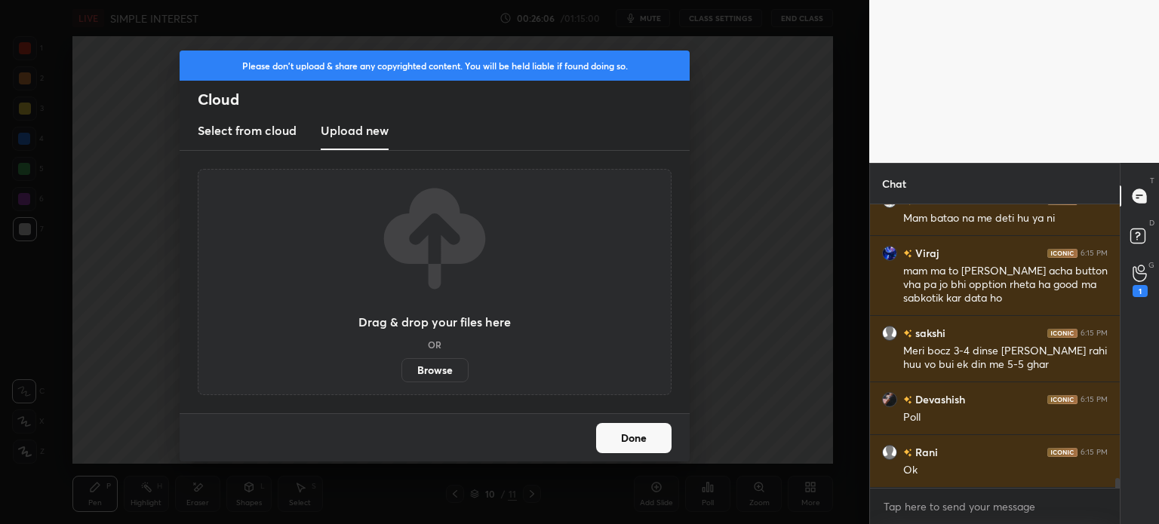
click at [432, 370] on label "Browse" at bounding box center [434, 370] width 67 height 24
click at [401, 370] on input "Browse" at bounding box center [401, 370] width 0 height 24
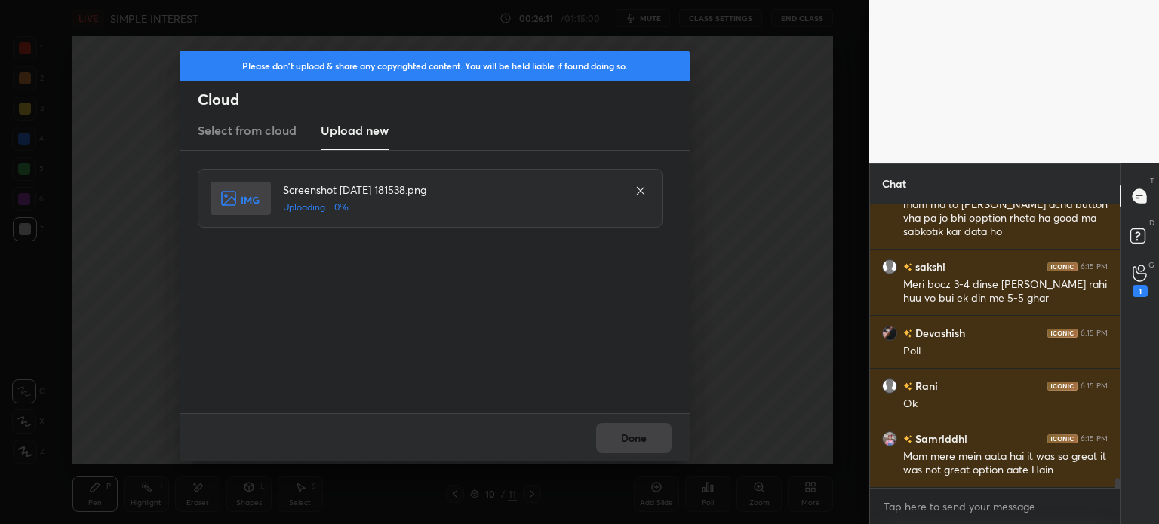
click at [656, 450] on div "Done" at bounding box center [435, 437] width 510 height 48
click at [655, 449] on div "Done" at bounding box center [435, 437] width 510 height 48
click at [661, 450] on div "Done" at bounding box center [435, 437] width 510 height 48
click at [665, 449] on div "Done" at bounding box center [435, 437] width 510 height 48
click at [668, 447] on div "Done" at bounding box center [435, 437] width 510 height 48
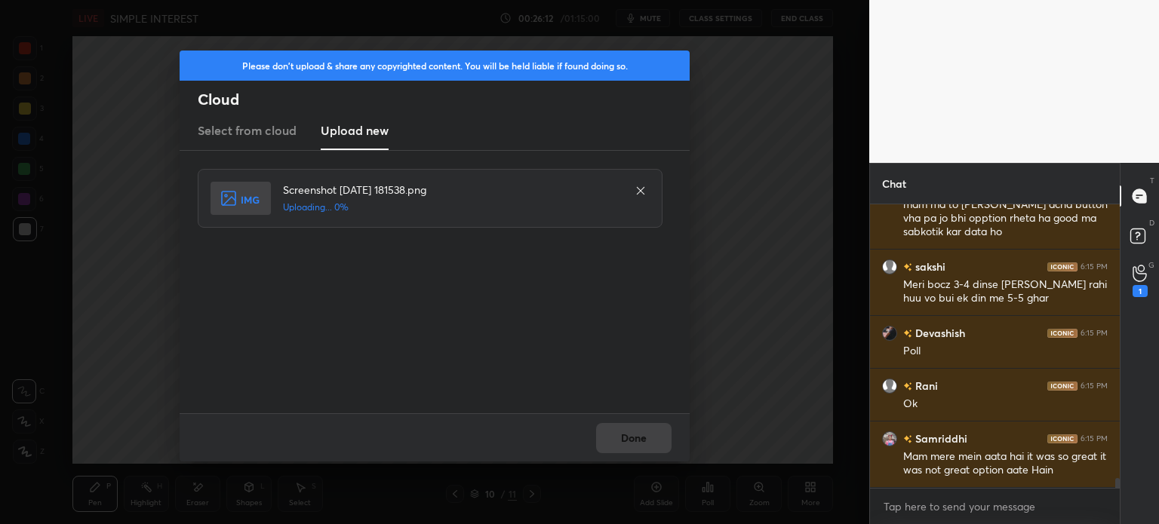
click at [673, 447] on div "Done" at bounding box center [435, 437] width 510 height 48
click at [675, 444] on div "Done" at bounding box center [435, 437] width 510 height 48
click at [676, 443] on div "Done" at bounding box center [435, 437] width 510 height 48
click at [677, 447] on div "Done" at bounding box center [435, 437] width 510 height 48
click at [681, 451] on div "Done" at bounding box center [435, 437] width 510 height 48
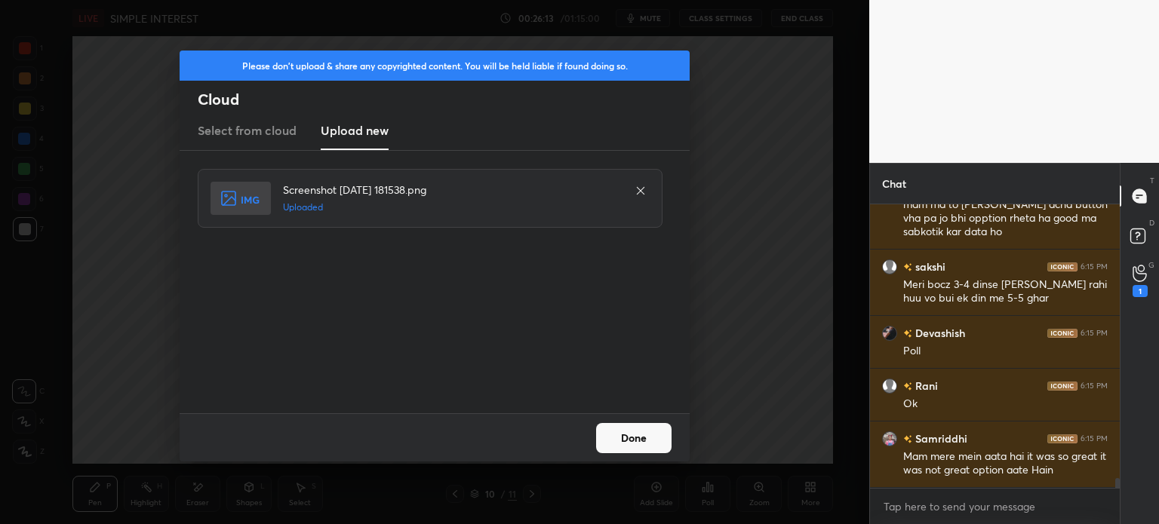
click at [676, 447] on div "Done" at bounding box center [435, 437] width 510 height 48
click at [651, 435] on button "Done" at bounding box center [633, 438] width 75 height 30
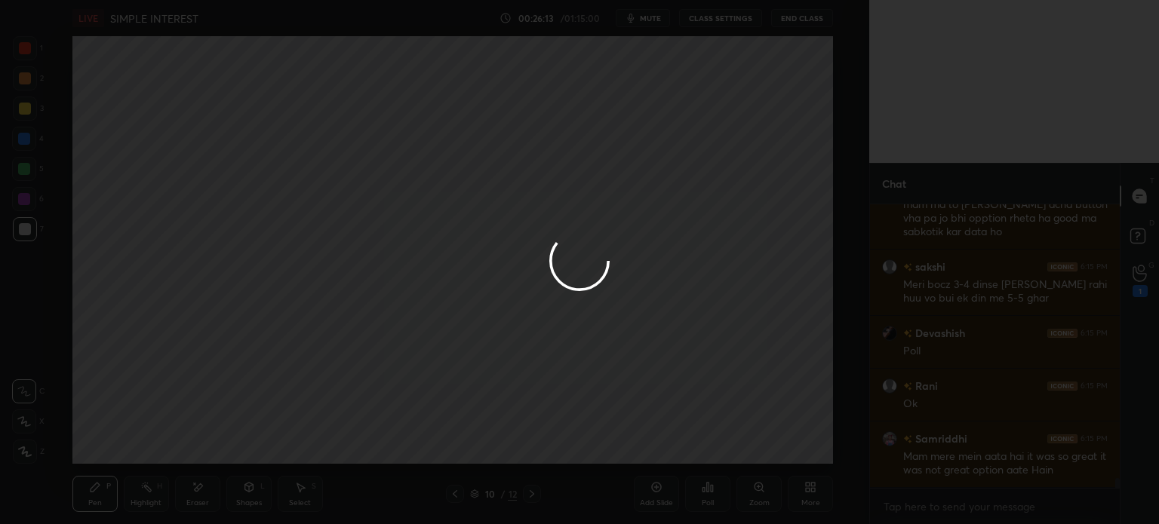
click at [643, 420] on div "Done" at bounding box center [435, 437] width 510 height 48
click at [640, 418] on div at bounding box center [579, 262] width 1159 height 524
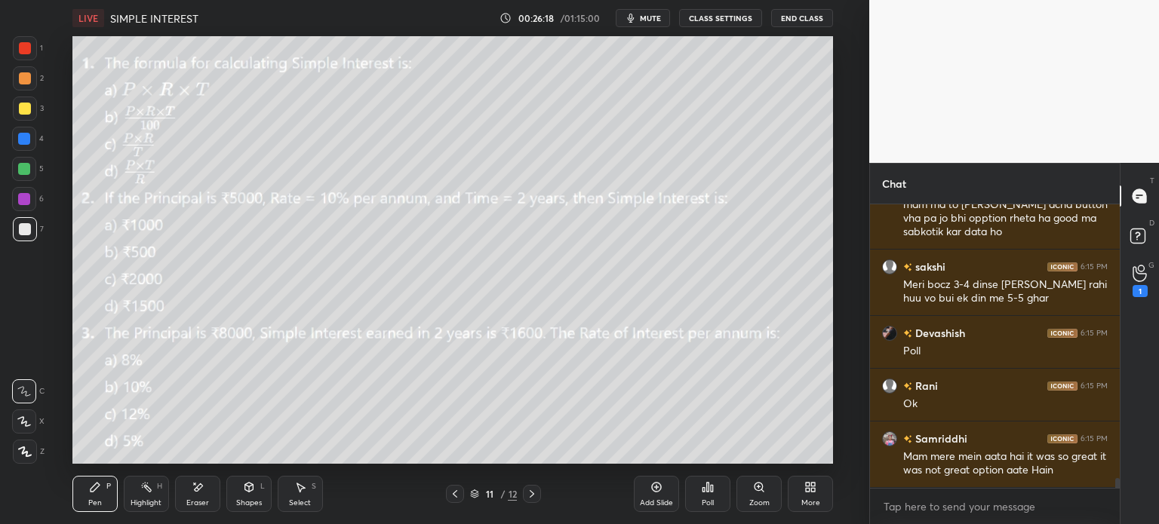
click at [17, 109] on div at bounding box center [25, 109] width 24 height 24
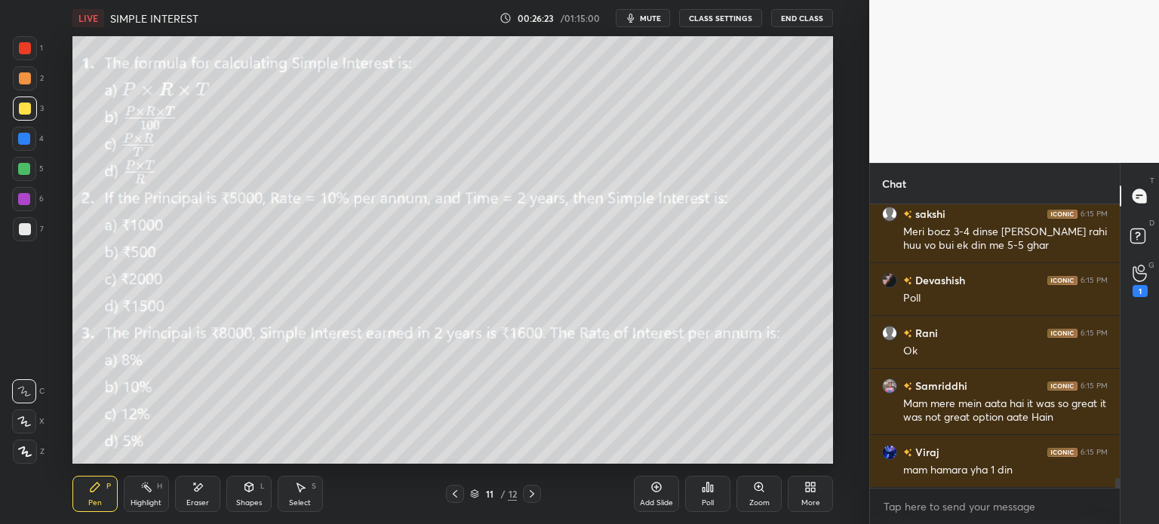
click at [450, 493] on icon at bounding box center [455, 494] width 12 height 12
click at [453, 496] on icon at bounding box center [455, 494] width 12 height 12
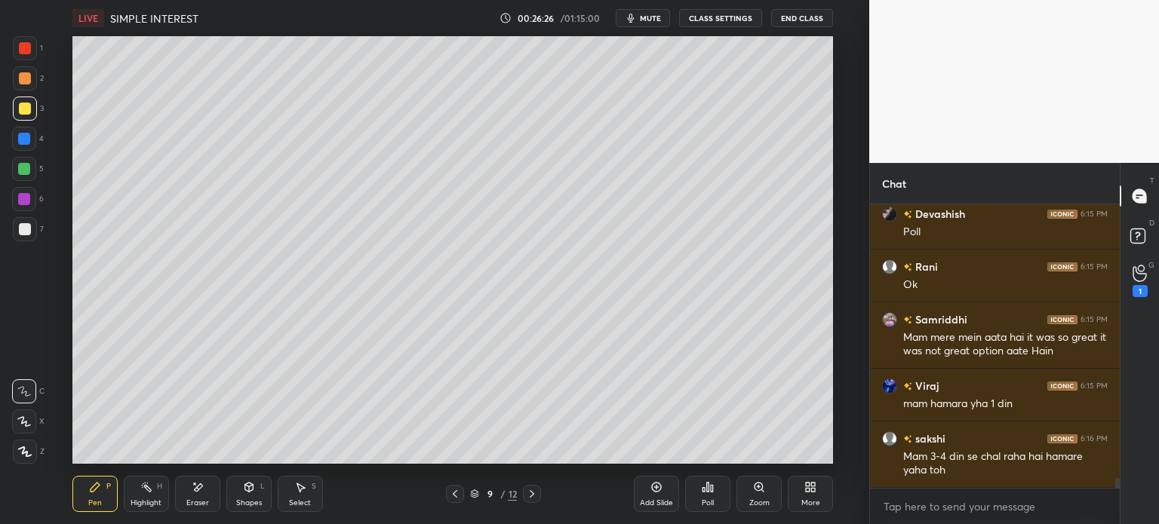
scroll to position [8126, 0]
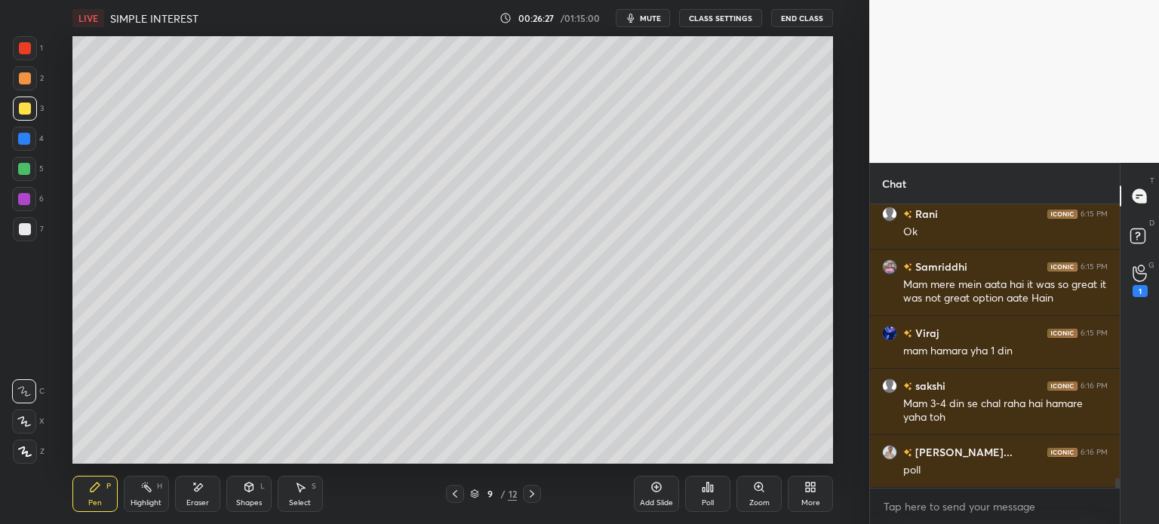
click at [456, 496] on icon at bounding box center [455, 494] width 12 height 12
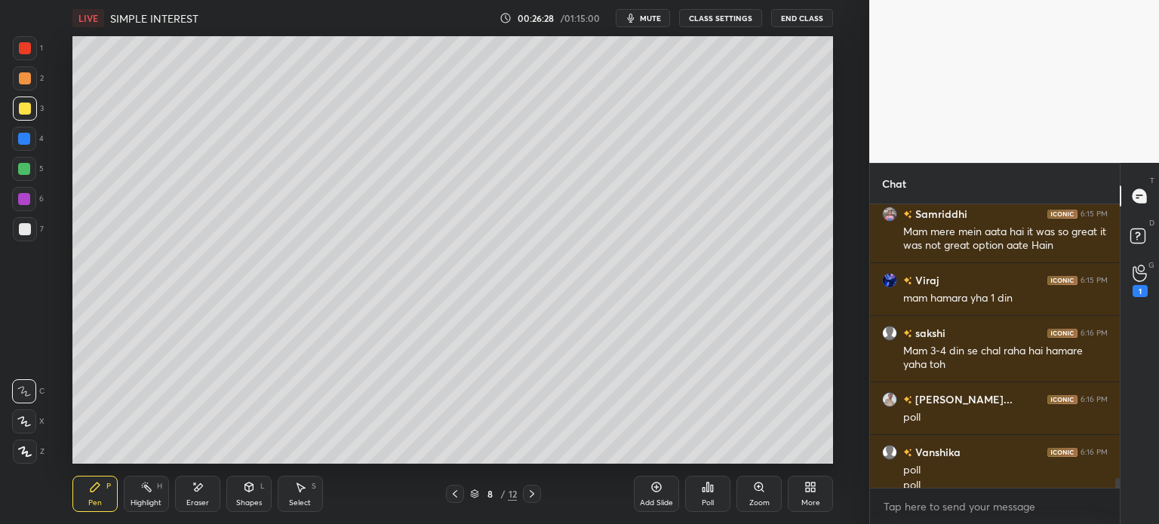
scroll to position [8194, 0]
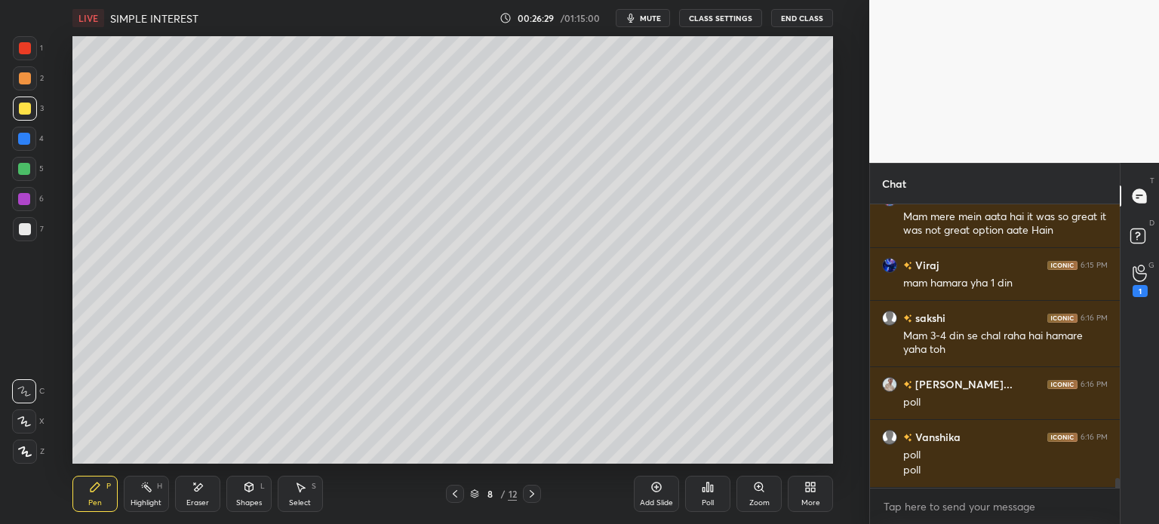
click at [456, 492] on icon at bounding box center [455, 494] width 12 height 12
click at [452, 498] on icon at bounding box center [455, 494] width 12 height 12
click at [460, 494] on icon at bounding box center [455, 494] width 12 height 12
click at [459, 496] on icon at bounding box center [455, 494] width 12 height 12
click at [456, 497] on icon at bounding box center [455, 494] width 5 height 8
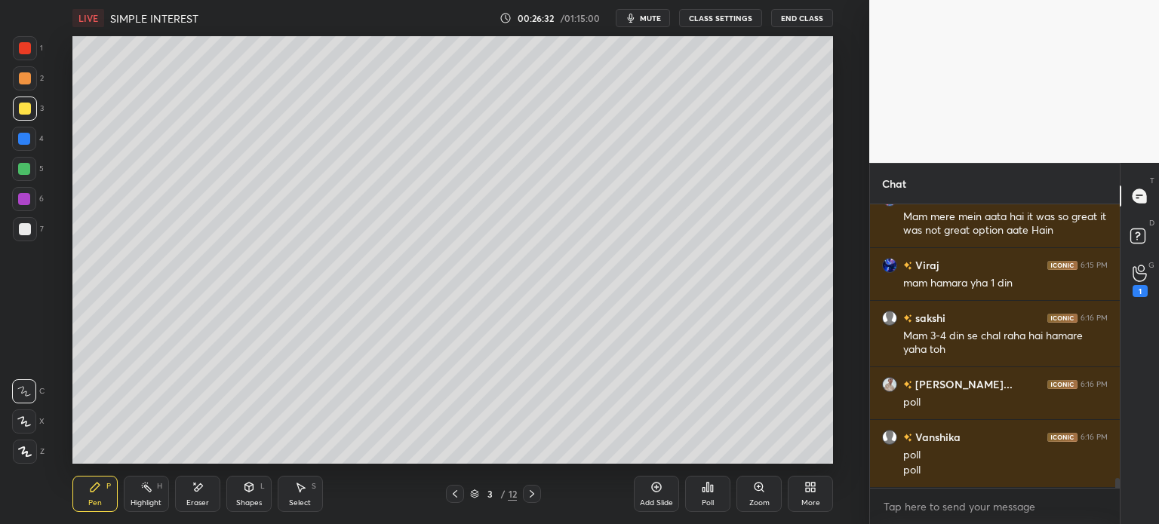
click at [456, 497] on icon at bounding box center [455, 494] width 12 height 12
click at [535, 496] on icon at bounding box center [532, 494] width 12 height 12
click at [536, 497] on icon at bounding box center [532, 494] width 12 height 12
click at [536, 499] on icon at bounding box center [532, 494] width 12 height 12
click at [537, 497] on icon at bounding box center [532, 494] width 12 height 12
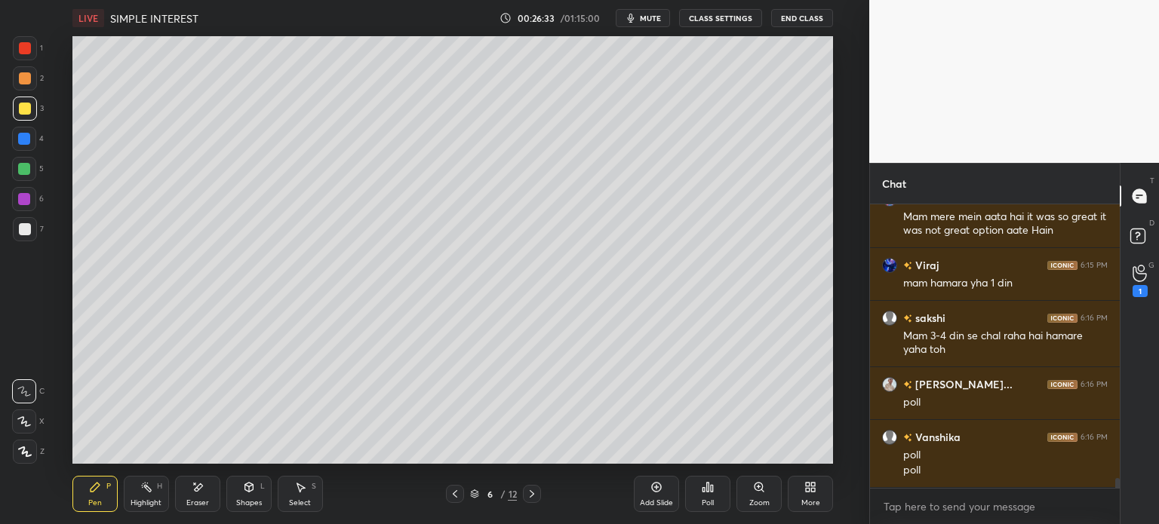
click at [538, 496] on div at bounding box center [532, 494] width 18 height 18
click at [539, 496] on div at bounding box center [532, 494] width 18 height 18
click at [539, 497] on div at bounding box center [532, 494] width 18 height 18
click at [542, 497] on div "10 / 12" at bounding box center [493, 494] width 281 height 18
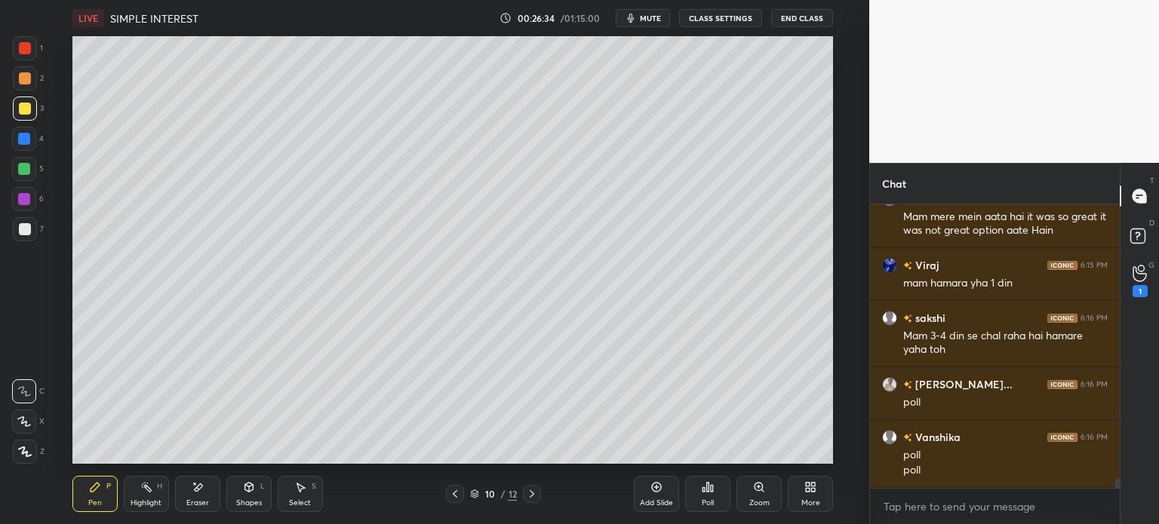
click at [543, 497] on div "10 / 12" at bounding box center [493, 494] width 281 height 18
click at [545, 496] on div "10 / 12" at bounding box center [493, 494] width 281 height 18
click at [546, 500] on div "10 / 12" at bounding box center [493, 494] width 281 height 18
click at [543, 497] on div "10 / 12" at bounding box center [493, 494] width 281 height 18
click at [536, 497] on icon at bounding box center [532, 494] width 12 height 12
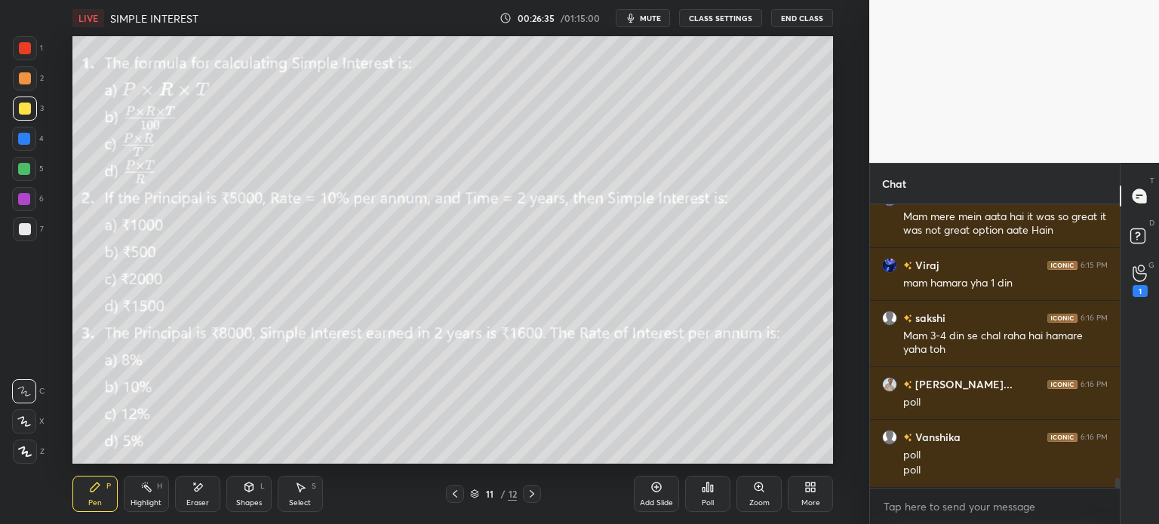
click at [531, 492] on icon at bounding box center [532, 494] width 5 height 8
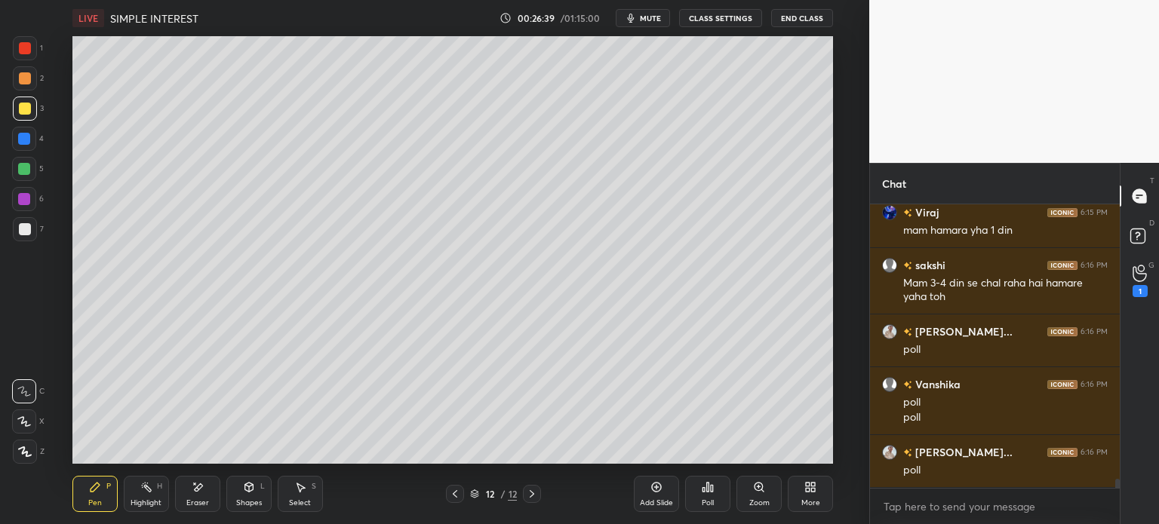
click at [460, 497] on icon at bounding box center [455, 494] width 12 height 12
click at [461, 494] on div at bounding box center [455, 494] width 18 height 18
click at [454, 498] on icon at bounding box center [455, 494] width 12 height 12
click at [453, 496] on icon at bounding box center [455, 494] width 12 height 12
click at [456, 493] on icon at bounding box center [455, 494] width 12 height 12
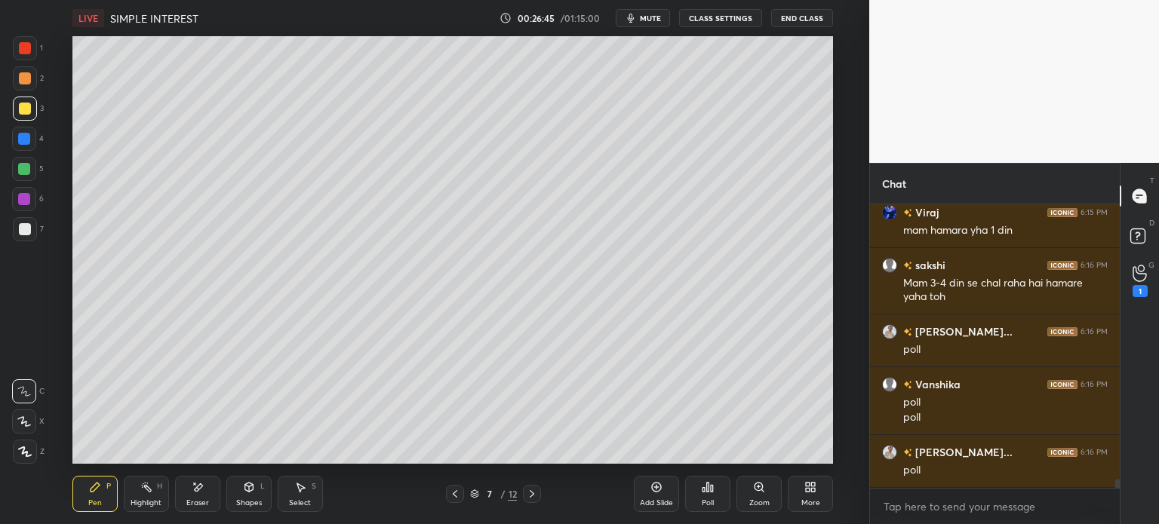
click at [535, 494] on icon at bounding box center [532, 494] width 12 height 12
click at [532, 493] on icon at bounding box center [532, 494] width 5 height 8
click at [533, 492] on icon at bounding box center [532, 494] width 12 height 12
click at [534, 491] on icon at bounding box center [532, 494] width 12 height 12
click at [534, 488] on icon at bounding box center [532, 494] width 12 height 12
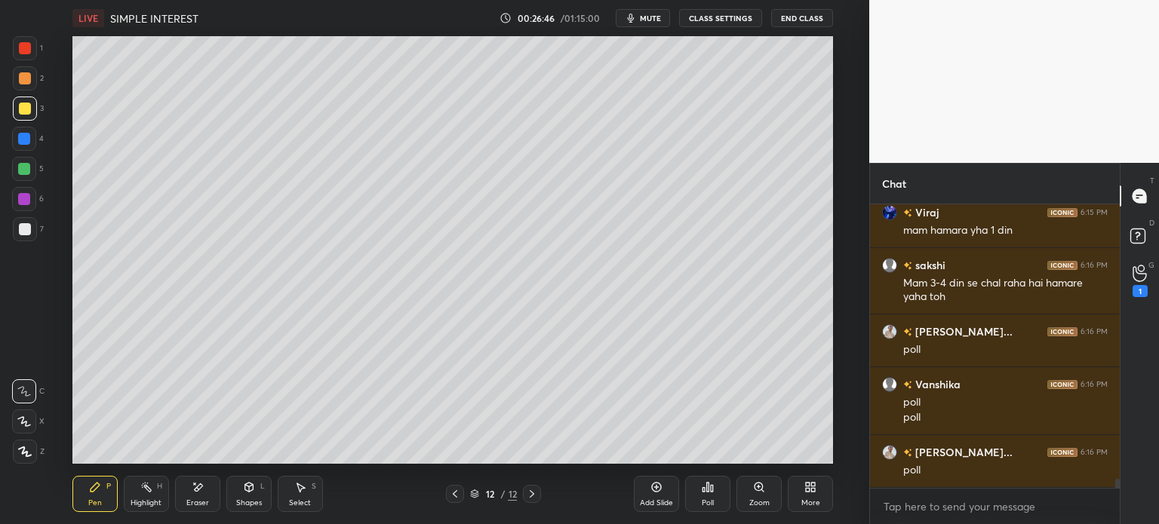
click at [458, 493] on icon at bounding box center [455, 494] width 12 height 12
click at [711, 491] on icon at bounding box center [712, 488] width 2 height 7
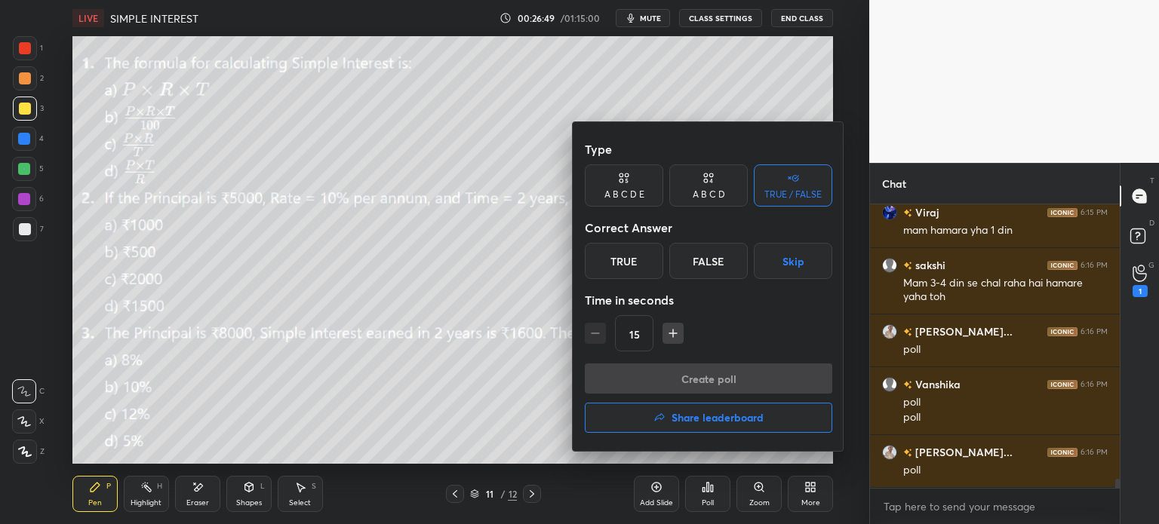
click at [622, 261] on div "True" at bounding box center [624, 261] width 78 height 36
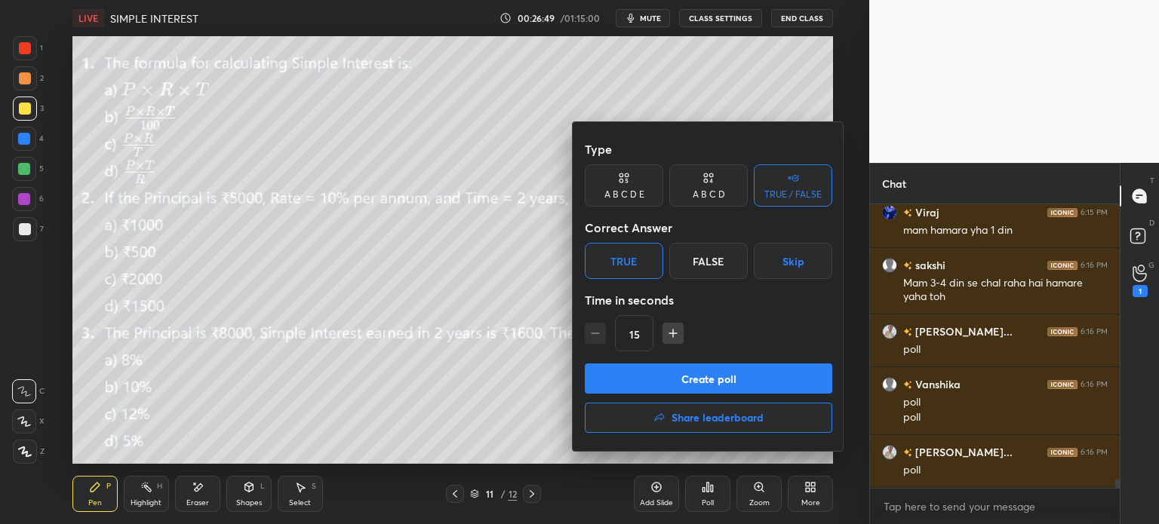
click at [712, 198] on div "A B C D" at bounding box center [709, 194] width 32 height 9
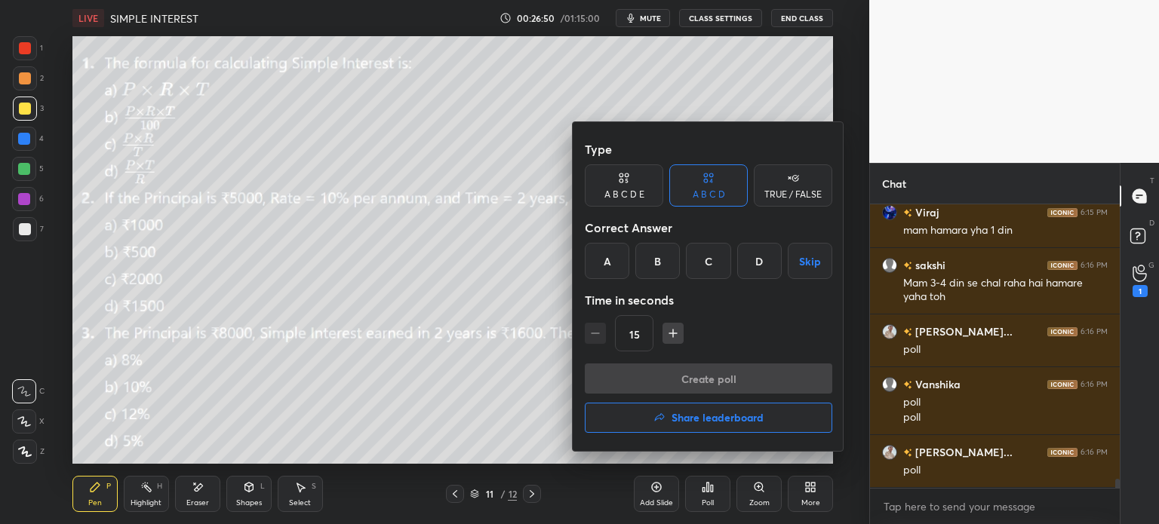
click at [659, 260] on div "B" at bounding box center [657, 261] width 45 height 36
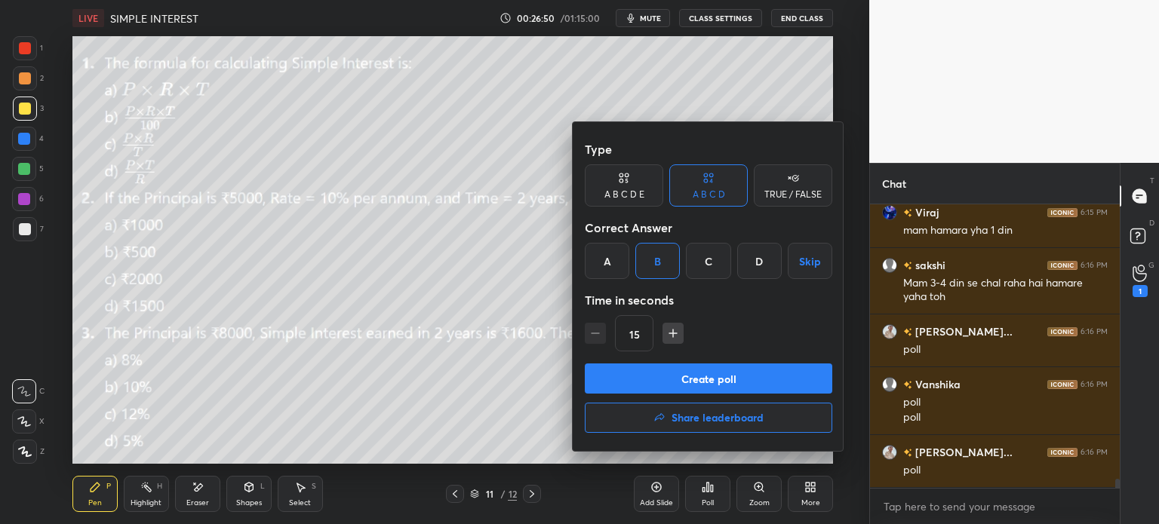
click at [703, 387] on button "Create poll" at bounding box center [708, 379] width 247 height 30
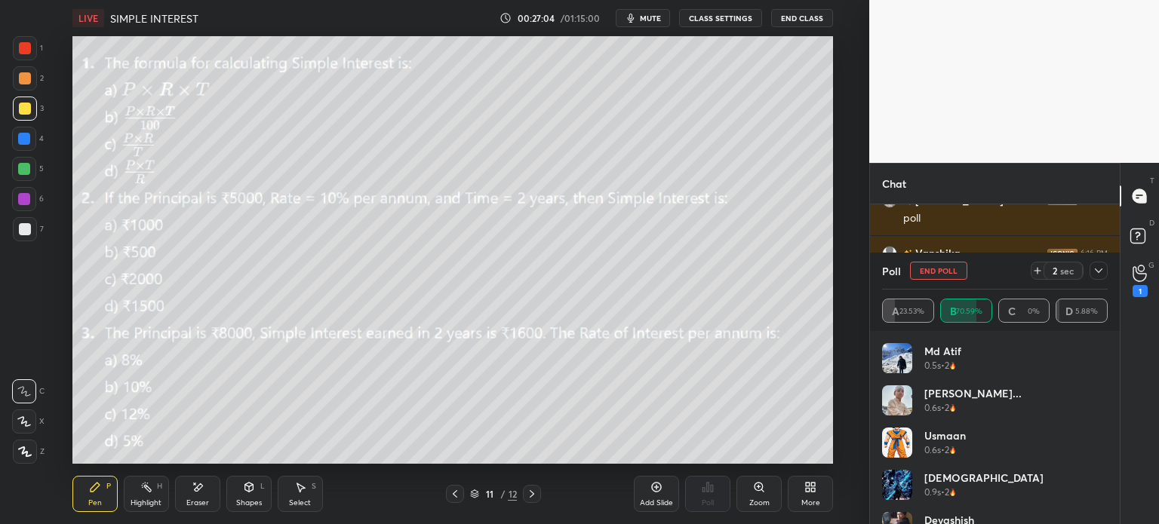
scroll to position [8430, 0]
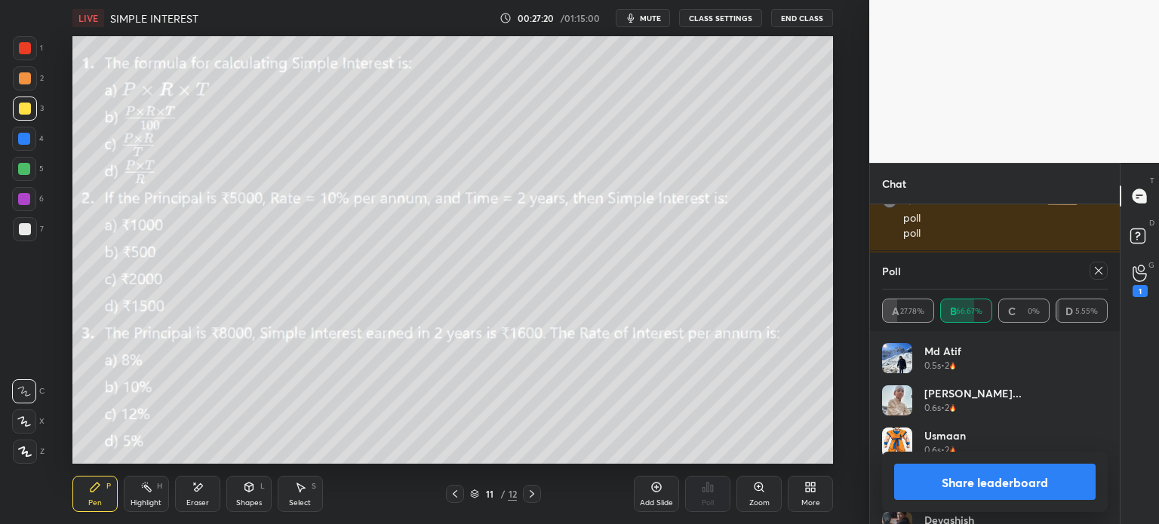
click at [1095, 272] on icon at bounding box center [1098, 271] width 12 height 12
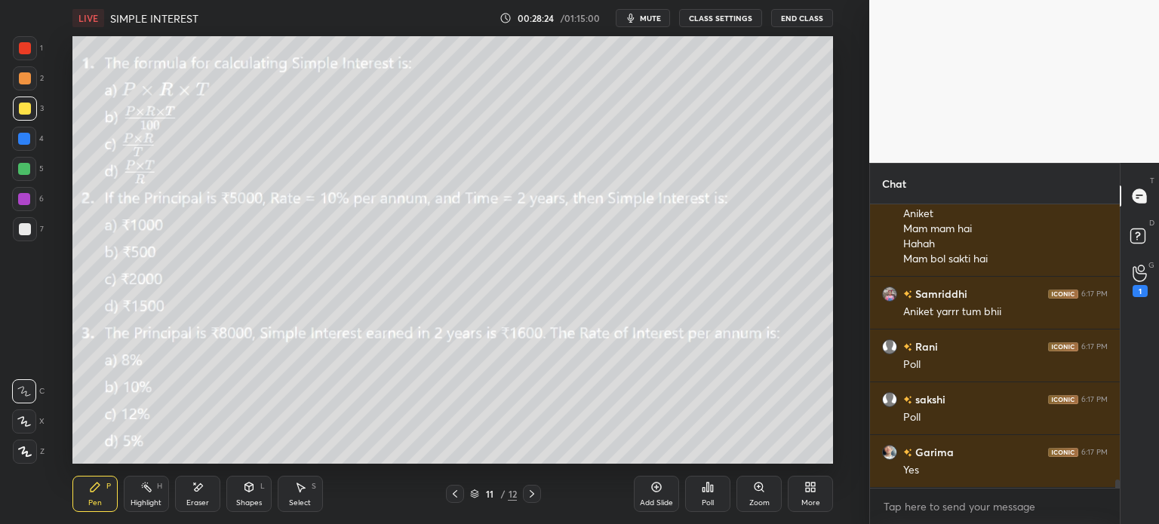
scroll to position [9250, 0]
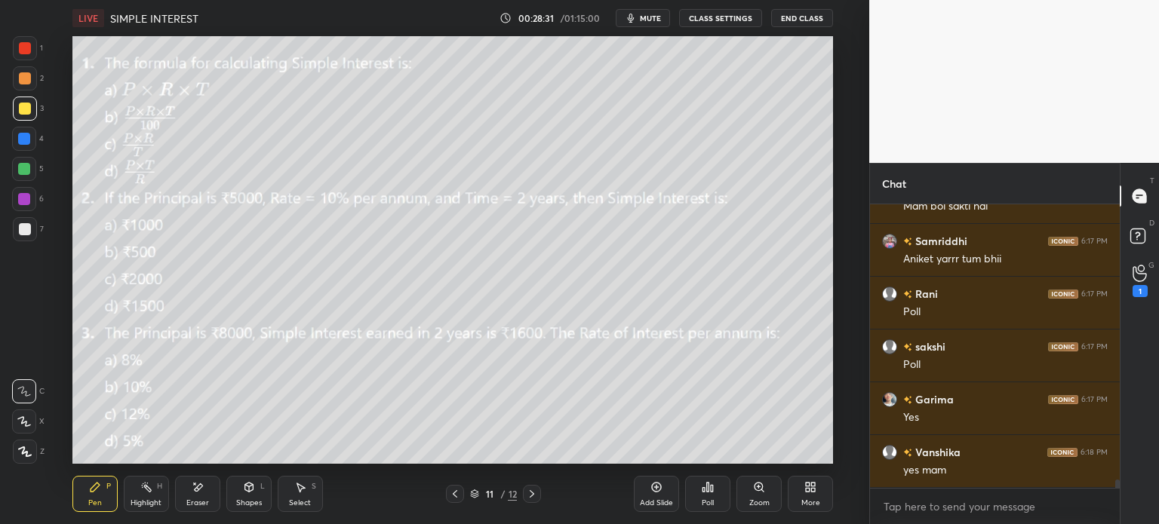
click at [699, 496] on div "Poll" at bounding box center [707, 494] width 45 height 36
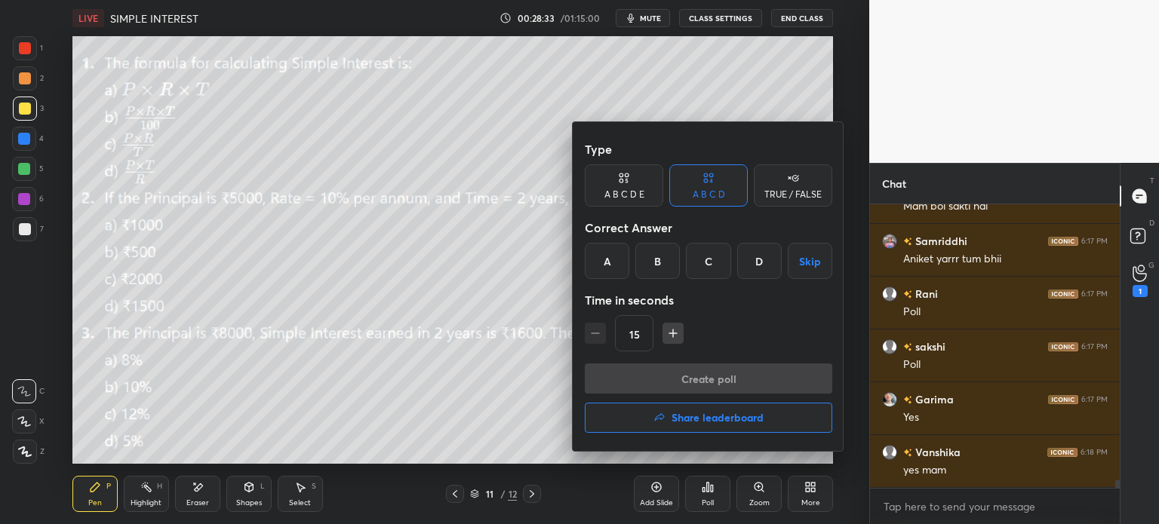
click at [598, 257] on div "A" at bounding box center [607, 261] width 45 height 36
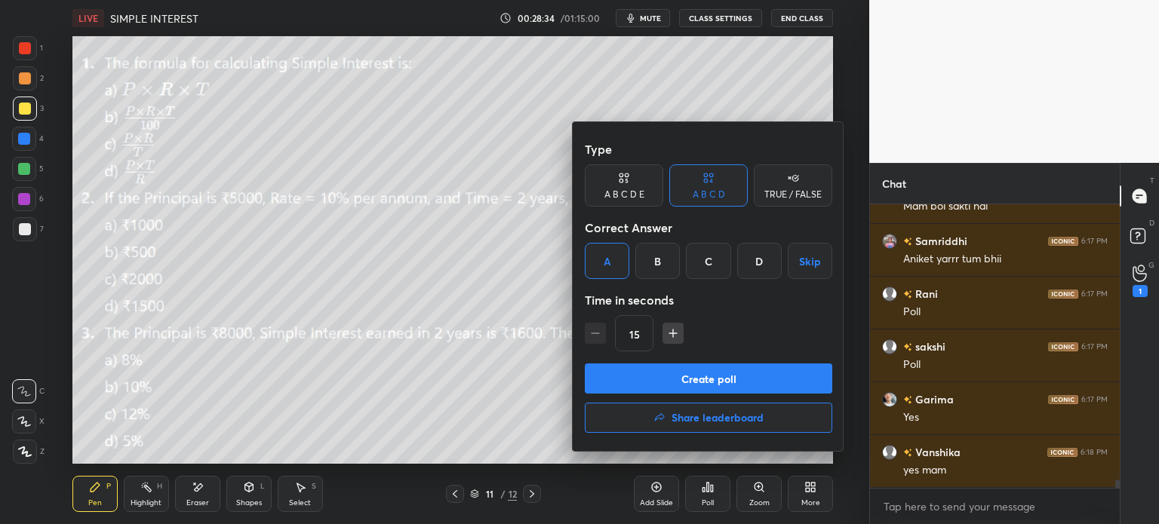
click at [711, 378] on button "Create poll" at bounding box center [708, 379] width 247 height 30
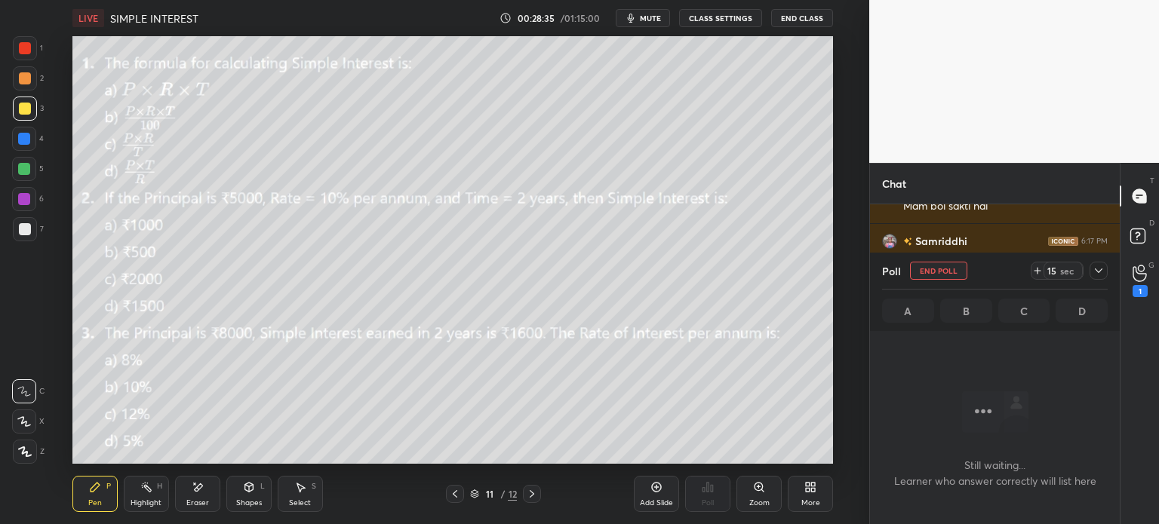
scroll to position [237, 245]
click at [1035, 271] on icon at bounding box center [1037, 271] width 6 height 0
click at [1105, 274] on div at bounding box center [1098, 271] width 18 height 18
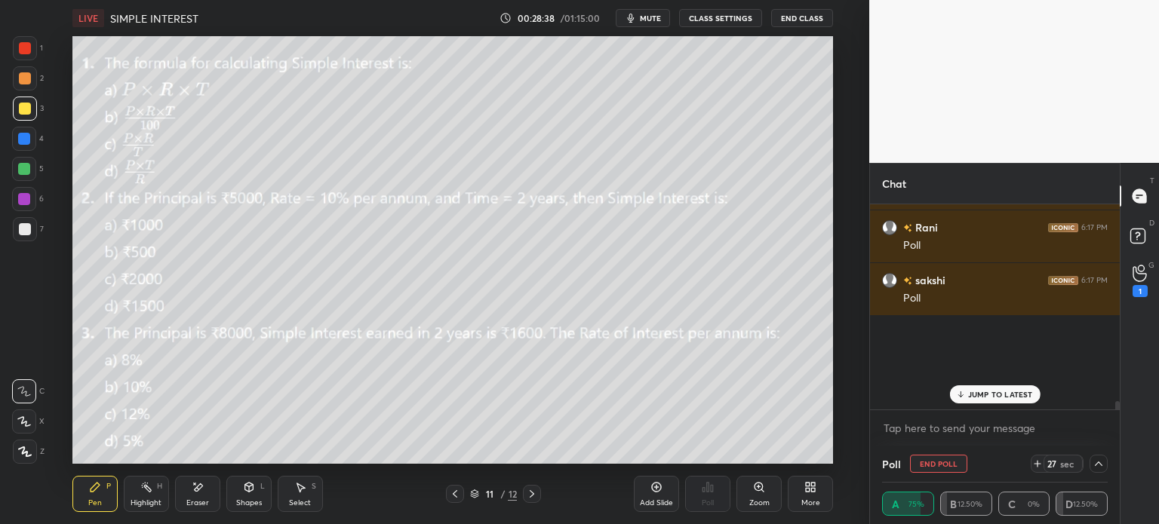
scroll to position [9328, 0]
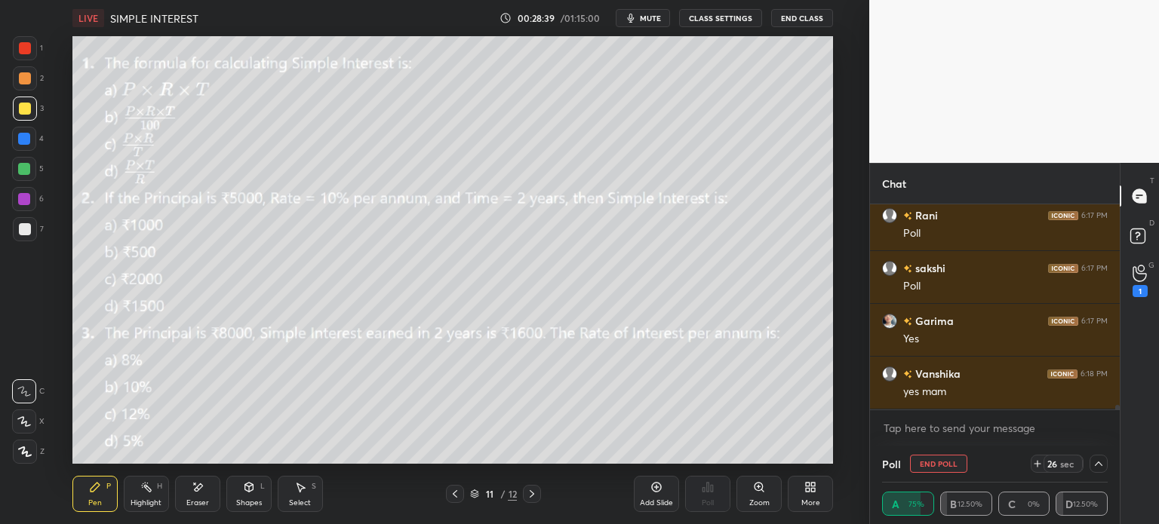
click at [1135, 276] on icon at bounding box center [1139, 273] width 14 height 17
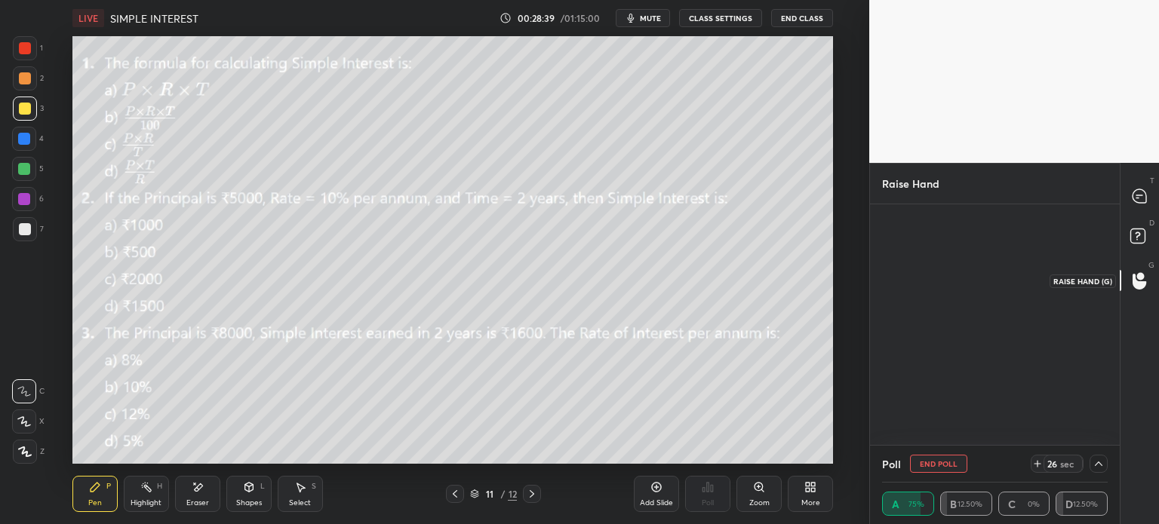
scroll to position [4, 5]
click at [1149, 190] on div at bounding box center [1140, 196] width 30 height 27
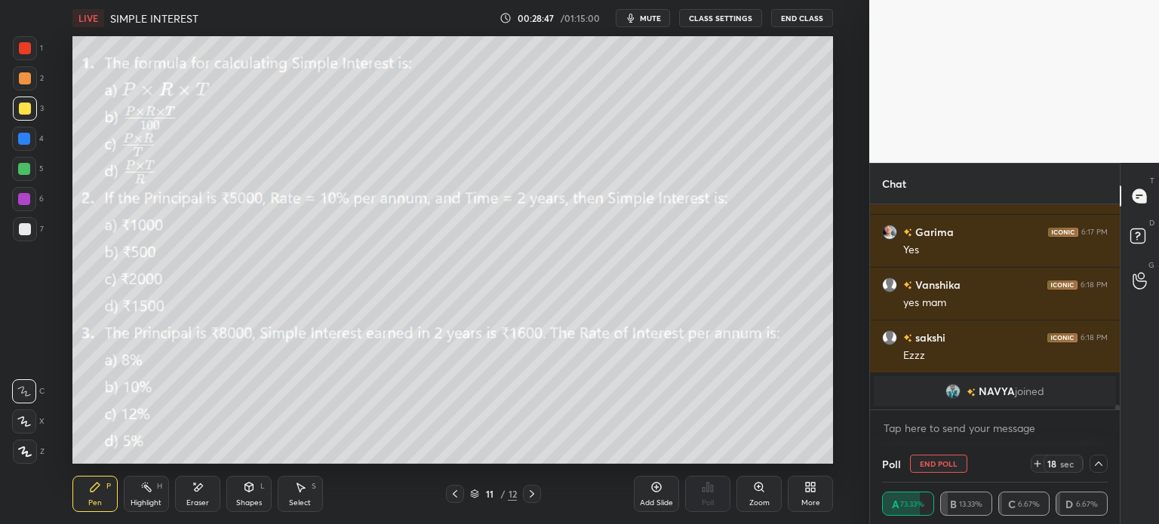
click at [214, 492] on div "Eraser" at bounding box center [197, 494] width 45 height 36
click at [186, 499] on div "Eraser" at bounding box center [197, 503] width 23 height 8
click at [46, 455] on div "E E Erase all" at bounding box center [31, 418] width 38 height 91
click at [24, 463] on div "Erase all" at bounding box center [24, 452] width 24 height 24
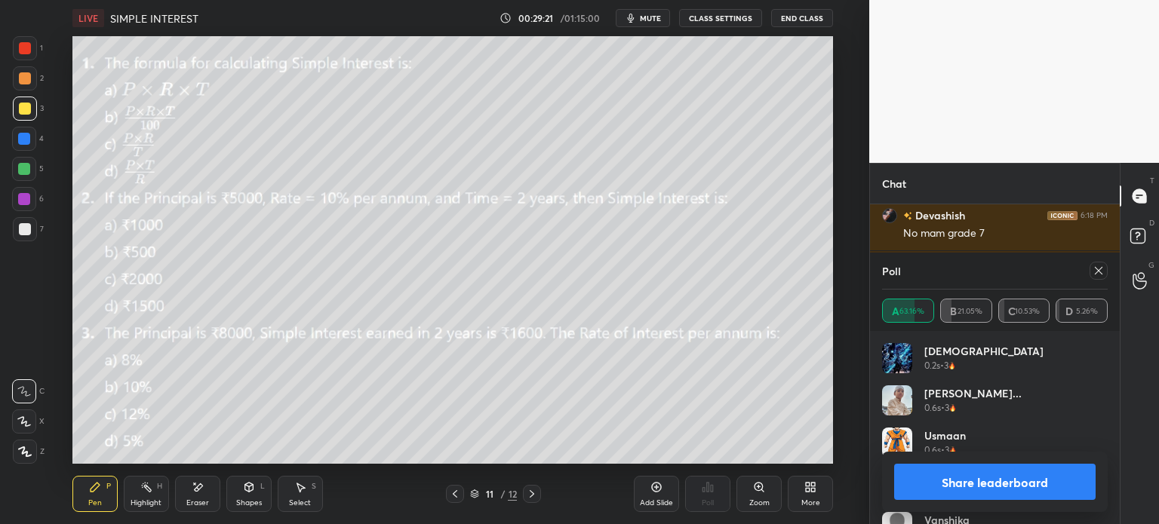
click at [1099, 276] on icon at bounding box center [1098, 271] width 12 height 12
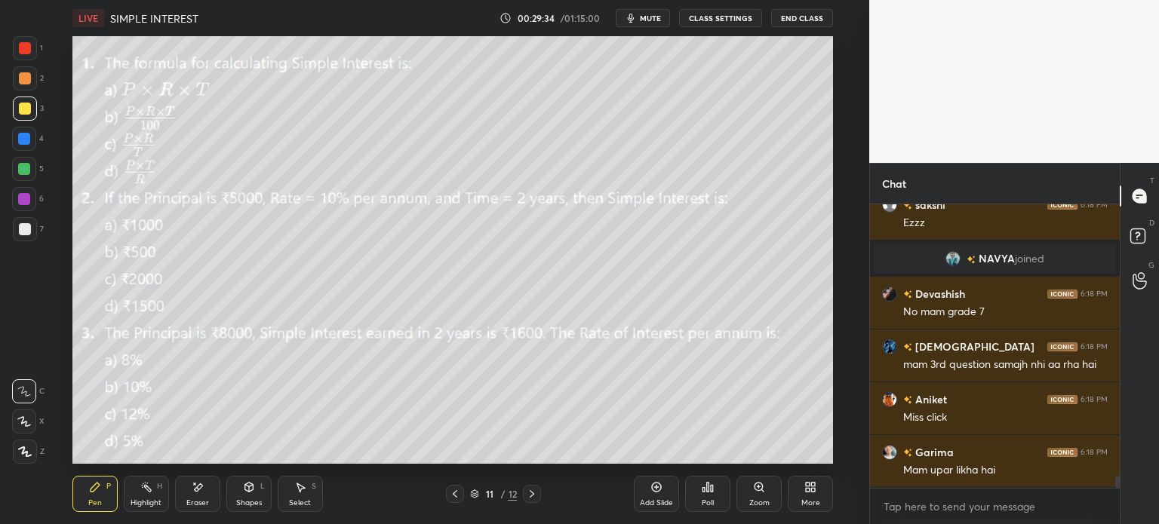
click at [199, 490] on icon at bounding box center [198, 488] width 8 height 8
click at [23, 448] on span "Erase all" at bounding box center [24, 452] width 23 height 11
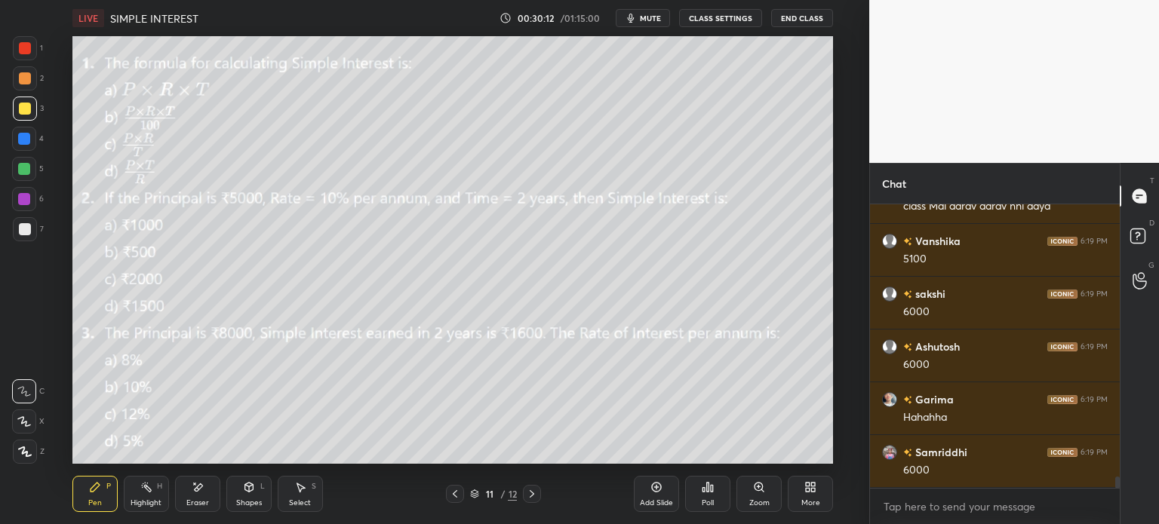
scroll to position [6828, 0]
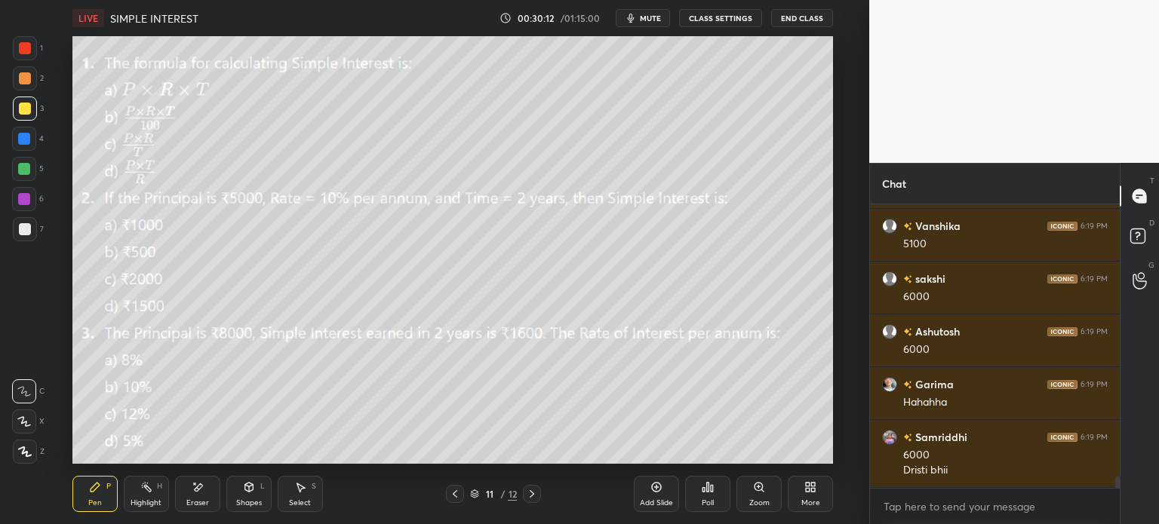
click at [193, 503] on div "Eraser" at bounding box center [197, 503] width 23 height 8
click at [32, 453] on span "Erase all" at bounding box center [24, 452] width 23 height 11
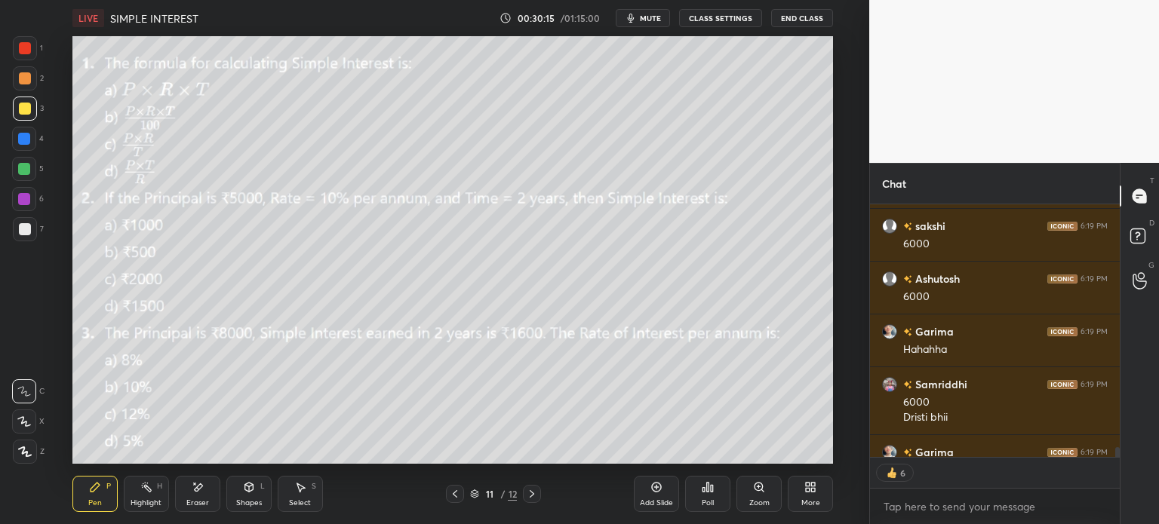
scroll to position [6964, 0]
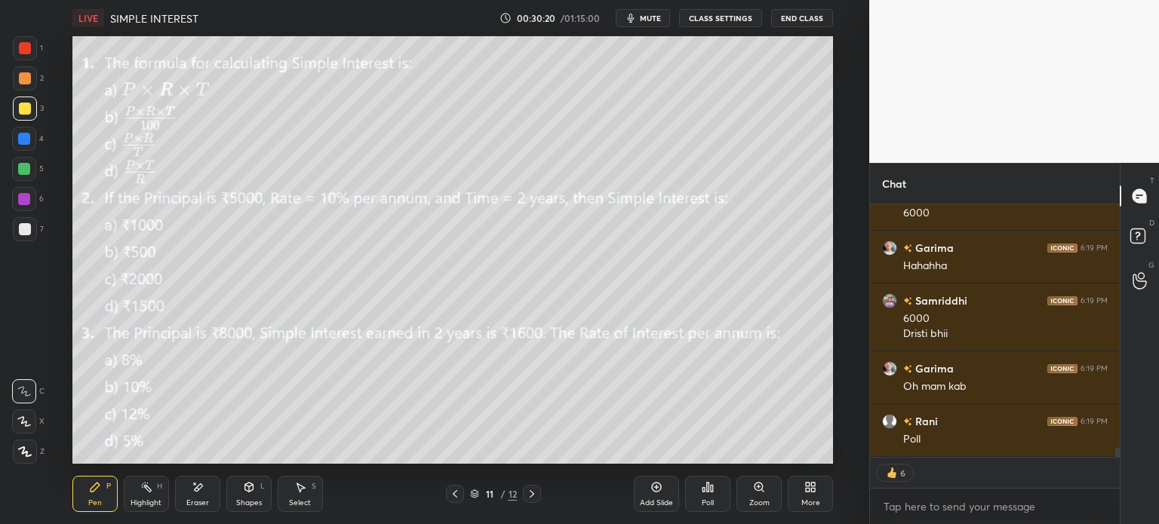
click at [21, 220] on div at bounding box center [25, 229] width 24 height 24
click at [26, 181] on div "5" at bounding box center [28, 172] width 32 height 30
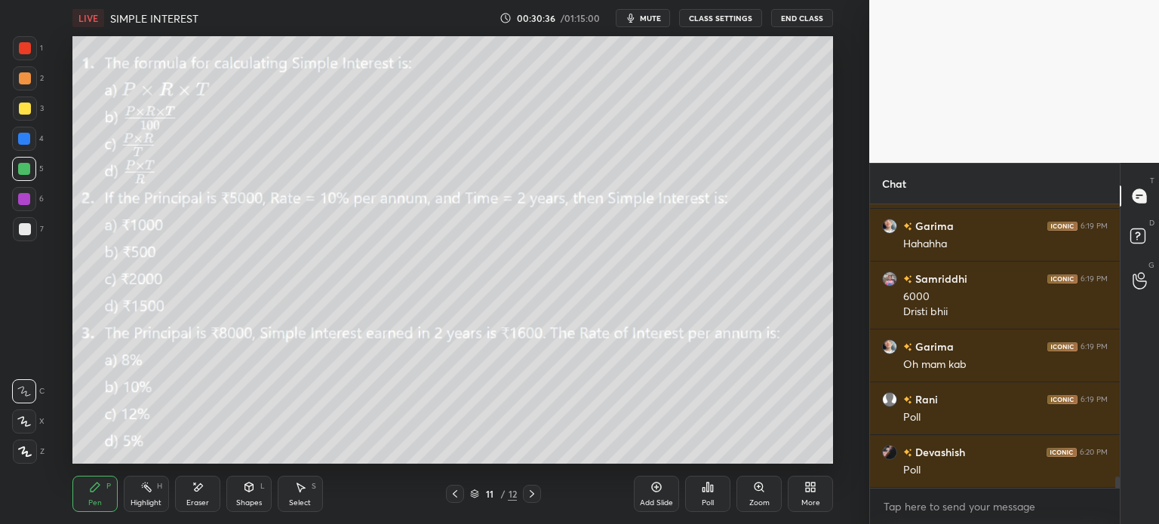
scroll to position [7039, 0]
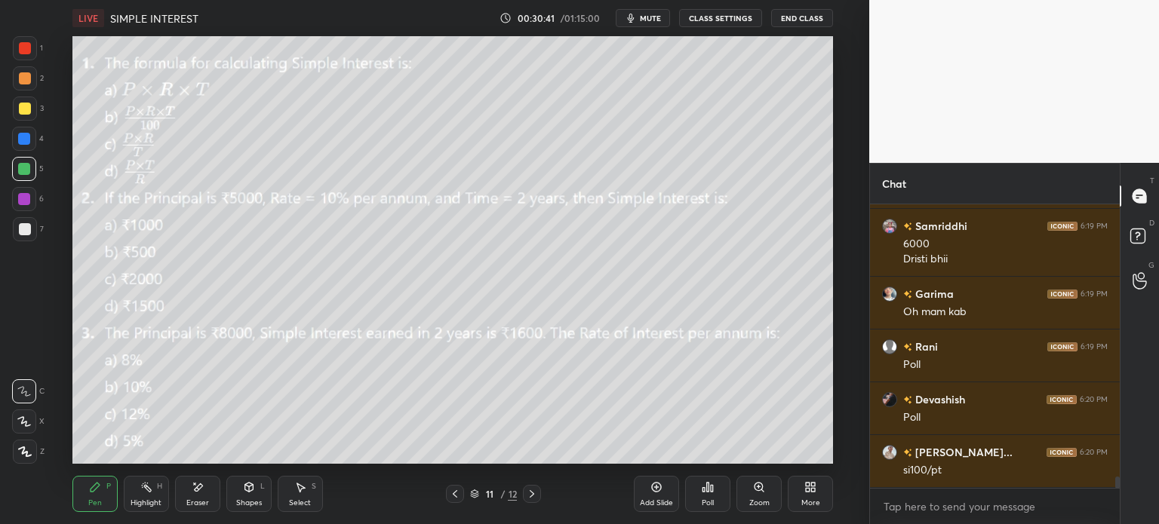
click at [196, 497] on div "Eraser" at bounding box center [197, 494] width 45 height 36
click at [85, 503] on div "Pen P" at bounding box center [94, 494] width 45 height 36
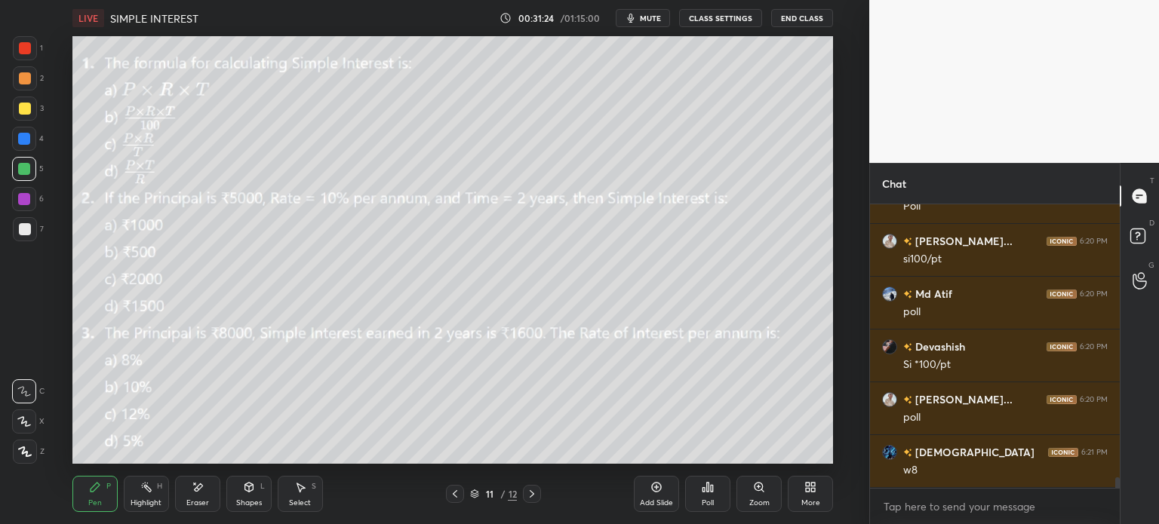
scroll to position [7303, 0]
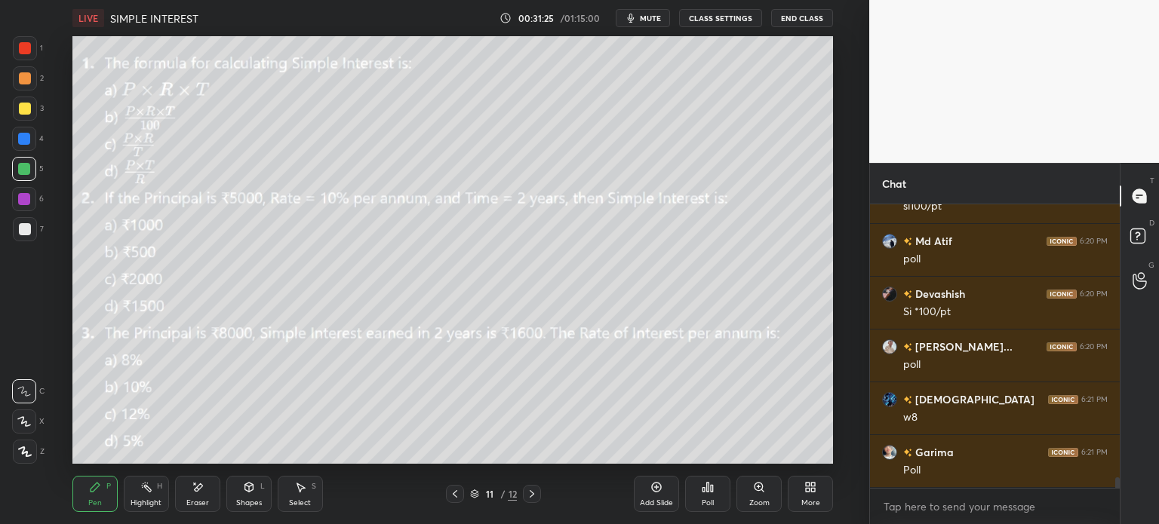
click at [716, 490] on div "Poll" at bounding box center [707, 494] width 45 height 36
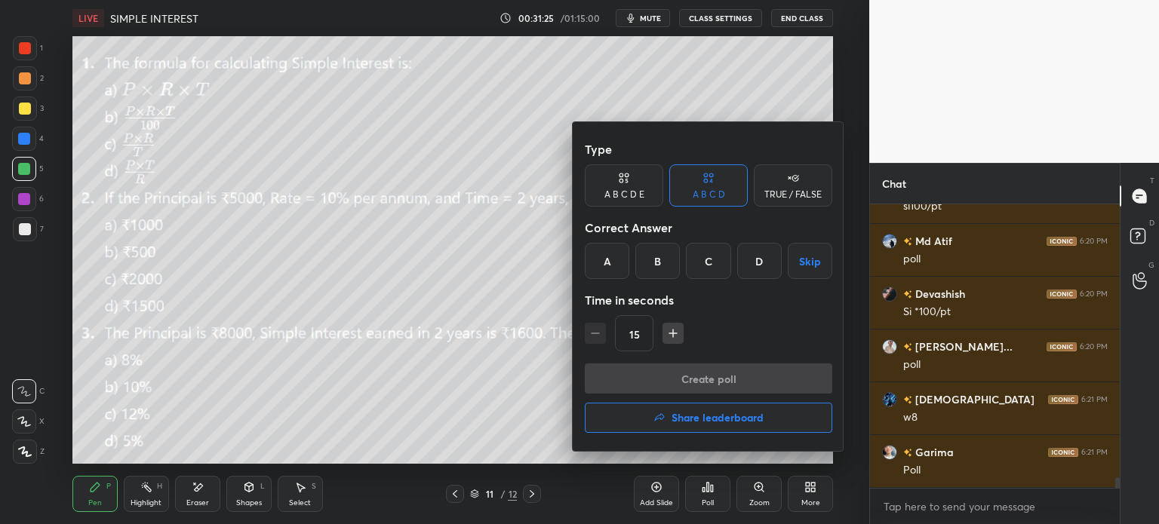
click at [662, 261] on div "B" at bounding box center [657, 261] width 45 height 36
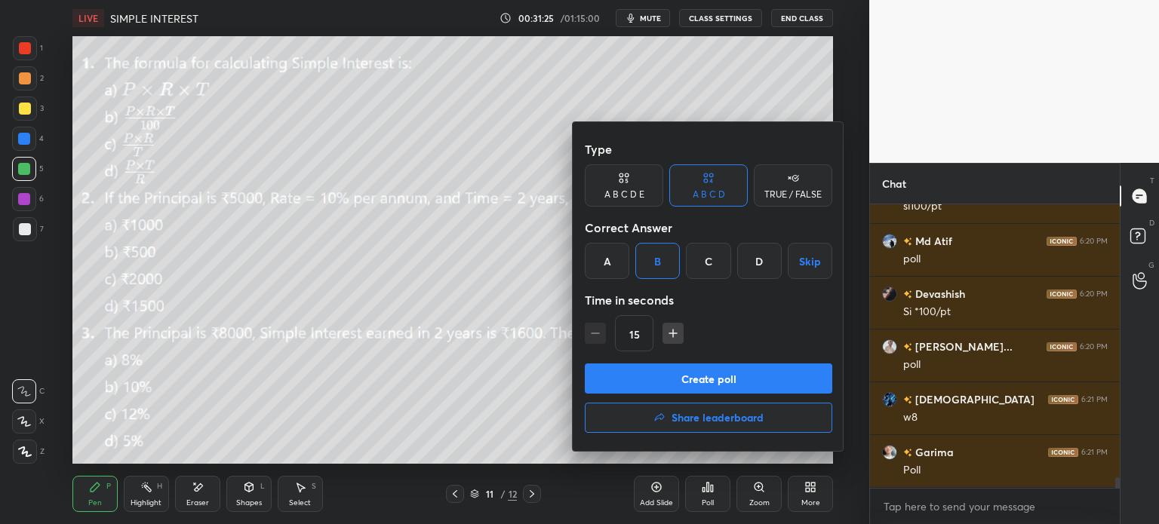
click at [773, 394] on button "Create poll" at bounding box center [708, 379] width 247 height 30
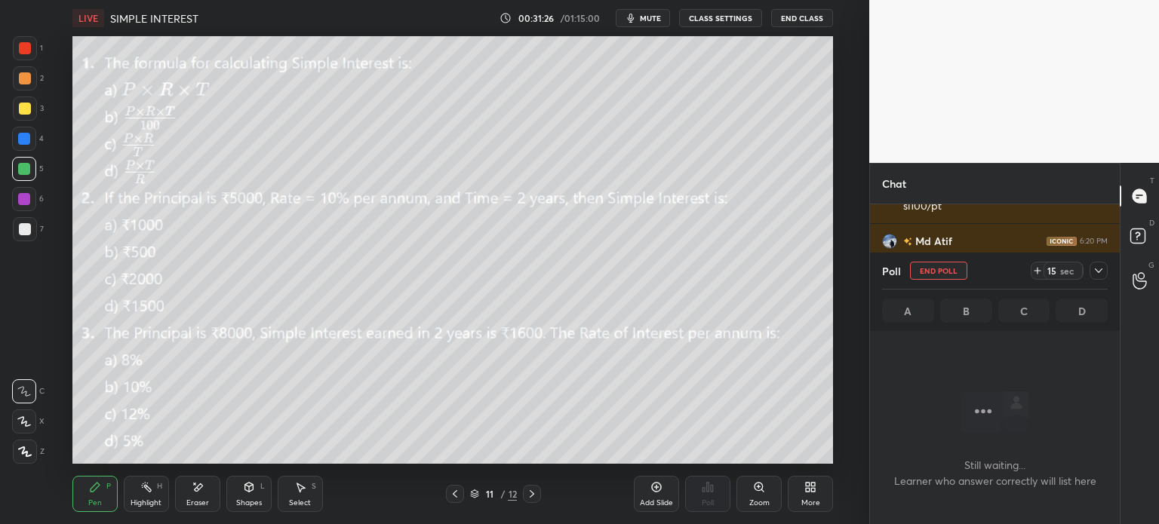
scroll to position [4, 5]
click at [1042, 278] on div "15 sec" at bounding box center [1057, 271] width 53 height 18
click at [1103, 273] on icon at bounding box center [1098, 271] width 12 height 12
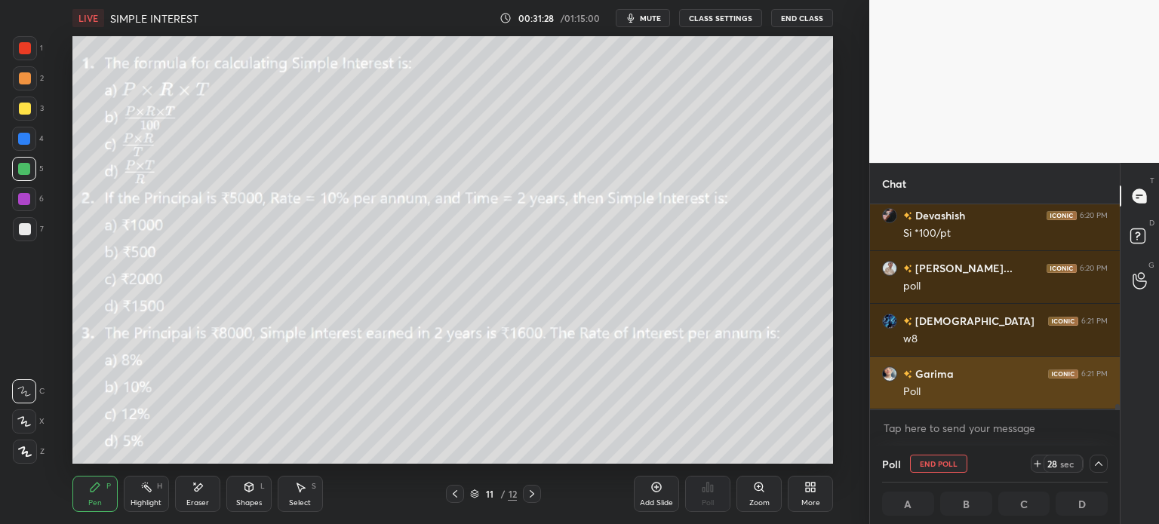
scroll to position [0, 5]
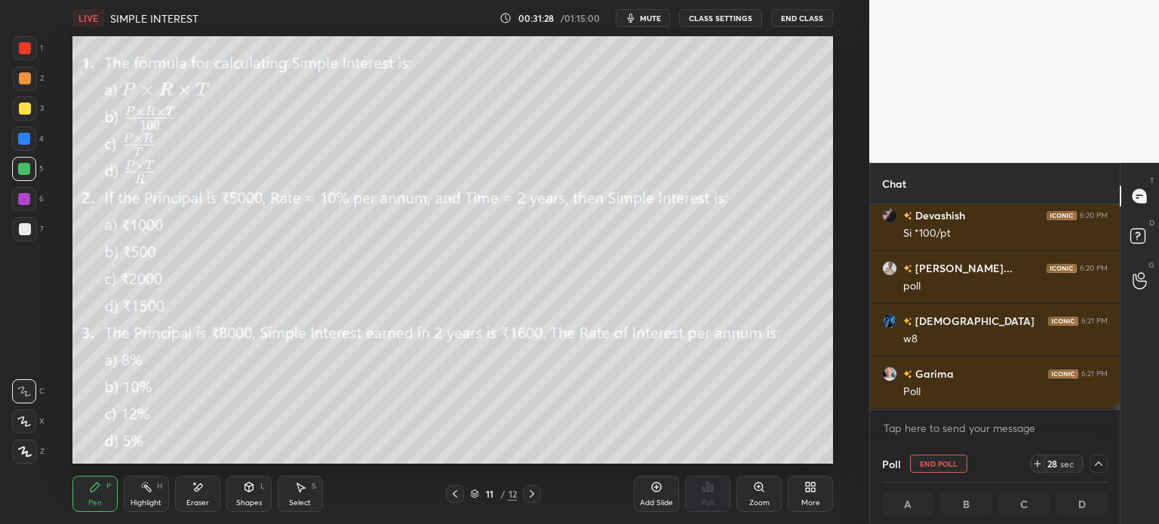
click at [1034, 465] on icon at bounding box center [1037, 464] width 12 height 12
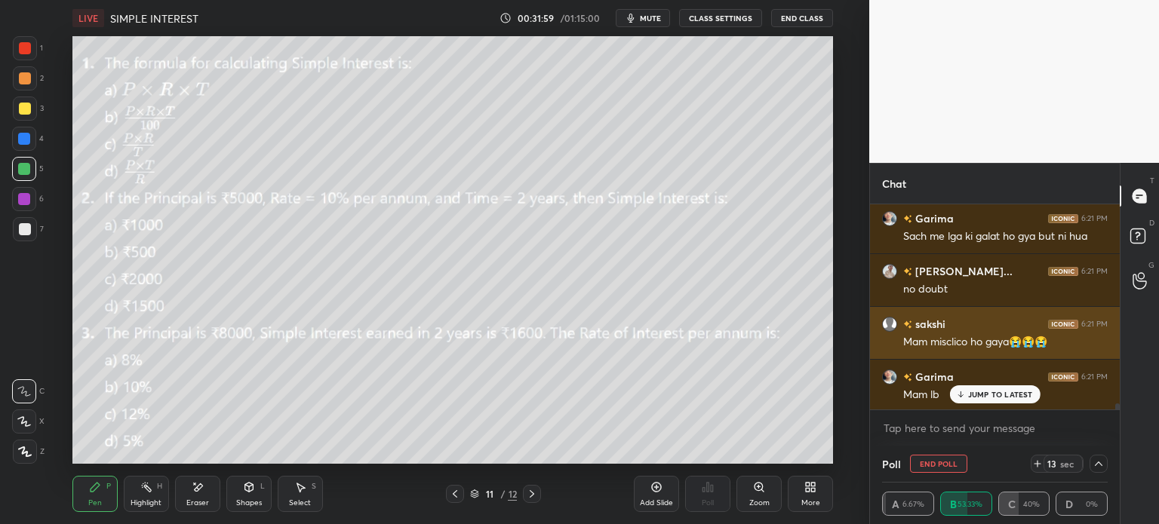
scroll to position [7766, 0]
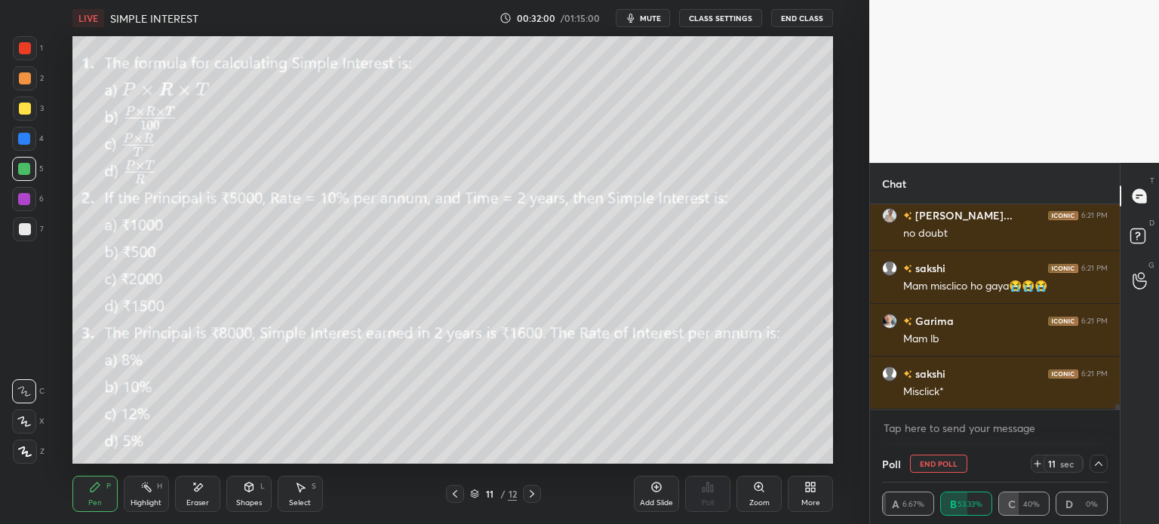
click at [196, 494] on icon at bounding box center [198, 487] width 12 height 13
click at [37, 452] on div "Erase all" at bounding box center [25, 452] width 27 height 24
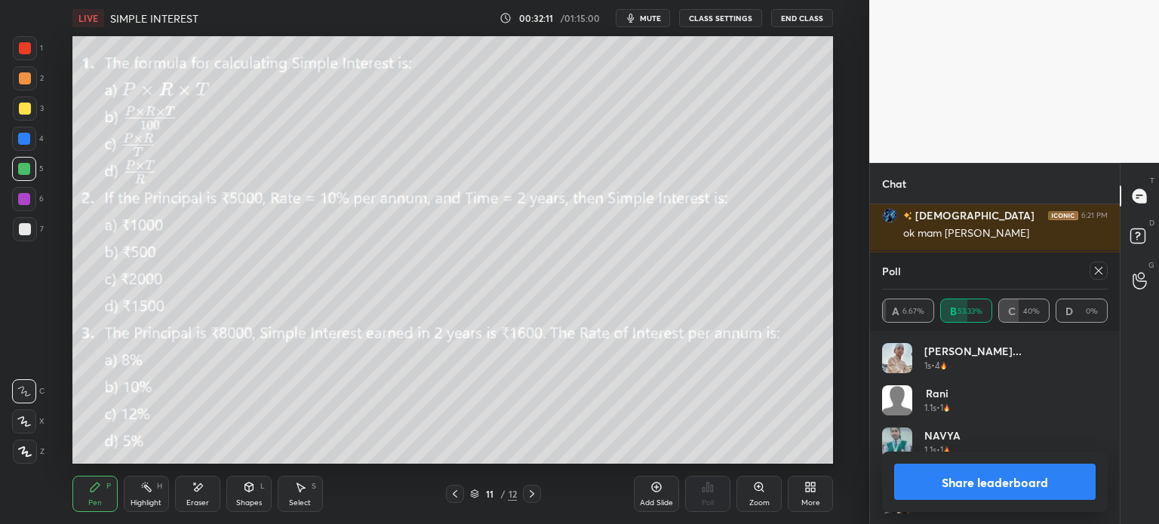
scroll to position [177, 221]
click at [1093, 275] on icon at bounding box center [1098, 271] width 12 height 12
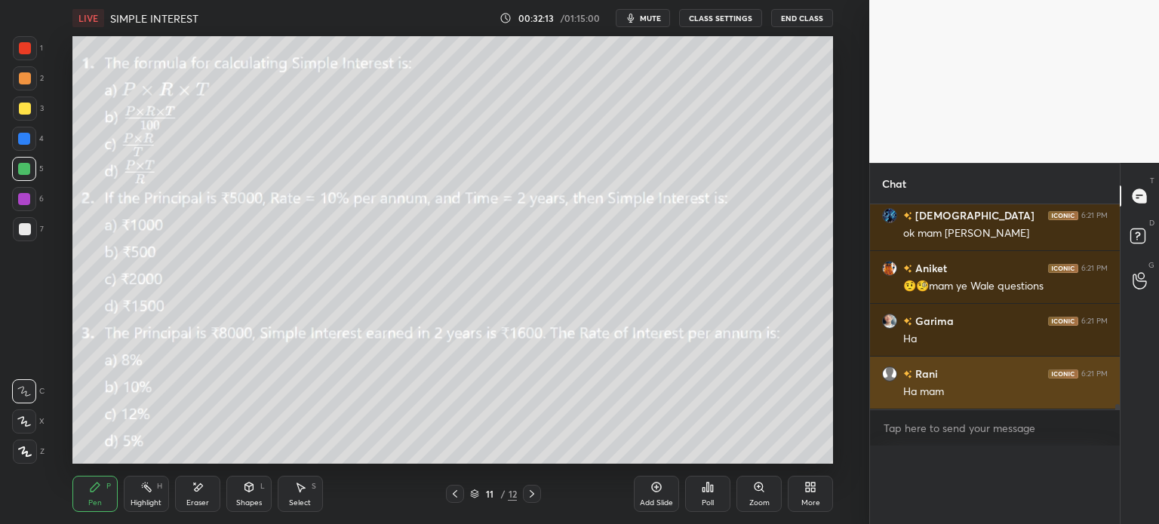
scroll to position [0, 5]
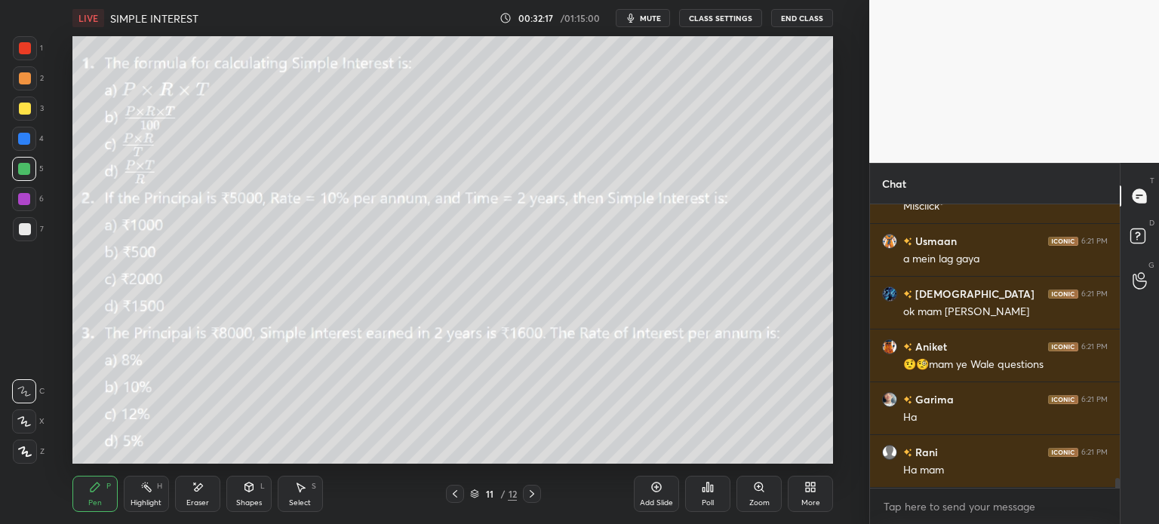
click at [22, 422] on icon at bounding box center [24, 421] width 12 height 9
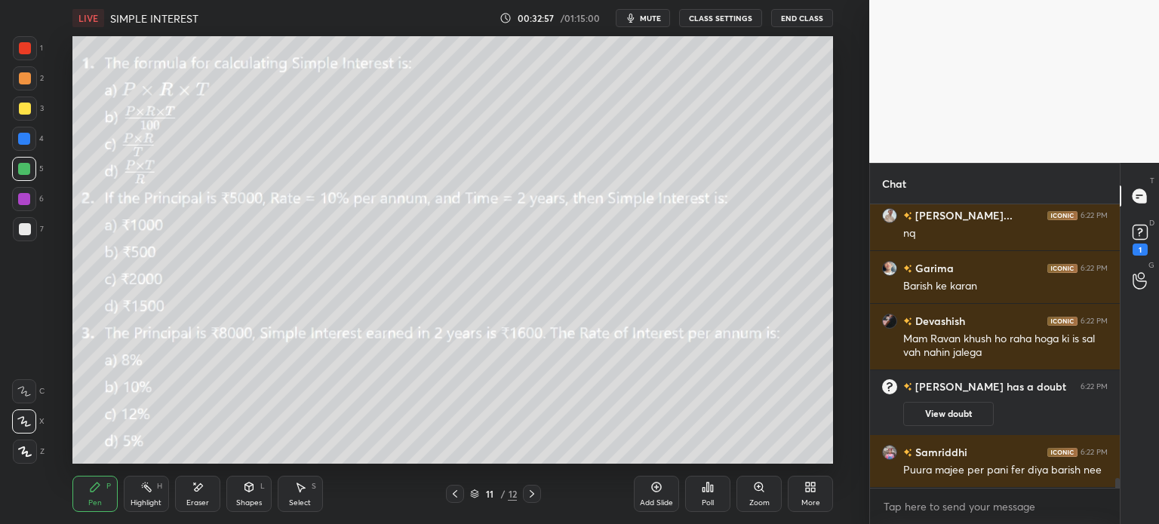
click at [926, 412] on button "View doubt" at bounding box center [948, 414] width 91 height 24
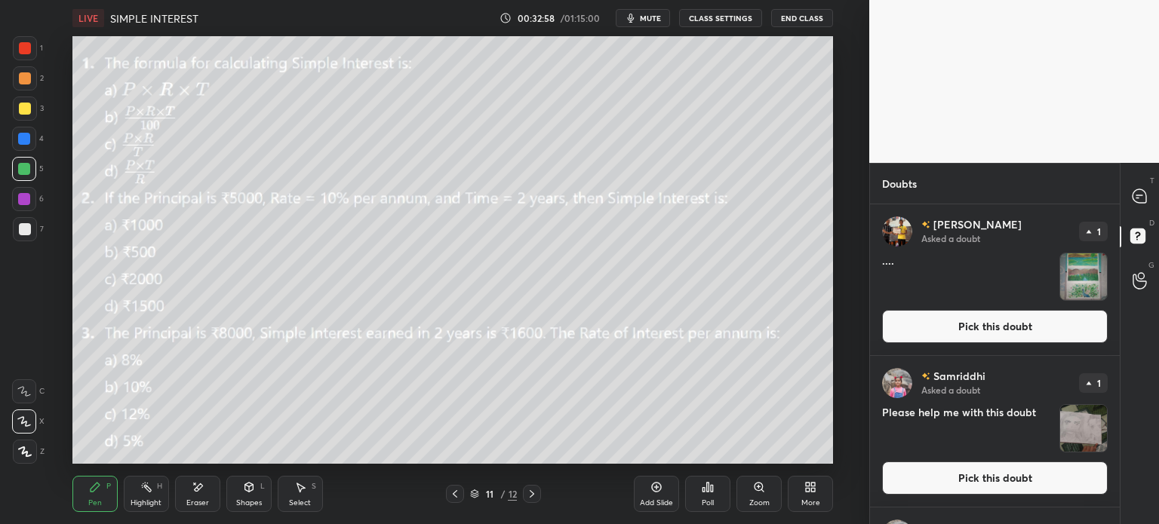
click at [1109, 269] on div "Ishu Raj Asked a doubt 1 .... Pick this doubt" at bounding box center [995, 279] width 250 height 151
click at [1076, 275] on img "grid" at bounding box center [1083, 277] width 47 height 47
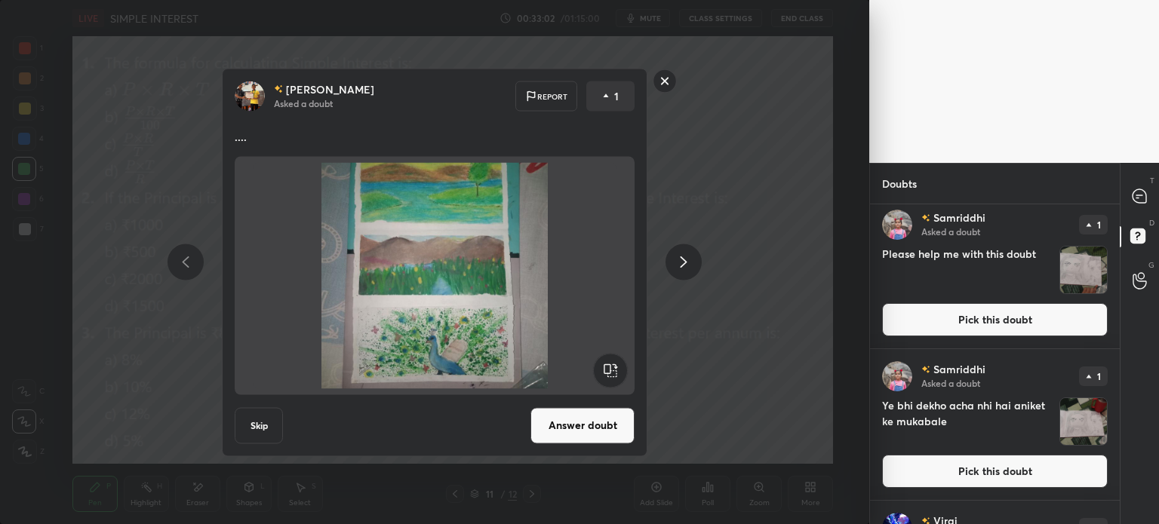
click at [1151, 189] on div at bounding box center [1140, 196] width 30 height 27
type textarea "x"
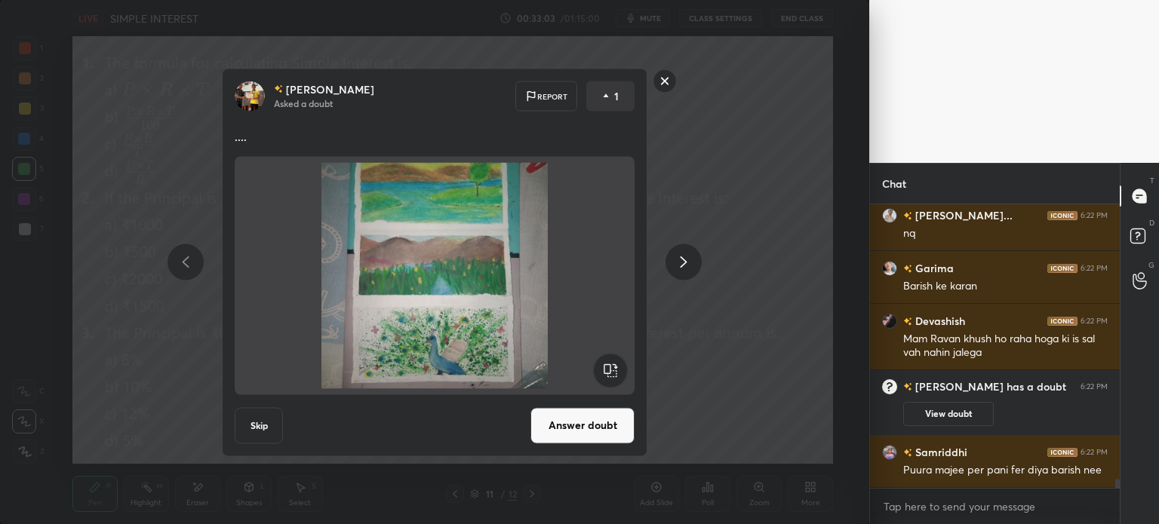
click at [791, 379] on div "Ishu Raj Asked a doubt Report 1 .... Skip Answer doubt" at bounding box center [434, 262] width 869 height 524
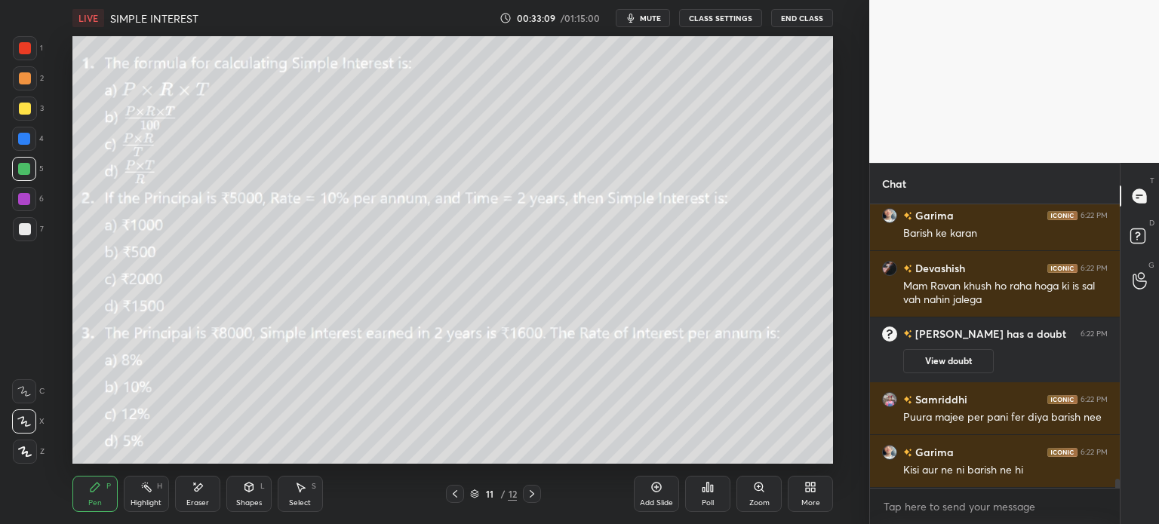
click at [526, 496] on icon at bounding box center [532, 494] width 12 height 12
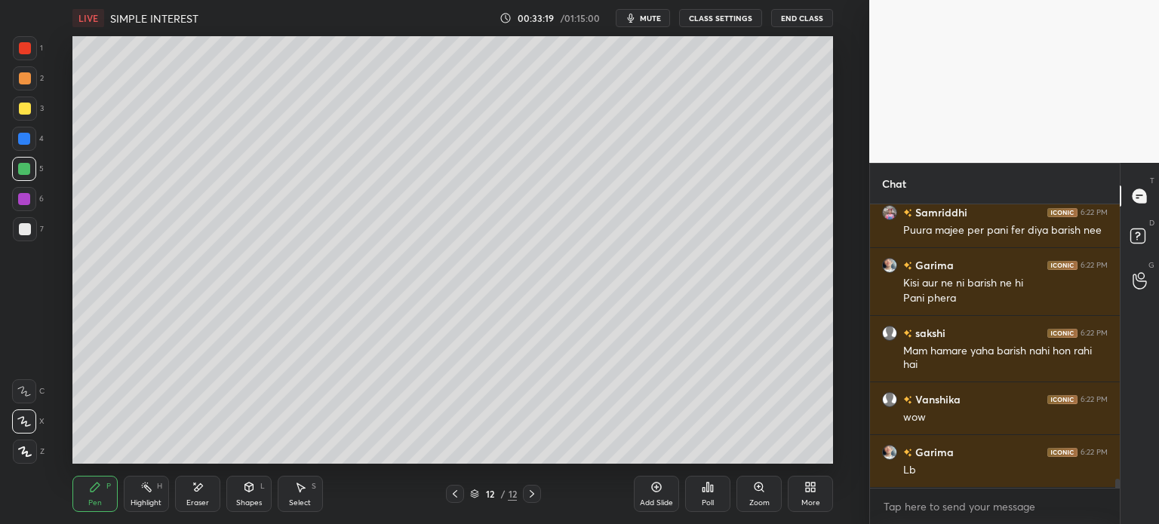
click at [820, 493] on div "More" at bounding box center [810, 494] width 45 height 36
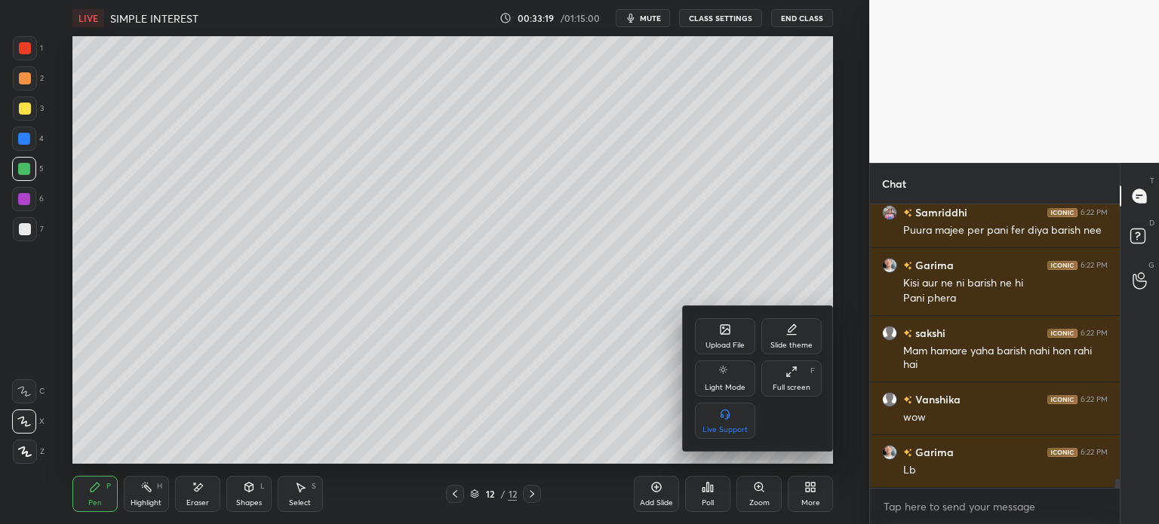
click at [721, 333] on icon at bounding box center [725, 329] width 9 height 9
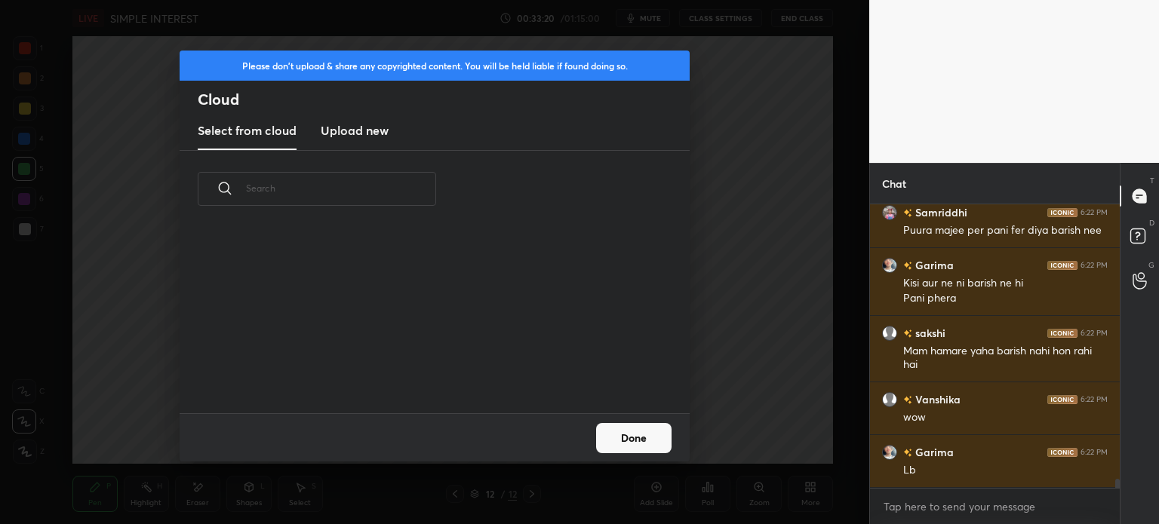
click at [362, 143] on new "Upload new" at bounding box center [355, 131] width 68 height 38
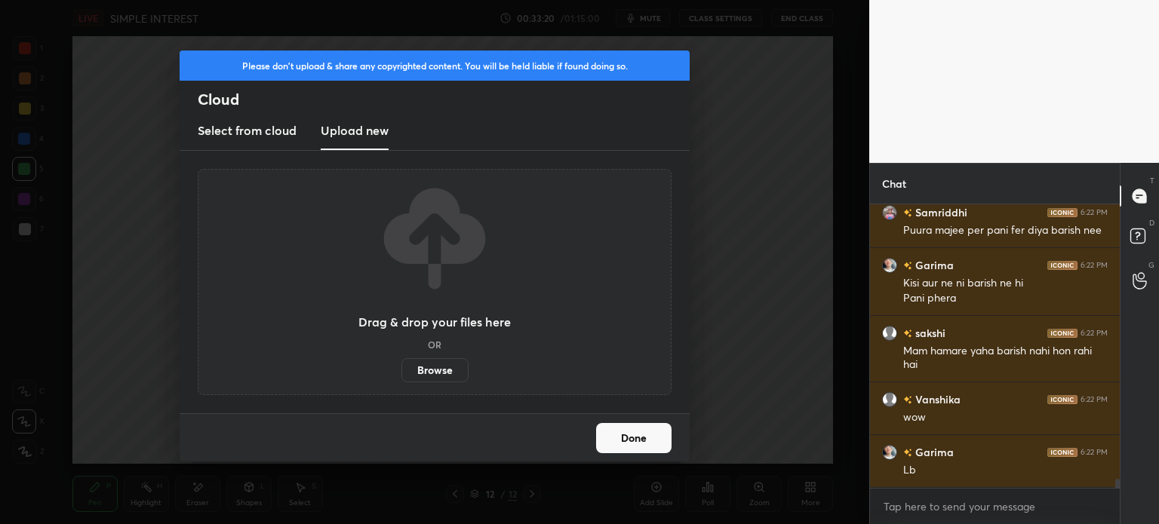
click at [450, 373] on label "Browse" at bounding box center [434, 370] width 67 height 24
click at [401, 373] on input "Browse" at bounding box center [401, 370] width 0 height 24
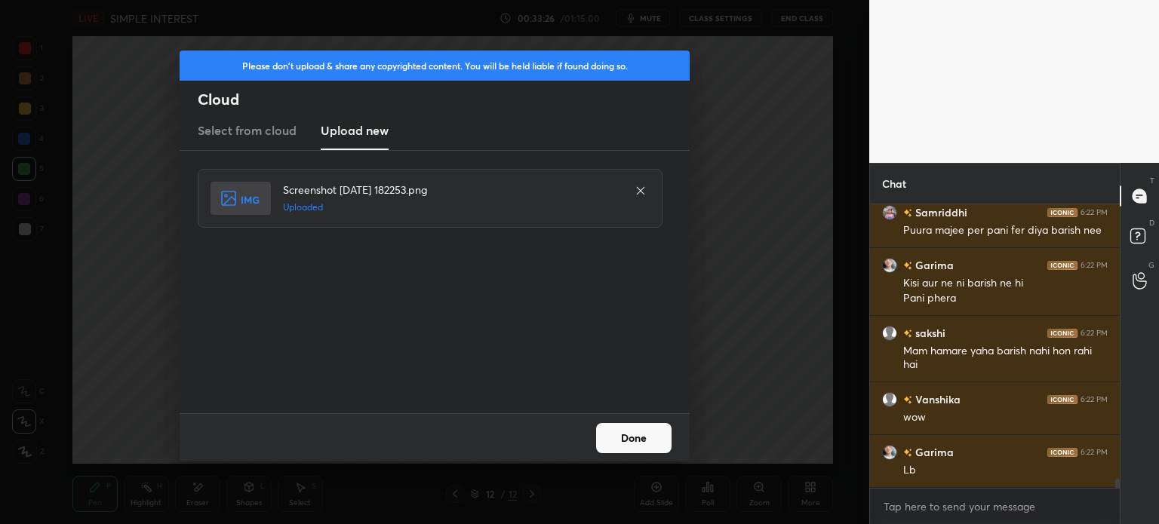
click at [610, 428] on button "Done" at bounding box center [633, 438] width 75 height 30
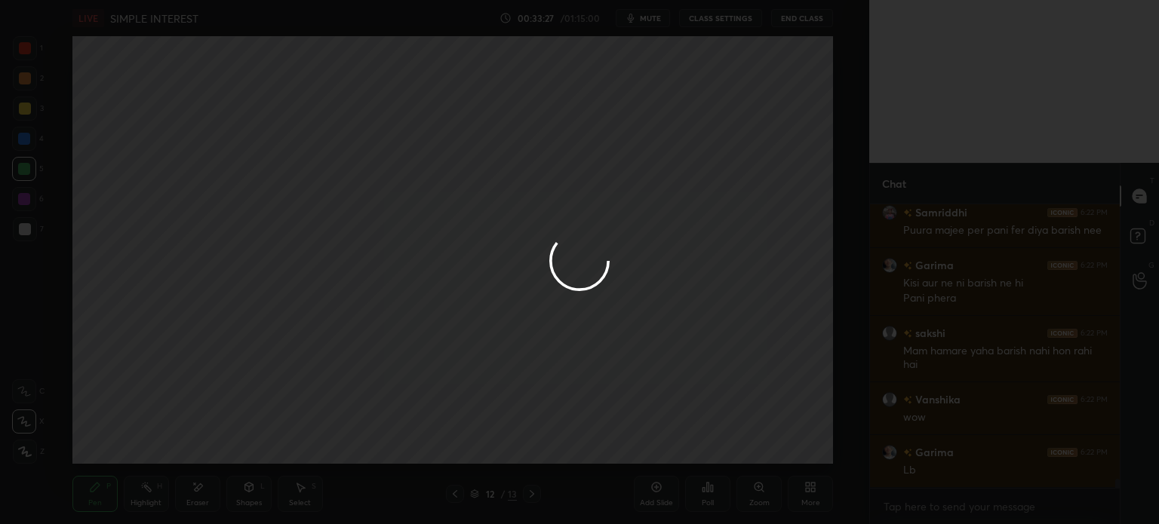
click at [628, 433] on button "Done" at bounding box center [633, 438] width 75 height 30
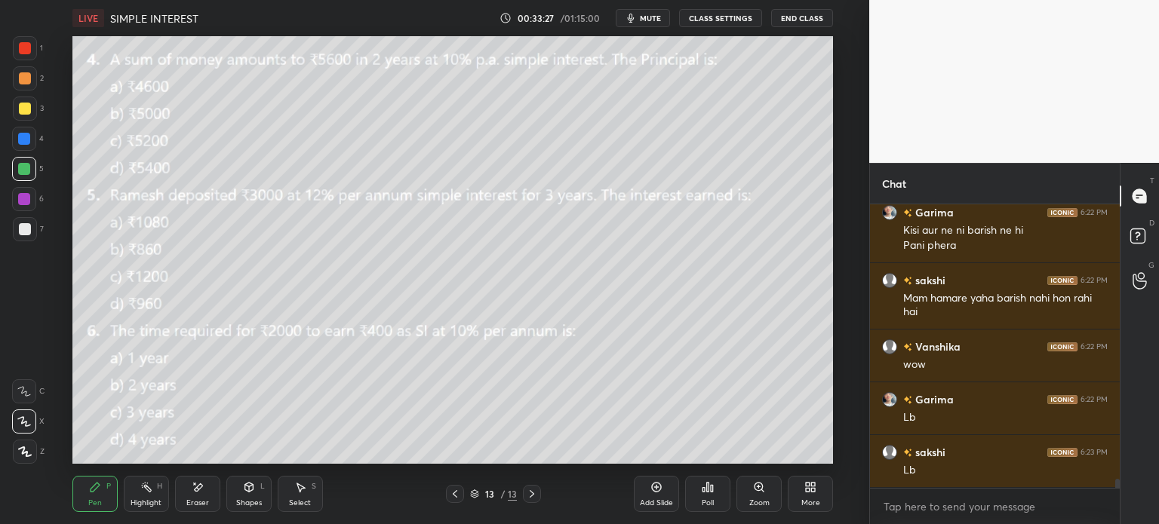
click at [705, 490] on icon at bounding box center [708, 487] width 12 height 12
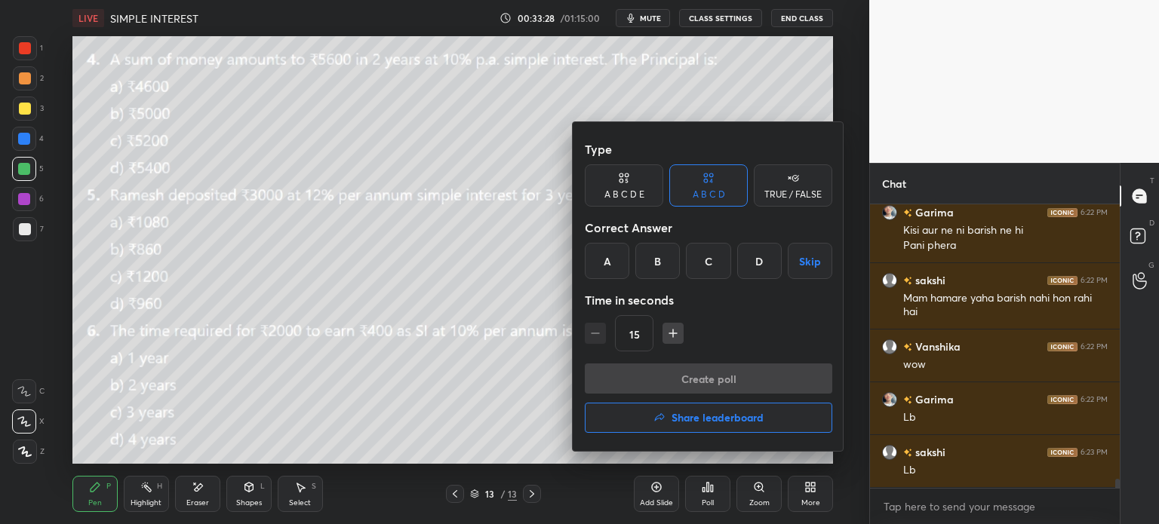
click at [744, 416] on h4 "Share leaderboard" at bounding box center [717, 418] width 92 height 11
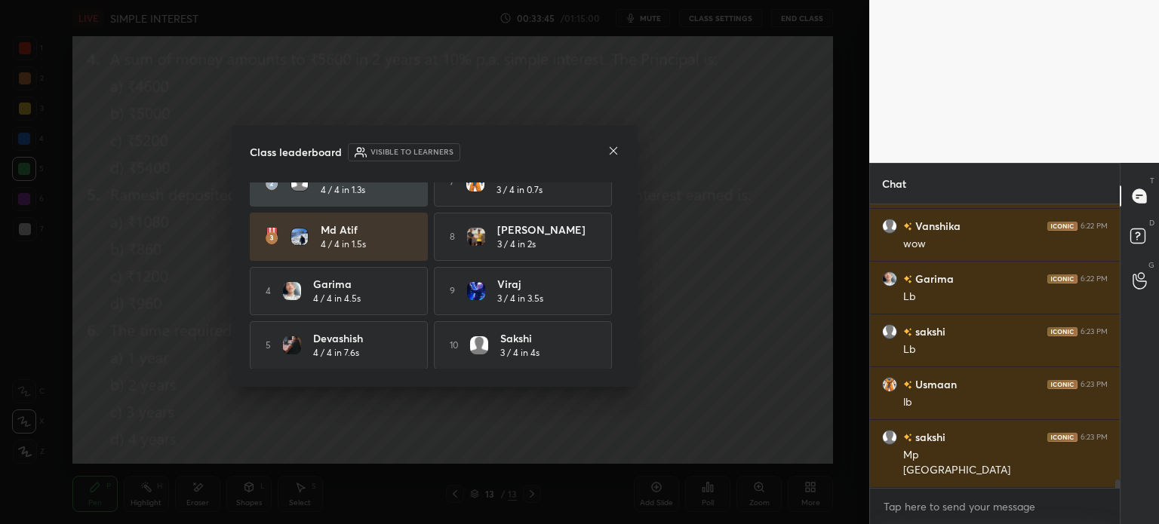
scroll to position [9128, 0]
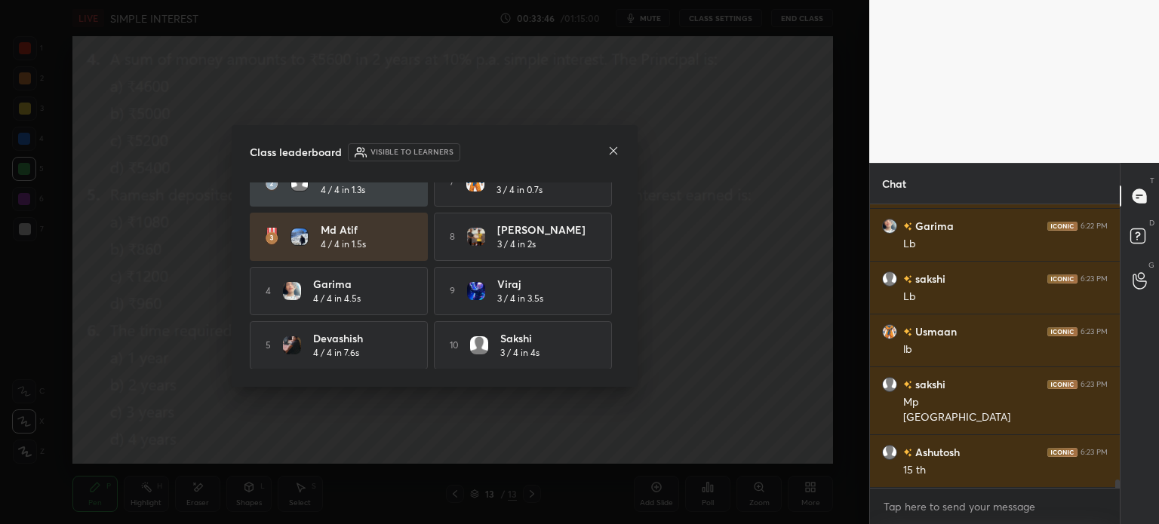
click at [611, 149] on icon at bounding box center [614, 151] width 8 height 8
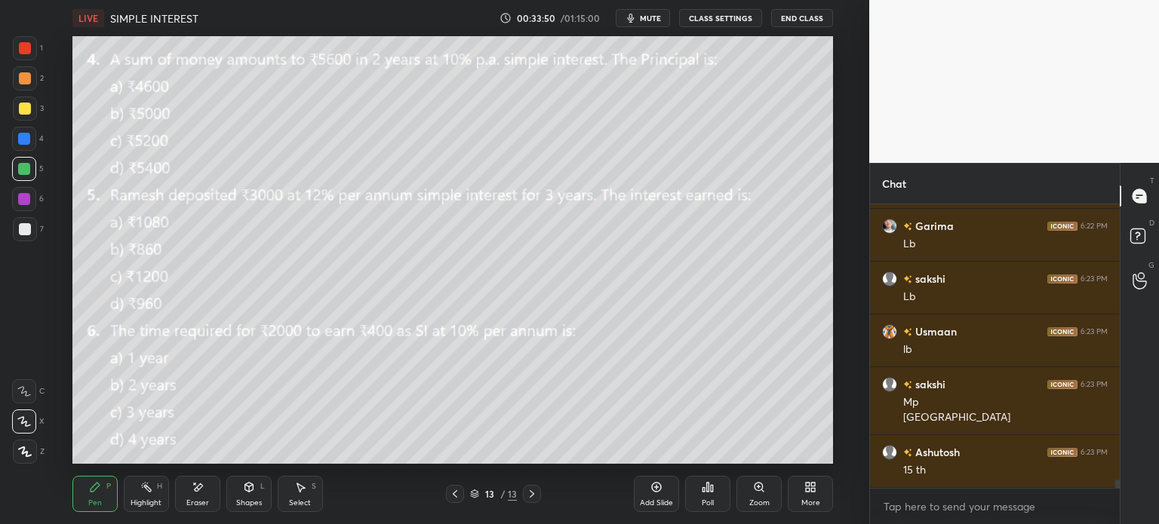
click at [23, 112] on div at bounding box center [25, 109] width 12 height 12
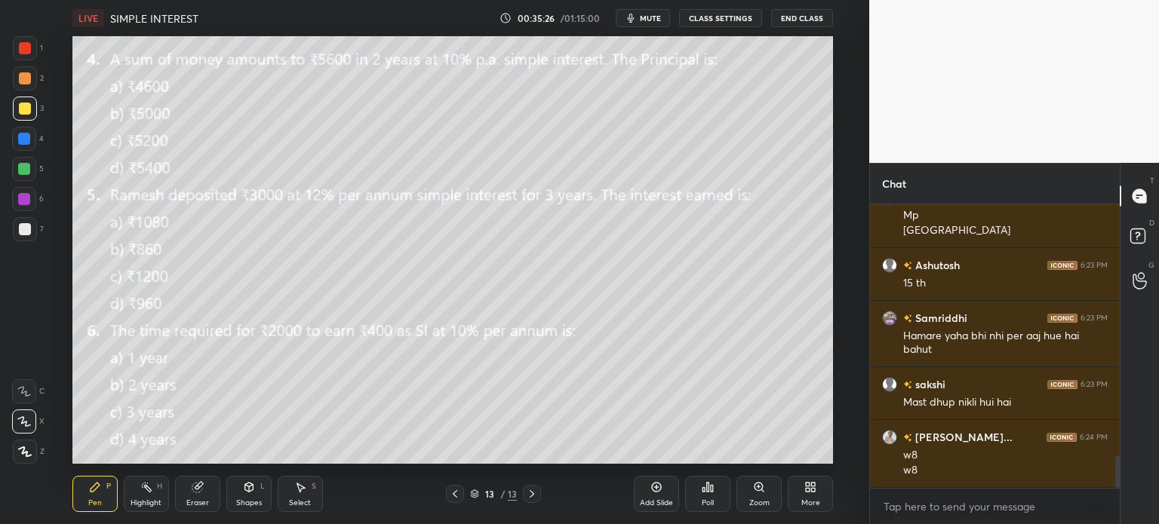
scroll to position [2266, 0]
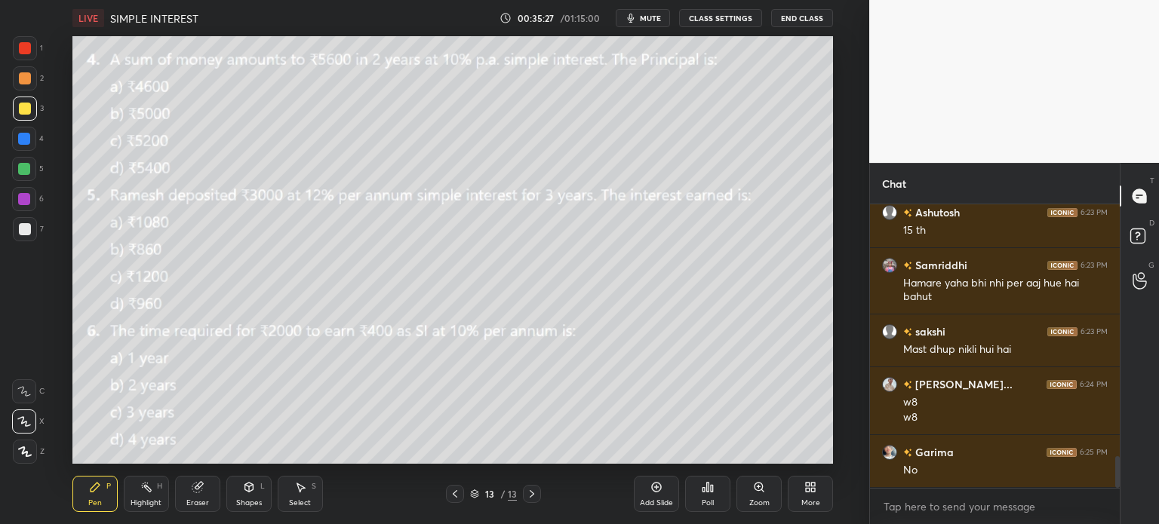
click at [649, 26] on button "mute" at bounding box center [643, 18] width 54 height 18
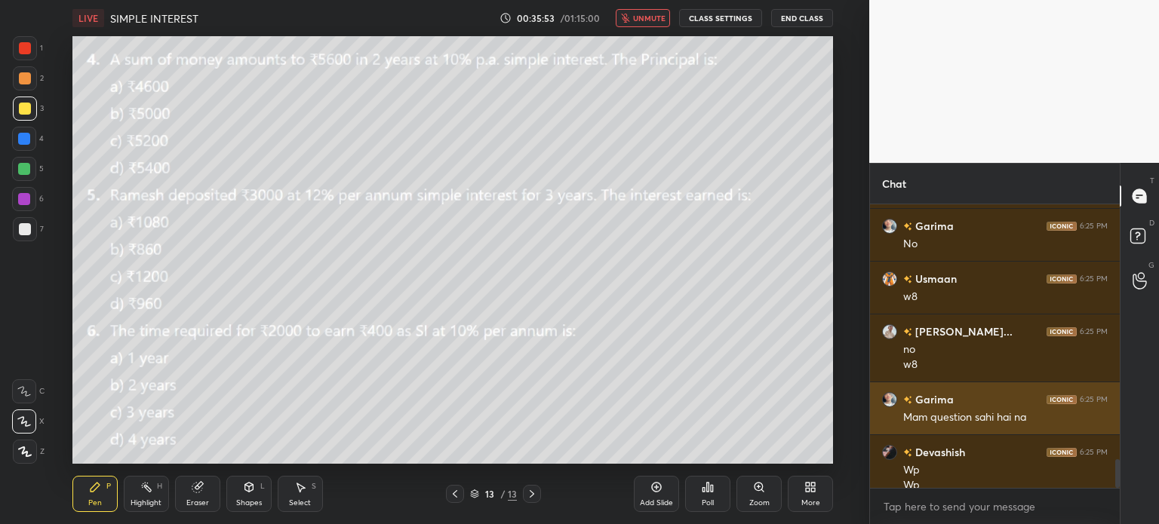
scroll to position [2508, 0]
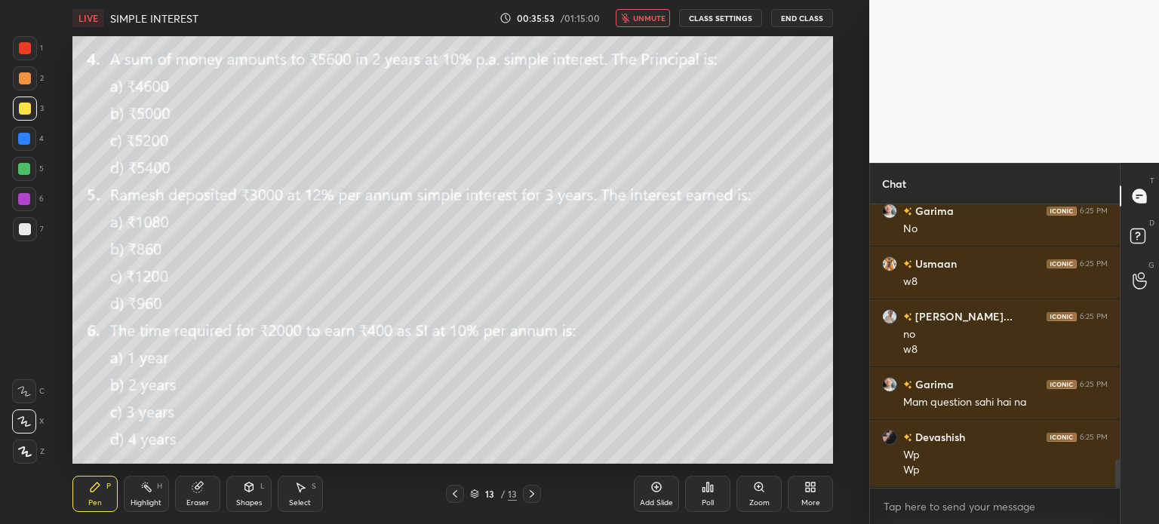
click at [646, 11] on button "unmute" at bounding box center [643, 18] width 54 height 18
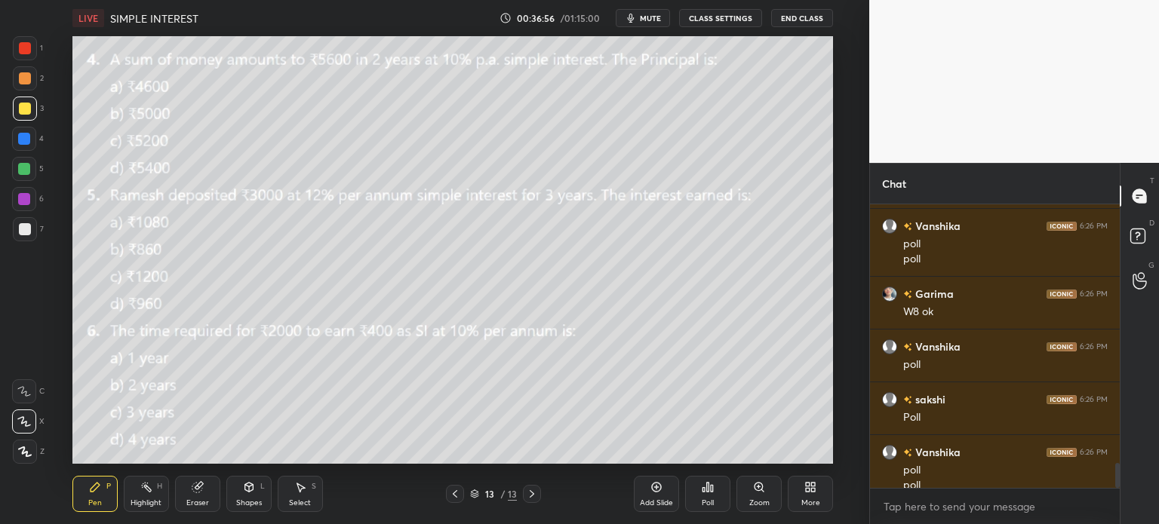
scroll to position [2961, 0]
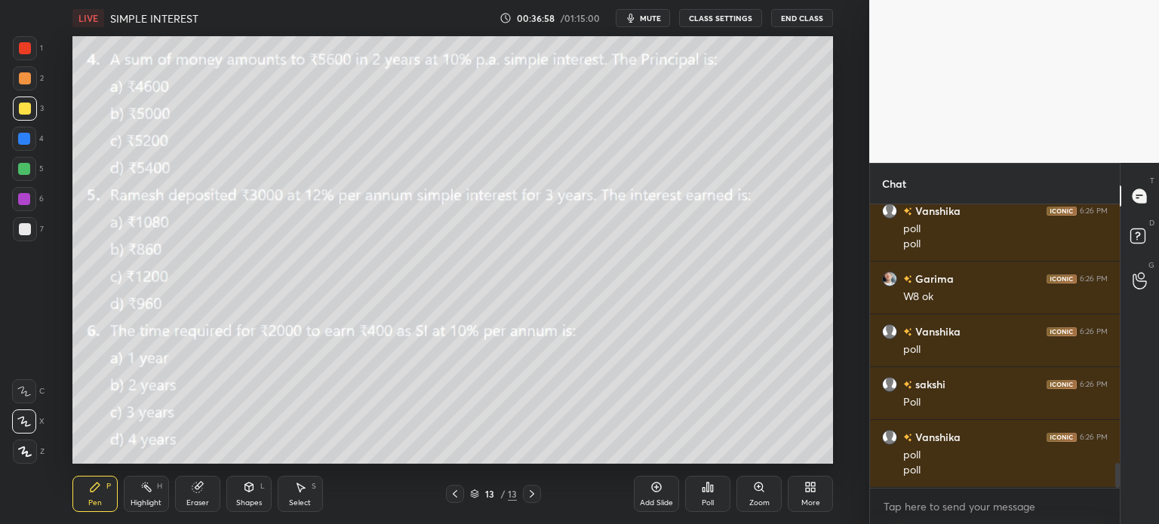
click at [712, 492] on icon at bounding box center [712, 488] width 2 height 7
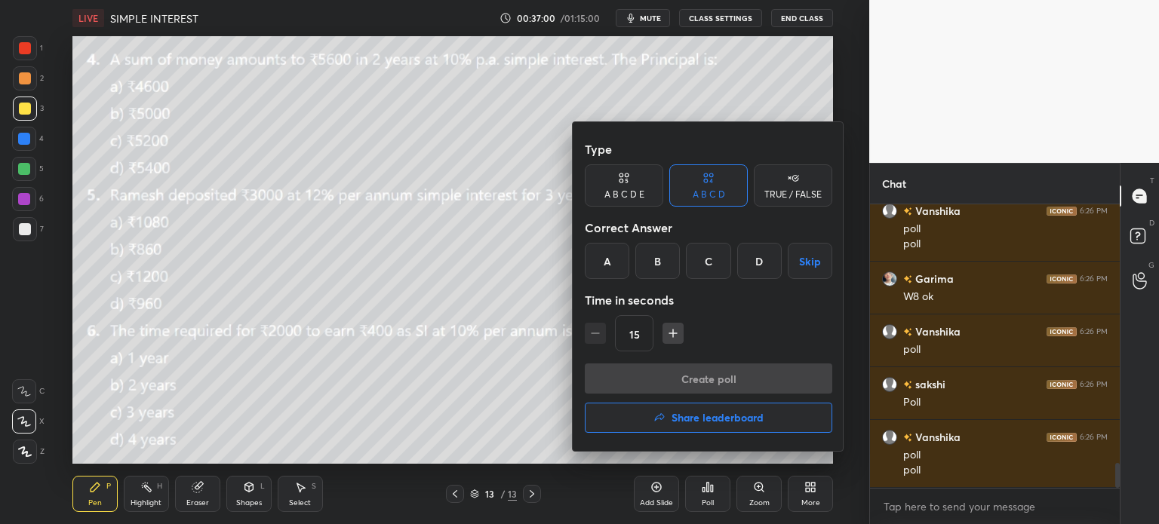
click at [603, 264] on div "A" at bounding box center [607, 261] width 45 height 36
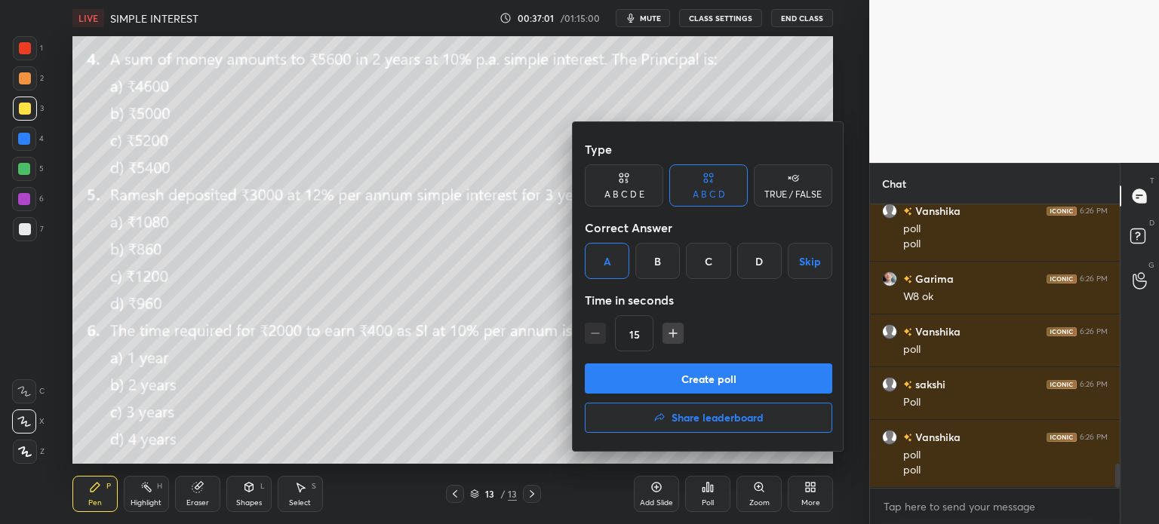
scroll to position [3013, 0]
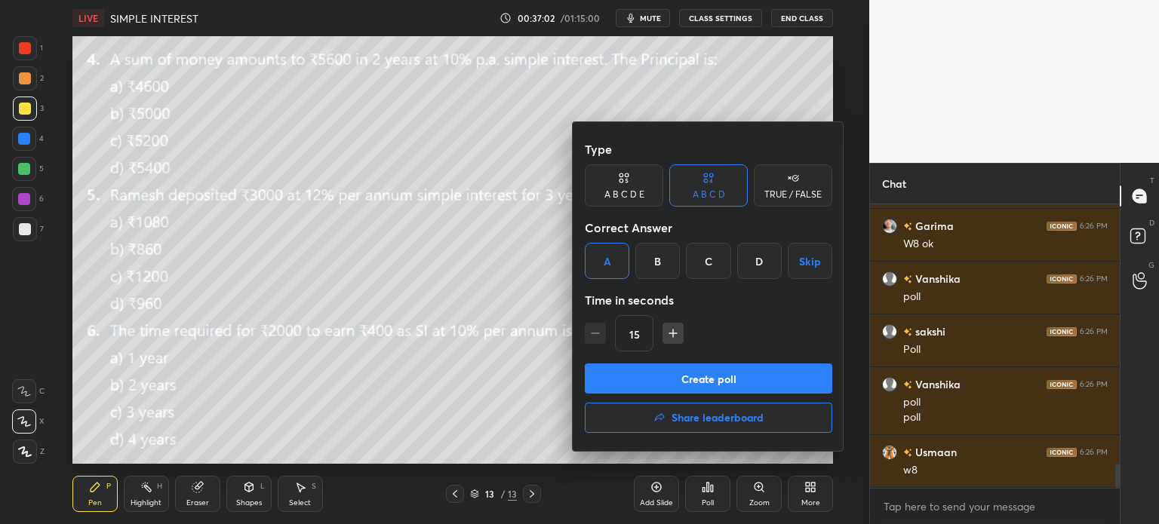
click at [456, 299] on div at bounding box center [579, 262] width 1159 height 524
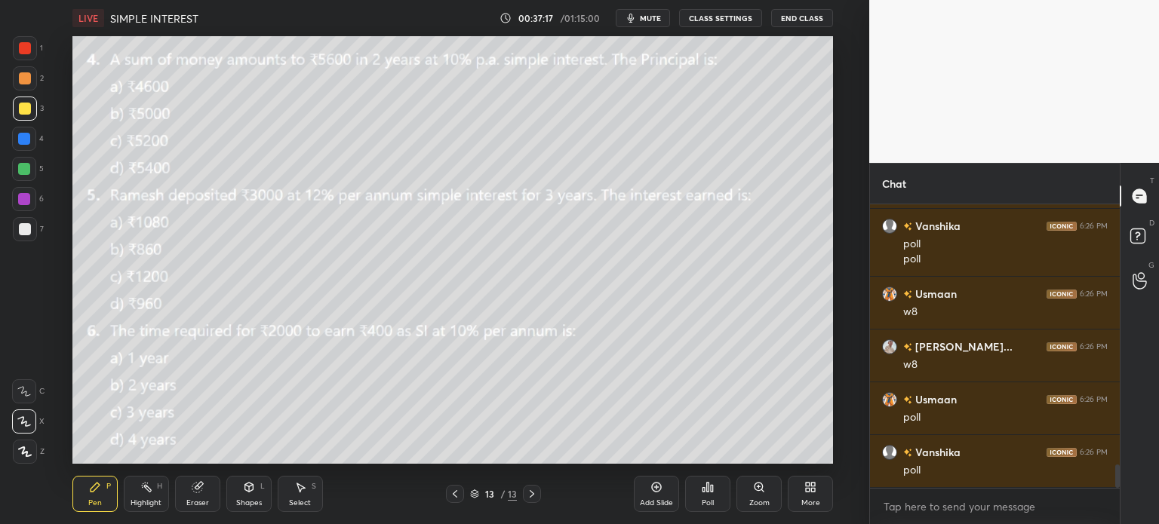
scroll to position [3187, 0]
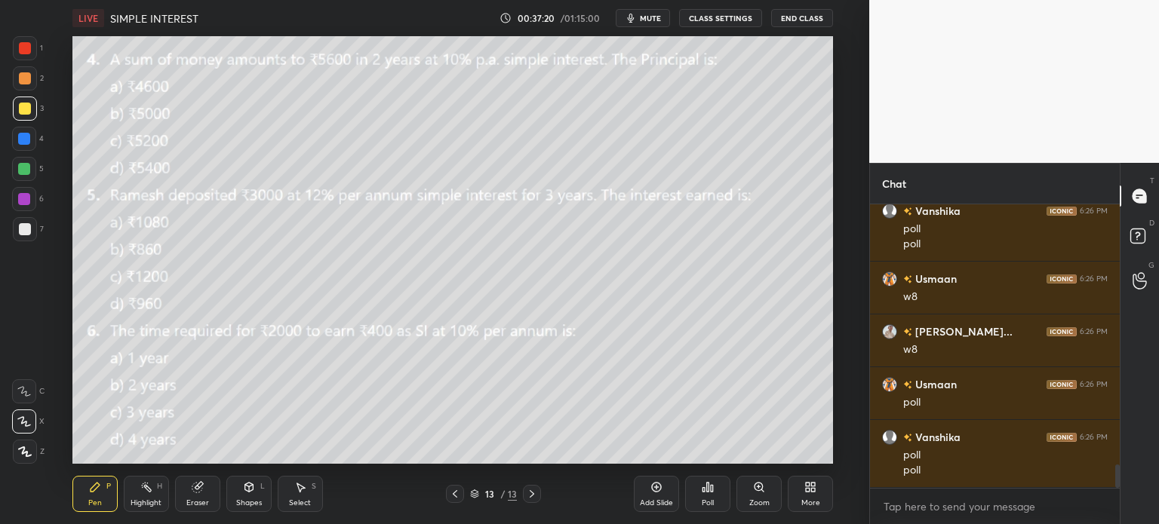
click at [697, 487] on div "Poll" at bounding box center [707, 494] width 45 height 36
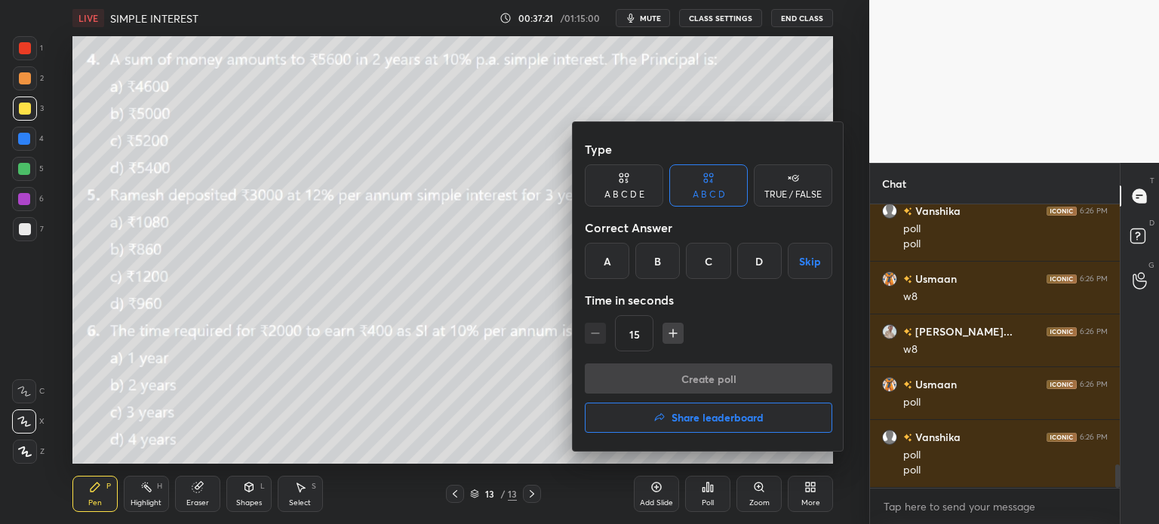
click at [607, 266] on div "A" at bounding box center [607, 261] width 45 height 36
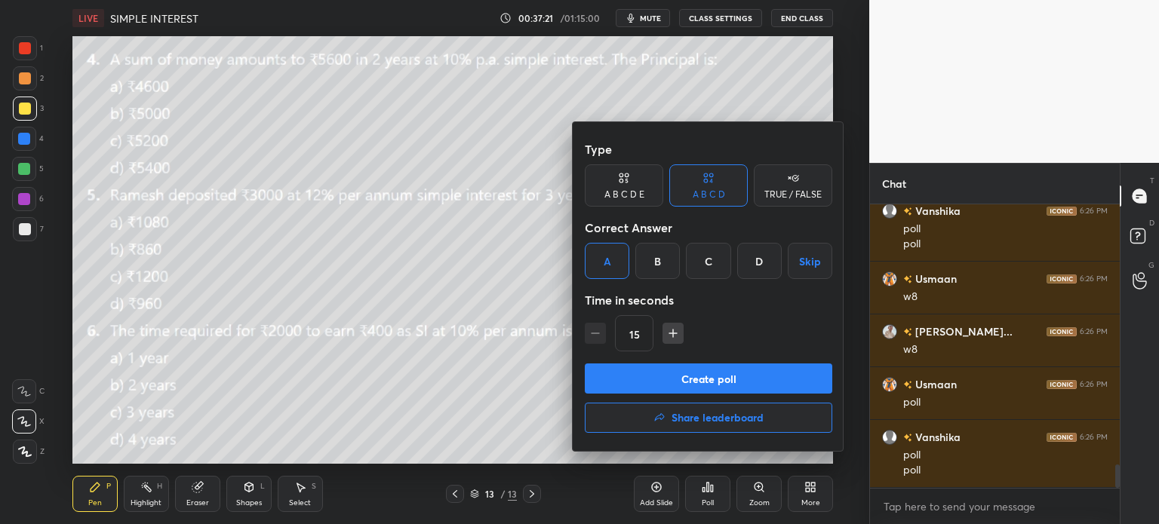
click at [737, 395] on div "Create poll Share leaderboard" at bounding box center [708, 401] width 247 height 75
click at [785, 387] on button "Create poll" at bounding box center [708, 379] width 247 height 30
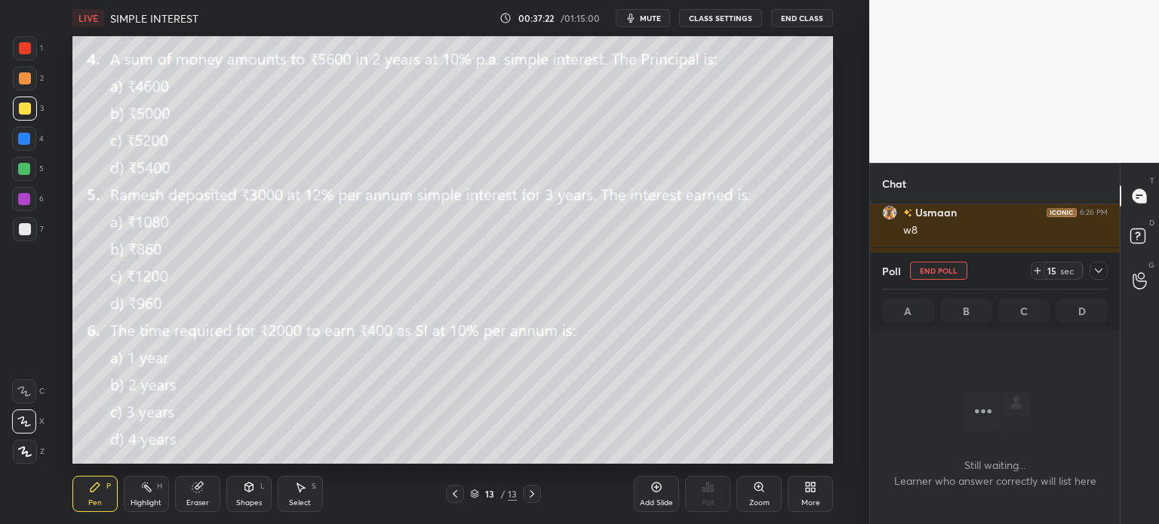
scroll to position [0, 0]
click at [1043, 272] on div "15 sec" at bounding box center [1062, 271] width 39 height 18
click at [1102, 275] on icon at bounding box center [1098, 271] width 12 height 12
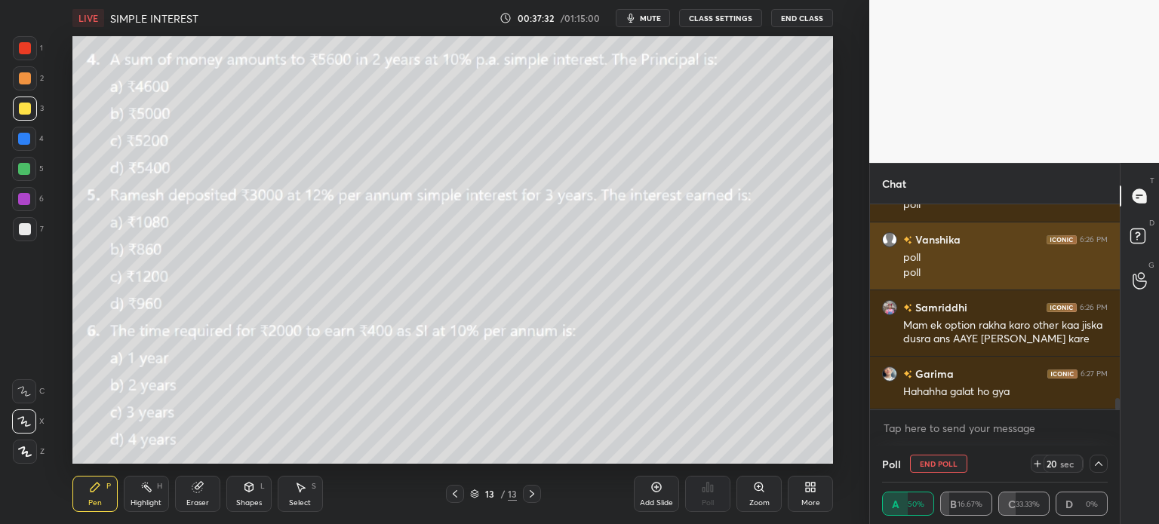
scroll to position [3437, 0]
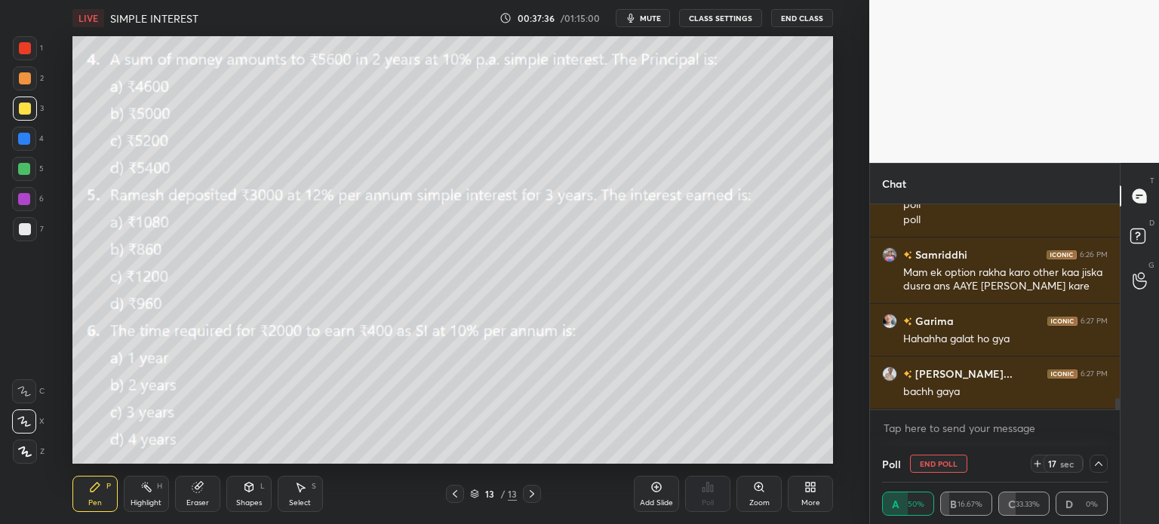
click at [1096, 460] on icon at bounding box center [1098, 464] width 12 height 12
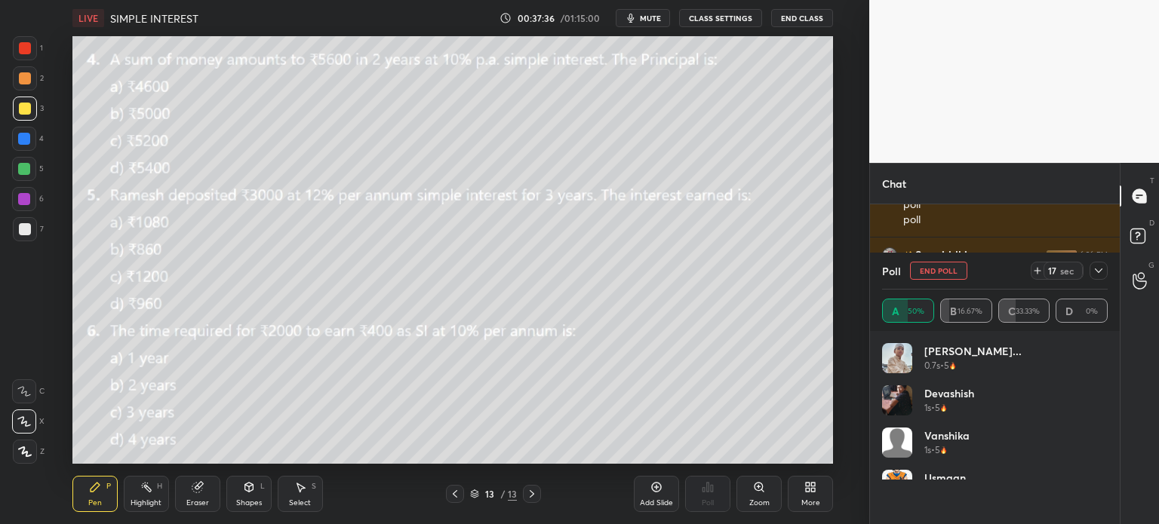
scroll to position [177, 221]
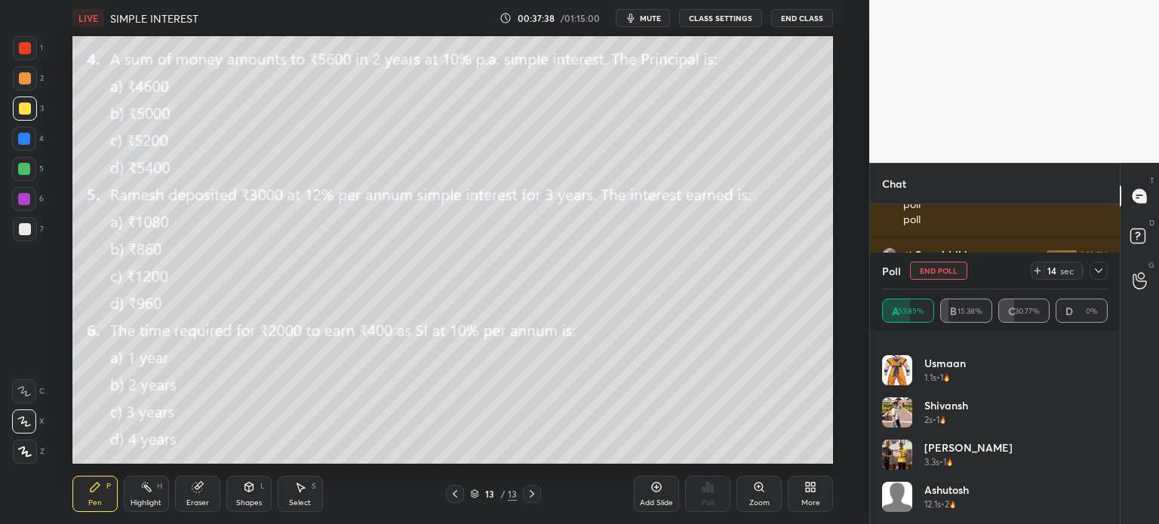
click at [1096, 277] on icon at bounding box center [1098, 271] width 12 height 12
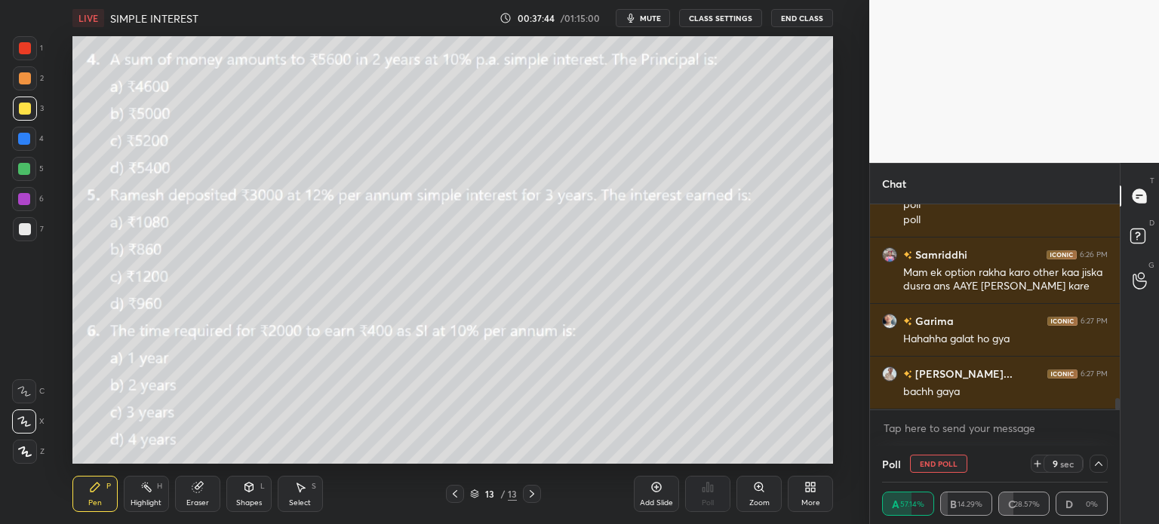
click at [199, 494] on div "Eraser" at bounding box center [197, 494] width 45 height 36
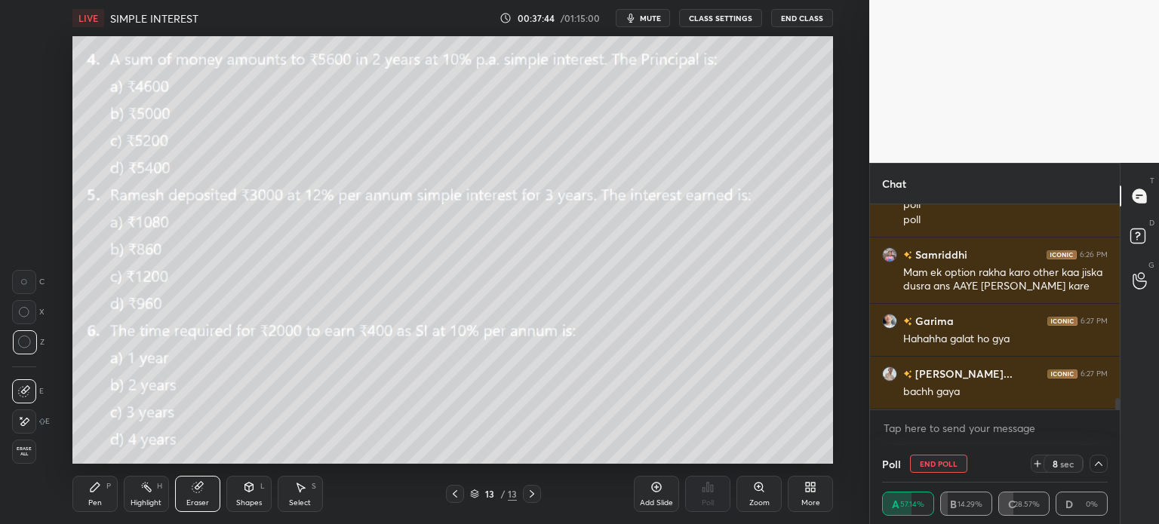
click at [15, 452] on span "Erase all" at bounding box center [24, 452] width 23 height 11
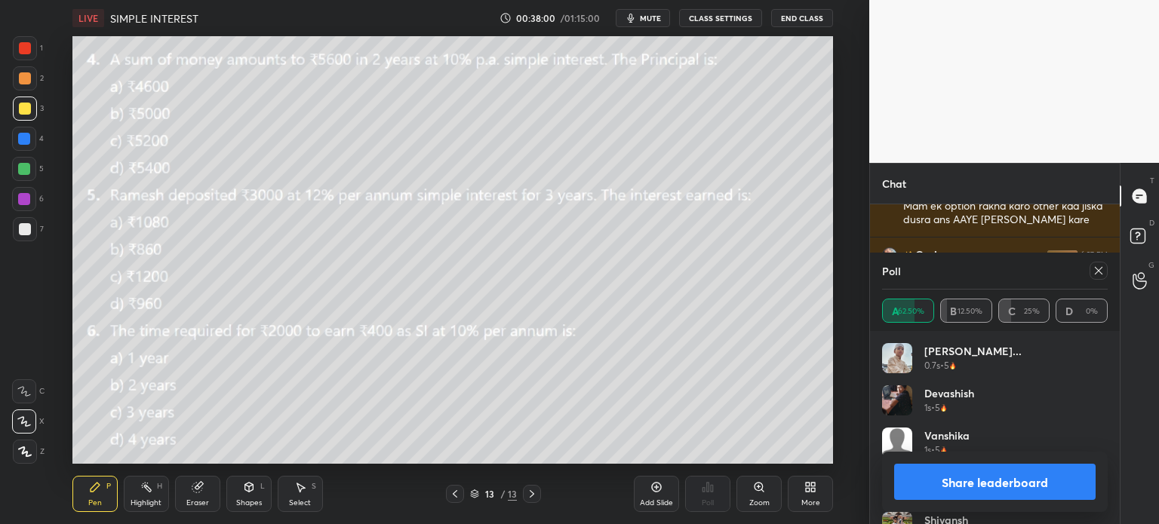
click at [304, 491] on icon at bounding box center [300, 487] width 12 height 12
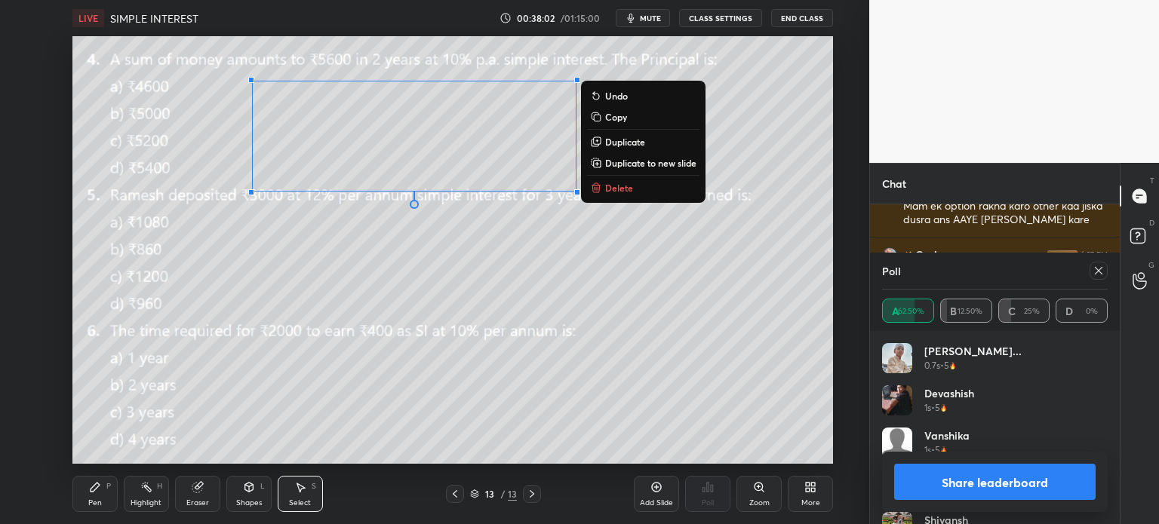
click at [628, 166] on p "Duplicate to new slide" at bounding box center [650, 163] width 91 height 12
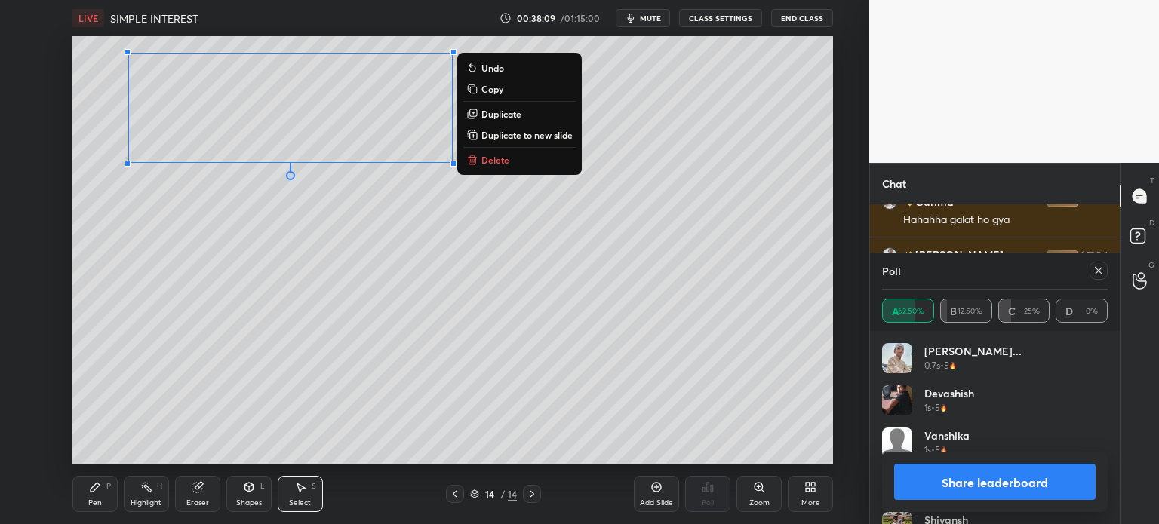
click at [107, 494] on div "Pen P" at bounding box center [94, 494] width 45 height 36
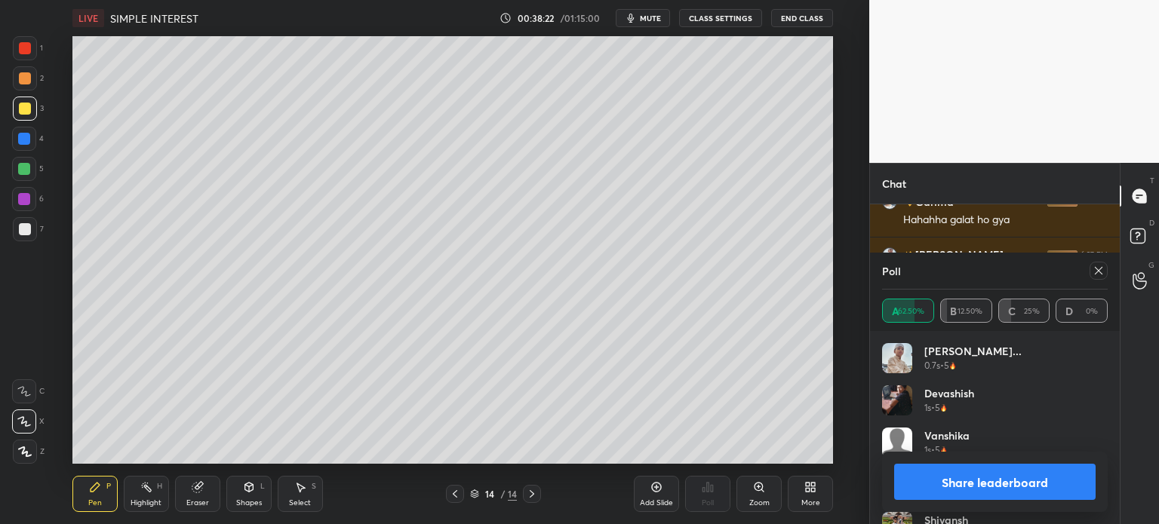
click at [1099, 275] on icon at bounding box center [1098, 271] width 12 height 12
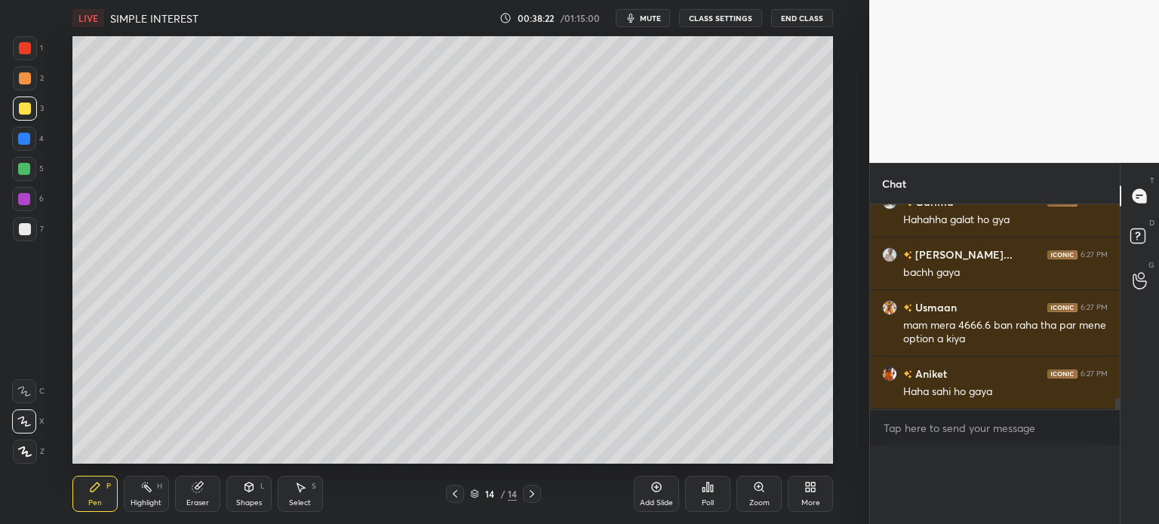
scroll to position [269, 245]
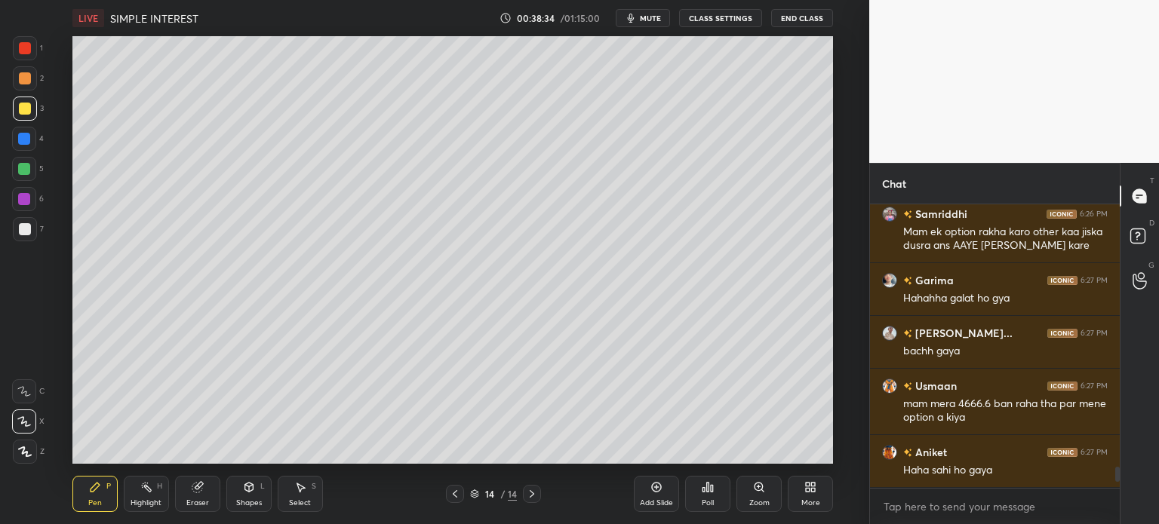
click at [23, 232] on div at bounding box center [25, 229] width 12 height 12
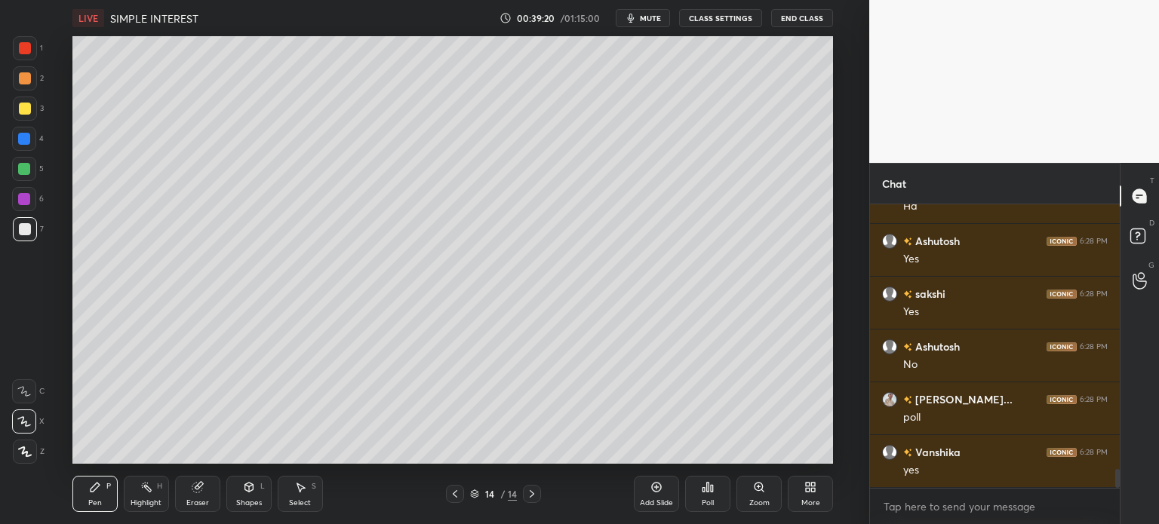
scroll to position [3967, 0]
click at [306, 498] on div "Select S" at bounding box center [300, 494] width 45 height 36
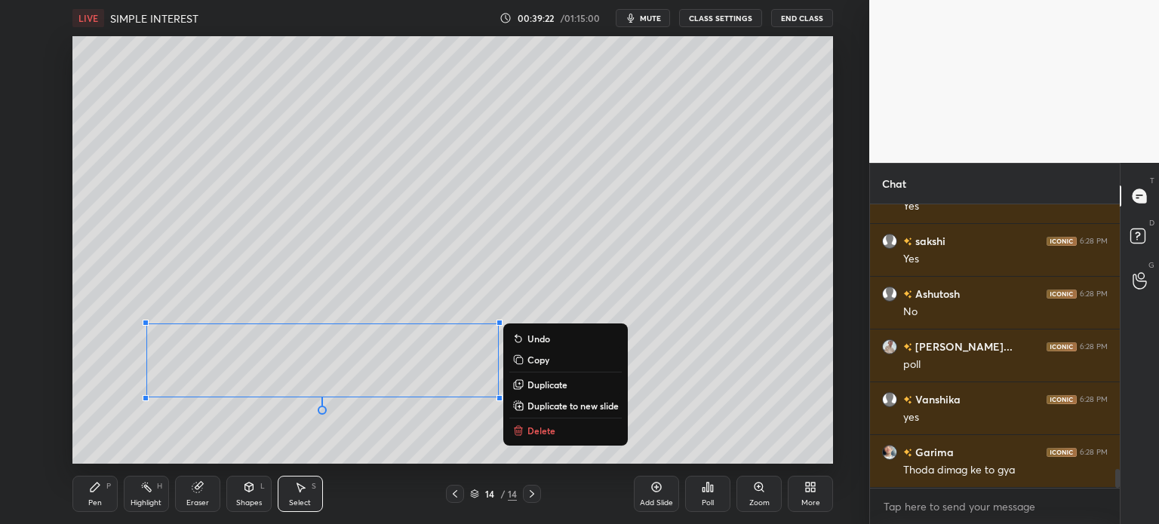
click at [567, 407] on p "Duplicate to new slide" at bounding box center [572, 406] width 91 height 12
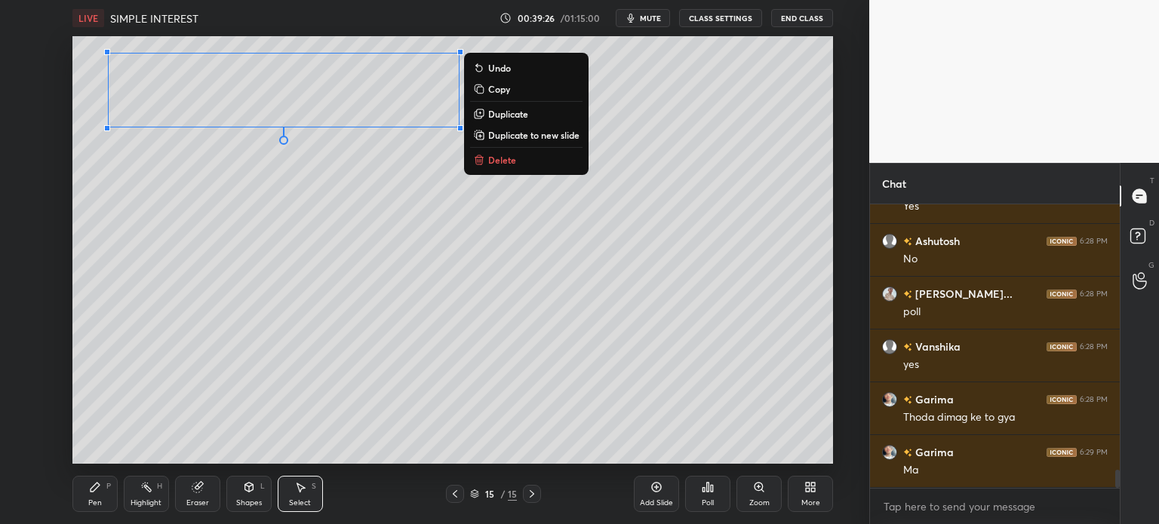
scroll to position [4073, 0]
click at [95, 501] on div "Pen" at bounding box center [95, 503] width 14 height 8
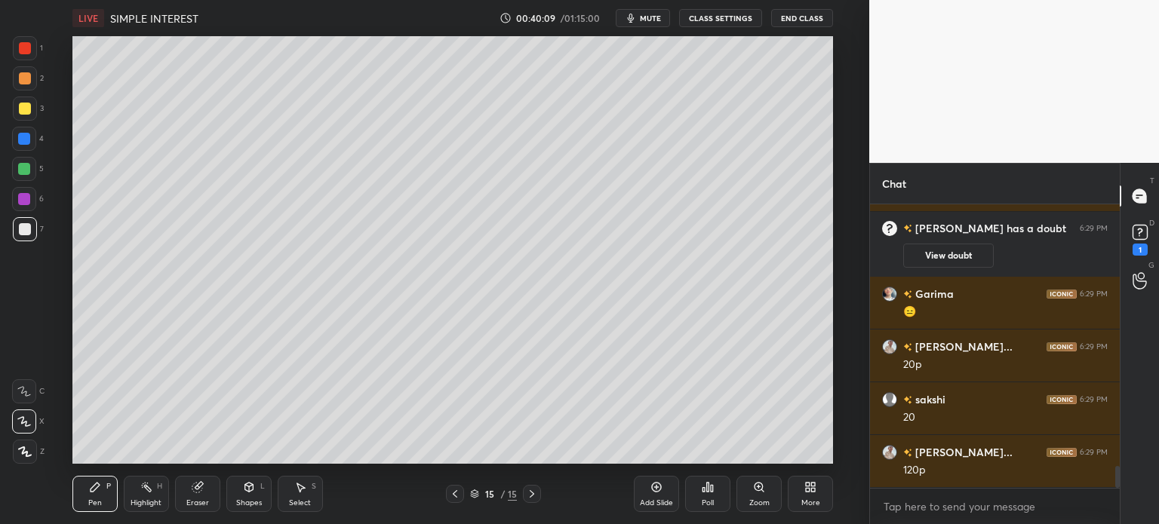
scroll to position [3460, 0]
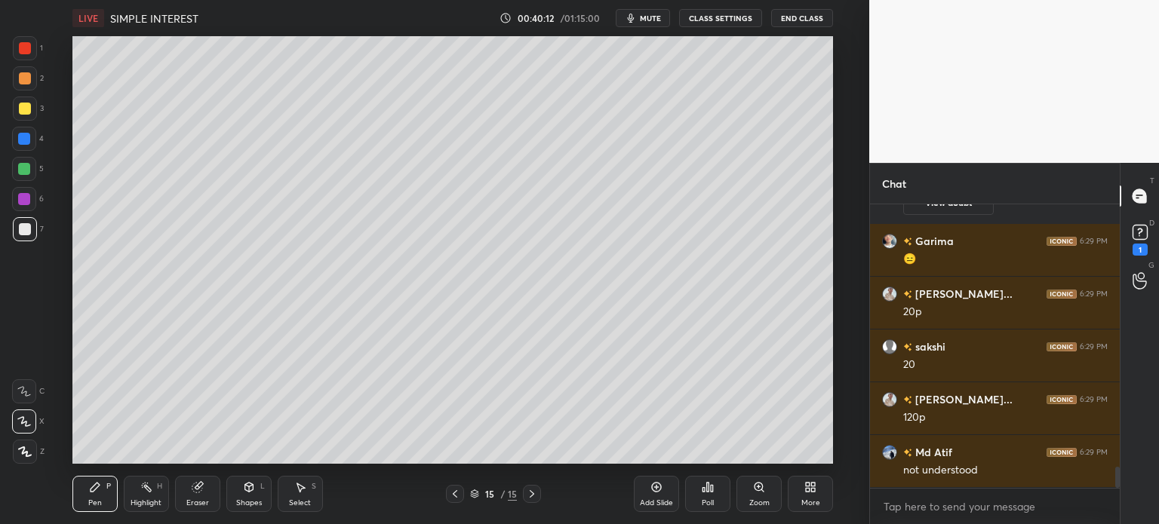
click at [297, 485] on icon at bounding box center [301, 488] width 8 height 9
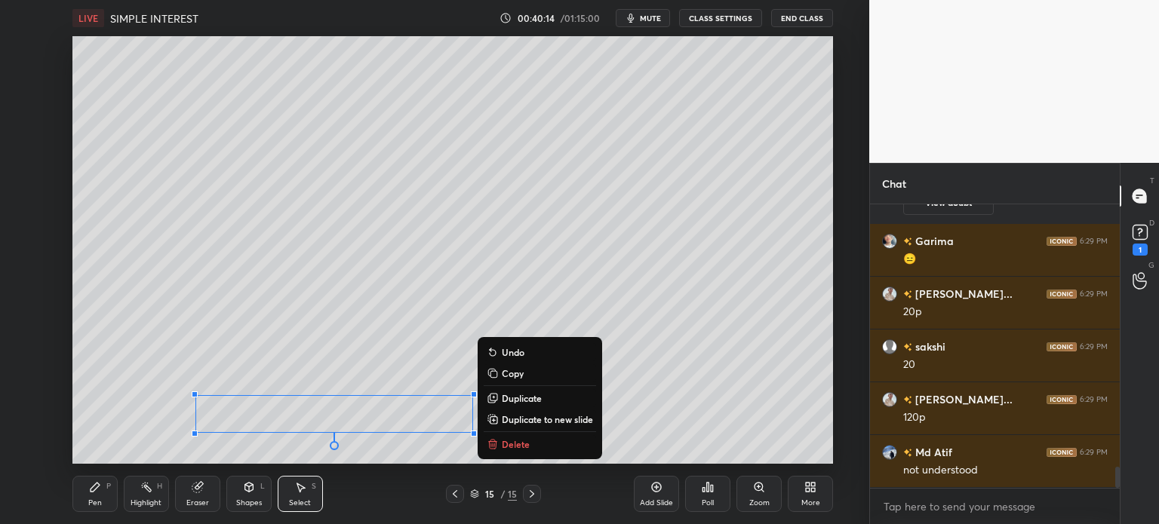
click at [526, 423] on p "Duplicate to new slide" at bounding box center [547, 419] width 91 height 12
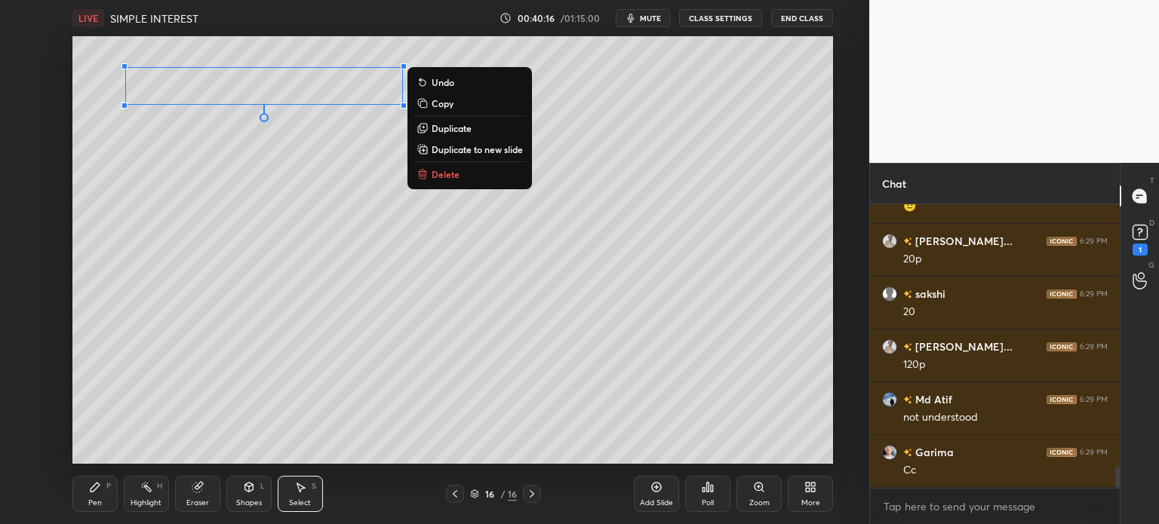
scroll to position [3566, 0]
click at [74, 489] on div "Pen P" at bounding box center [94, 494] width 45 height 36
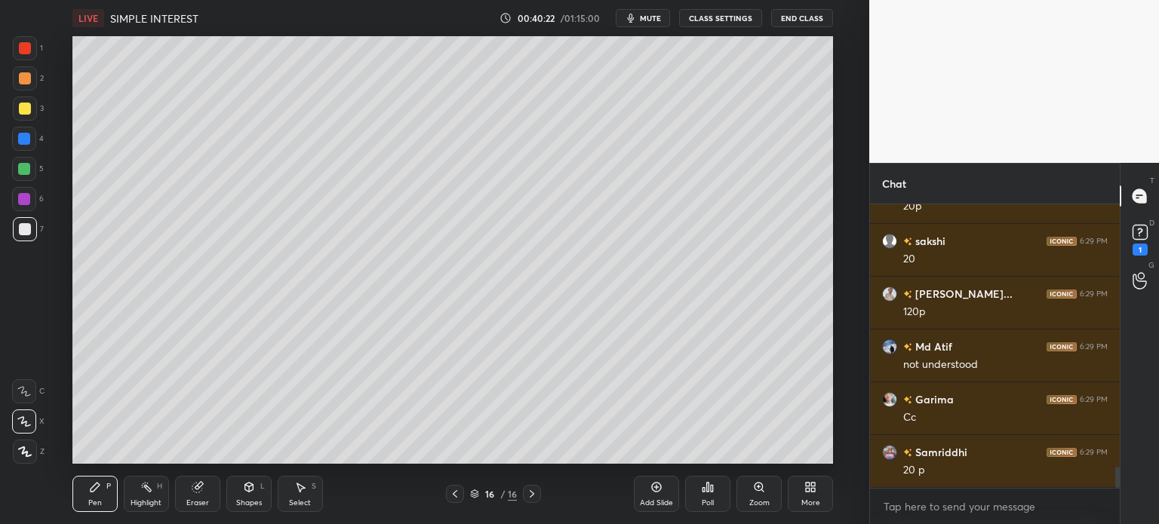
click at [13, 105] on div at bounding box center [25, 109] width 24 height 24
click at [447, 496] on div at bounding box center [455, 494] width 18 height 18
click at [461, 489] on div at bounding box center [455, 494] width 18 height 18
click at [456, 492] on icon at bounding box center [455, 494] width 12 height 12
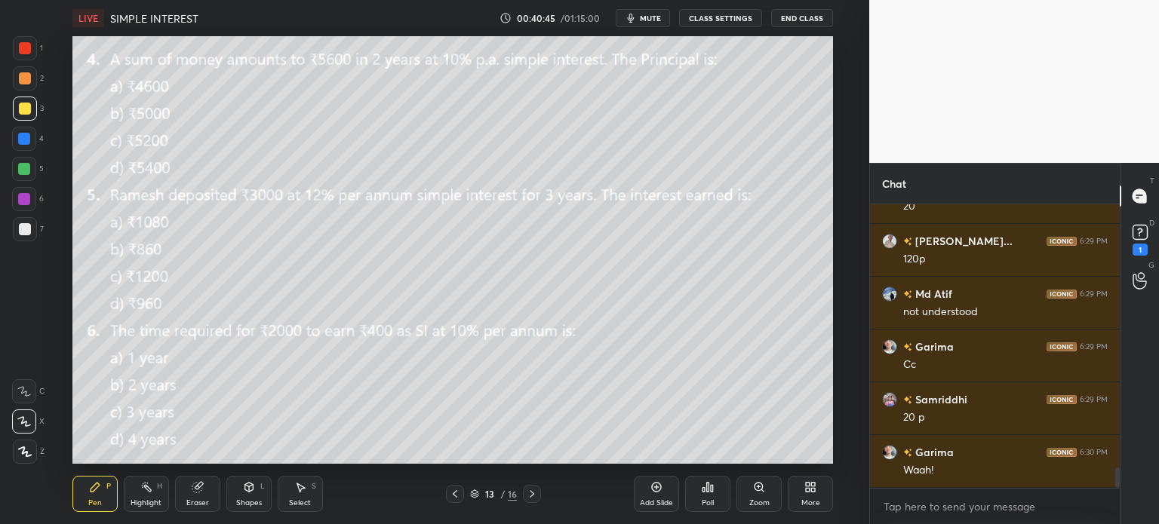
click at [523, 495] on div at bounding box center [532, 494] width 18 height 18
click at [532, 491] on icon at bounding box center [532, 494] width 12 height 12
click at [532, 494] on icon at bounding box center [532, 494] width 12 height 12
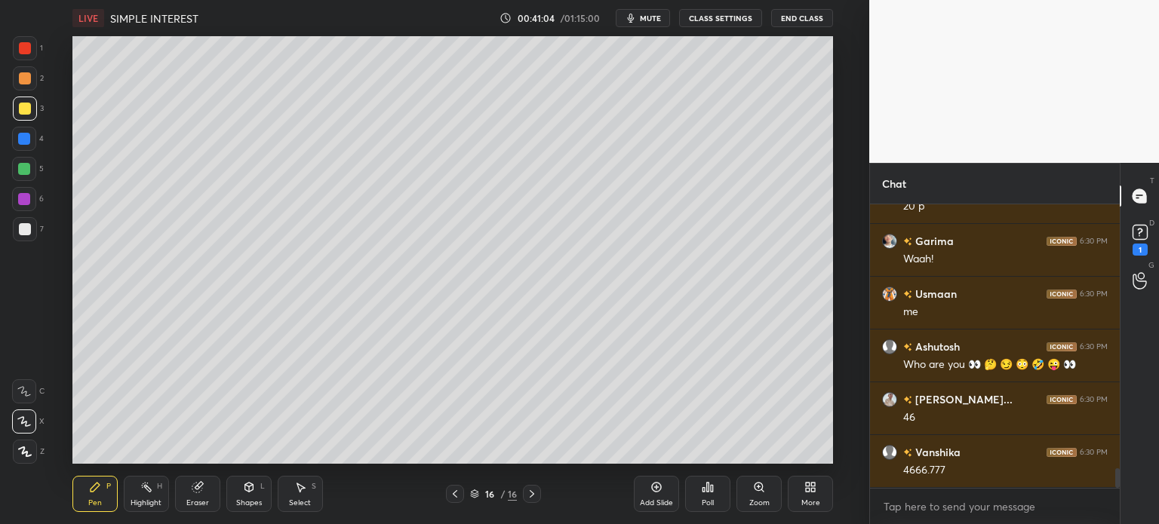
scroll to position [3882, 0]
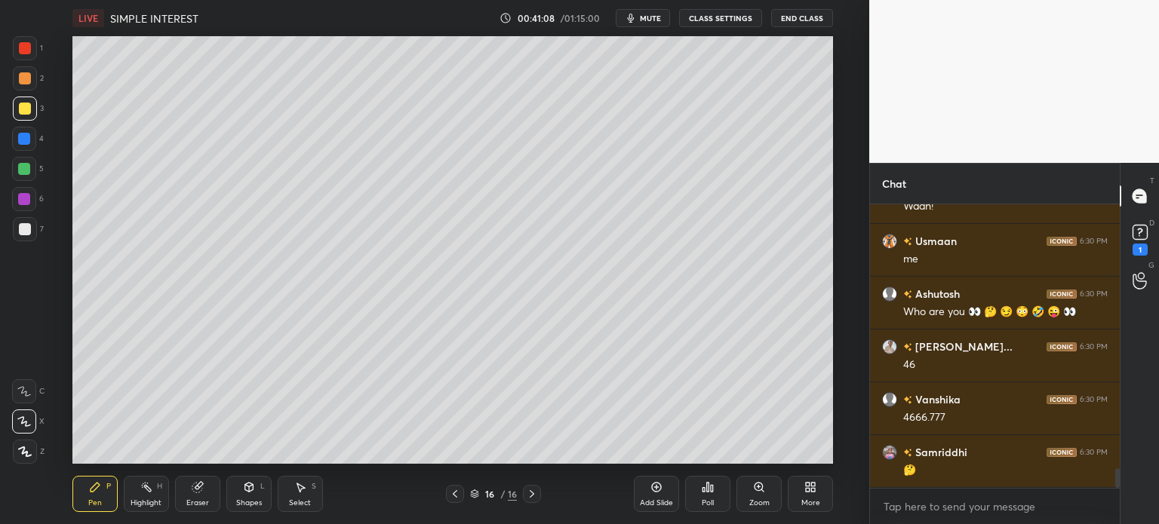
click at [456, 495] on icon at bounding box center [455, 494] width 12 height 12
click at [453, 497] on icon at bounding box center [455, 494] width 12 height 12
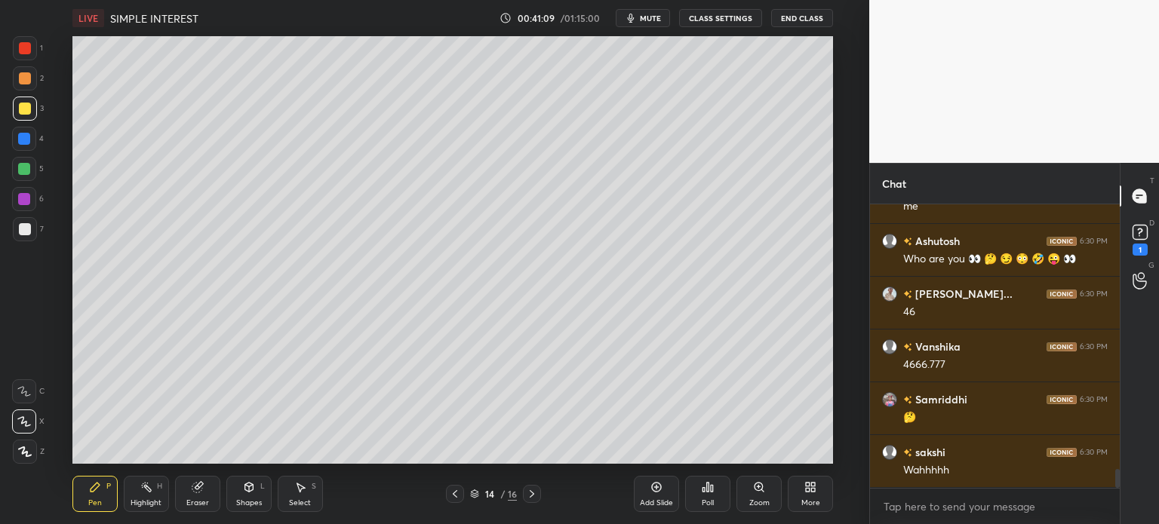
click at [456, 499] on icon at bounding box center [455, 494] width 12 height 12
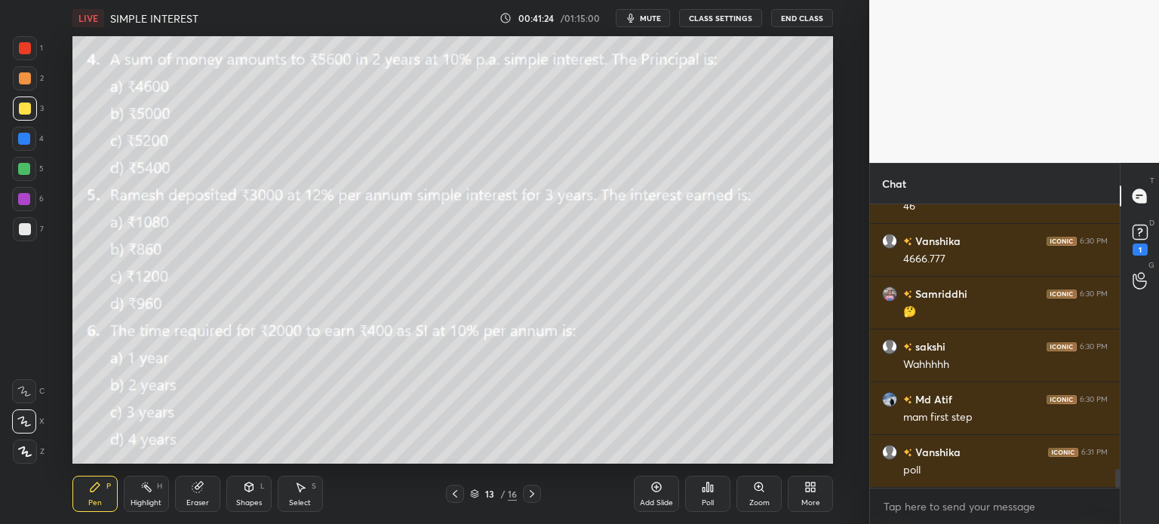
click at [538, 494] on div at bounding box center [532, 494] width 18 height 18
click at [27, 75] on div at bounding box center [25, 78] width 12 height 12
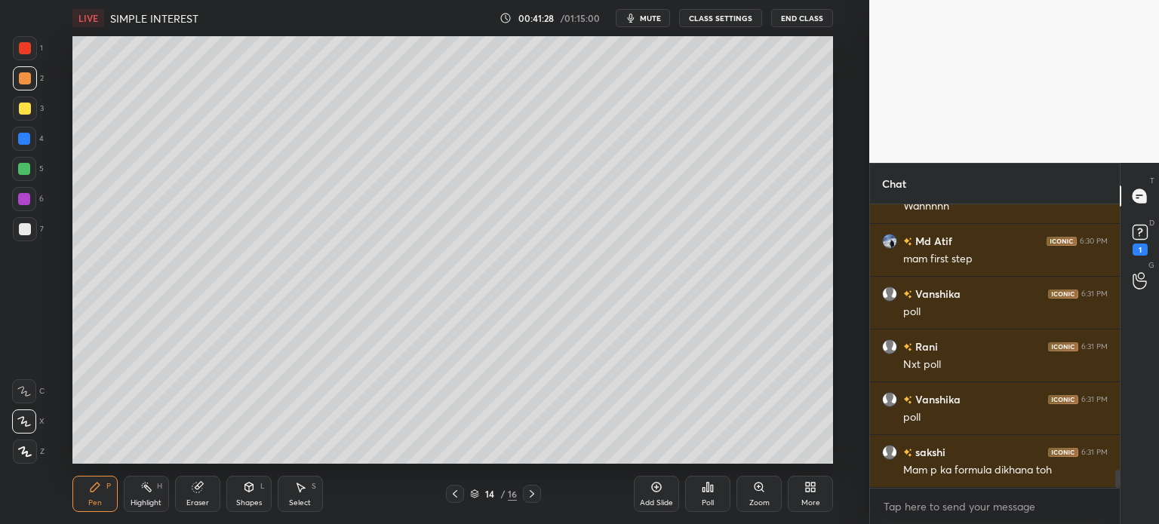
click at [29, 45] on div at bounding box center [25, 48] width 12 height 12
click at [153, 490] on div "Highlight H" at bounding box center [146, 494] width 45 height 36
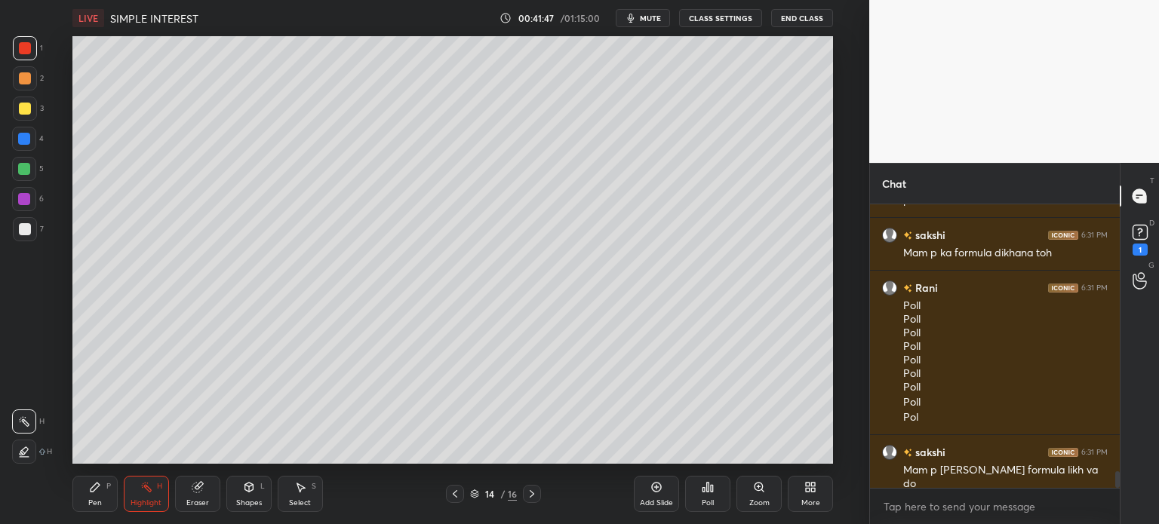
scroll to position [4469, 0]
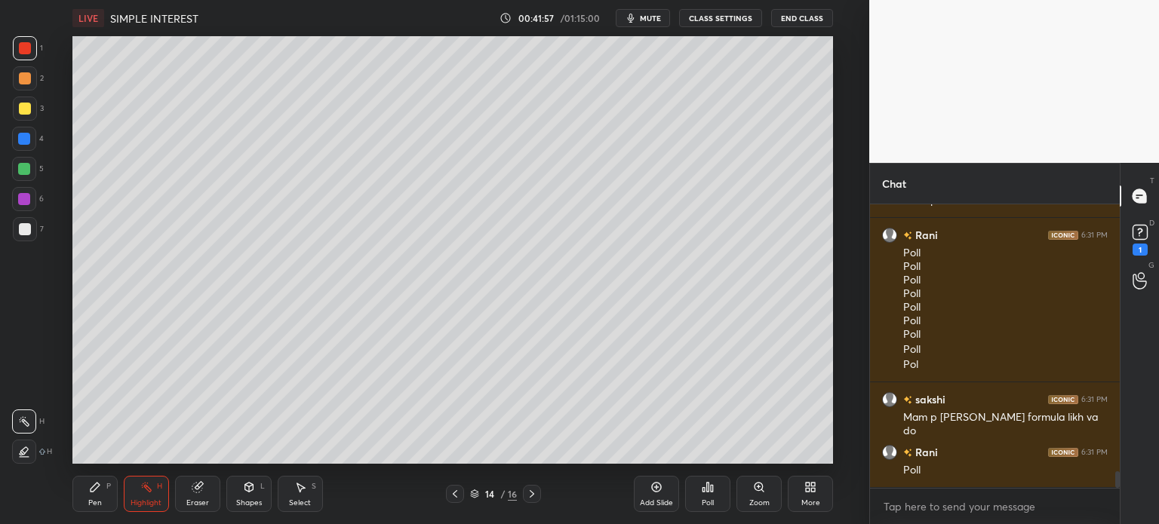
click at [29, 237] on div at bounding box center [25, 229] width 24 height 24
click at [79, 496] on div "Pen P" at bounding box center [94, 494] width 45 height 36
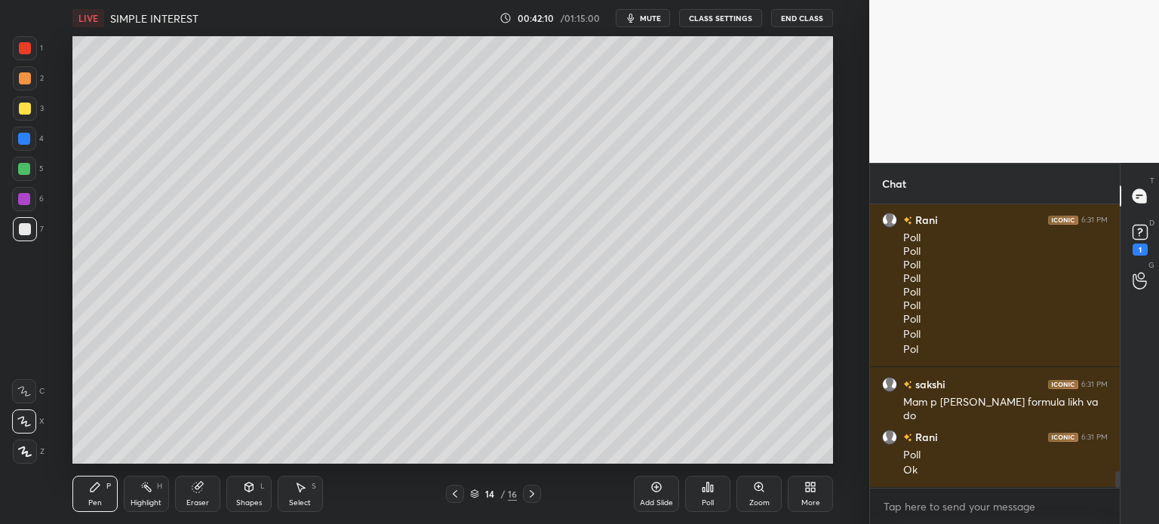
click at [160, 499] on div "Highlight" at bounding box center [146, 503] width 31 height 8
click at [28, 63] on div "1" at bounding box center [28, 51] width 30 height 30
click at [30, 49] on div at bounding box center [25, 48] width 12 height 12
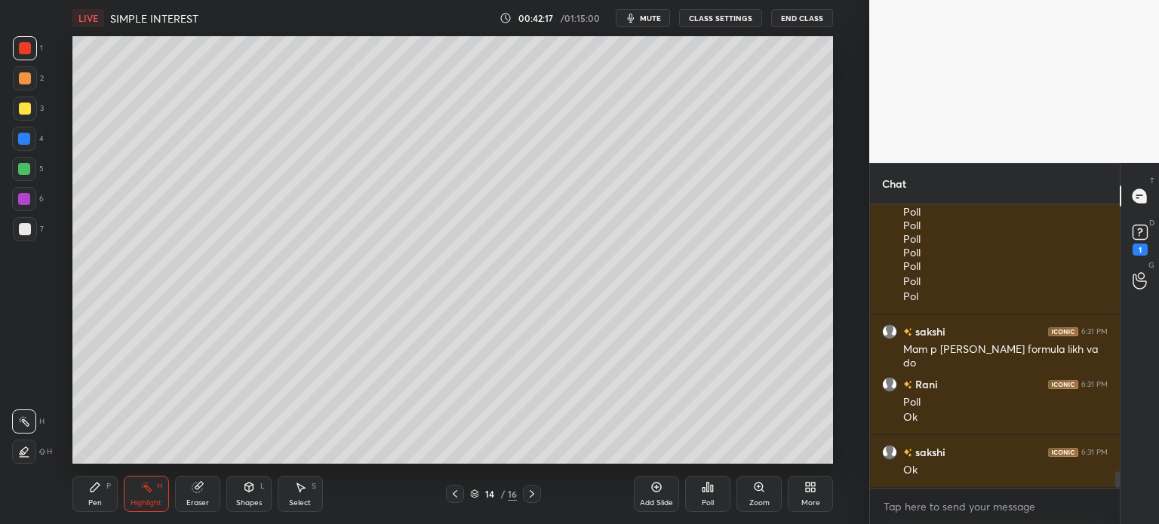
scroll to position [4552, 0]
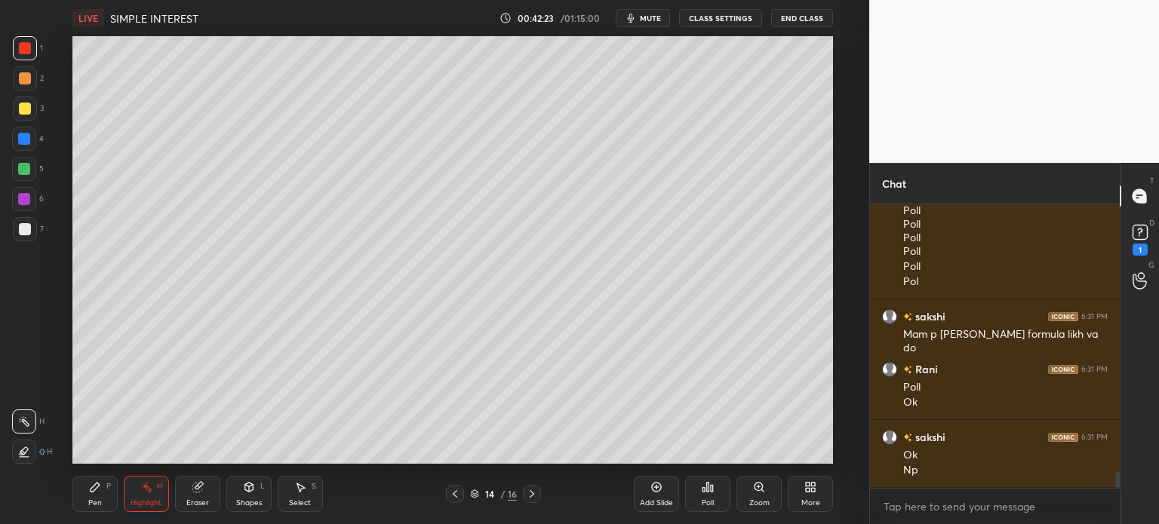
click at [532, 491] on icon at bounding box center [532, 494] width 12 height 12
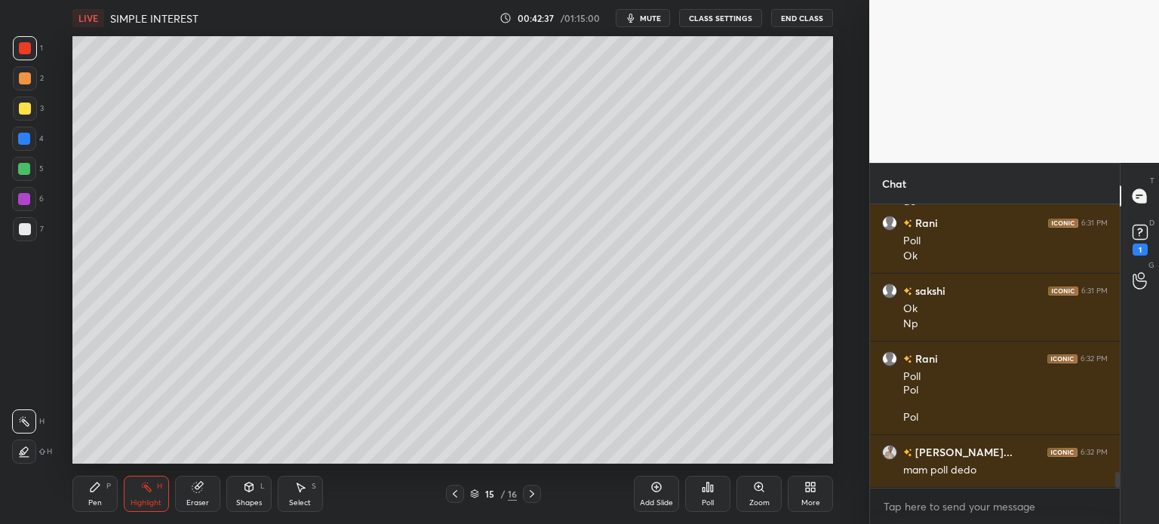
scroll to position [4752, 0]
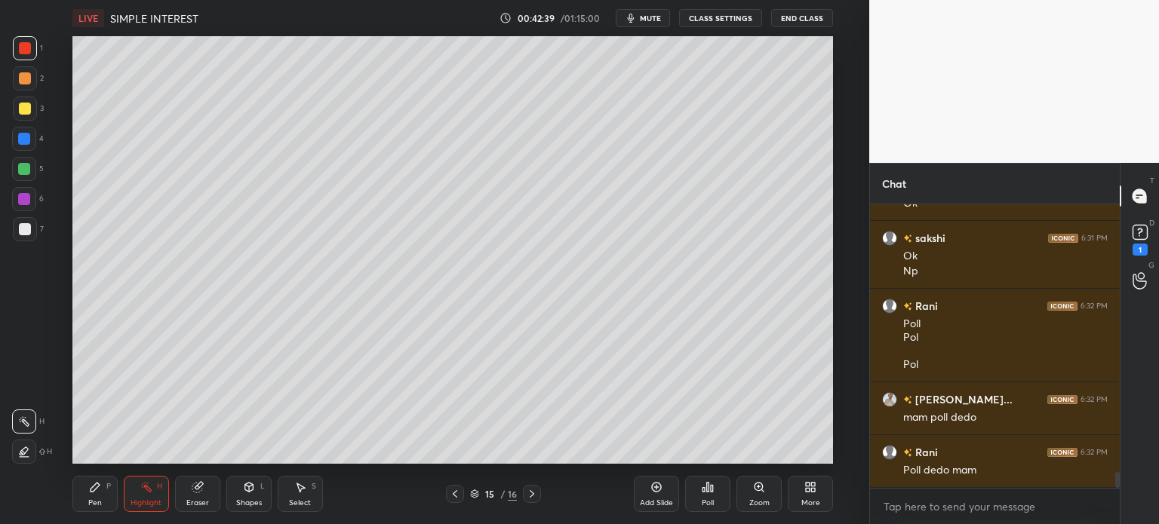
click at [452, 490] on icon at bounding box center [455, 494] width 12 height 12
click at [453, 492] on icon at bounding box center [455, 494] width 12 height 12
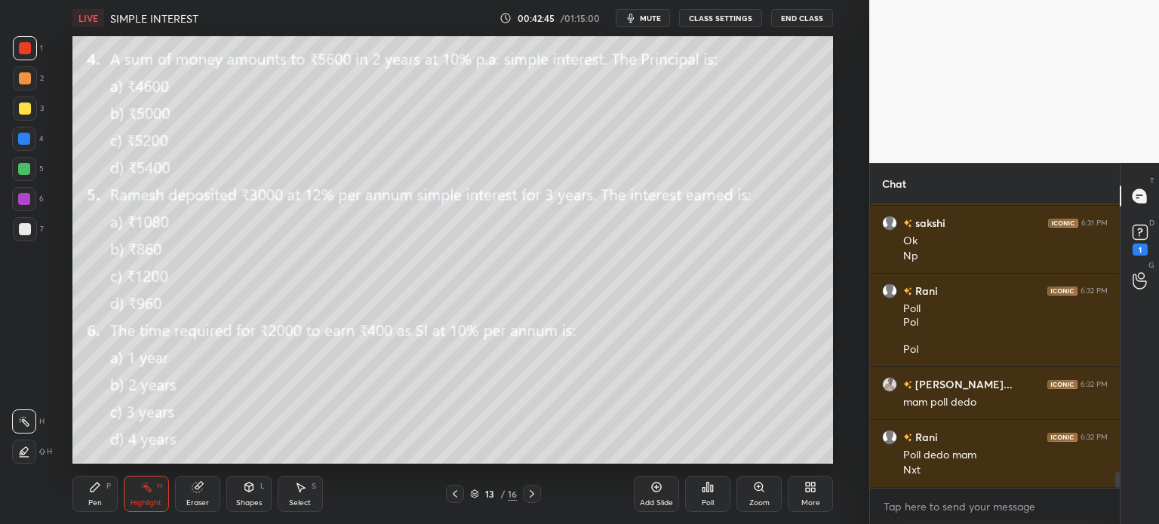
click at [187, 488] on div "Eraser" at bounding box center [197, 494] width 45 height 36
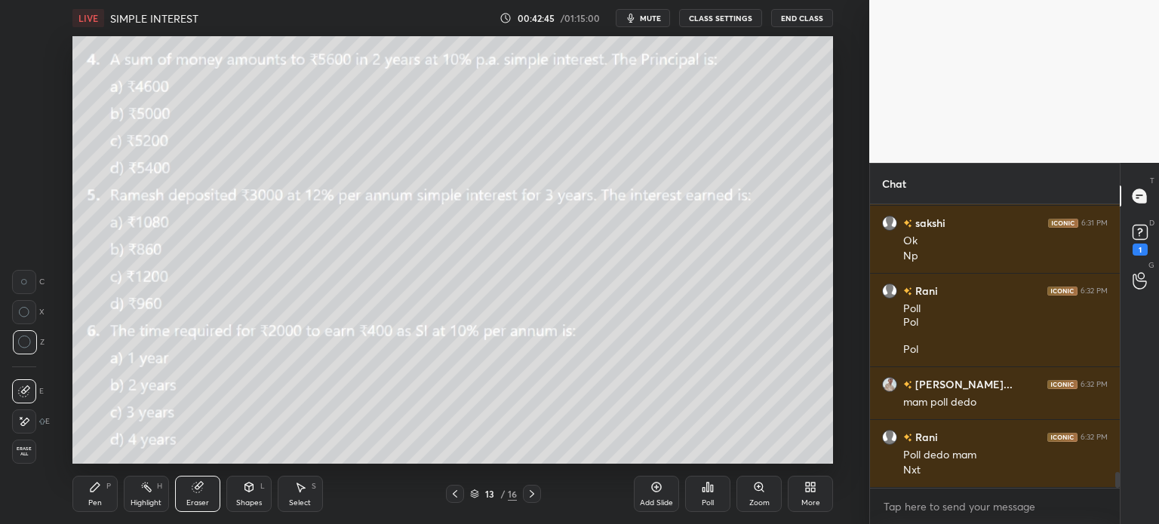
click at [22, 455] on span "Erase all" at bounding box center [24, 452] width 23 height 11
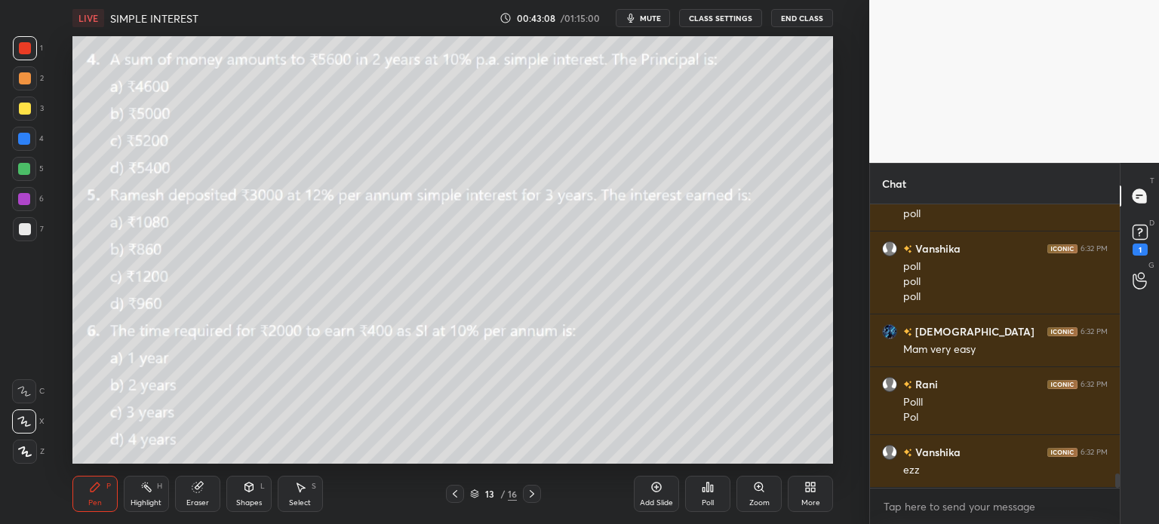
scroll to position [5302, 0]
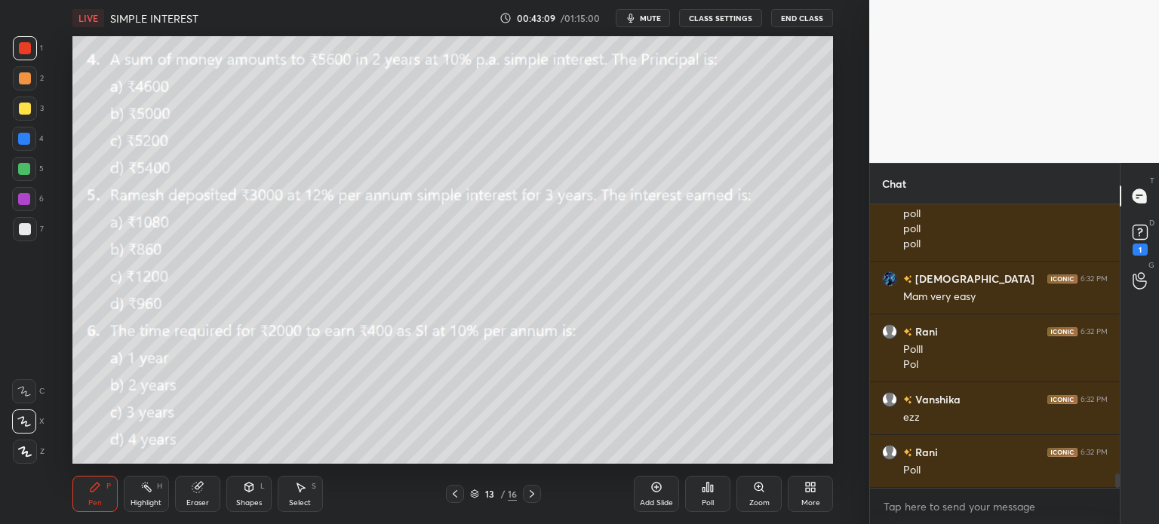
click at [719, 501] on div "Poll" at bounding box center [707, 494] width 45 height 36
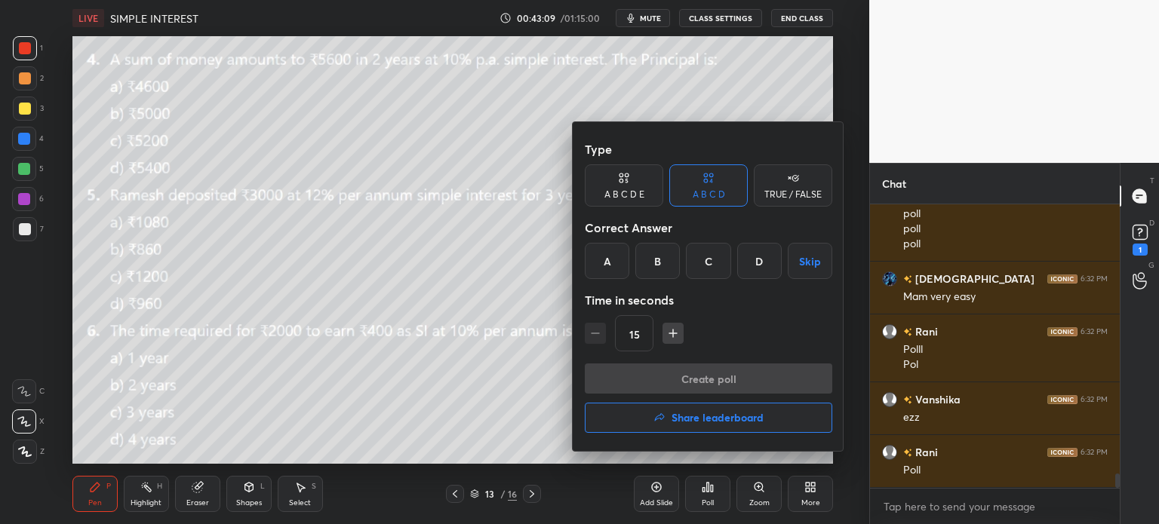
click at [613, 266] on div "A" at bounding box center [607, 261] width 45 height 36
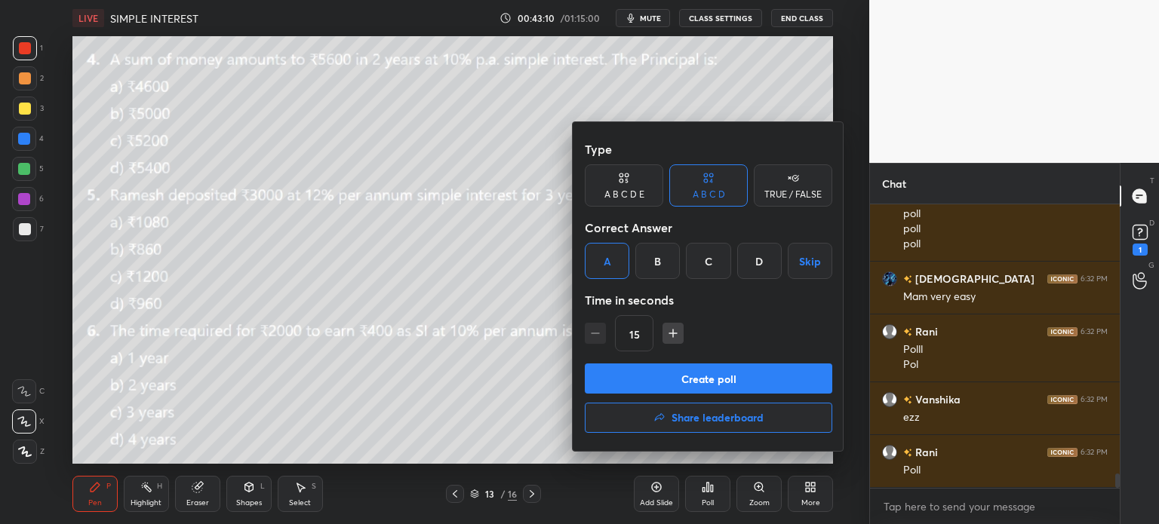
click at [739, 388] on button "Create poll" at bounding box center [708, 379] width 247 height 30
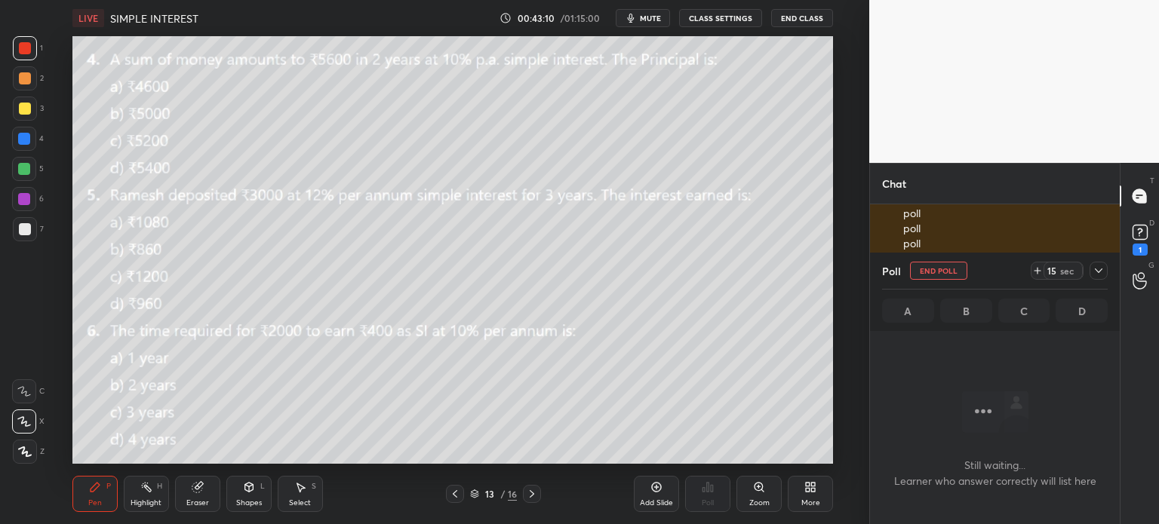
scroll to position [237, 245]
click at [1040, 269] on icon at bounding box center [1037, 271] width 12 height 12
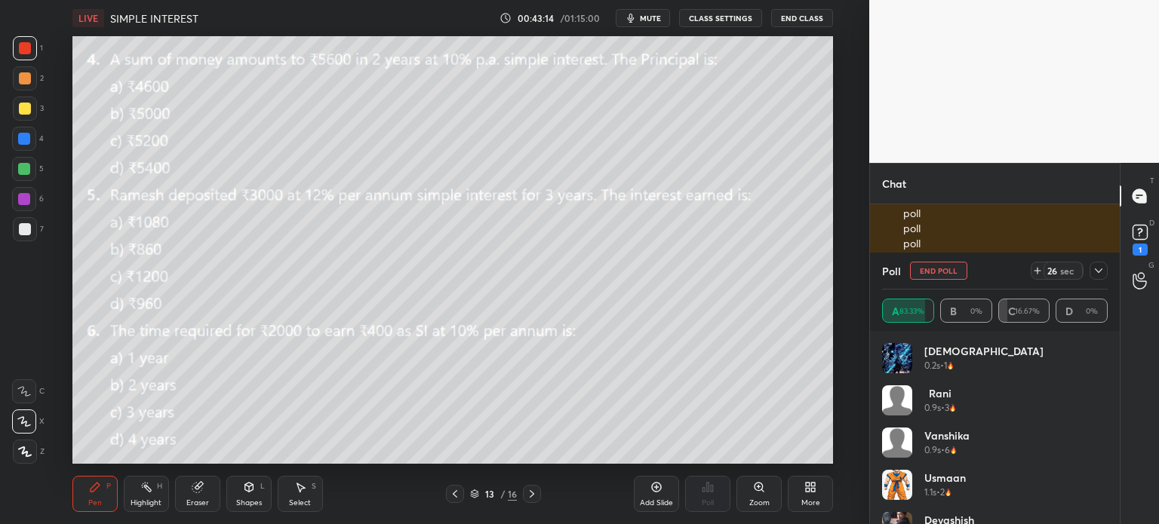
click at [1088, 277] on div "26 sec" at bounding box center [1069, 271] width 77 height 18
click at [1094, 269] on icon at bounding box center [1098, 271] width 12 height 12
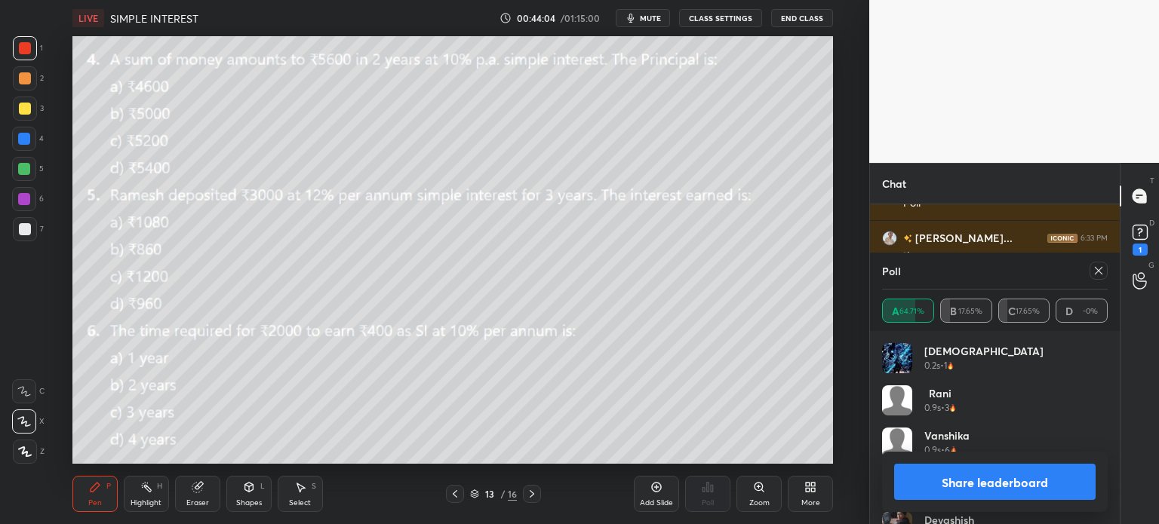
scroll to position [5678, 0]
click at [1095, 275] on icon at bounding box center [1098, 271] width 12 height 12
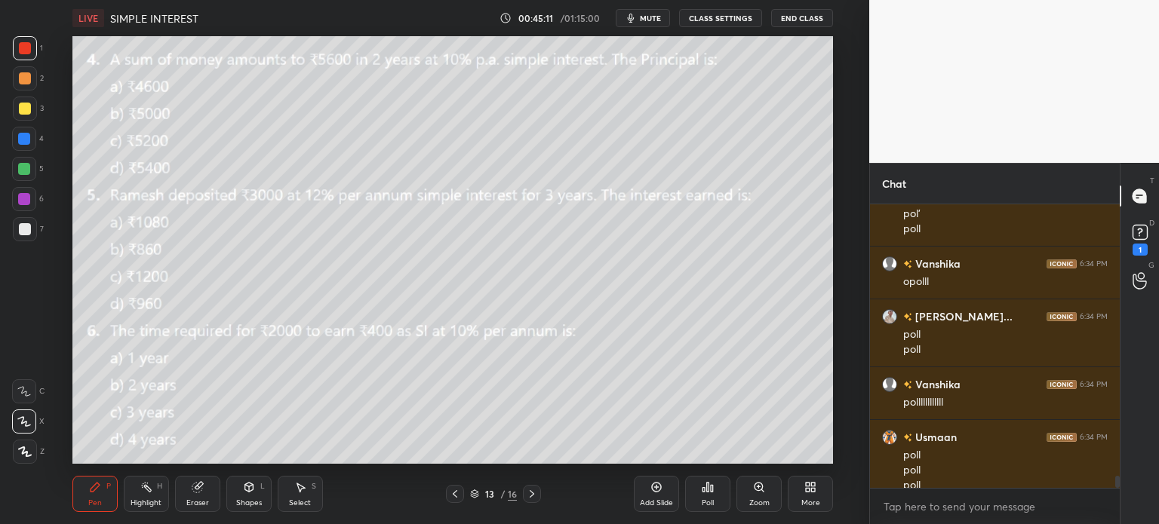
scroll to position [6466, 0]
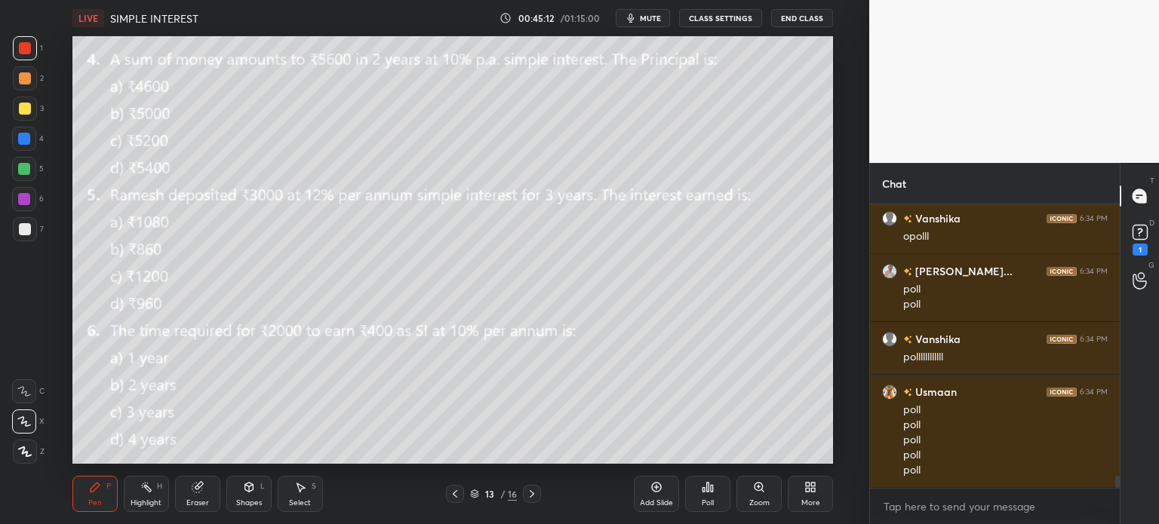
click at [703, 486] on icon at bounding box center [708, 487] width 12 height 12
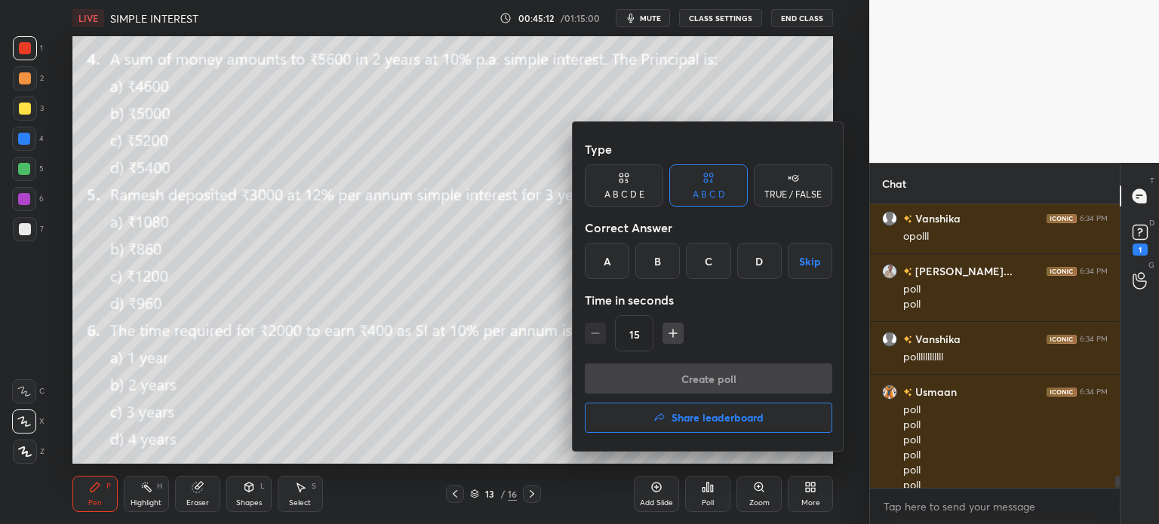
scroll to position [6481, 0]
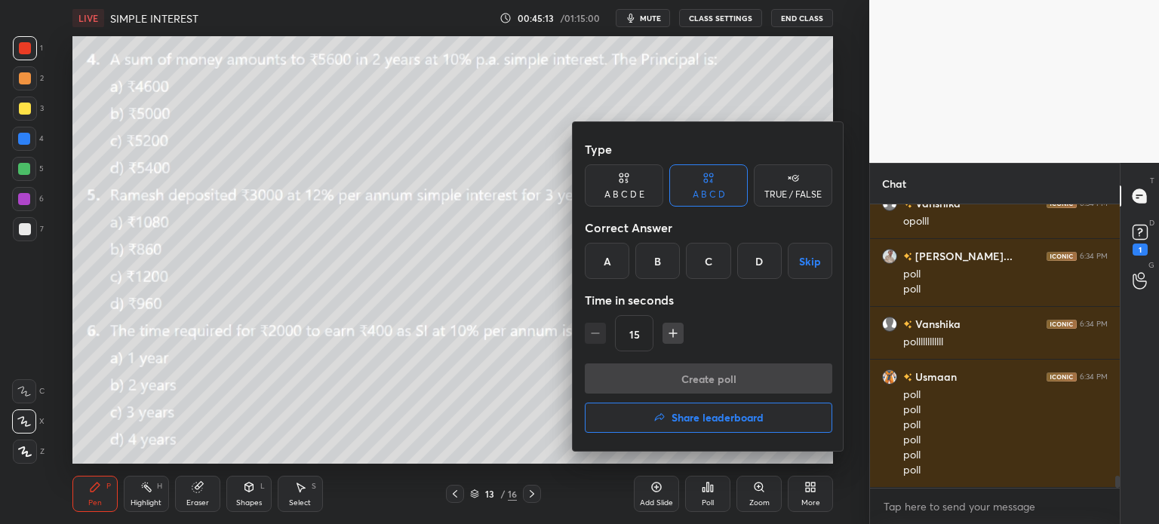
click at [659, 269] on div "B" at bounding box center [657, 261] width 45 height 36
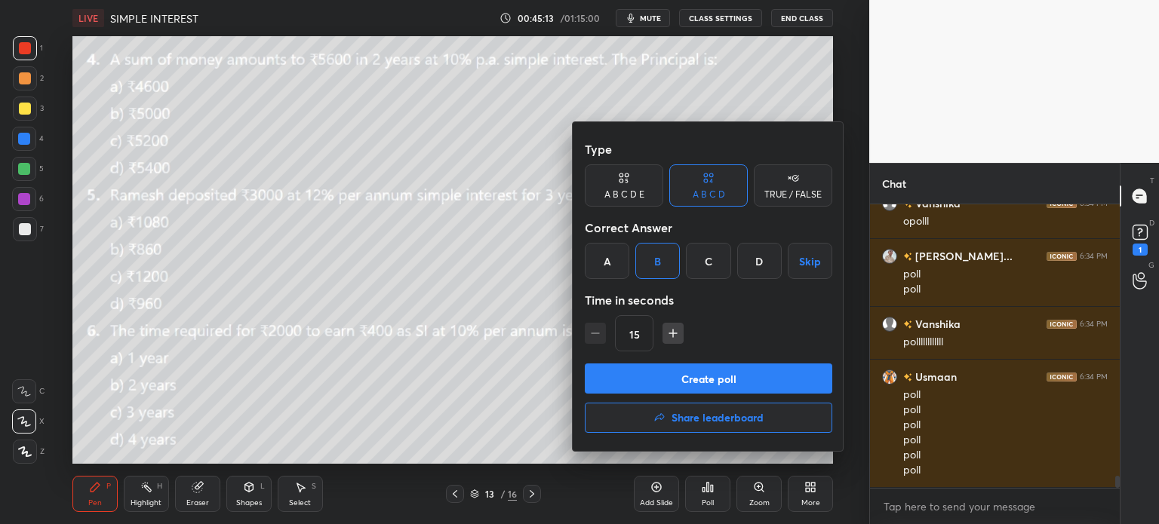
click at [763, 371] on button "Create poll" at bounding box center [708, 379] width 247 height 30
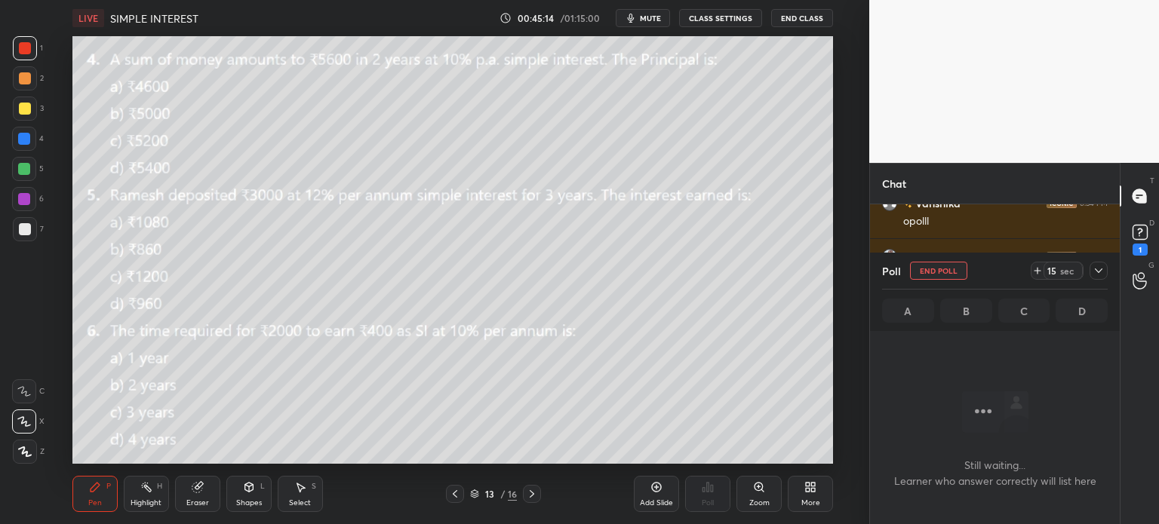
scroll to position [4, 5]
click at [1034, 272] on icon at bounding box center [1037, 271] width 12 height 12
click at [1103, 271] on icon at bounding box center [1098, 271] width 12 height 12
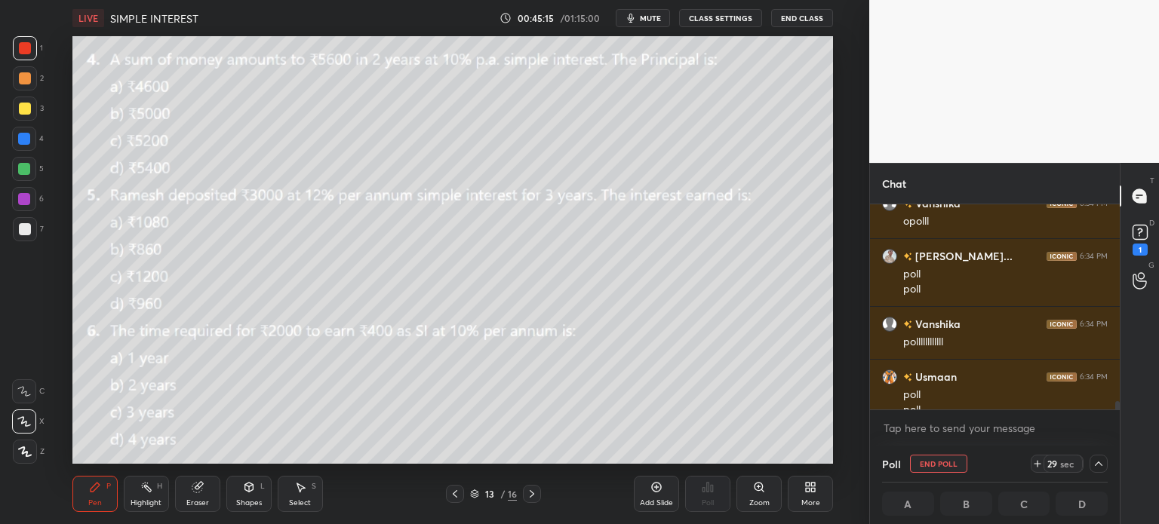
click at [1137, 247] on div "1" at bounding box center [1139, 250] width 15 height 12
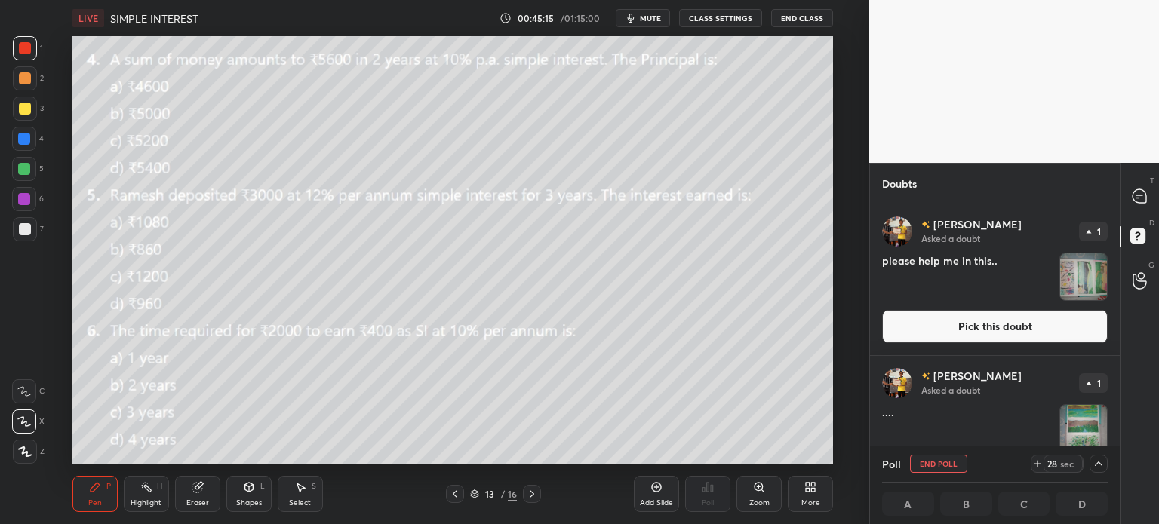
click at [1086, 275] on img "grid" at bounding box center [1083, 277] width 47 height 47
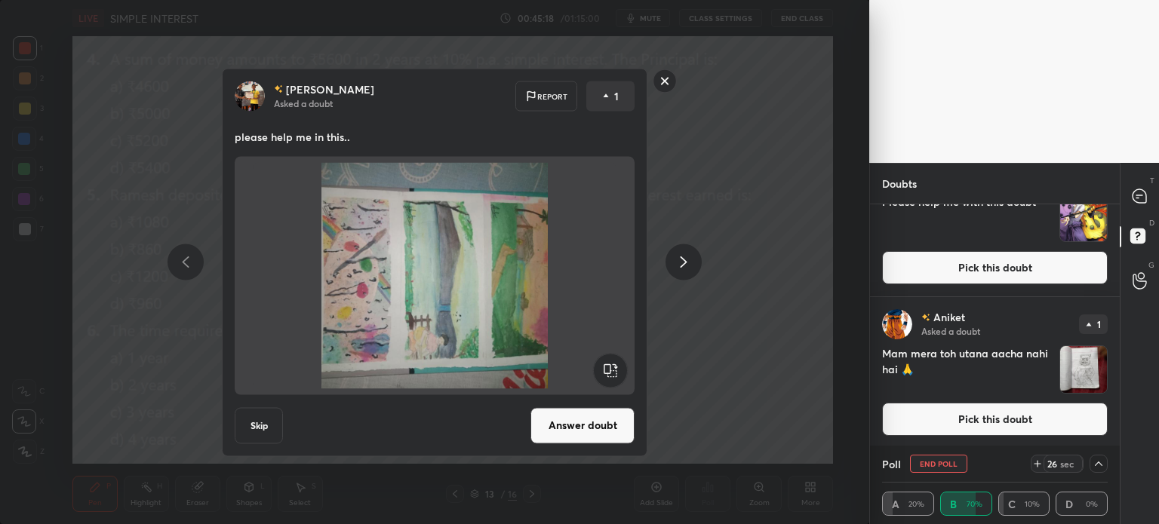
scroll to position [668, 0]
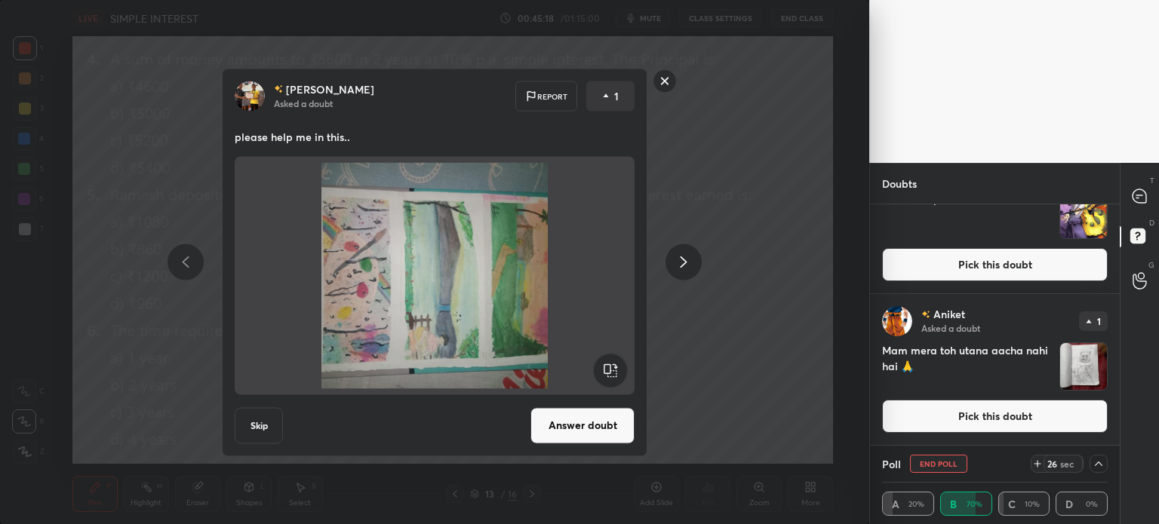
click at [1144, 186] on div at bounding box center [1140, 196] width 30 height 27
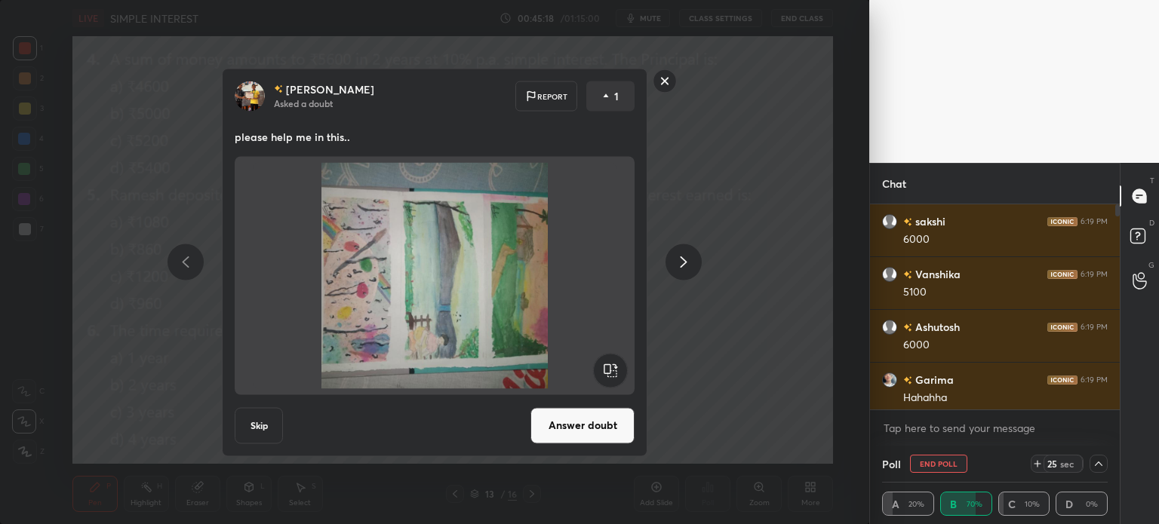
scroll to position [201, 245]
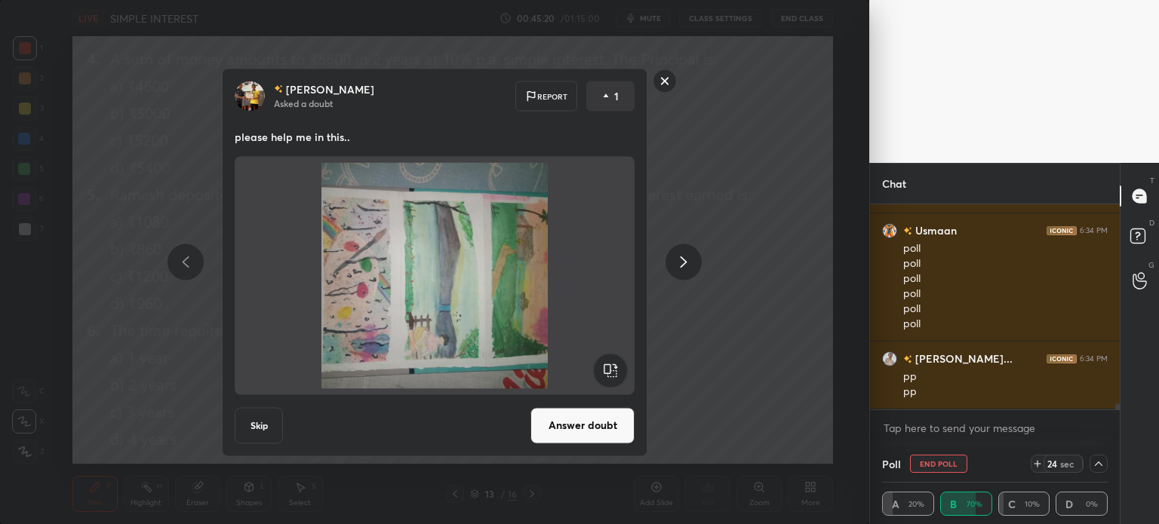
click at [656, 85] on rect at bounding box center [664, 80] width 23 height 23
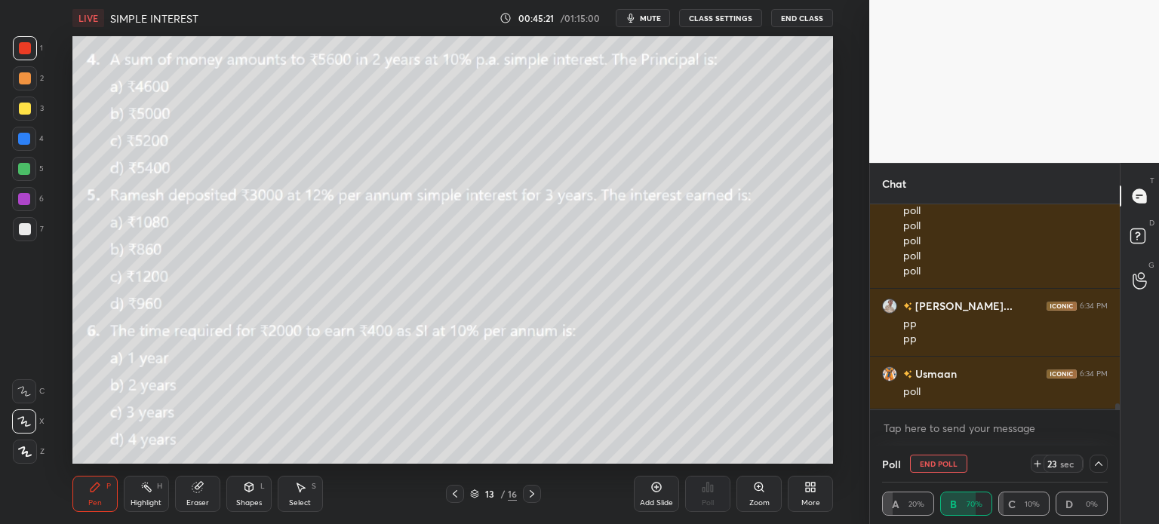
click at [202, 486] on icon at bounding box center [198, 487] width 12 height 12
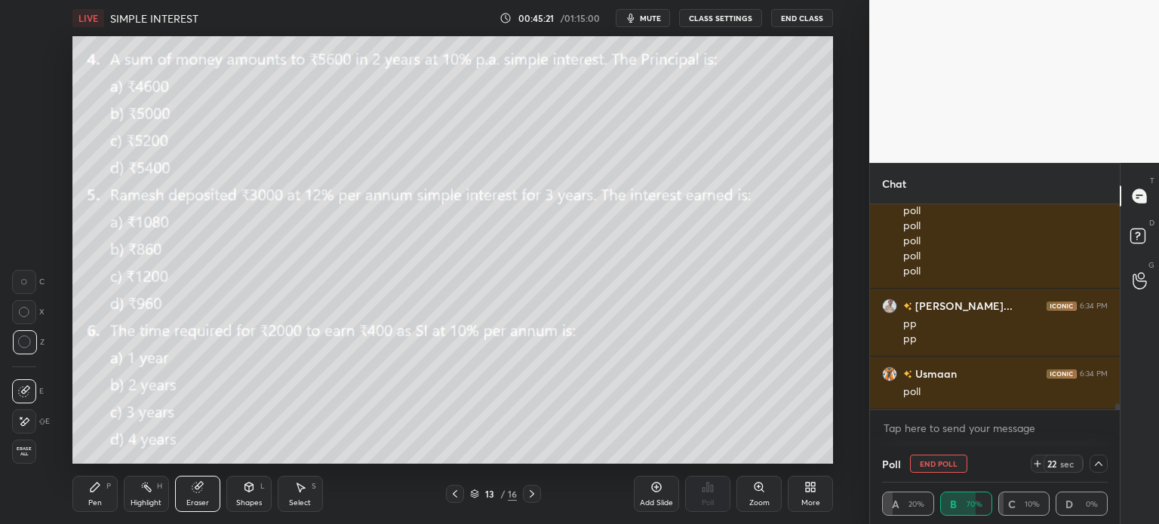
click at [24, 463] on div "Erase all" at bounding box center [24, 452] width 24 height 24
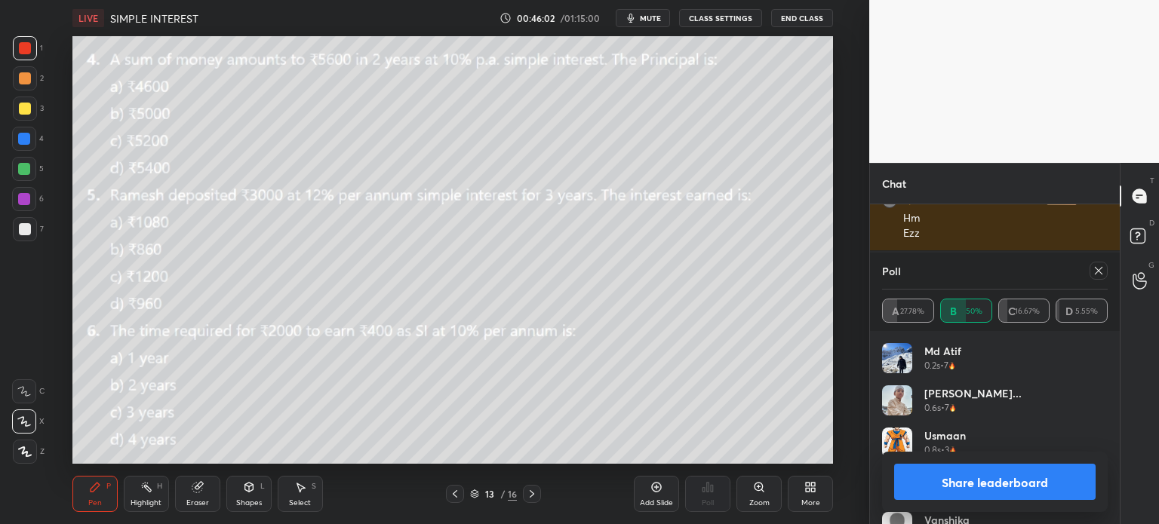
click at [1106, 274] on div at bounding box center [1098, 271] width 18 height 18
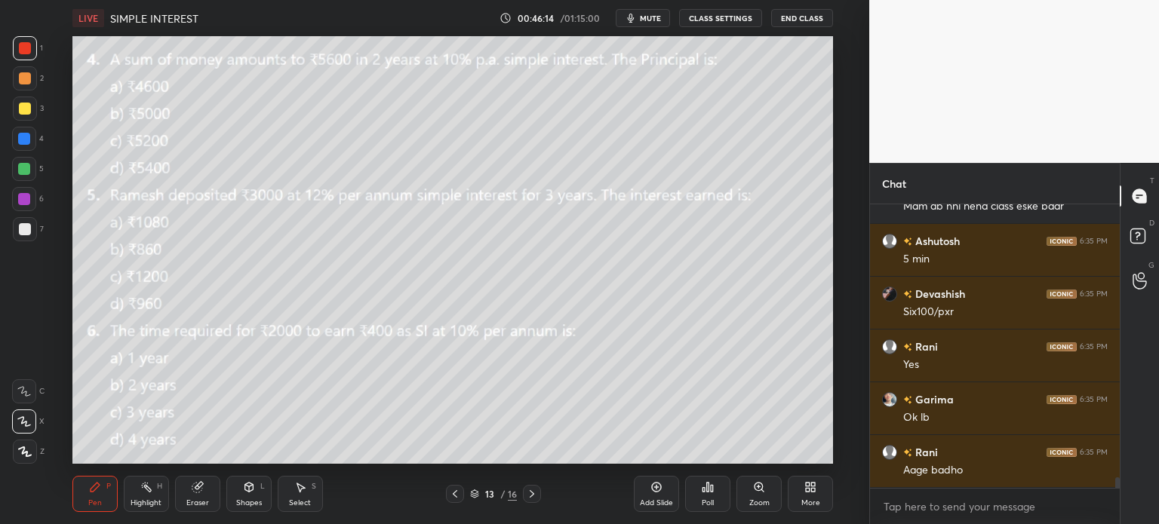
click at [821, 491] on div "More" at bounding box center [810, 494] width 45 height 36
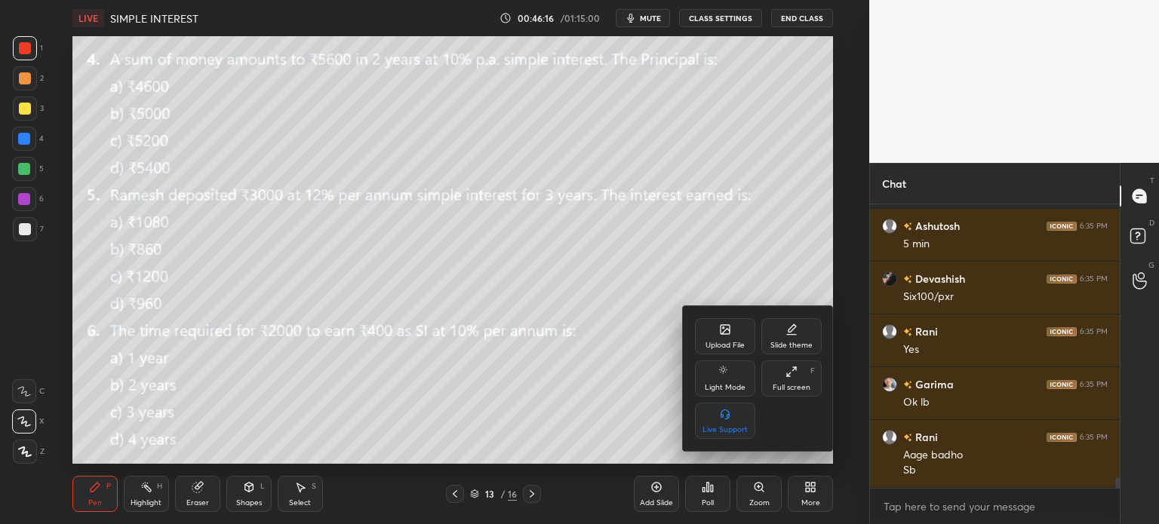
click at [727, 336] on icon at bounding box center [725, 330] width 12 height 12
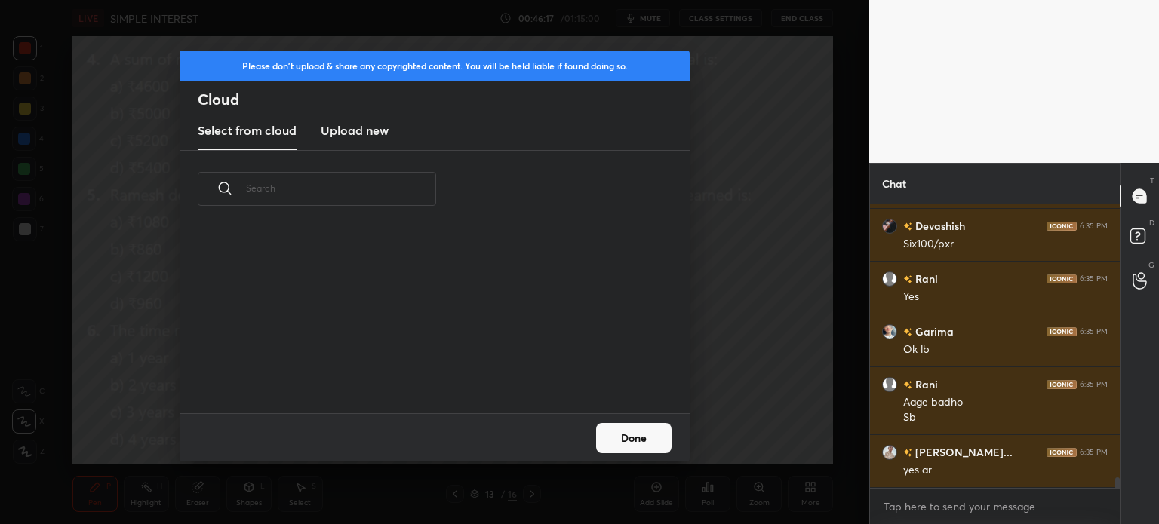
click at [380, 126] on h3 "Upload new" at bounding box center [355, 130] width 68 height 18
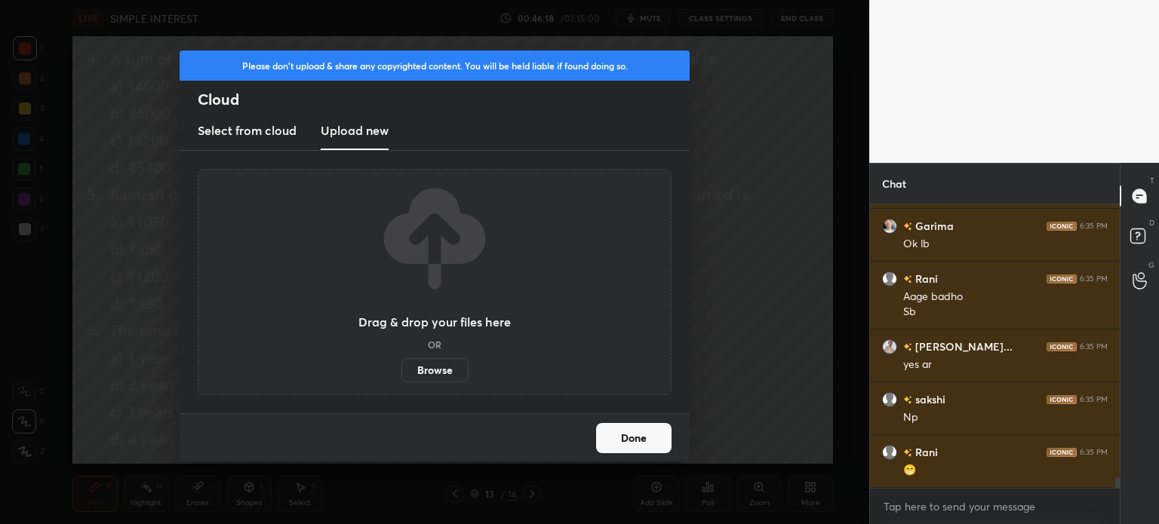
click at [439, 373] on label "Browse" at bounding box center [434, 370] width 67 height 24
click at [401, 373] on input "Browse" at bounding box center [401, 370] width 0 height 24
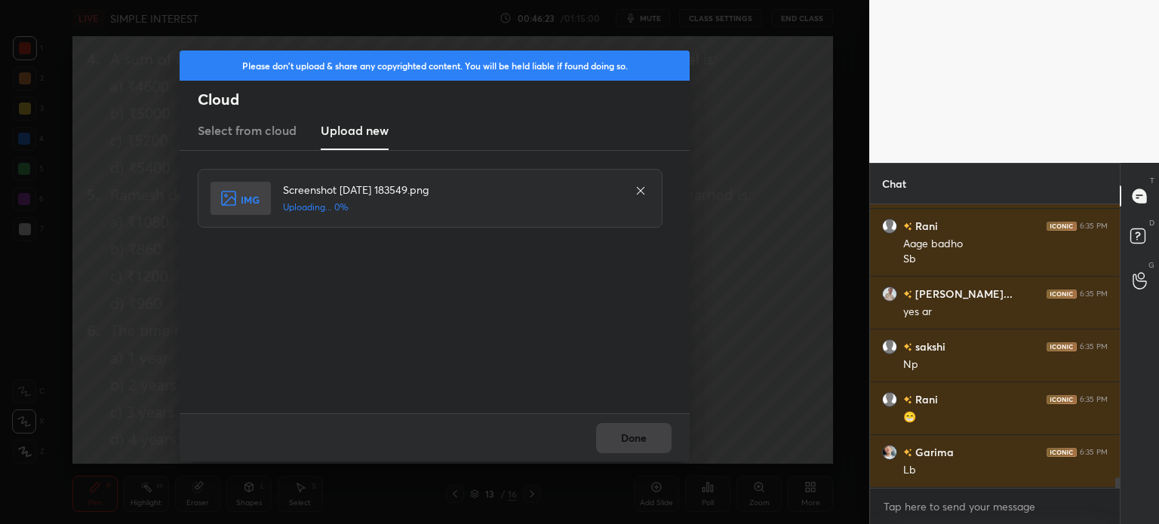
click at [610, 424] on div "Done" at bounding box center [435, 437] width 510 height 48
click at [617, 426] on div "Done" at bounding box center [435, 437] width 510 height 48
click at [622, 431] on div "Done" at bounding box center [435, 437] width 510 height 48
click at [627, 431] on div "Done" at bounding box center [435, 437] width 510 height 48
click at [630, 429] on div "Done" at bounding box center [435, 437] width 510 height 48
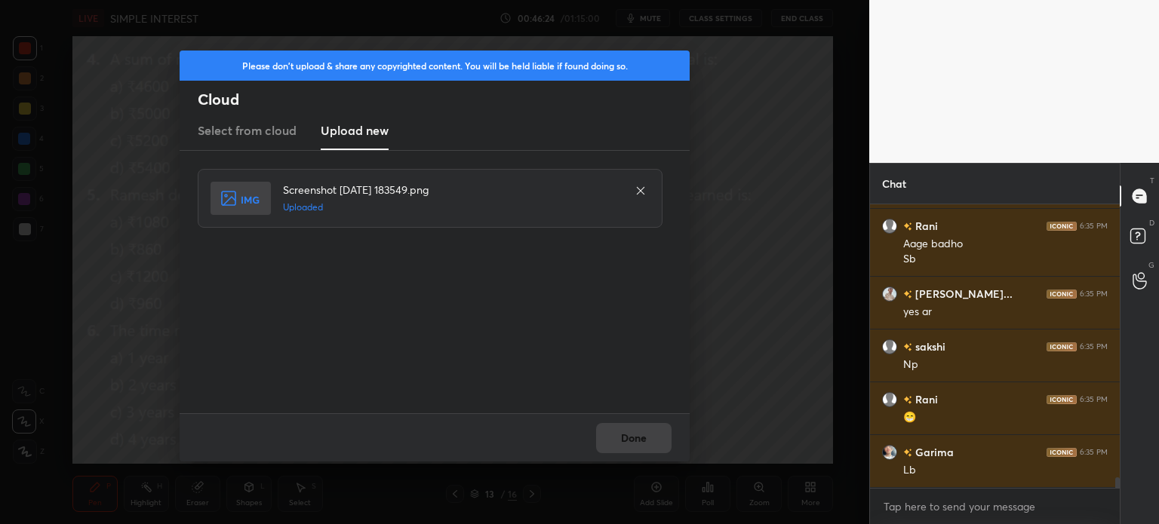
click at [634, 426] on div "Done" at bounding box center [435, 437] width 510 height 48
click at [636, 424] on button "Done" at bounding box center [633, 438] width 75 height 30
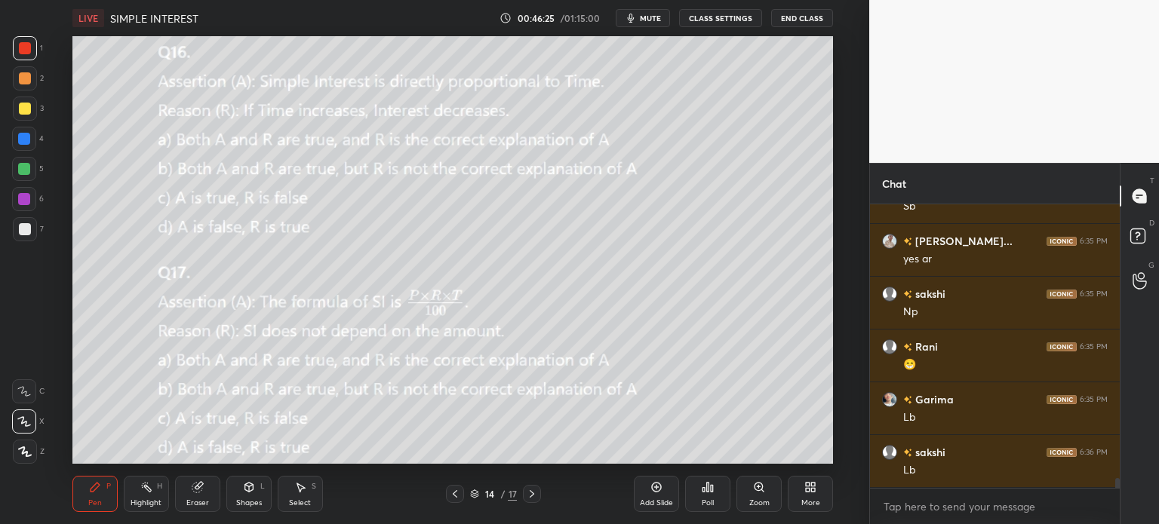
click at [39, 103] on div "3" at bounding box center [28, 109] width 31 height 24
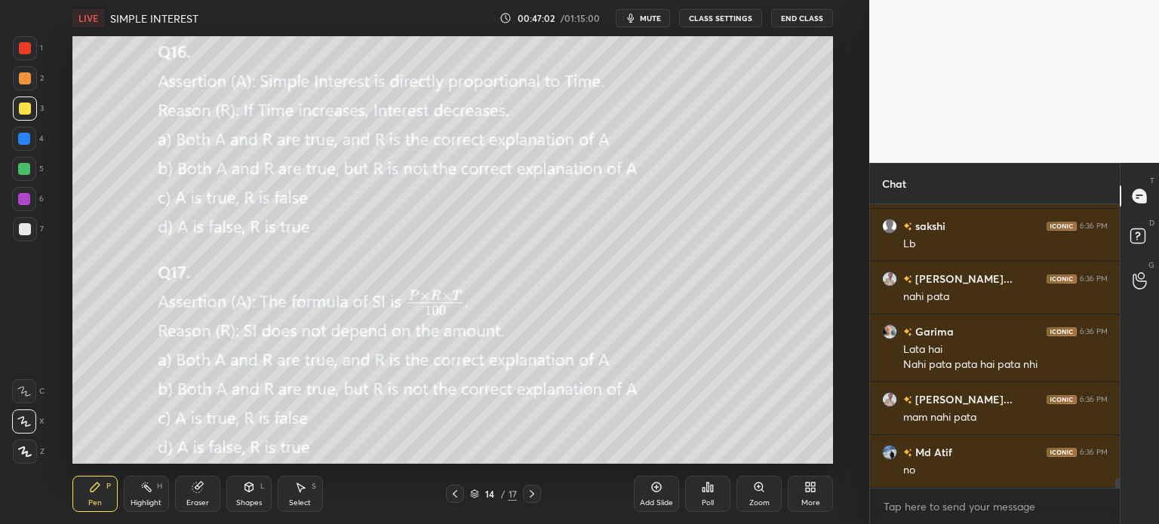
click at [651, 501] on div "Add Slide" at bounding box center [656, 503] width 33 height 8
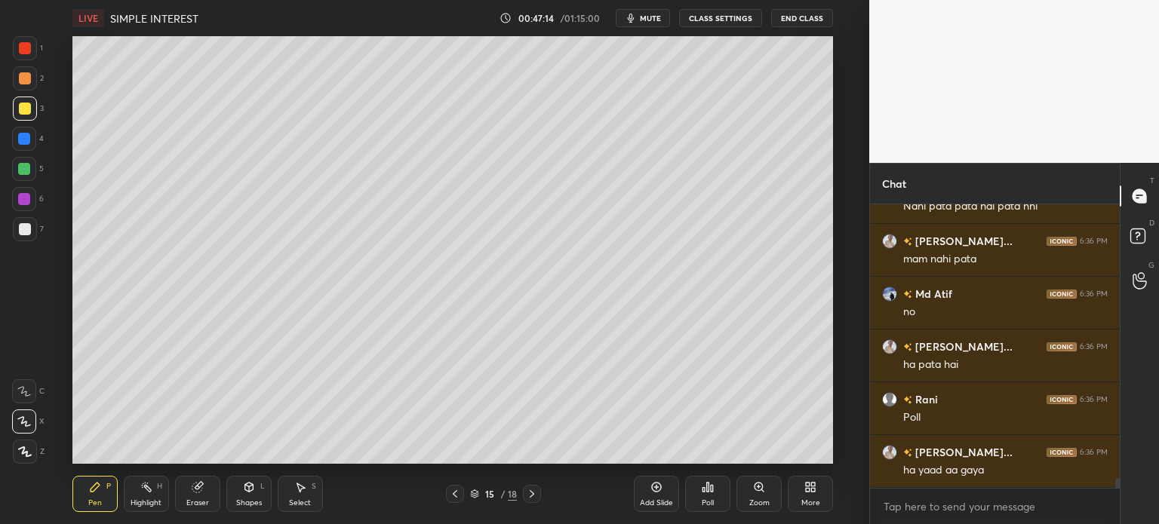
scroll to position [8186, 0]
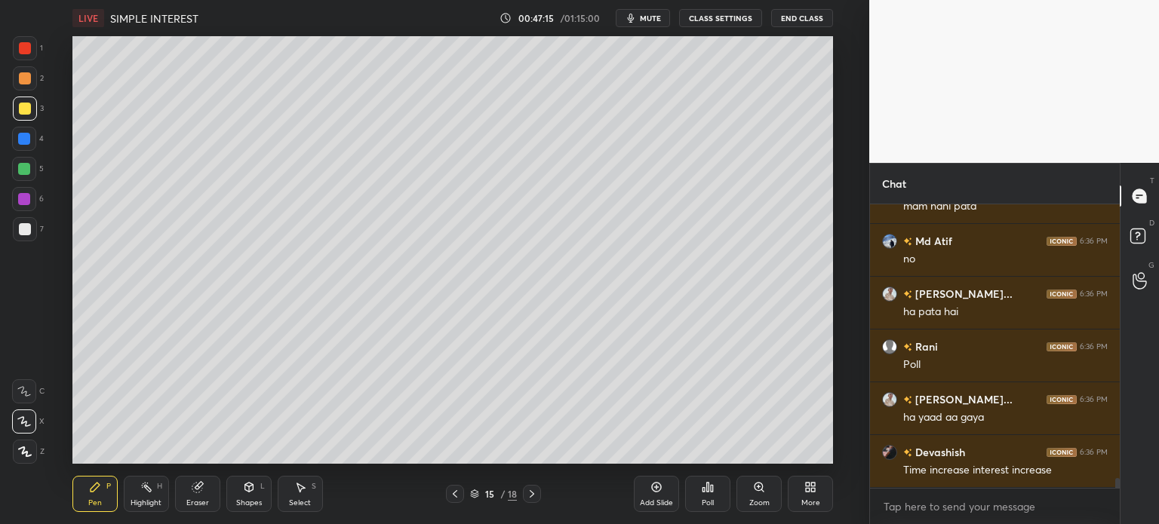
click at [192, 495] on div "Eraser" at bounding box center [197, 494] width 45 height 36
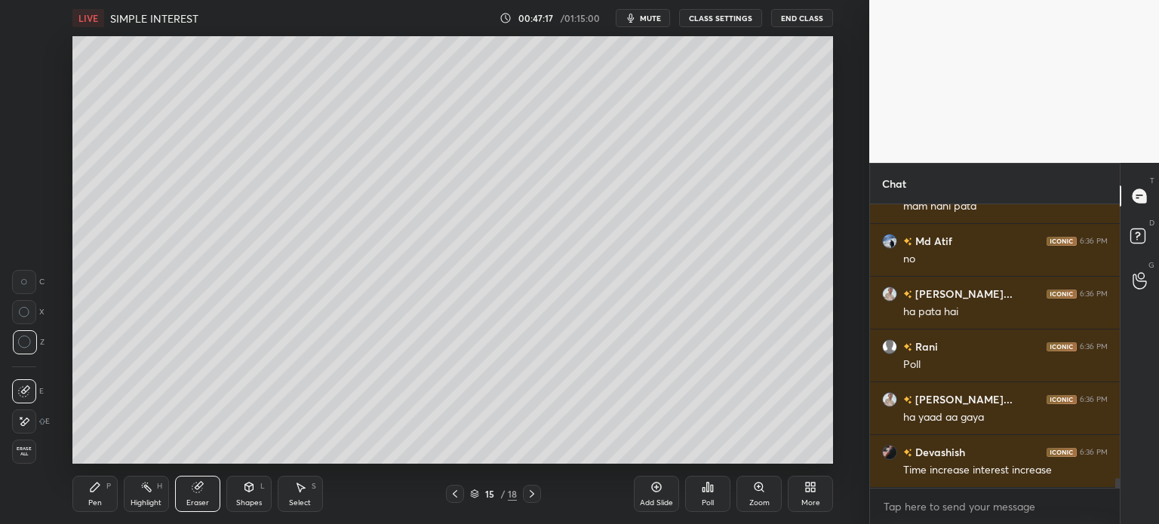
click at [78, 500] on div "Pen P" at bounding box center [94, 494] width 45 height 36
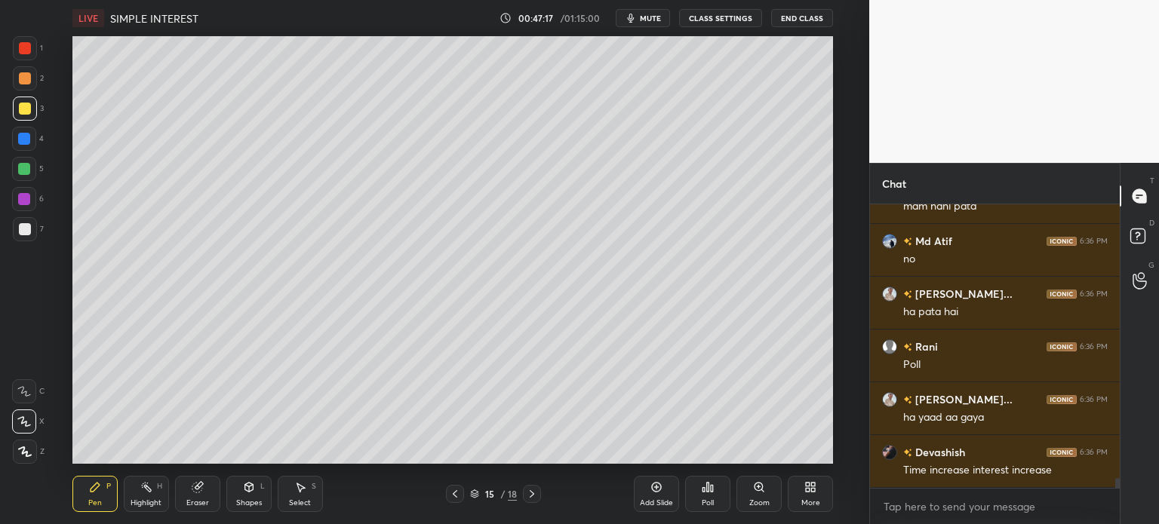
click at [100, 493] on icon at bounding box center [95, 487] width 12 height 12
click at [30, 230] on div at bounding box center [25, 229] width 12 height 12
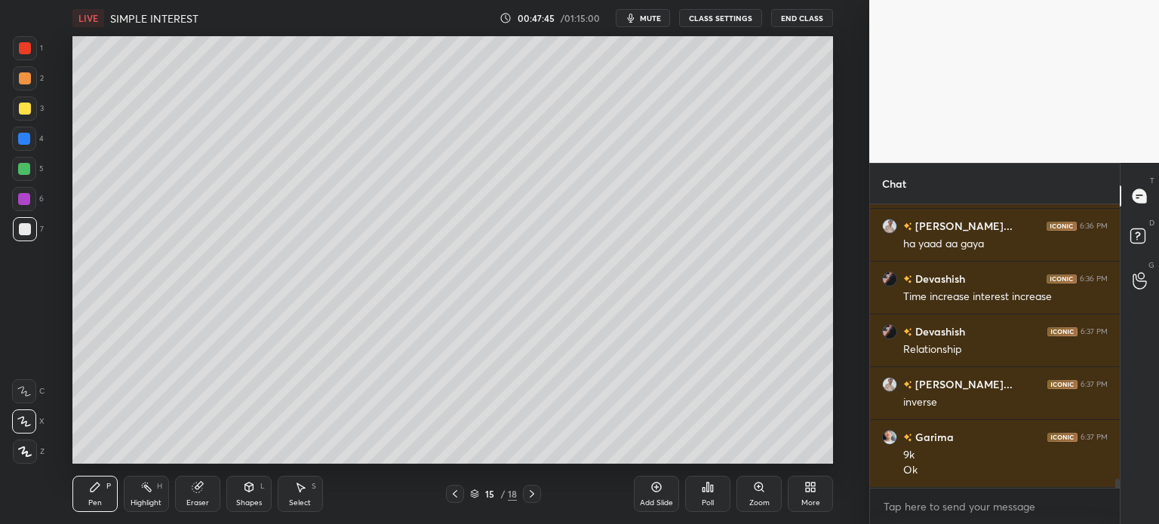
scroll to position [8412, 0]
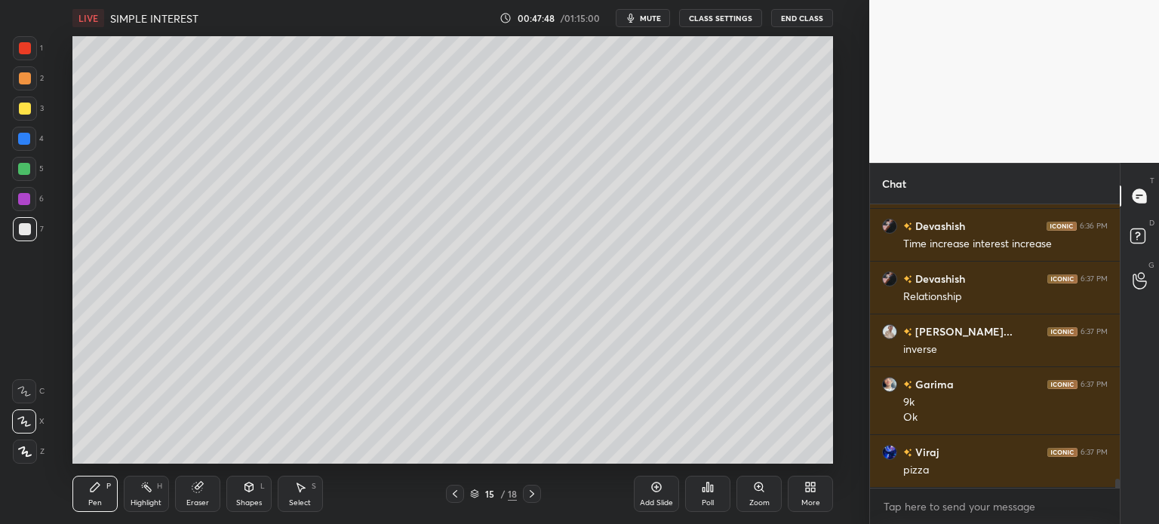
click at [192, 495] on div "Eraser" at bounding box center [197, 494] width 45 height 36
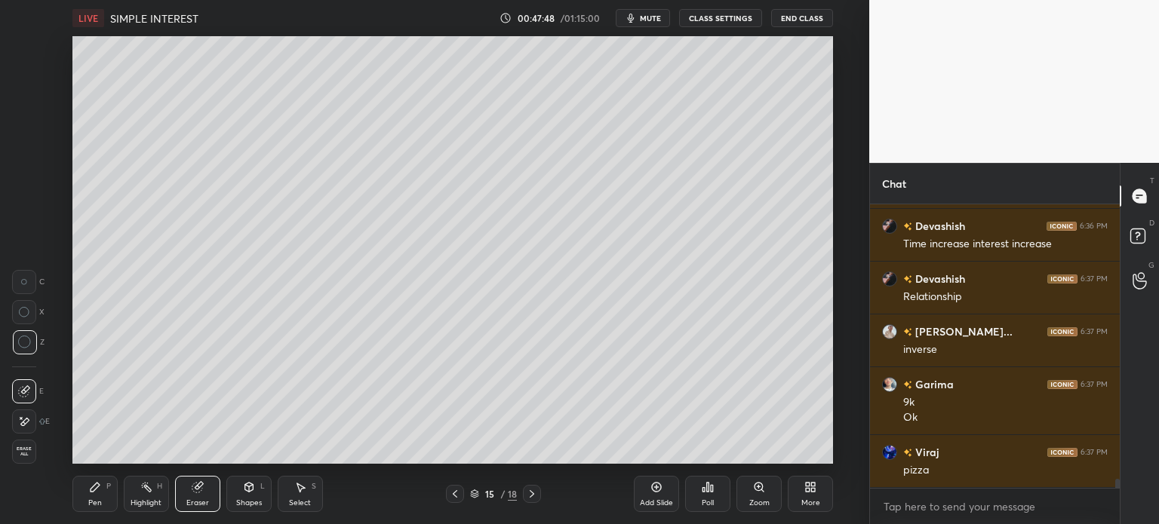
click at [30, 422] on div at bounding box center [24, 422] width 24 height 24
click at [99, 492] on icon at bounding box center [95, 487] width 12 height 12
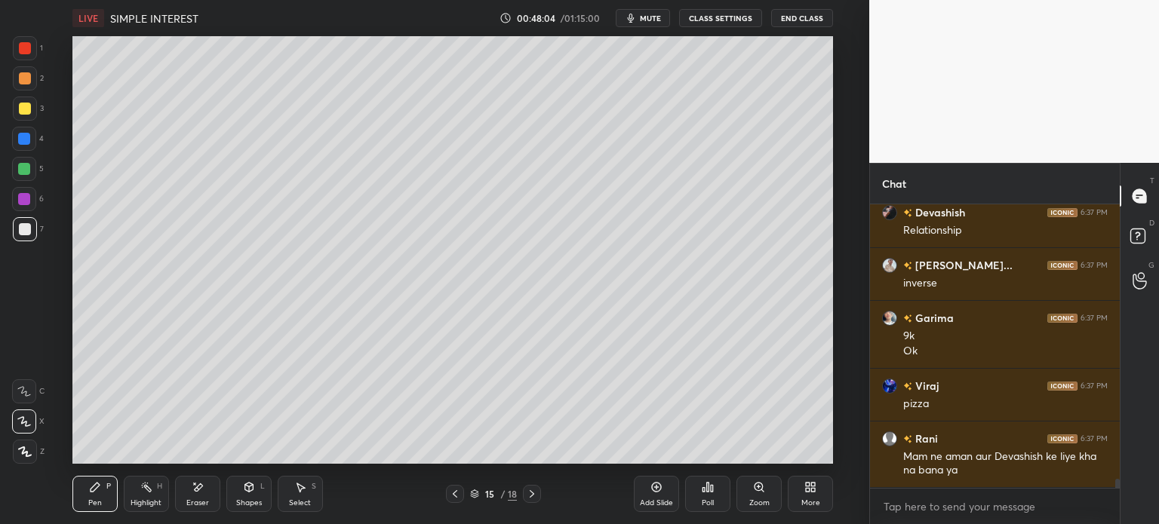
scroll to position [8494, 0]
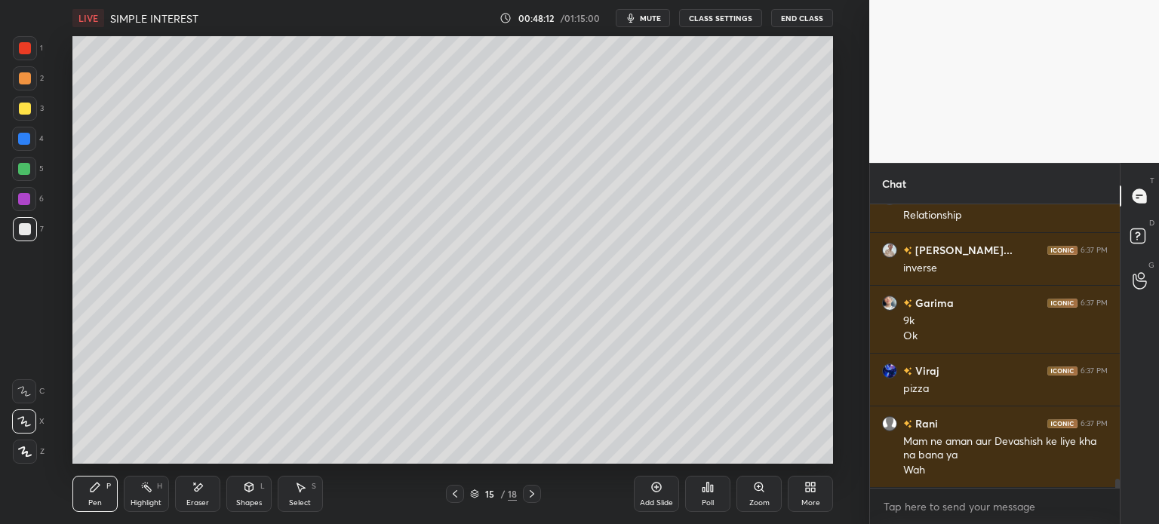
click at [19, 186] on div "5" at bounding box center [28, 172] width 32 height 30
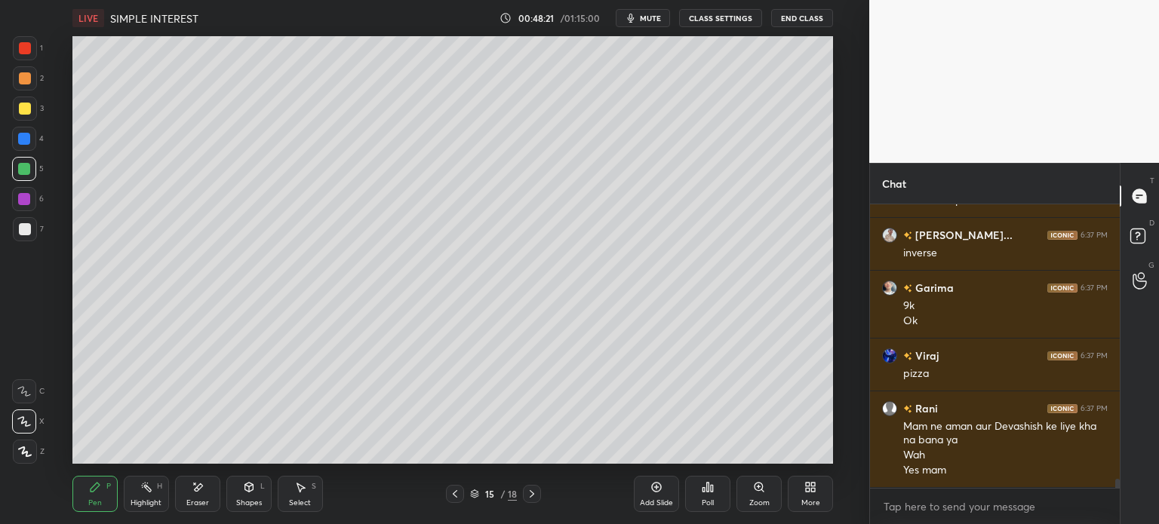
click at [652, 490] on icon at bounding box center [657, 488] width 10 height 10
click at [465, 499] on div "16 / 19" at bounding box center [493, 494] width 95 height 18
click at [456, 498] on icon at bounding box center [455, 494] width 12 height 12
click at [659, 490] on icon at bounding box center [657, 488] width 10 height 10
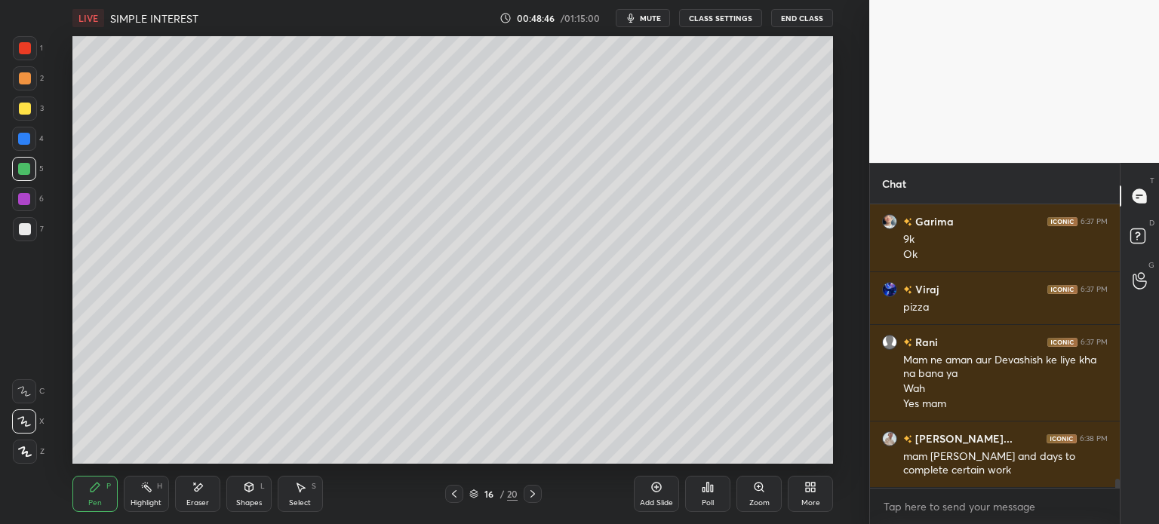
scroll to position [8628, 0]
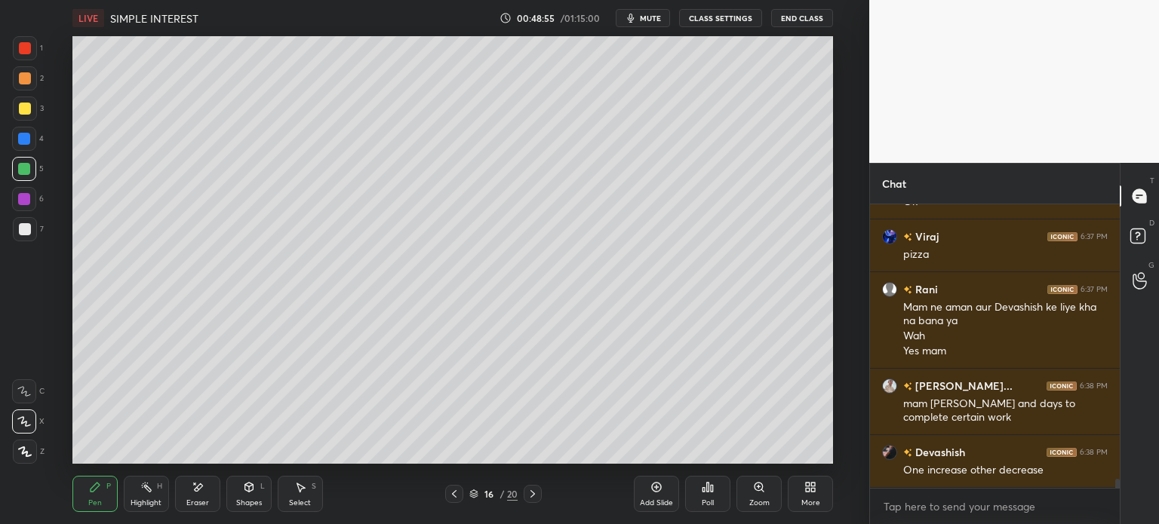
click at [712, 496] on div "Poll" at bounding box center [707, 494] width 45 height 36
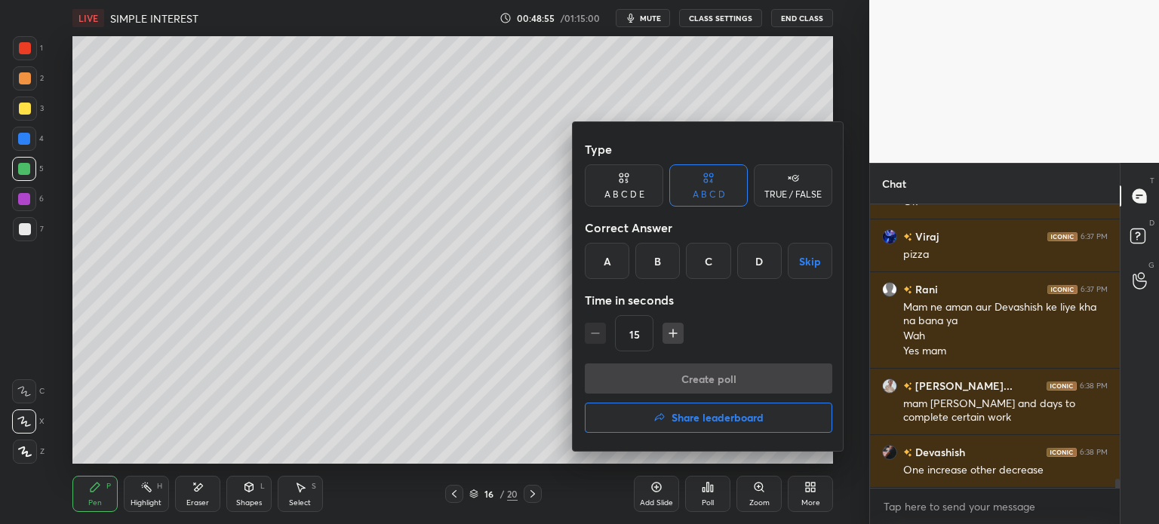
click at [739, 423] on h4 "Share leaderboard" at bounding box center [717, 418] width 92 height 11
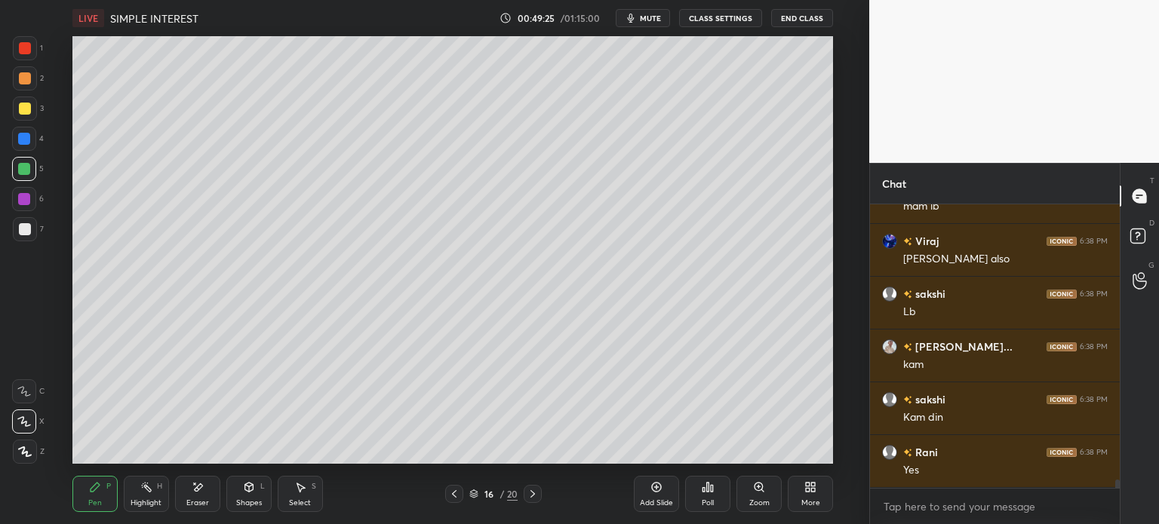
scroll to position [9051, 0]
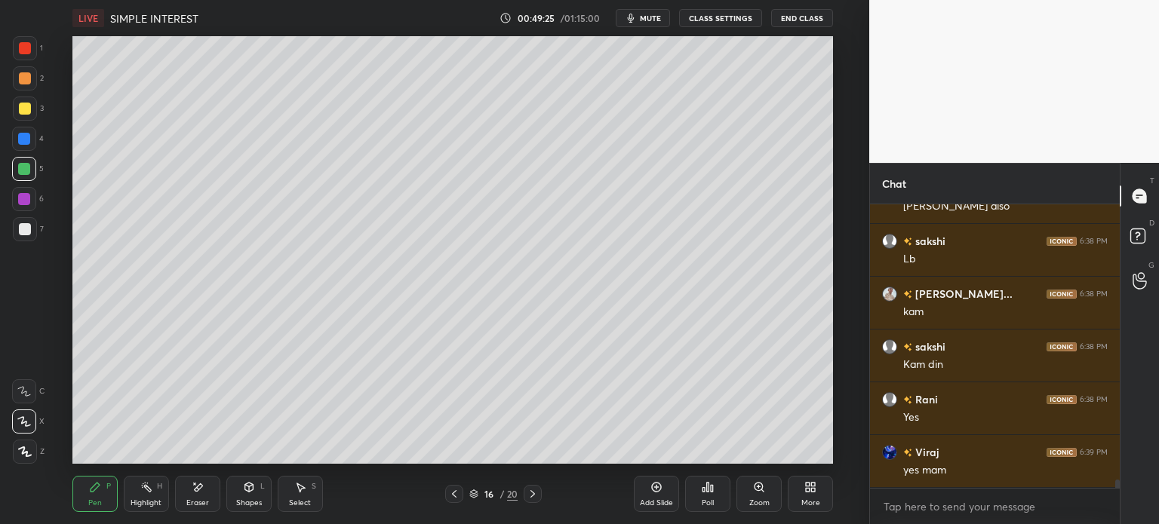
click at [17, 129] on div at bounding box center [24, 139] width 24 height 24
click at [25, 108] on div at bounding box center [25, 109] width 12 height 12
click at [455, 509] on div "Pen P Highlight H Eraser Shapes L Select S 16 / 20 Add Slide Poll Zoom More" at bounding box center [452, 494] width 761 height 60
click at [453, 500] on div at bounding box center [454, 494] width 18 height 18
click at [453, 493] on icon at bounding box center [454, 494] width 5 height 8
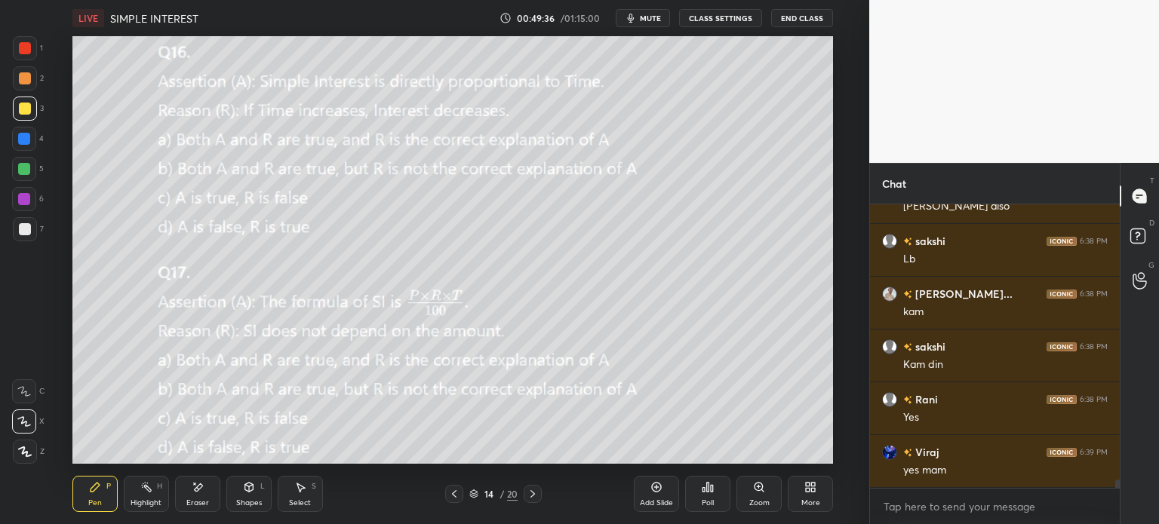
click at [183, 500] on div "Eraser" at bounding box center [197, 494] width 45 height 36
click at [5, 447] on div "1 2 3 4 5 6 7 C X Z E E Erase all H H" at bounding box center [24, 250] width 48 height 428
click at [24, 449] on span "Erase all" at bounding box center [24, 452] width 23 height 11
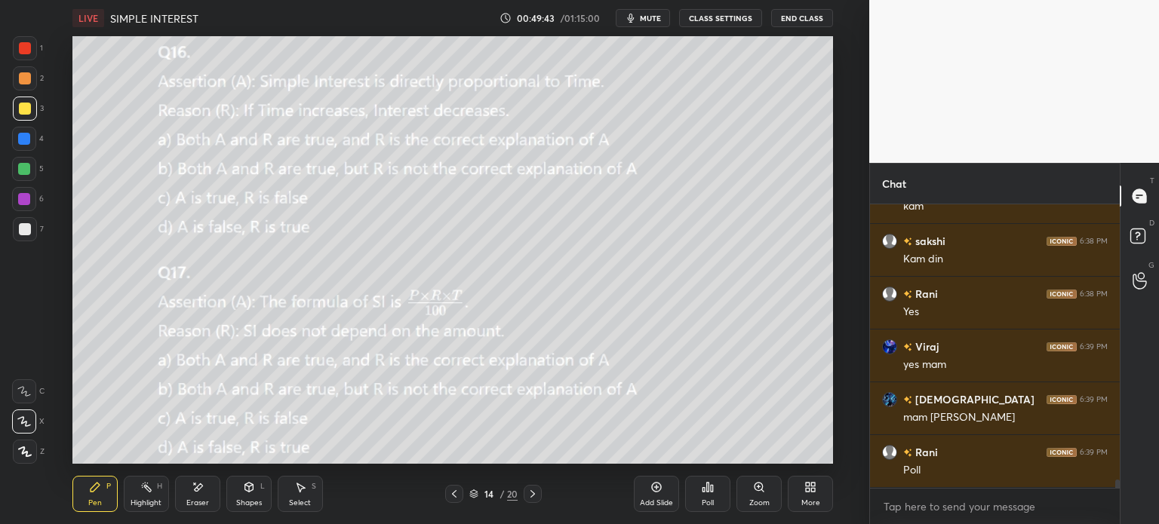
scroll to position [9209, 0]
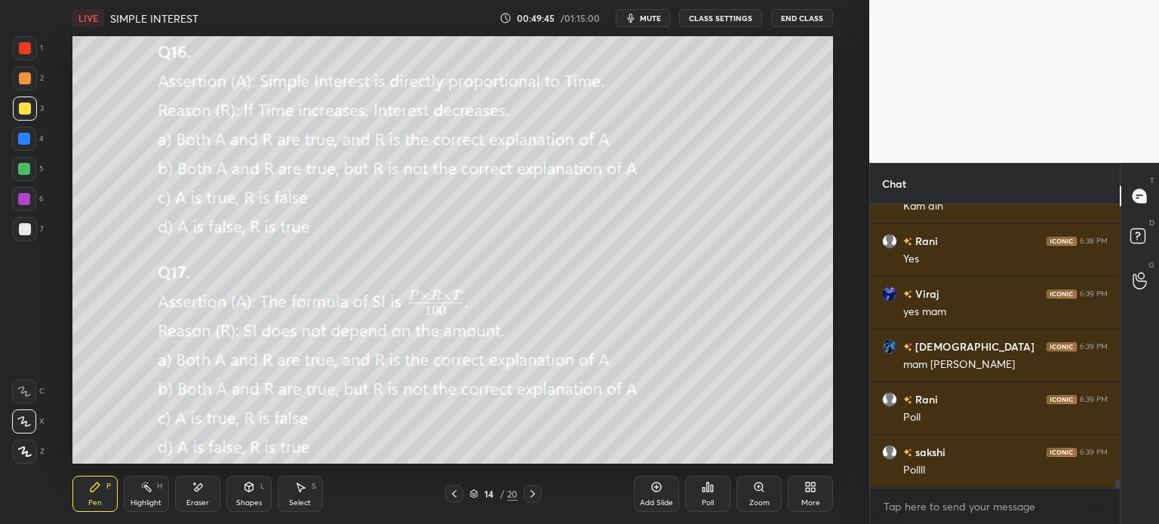
click at [719, 488] on div "Poll" at bounding box center [707, 494] width 45 height 36
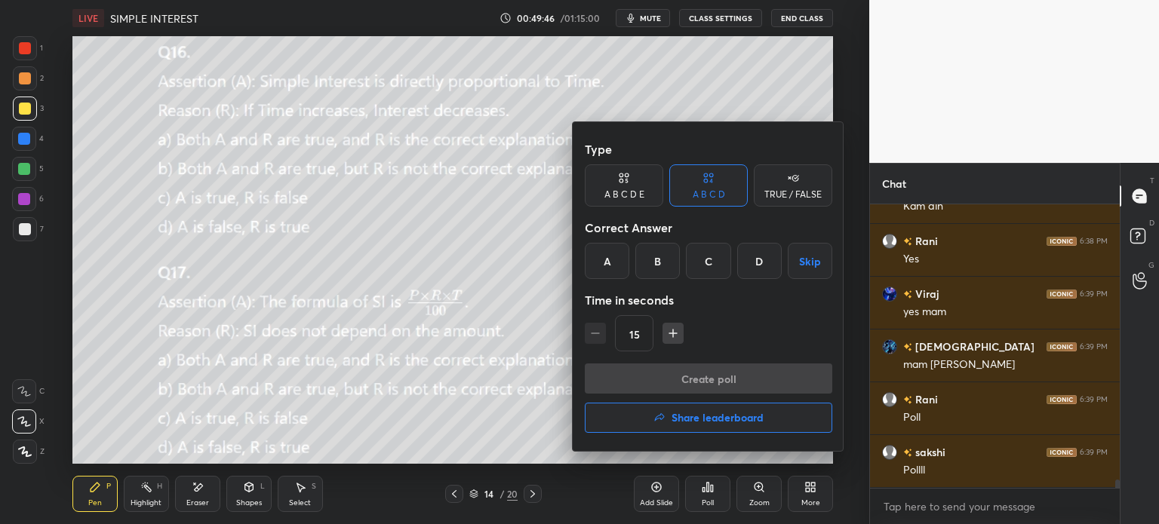
click at [606, 262] on div "A" at bounding box center [607, 261] width 45 height 36
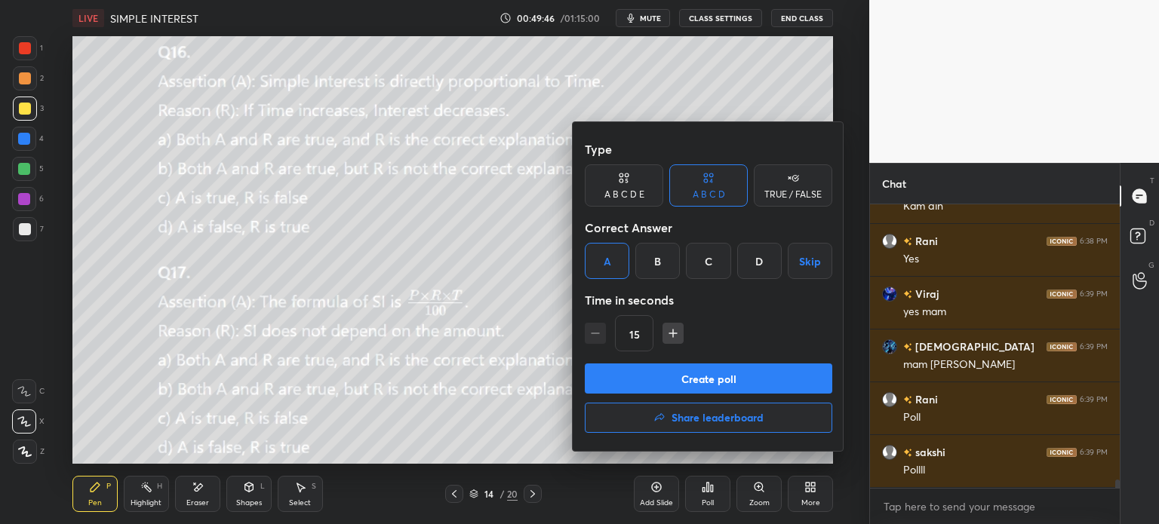
click at [745, 379] on button "Create poll" at bounding box center [708, 379] width 247 height 30
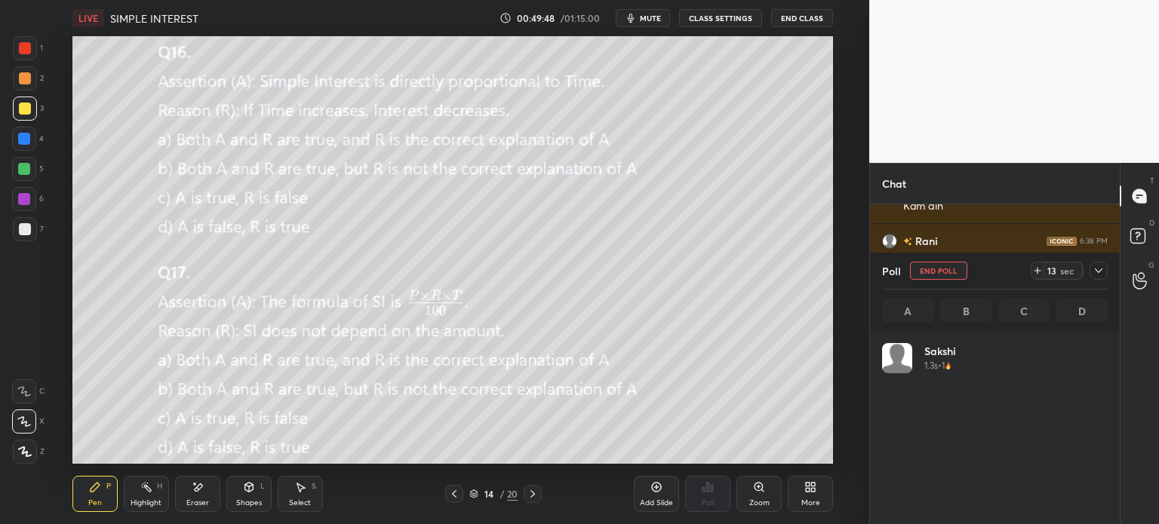
scroll to position [5, 5]
click at [945, 269] on button "End Poll" at bounding box center [938, 271] width 57 height 18
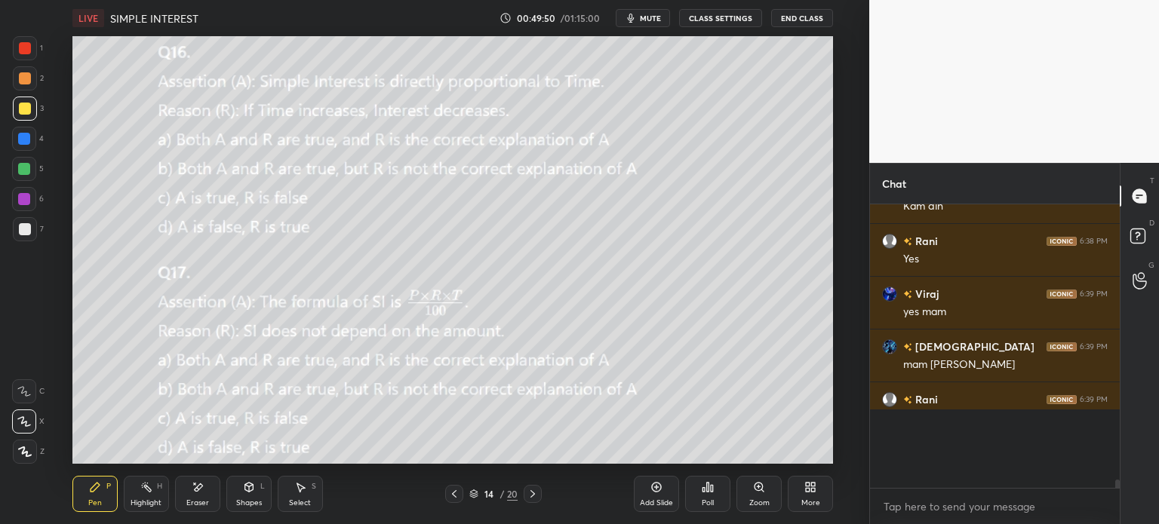
scroll to position [269, 245]
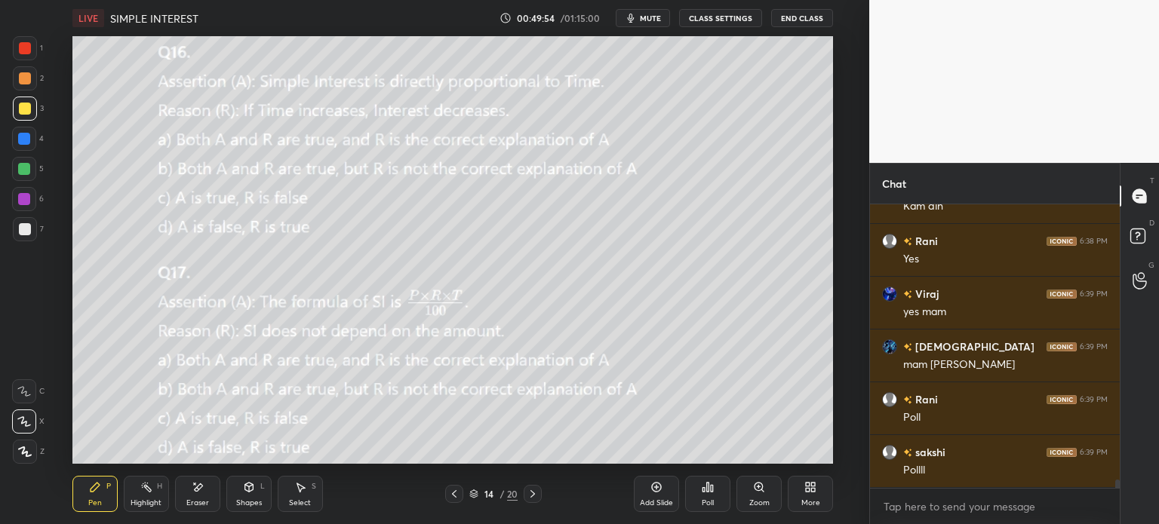
click at [700, 487] on div "Poll" at bounding box center [707, 494] width 45 height 36
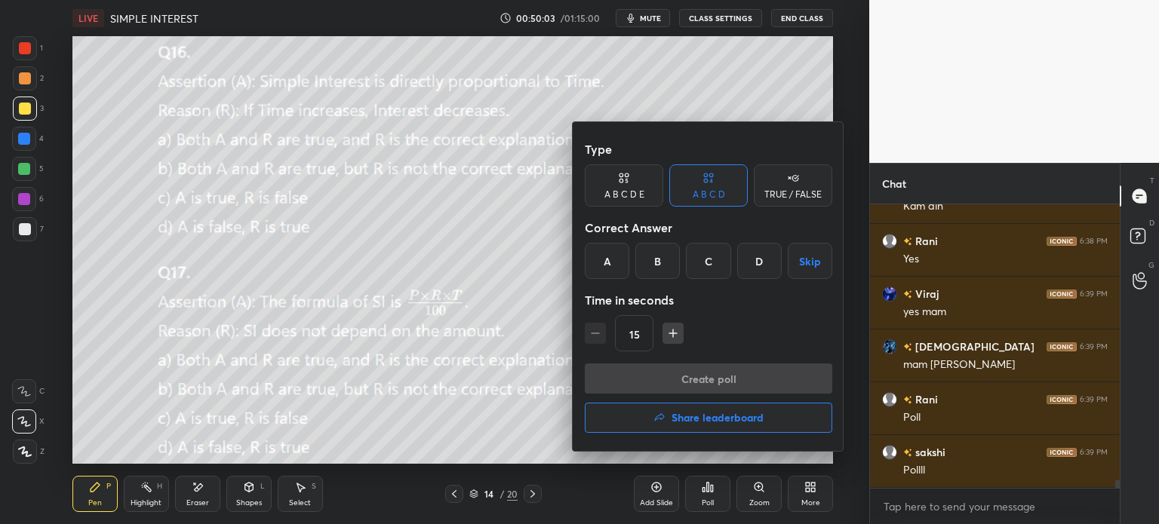
click at [707, 265] on div "C" at bounding box center [708, 261] width 45 height 36
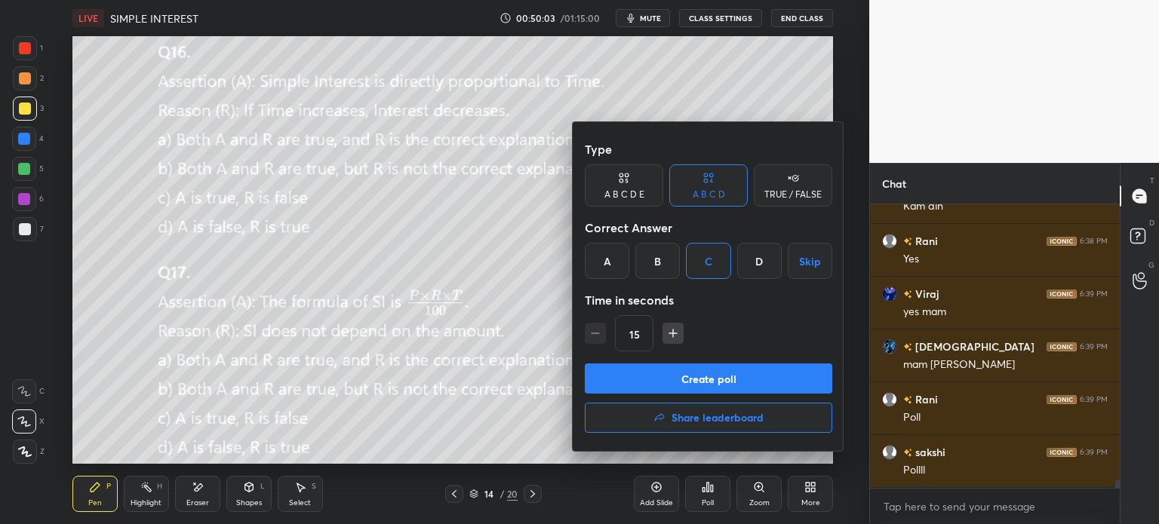
click at [775, 359] on div "Type A B C D E A B C D TRUE / FALSE Correct Answer A B C D Skip Time in seconds…" at bounding box center [708, 248] width 247 height 229
click at [778, 373] on button "Create poll" at bounding box center [708, 379] width 247 height 30
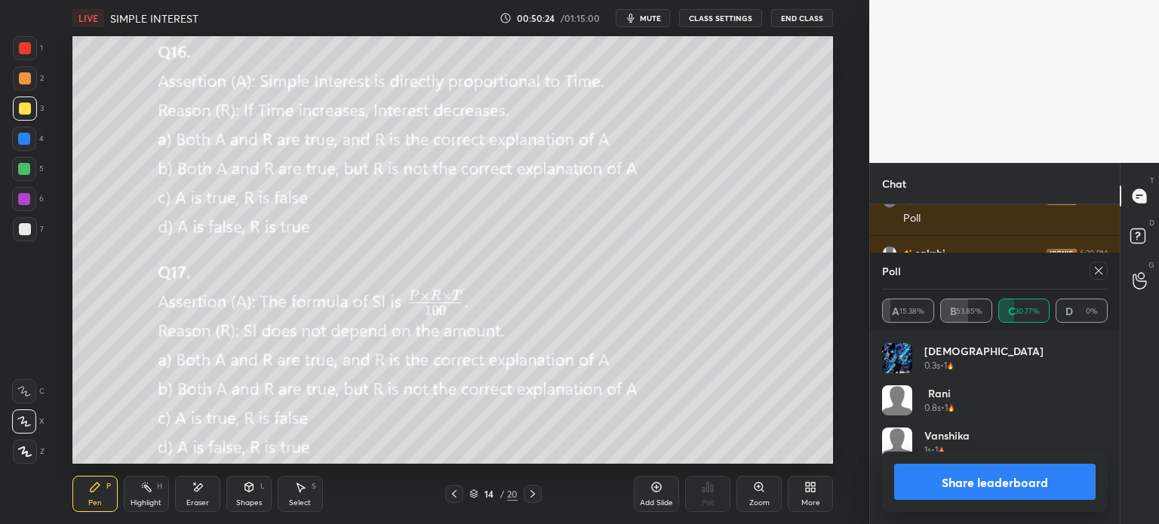
click at [1095, 272] on icon at bounding box center [1098, 271] width 12 height 12
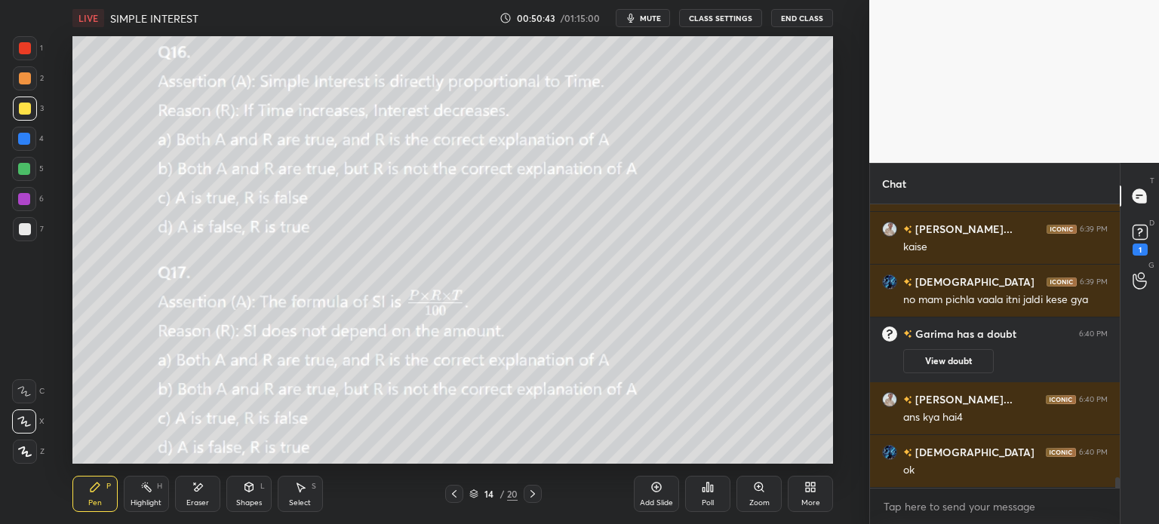
click at [204, 485] on div "Eraser" at bounding box center [197, 494] width 45 height 36
click at [83, 501] on div "Pen P" at bounding box center [94, 494] width 45 height 36
click at [89, 502] on div "Pen" at bounding box center [95, 503] width 14 height 8
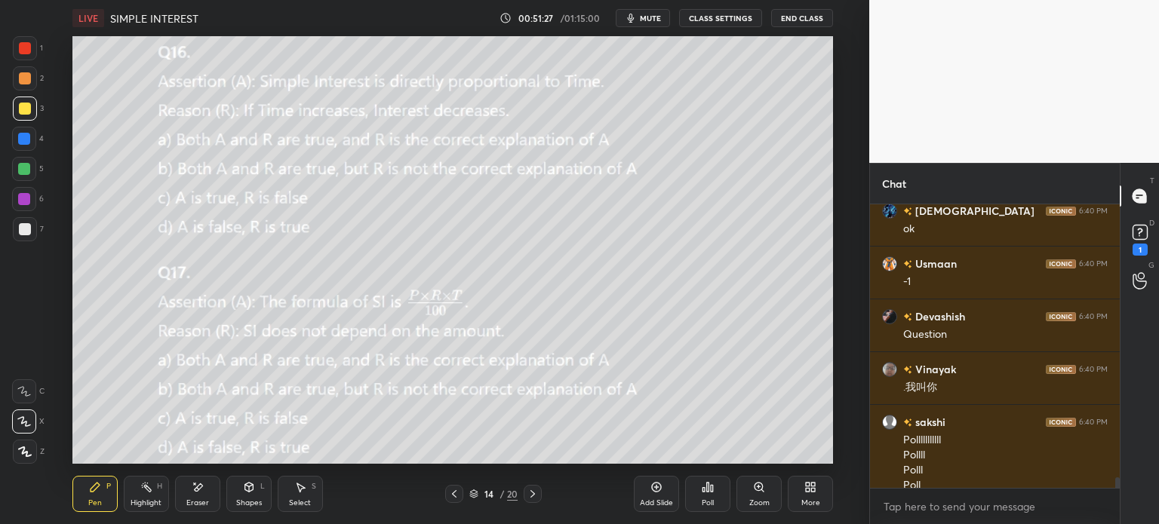
scroll to position [7444, 0]
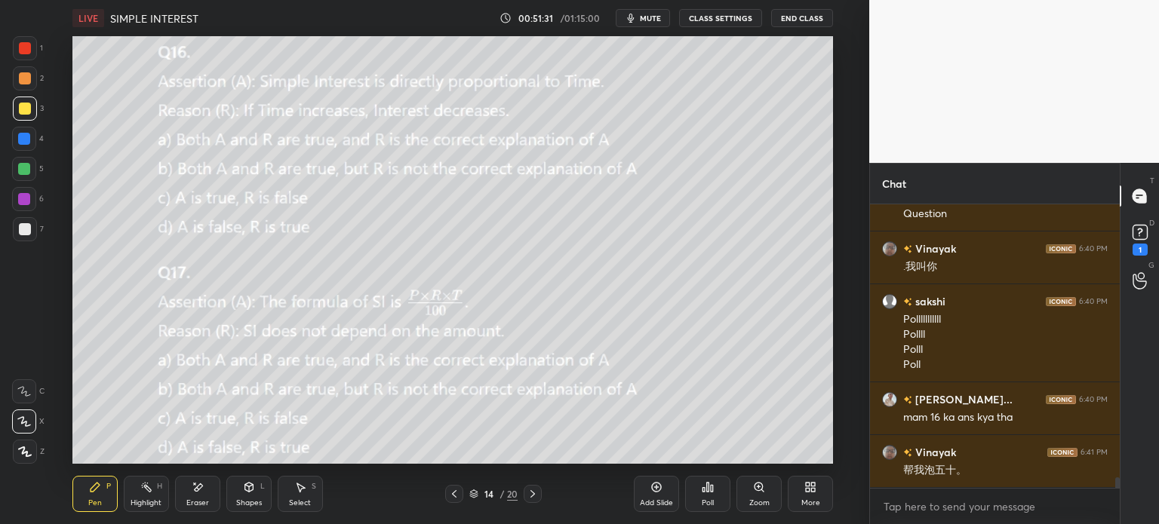
click at [195, 494] on div "Eraser" at bounding box center [197, 494] width 45 height 36
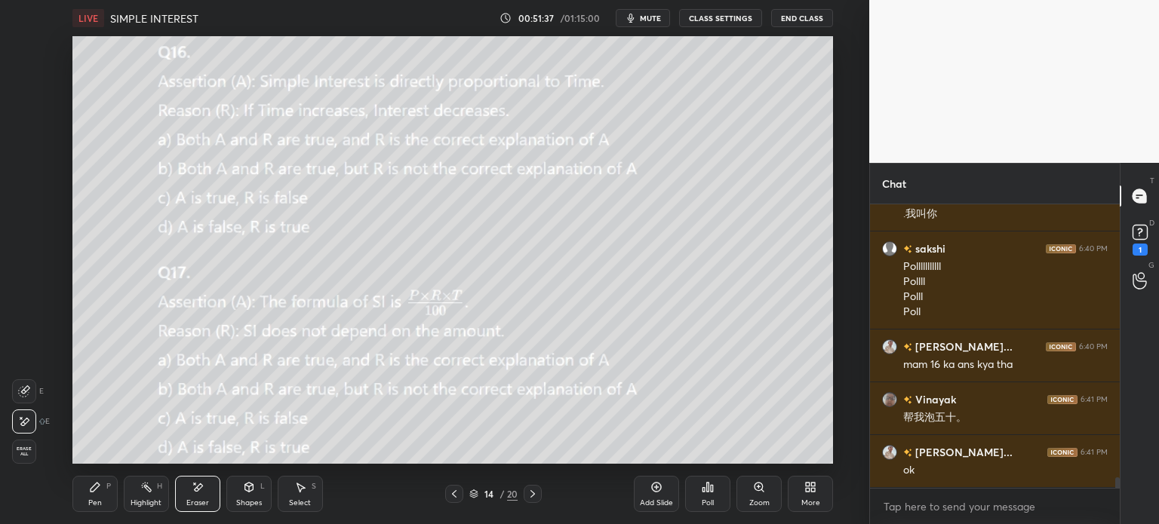
click at [102, 505] on div "Pen P" at bounding box center [94, 494] width 45 height 36
click at [89, 502] on div "Pen" at bounding box center [95, 503] width 14 height 8
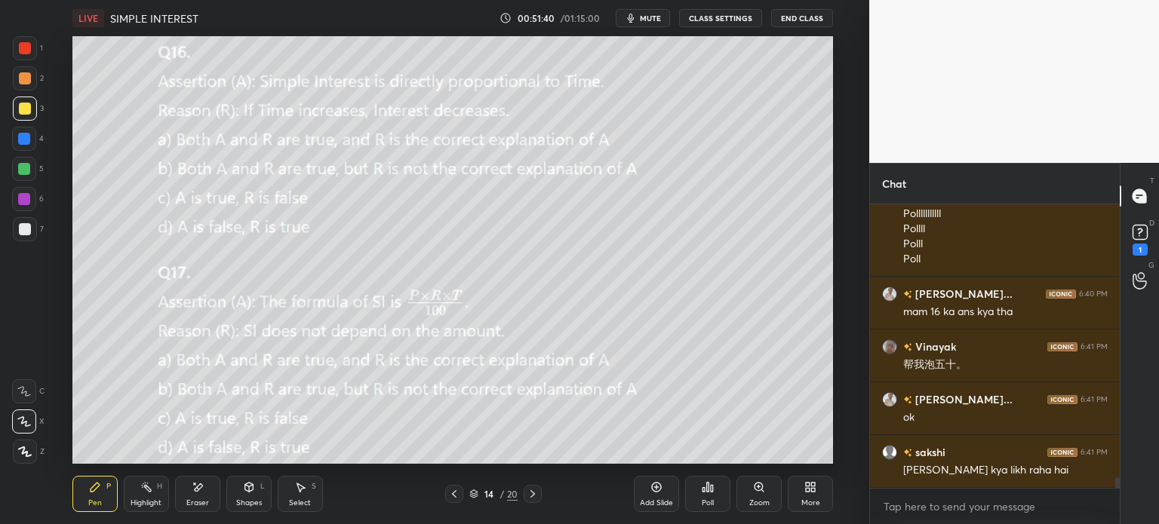
click at [704, 496] on div "Poll" at bounding box center [707, 494] width 45 height 36
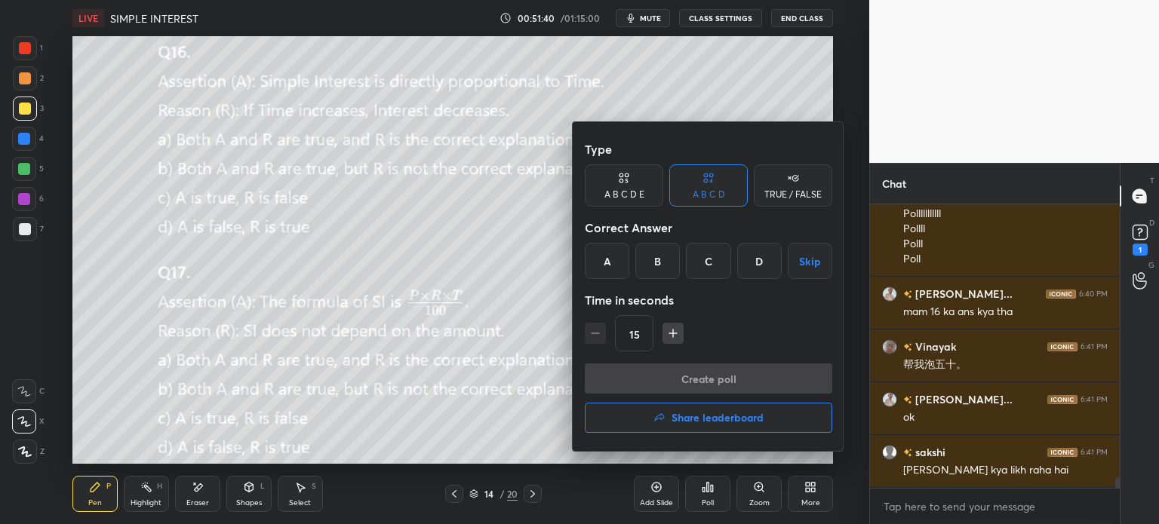
click at [613, 242] on div "Correct Answer" at bounding box center [708, 228] width 247 height 30
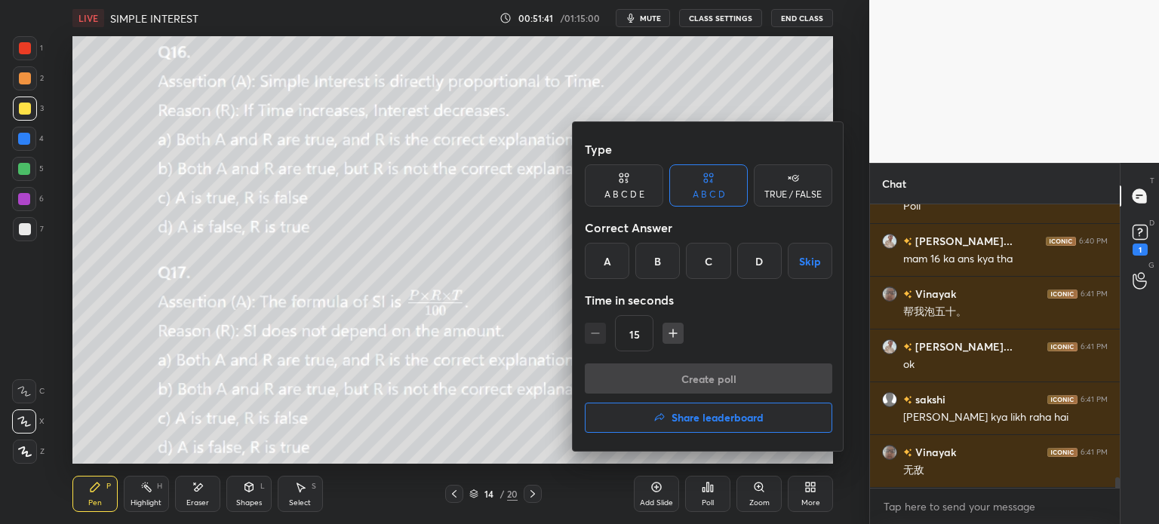
click at [610, 254] on div "A" at bounding box center [607, 261] width 45 height 36
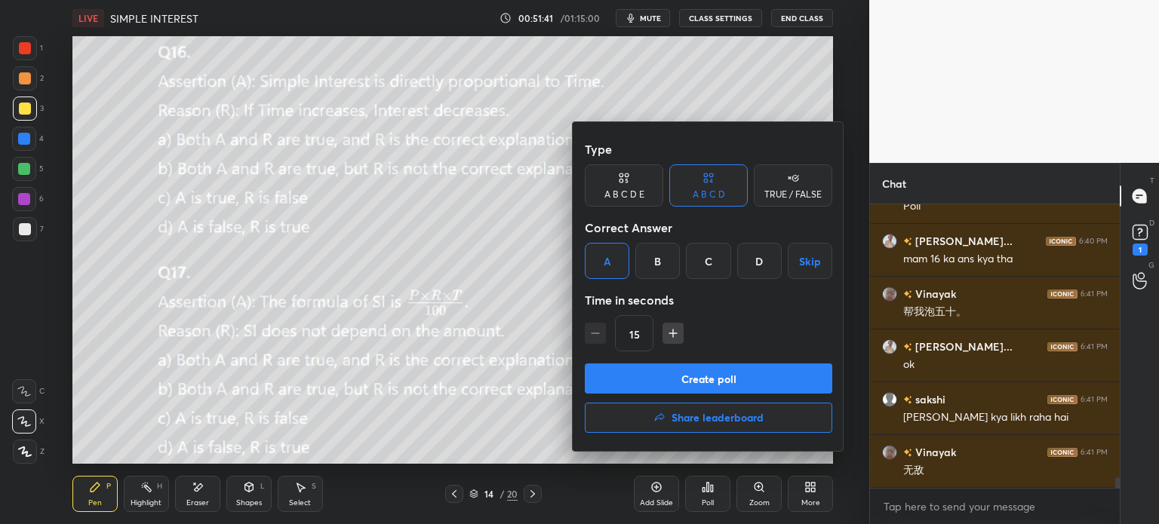
click at [727, 367] on button "Create poll" at bounding box center [708, 379] width 247 height 30
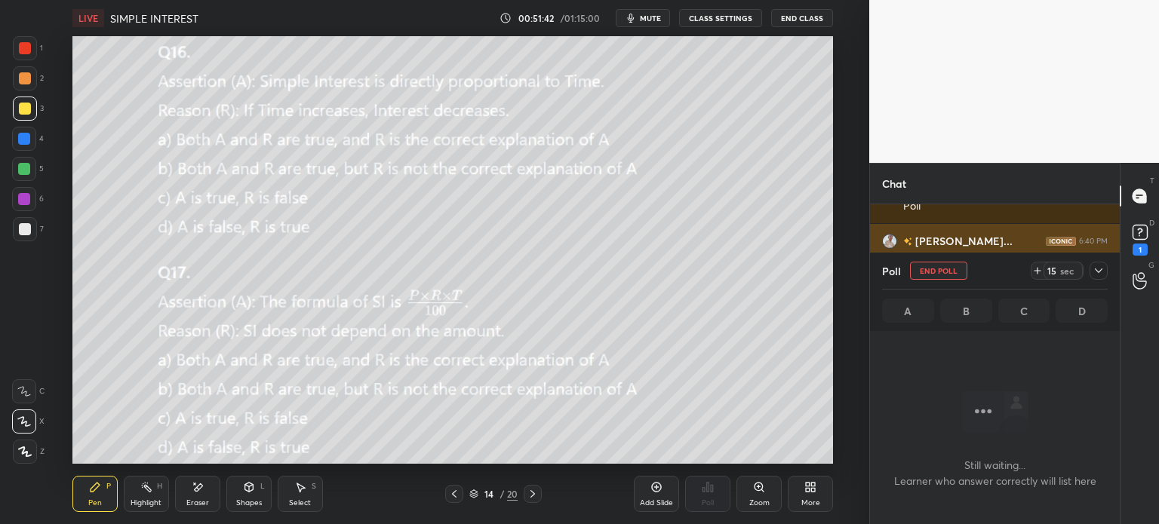
scroll to position [4, 5]
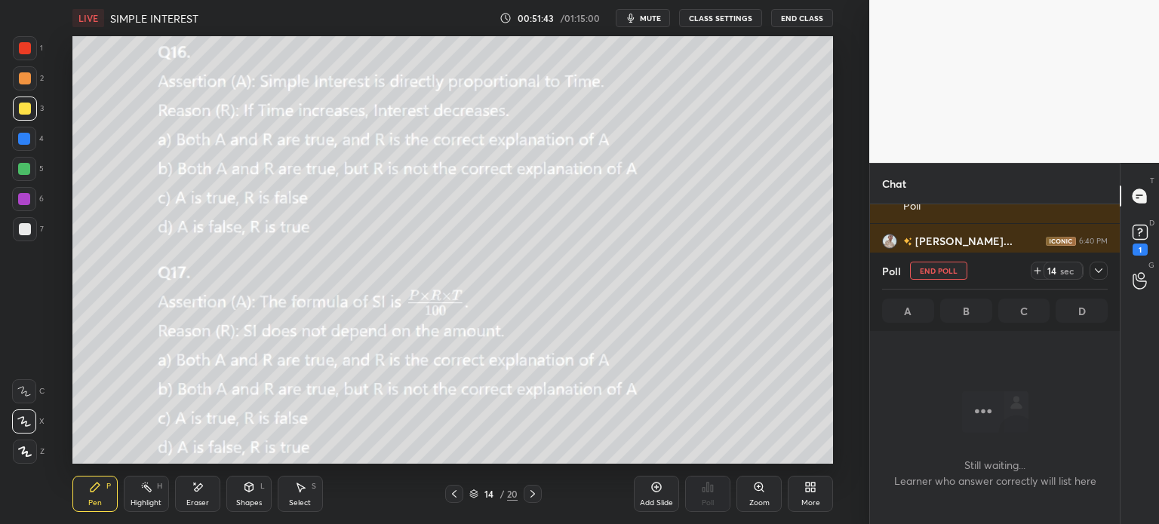
click at [1090, 274] on div at bounding box center [1098, 271] width 18 height 18
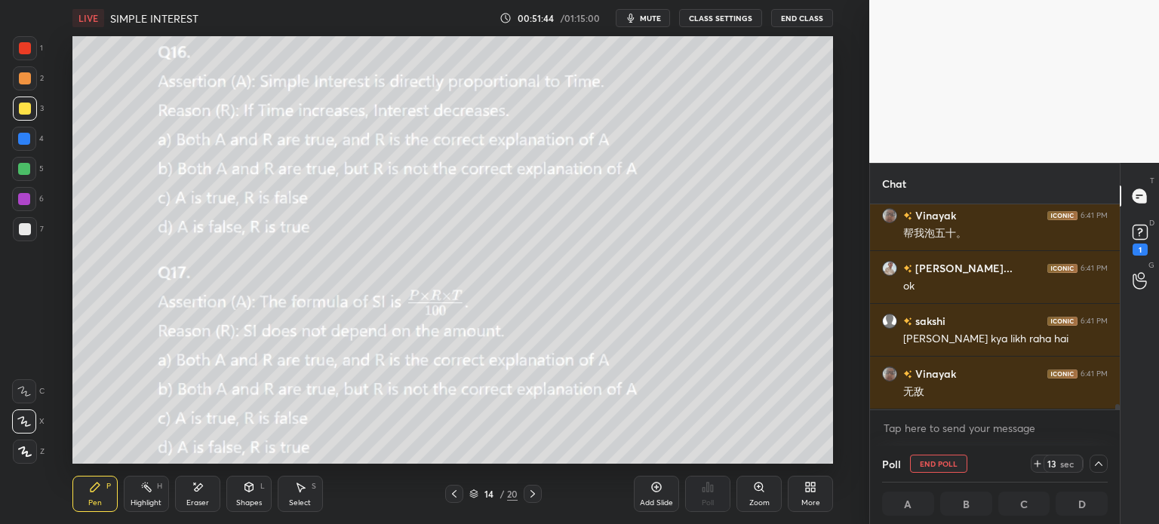
scroll to position [0, 5]
click at [1035, 465] on icon at bounding box center [1037, 464] width 12 height 12
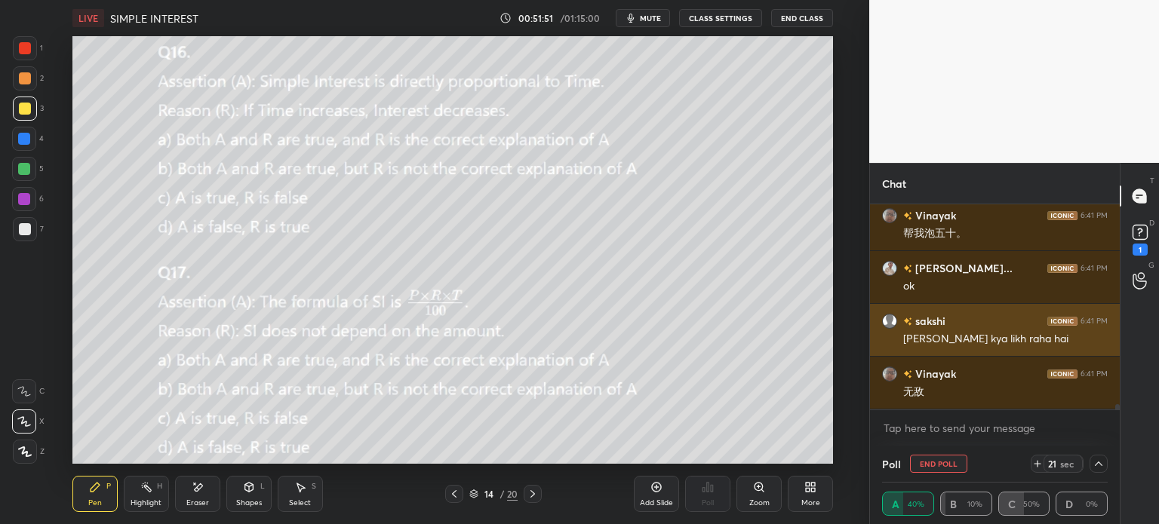
scroll to position [7733, 0]
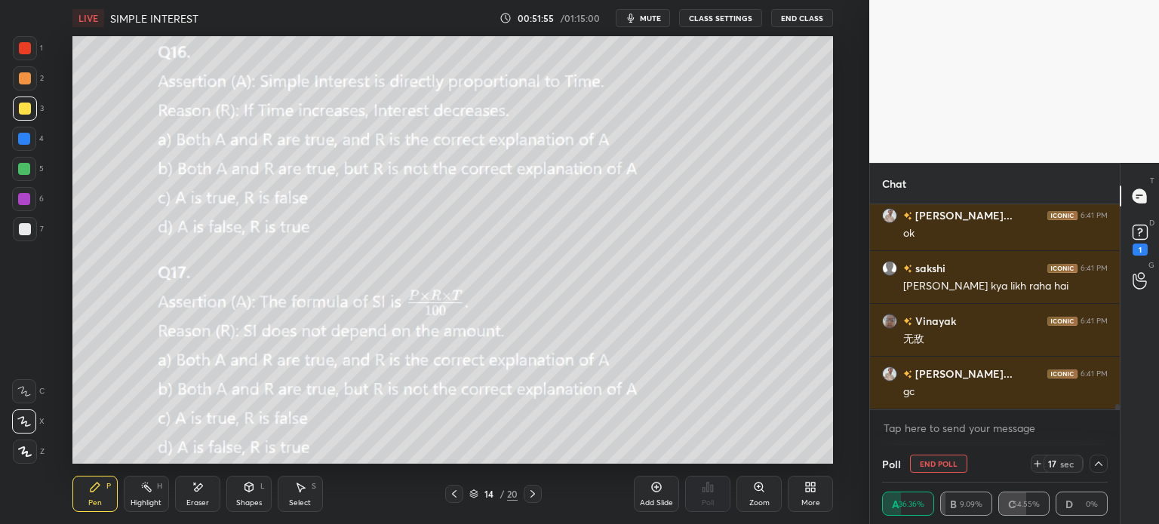
click at [1092, 467] on icon at bounding box center [1098, 464] width 12 height 12
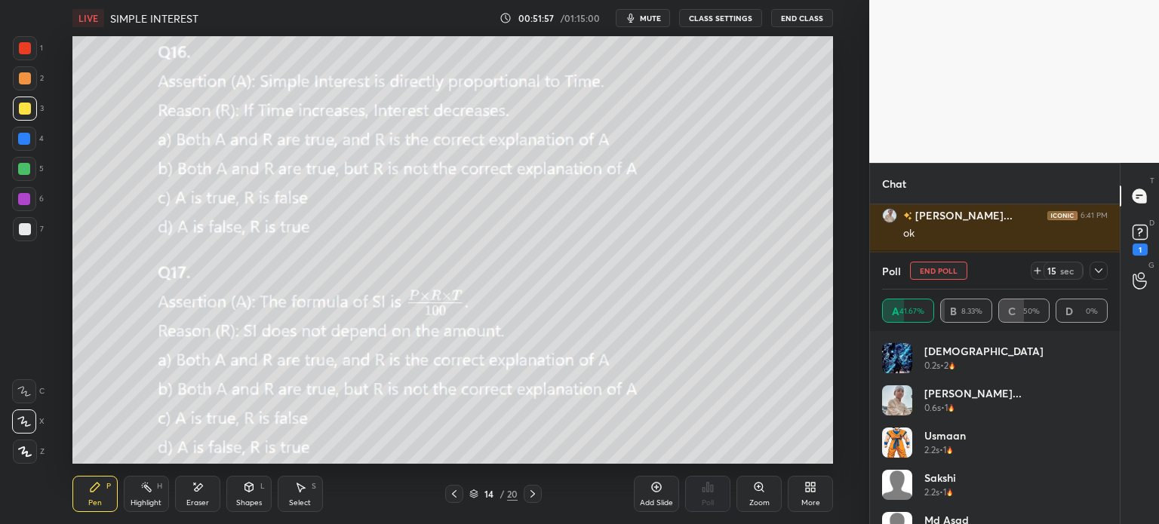
scroll to position [7786, 0]
click at [1100, 267] on icon at bounding box center [1098, 271] width 12 height 12
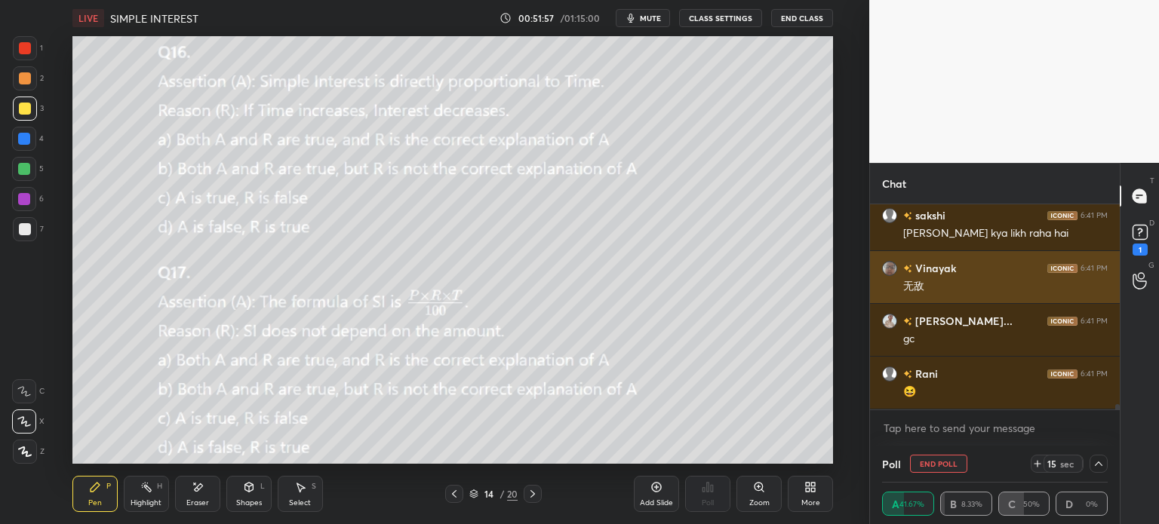
scroll to position [0, 0]
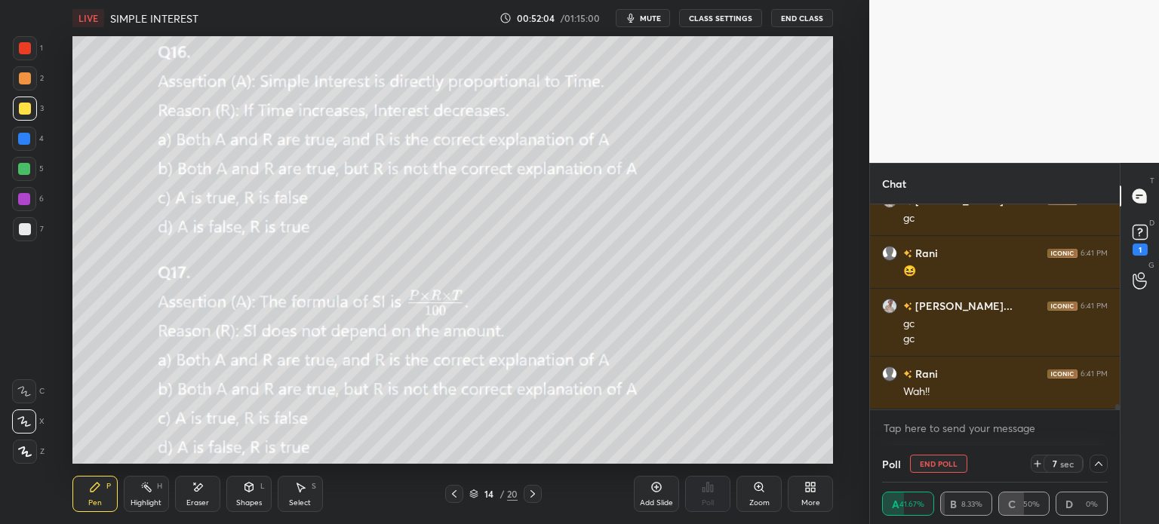
click at [199, 487] on icon at bounding box center [198, 488] width 8 height 8
click at [100, 498] on div "Pen P" at bounding box center [94, 494] width 45 height 36
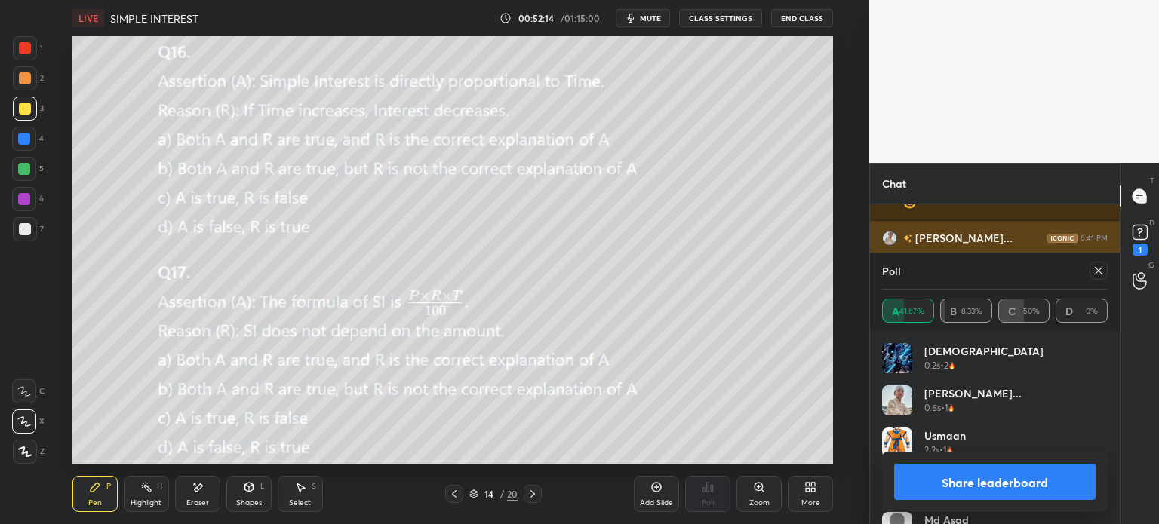
click at [1095, 274] on icon at bounding box center [1099, 271] width 8 height 8
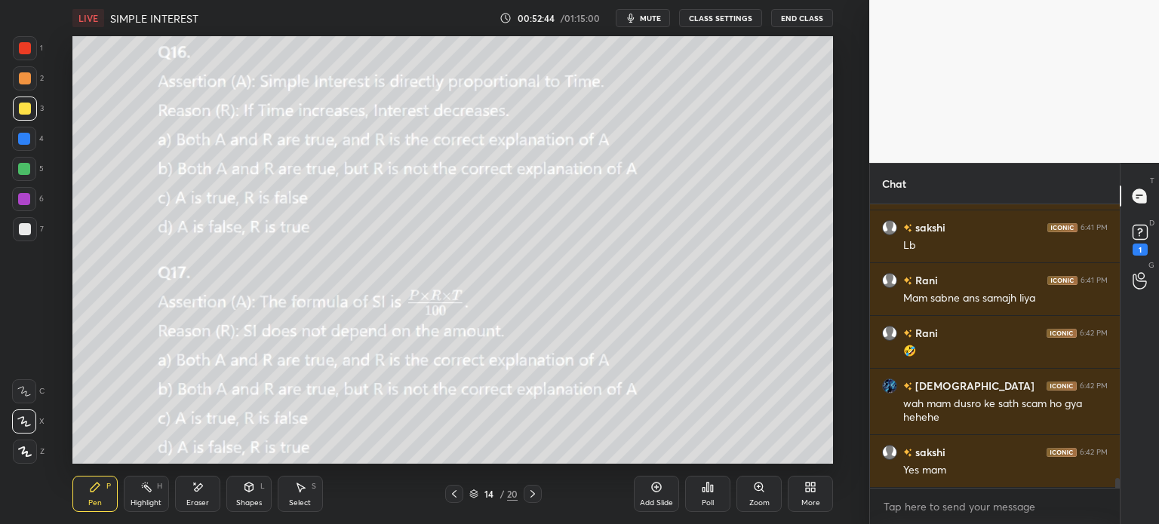
click at [825, 483] on div "More" at bounding box center [810, 494] width 45 height 36
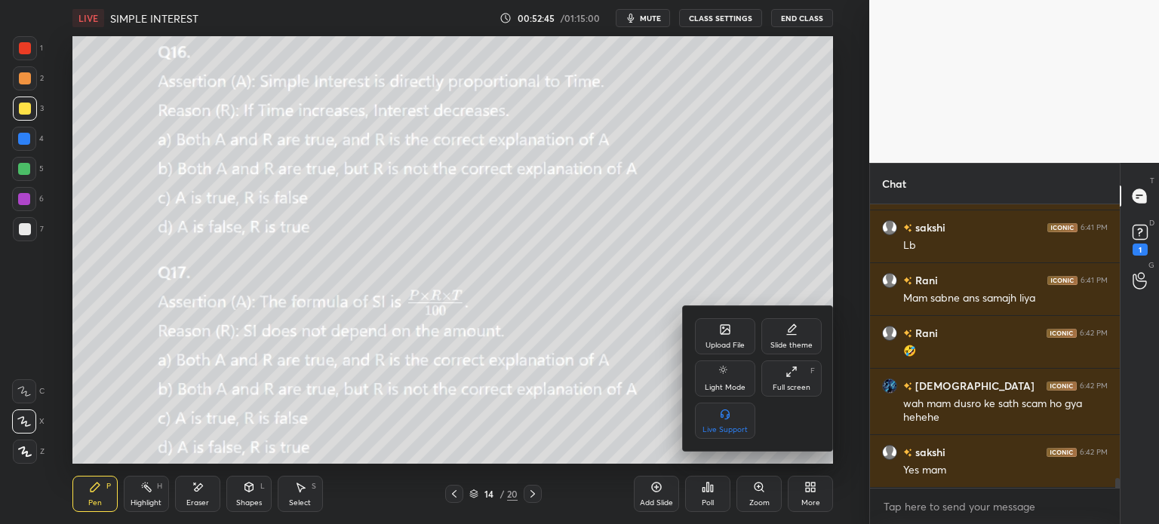
click at [730, 330] on icon at bounding box center [725, 330] width 12 height 12
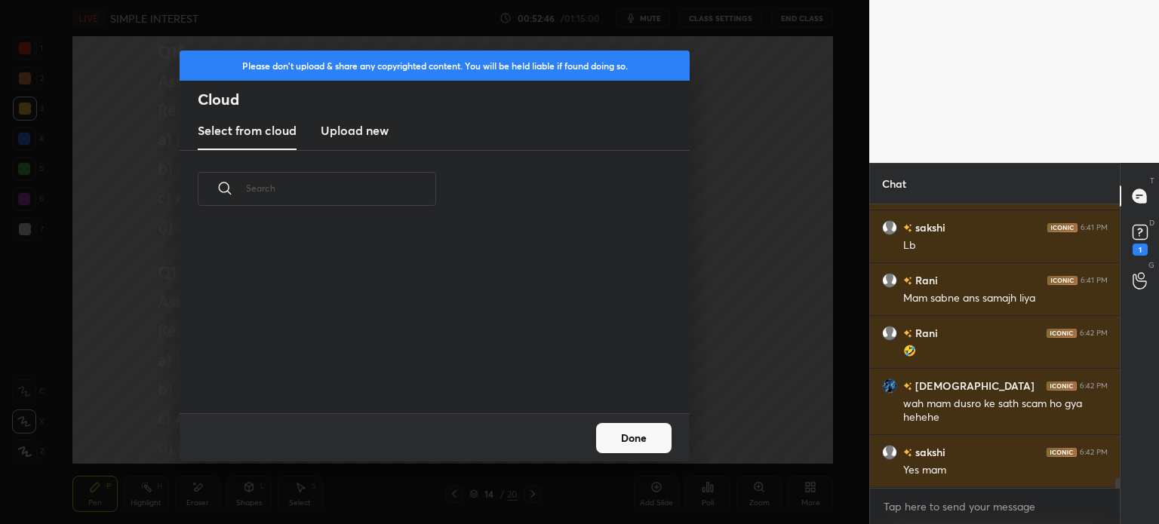
click at [350, 139] on h3 "Upload new" at bounding box center [355, 130] width 68 height 18
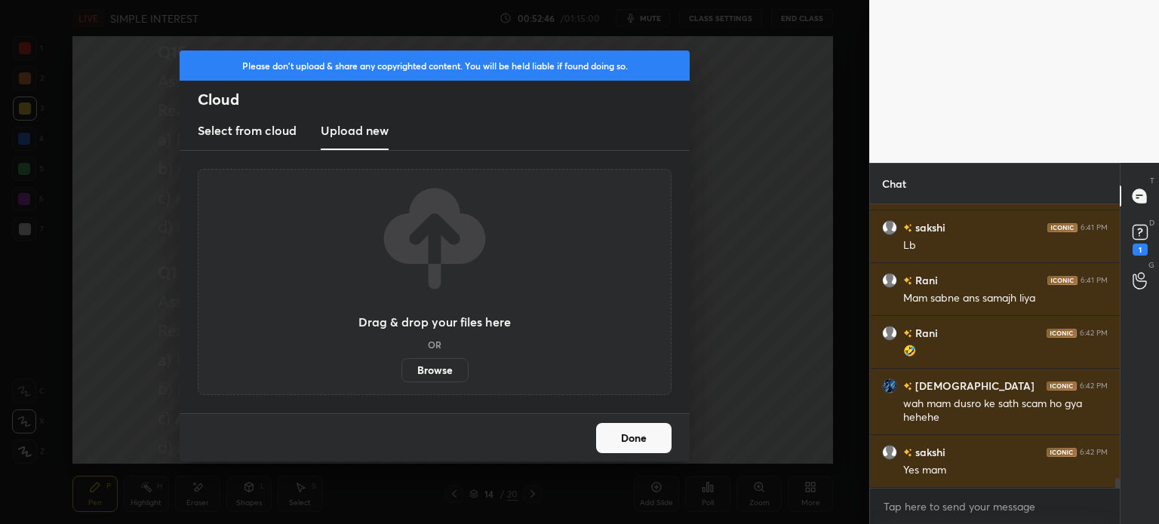
click at [438, 362] on label "Browse" at bounding box center [434, 370] width 67 height 24
click at [401, 362] on input "Browse" at bounding box center [401, 370] width 0 height 24
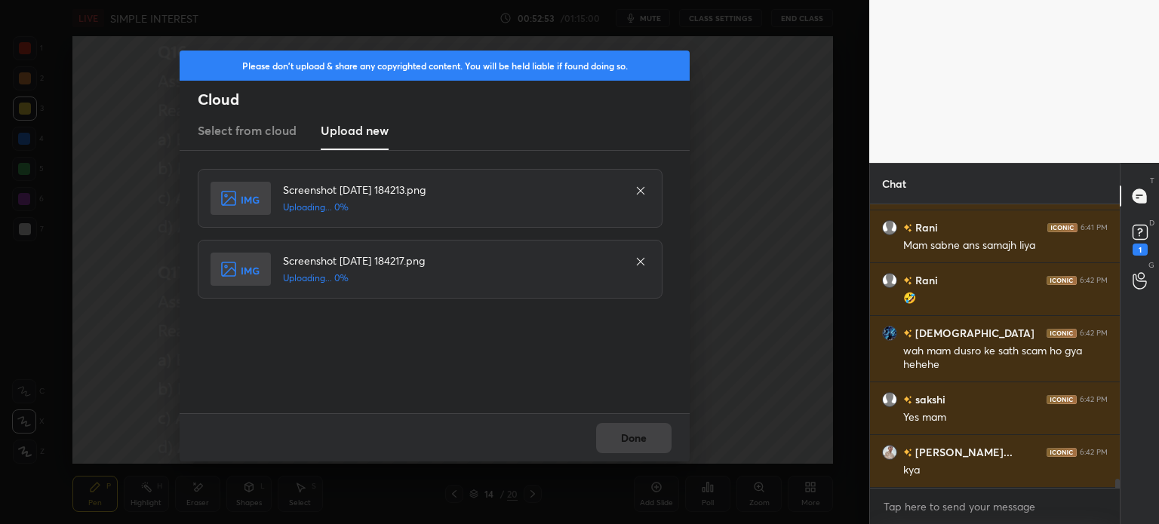
click at [628, 435] on div "Done" at bounding box center [435, 437] width 510 height 48
click at [631, 440] on div "Done" at bounding box center [435, 437] width 510 height 48
click at [631, 446] on div "Done" at bounding box center [435, 437] width 510 height 48
click at [640, 429] on div "Done" at bounding box center [435, 437] width 510 height 48
click at [637, 437] on div "Done" at bounding box center [435, 437] width 510 height 48
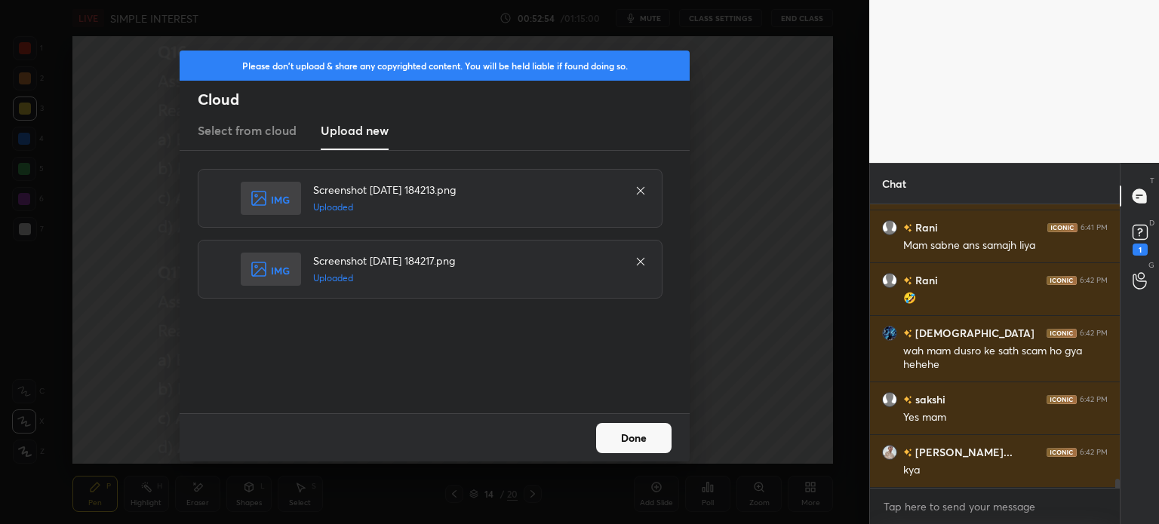
click at [633, 423] on button "Done" at bounding box center [633, 438] width 75 height 30
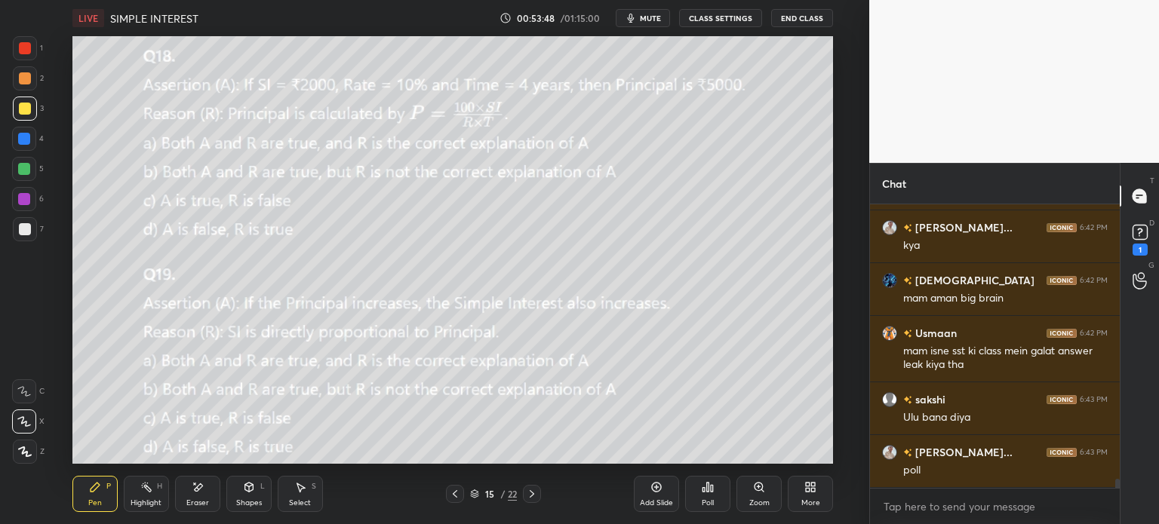
scroll to position [8519, 0]
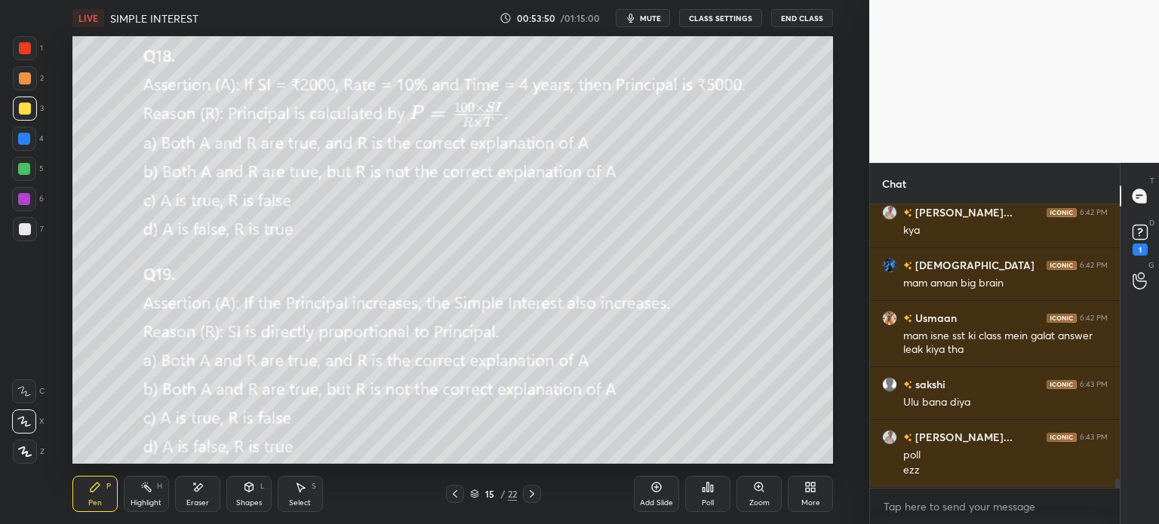
click at [708, 502] on div "Poll" at bounding box center [708, 503] width 12 height 8
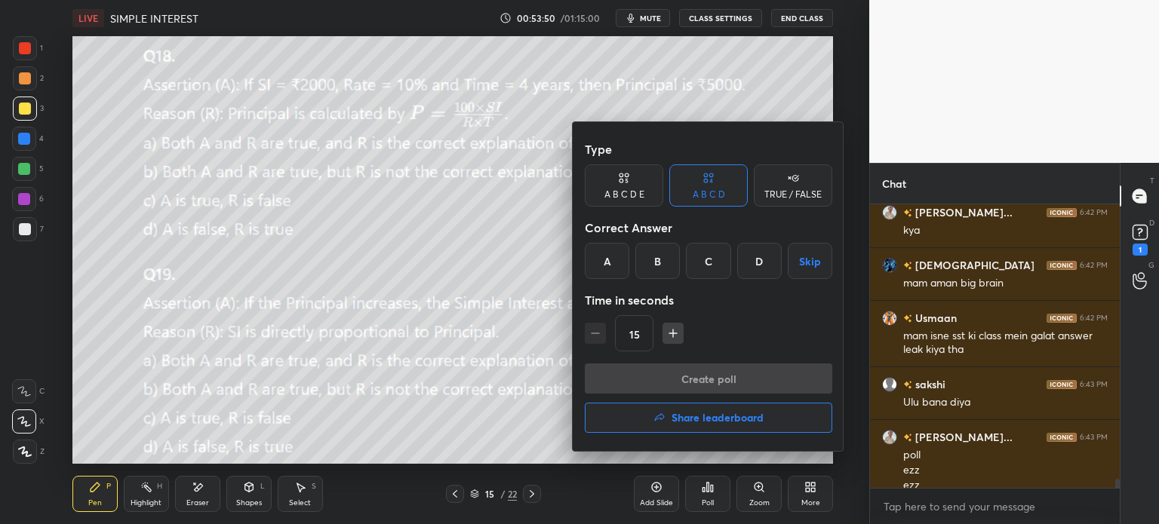
scroll to position [8535, 0]
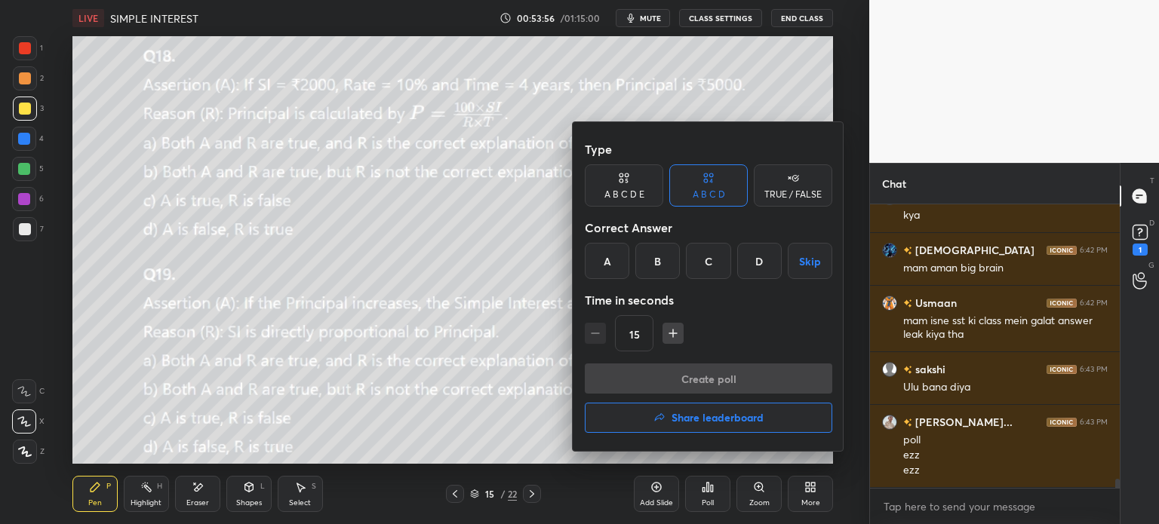
click at [604, 274] on div "A" at bounding box center [607, 261] width 45 height 36
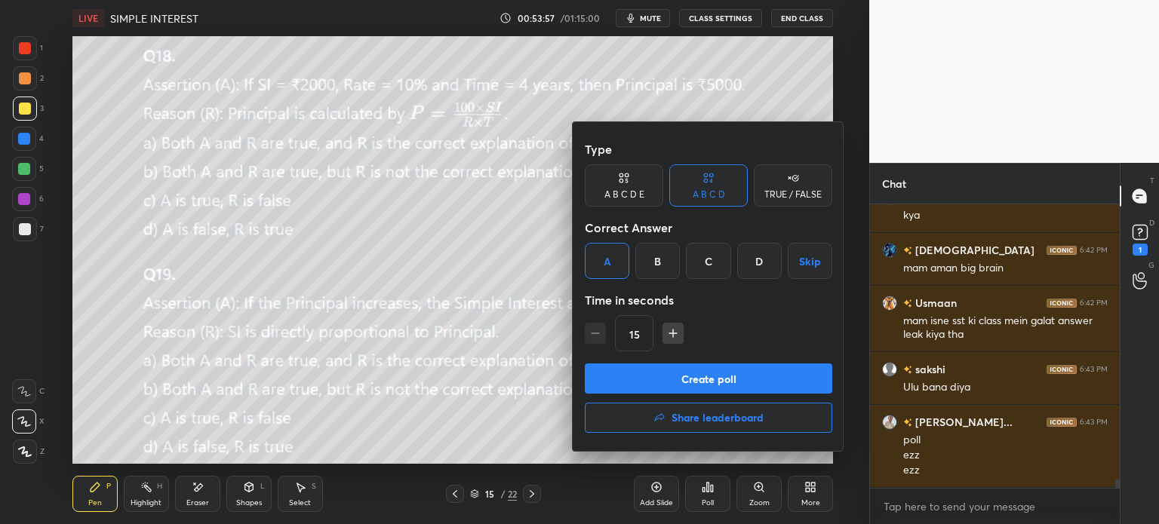
click at [734, 376] on button "Create poll" at bounding box center [708, 379] width 247 height 30
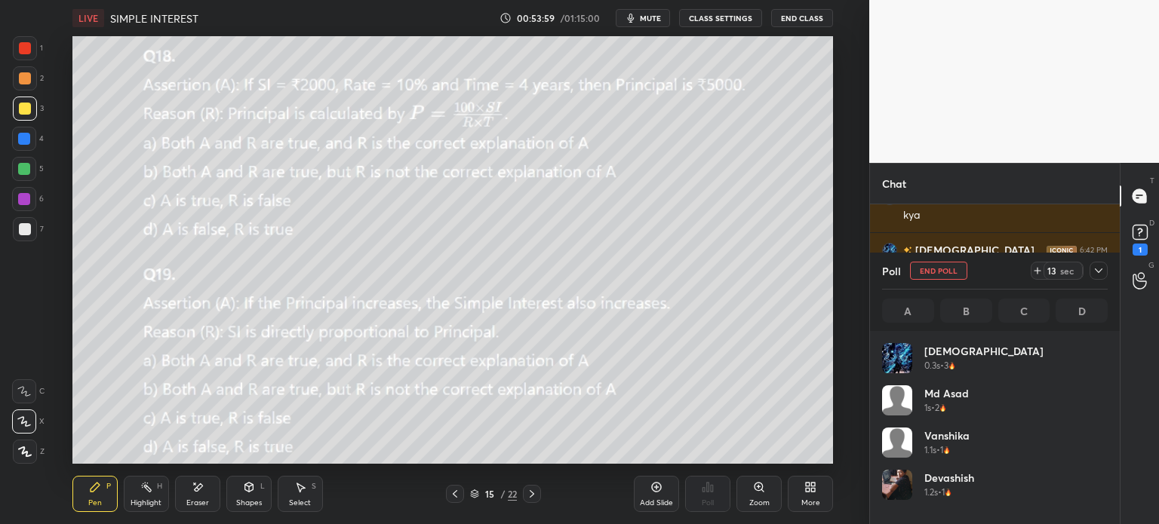
scroll to position [177, 221]
click at [1037, 272] on icon at bounding box center [1037, 271] width 12 height 12
click at [1092, 275] on icon at bounding box center [1098, 271] width 12 height 12
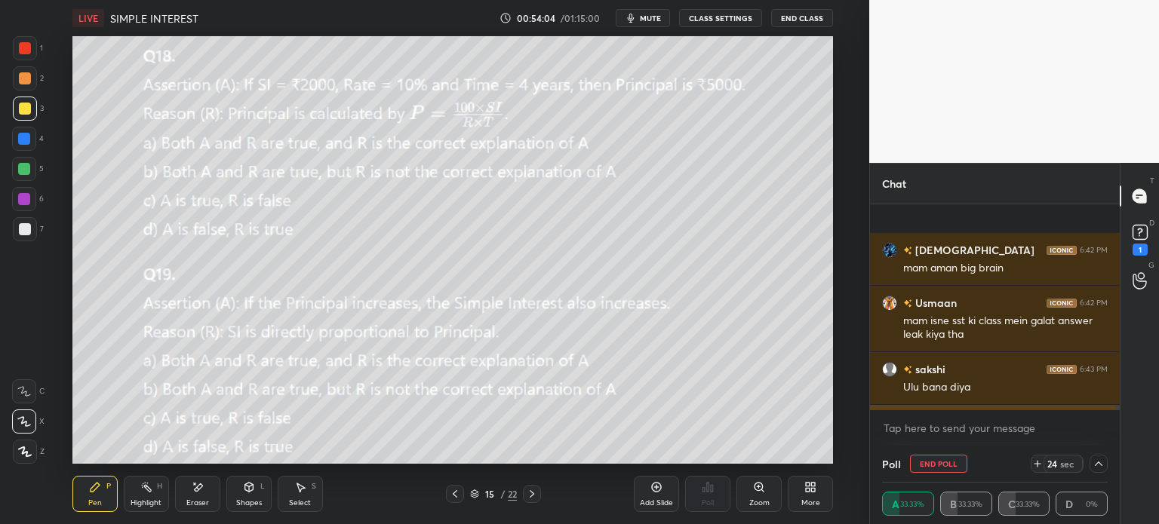
scroll to position [8679, 0]
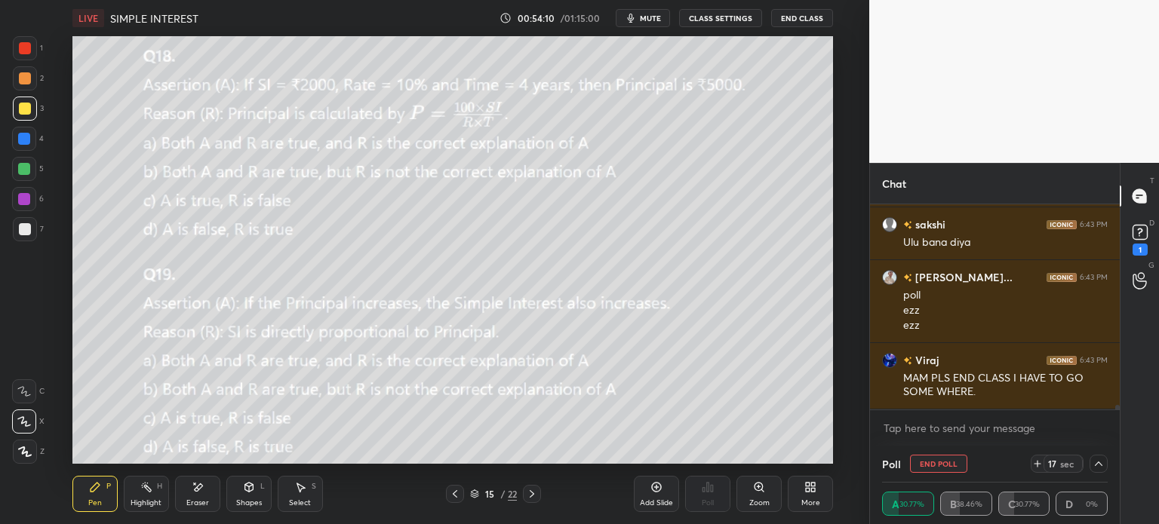
click at [211, 487] on div "Eraser" at bounding box center [197, 494] width 45 height 36
click at [28, 450] on span "Erase all" at bounding box center [24, 452] width 23 height 11
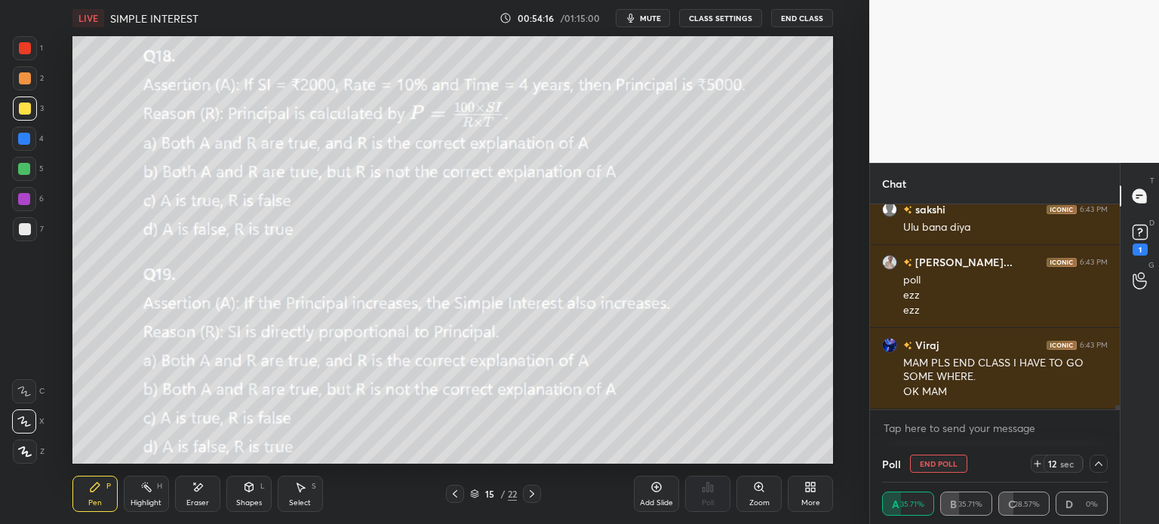
scroll to position [8747, 0]
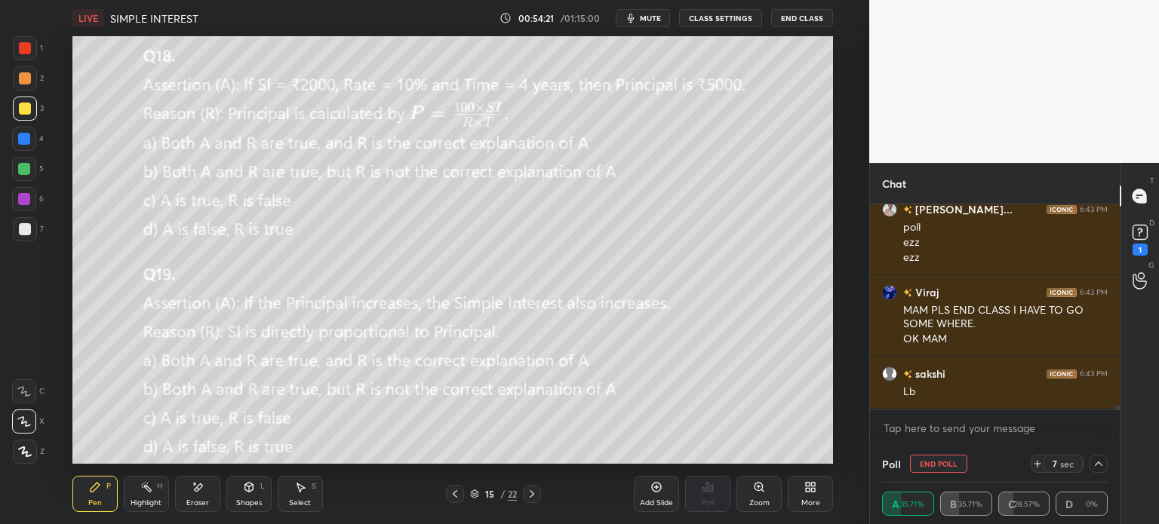
click at [935, 466] on button "End Poll" at bounding box center [938, 464] width 57 height 18
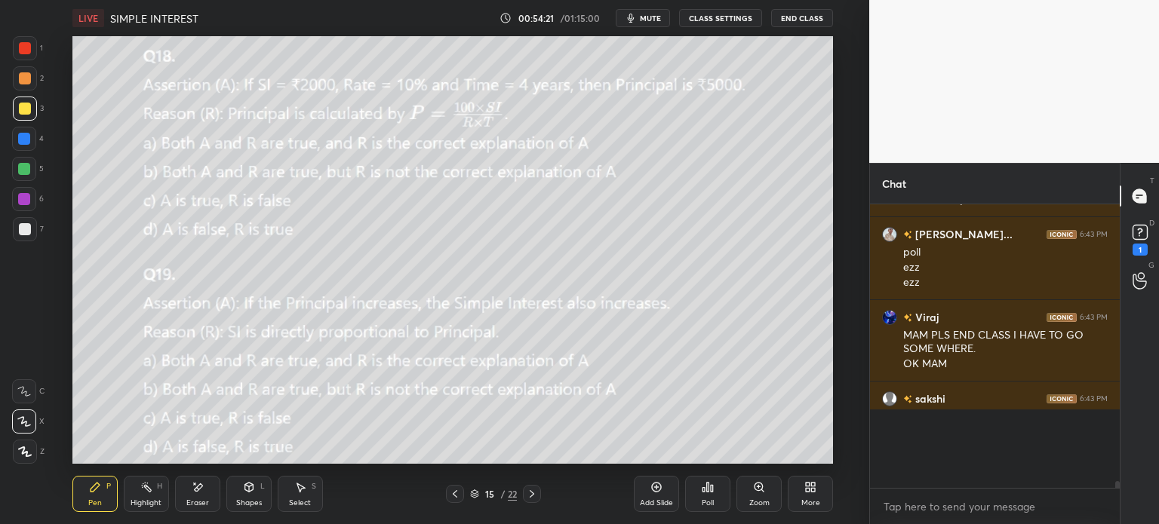
scroll to position [5, 5]
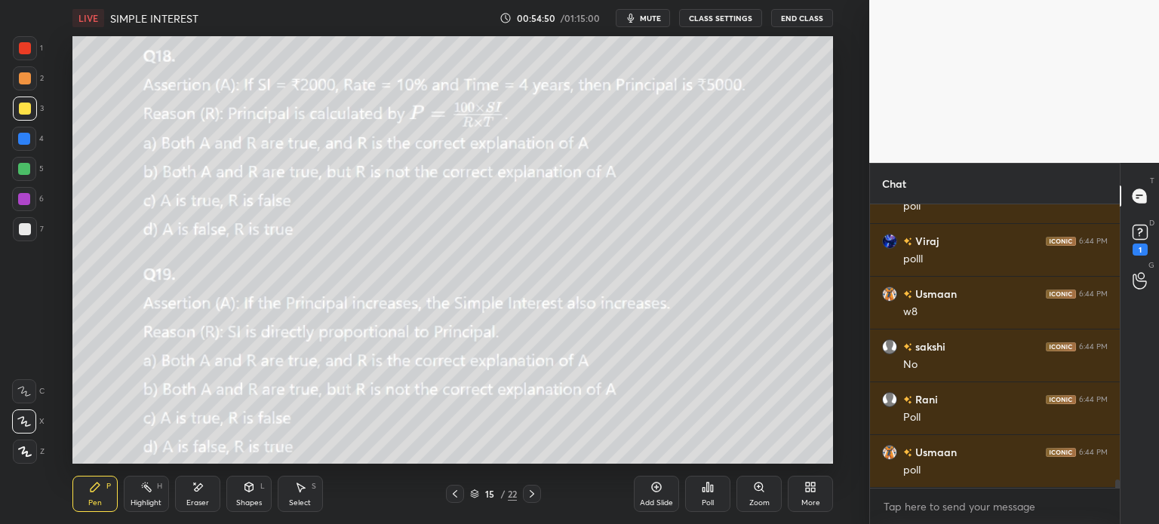
click at [531, 493] on icon at bounding box center [532, 494] width 5 height 8
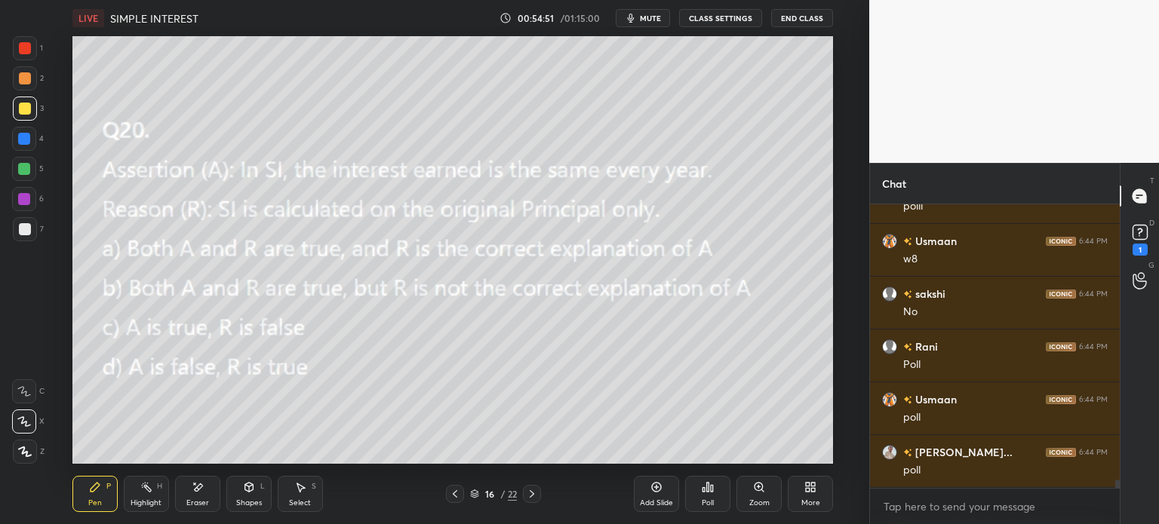
click at [453, 492] on icon at bounding box center [455, 494] width 12 height 12
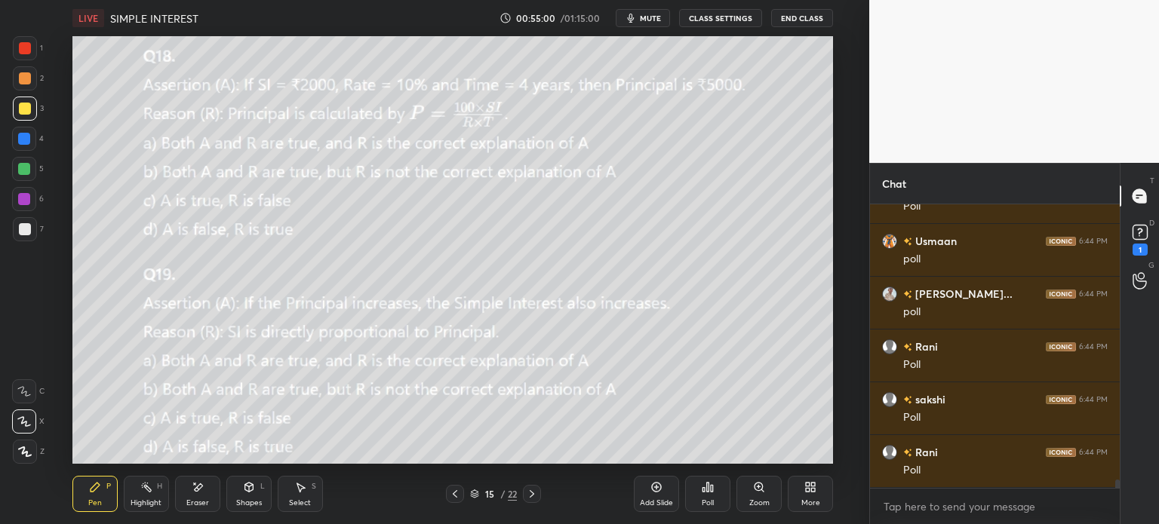
click at [717, 495] on div "Poll" at bounding box center [707, 494] width 45 height 36
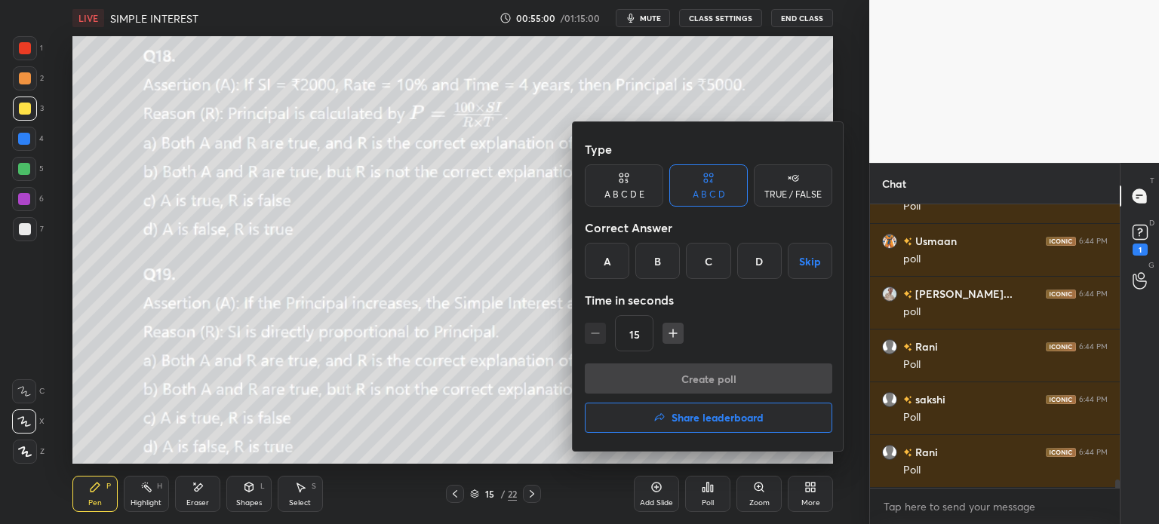
click at [616, 262] on div "A" at bounding box center [607, 261] width 45 height 36
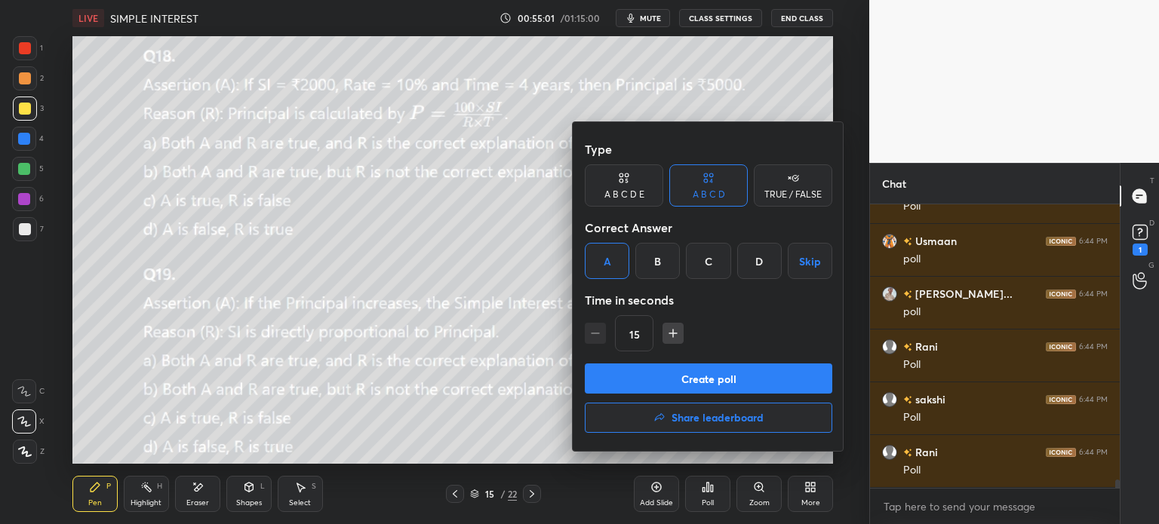
click at [721, 389] on button "Create poll" at bounding box center [708, 379] width 247 height 30
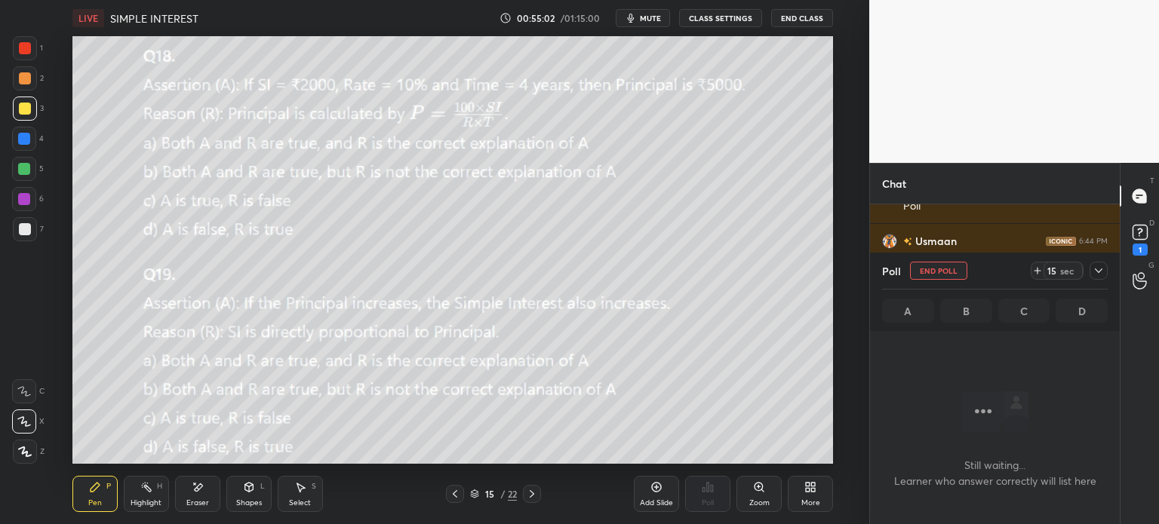
click at [1034, 271] on icon at bounding box center [1037, 271] width 12 height 12
click at [1092, 275] on icon at bounding box center [1098, 271] width 12 height 12
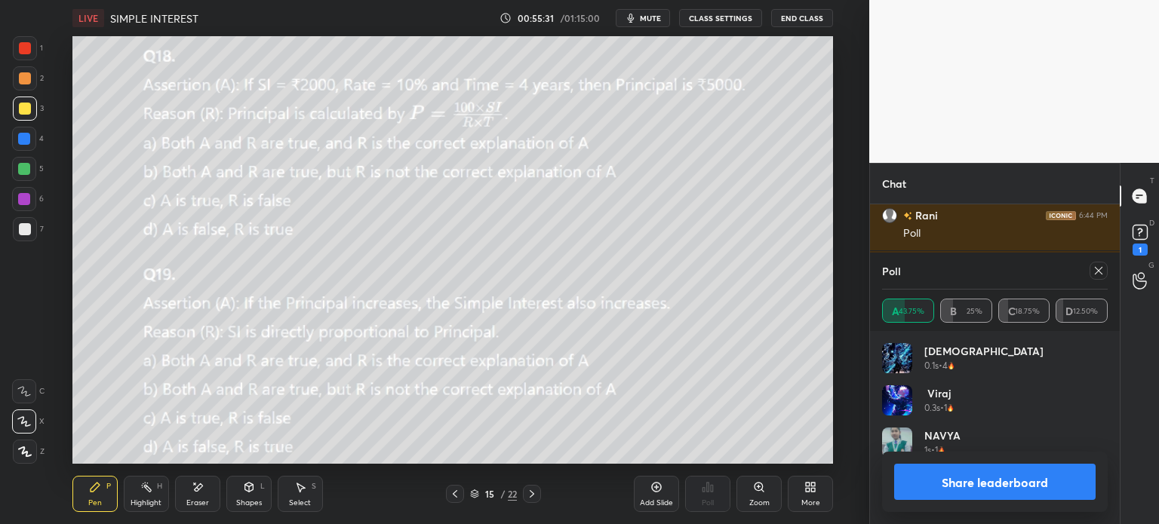
scroll to position [5, 5]
click at [1095, 269] on icon at bounding box center [1098, 271] width 12 height 12
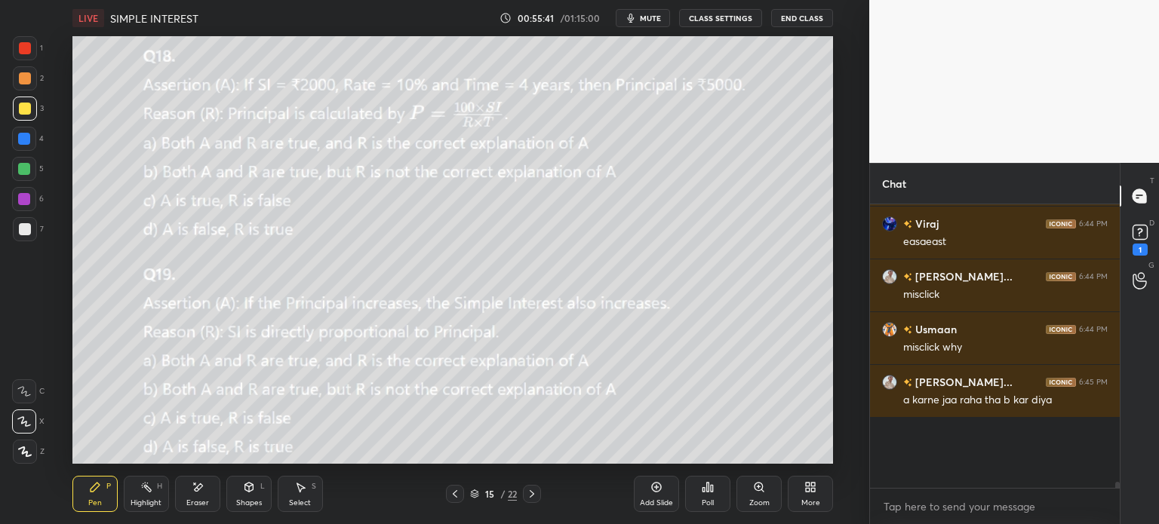
scroll to position [226, 245]
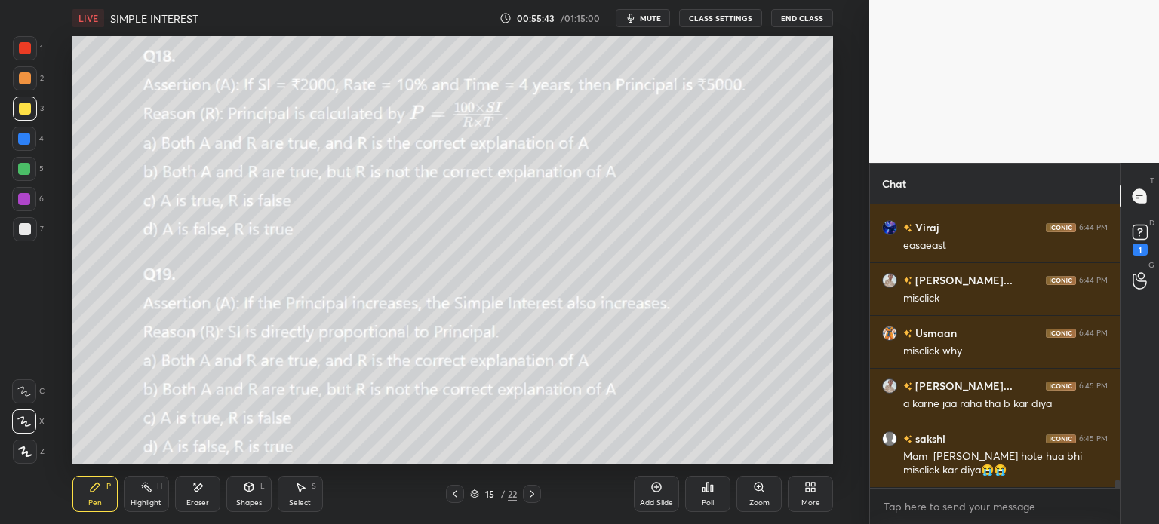
click at [22, 227] on div at bounding box center [25, 229] width 12 height 12
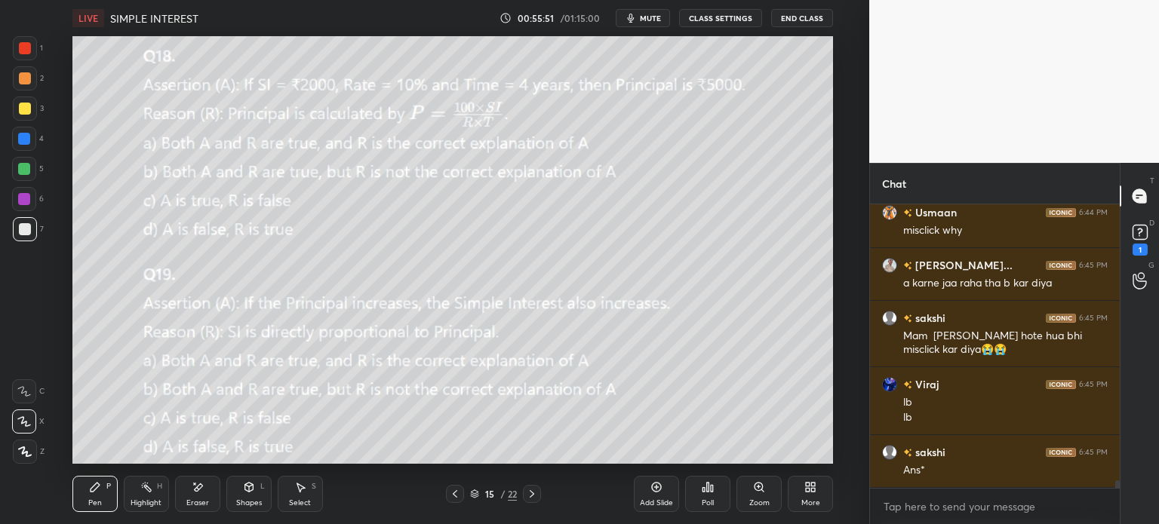
click at [186, 486] on div "Eraser" at bounding box center [197, 494] width 45 height 36
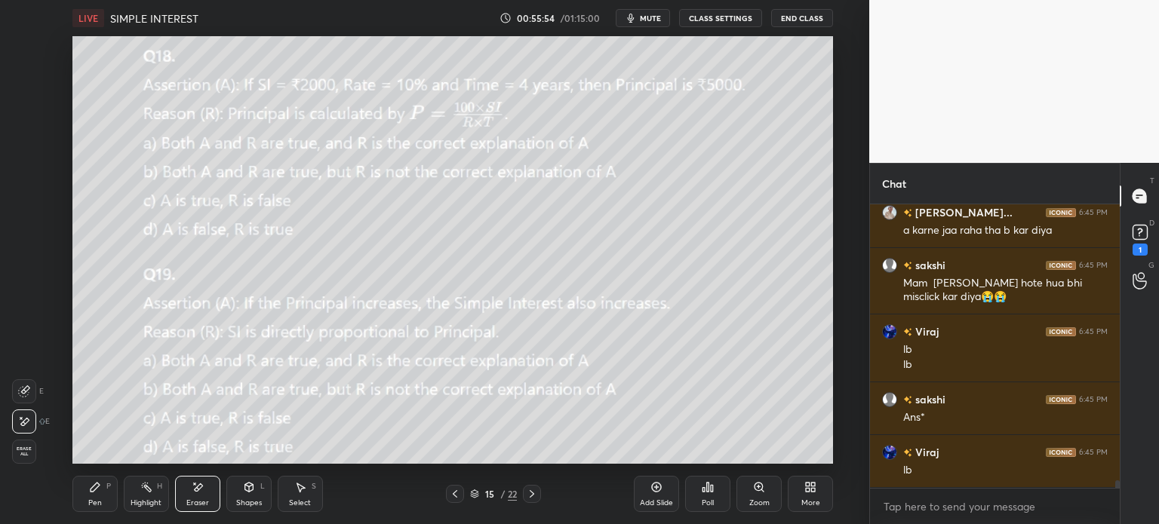
click at [76, 505] on div "Pen P" at bounding box center [94, 494] width 45 height 36
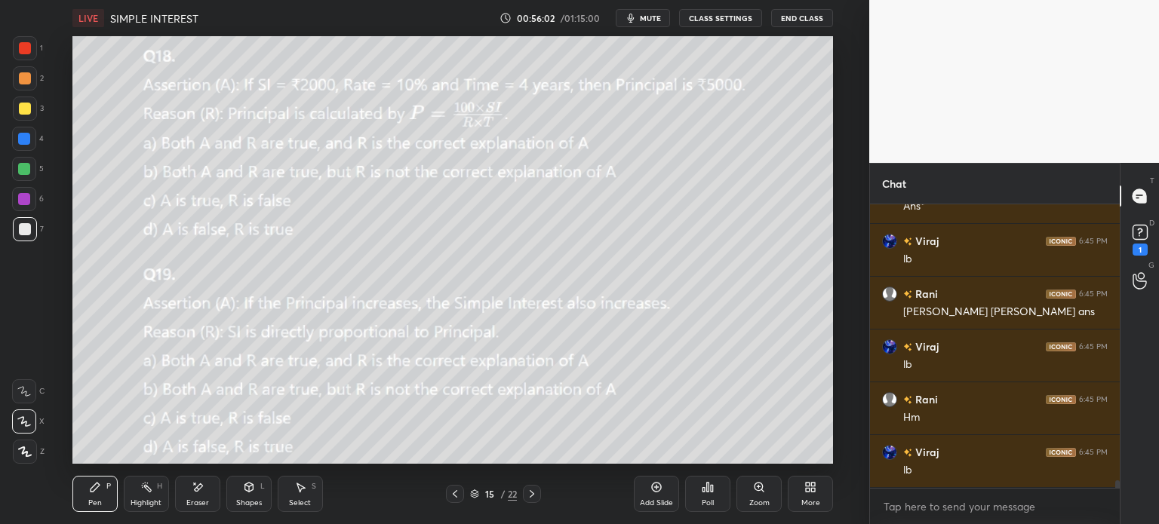
click at [26, 159] on div at bounding box center [24, 169] width 24 height 24
click at [534, 488] on icon at bounding box center [532, 494] width 12 height 12
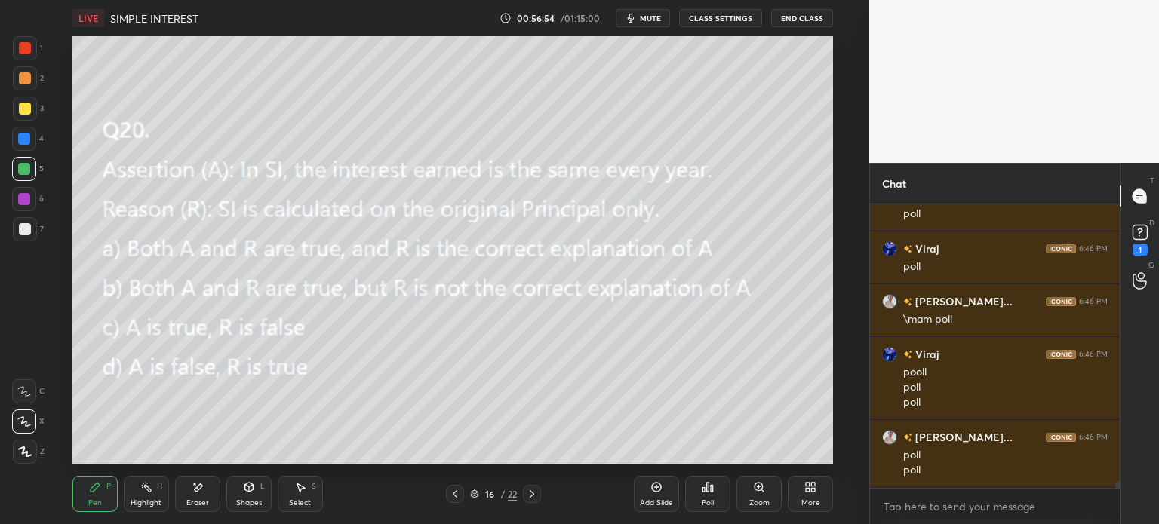
scroll to position [11036, 0]
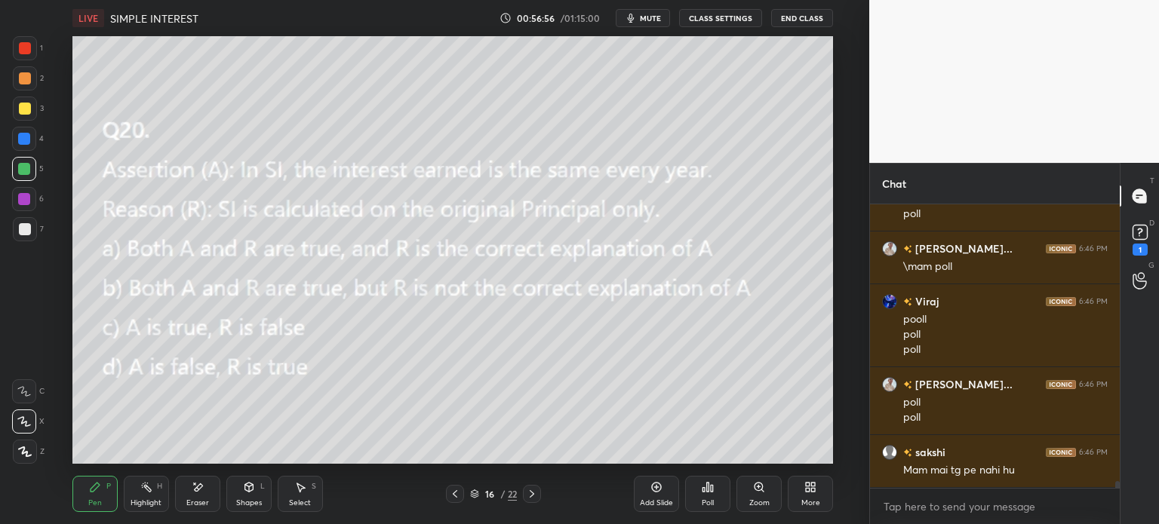
click at [718, 491] on div "Poll" at bounding box center [707, 494] width 45 height 36
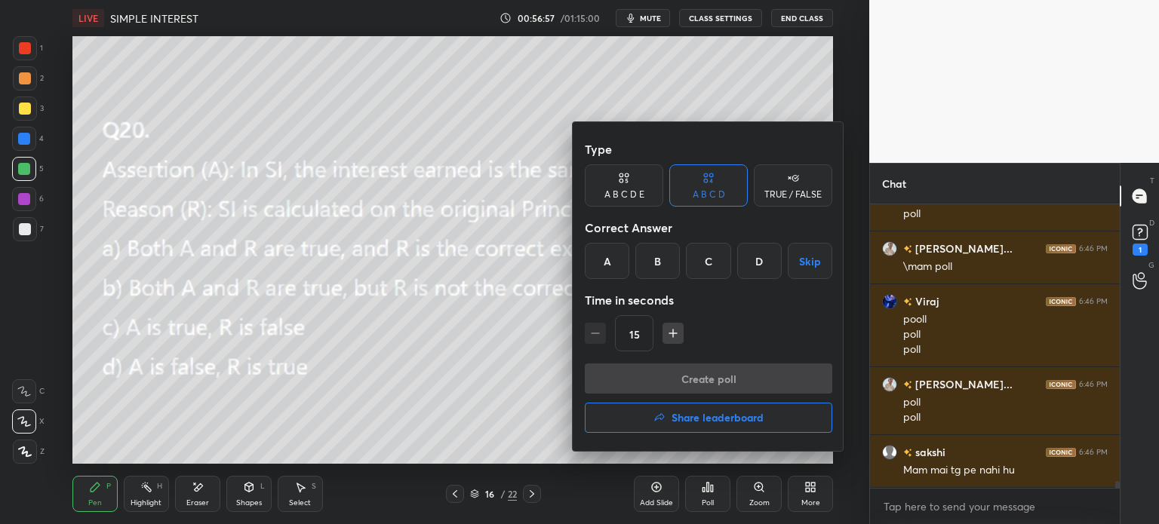
click at [595, 244] on div "A" at bounding box center [607, 261] width 45 height 36
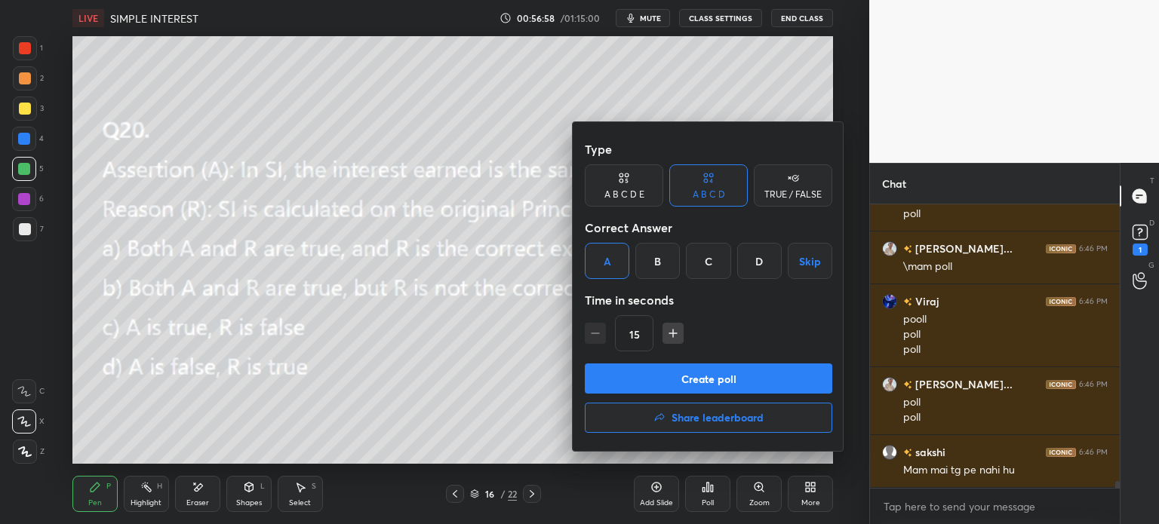
scroll to position [11089, 0]
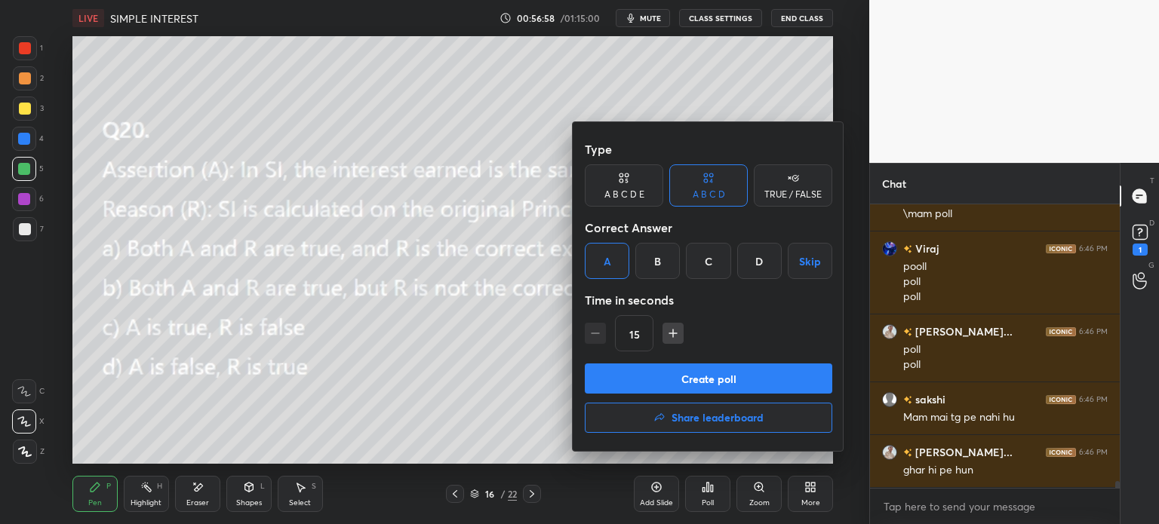
click at [737, 385] on button "Create poll" at bounding box center [708, 379] width 247 height 30
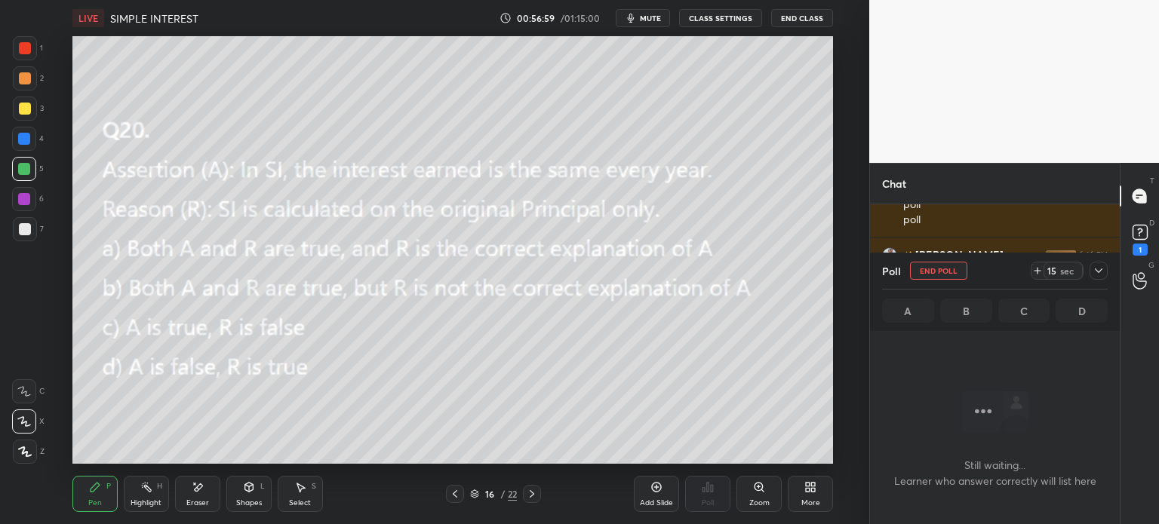
scroll to position [201, 245]
click at [1037, 272] on icon at bounding box center [1037, 271] width 0 height 6
click at [1097, 272] on icon at bounding box center [1099, 271] width 8 height 5
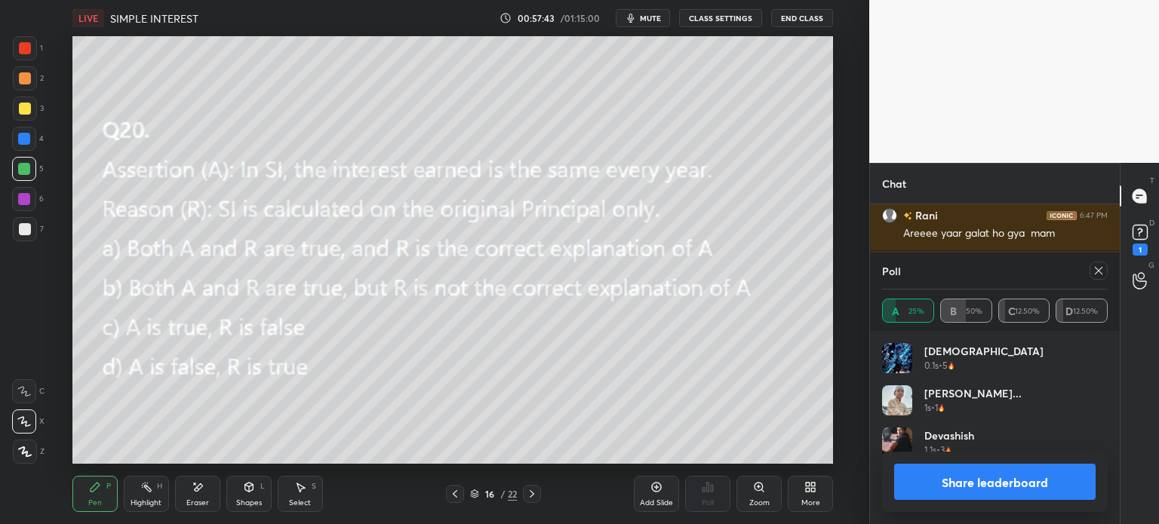
click at [1096, 275] on icon at bounding box center [1098, 271] width 12 height 12
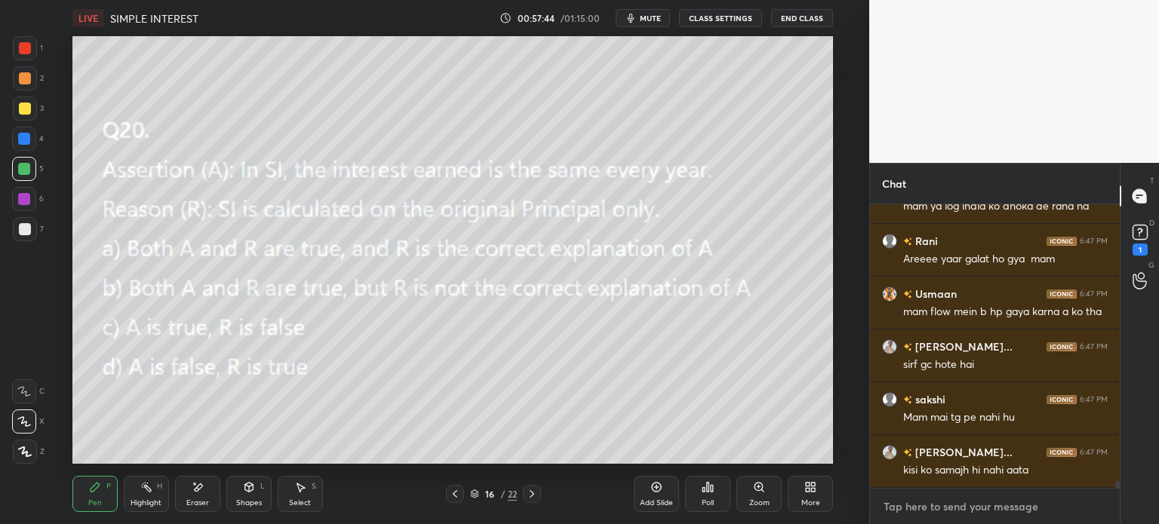
click at [941, 509] on textarea at bounding box center [995, 507] width 226 height 24
type textarea "x"
paste textarea "[URL][DOMAIN_NAME]"
type textarea "[URL][DOMAIN_NAME]"
type textarea "x"
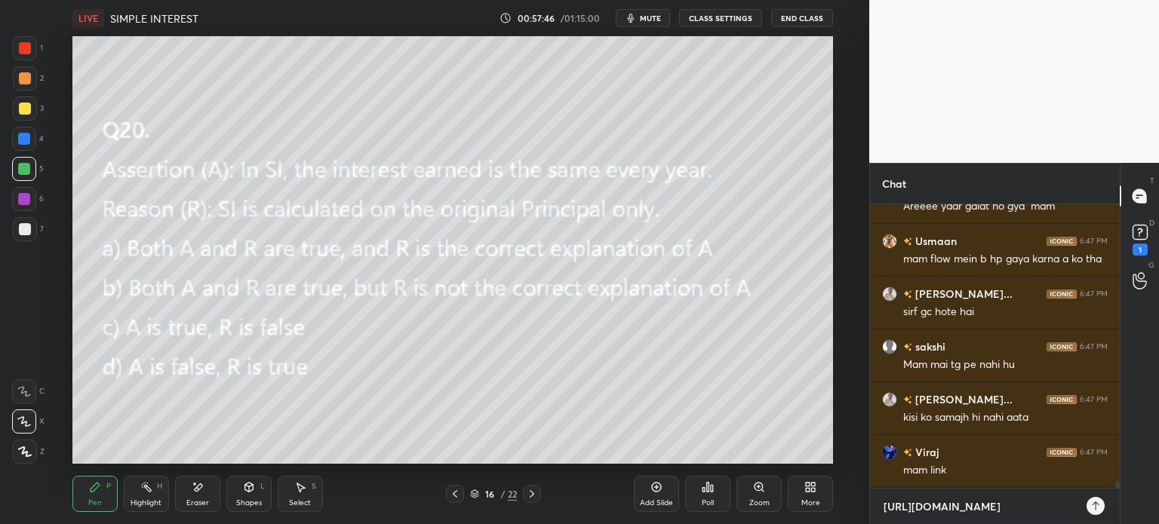
type textarea "[URL][DOMAIN_NAME]"
click at [1083, 499] on div "[URL][DOMAIN_NAME] x" at bounding box center [995, 506] width 250 height 35
type textarea "x"
click at [1092, 515] on div at bounding box center [1095, 506] width 18 height 18
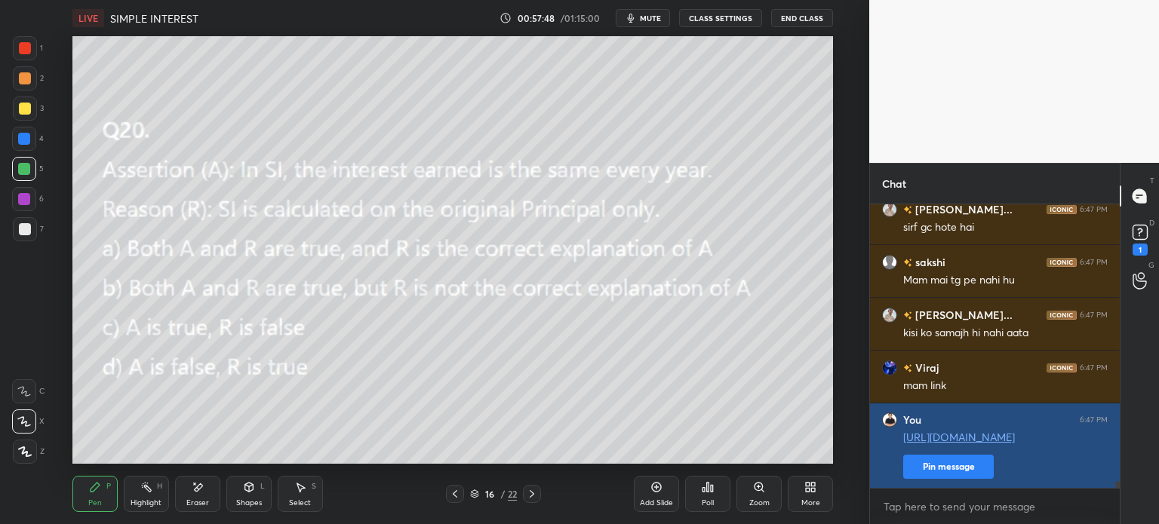
click at [939, 463] on button "Pin message" at bounding box center [948, 467] width 91 height 24
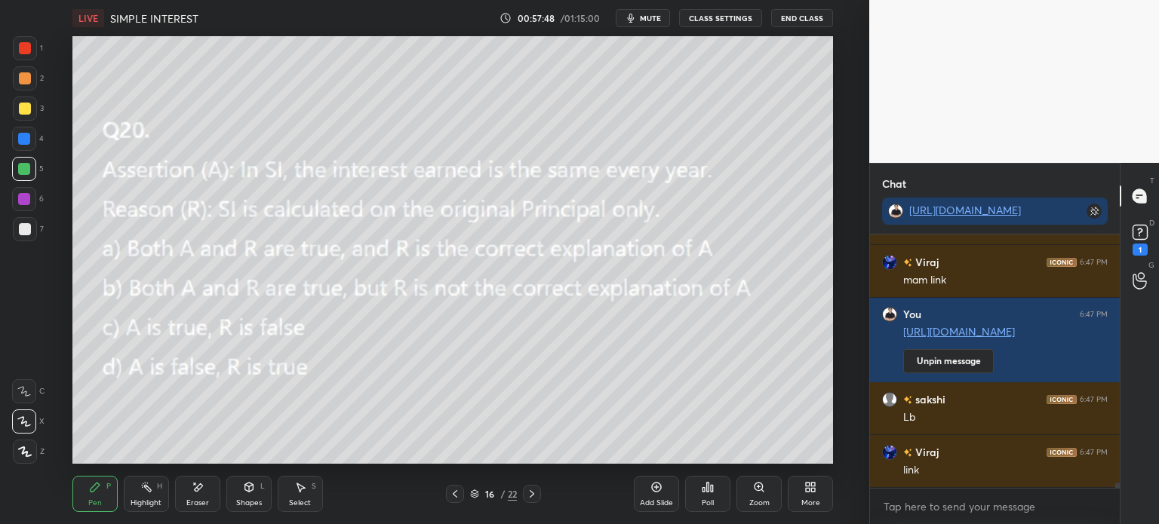
click at [706, 494] on div "Poll" at bounding box center [707, 494] width 45 height 36
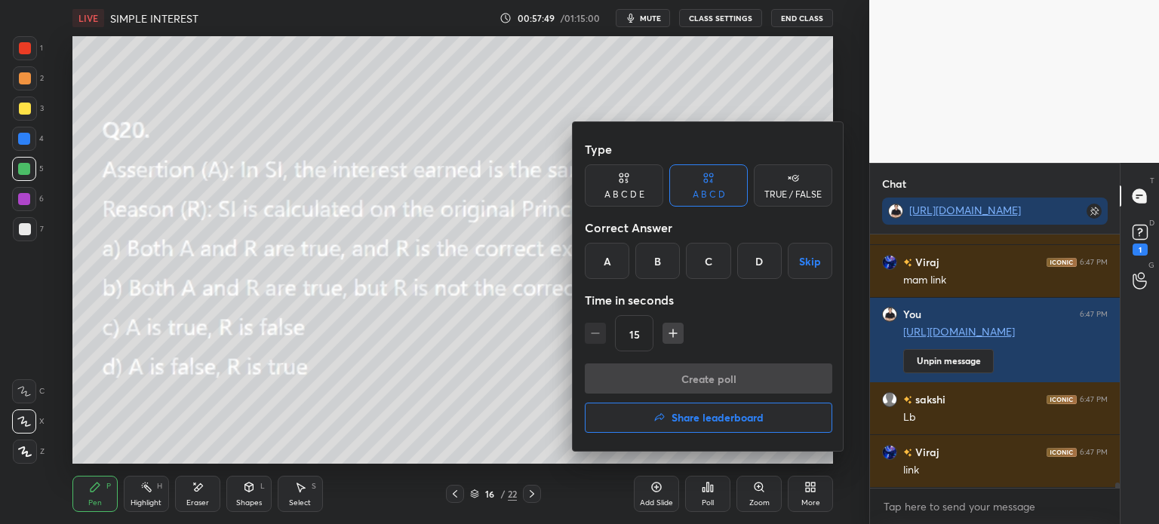
click at [745, 433] on button "Share leaderboard" at bounding box center [708, 418] width 247 height 30
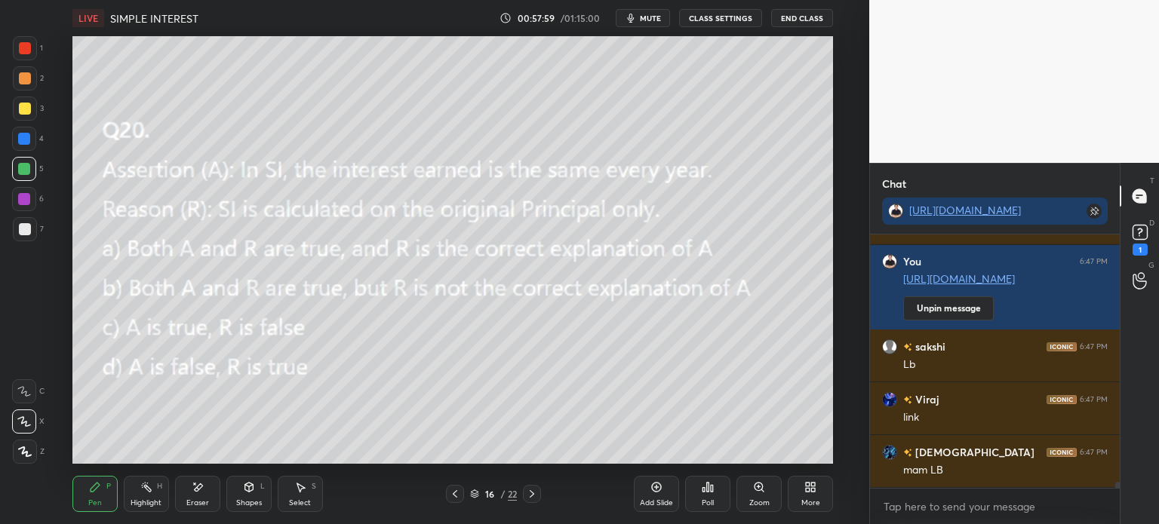
click at [646, 496] on div "Add Slide" at bounding box center [656, 494] width 45 height 36
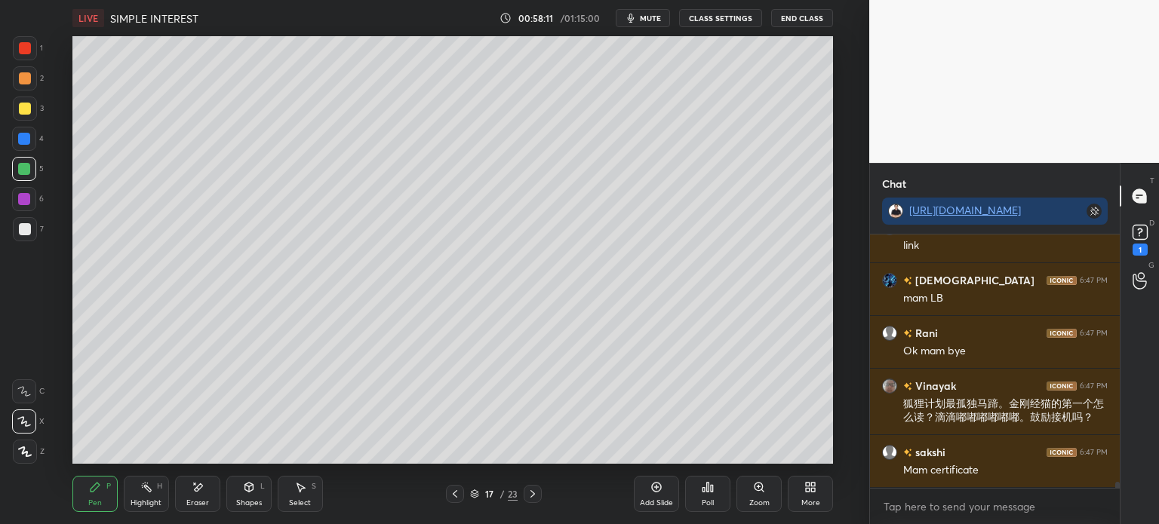
click at [33, 110] on div at bounding box center [25, 109] width 24 height 24
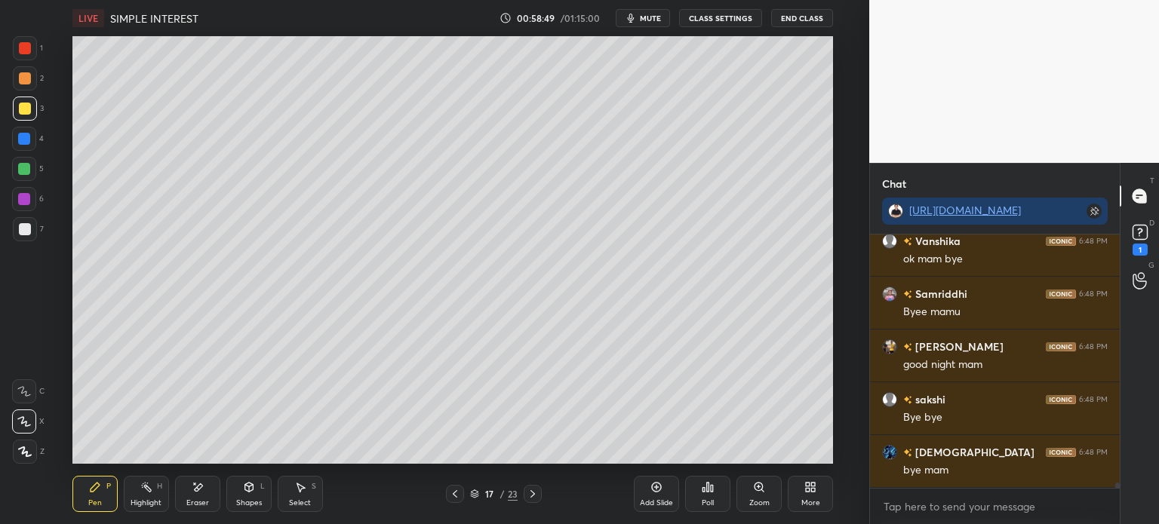
click at [859, 440] on div "1 2 3 4 5 6 7 C X Z E E Erase all H H LIVE SIMPLE INTEREST 00:58:49 / 01:15:00 …" at bounding box center [434, 262] width 869 height 524
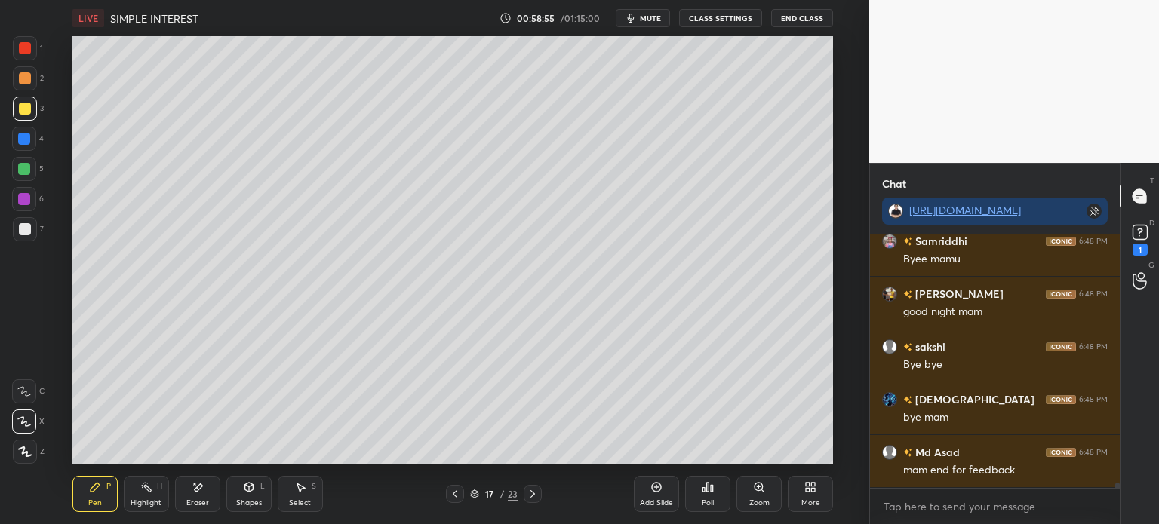
click at [799, 14] on button "End Class" at bounding box center [802, 18] width 62 height 18
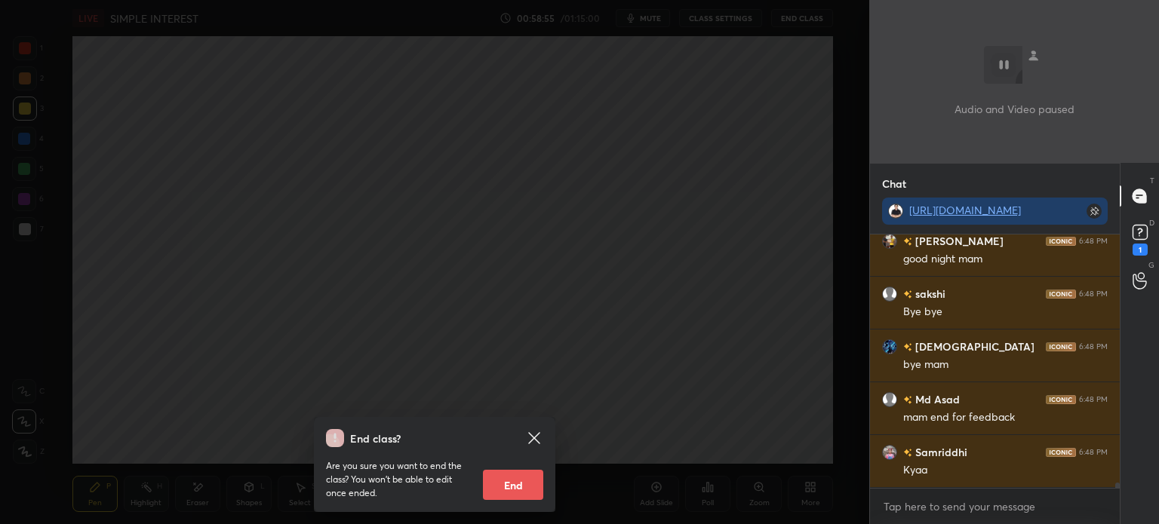
click at [528, 484] on button "End" at bounding box center [513, 485] width 60 height 30
type textarea "x"
